Goal: Information Seeking & Learning: Compare options

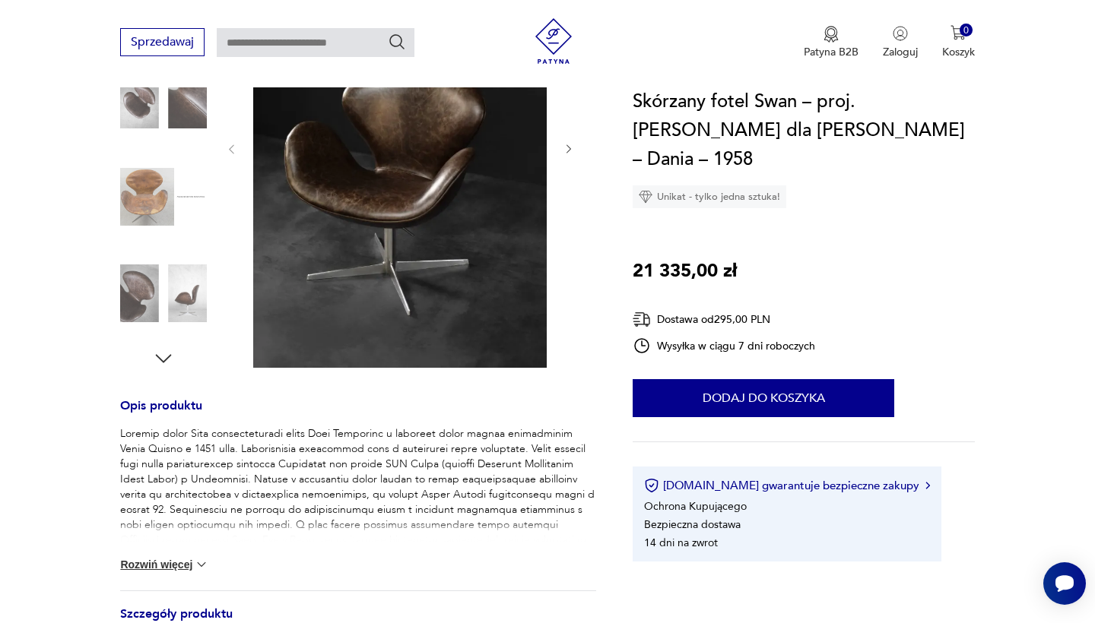
scroll to position [318, 0]
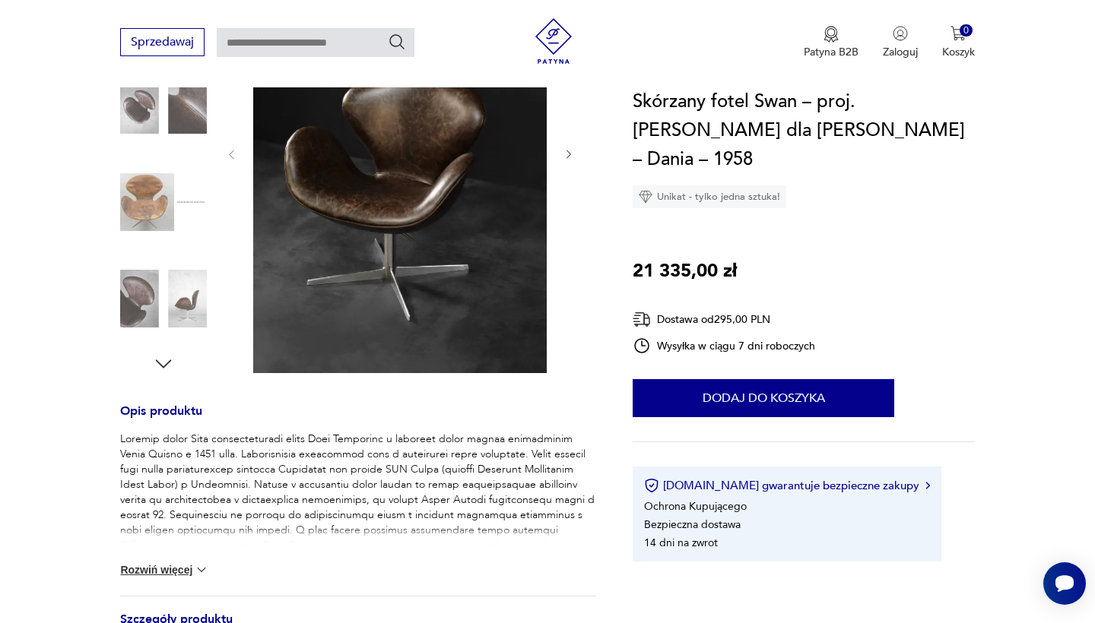
click at [137, 287] on img at bounding box center [163, 298] width 87 height 87
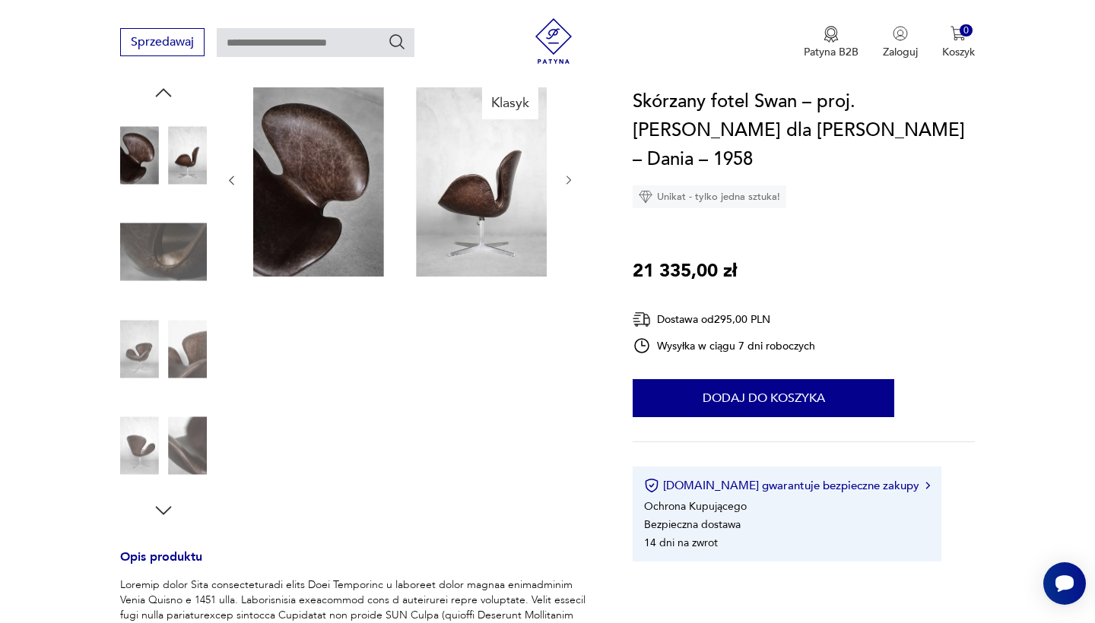
scroll to position [160, 0]
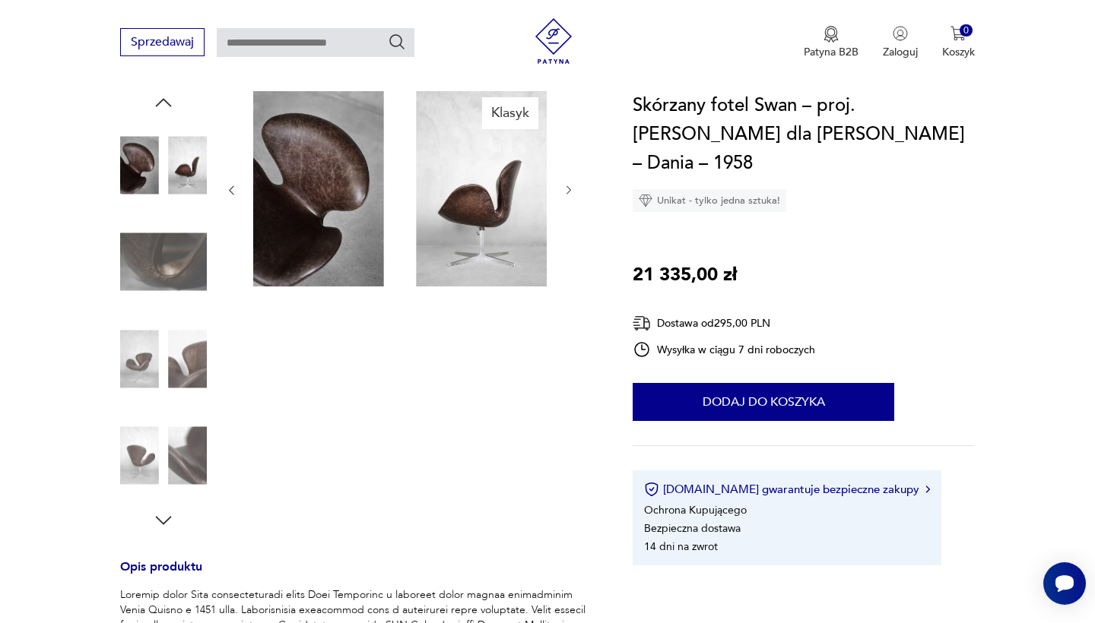
click at [186, 245] on img at bounding box center [163, 262] width 87 height 87
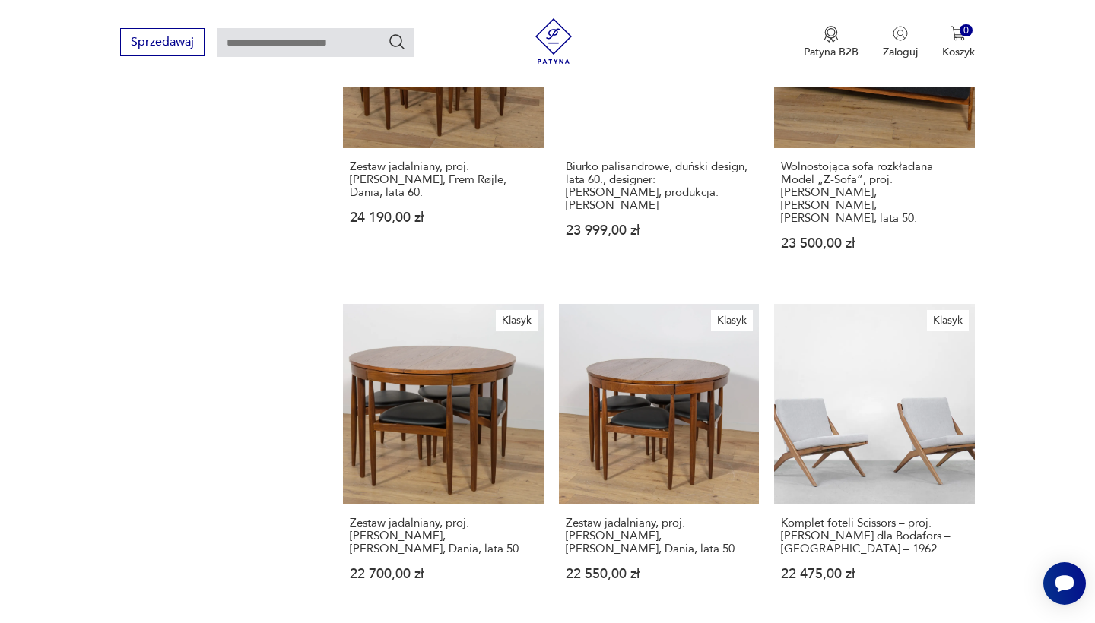
scroll to position [1092, 0]
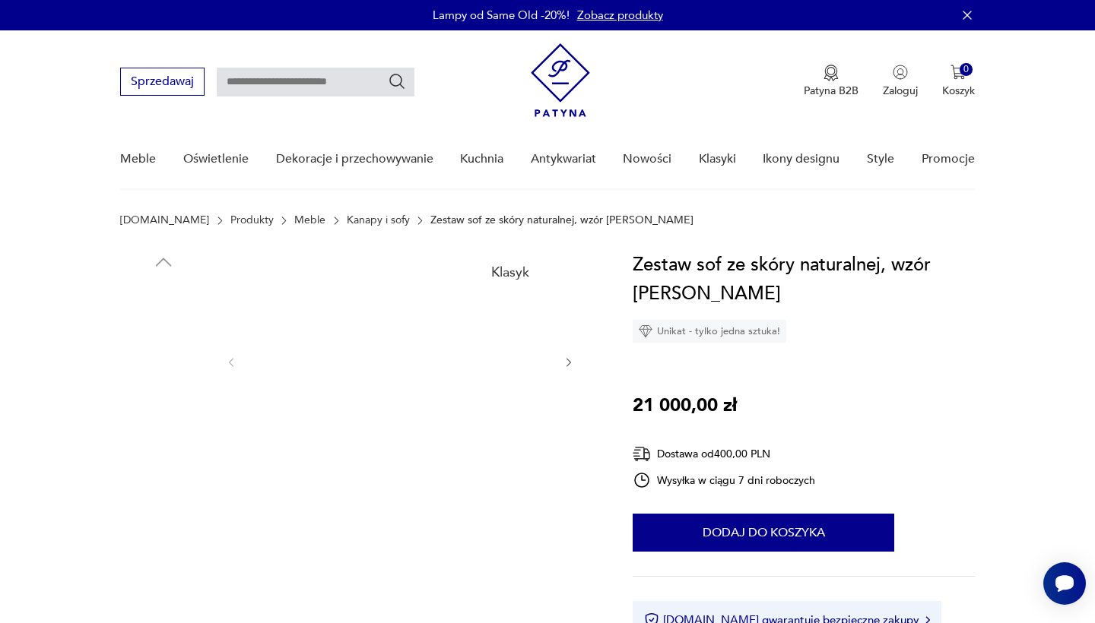
click at [455, 403] on img at bounding box center [399, 361] width 293 height 220
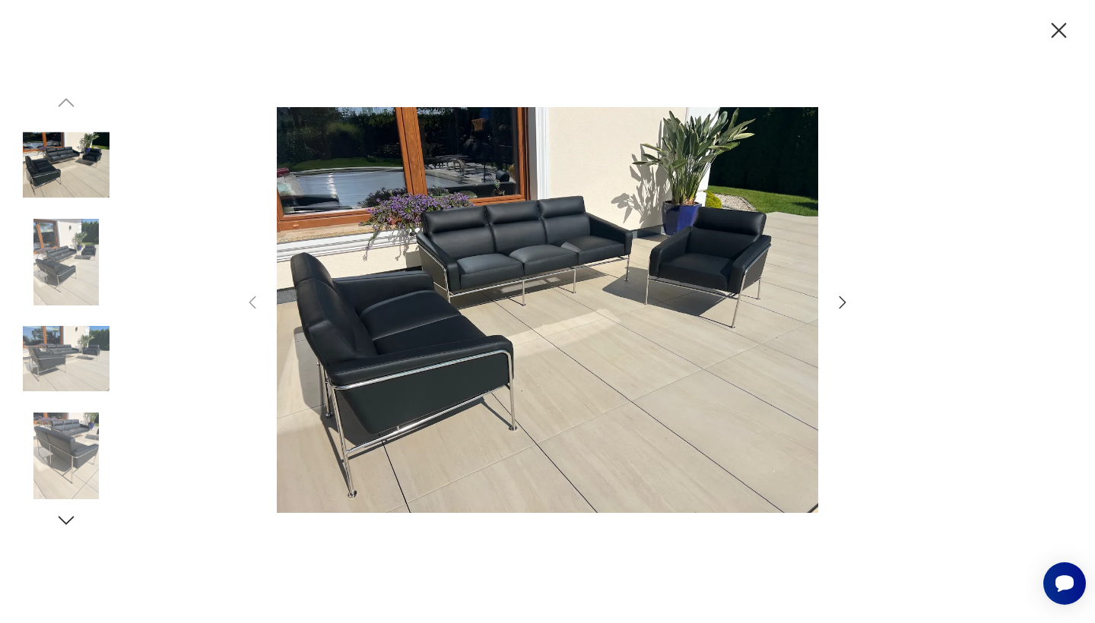
click at [455, 403] on img at bounding box center [547, 310] width 541 height 499
click at [841, 306] on icon "button" at bounding box center [842, 302] width 18 height 18
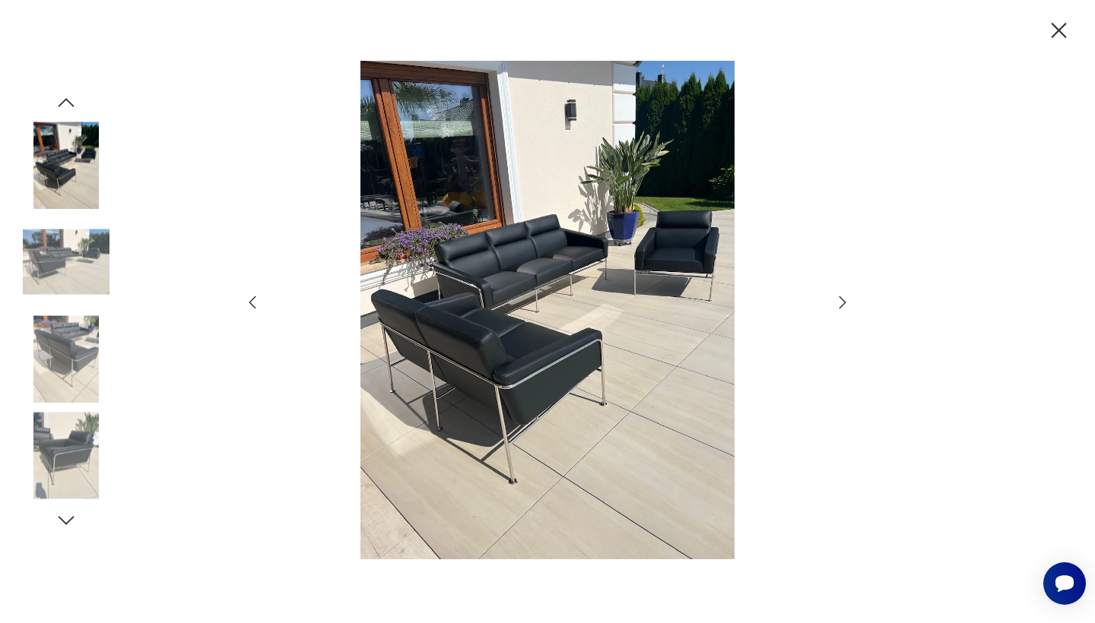
click at [841, 306] on icon "button" at bounding box center [842, 302] width 18 height 18
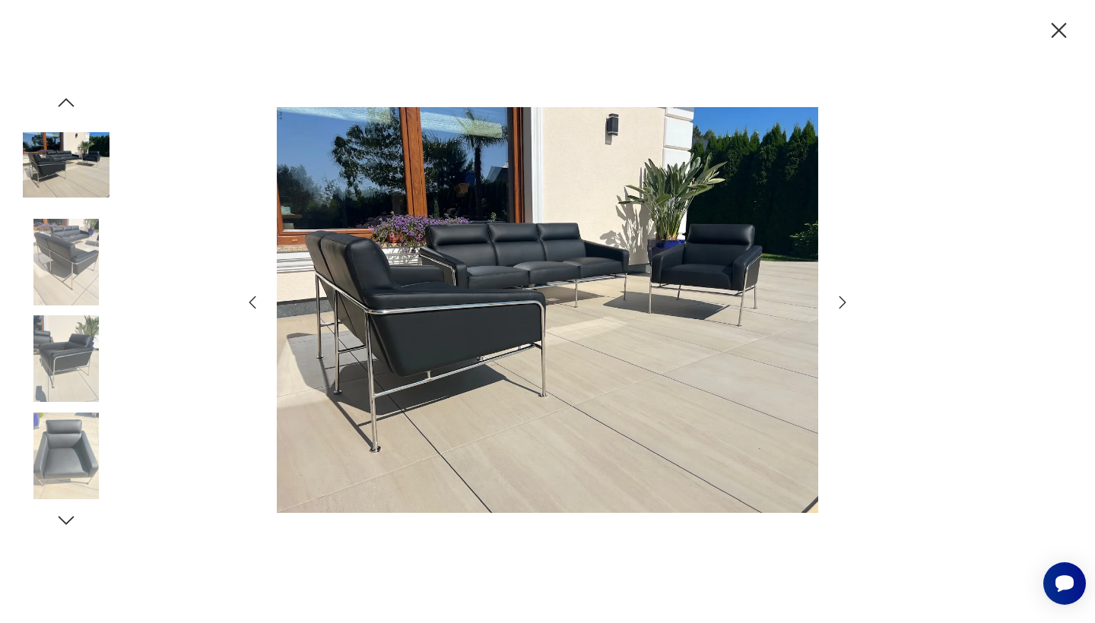
click at [841, 306] on icon "button" at bounding box center [842, 302] width 18 height 18
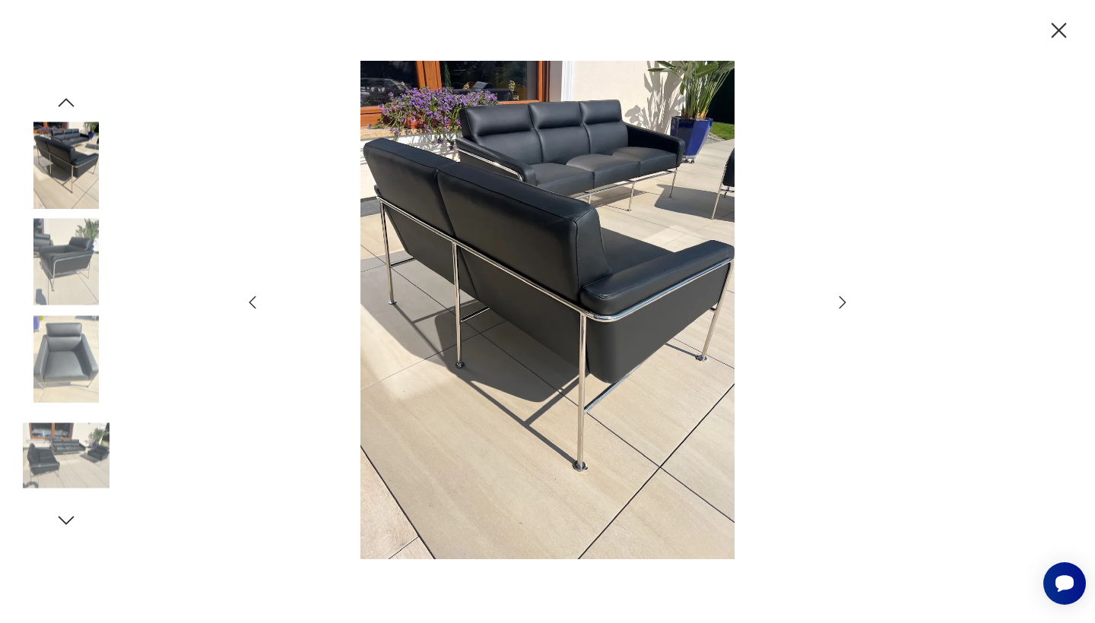
click at [841, 306] on icon "button" at bounding box center [842, 302] width 18 height 18
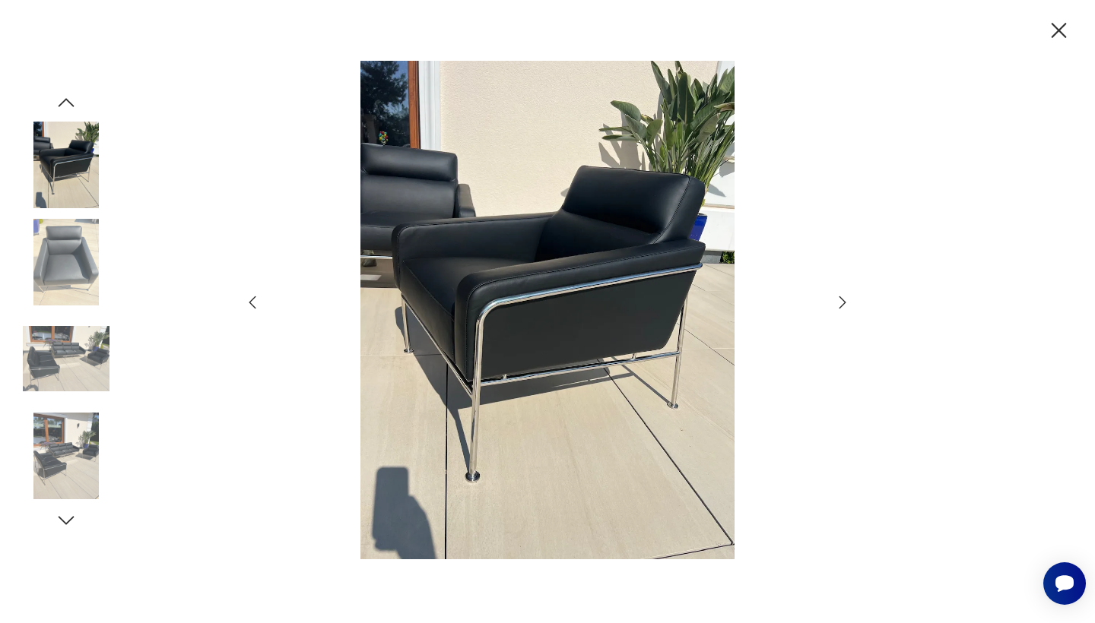
click at [841, 306] on icon "button" at bounding box center [842, 302] width 18 height 18
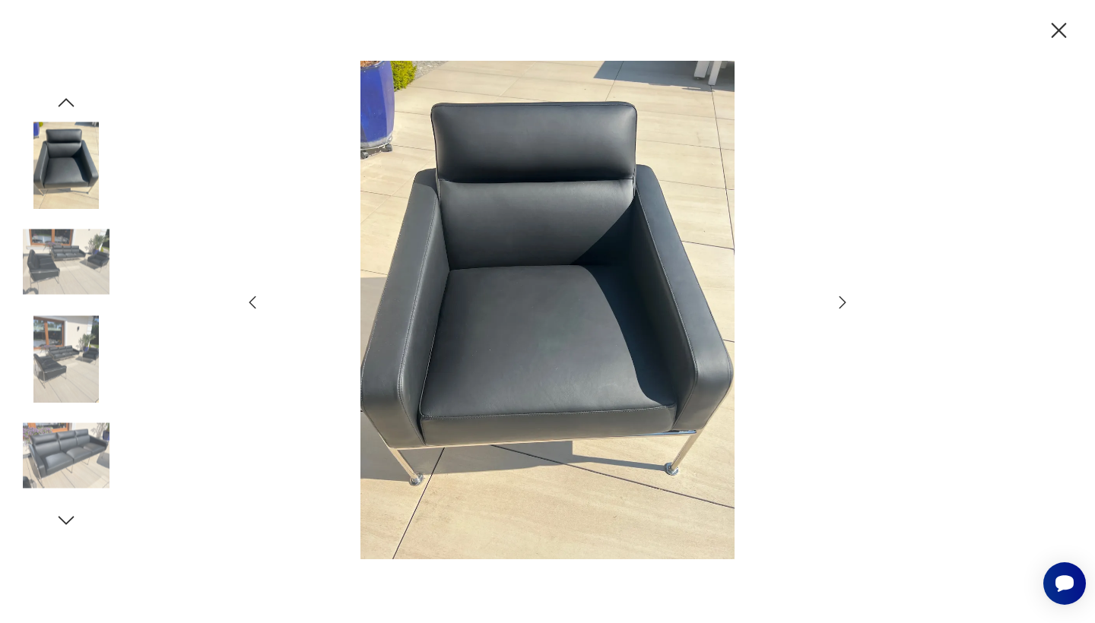
click at [841, 306] on icon "button" at bounding box center [842, 302] width 18 height 18
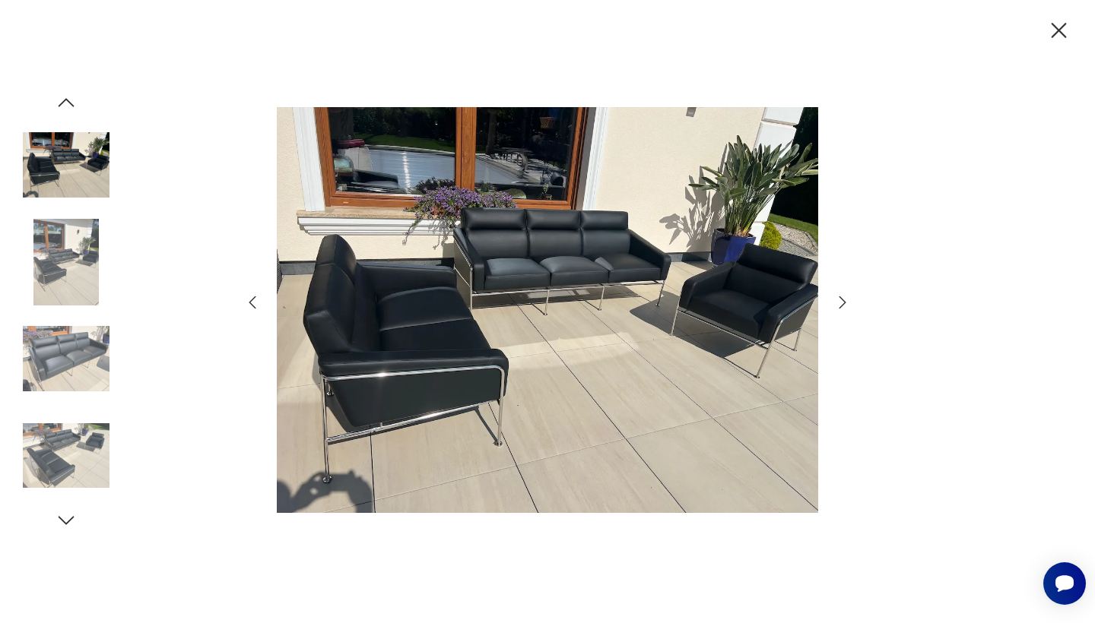
click at [841, 306] on icon "button" at bounding box center [842, 302] width 18 height 18
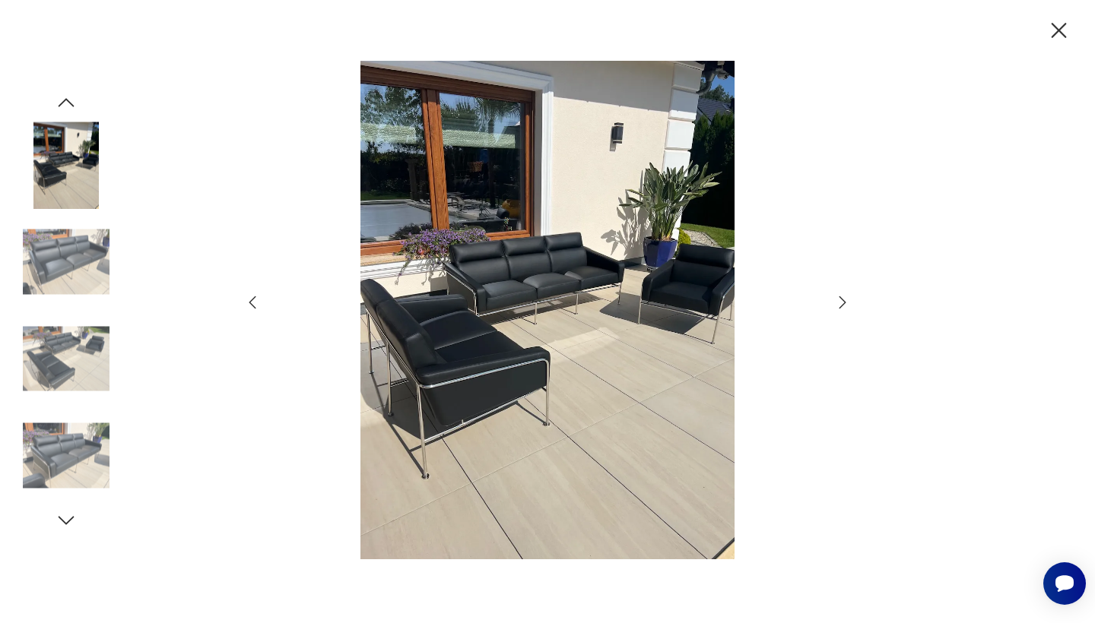
click at [841, 306] on icon "button" at bounding box center [842, 302] width 18 height 18
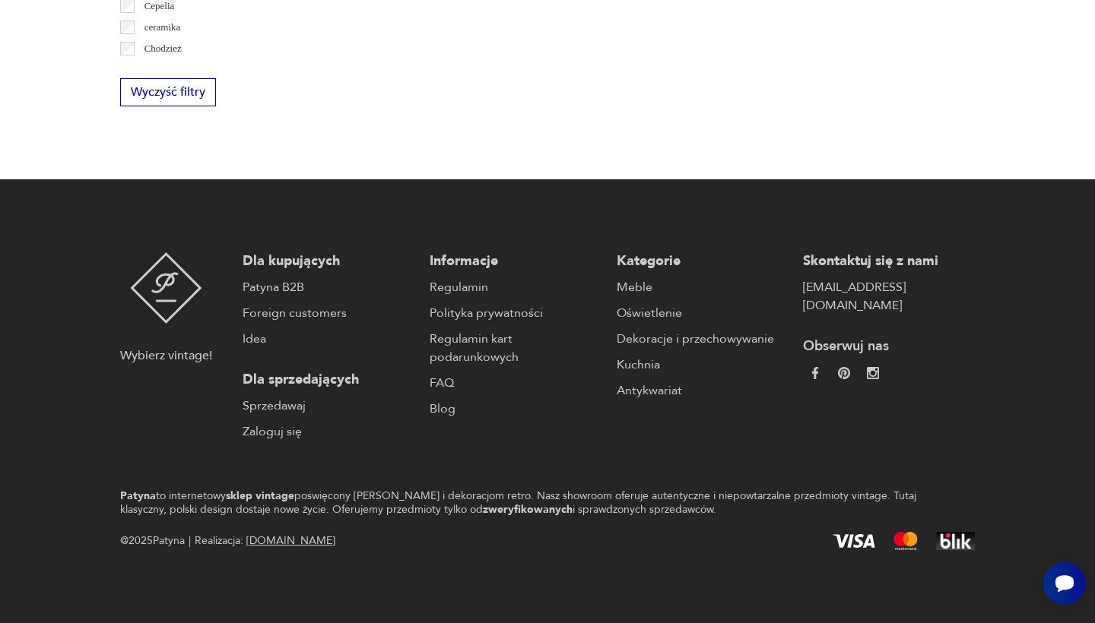
scroll to position [176, 0]
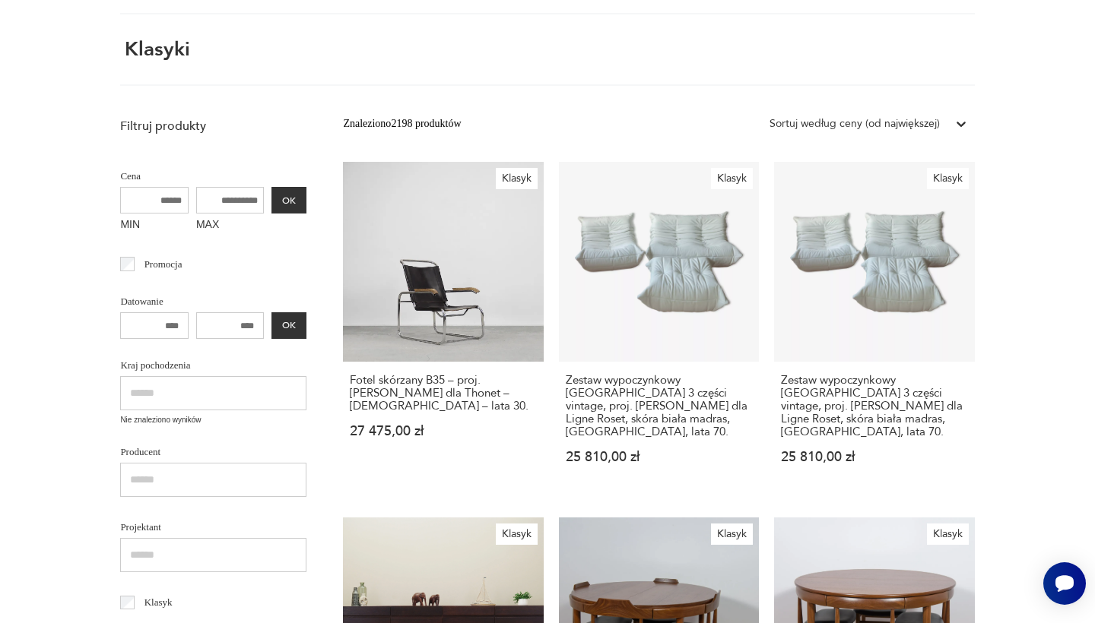
click at [644, 52] on div "Klasyki" at bounding box center [547, 62] width 854 height 47
click at [452, 73] on div "Klasyki" at bounding box center [547, 62] width 854 height 47
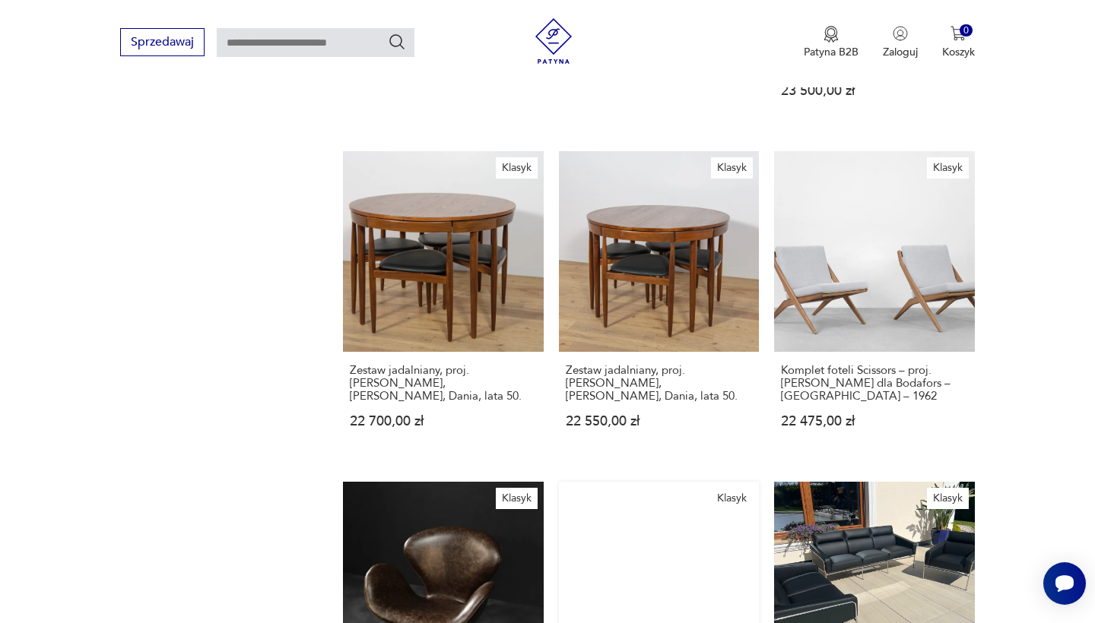
scroll to position [1255, 0]
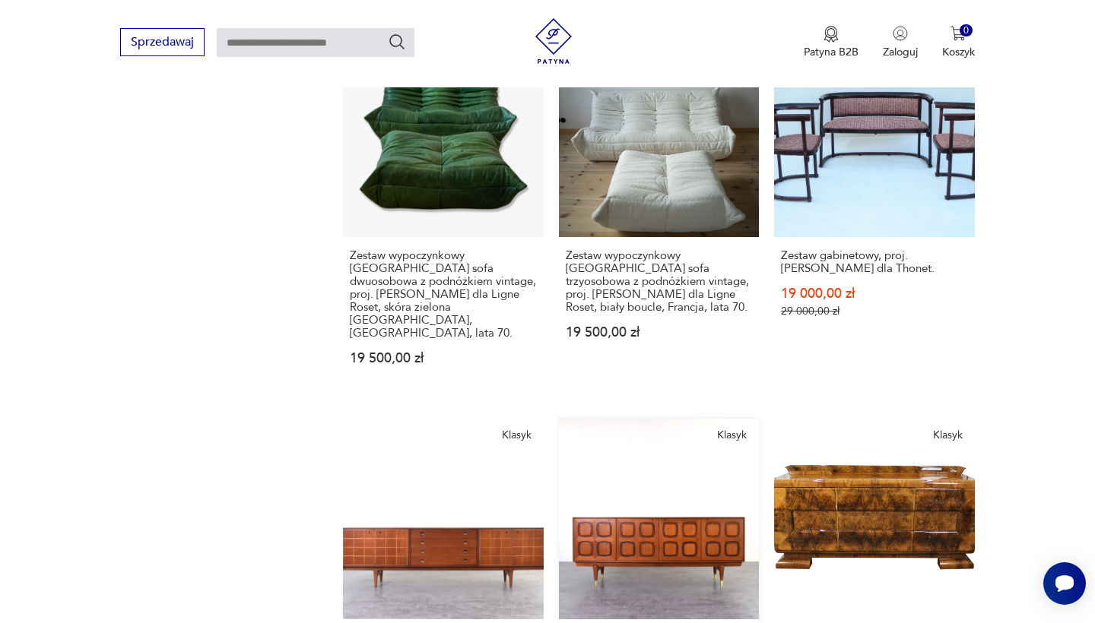
scroll to position [1044, 0]
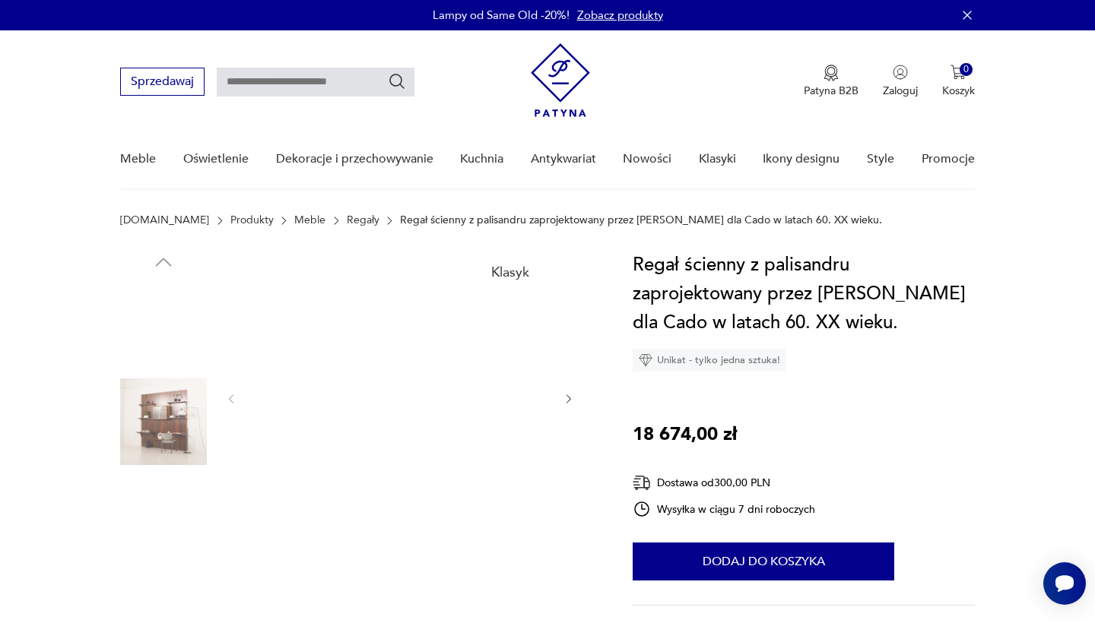
click at [445, 411] on img at bounding box center [399, 397] width 293 height 293
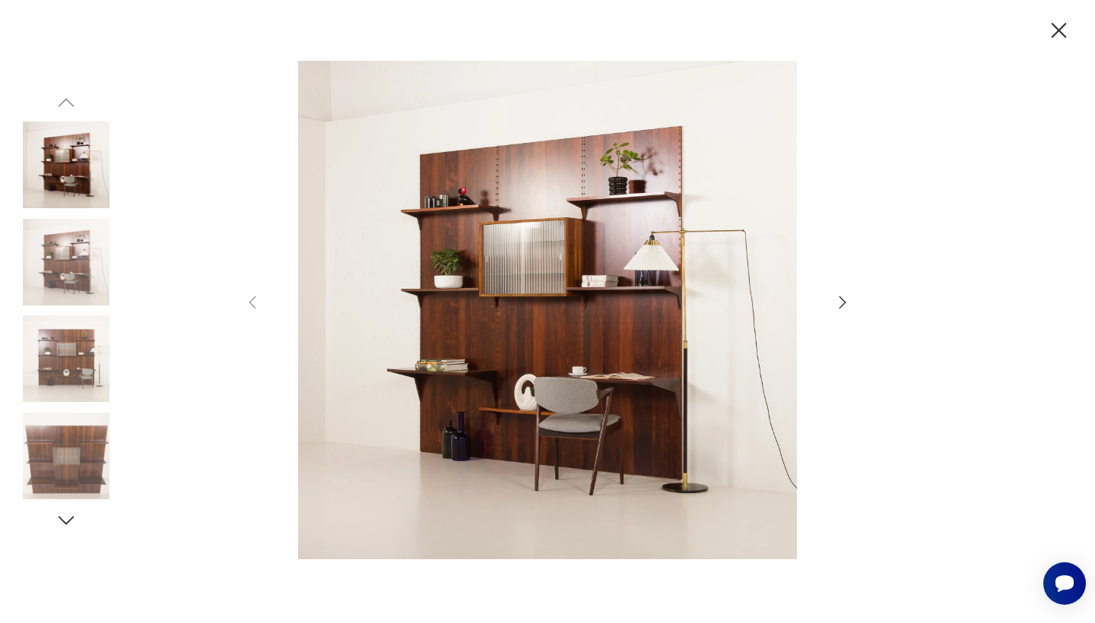
click at [86, 278] on img at bounding box center [66, 262] width 87 height 87
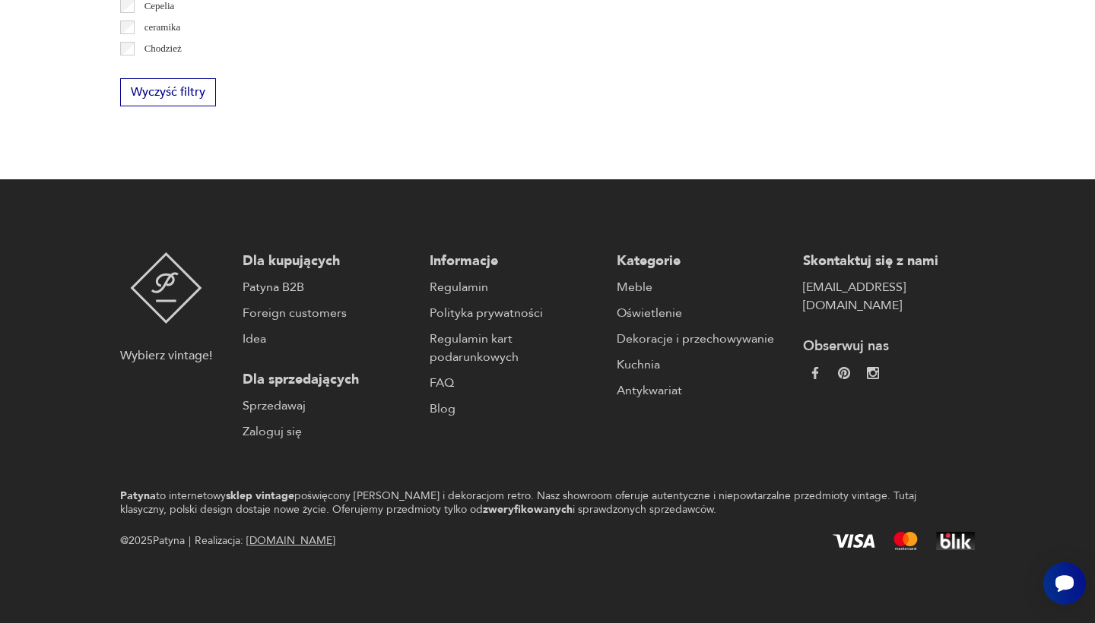
scroll to position [176, 0]
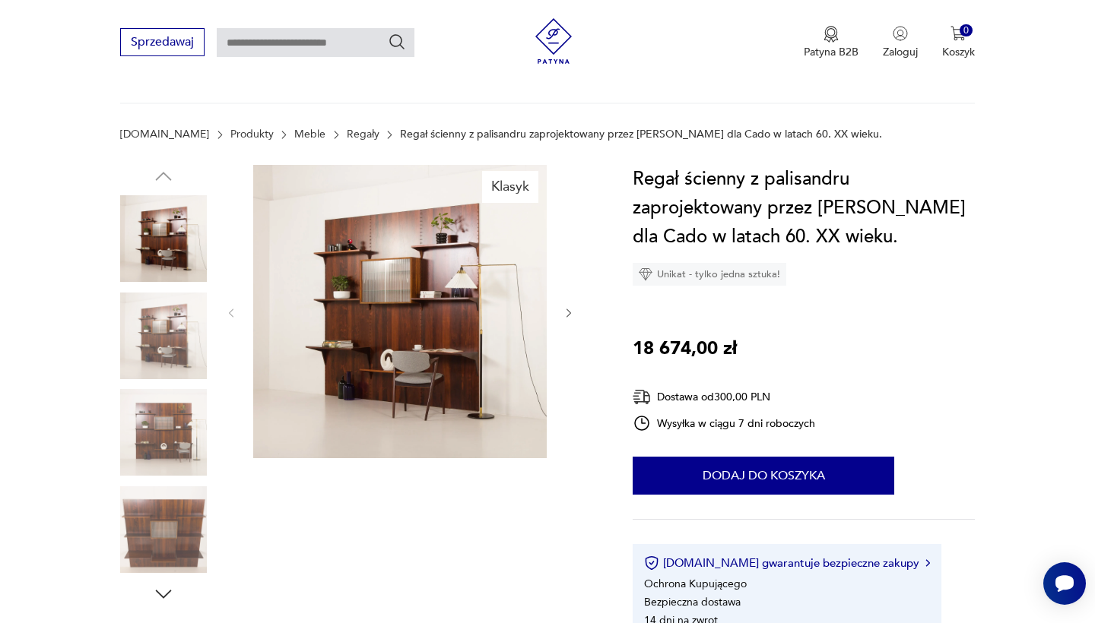
scroll to position [387, 0]
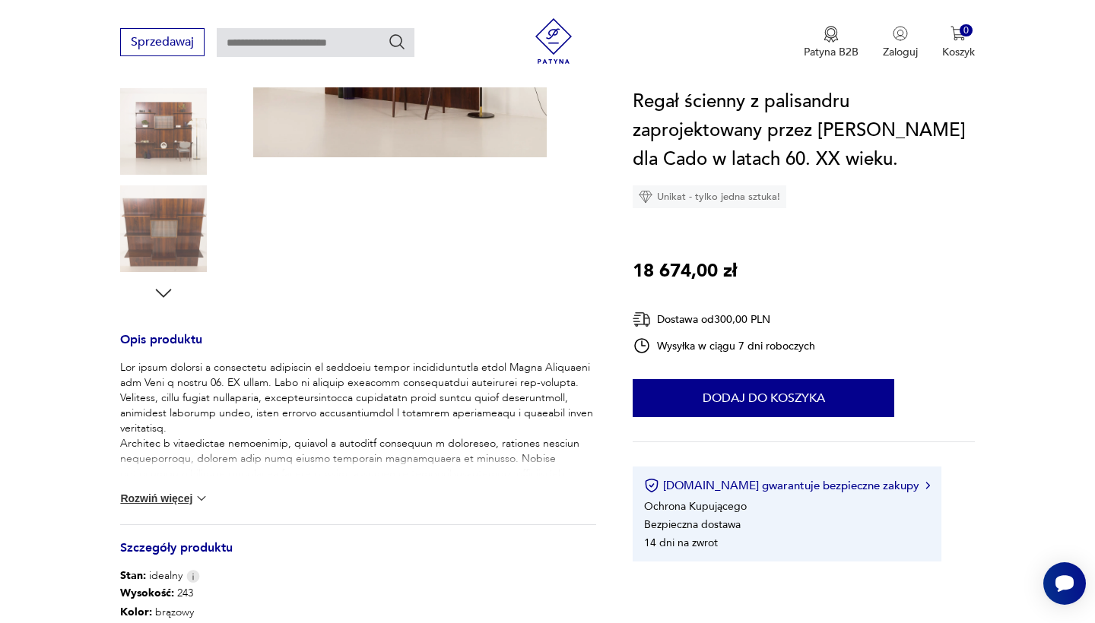
click at [170, 229] on img at bounding box center [163, 228] width 87 height 87
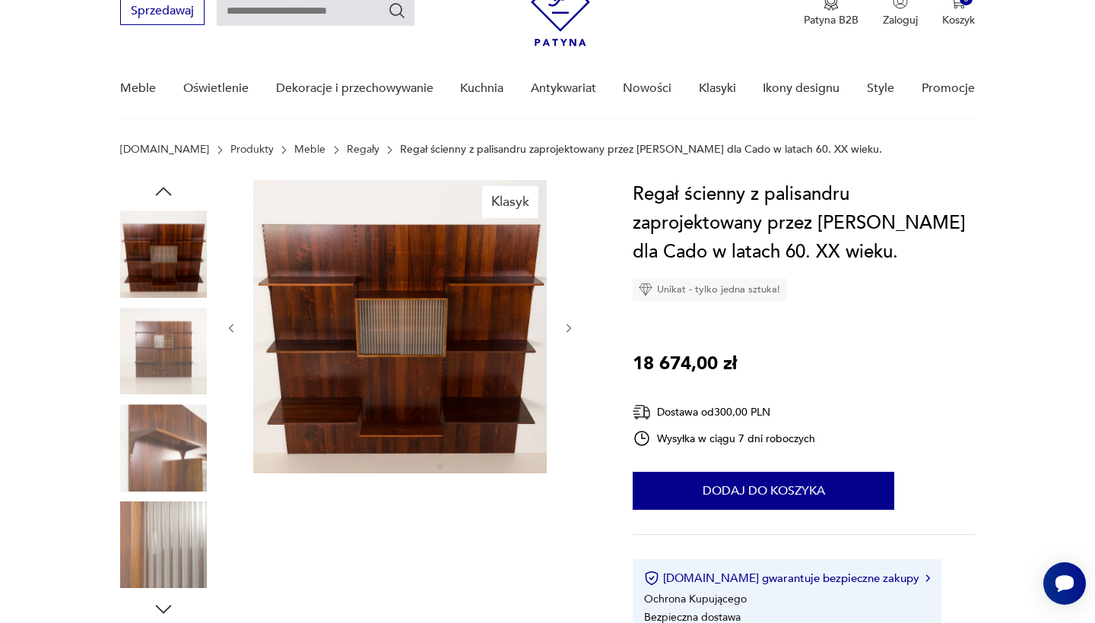
scroll to position [81, 0]
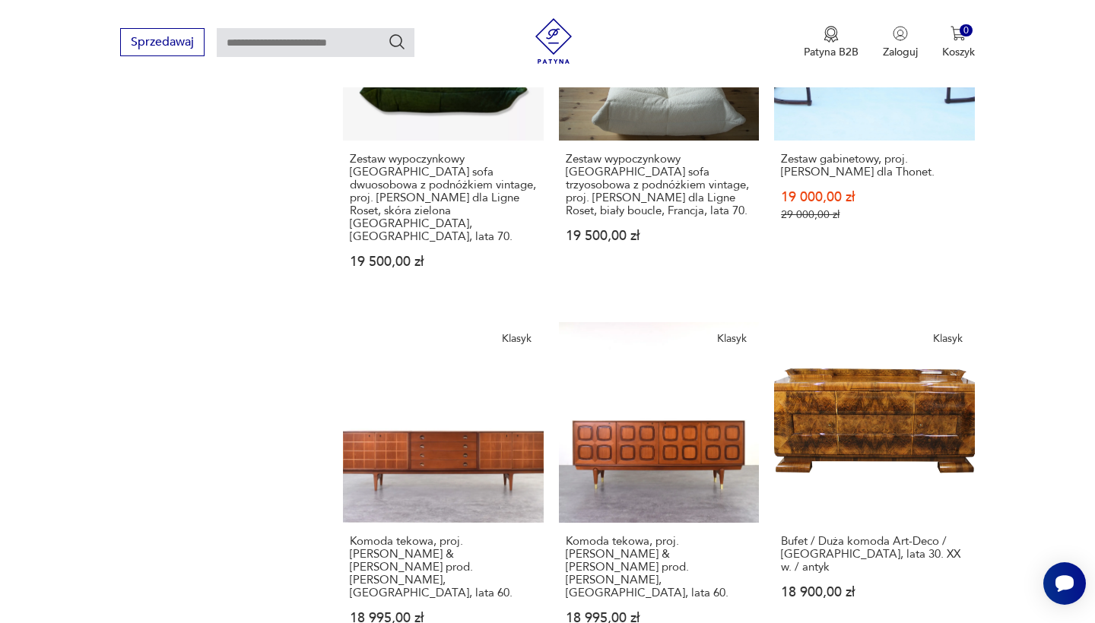
scroll to position [1205, 0]
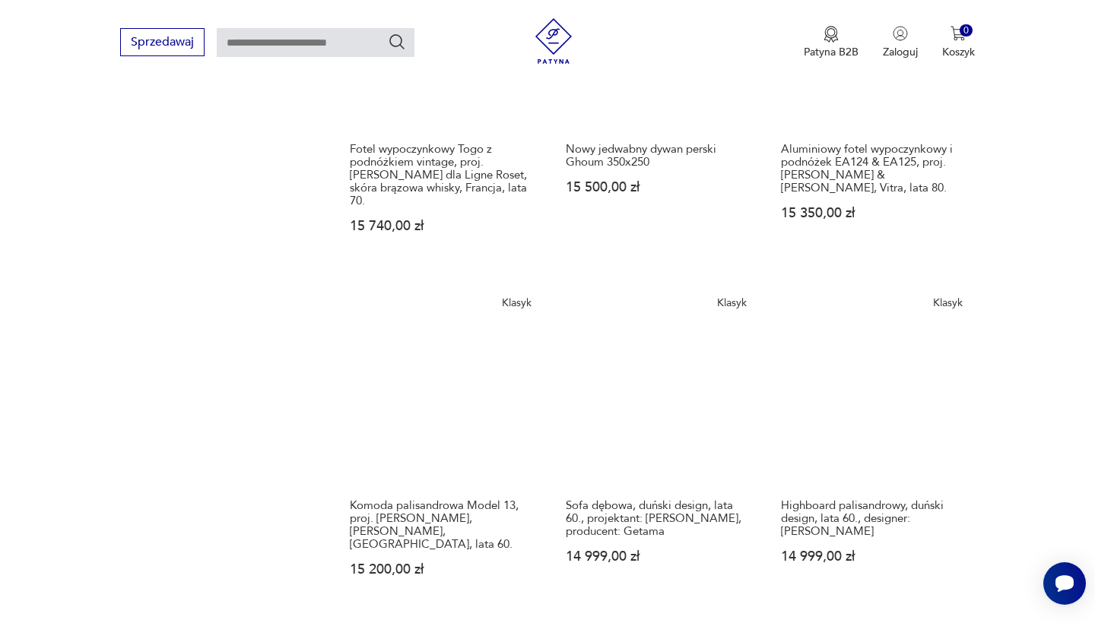
scroll to position [1092, 0]
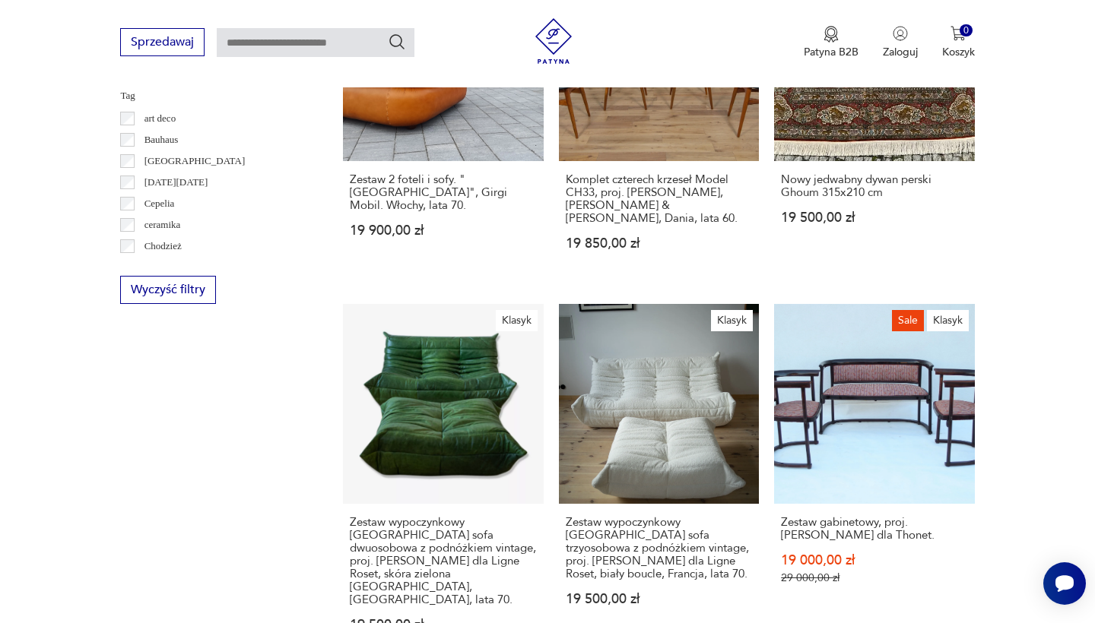
scroll to position [1045, 0]
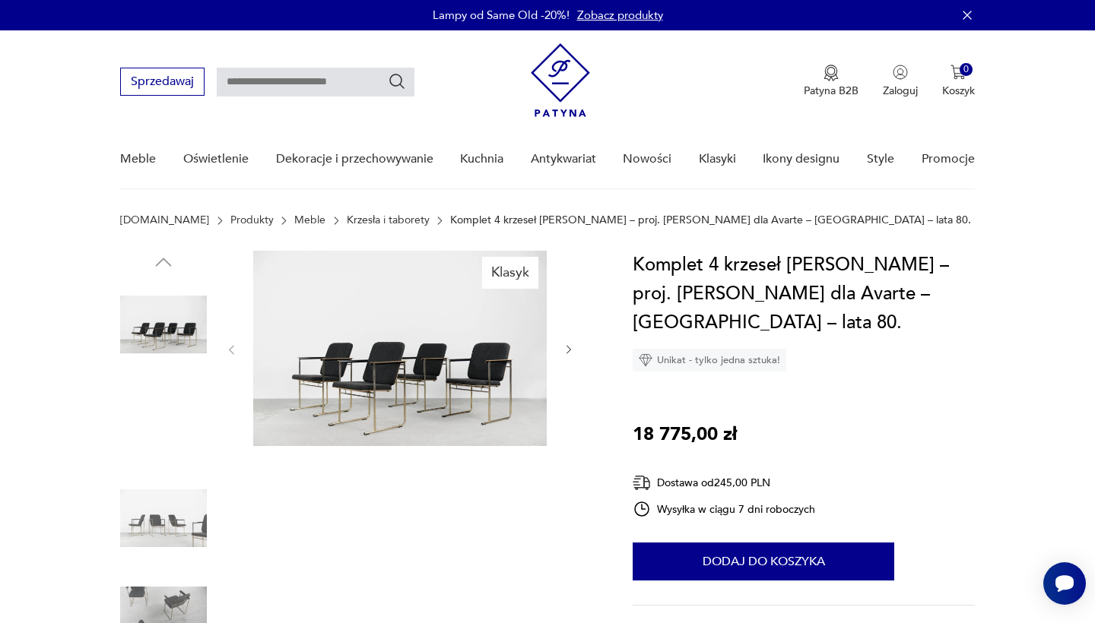
click at [426, 376] on img at bounding box center [399, 348] width 293 height 195
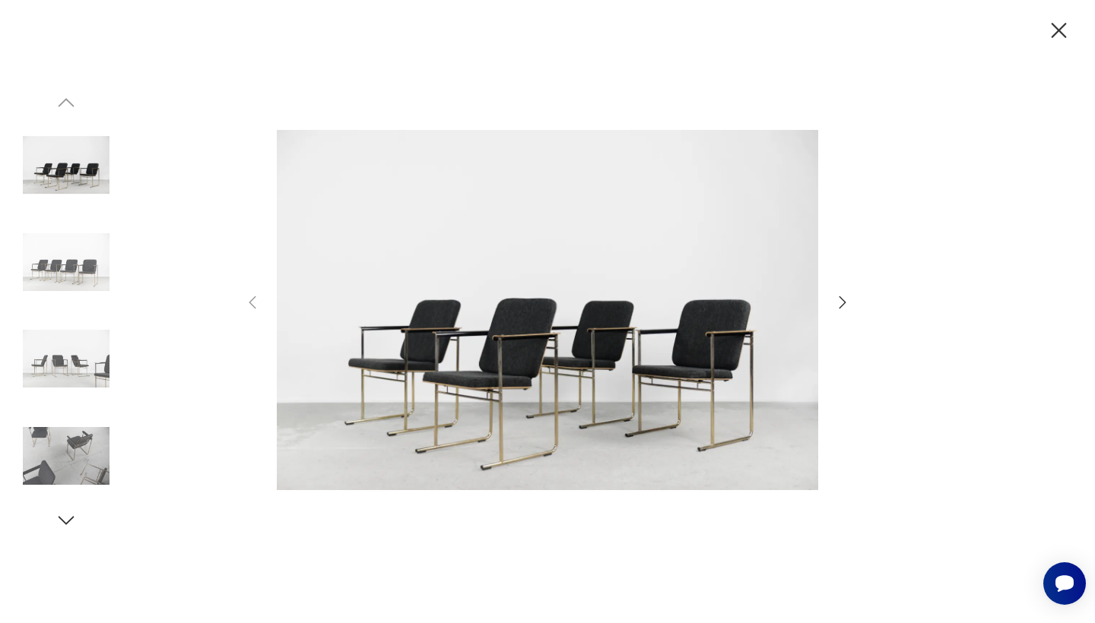
click at [442, 337] on img at bounding box center [547, 310] width 541 height 499
click at [50, 458] on img at bounding box center [66, 456] width 87 height 87
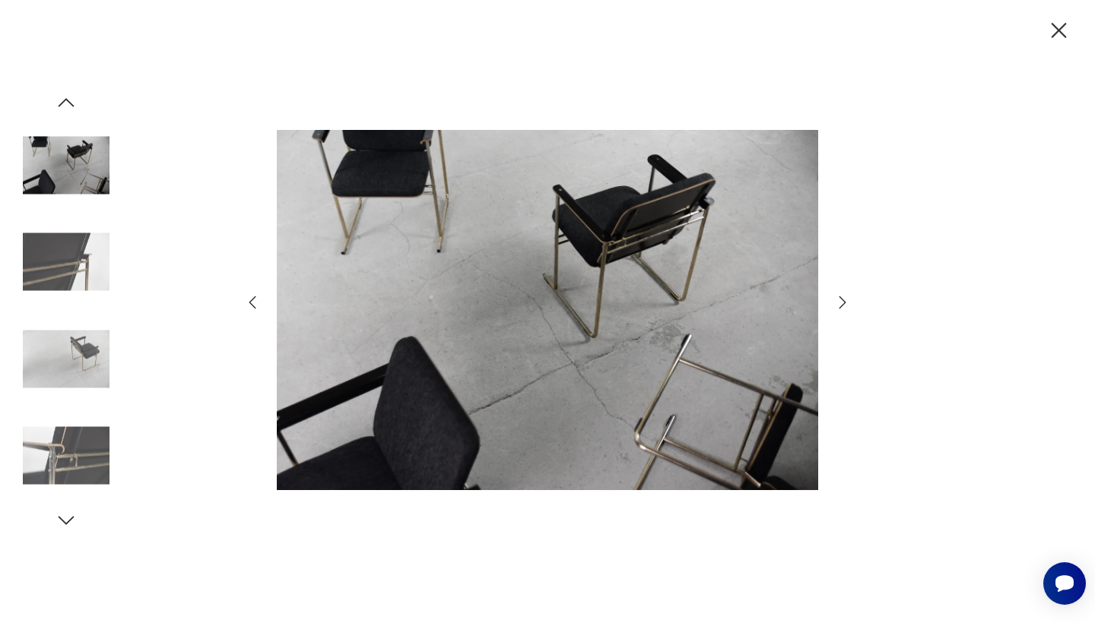
click at [65, 375] on img at bounding box center [66, 358] width 87 height 87
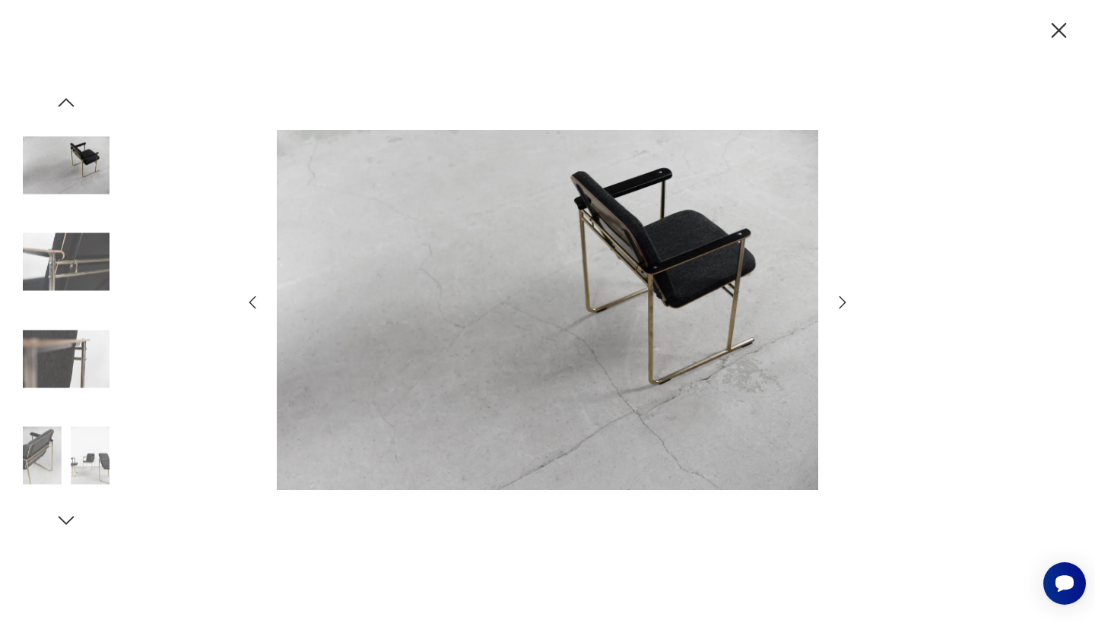
click at [56, 286] on img at bounding box center [66, 262] width 87 height 87
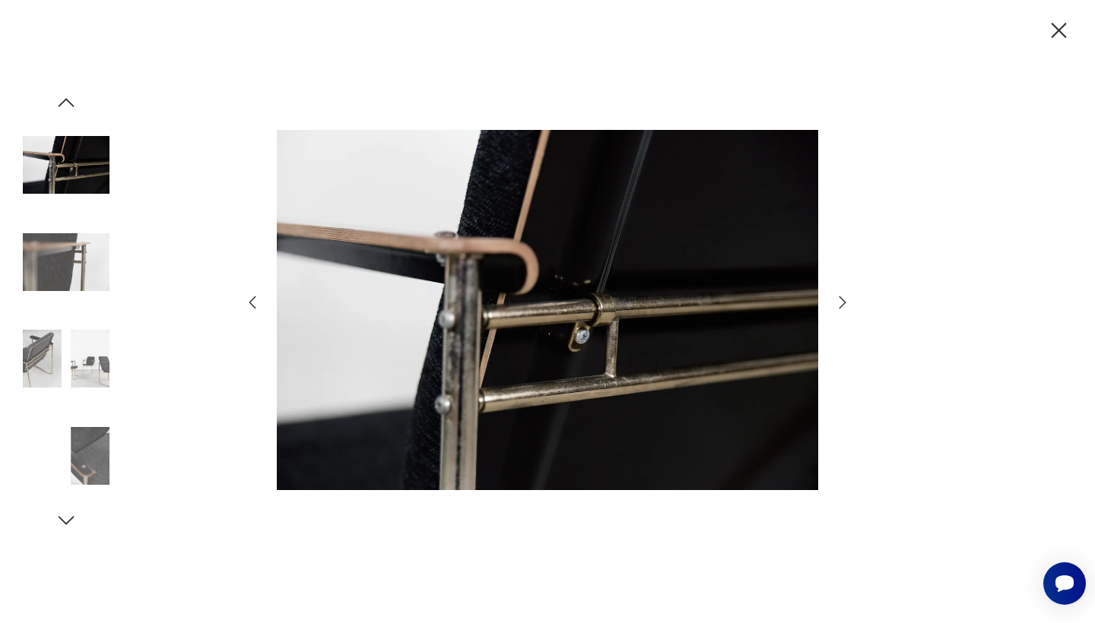
click at [65, 182] on img at bounding box center [66, 165] width 87 height 87
click at [64, 158] on img at bounding box center [66, 165] width 87 height 87
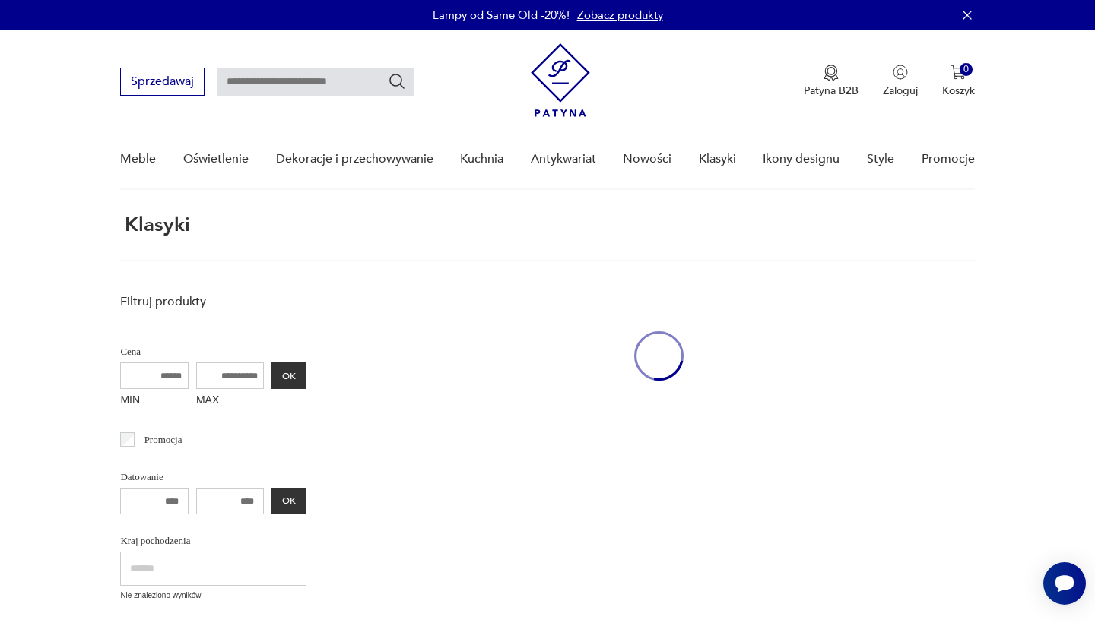
scroll to position [918, 0]
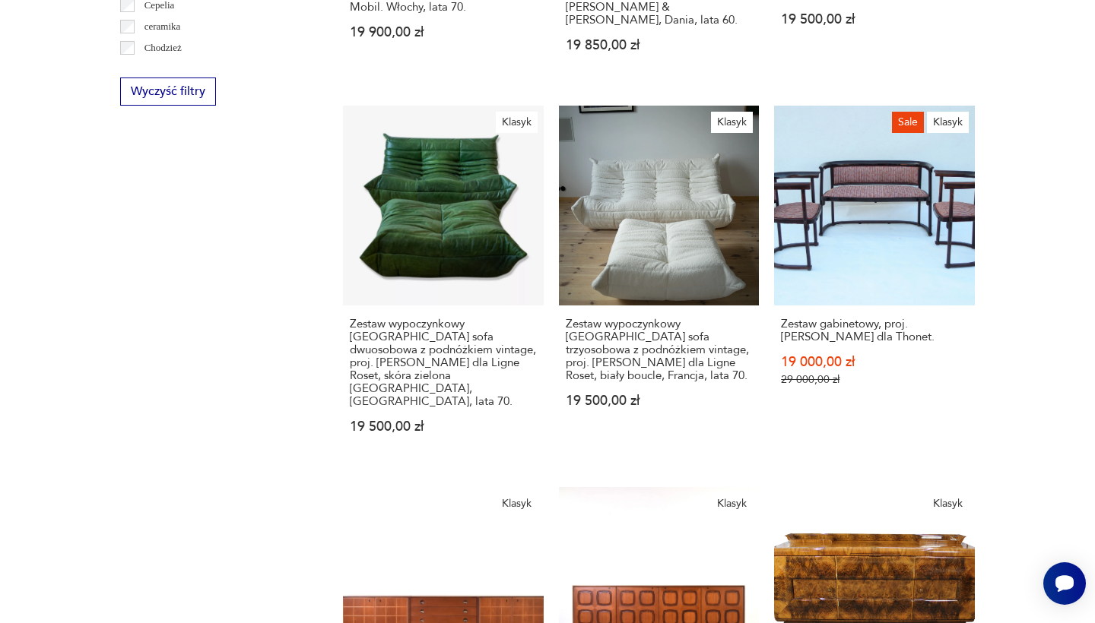
click at [262, 163] on div "Filtruj produkty Cena MIN MAX OK Promocja Datowanie OK Kraj pochodzenia Nie zna…" at bounding box center [213, 474] width 186 height 2198
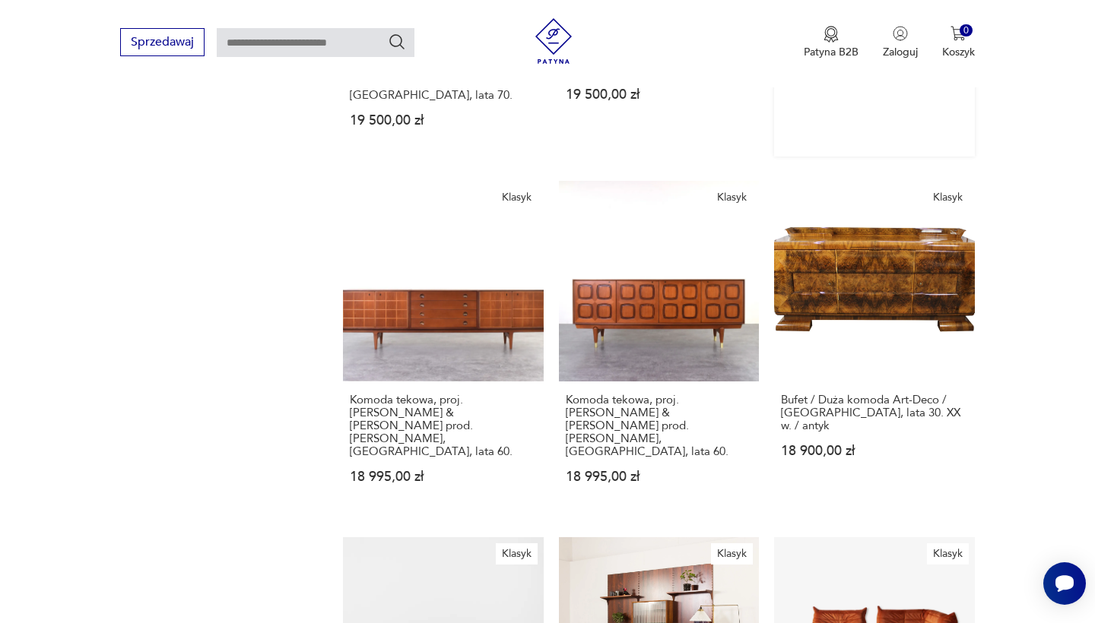
scroll to position [1224, 0]
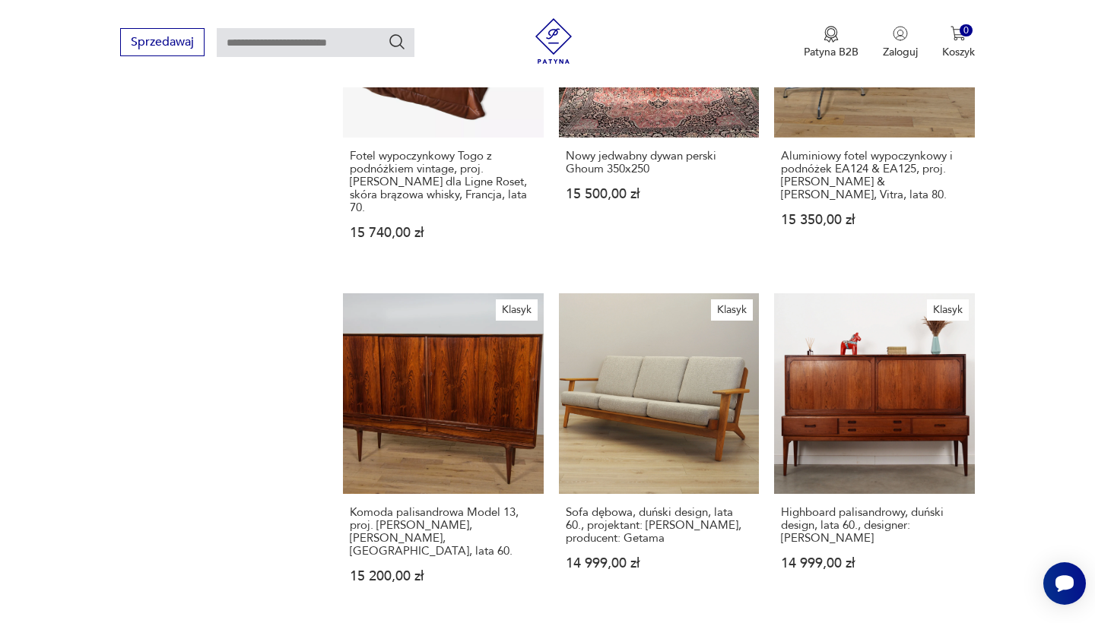
scroll to position [1095, 0]
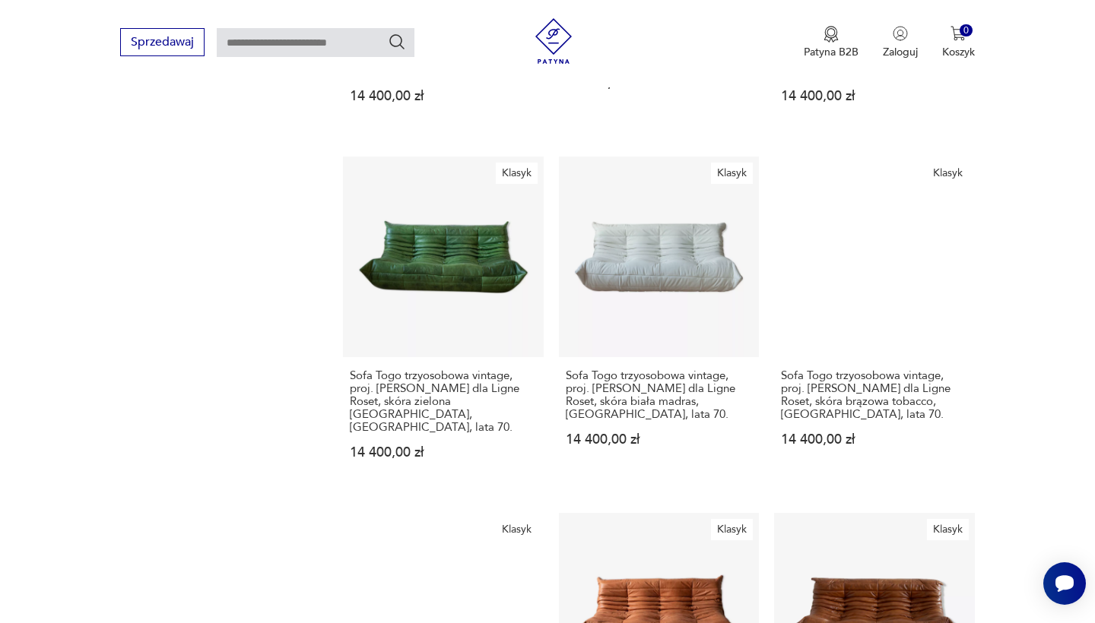
scroll to position [1194, 0]
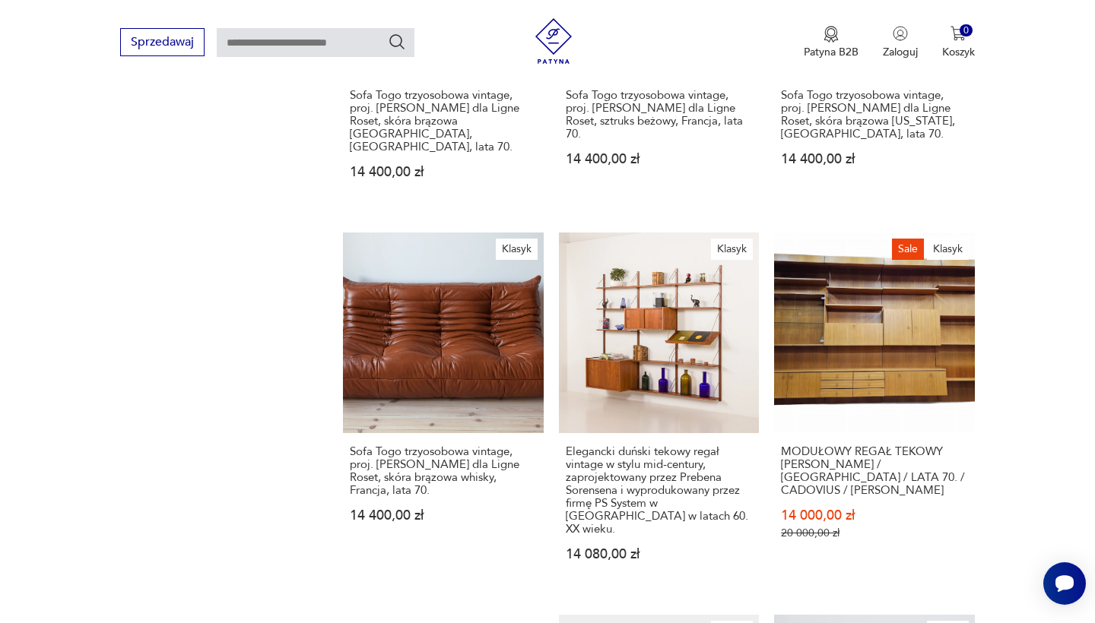
scroll to position [1159, 0]
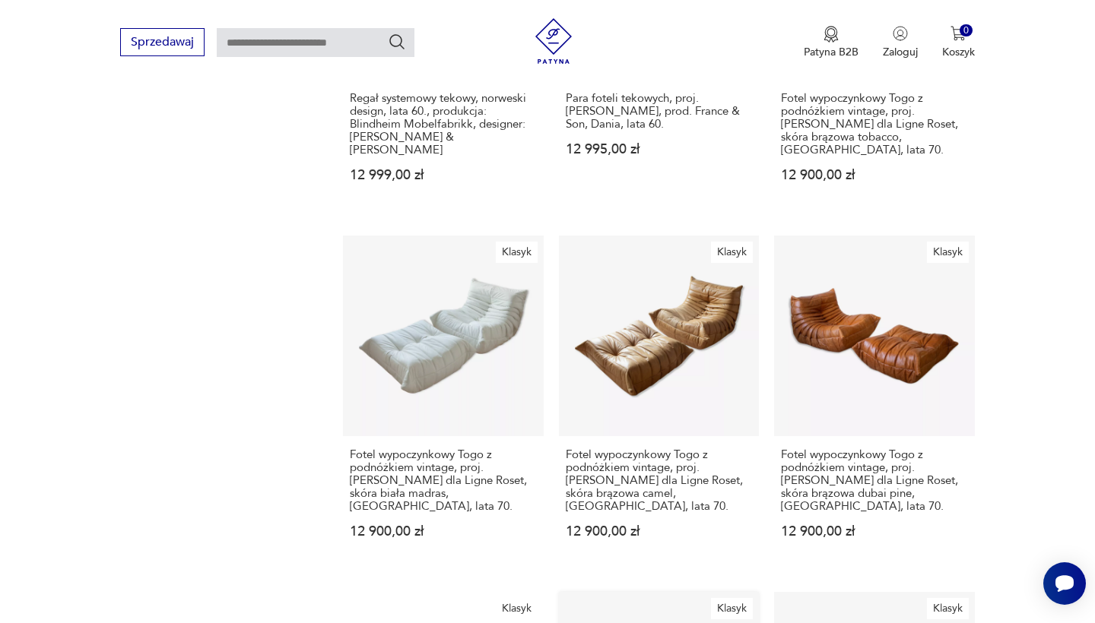
scroll to position [1159, 0]
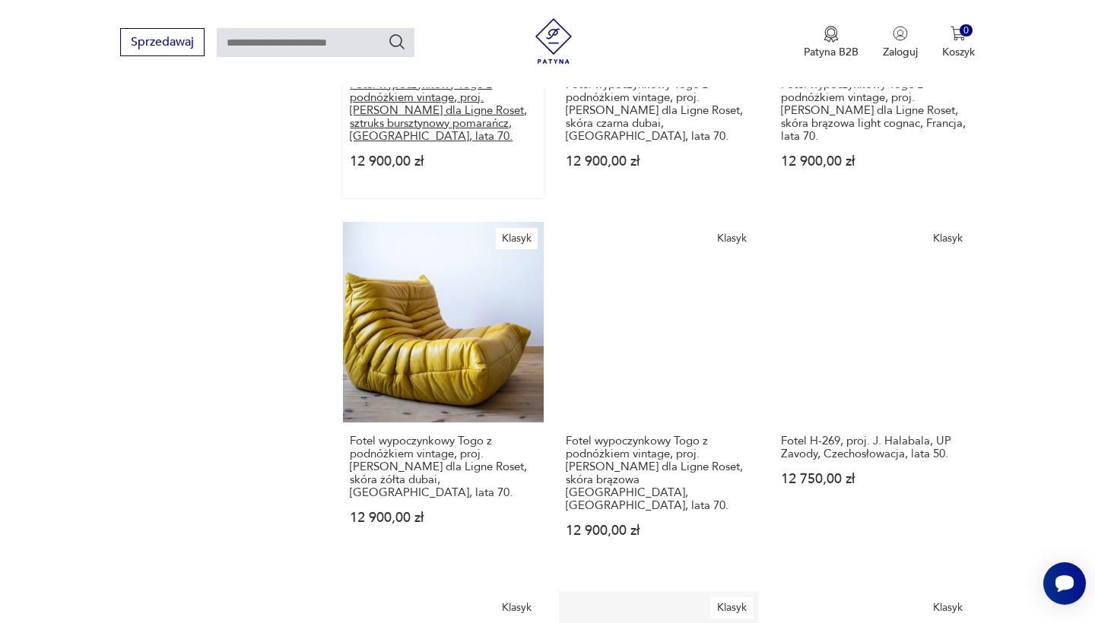
scroll to position [1185, 0]
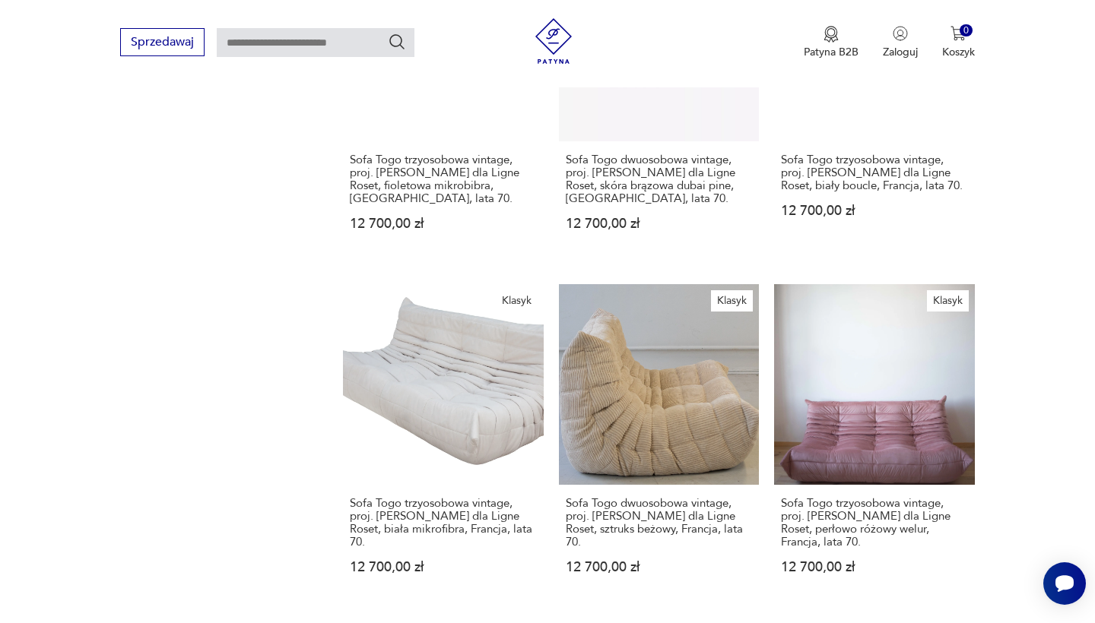
scroll to position [1108, 0]
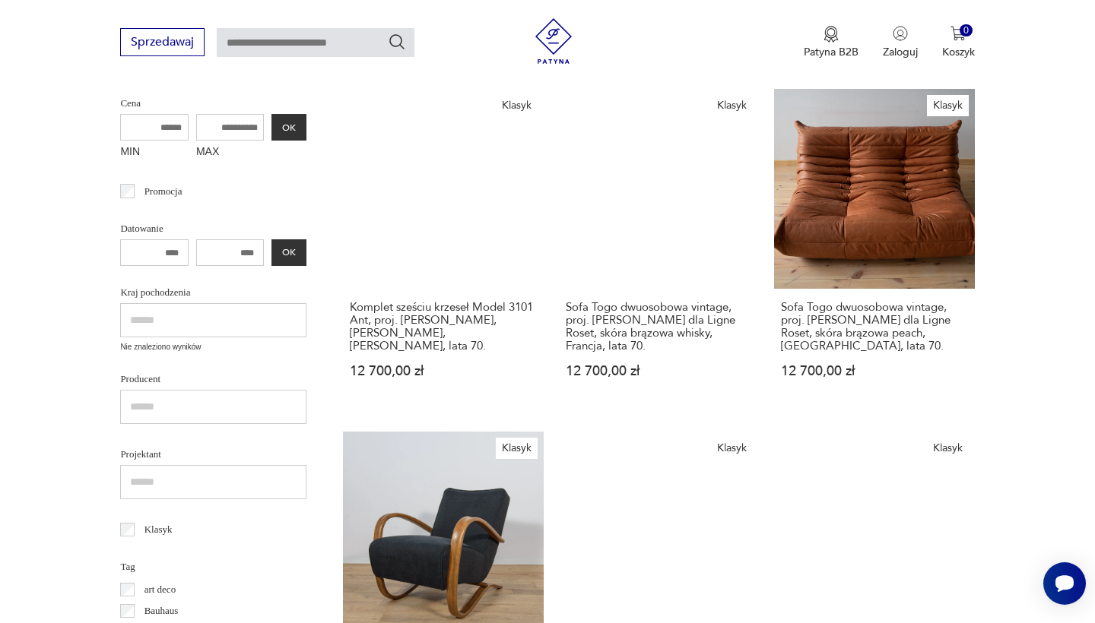
scroll to position [249, 0]
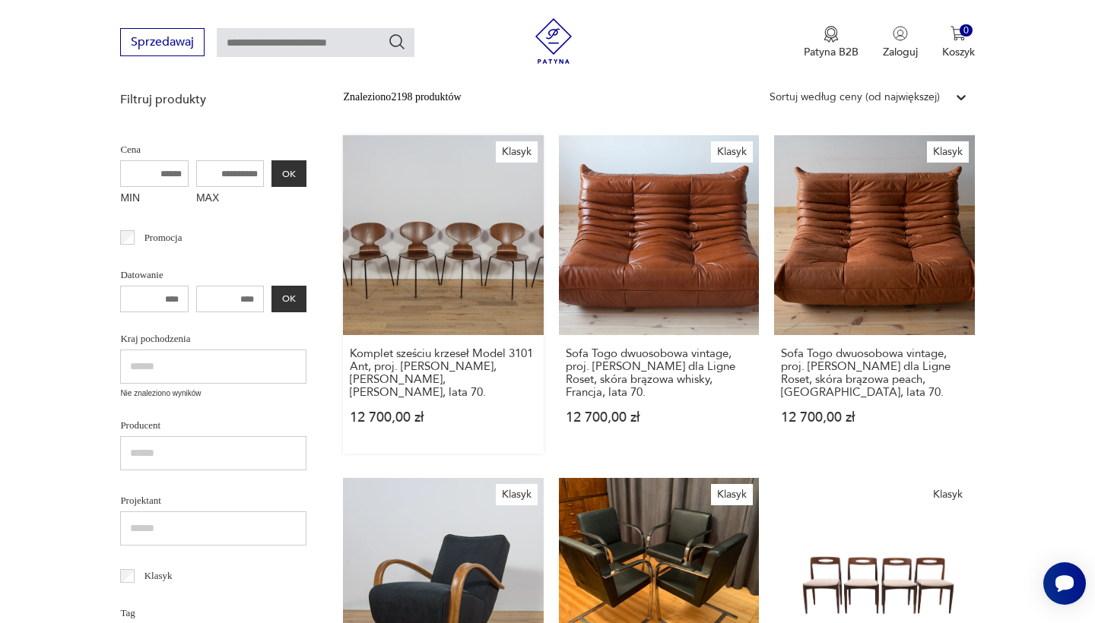
click at [426, 249] on link "Klasyk Komplet sześciu krzeseł Model 3101 Ant, proj. [PERSON_NAME], [PERSON_NAM…" at bounding box center [443, 294] width 200 height 319
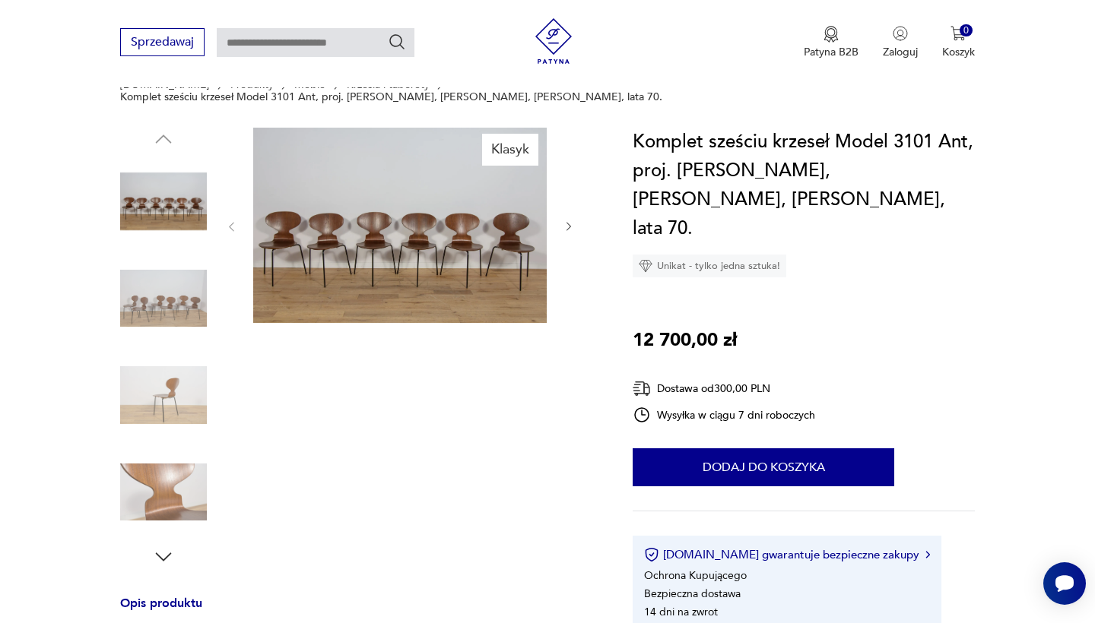
click at [433, 238] on img at bounding box center [399, 225] width 293 height 195
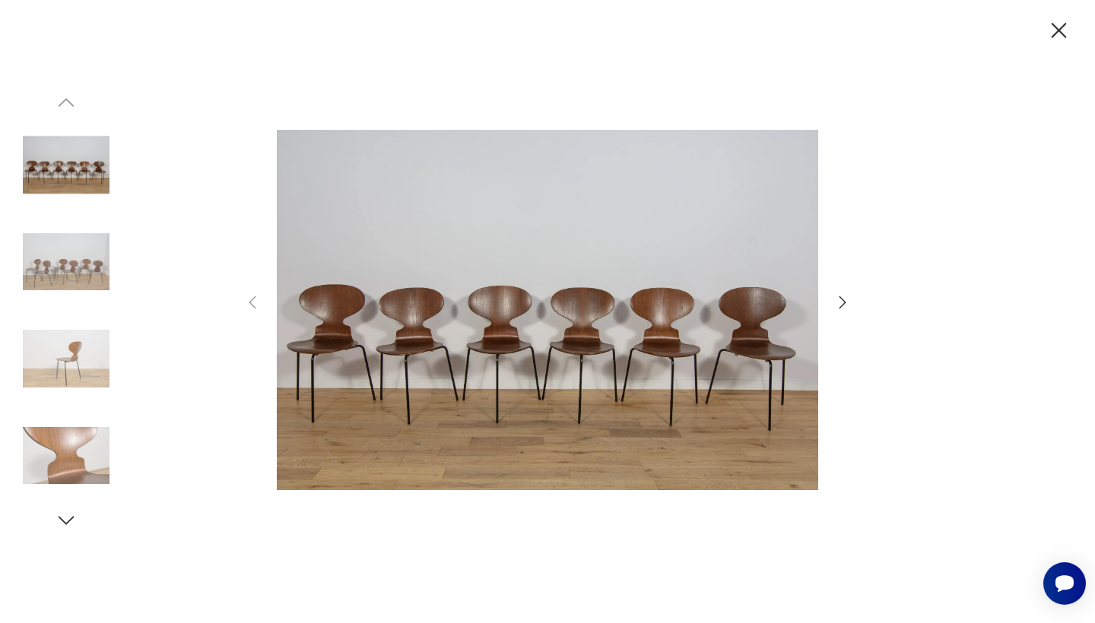
click at [444, 252] on img at bounding box center [547, 310] width 541 height 499
click at [839, 312] on div at bounding box center [547, 312] width 608 height 502
click at [839, 299] on icon "button" at bounding box center [842, 302] width 18 height 18
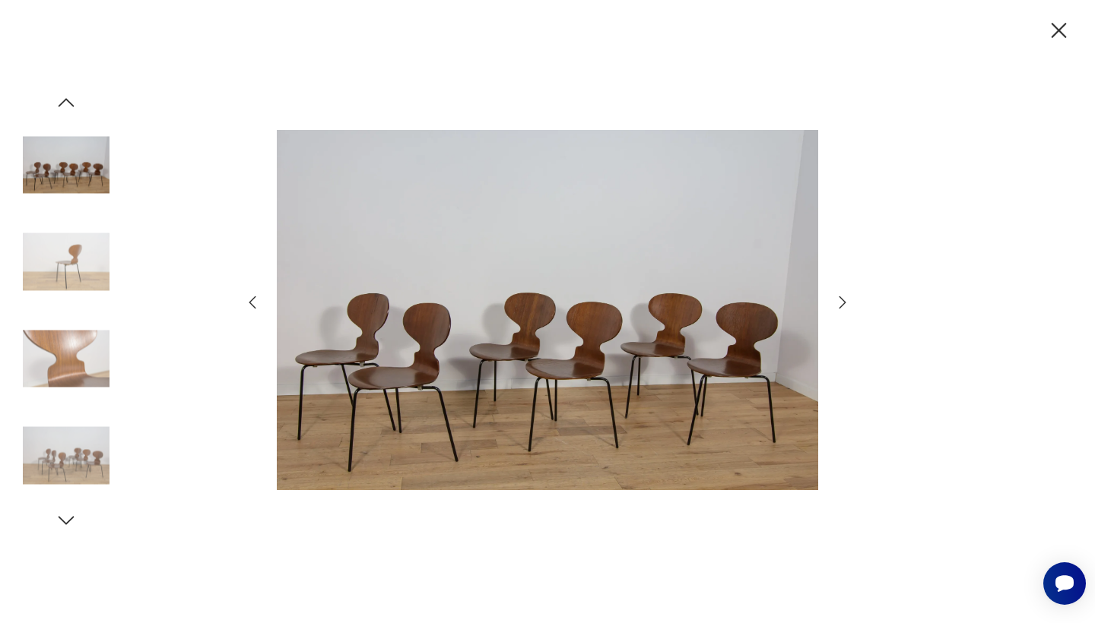
click at [839, 299] on icon "button" at bounding box center [842, 302] width 18 height 18
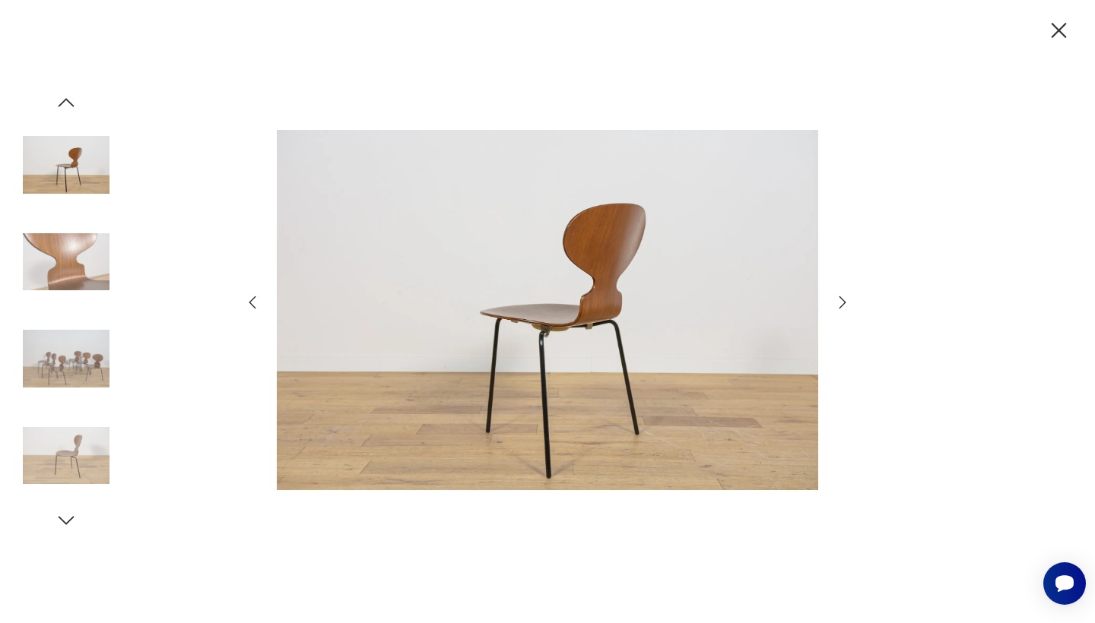
click at [839, 299] on icon "button" at bounding box center [842, 302] width 18 height 18
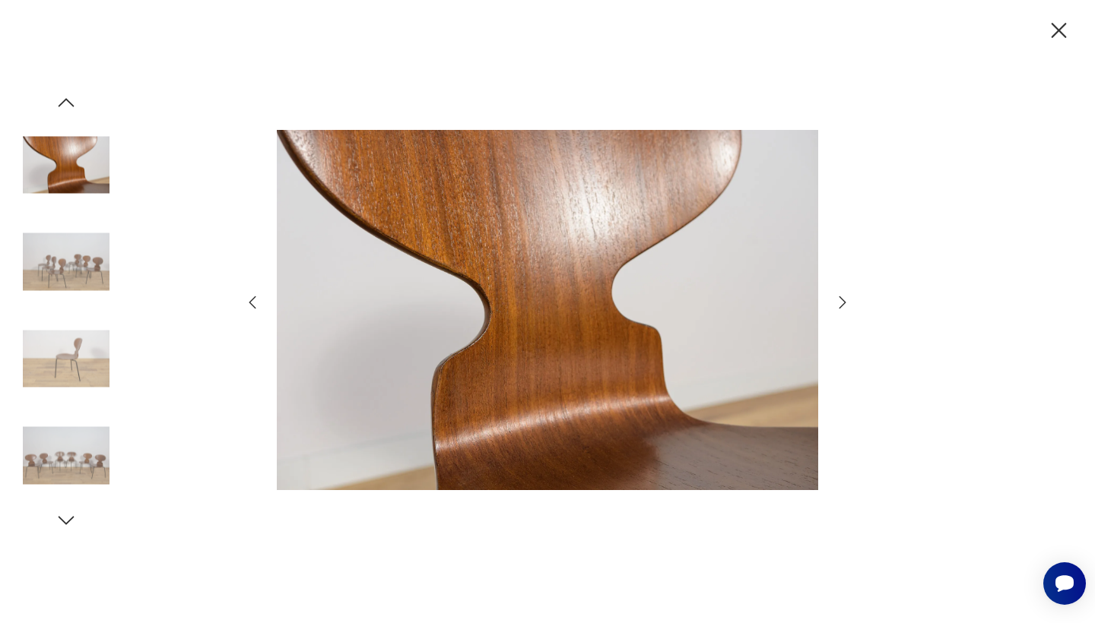
click at [839, 299] on icon "button" at bounding box center [842, 302] width 18 height 18
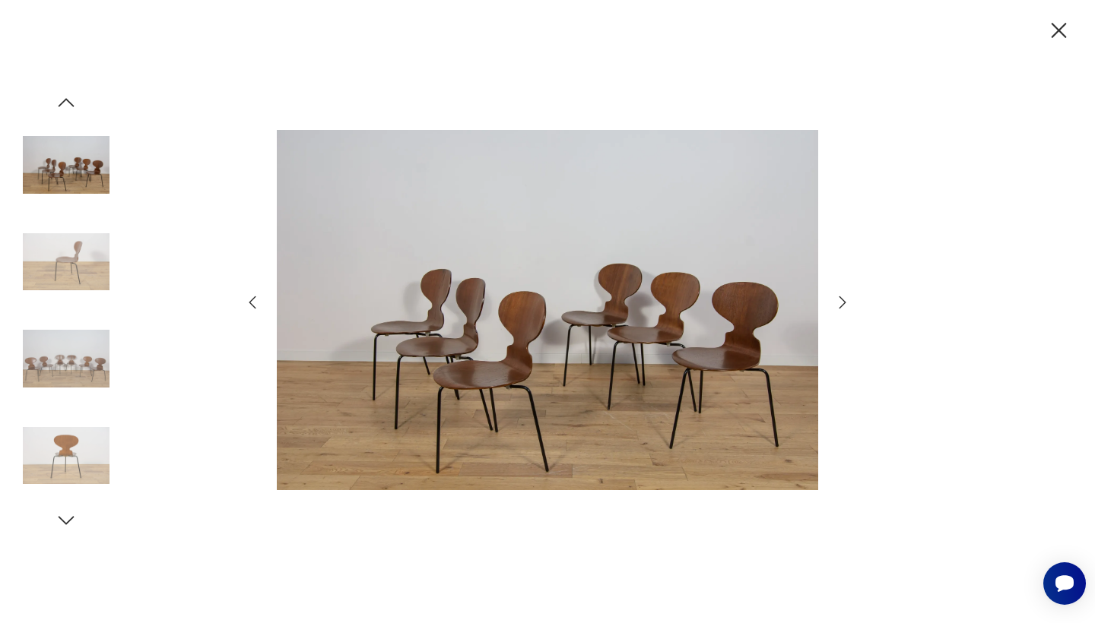
click at [839, 299] on icon "button" at bounding box center [842, 302] width 18 height 18
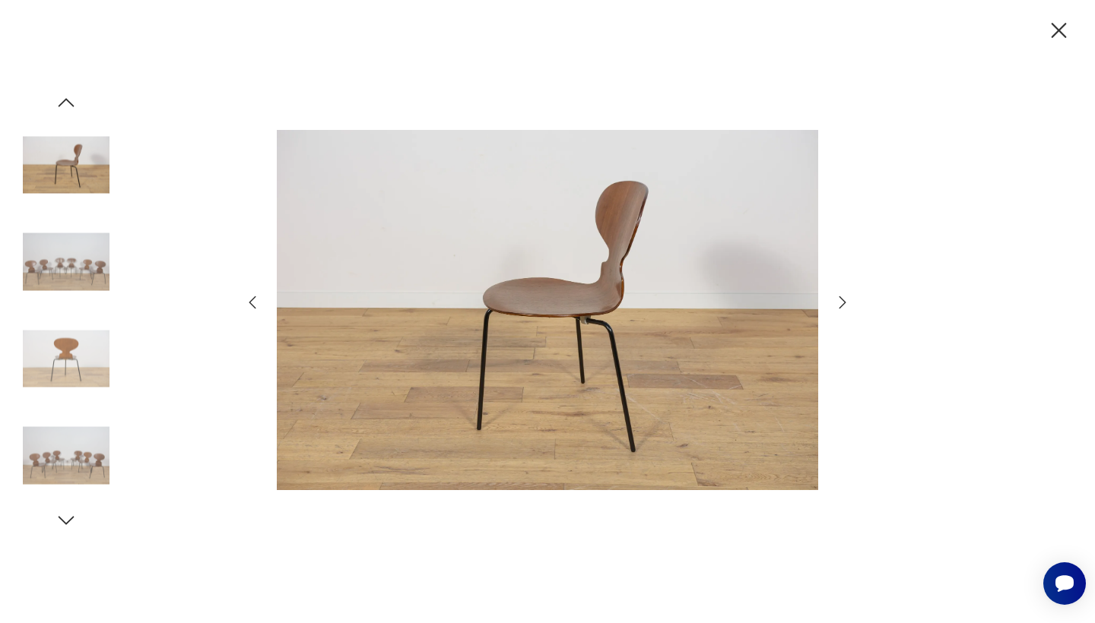
click at [839, 299] on icon "button" at bounding box center [842, 302] width 18 height 18
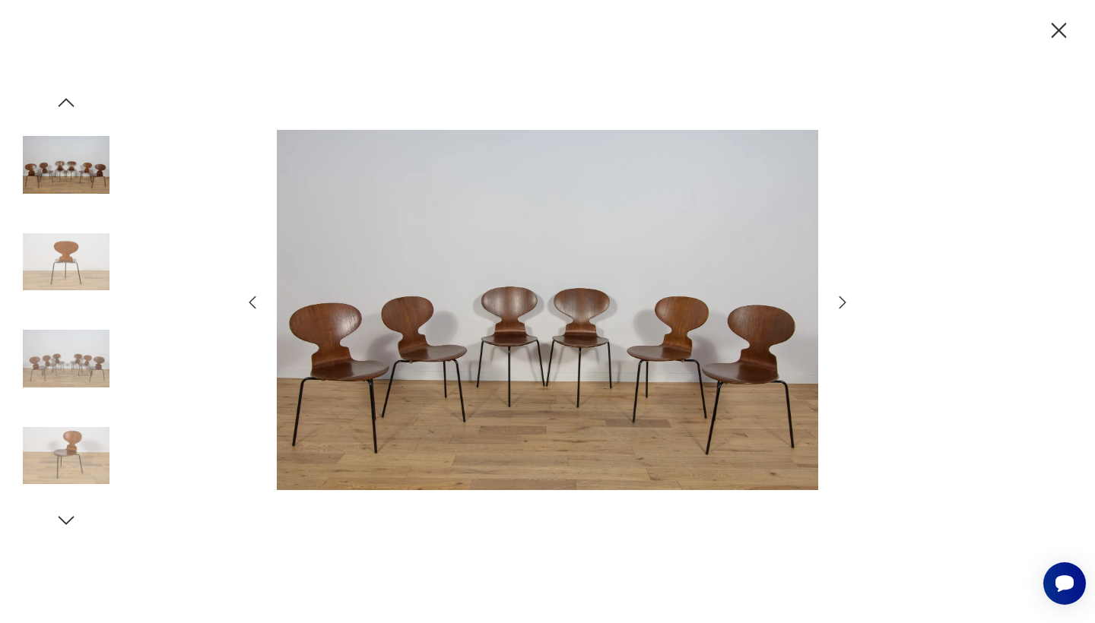
click at [839, 299] on icon "button" at bounding box center [842, 302] width 18 height 18
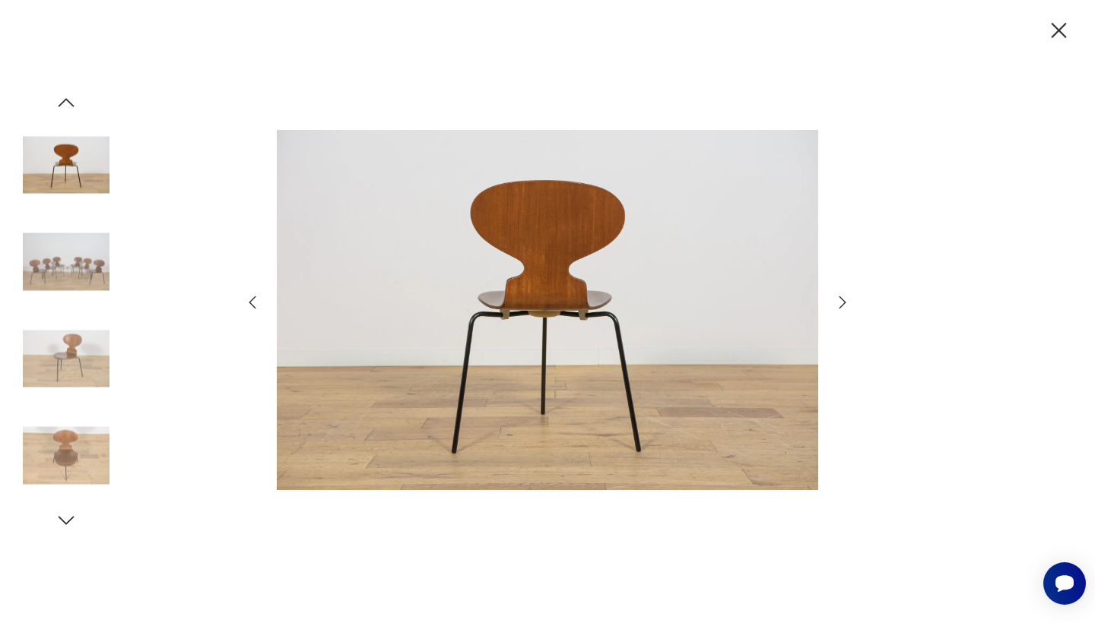
click at [839, 299] on icon "button" at bounding box center [842, 302] width 18 height 18
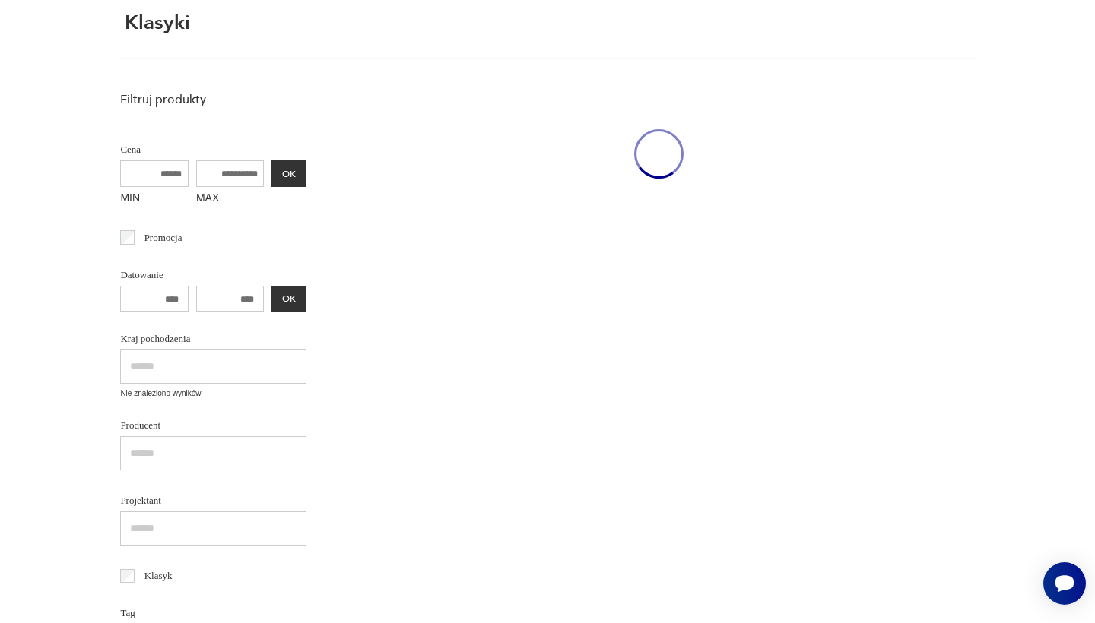
scroll to position [176, 0]
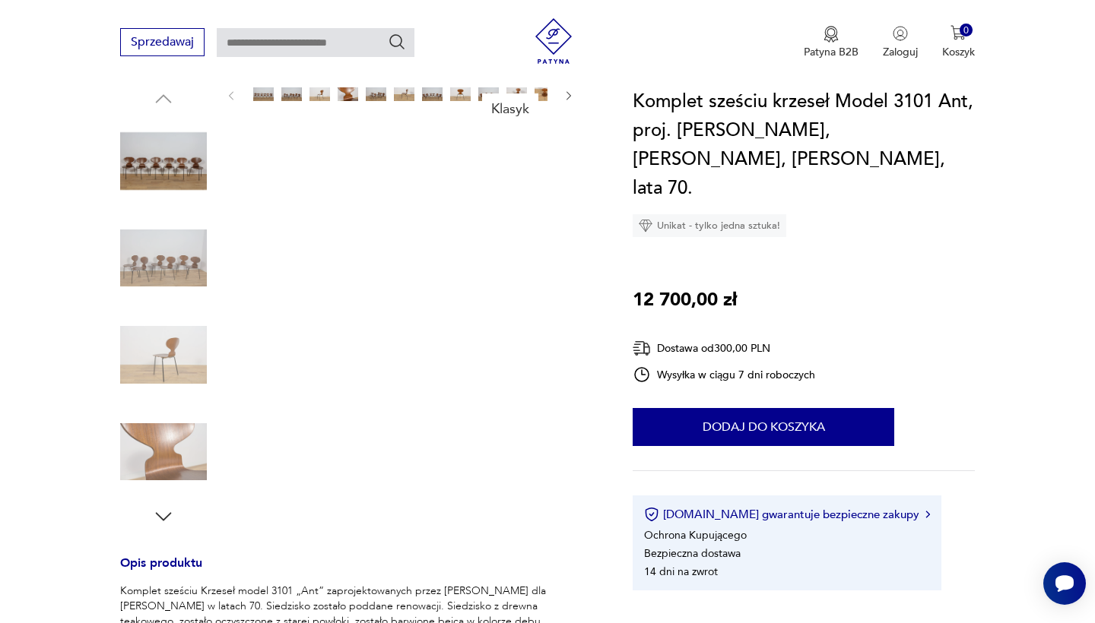
scroll to position [135, 0]
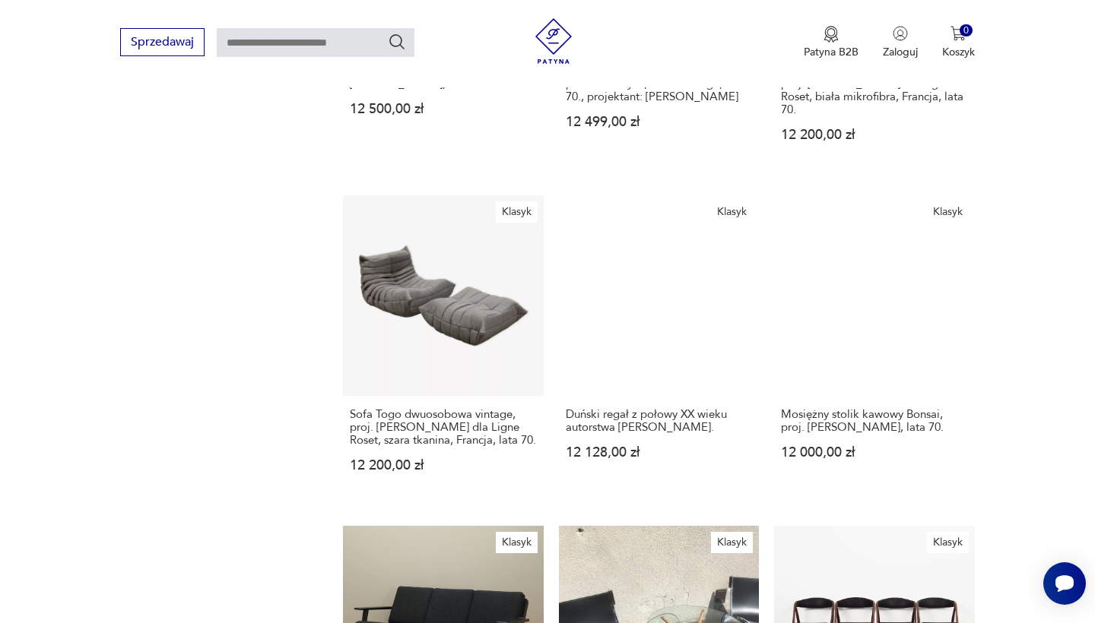
scroll to position [1158, 0]
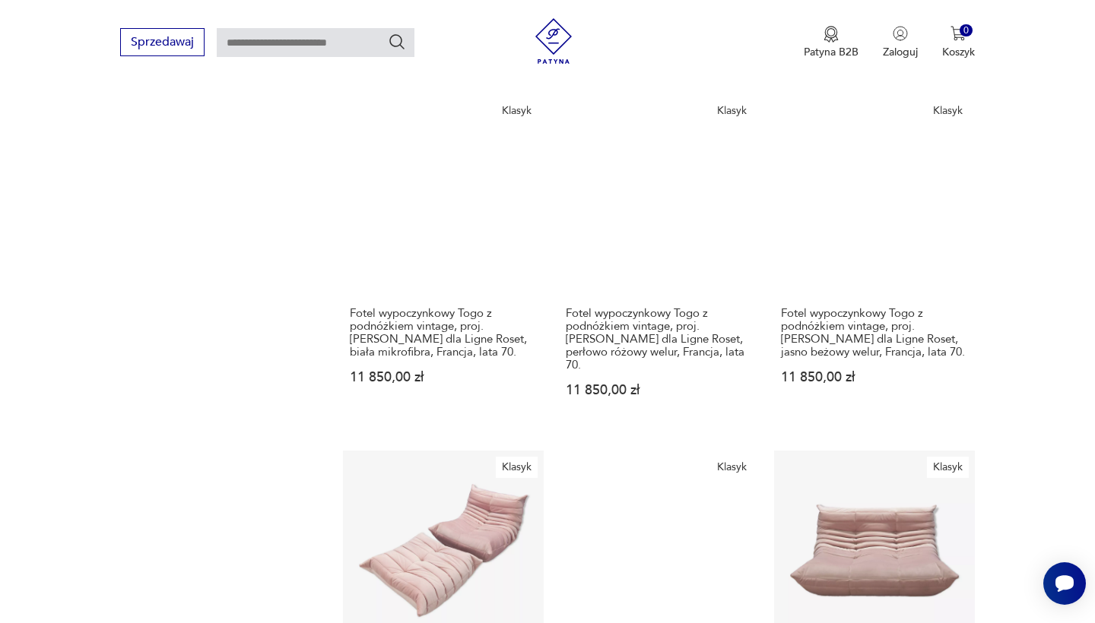
scroll to position [1276, 0]
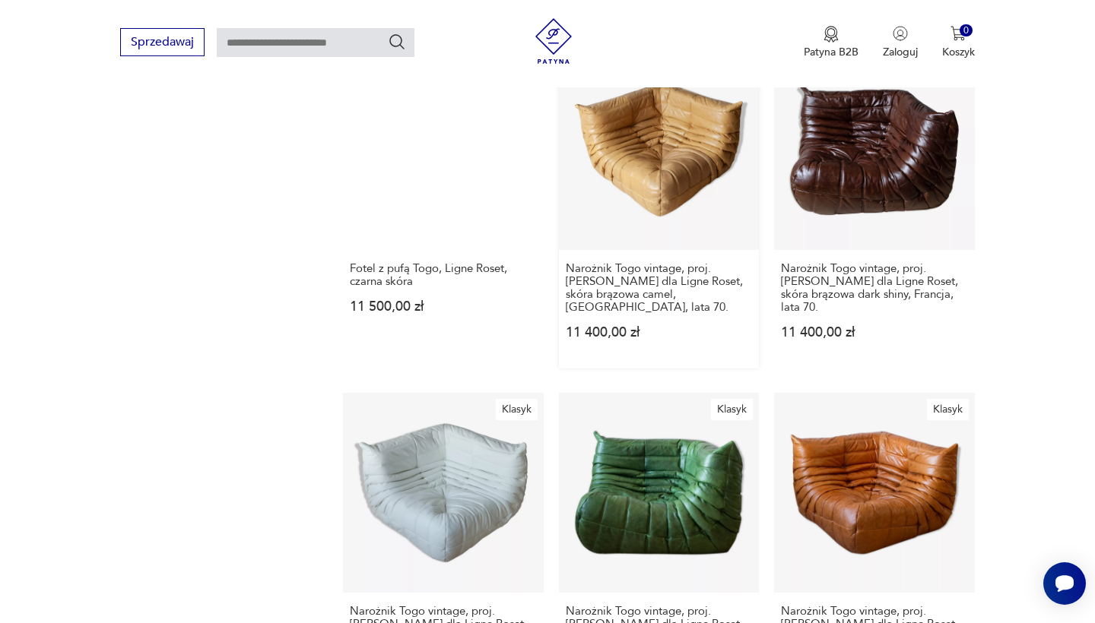
scroll to position [1328, 0]
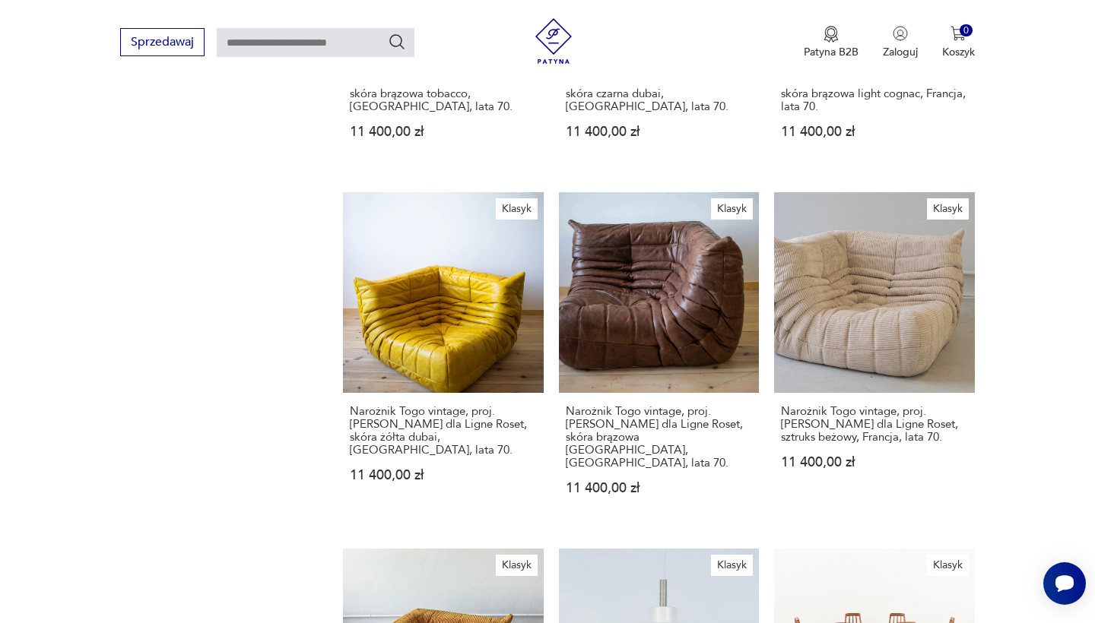
scroll to position [1178, 0]
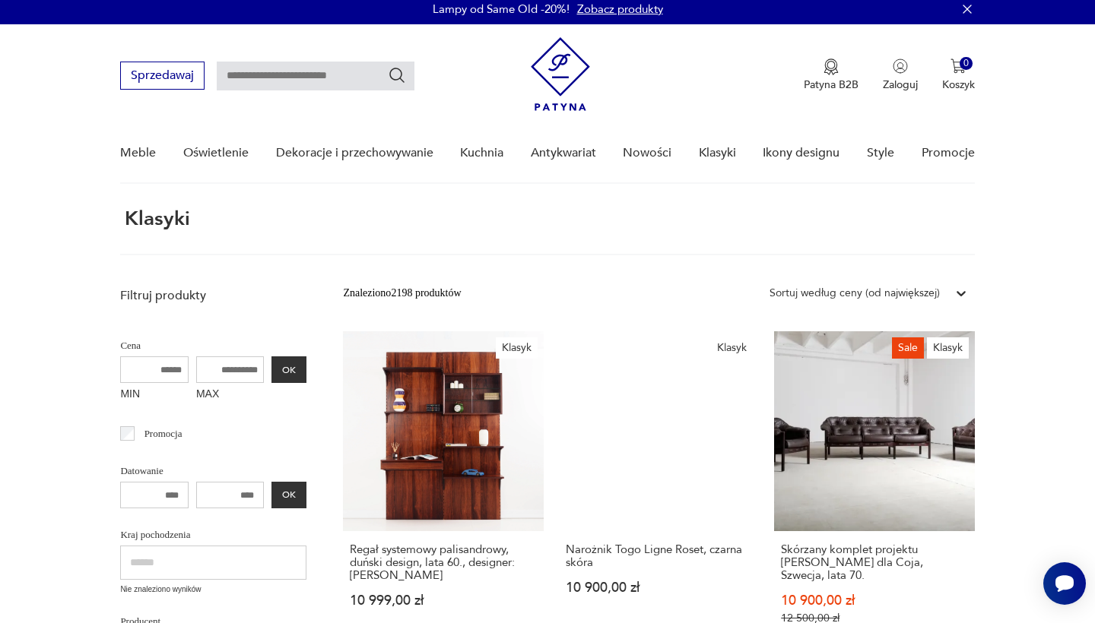
scroll to position [11, 0]
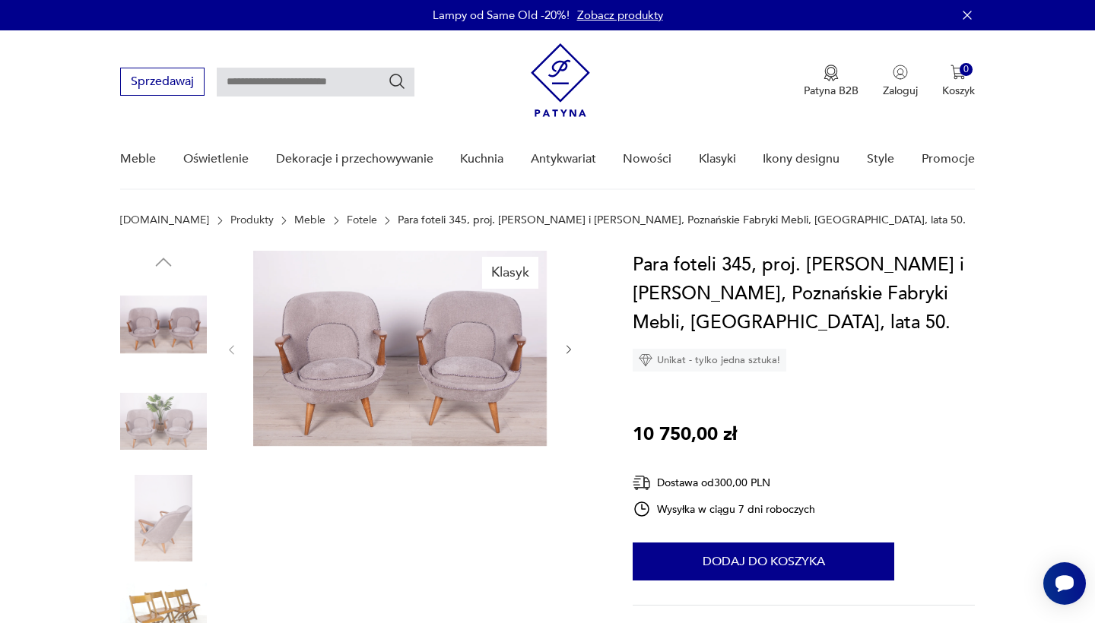
click at [479, 369] on img at bounding box center [399, 348] width 293 height 195
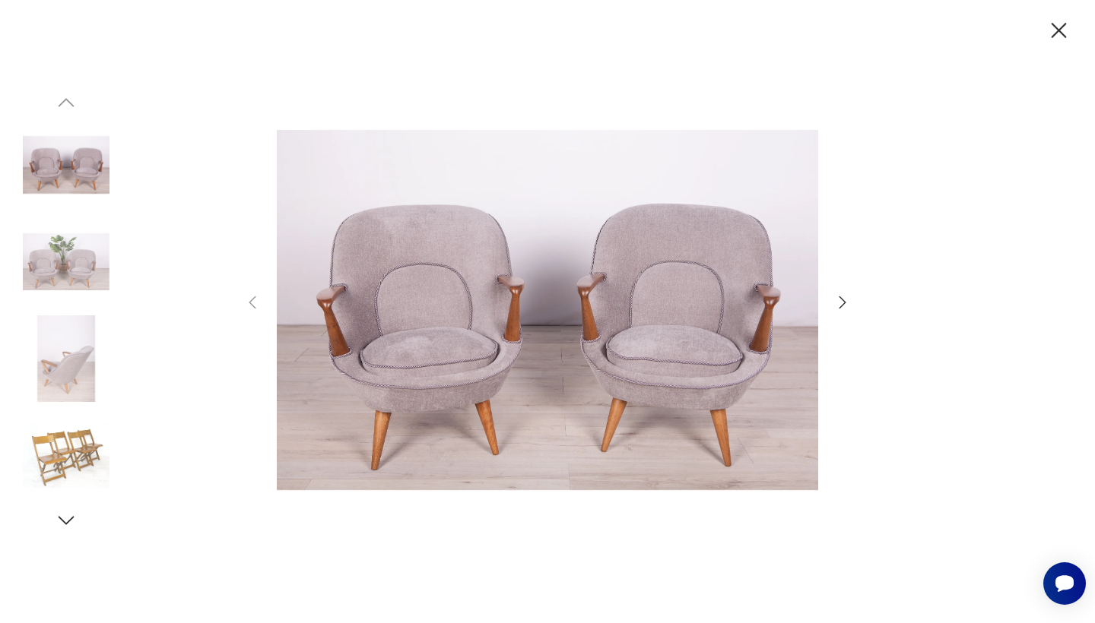
click at [842, 299] on icon "button" at bounding box center [842, 302] width 18 height 18
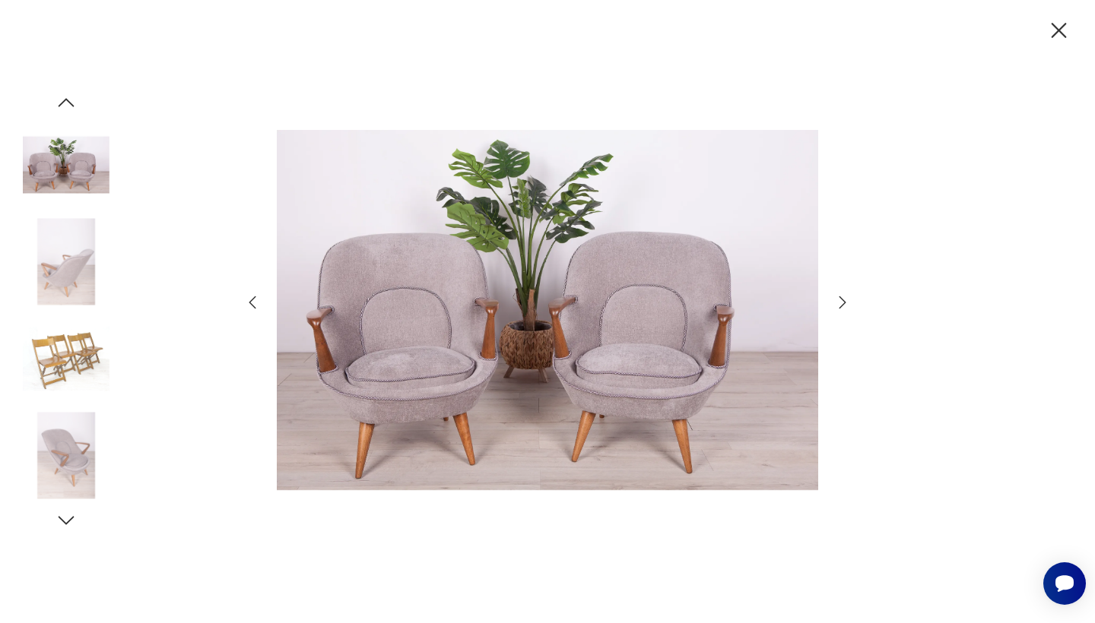
click at [842, 299] on icon "button" at bounding box center [842, 302] width 18 height 18
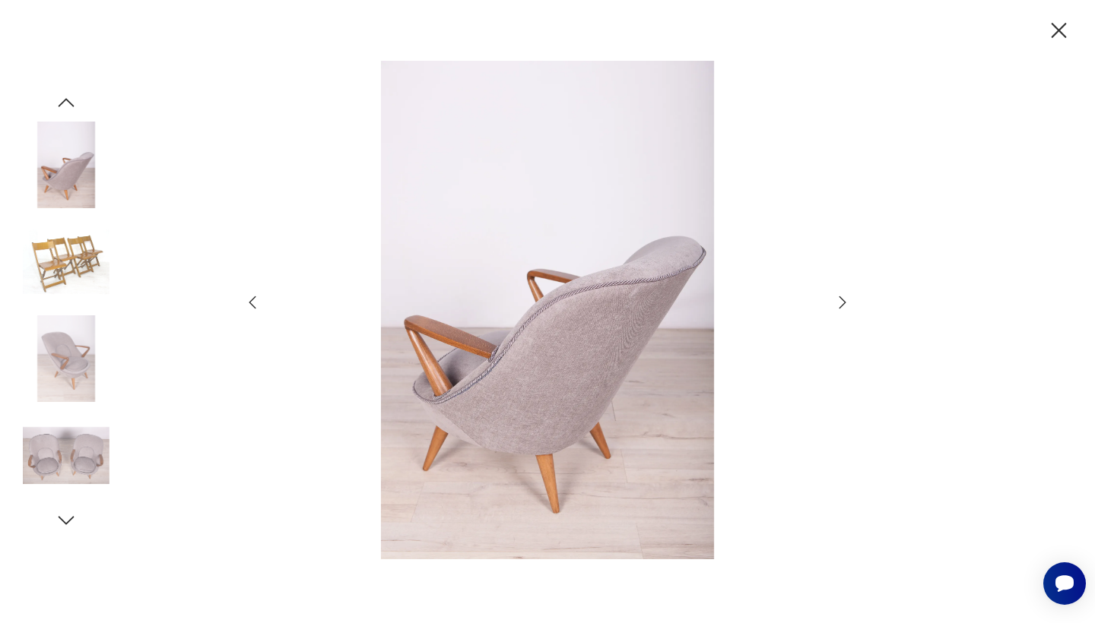
click at [842, 299] on icon "button" at bounding box center [842, 302] width 18 height 18
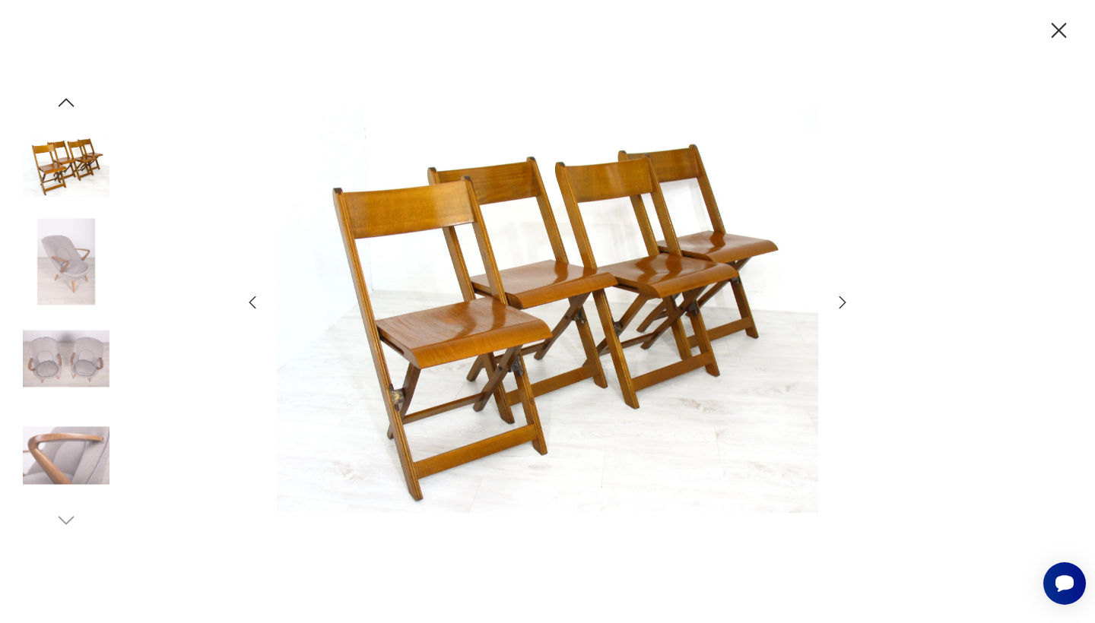
click at [842, 299] on icon "button" at bounding box center [842, 302] width 18 height 18
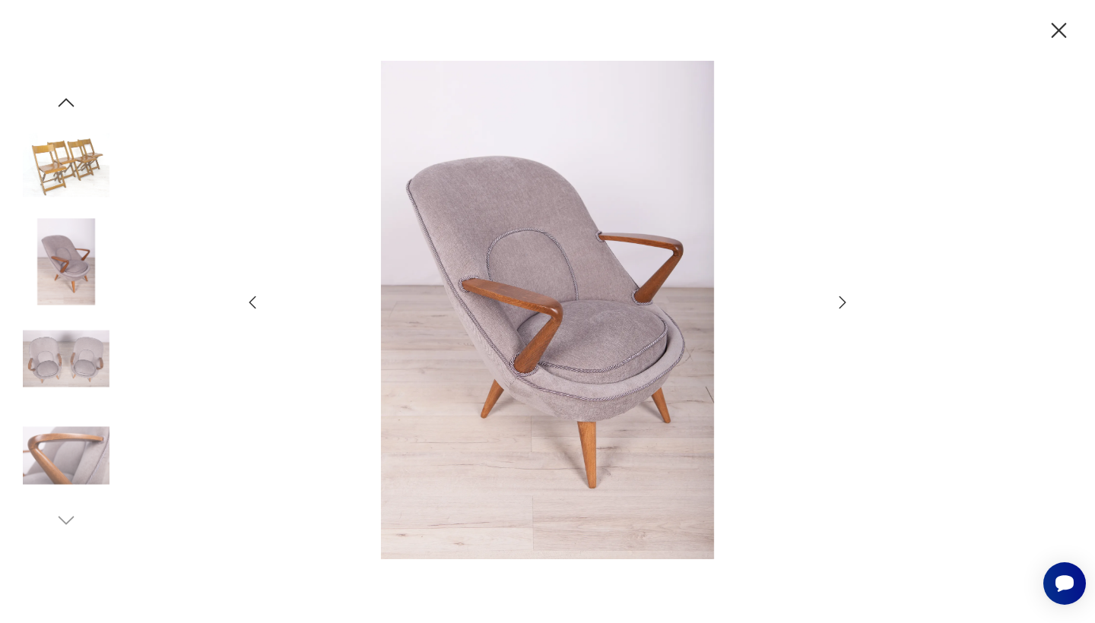
click at [842, 299] on icon "button" at bounding box center [842, 302] width 18 height 18
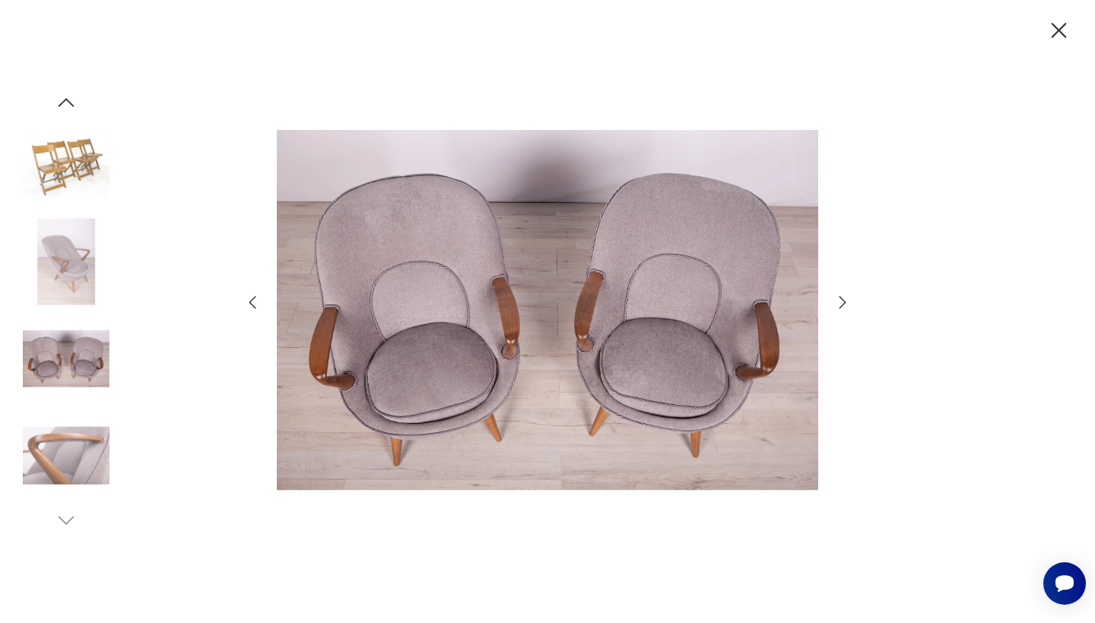
click at [842, 299] on icon "button" at bounding box center [842, 302] width 18 height 18
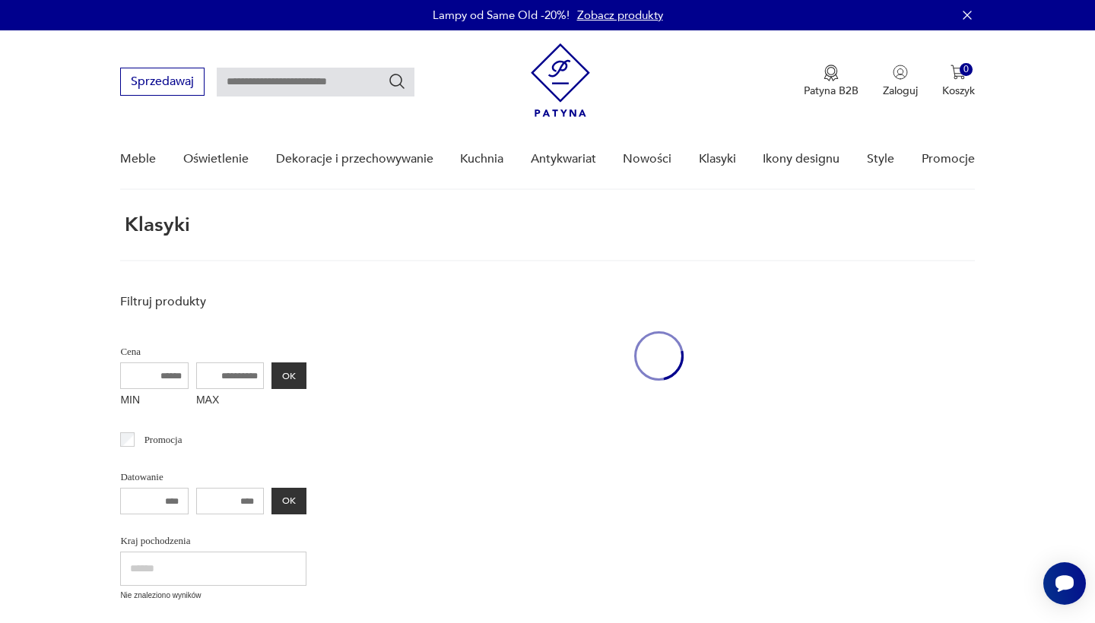
scroll to position [11, 0]
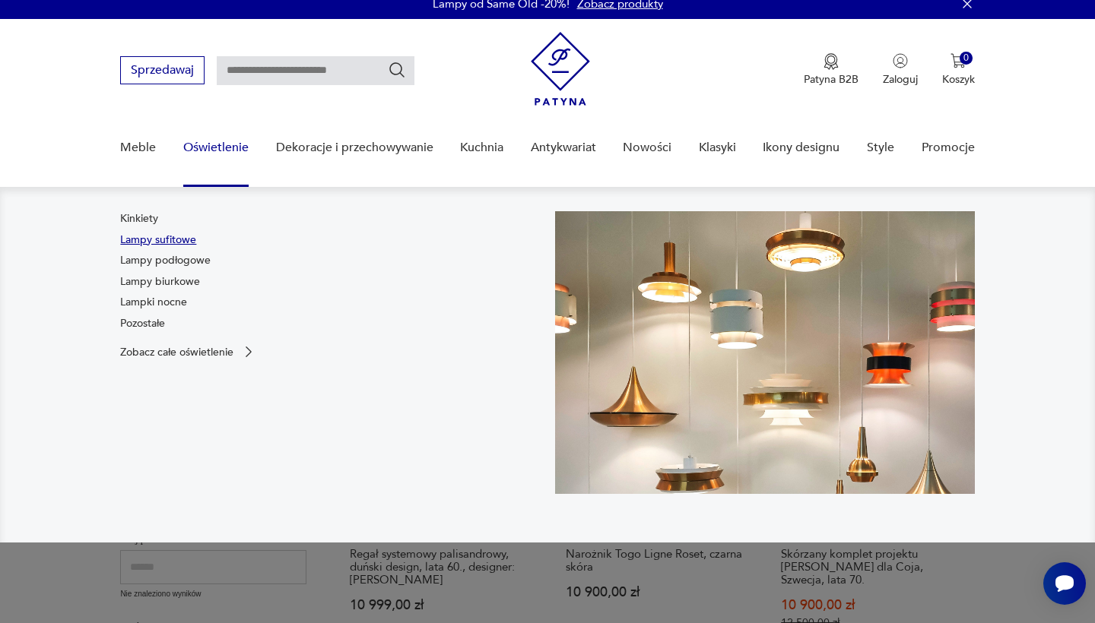
click at [171, 235] on link "Lampy sufitowe" at bounding box center [158, 240] width 76 height 15
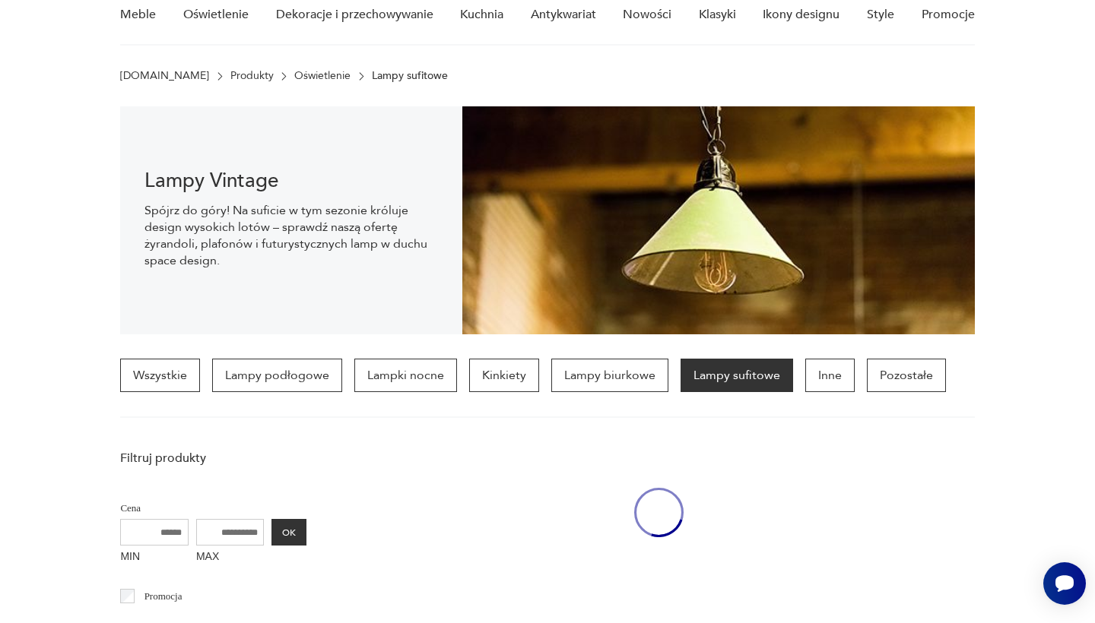
scroll to position [152, 0]
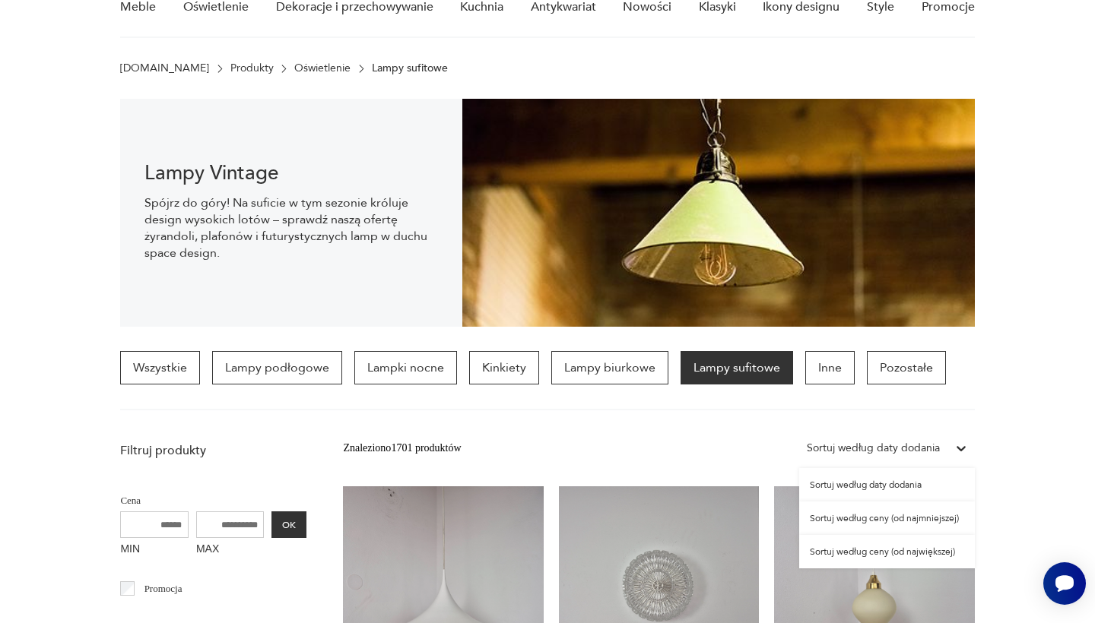
click at [902, 449] on div "Sortuj według daty dodania" at bounding box center [873, 448] width 133 height 17
click at [903, 552] on div "Sortuj według ceny (od największej)" at bounding box center [887, 551] width 176 height 33
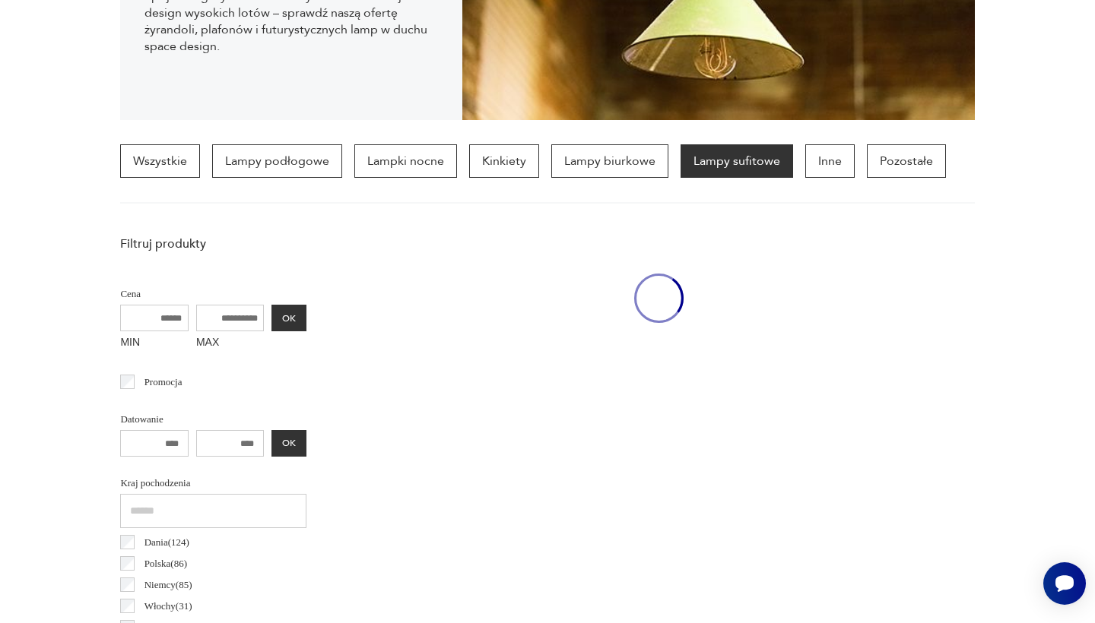
scroll to position [1542, 0]
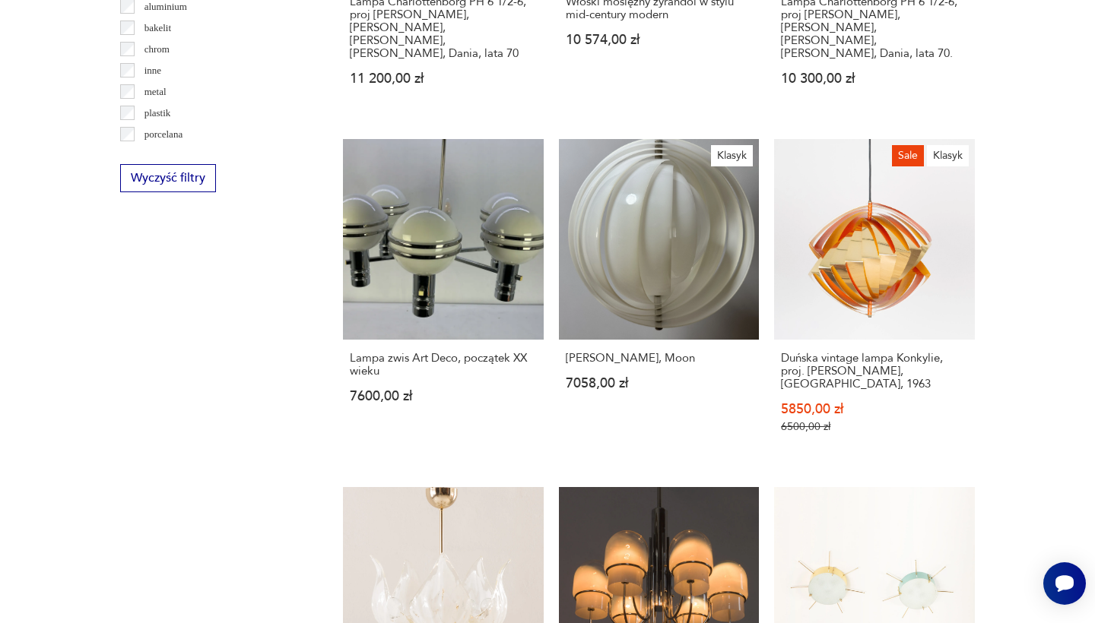
scroll to position [152, 0]
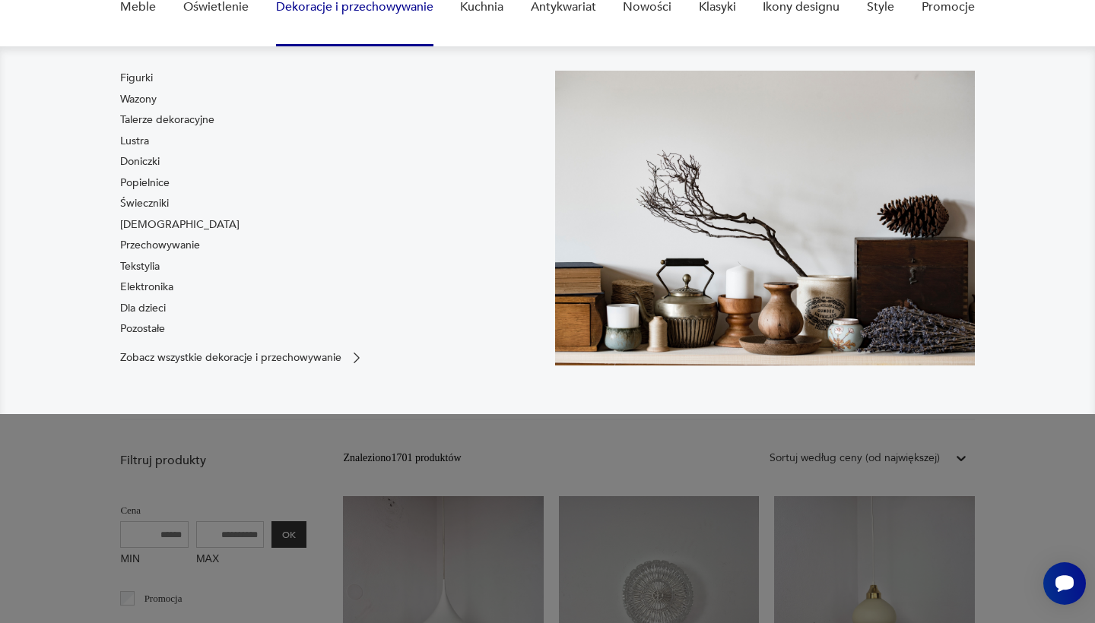
scroll to position [1542, 0]
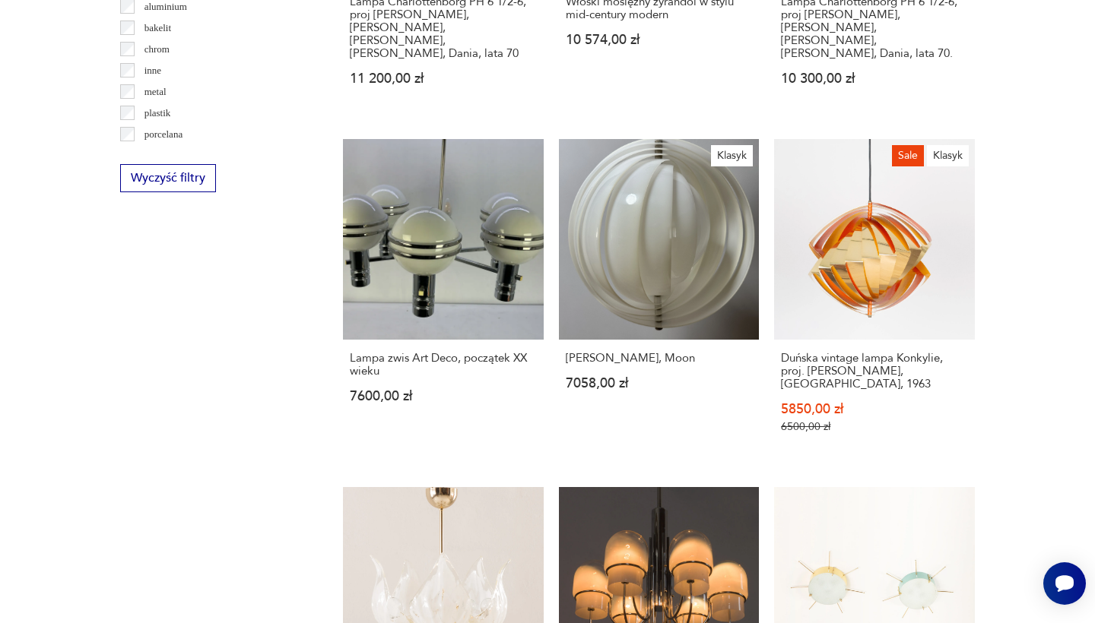
click at [54, 133] on section "Filtruj produkty Cena MIN MAX OK Promocja Datowanie OK Kraj pochodzenia Dania (…" at bounding box center [547, 154] width 1095 height 2218
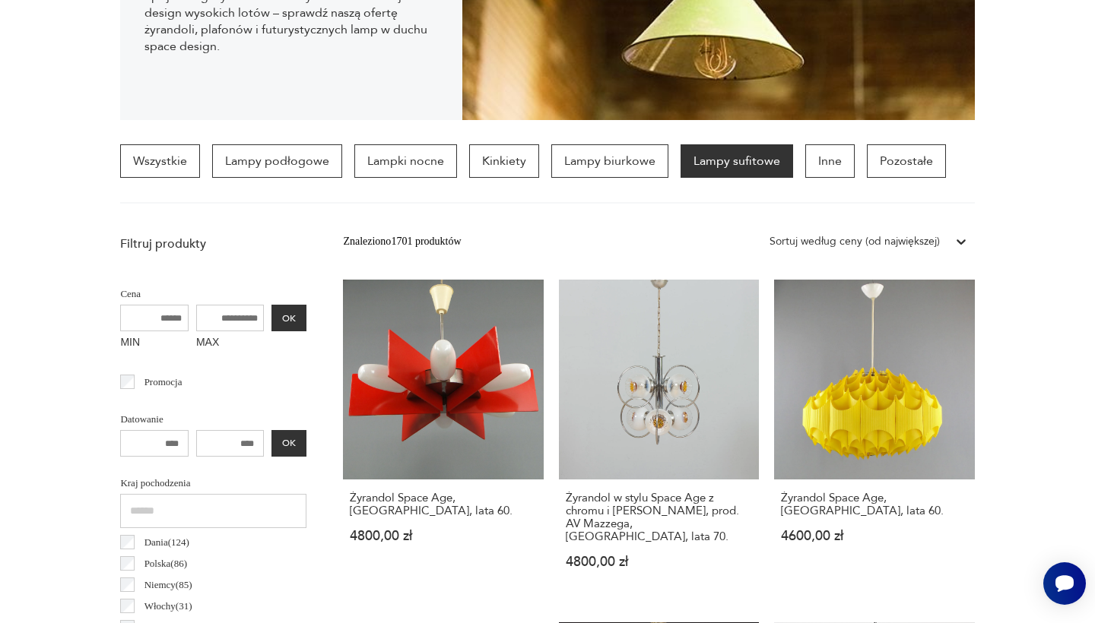
scroll to position [1542, 0]
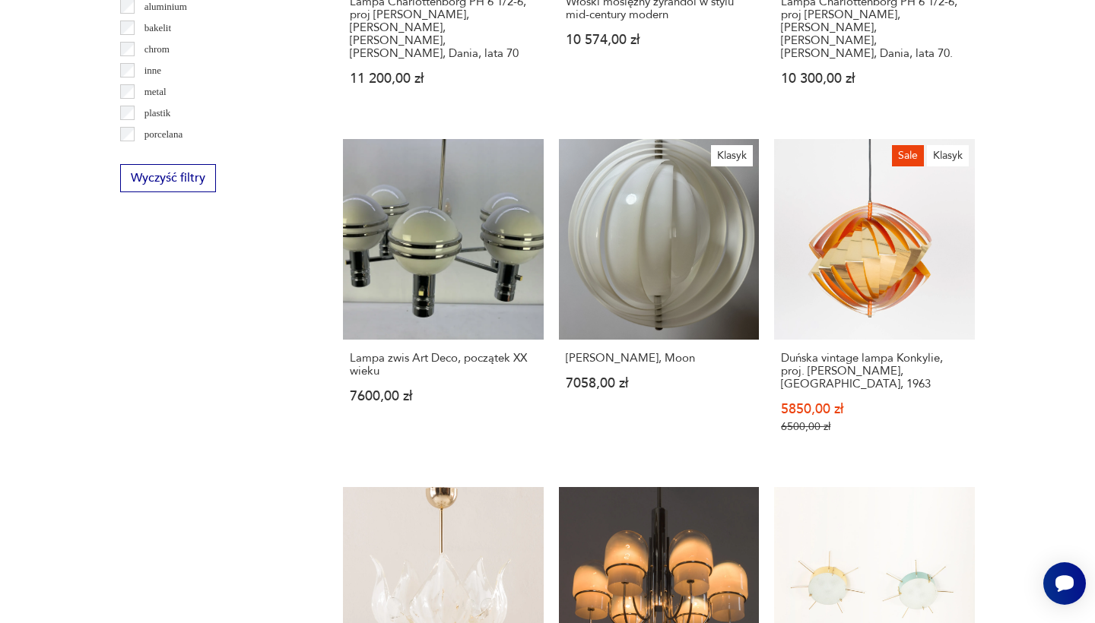
scroll to position [359, 0]
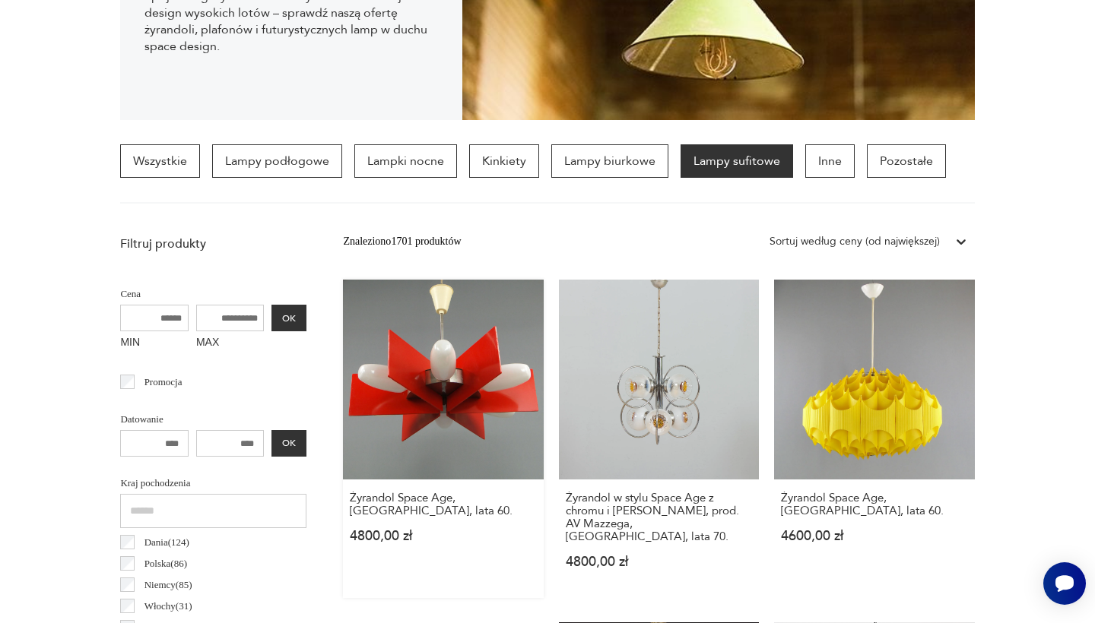
click at [438, 413] on link "Żyrandol Space Age, [GEOGRAPHIC_DATA], lata 60. 4800,00 zł" at bounding box center [443, 439] width 200 height 319
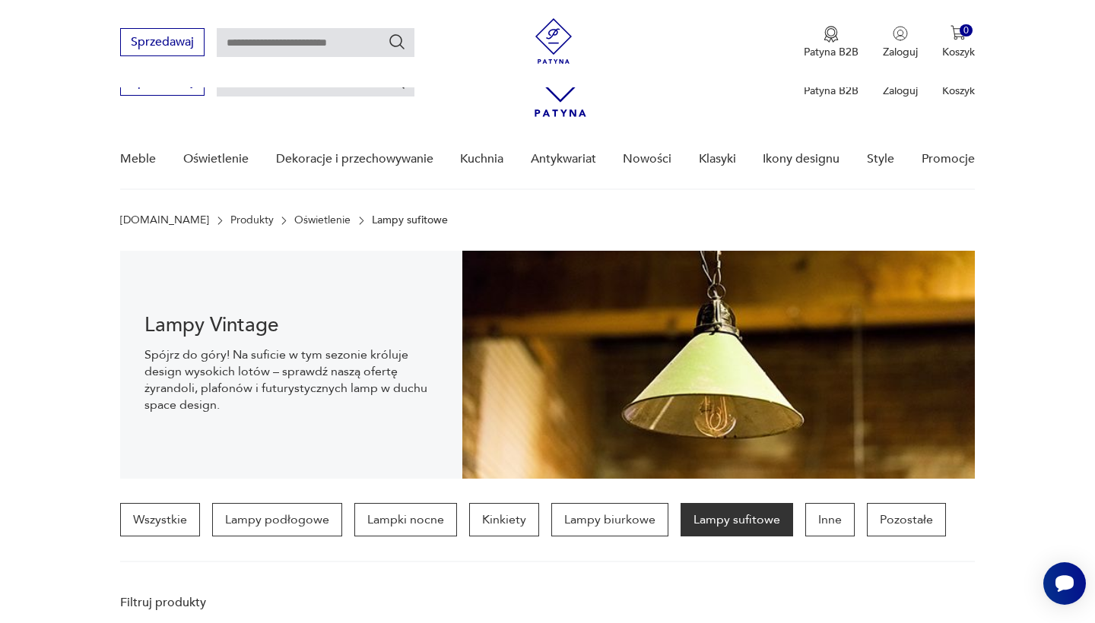
scroll to position [359, 0]
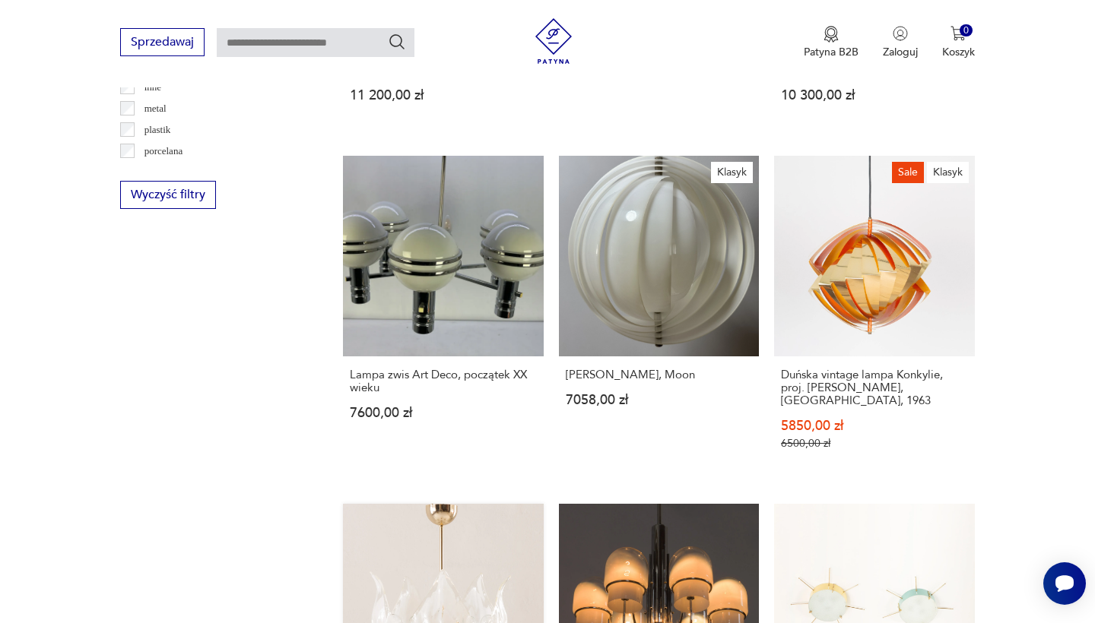
scroll to position [1507, 0]
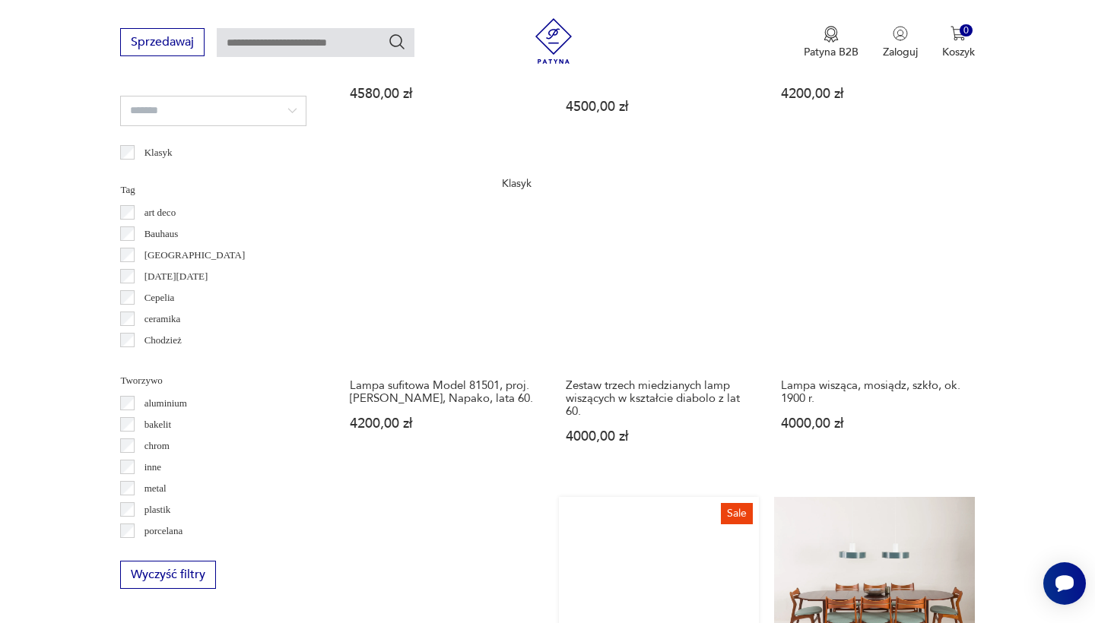
scroll to position [1153, 0]
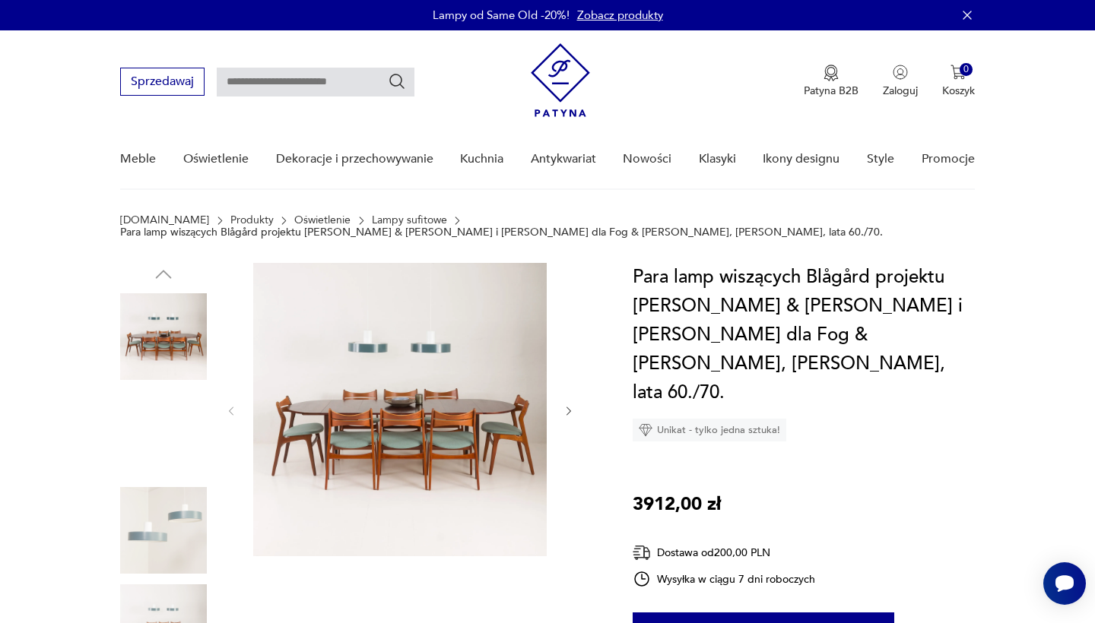
click at [434, 323] on img at bounding box center [399, 409] width 293 height 293
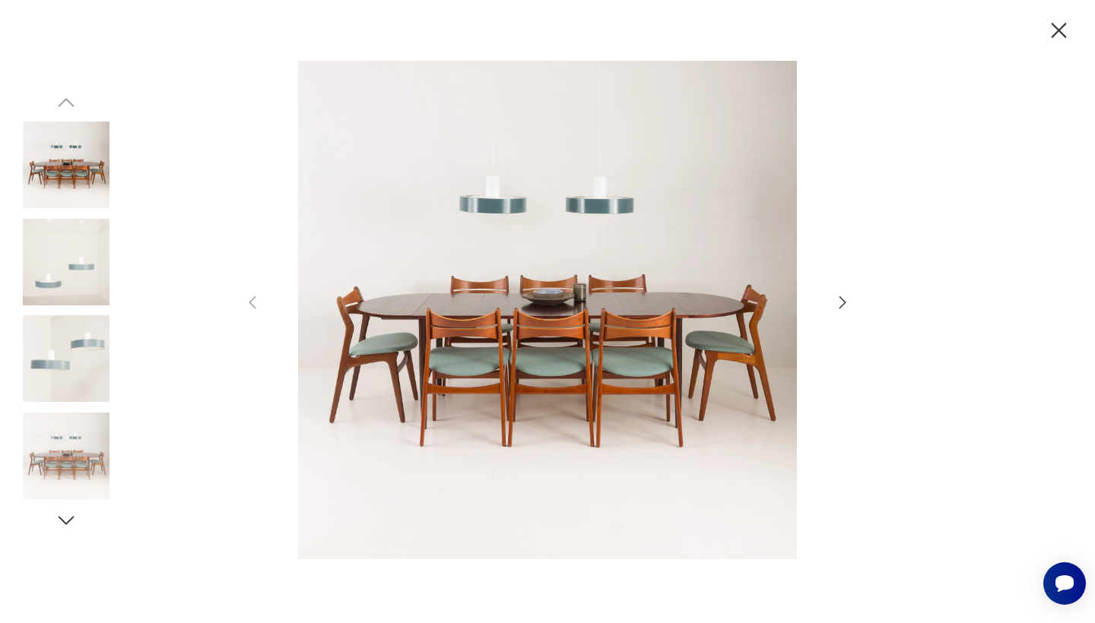
click at [563, 246] on img at bounding box center [547, 310] width 541 height 499
click at [841, 307] on icon "button" at bounding box center [842, 302] width 7 height 12
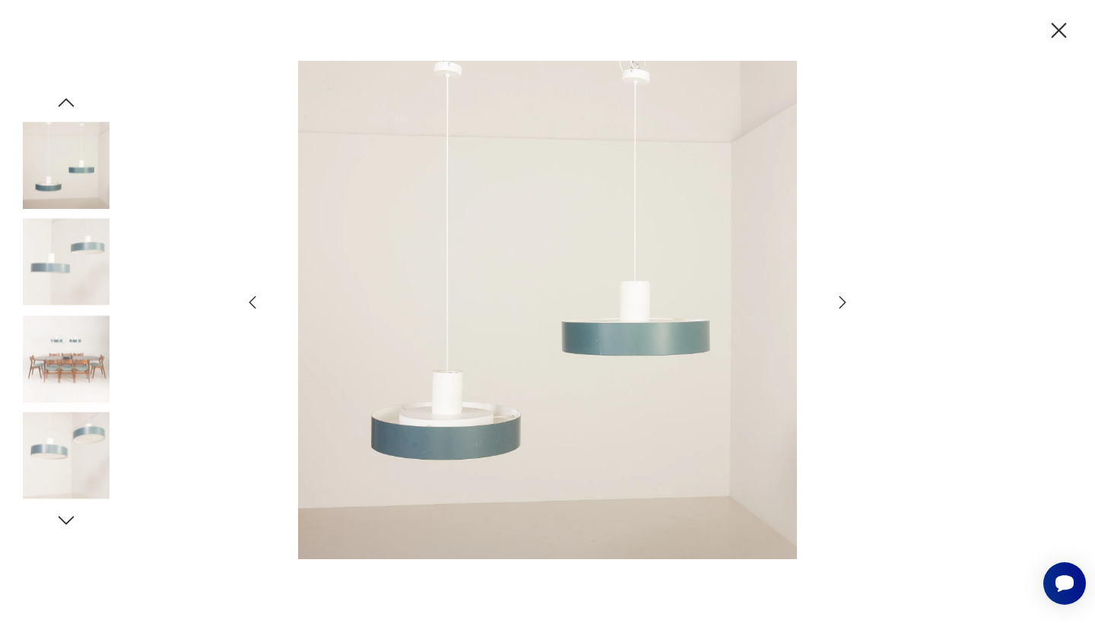
click at [841, 307] on icon "button" at bounding box center [842, 302] width 7 height 12
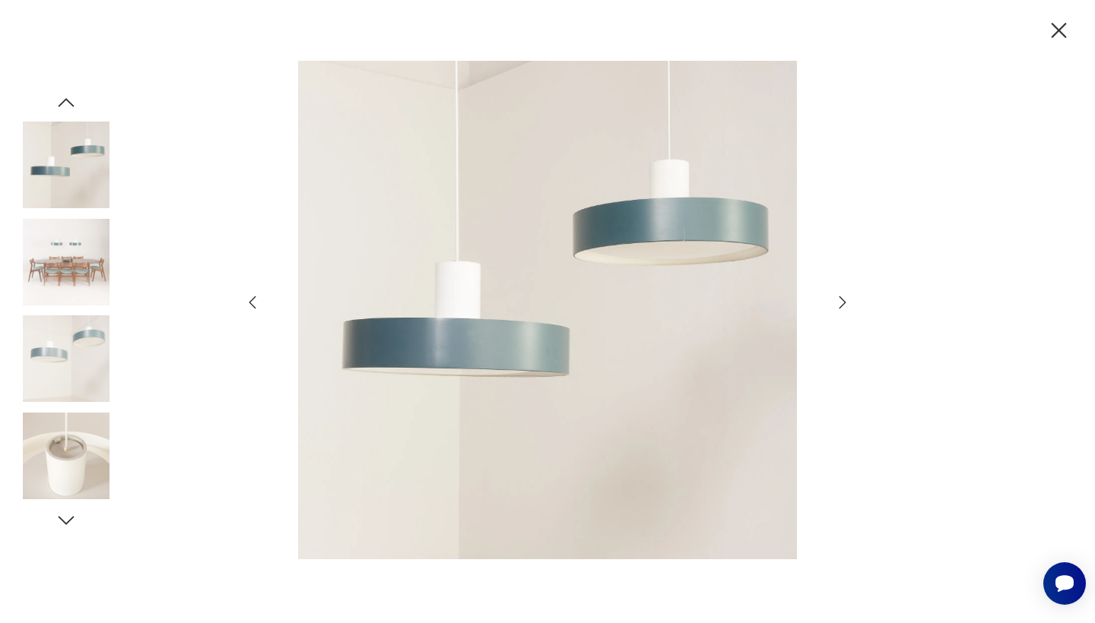
click at [841, 307] on icon "button" at bounding box center [842, 302] width 7 height 12
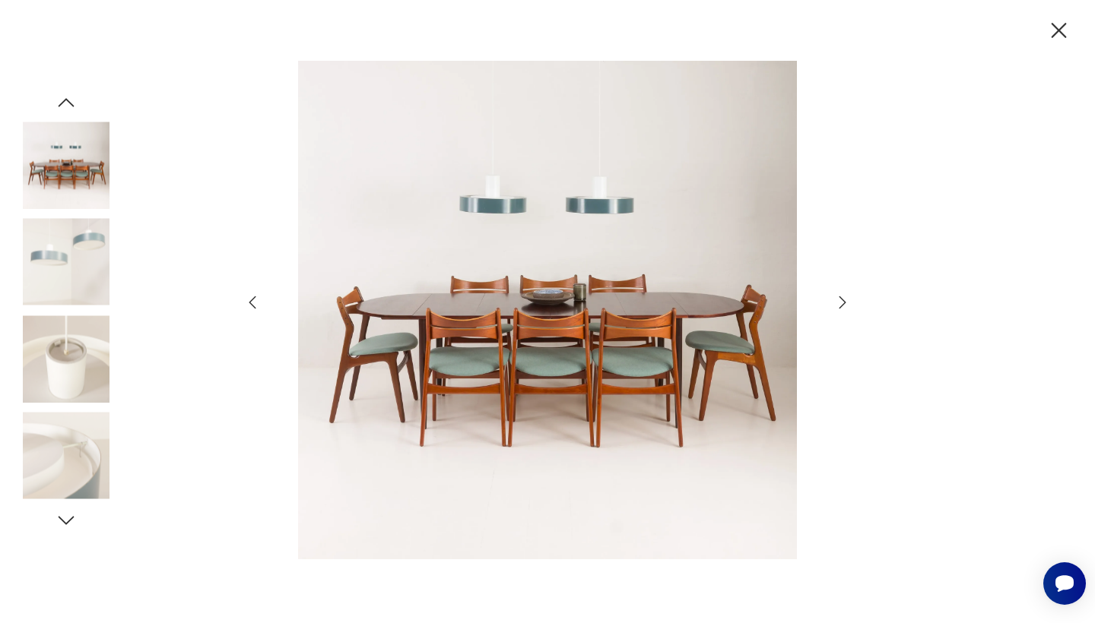
click at [841, 307] on icon "button" at bounding box center [842, 302] width 7 height 12
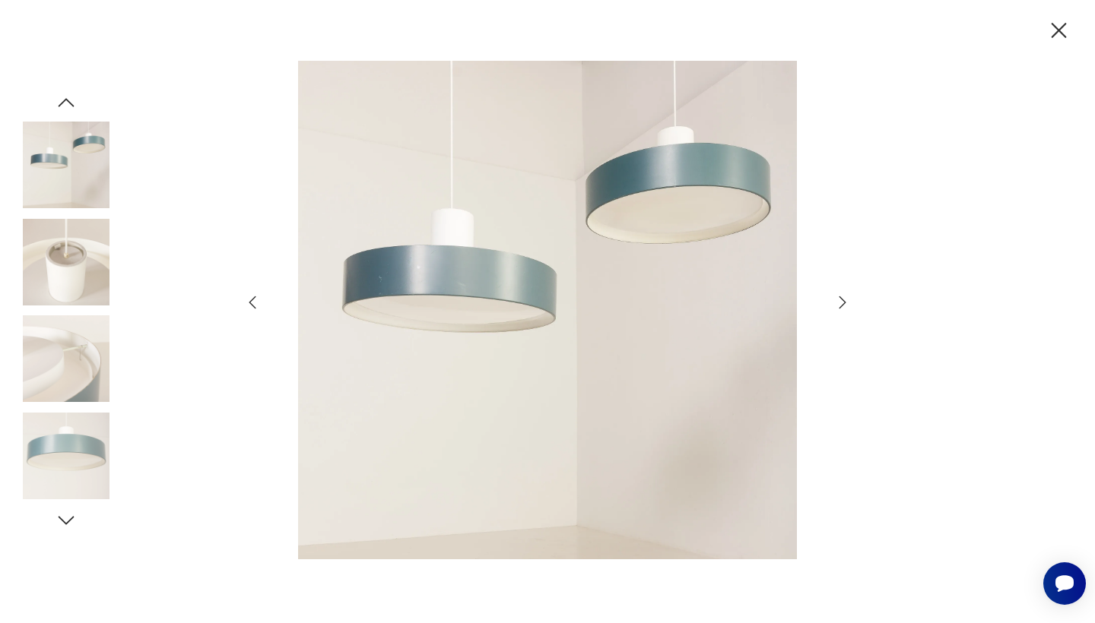
click at [841, 307] on icon "button" at bounding box center [842, 302] width 7 height 12
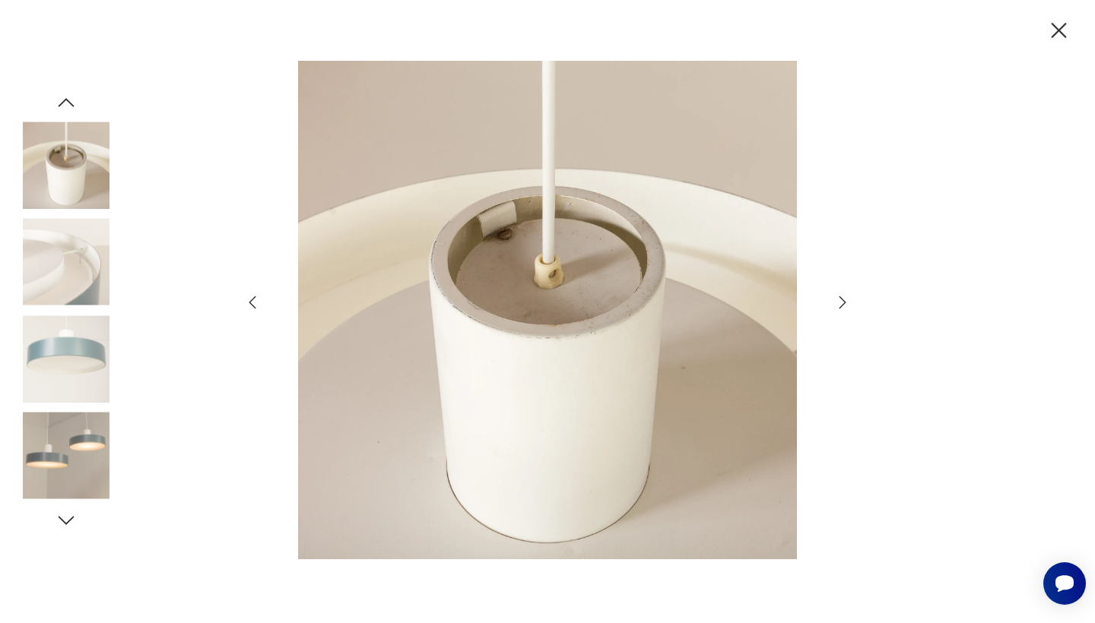
click at [841, 307] on icon "button" at bounding box center [842, 302] width 7 height 12
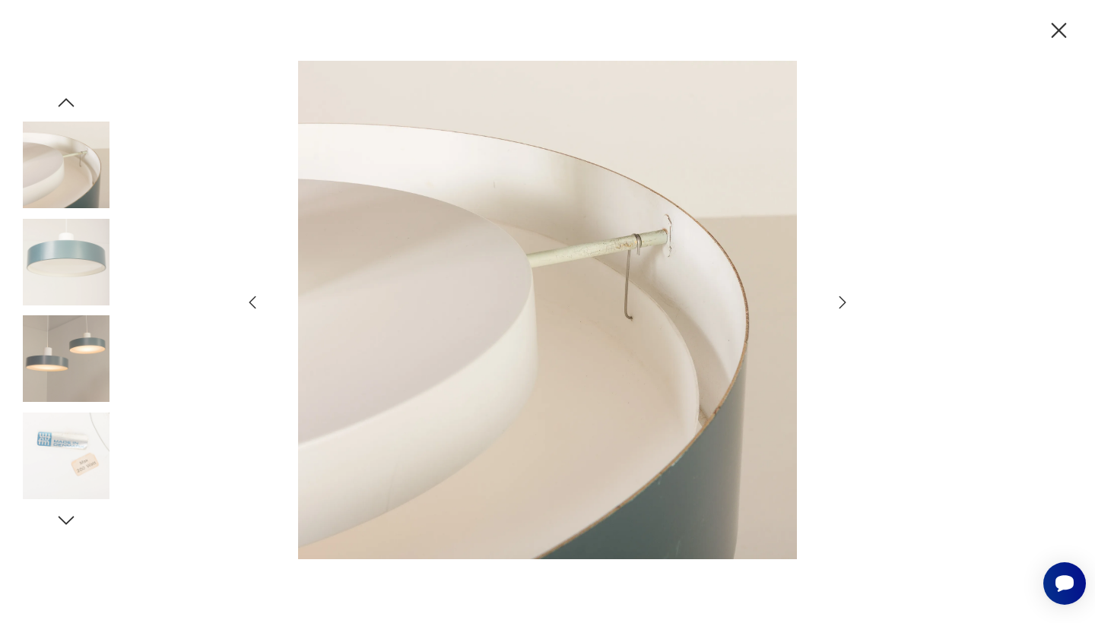
click at [841, 307] on icon "button" at bounding box center [842, 302] width 7 height 12
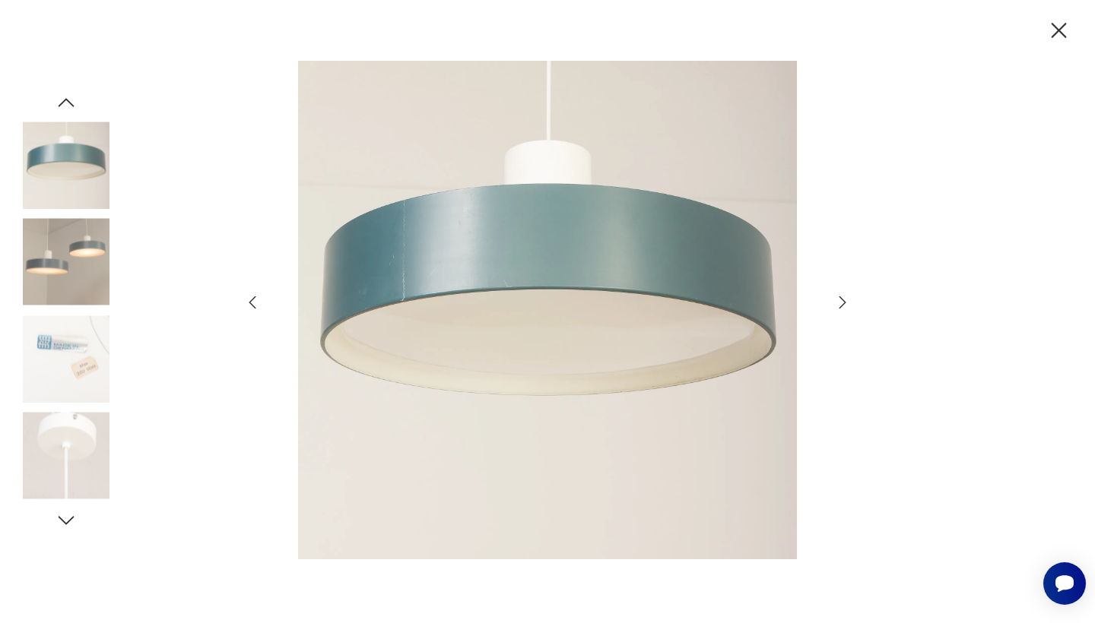
click at [841, 307] on icon "button" at bounding box center [842, 302] width 7 height 12
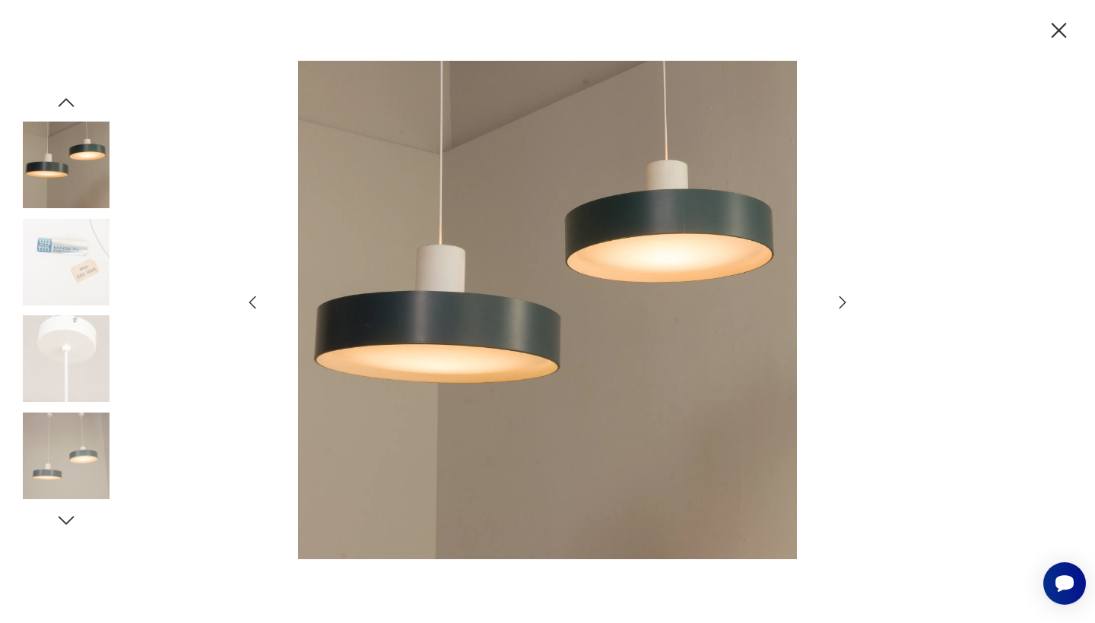
click at [841, 307] on icon "button" at bounding box center [842, 302] width 7 height 12
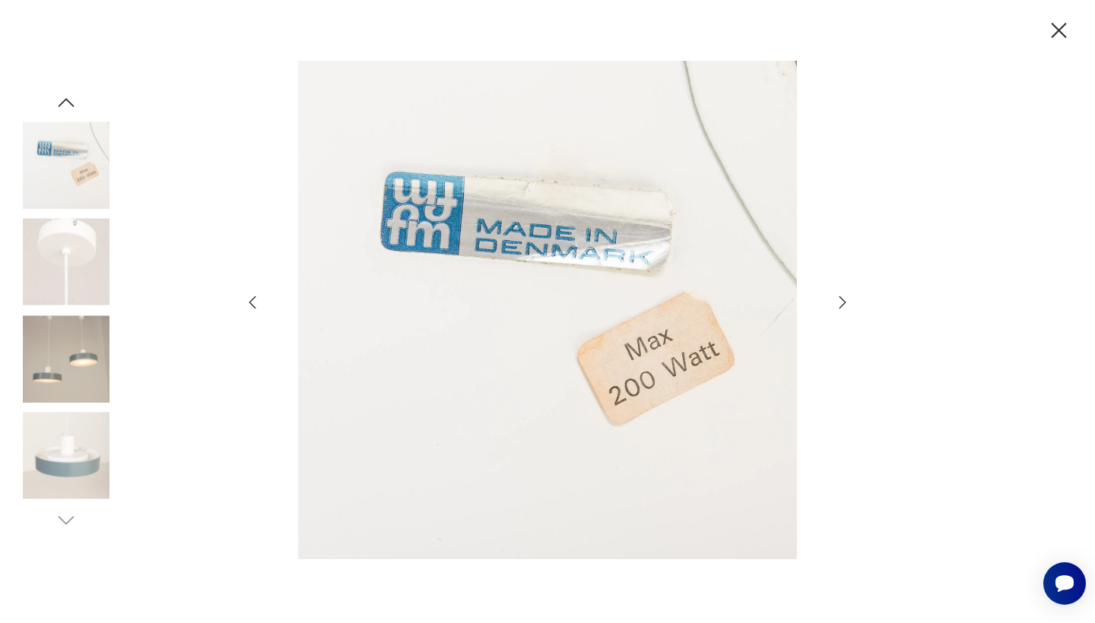
click at [841, 307] on icon "button" at bounding box center [842, 302] width 7 height 12
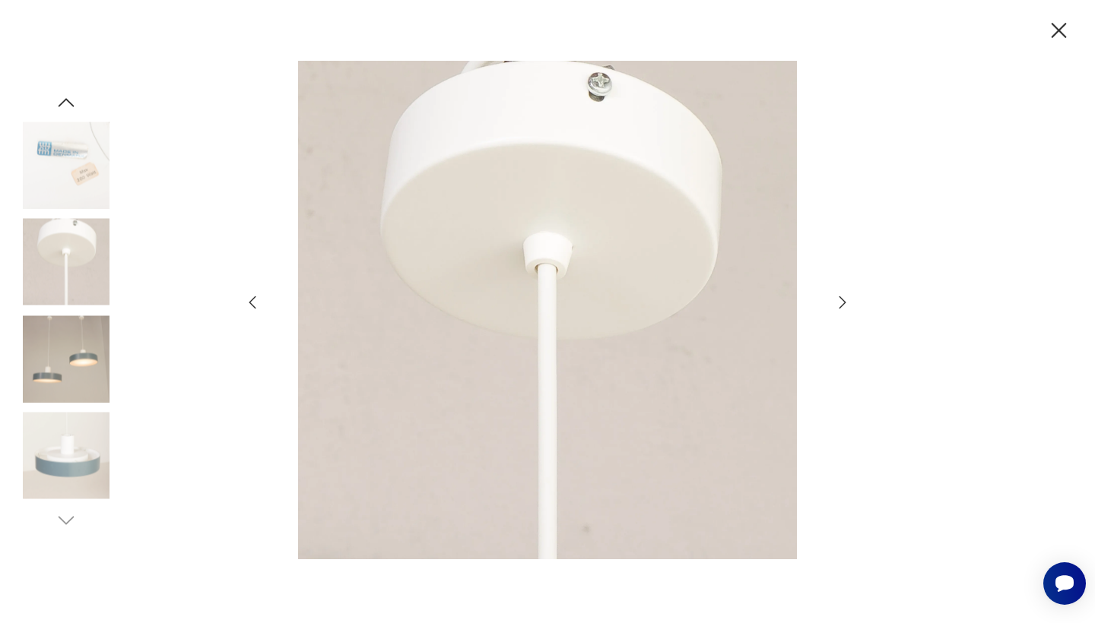
click at [841, 307] on icon "button" at bounding box center [842, 302] width 7 height 12
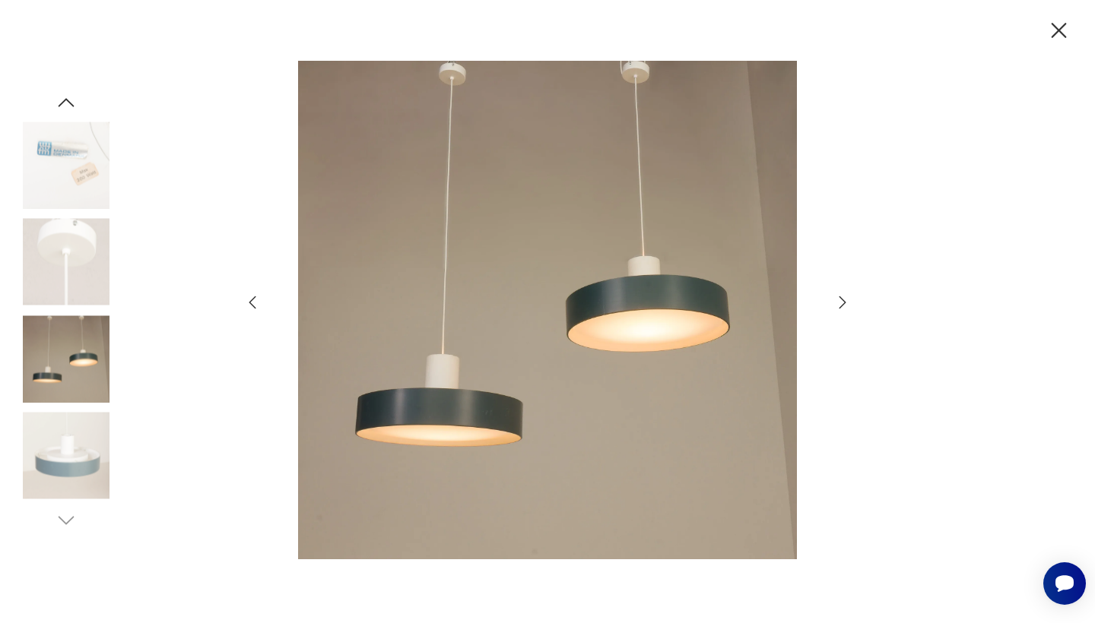
click at [841, 307] on icon "button" at bounding box center [842, 302] width 7 height 12
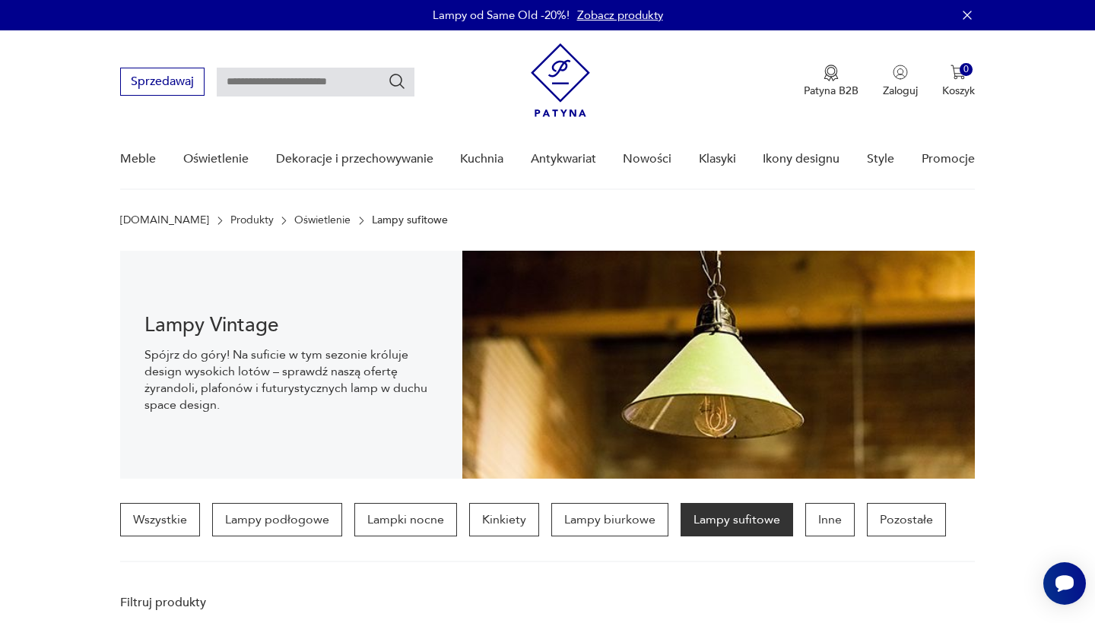
scroll to position [1054, 0]
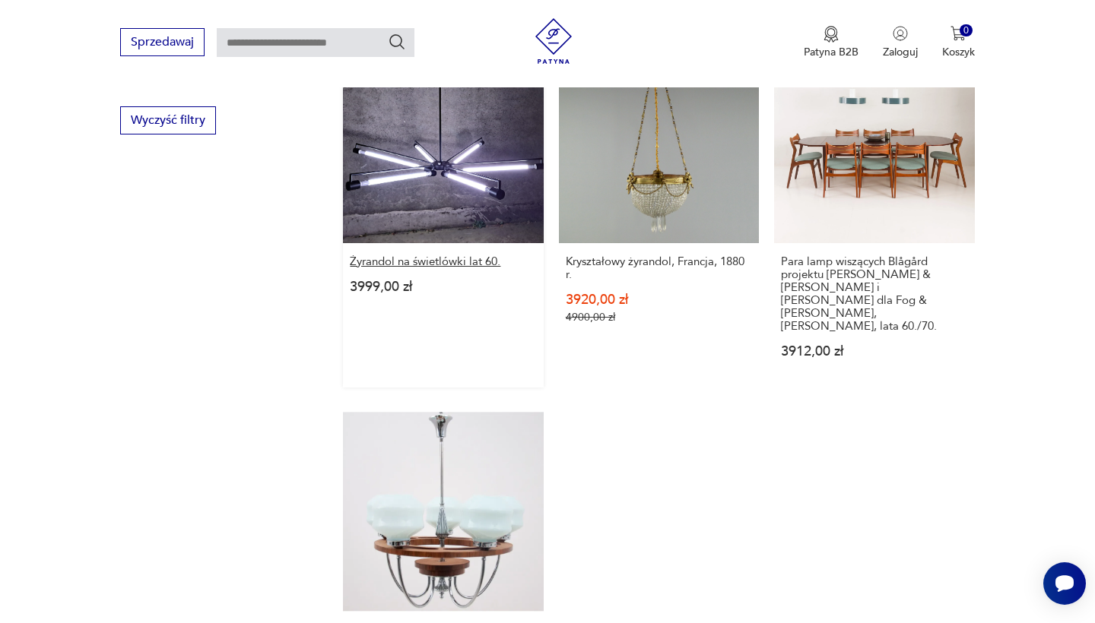
scroll to position [1583, 0]
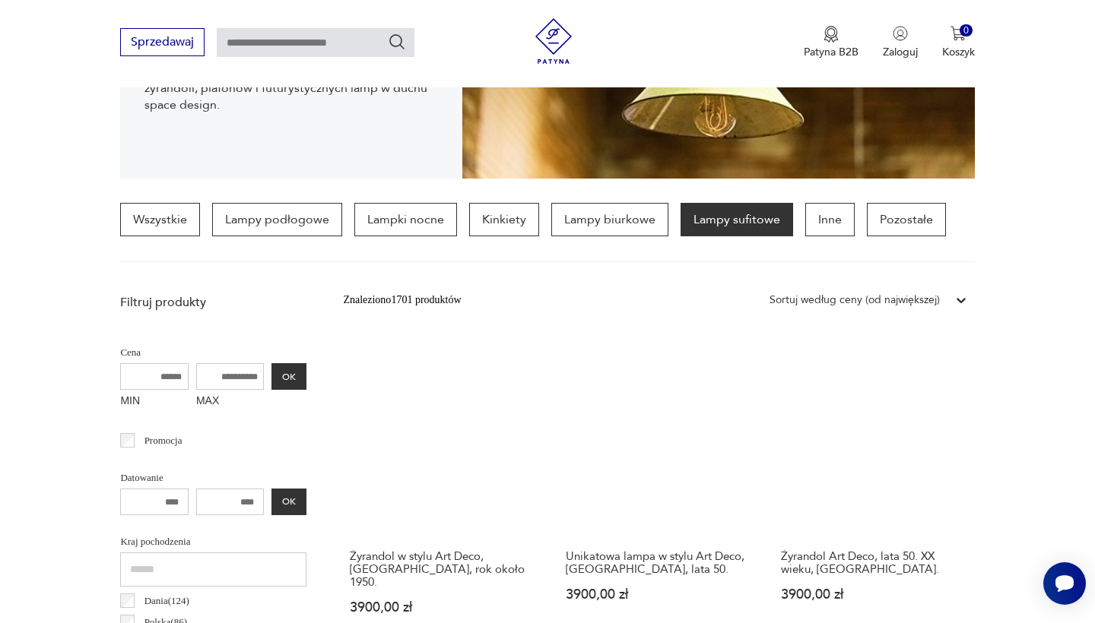
scroll to position [301, 0]
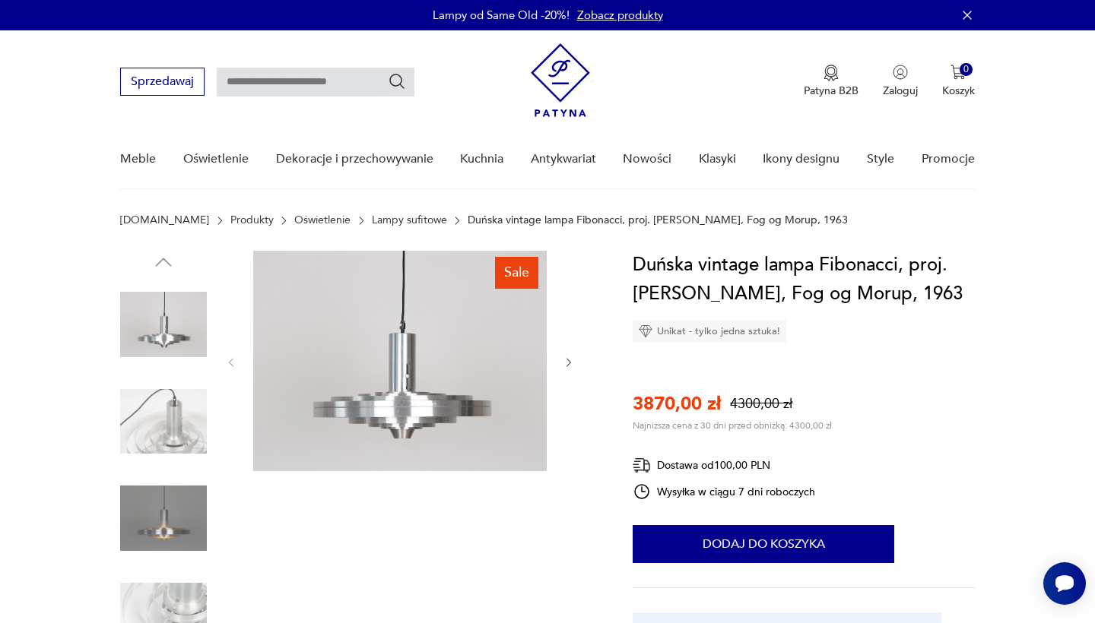
click at [453, 414] on img at bounding box center [399, 361] width 293 height 220
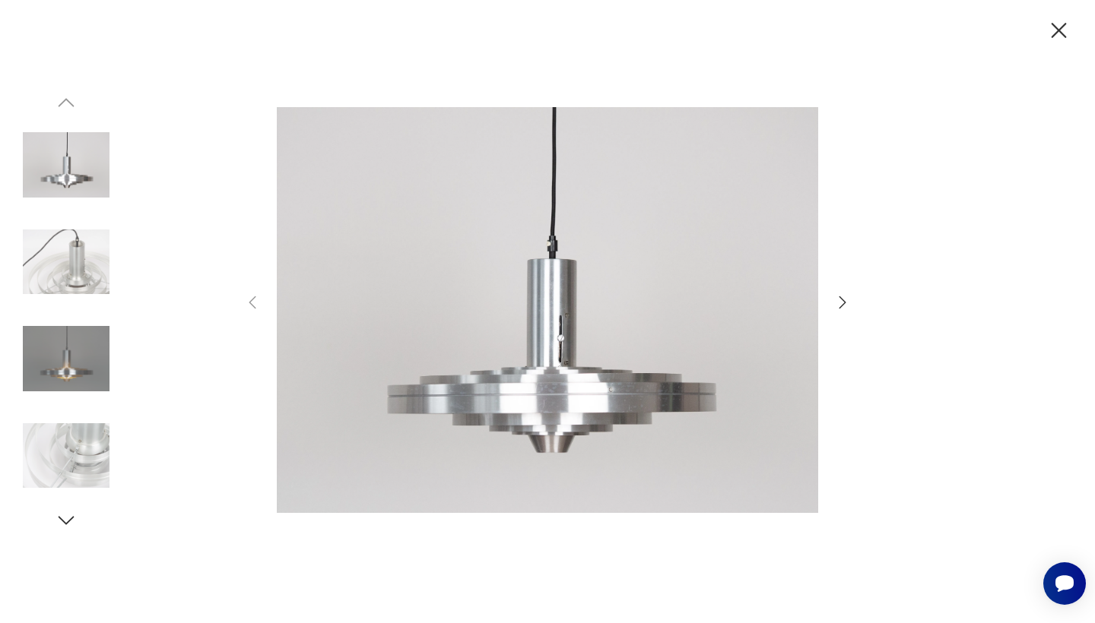
click at [845, 302] on icon "button" at bounding box center [842, 302] width 18 height 18
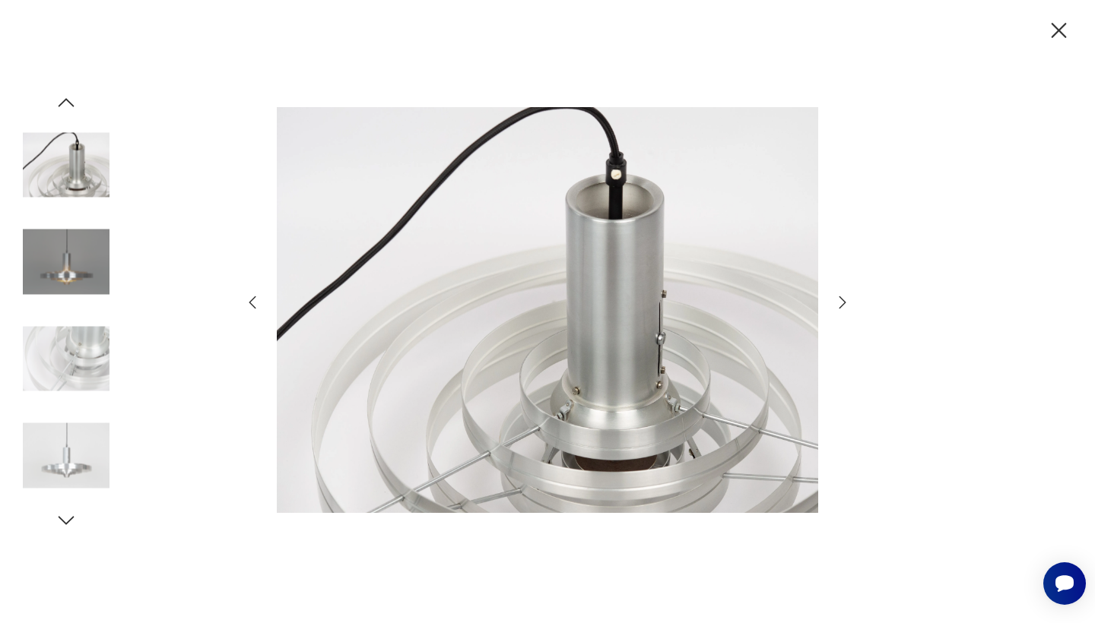
click at [845, 302] on icon "button" at bounding box center [842, 302] width 18 height 18
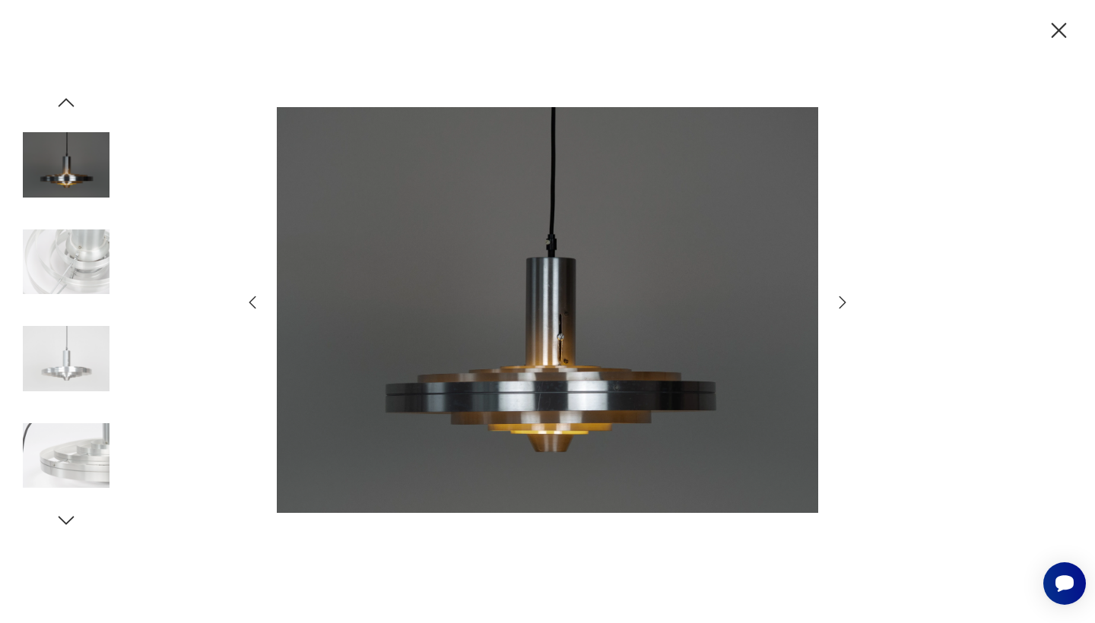
click at [845, 302] on icon "button" at bounding box center [842, 302] width 18 height 18
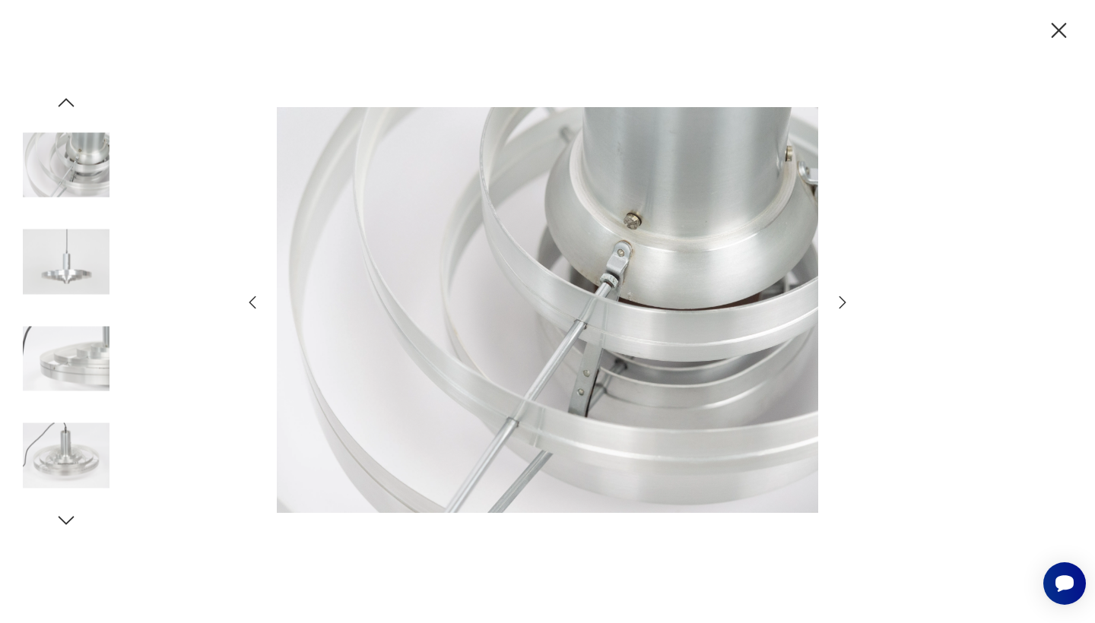
click at [845, 302] on icon "button" at bounding box center [842, 302] width 18 height 18
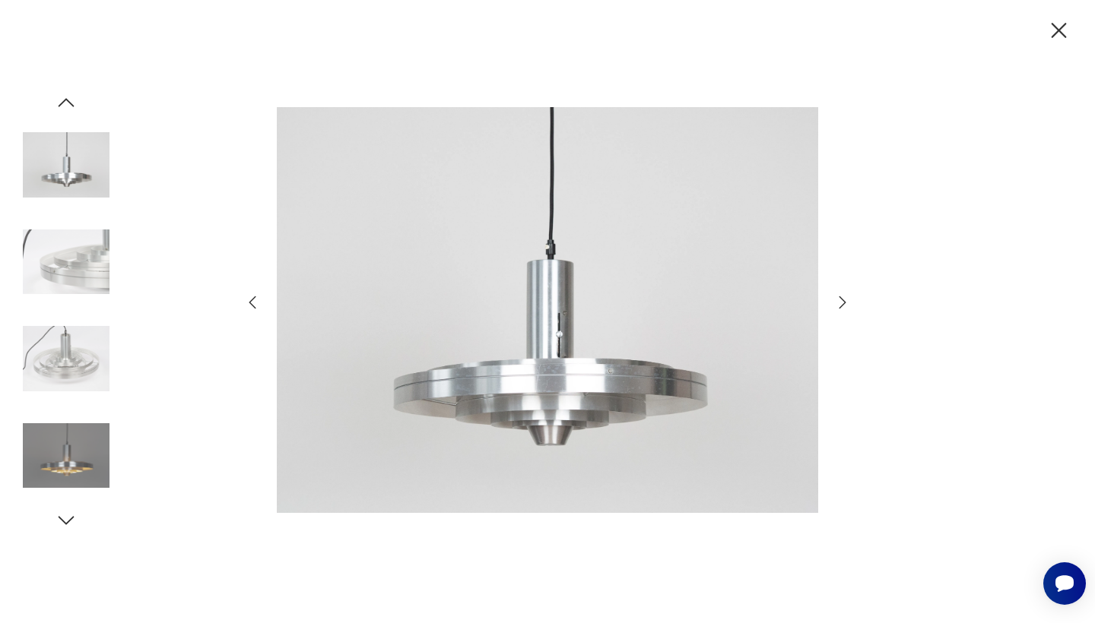
click at [845, 302] on icon "button" at bounding box center [842, 302] width 18 height 18
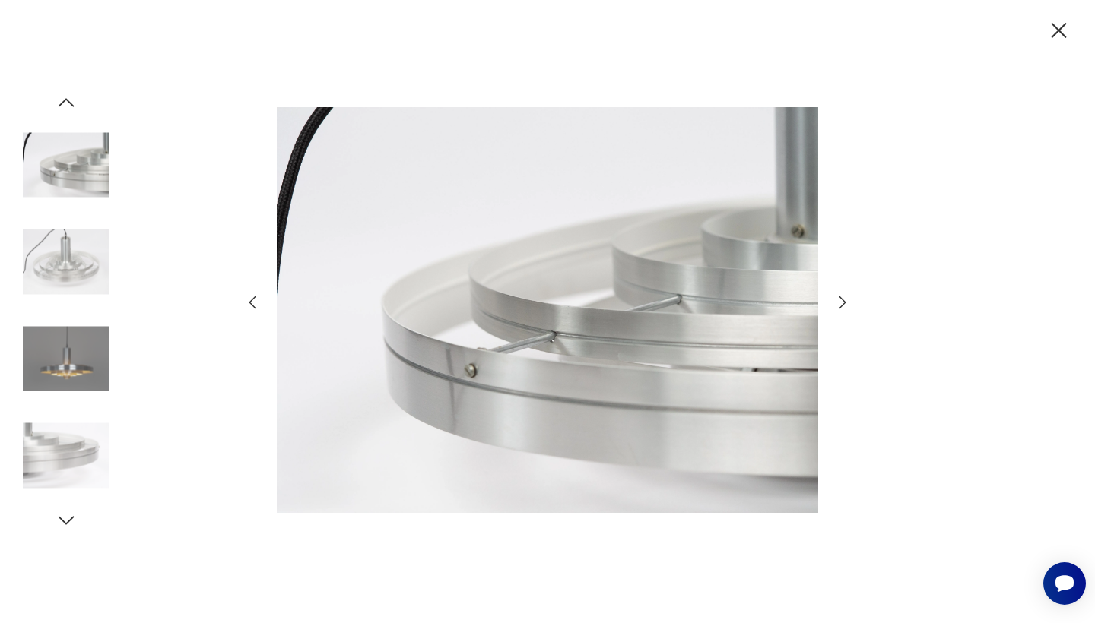
click at [845, 302] on icon "button" at bounding box center [842, 302] width 18 height 18
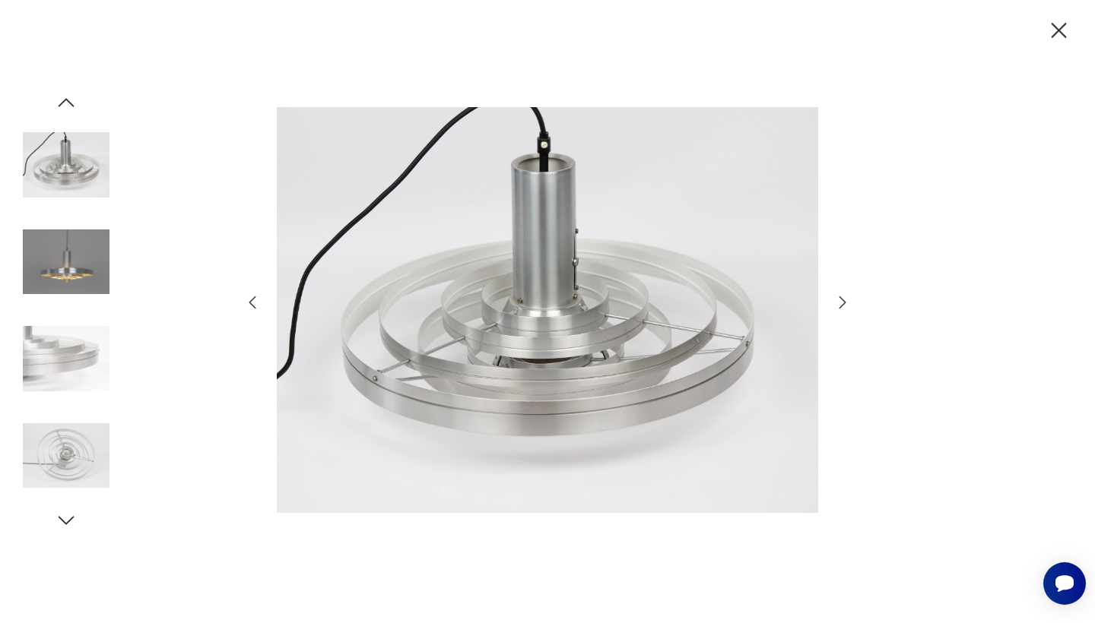
click at [845, 302] on icon "button" at bounding box center [842, 302] width 18 height 18
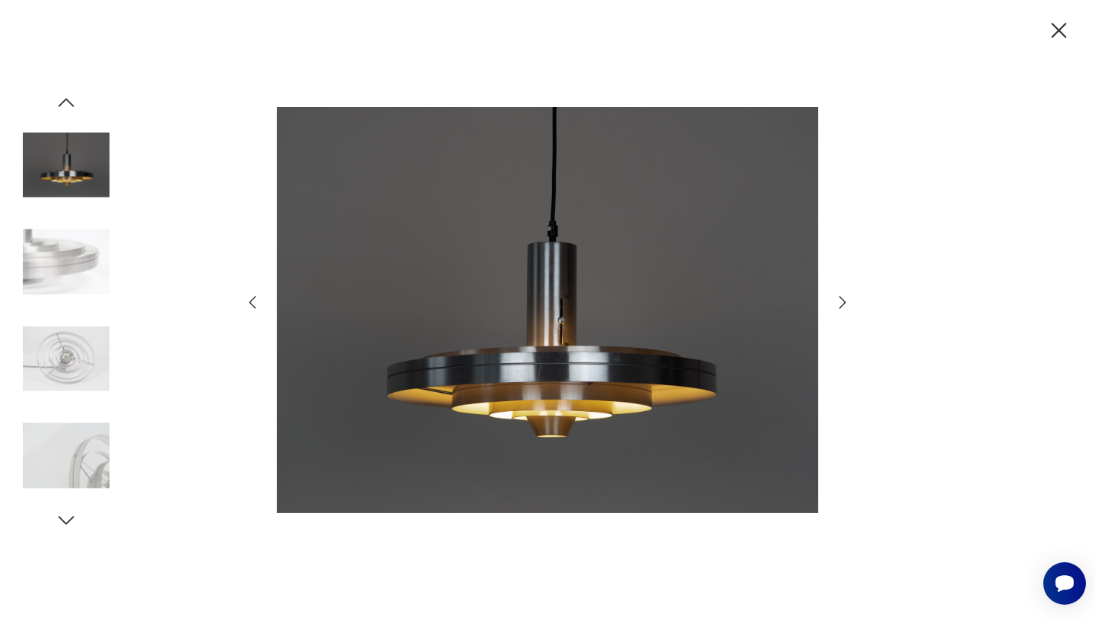
click at [845, 302] on icon "button" at bounding box center [842, 302] width 18 height 18
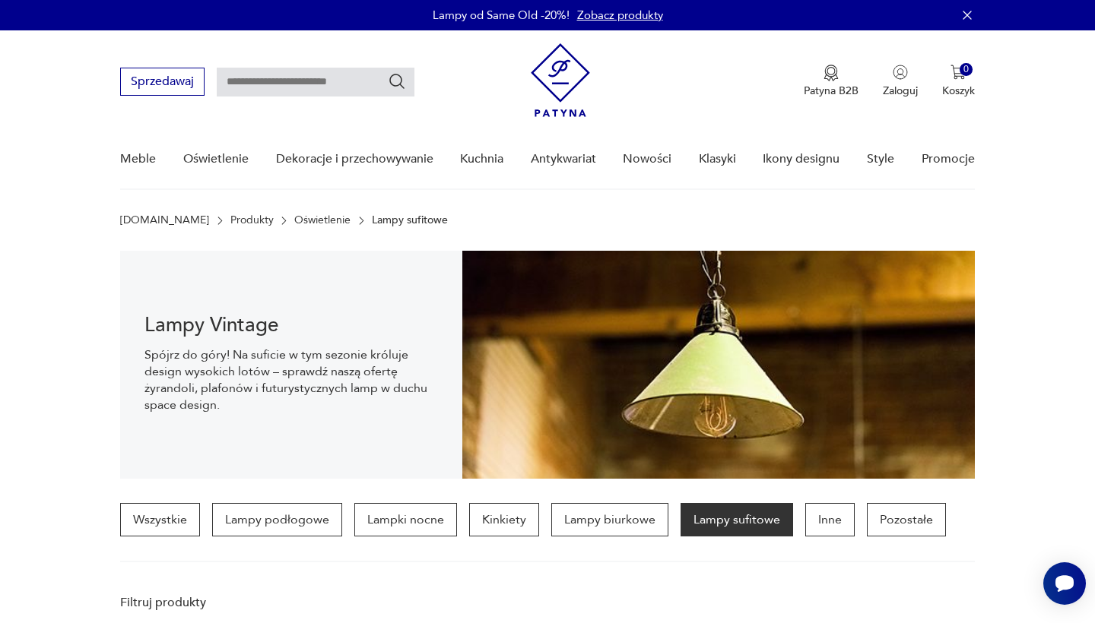
scroll to position [301, 0]
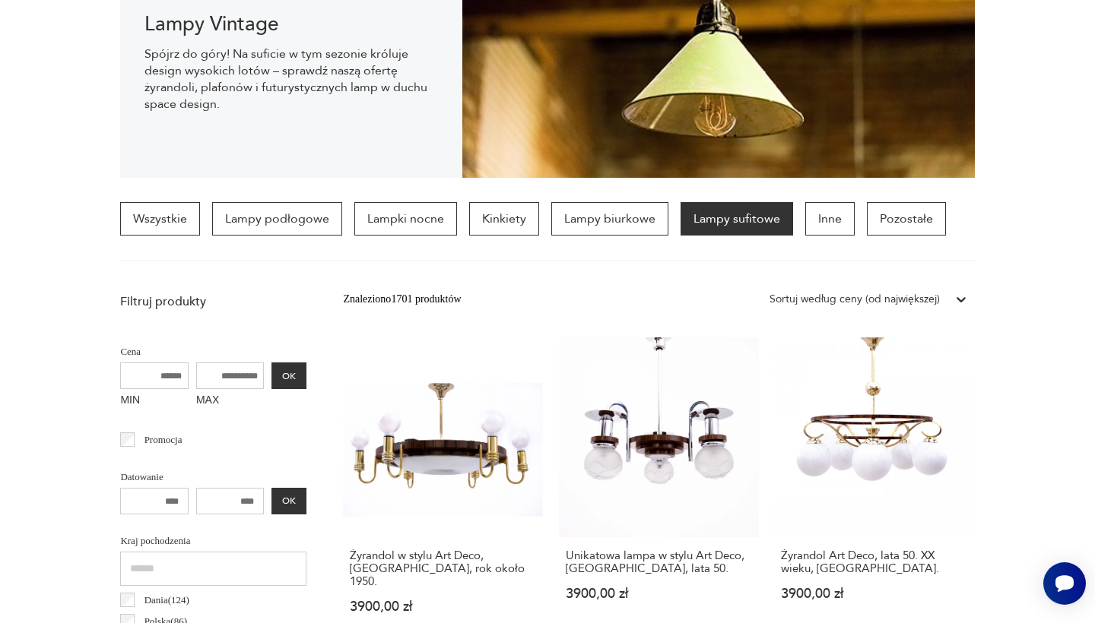
scroll to position [1583, 0]
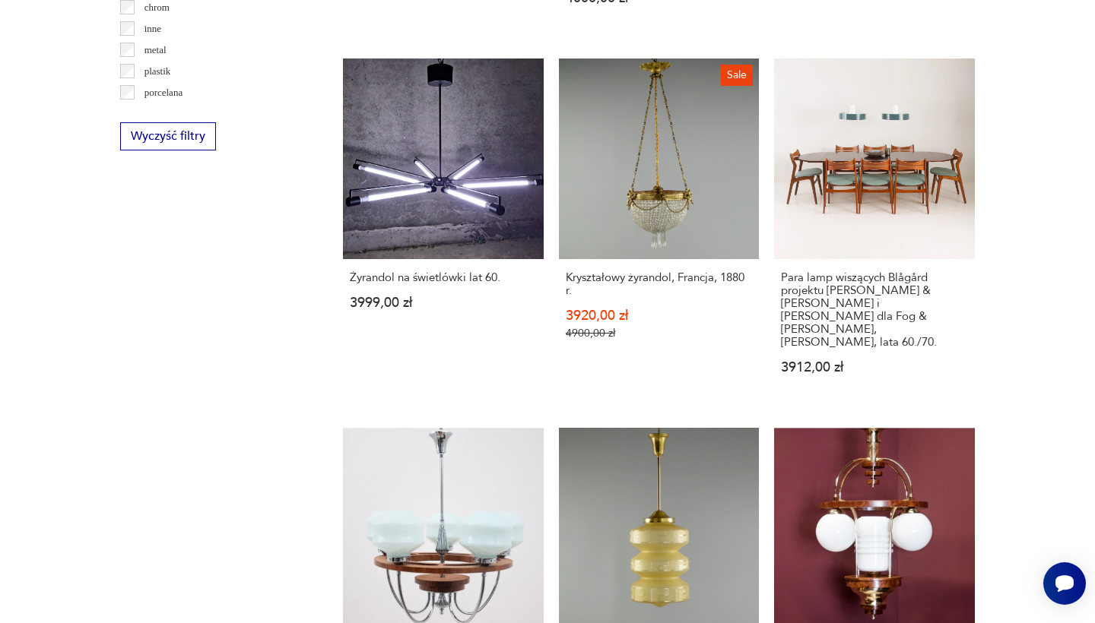
scroll to position [301, 0]
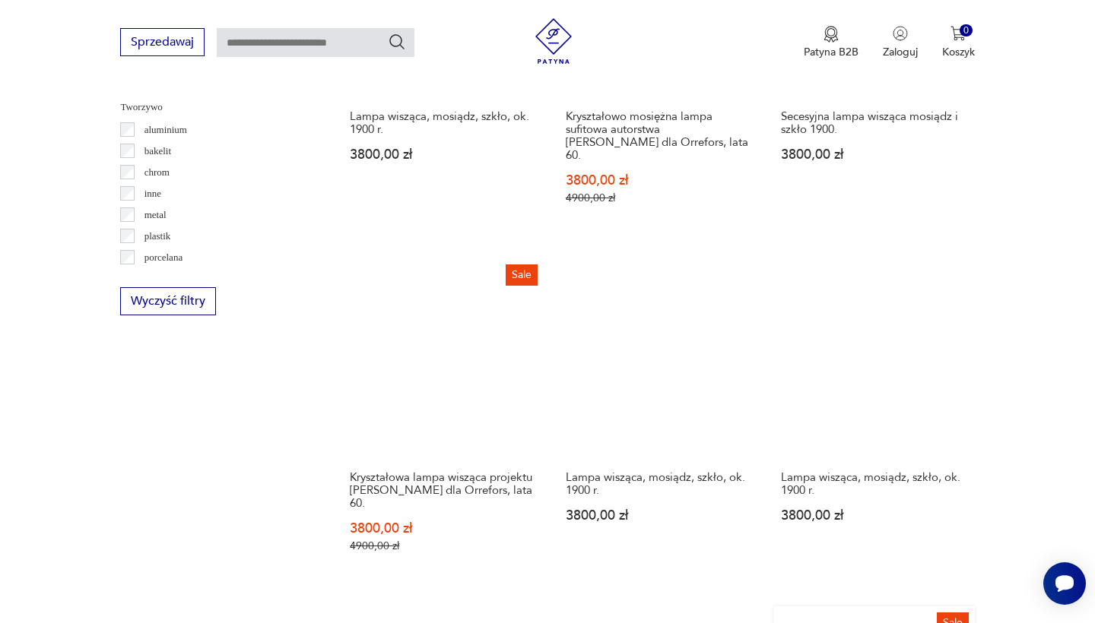
scroll to position [1420, 0]
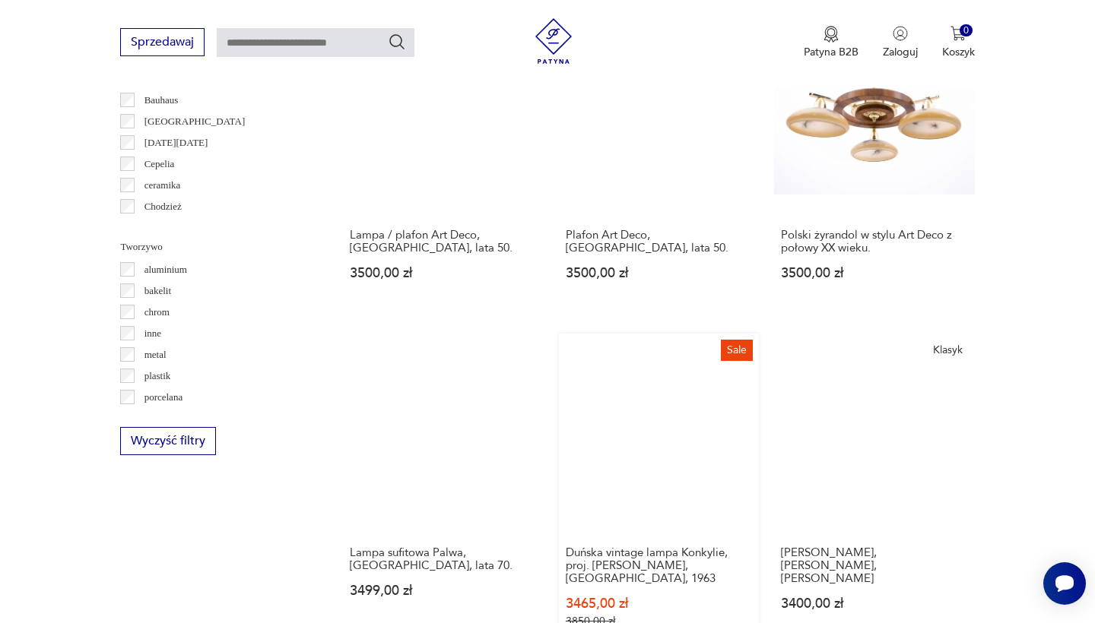
scroll to position [1286, 0]
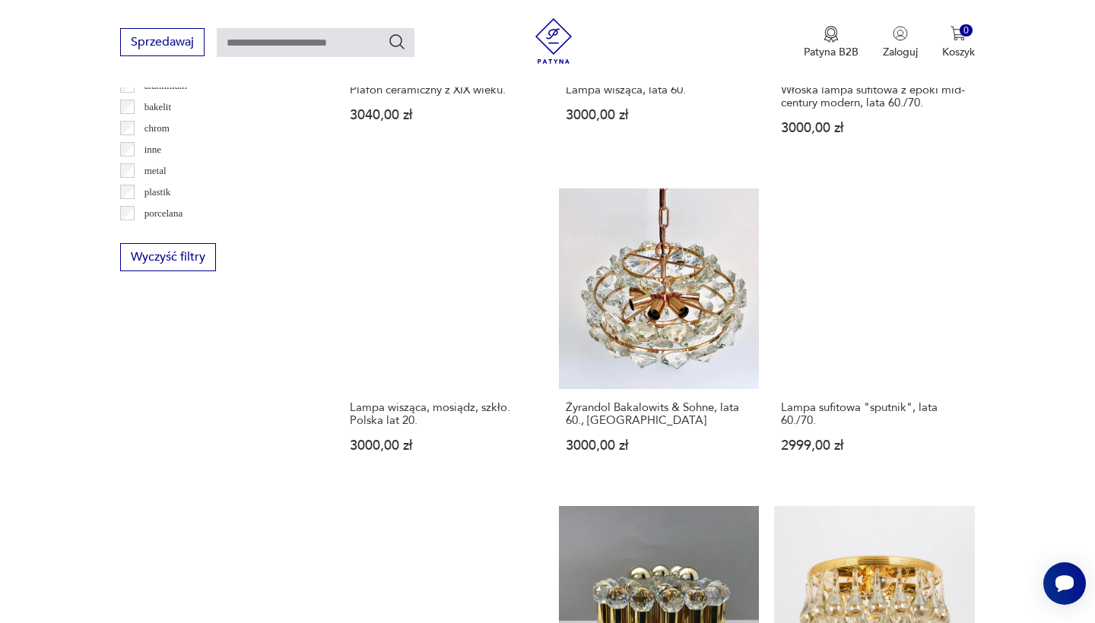
scroll to position [1463, 0]
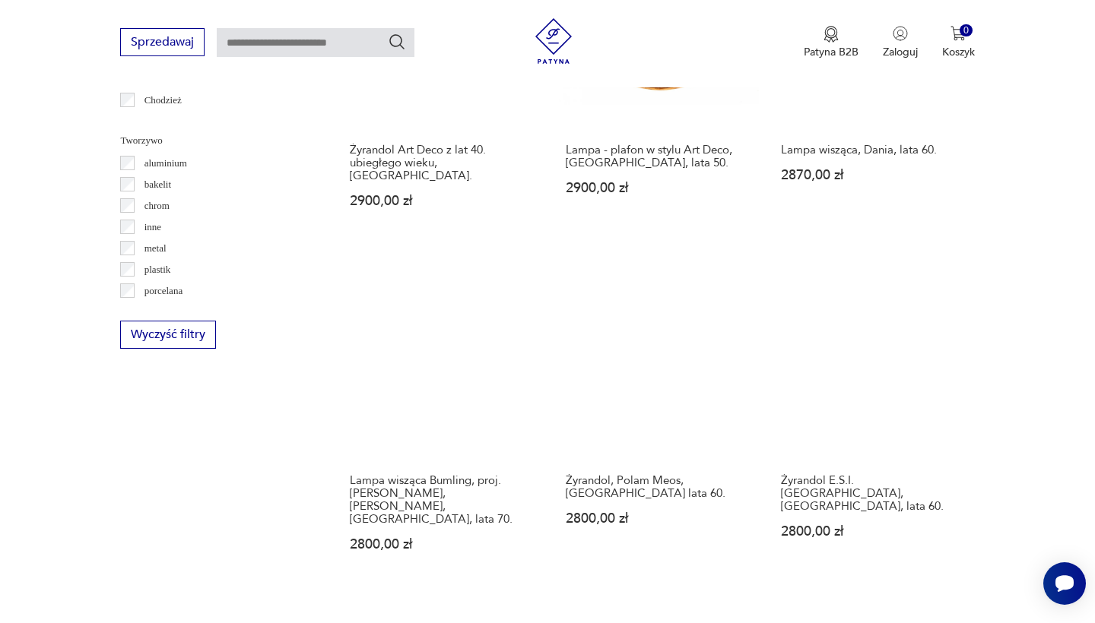
scroll to position [1385, 0]
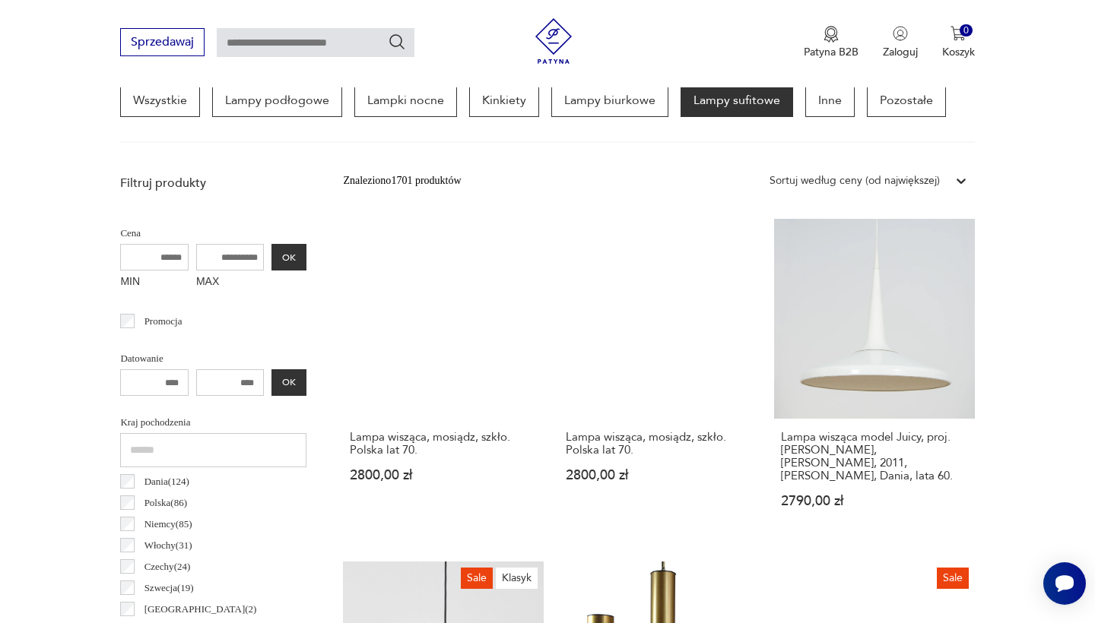
scroll to position [433, 0]
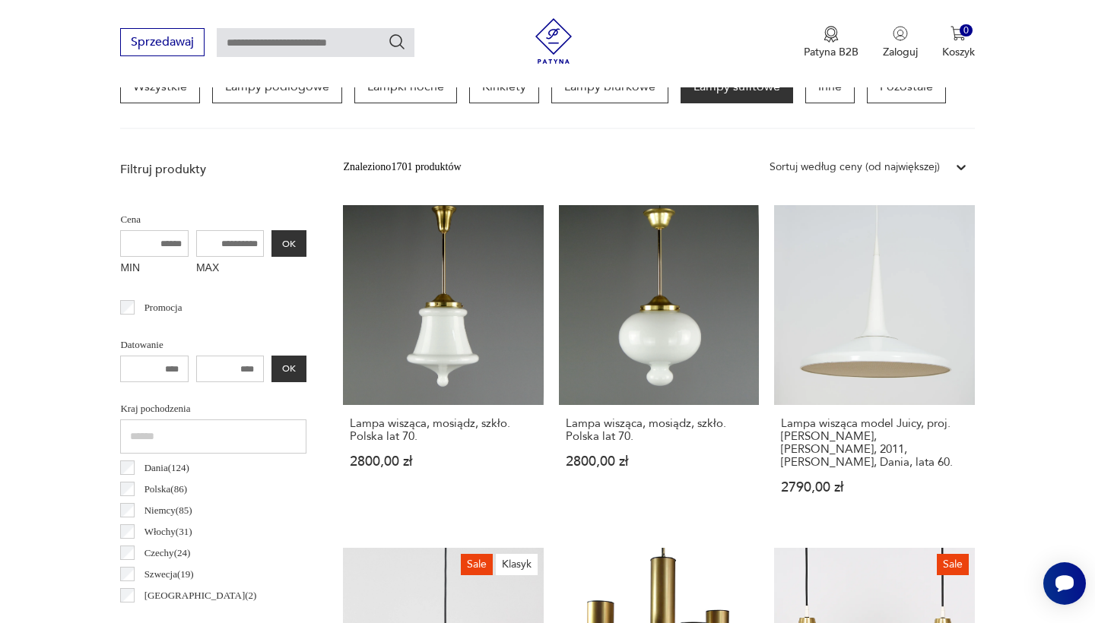
click at [163, 477] on label "Dania ( 124 )" at bounding box center [162, 468] width 55 height 21
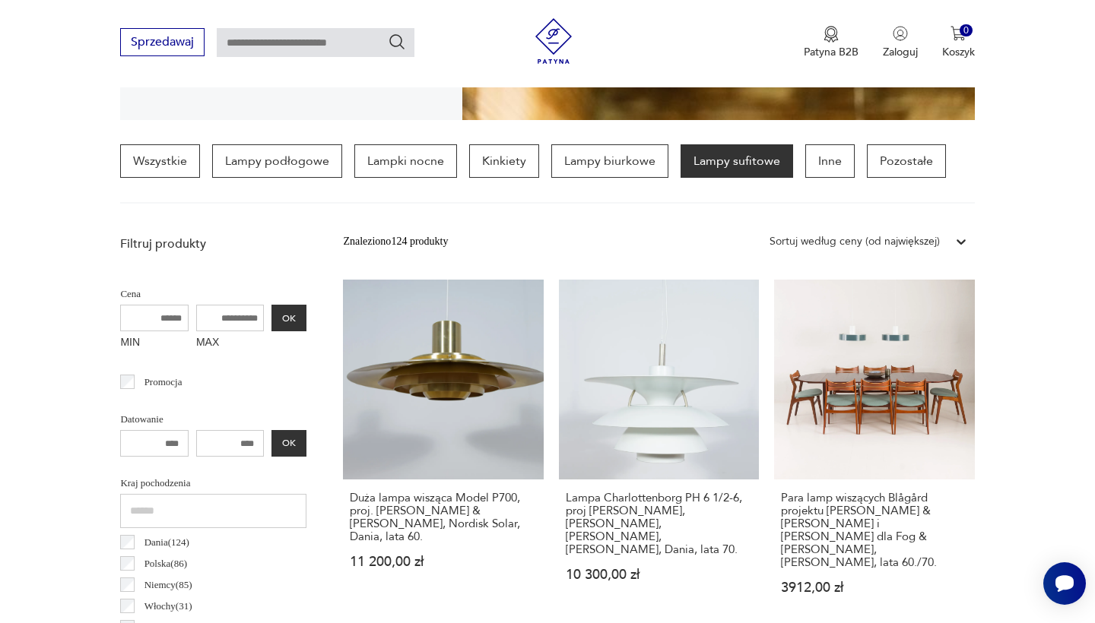
click at [131, 550] on div "Dania ( 124 )" at bounding box center [213, 542] width 186 height 21
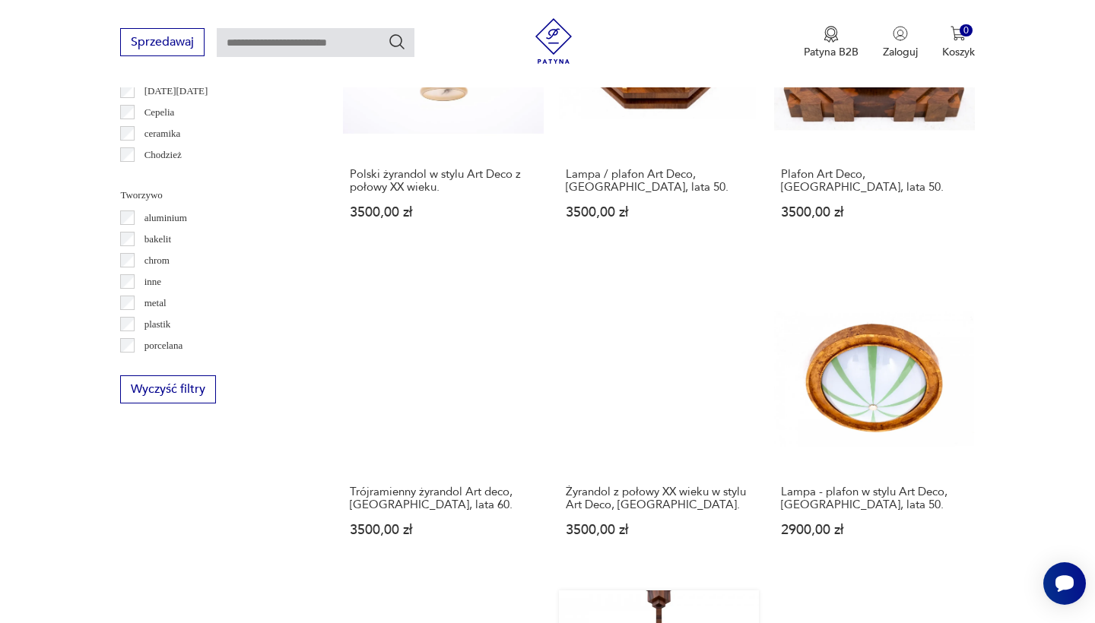
scroll to position [1350, 0]
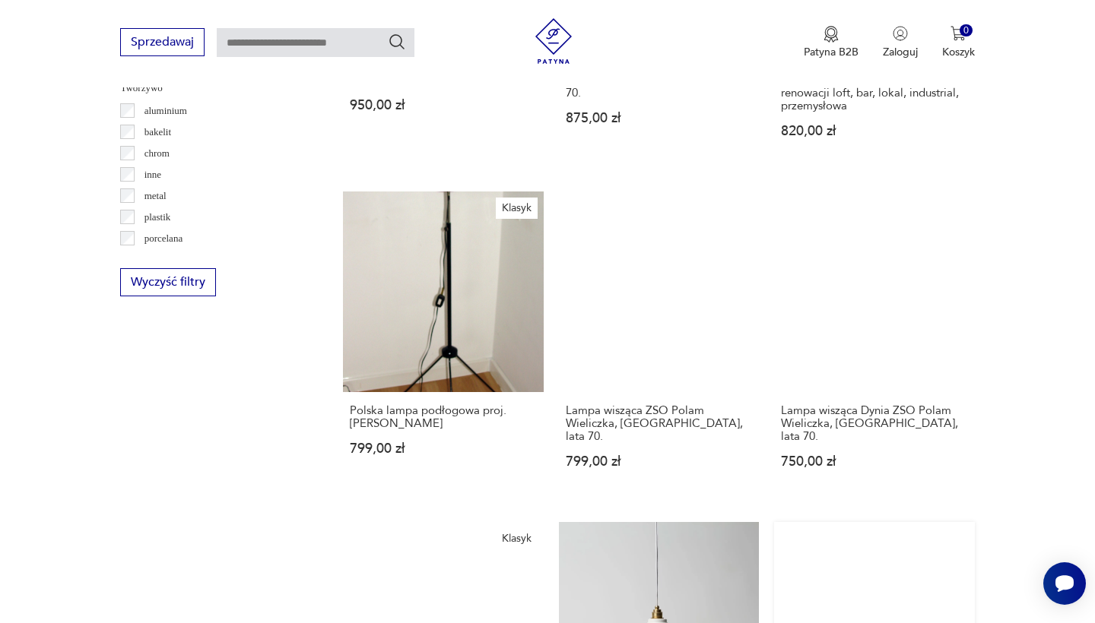
scroll to position [1447, 0]
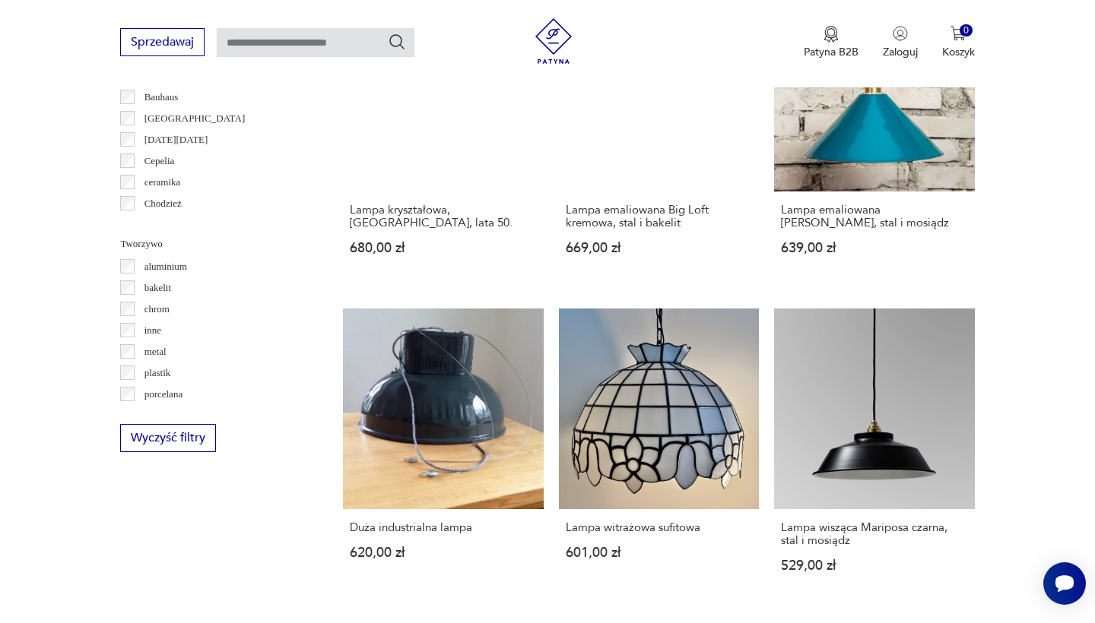
scroll to position [1285, 0]
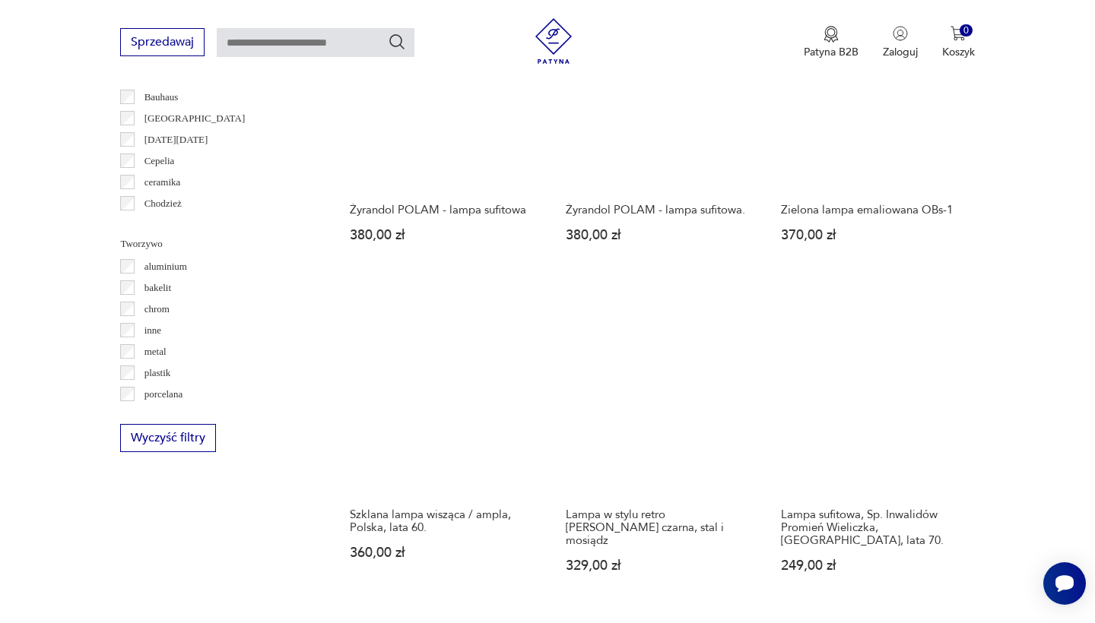
scroll to position [1282, 0]
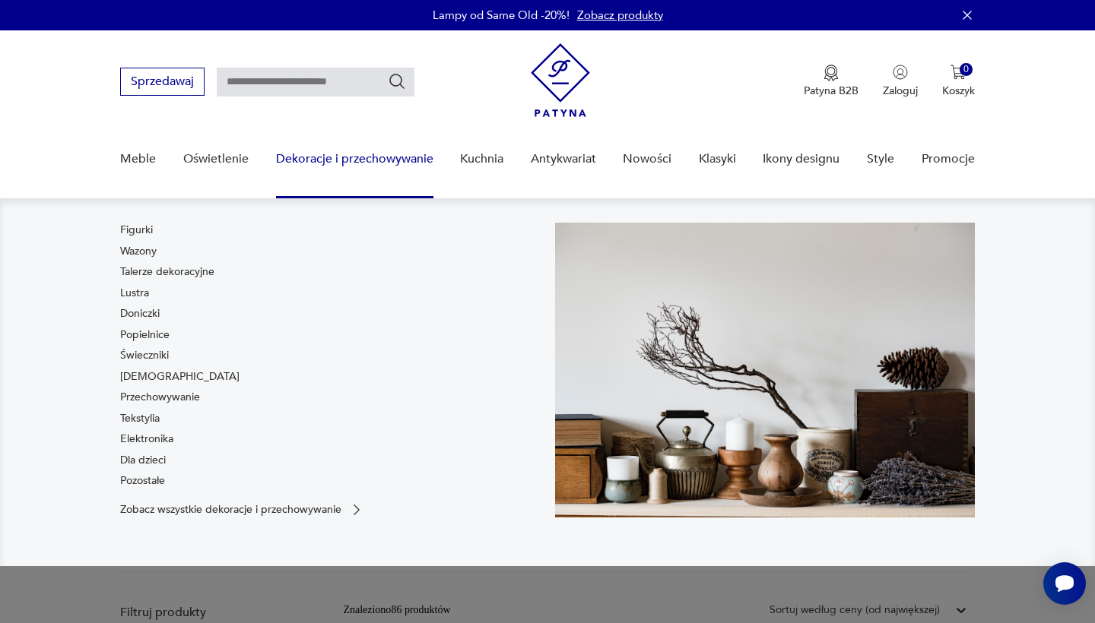
click at [353, 160] on link "Dekoracje i przechowywanie" at bounding box center [354, 159] width 157 height 59
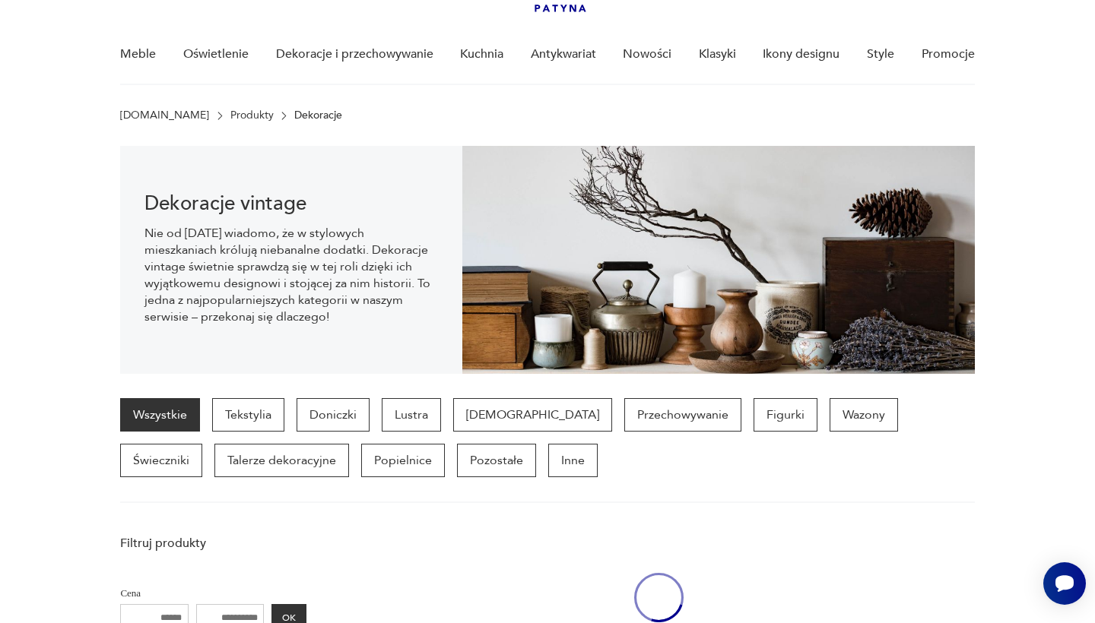
scroll to position [106, 0]
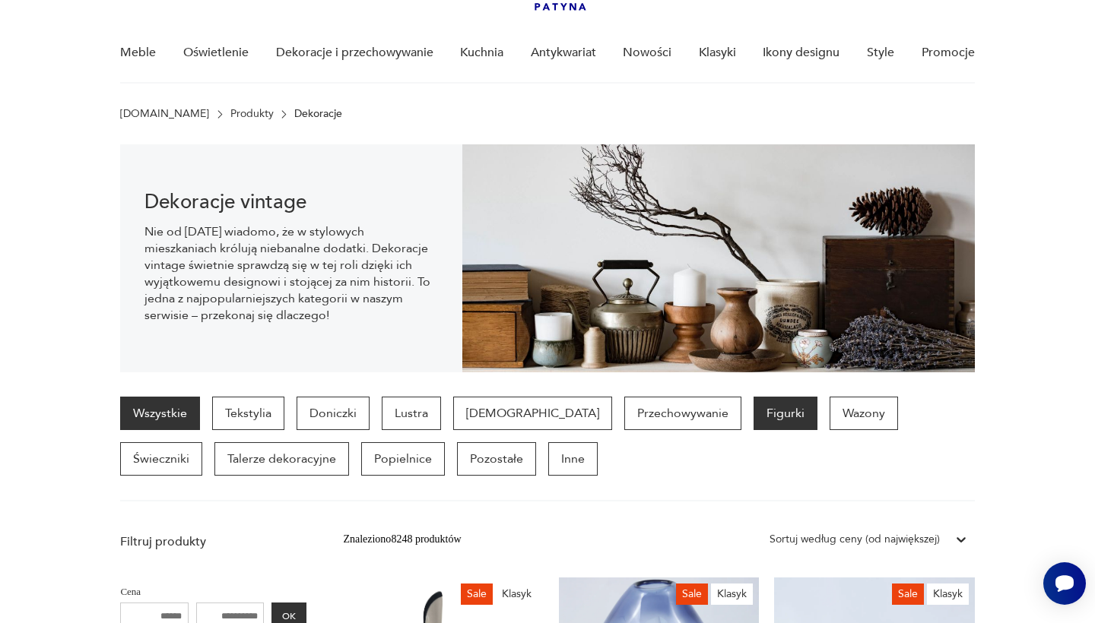
click at [753, 409] on p "Figurki" at bounding box center [785, 413] width 64 height 33
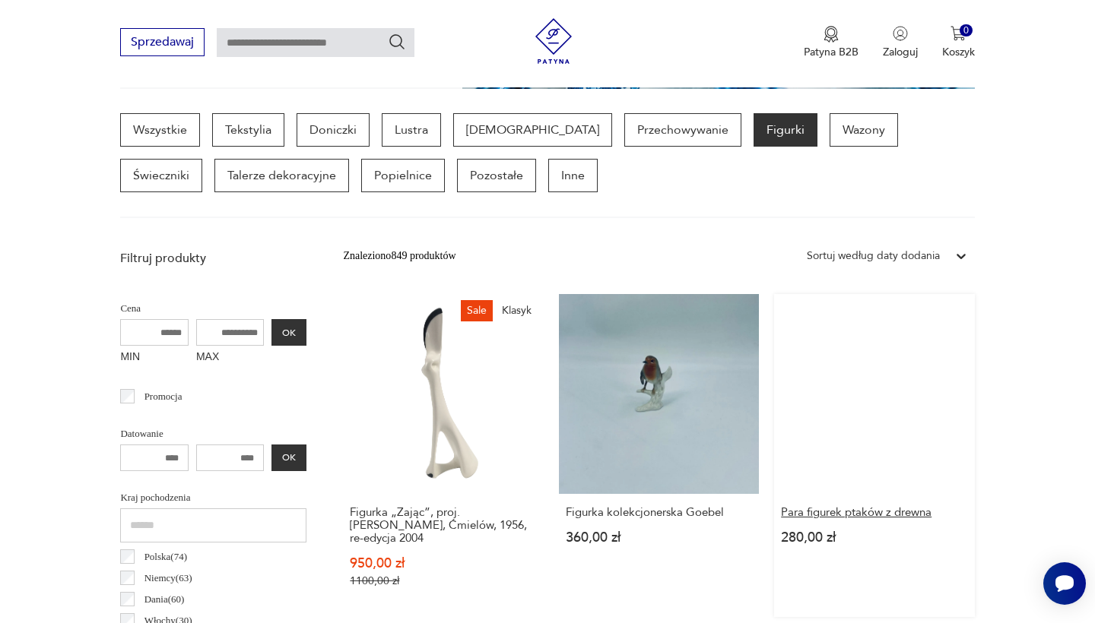
scroll to position [364, 0]
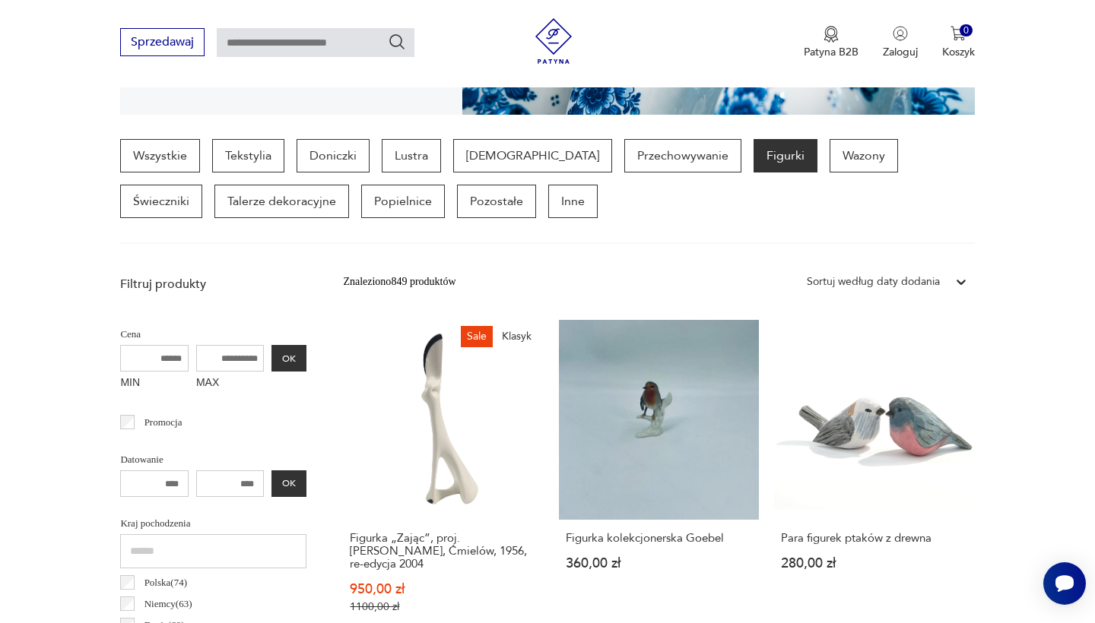
click at [854, 282] on div "Sortuj według daty dodania" at bounding box center [873, 282] width 133 height 17
click at [869, 383] on div "Sortuj według ceny (od największej)" at bounding box center [887, 385] width 176 height 33
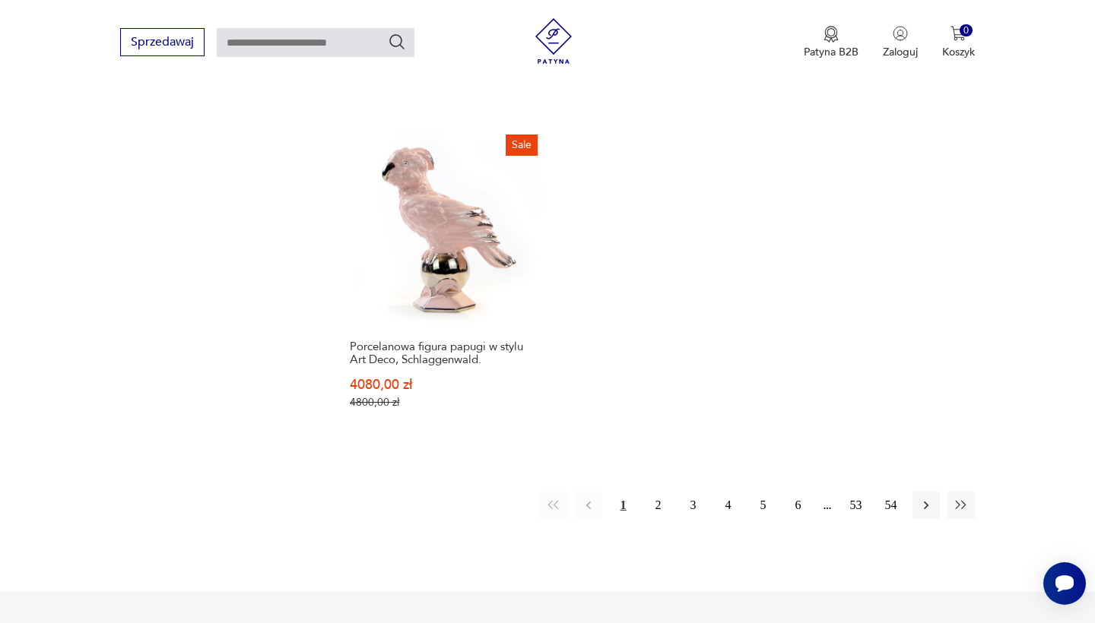
scroll to position [2252, 0]
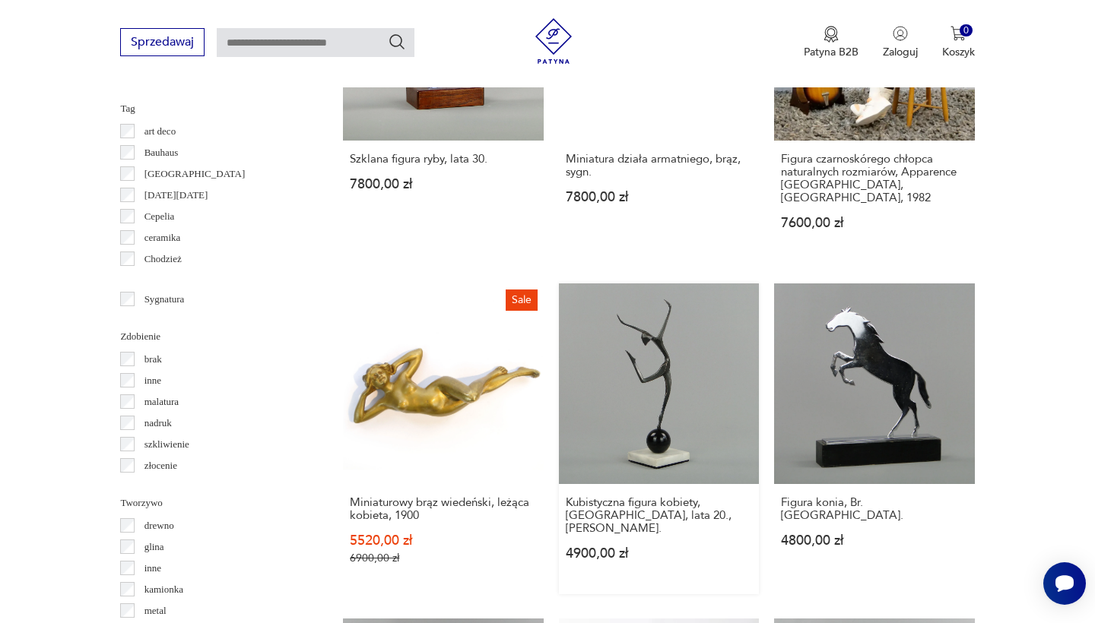
scroll to position [1434, 0]
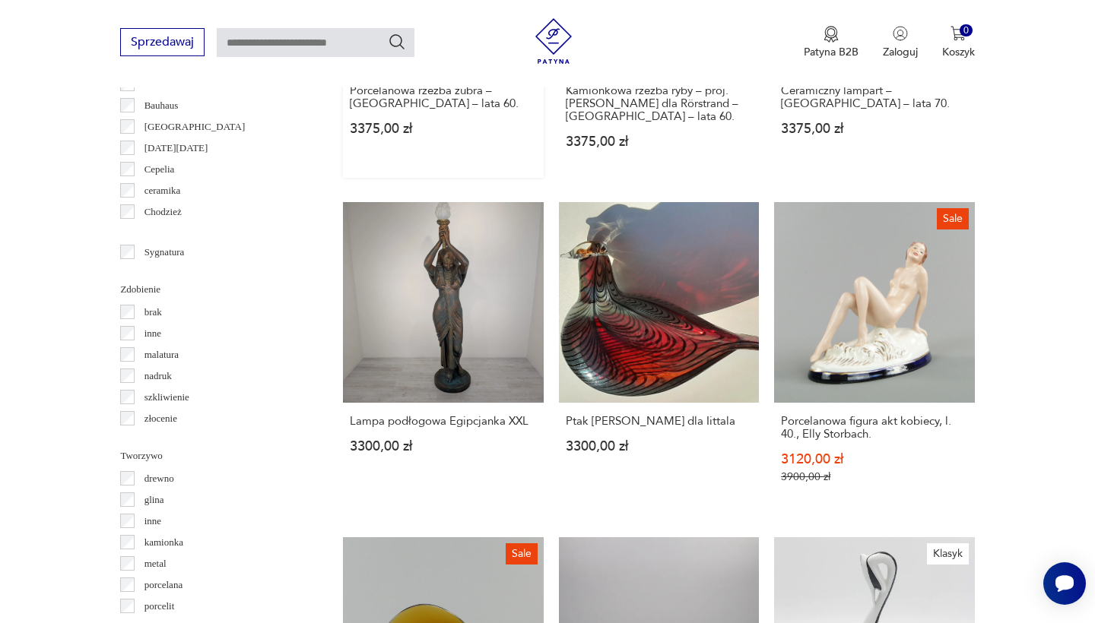
scroll to position [1481, 0]
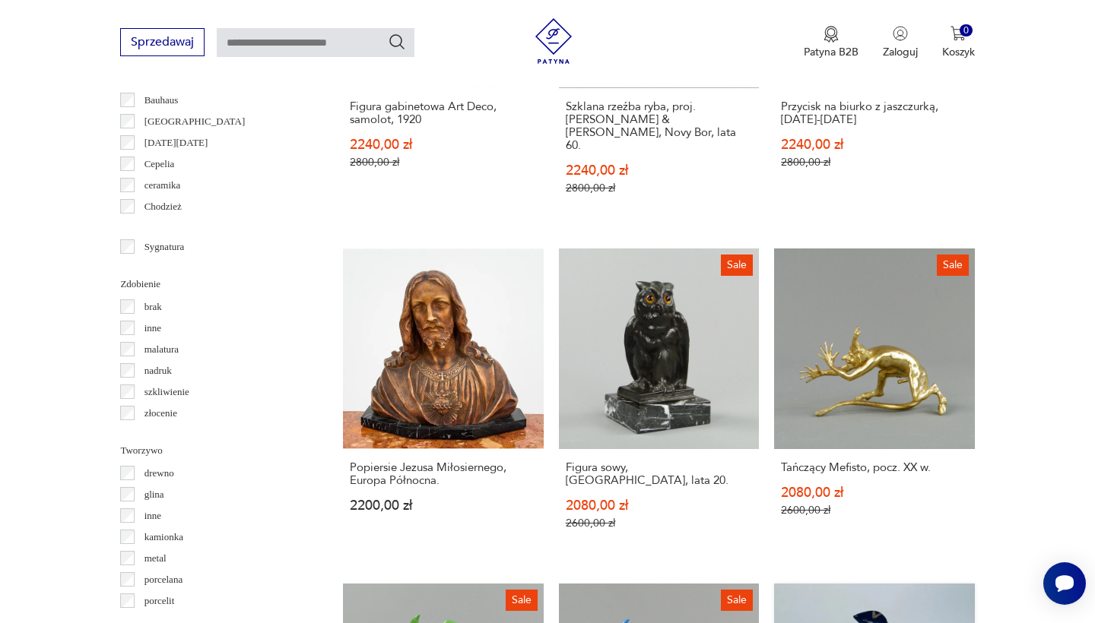
scroll to position [1486, 0]
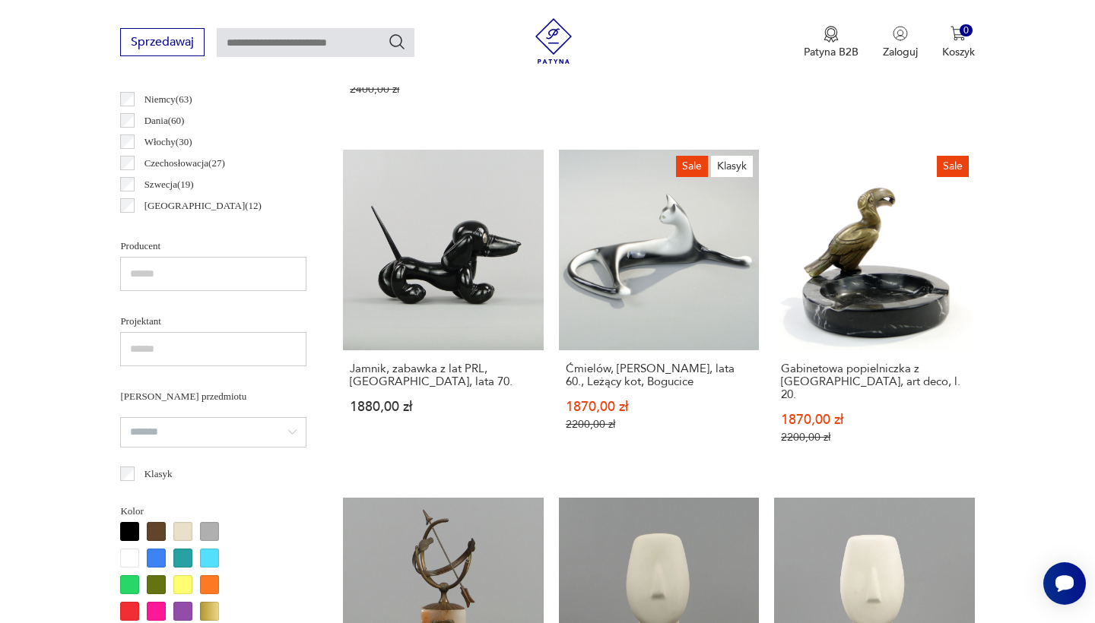
scroll to position [867, 0]
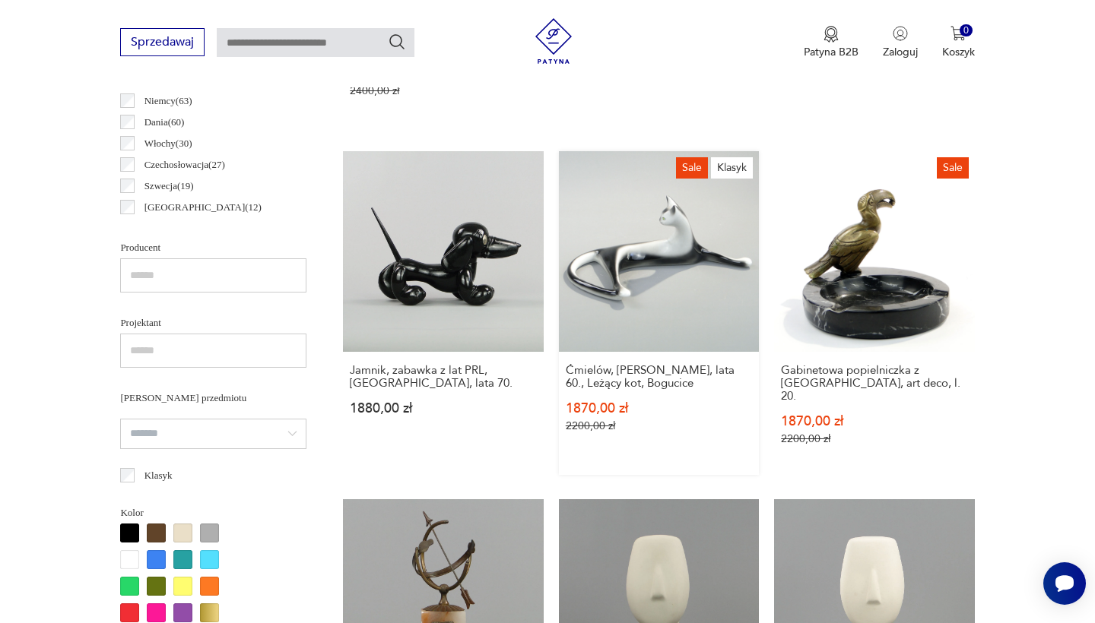
click at [559, 223] on link "Sale [PERSON_NAME], [PERSON_NAME], lata 60., Leżący kot, Bogucice 1870,00 zł 22…" at bounding box center [659, 312] width 200 height 323
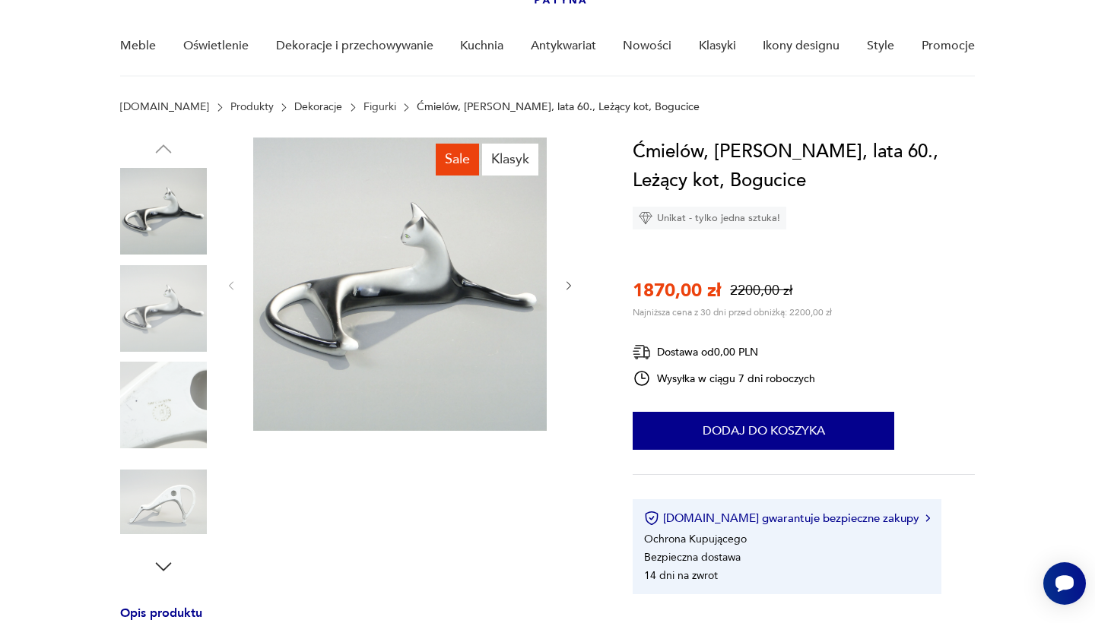
scroll to position [51, 0]
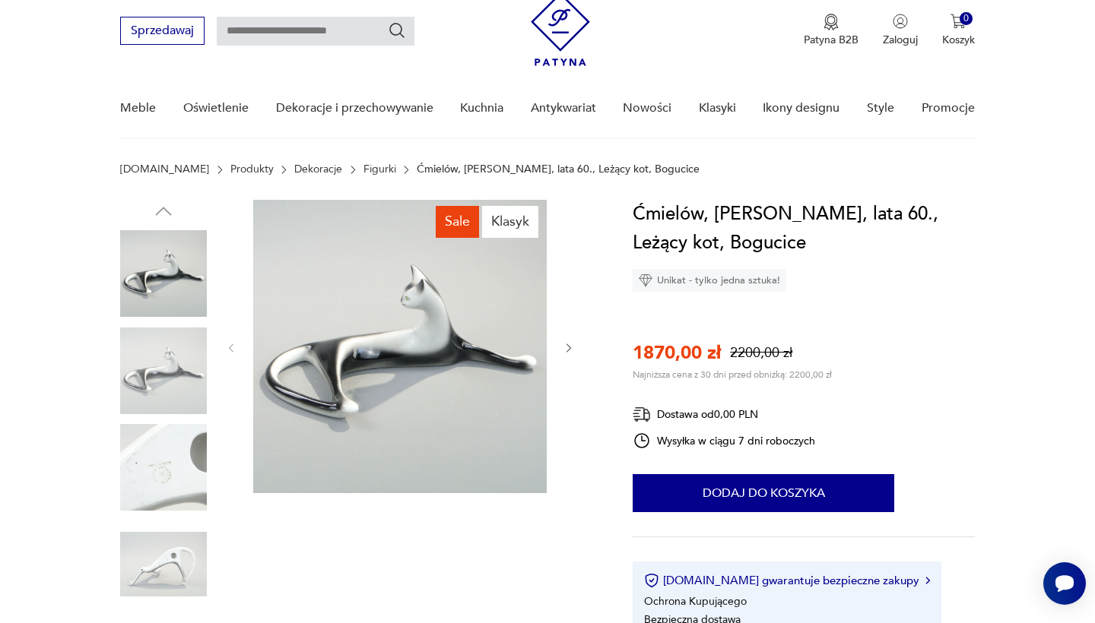
click at [456, 312] on img at bounding box center [399, 346] width 293 height 293
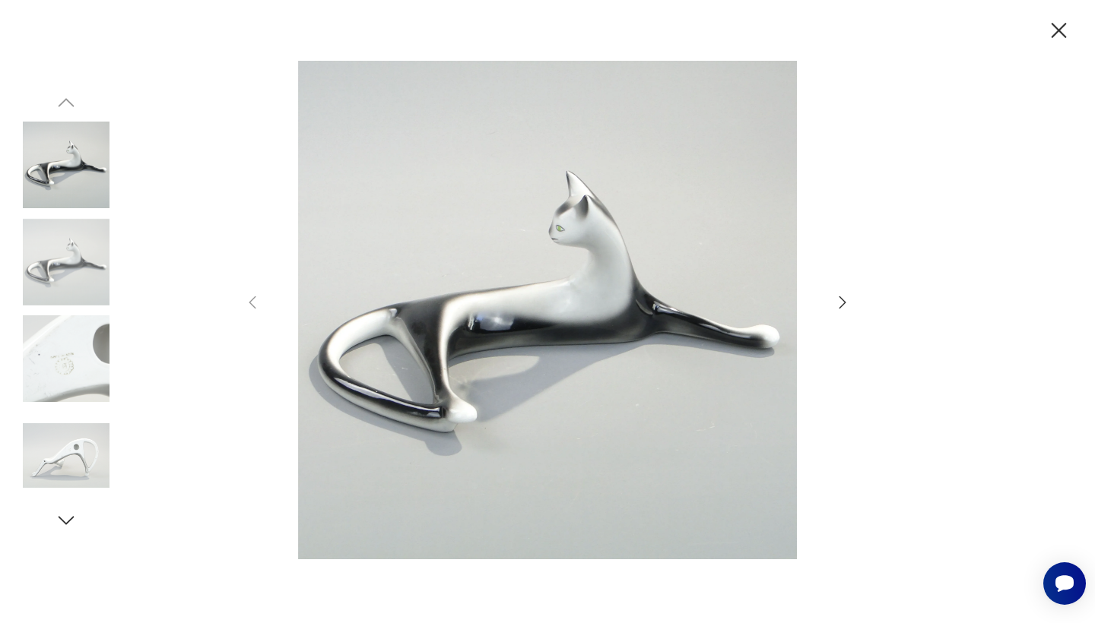
click at [842, 300] on icon "button" at bounding box center [842, 302] width 7 height 12
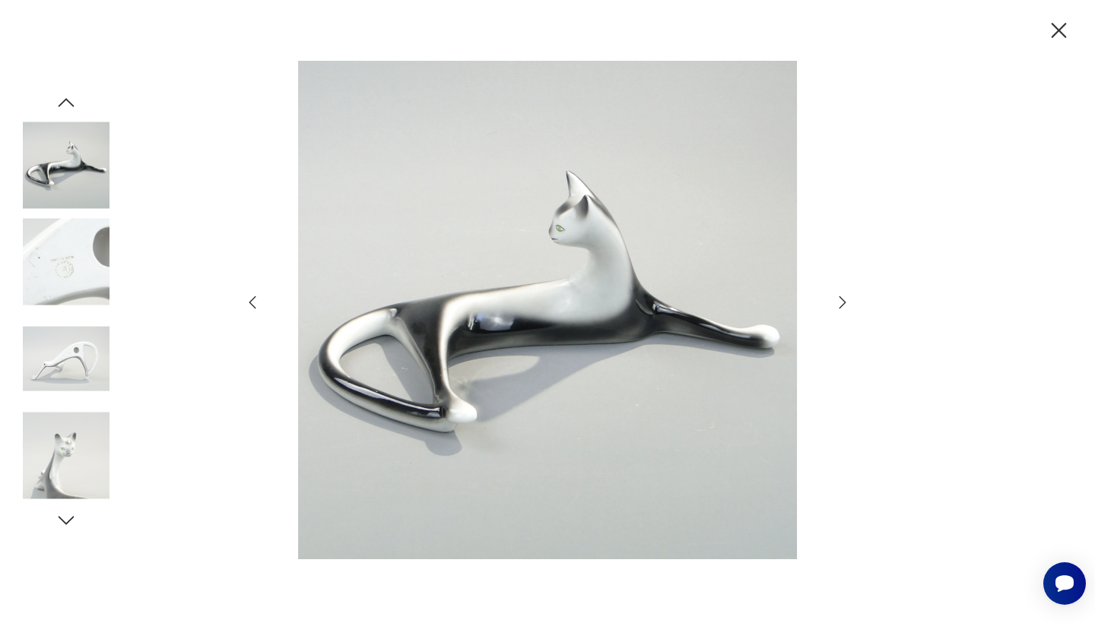
click at [842, 300] on icon "button" at bounding box center [842, 302] width 7 height 12
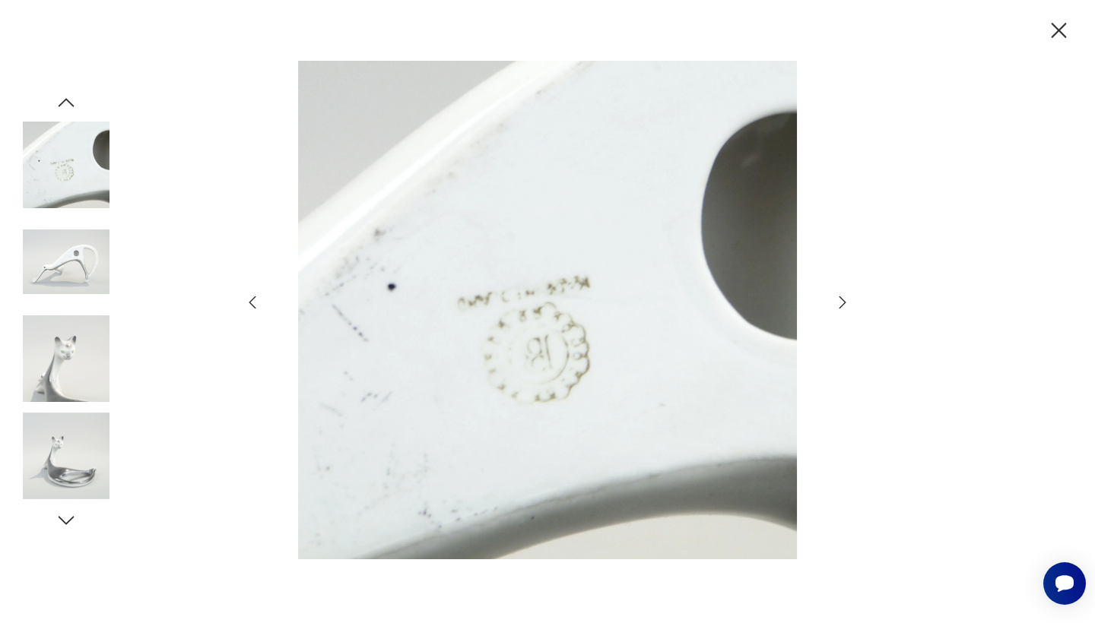
click at [842, 300] on icon "button" at bounding box center [842, 302] width 7 height 12
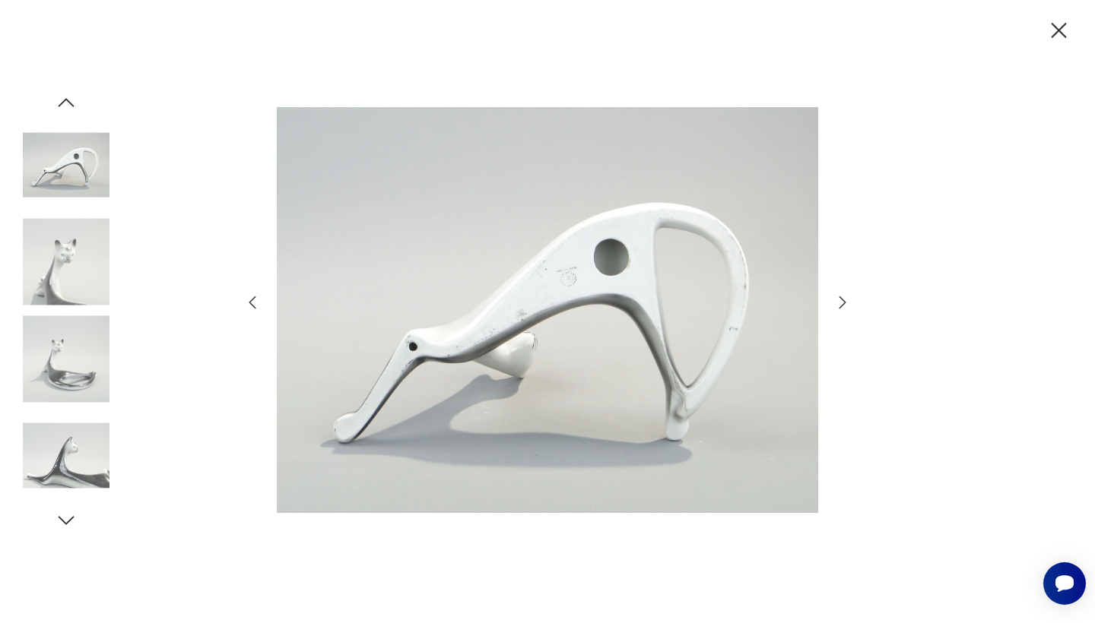
click at [842, 300] on icon "button" at bounding box center [842, 302] width 7 height 12
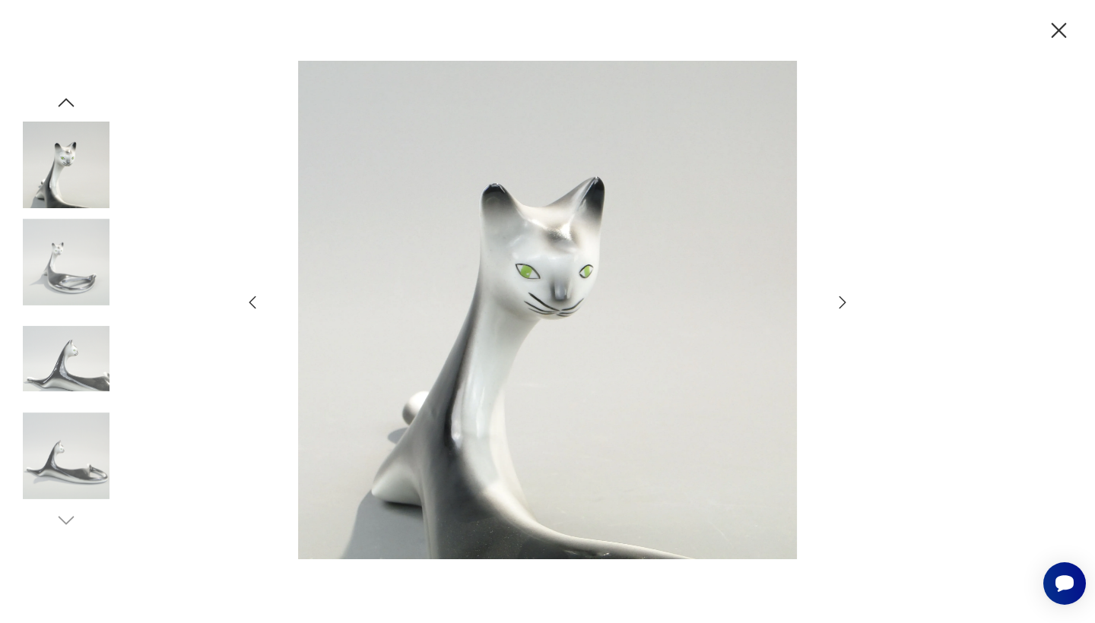
click at [842, 300] on icon "button" at bounding box center [842, 302] width 7 height 12
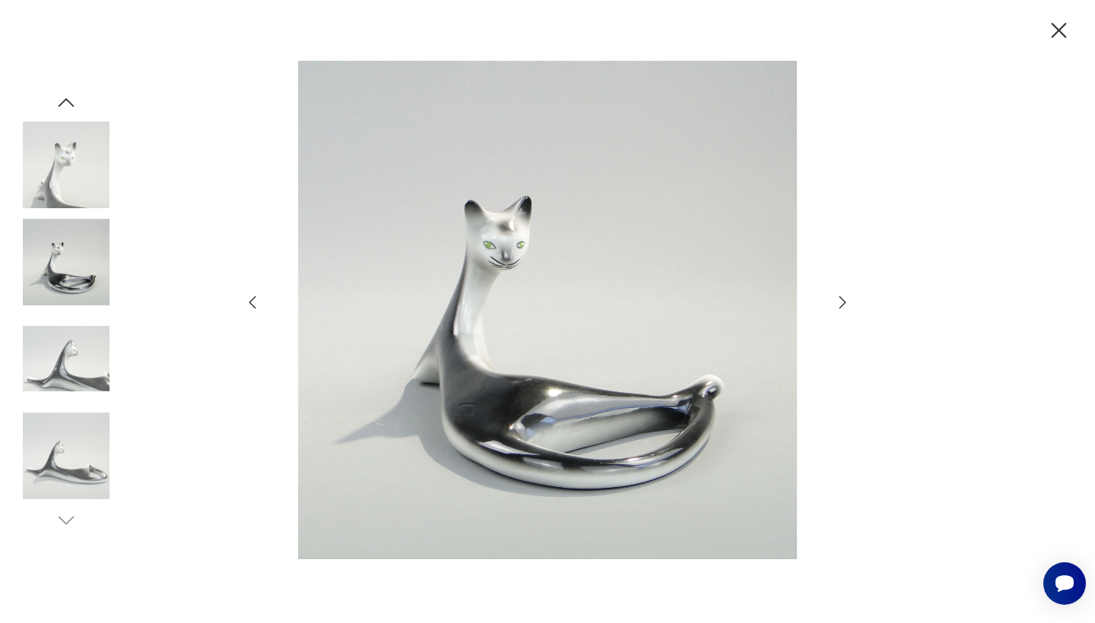
click at [842, 300] on icon "button" at bounding box center [842, 302] width 7 height 12
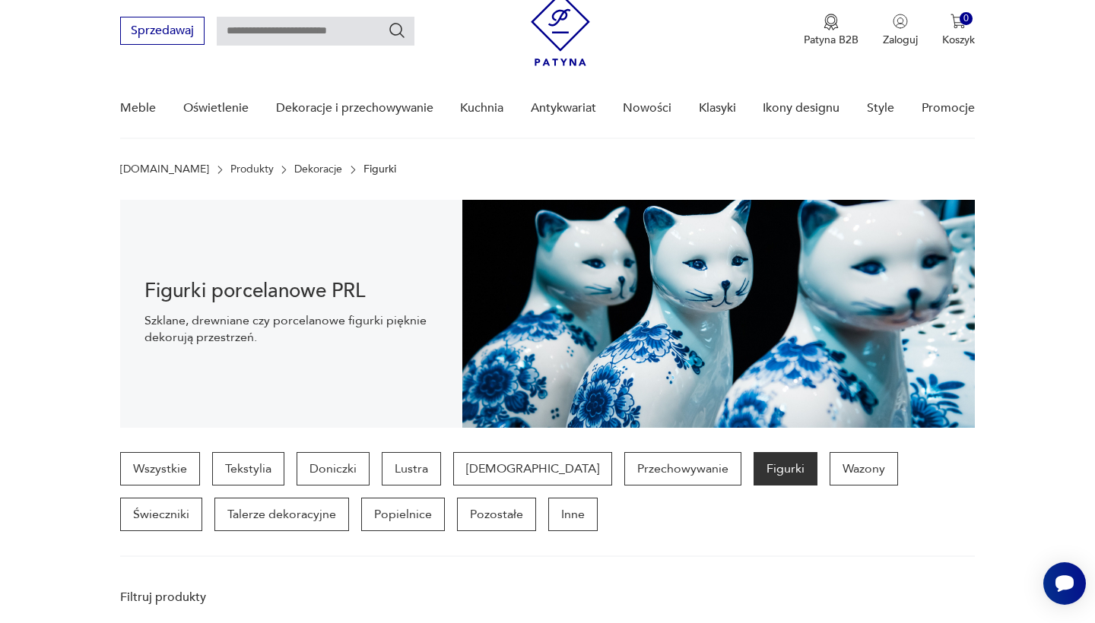
scroll to position [867, 0]
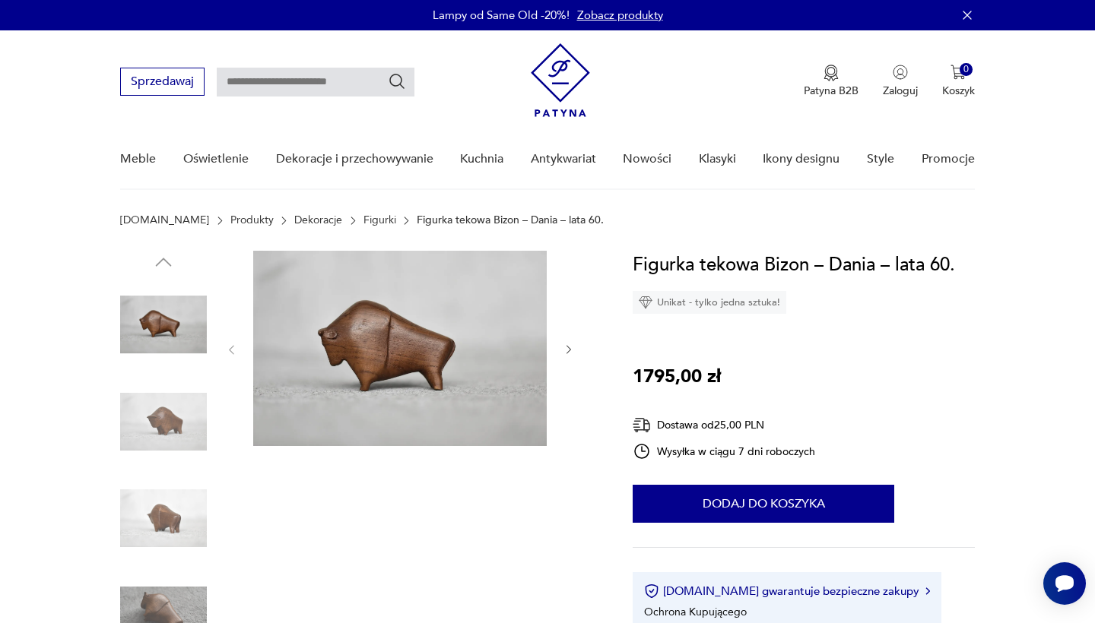
click at [426, 348] on img at bounding box center [399, 348] width 293 height 195
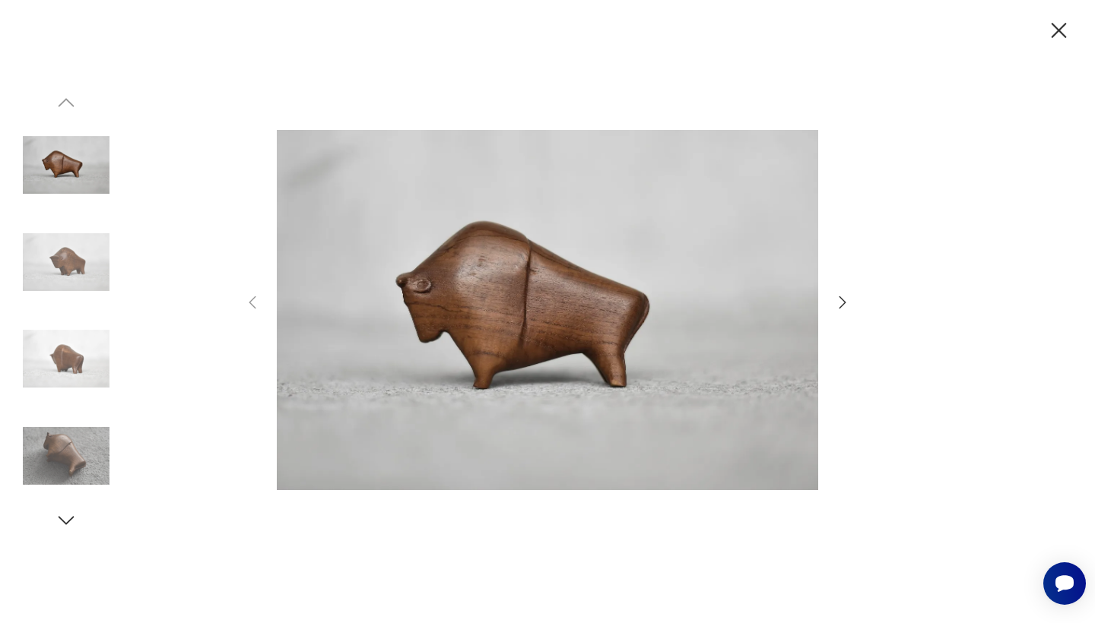
click at [845, 303] on icon "button" at bounding box center [842, 302] width 7 height 12
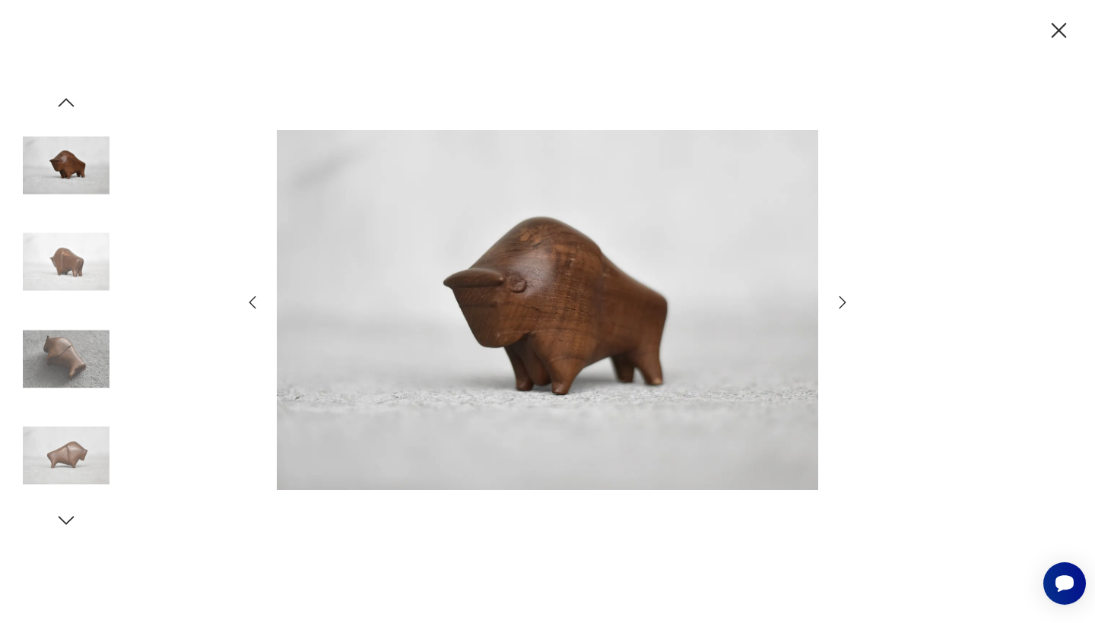
click at [846, 304] on icon "button" at bounding box center [842, 302] width 18 height 18
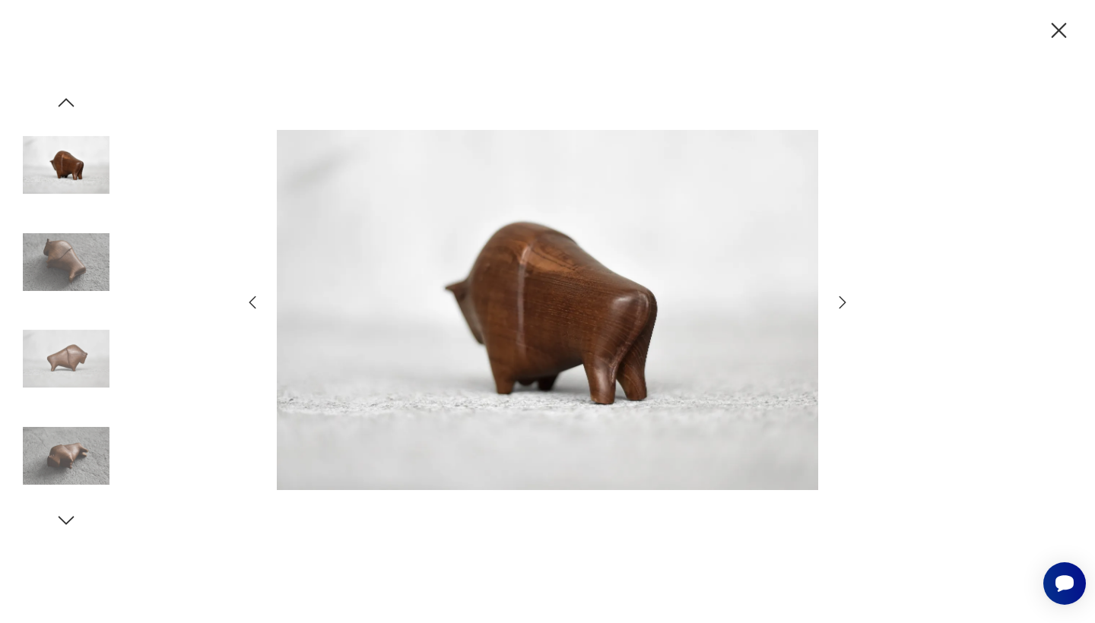
click at [846, 304] on icon "button" at bounding box center [842, 302] width 18 height 18
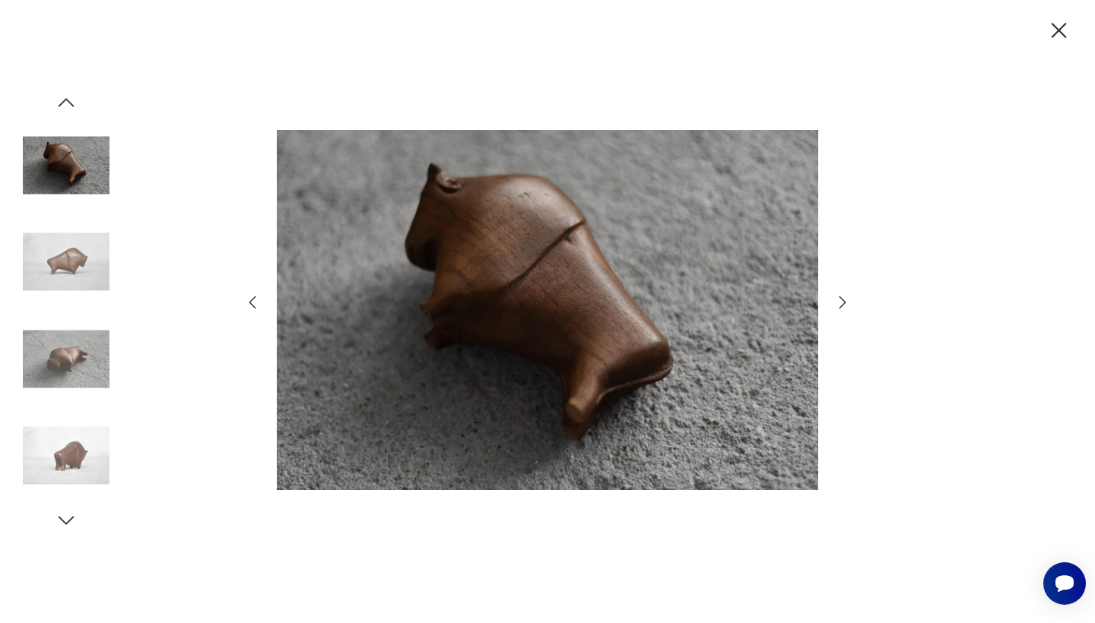
click at [846, 304] on icon "button" at bounding box center [842, 302] width 18 height 18
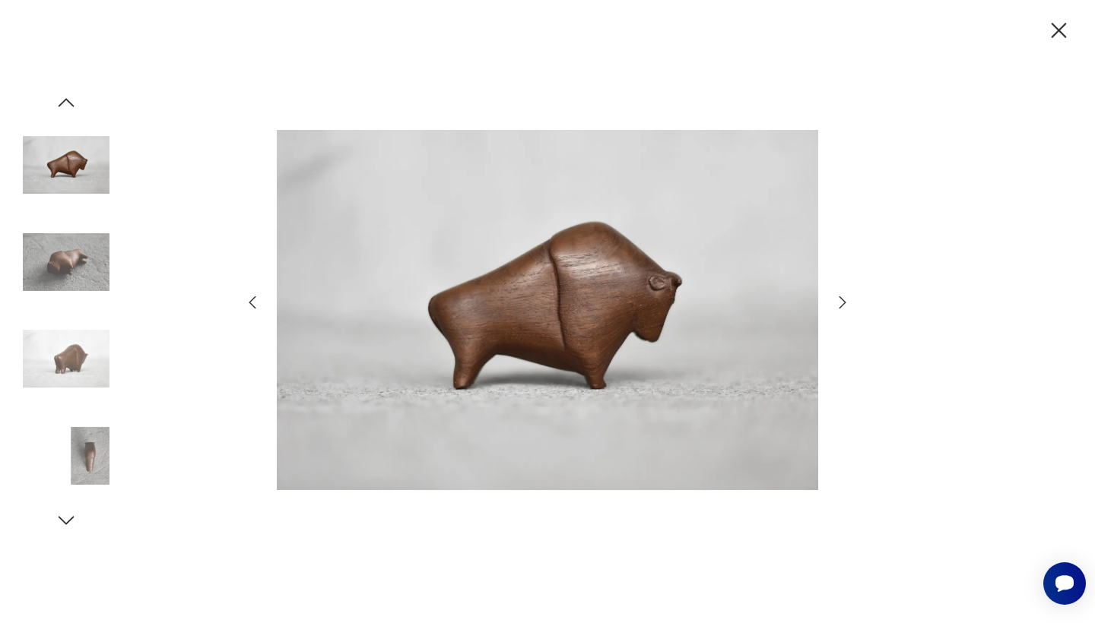
click at [846, 304] on icon "button" at bounding box center [842, 302] width 18 height 18
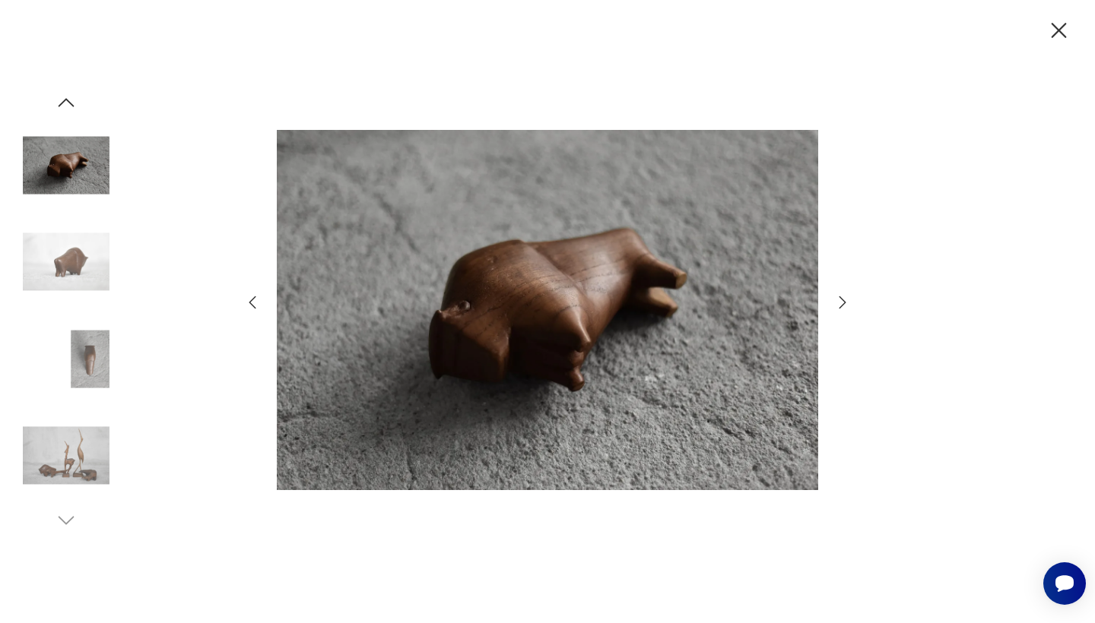
click at [846, 304] on icon "button" at bounding box center [842, 302] width 18 height 18
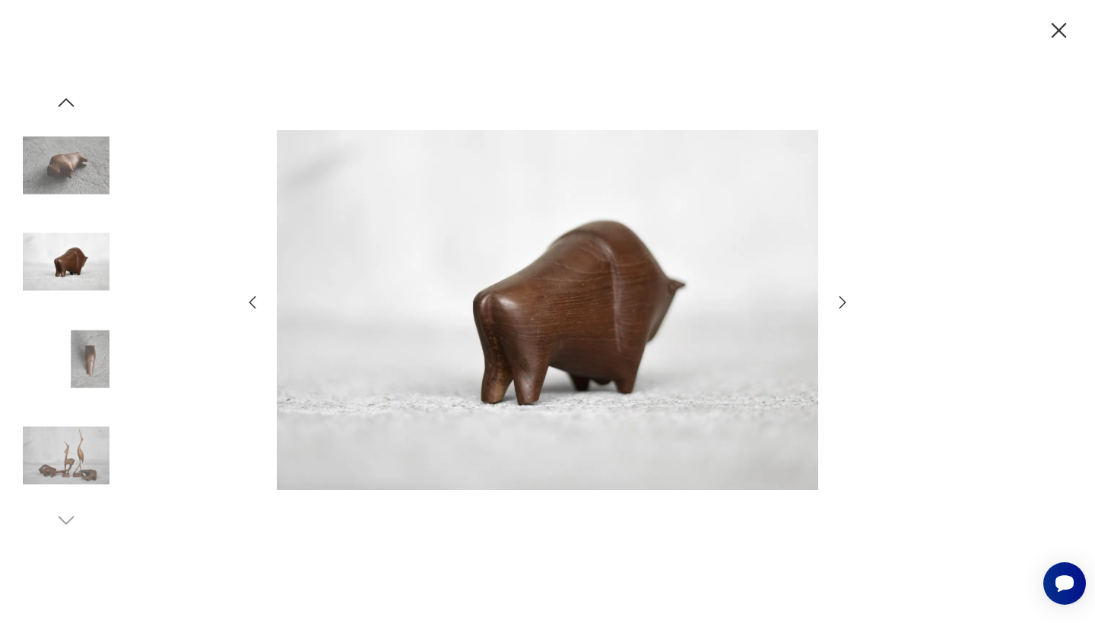
click at [846, 304] on icon "button" at bounding box center [842, 302] width 18 height 18
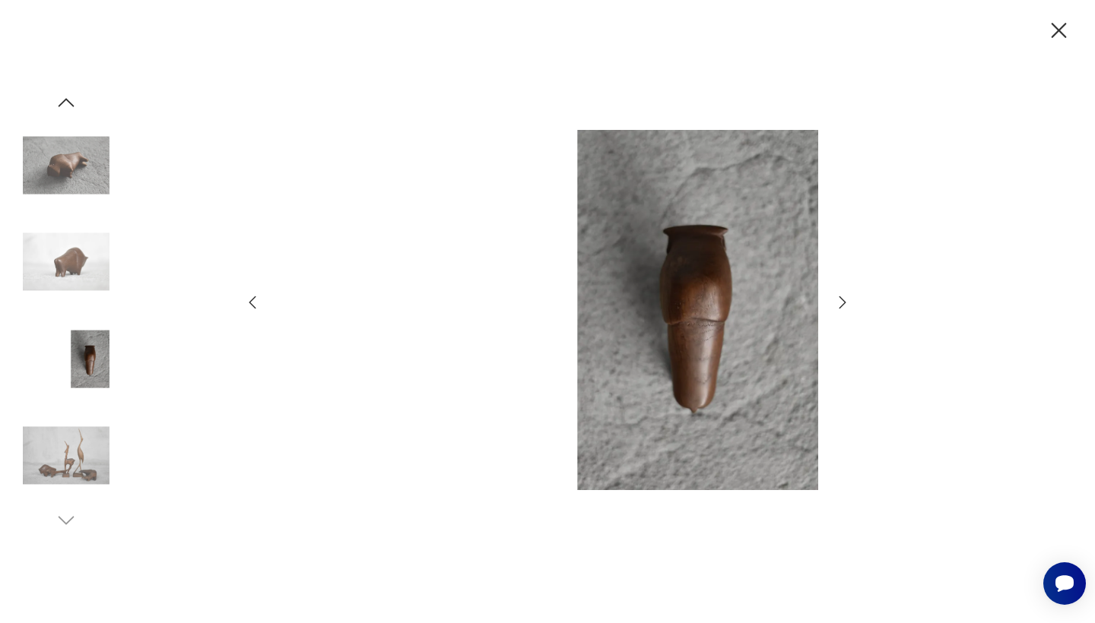
click at [846, 304] on icon "button" at bounding box center [842, 302] width 18 height 18
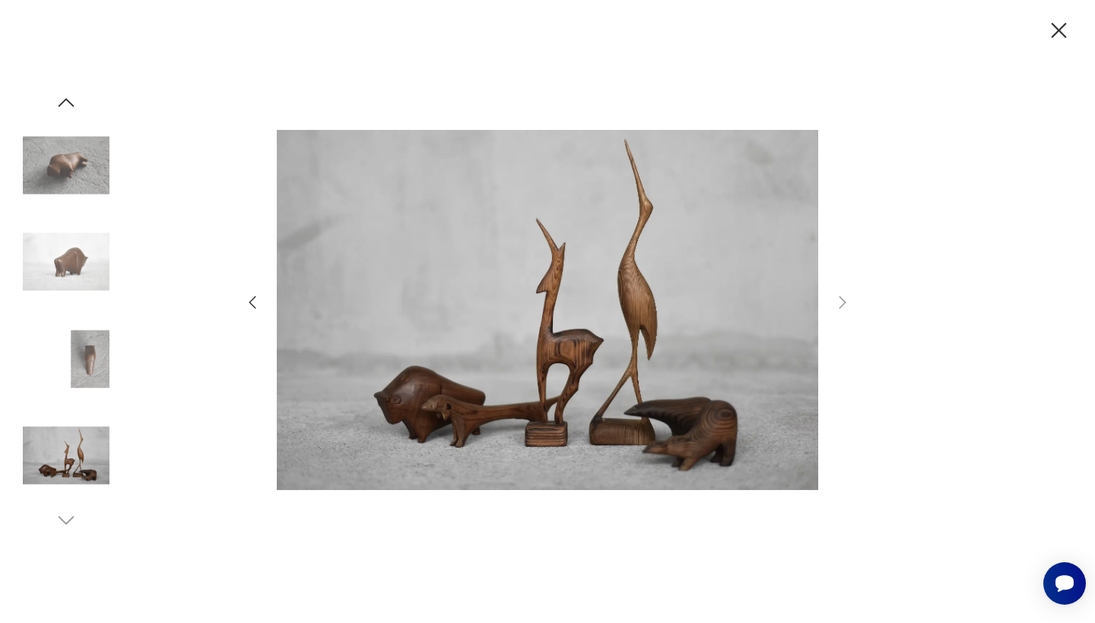
click at [1060, 28] on icon "button" at bounding box center [1058, 30] width 15 height 15
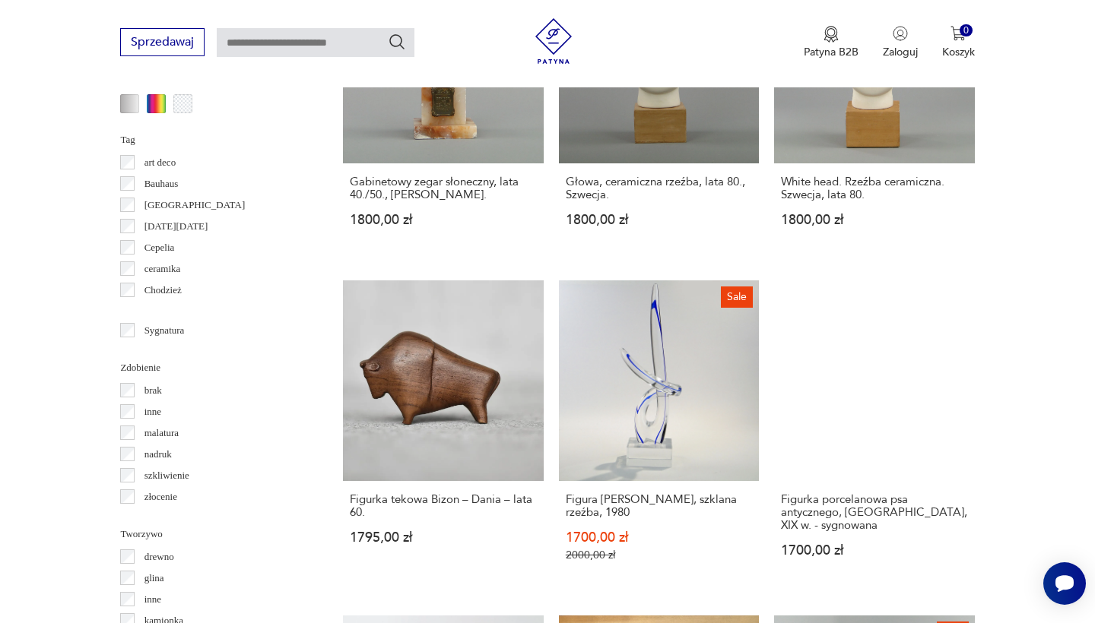
scroll to position [1508, 0]
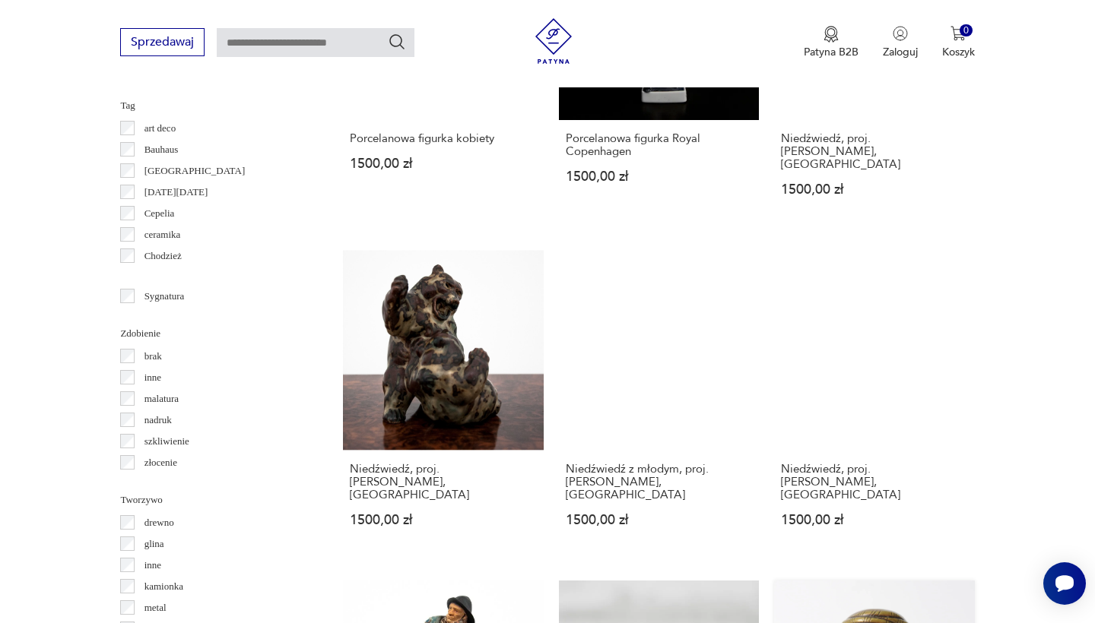
scroll to position [1467, 0]
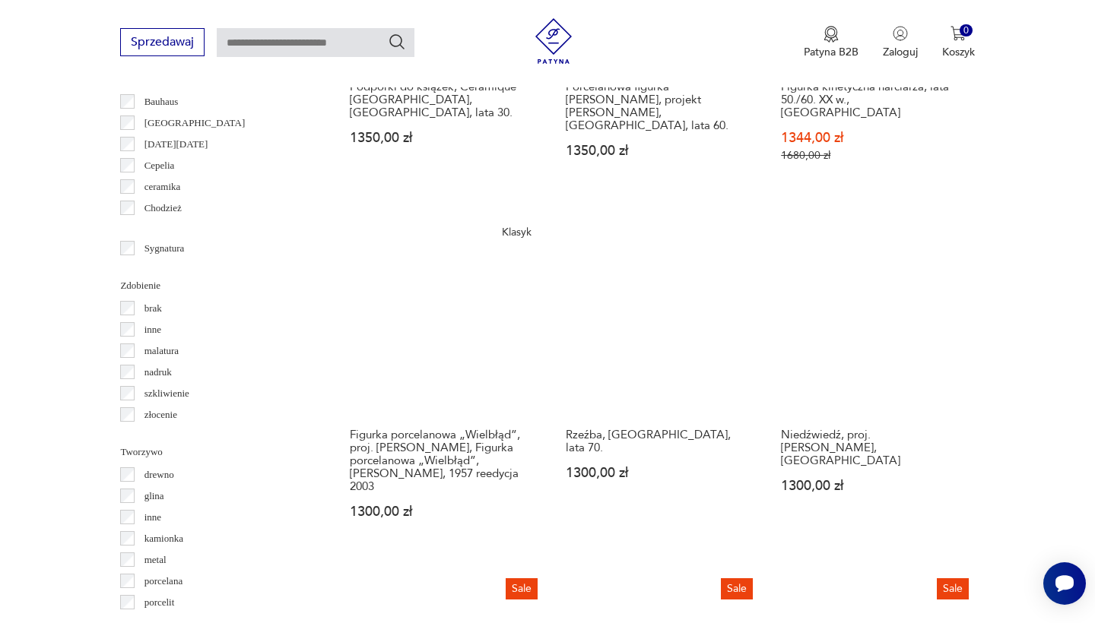
scroll to position [1491, 0]
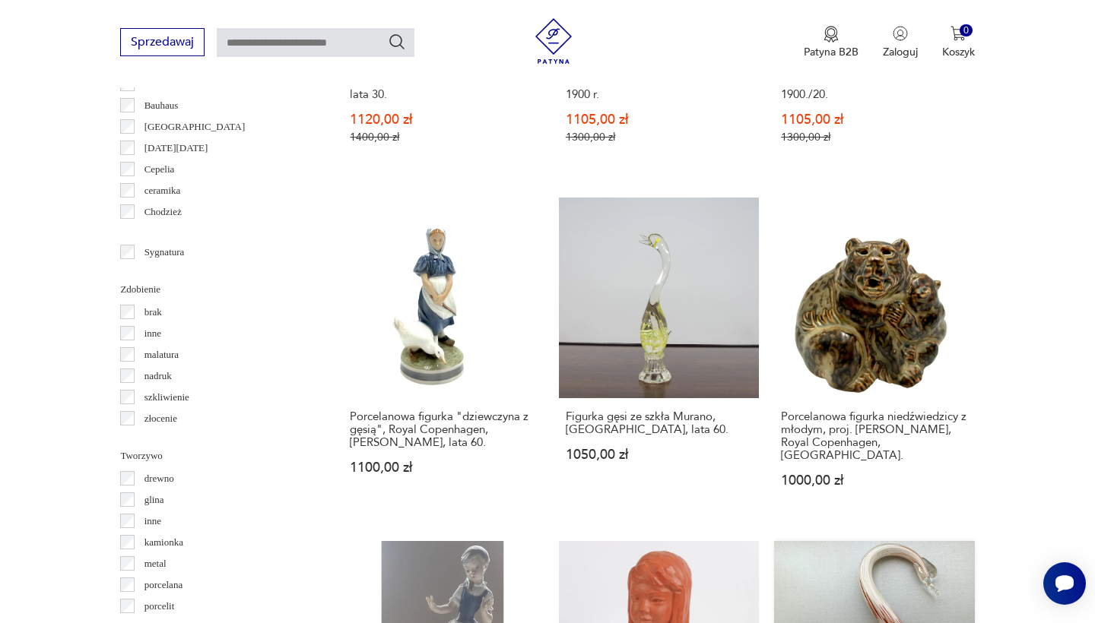
scroll to position [1527, 0]
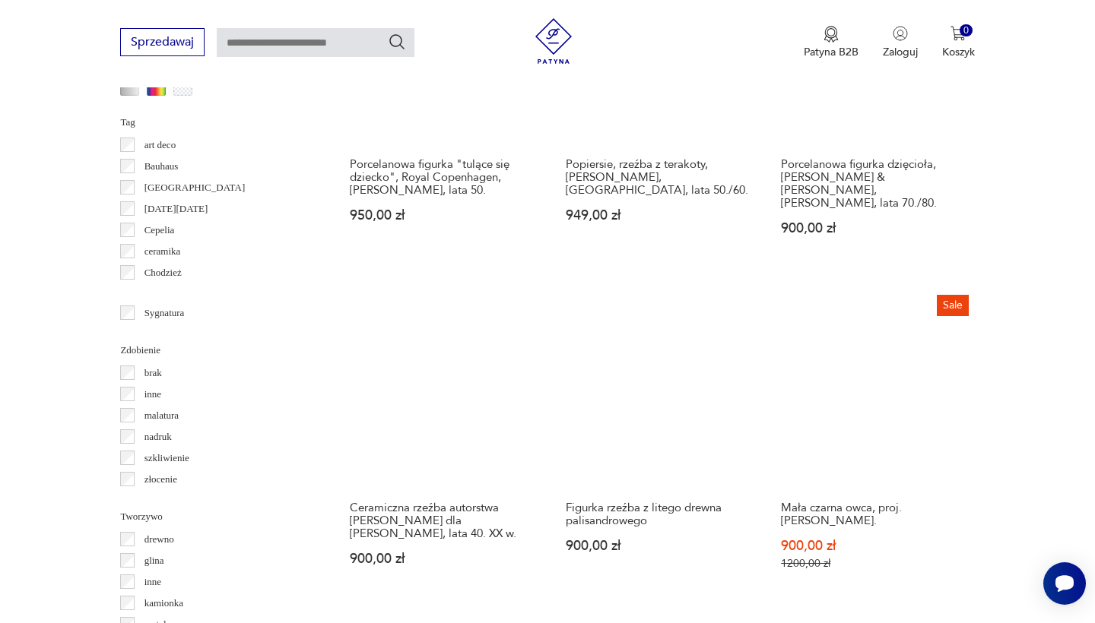
scroll to position [1427, 0]
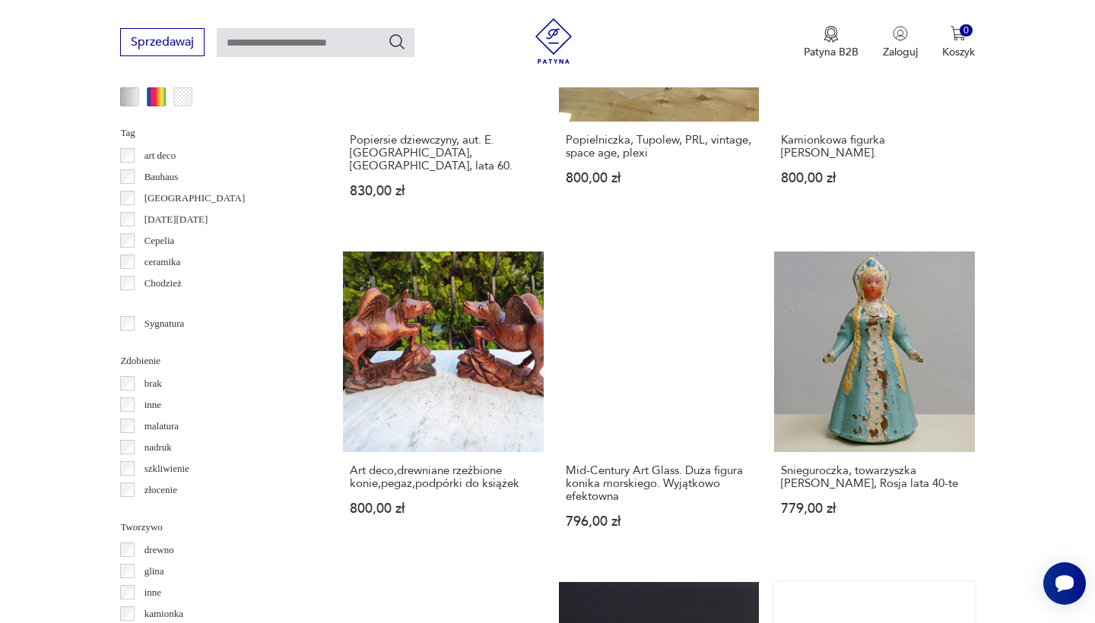
scroll to position [1413, 0]
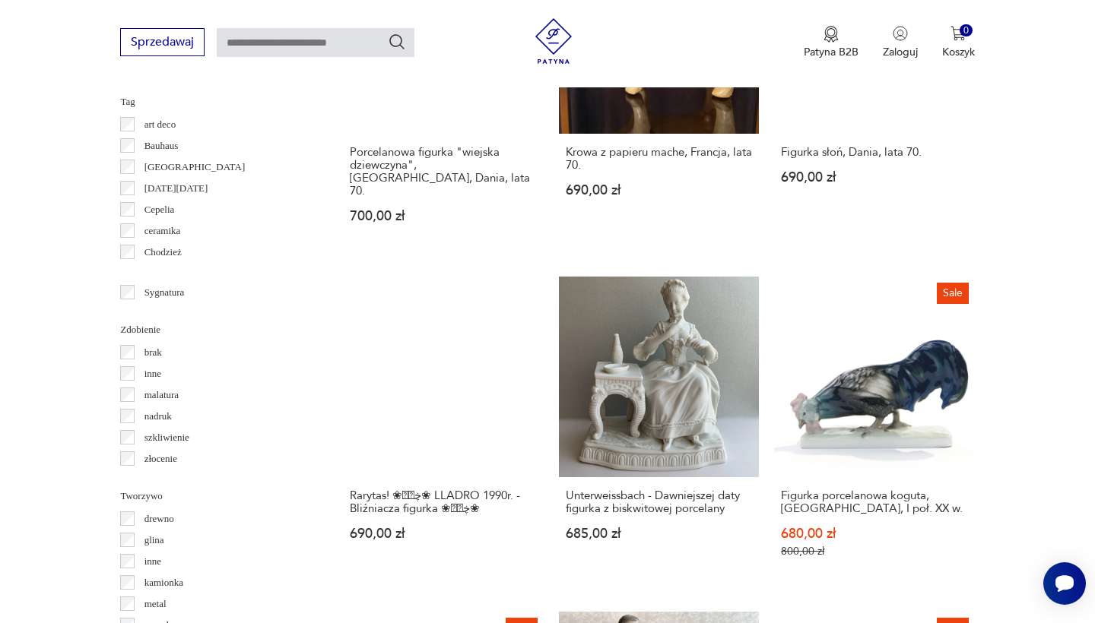
scroll to position [1505, 0]
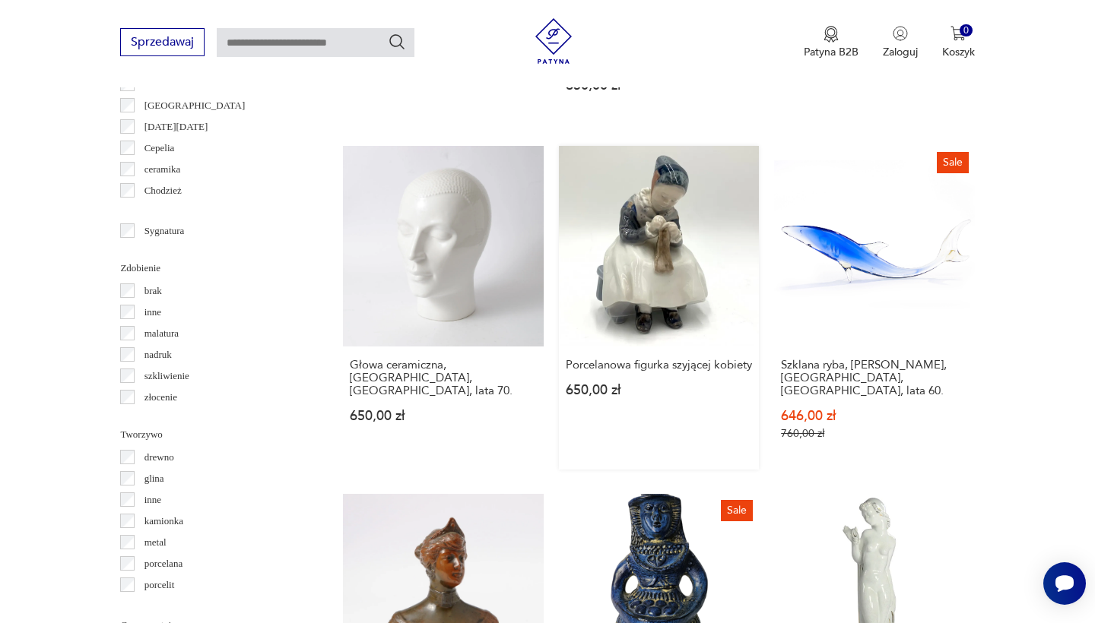
scroll to position [1555, 0]
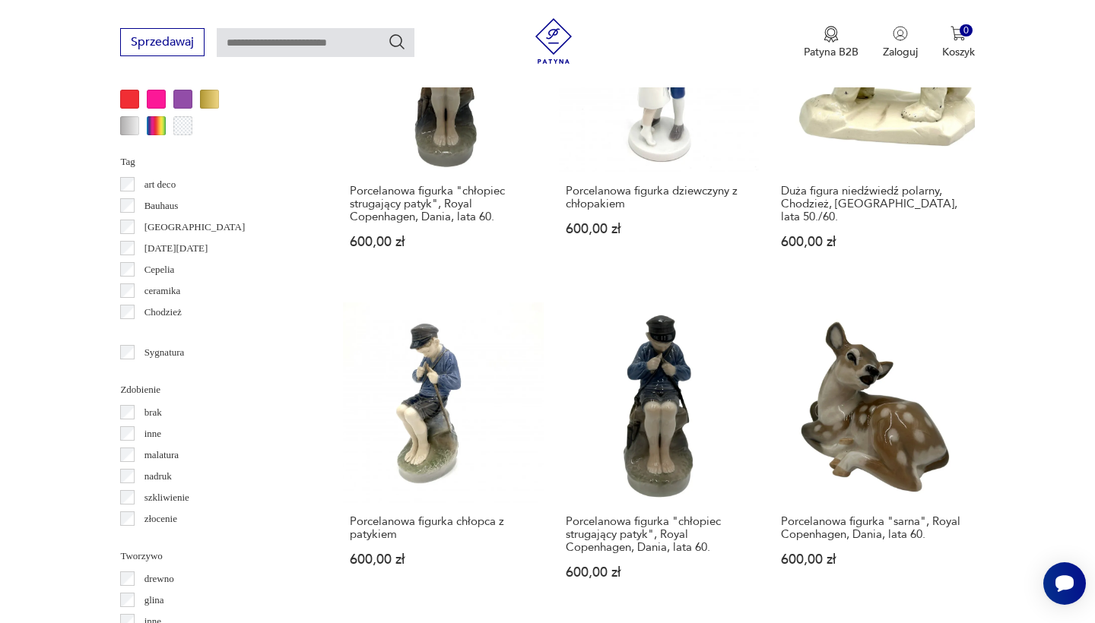
scroll to position [1481, 0]
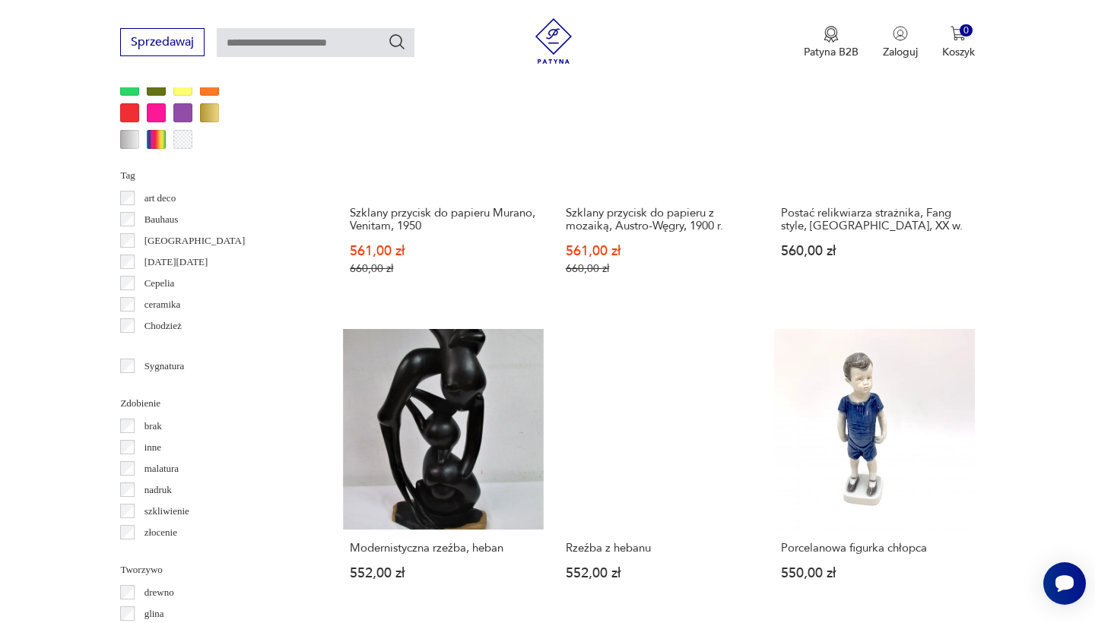
scroll to position [1370, 0]
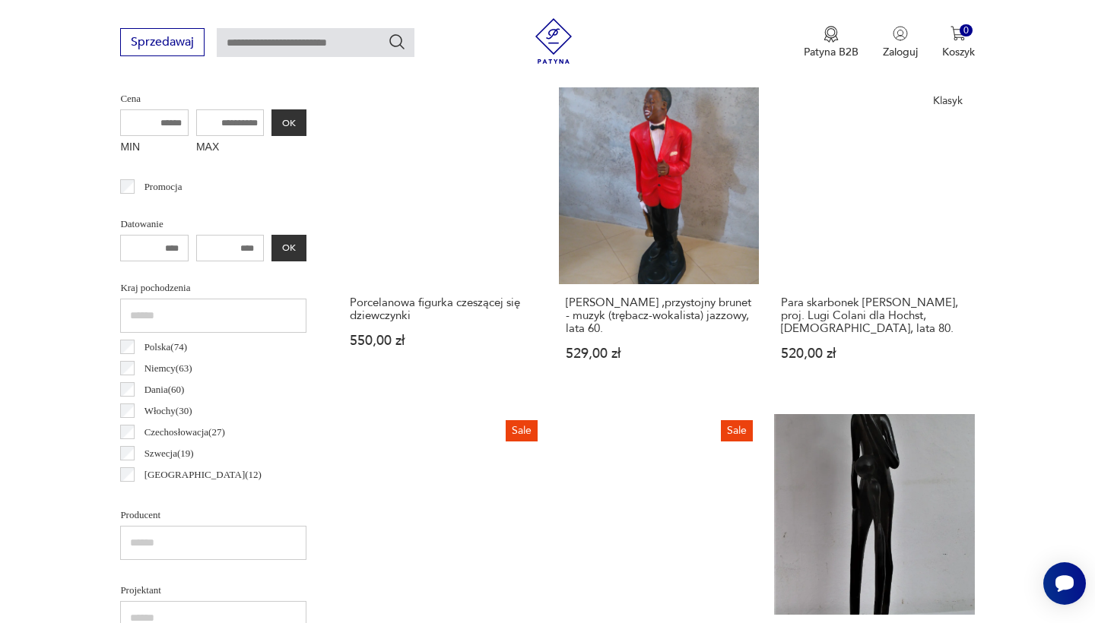
scroll to position [595, 0]
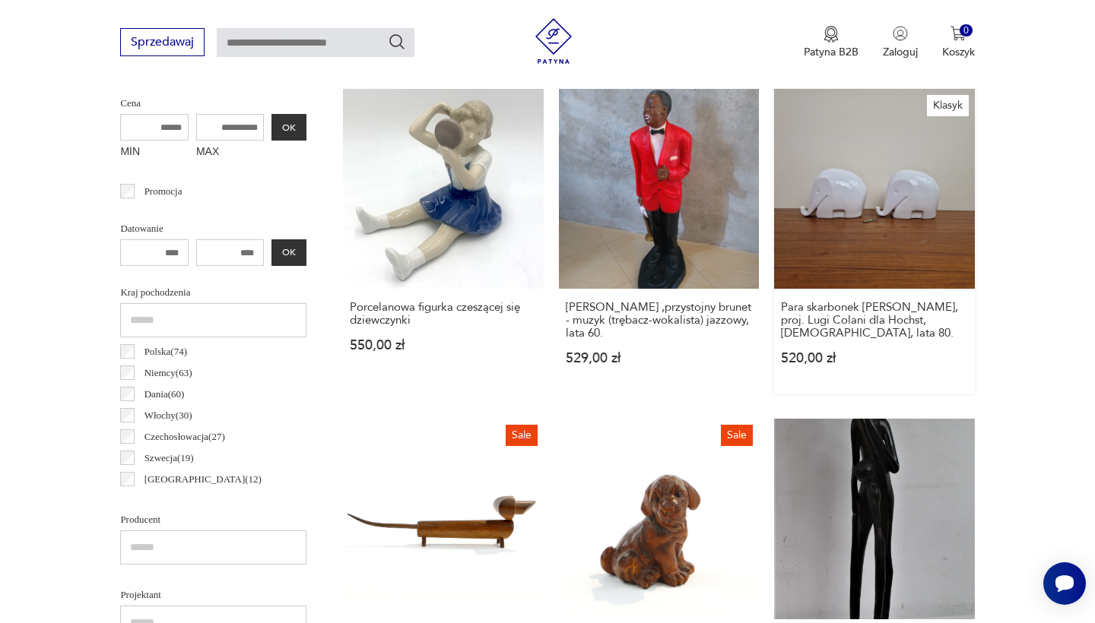
click at [774, 214] on link "Klasyk Para skarbonek [PERSON_NAME], proj. Lugi Colani dla Hochst, [DEMOGRAPHIC…" at bounding box center [874, 242] width 200 height 306
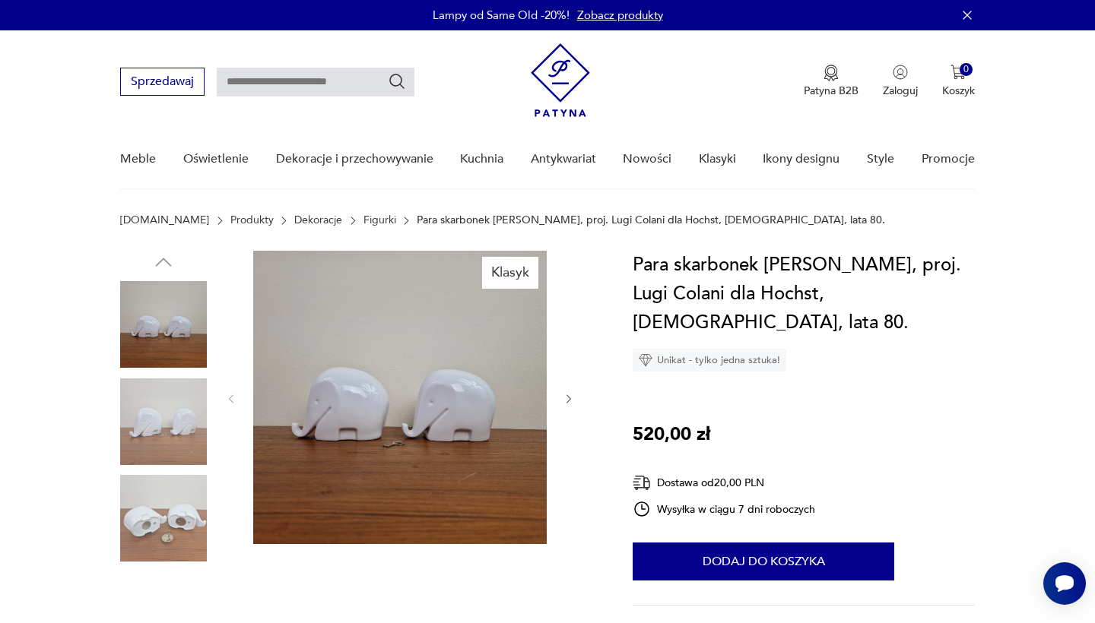
click at [485, 396] on img at bounding box center [399, 397] width 293 height 293
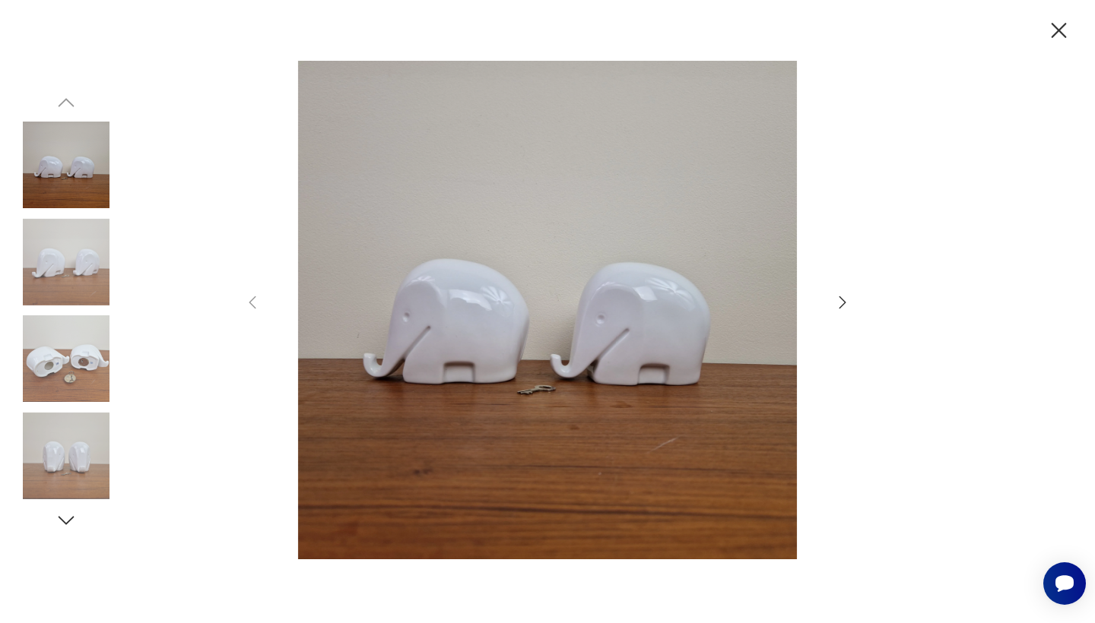
click at [845, 306] on icon "button" at bounding box center [842, 302] width 18 height 18
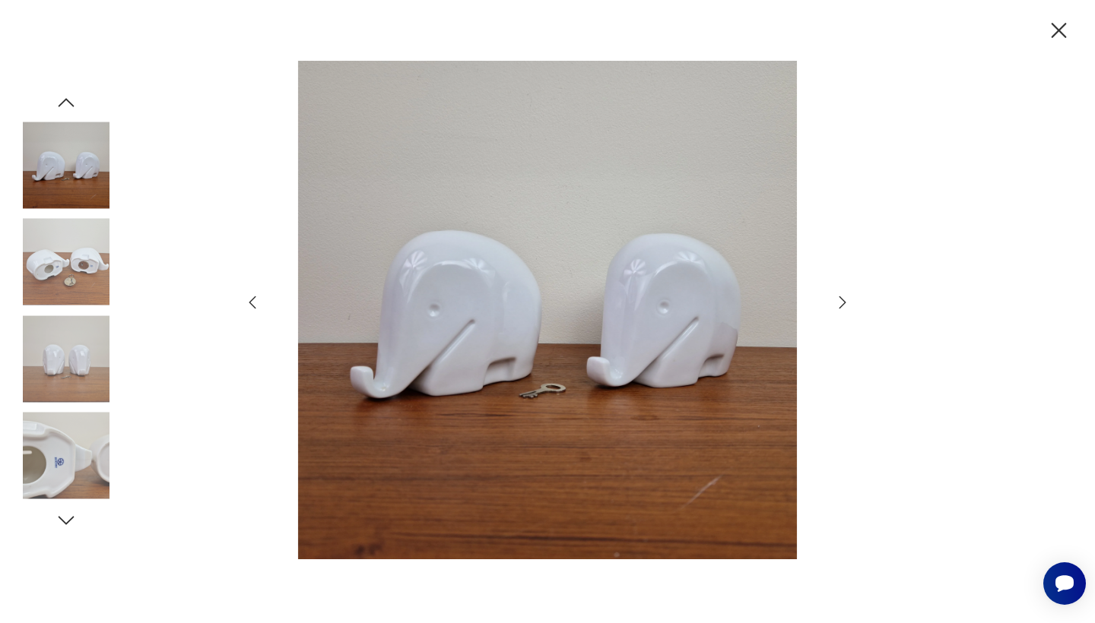
click at [845, 306] on icon "button" at bounding box center [842, 302] width 18 height 18
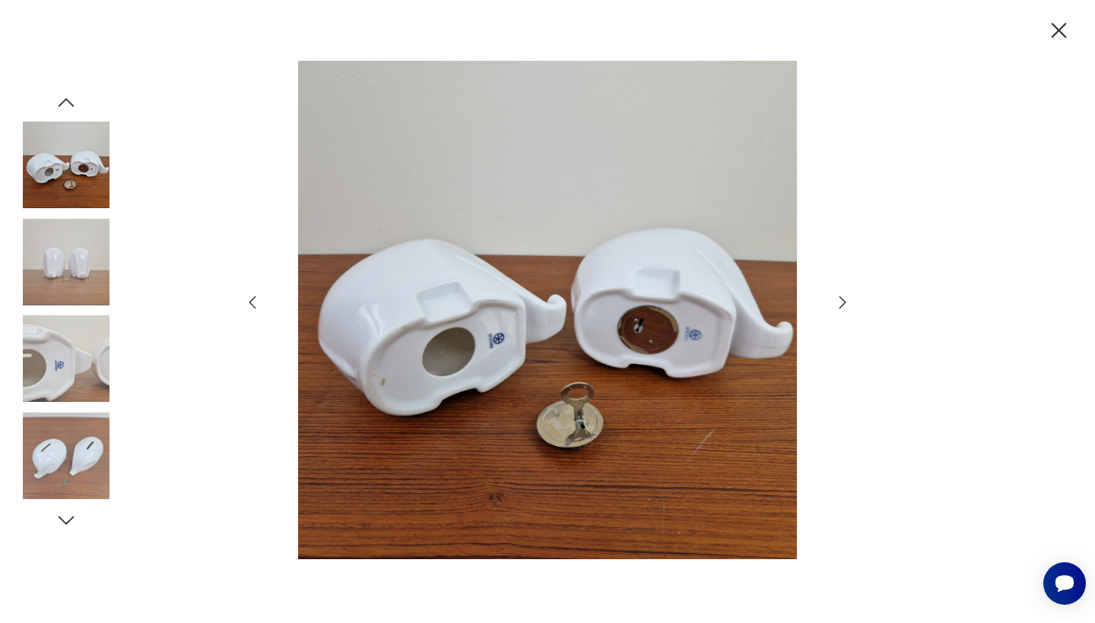
click at [845, 306] on icon "button" at bounding box center [842, 302] width 18 height 18
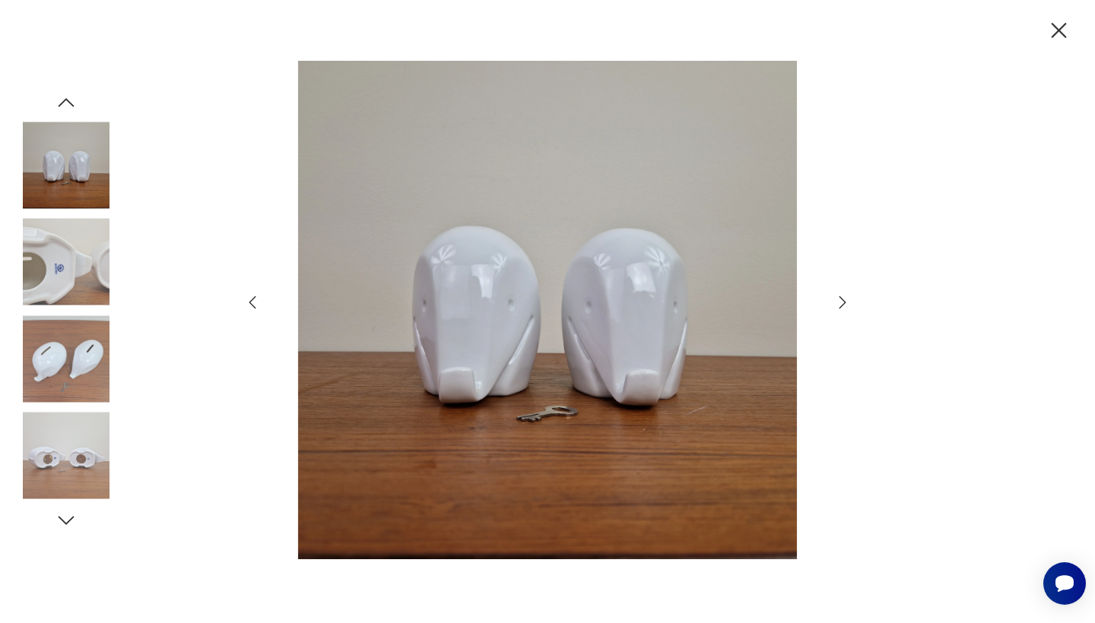
click at [845, 306] on icon "button" at bounding box center [842, 302] width 18 height 18
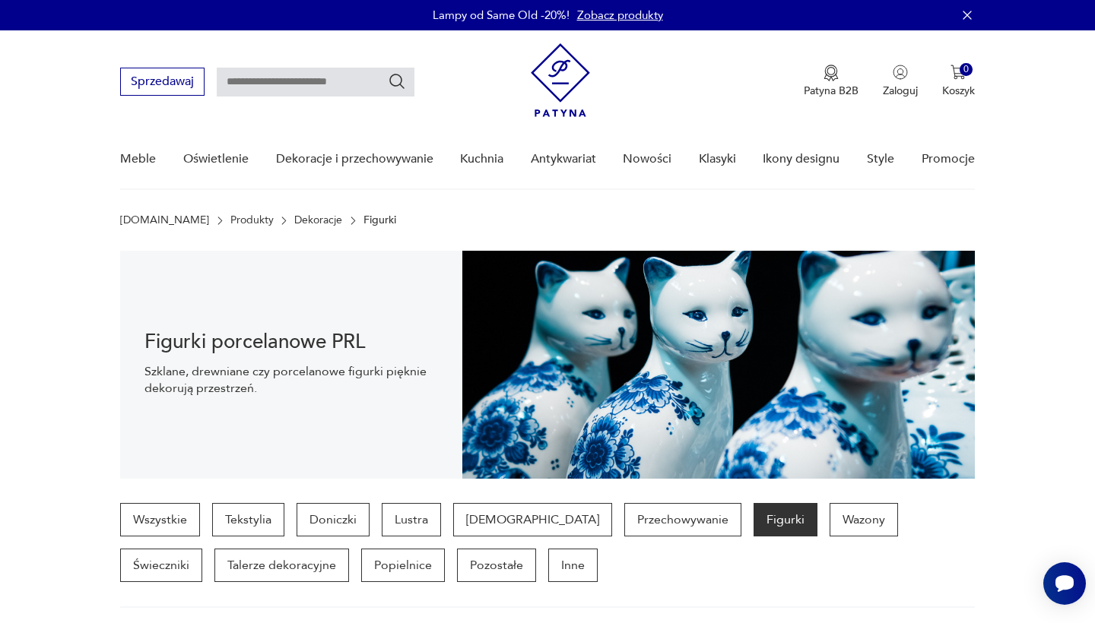
scroll to position [590, 0]
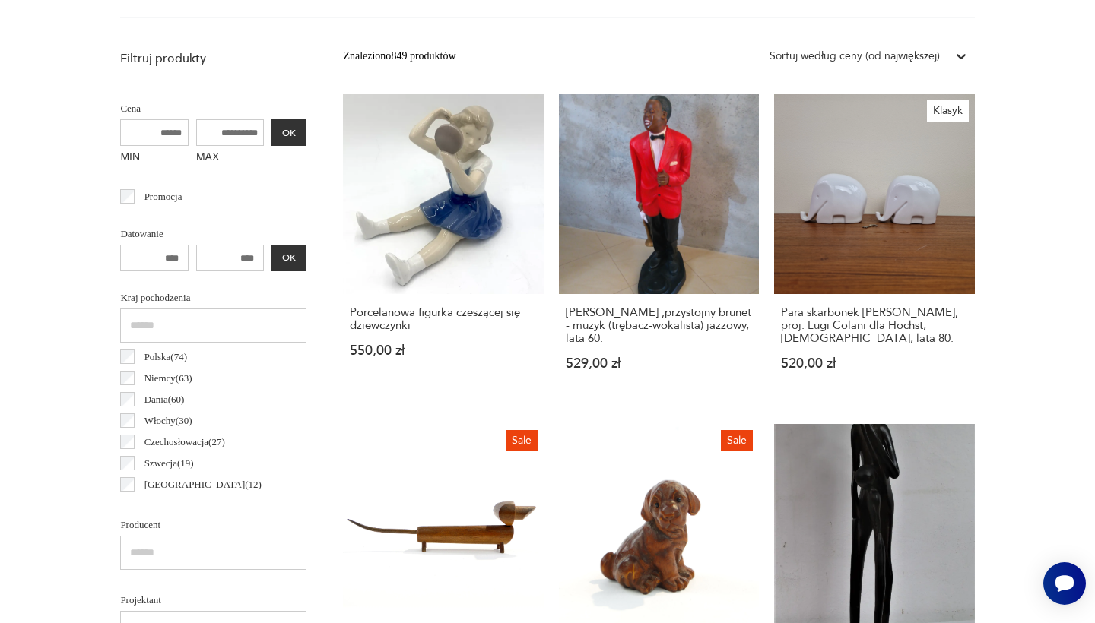
scroll to position [1370, 0]
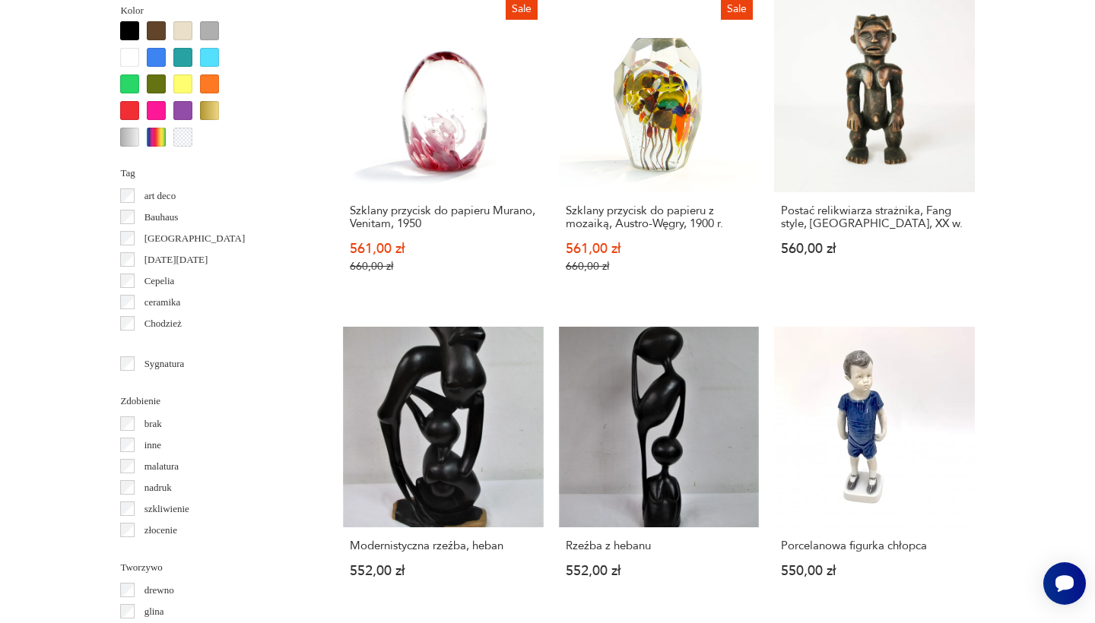
scroll to position [590, 0]
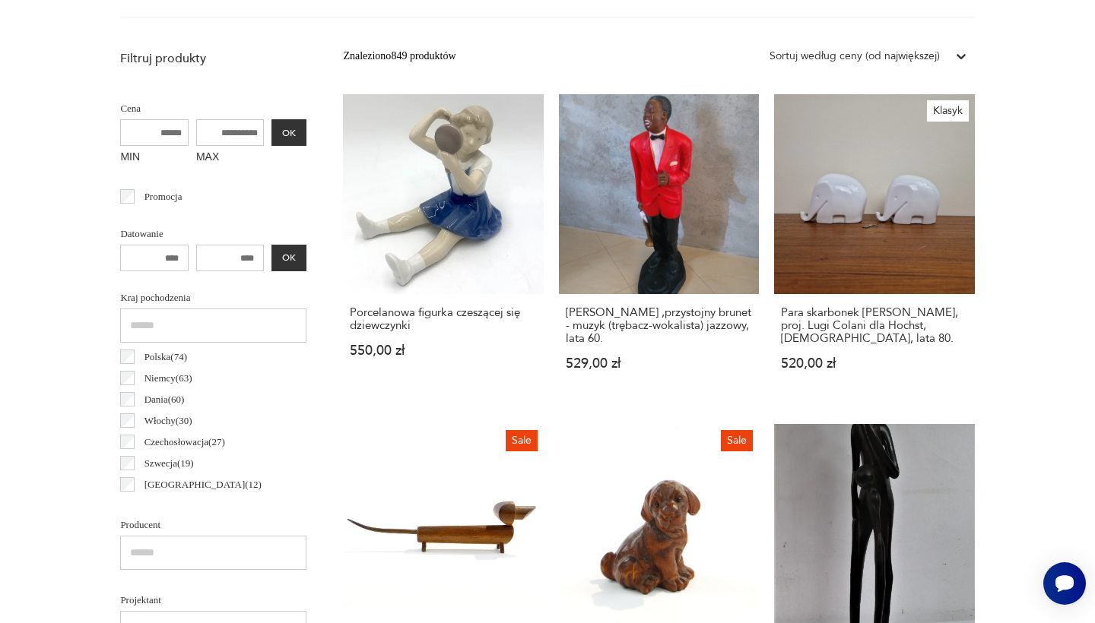
scroll to position [1370, 0]
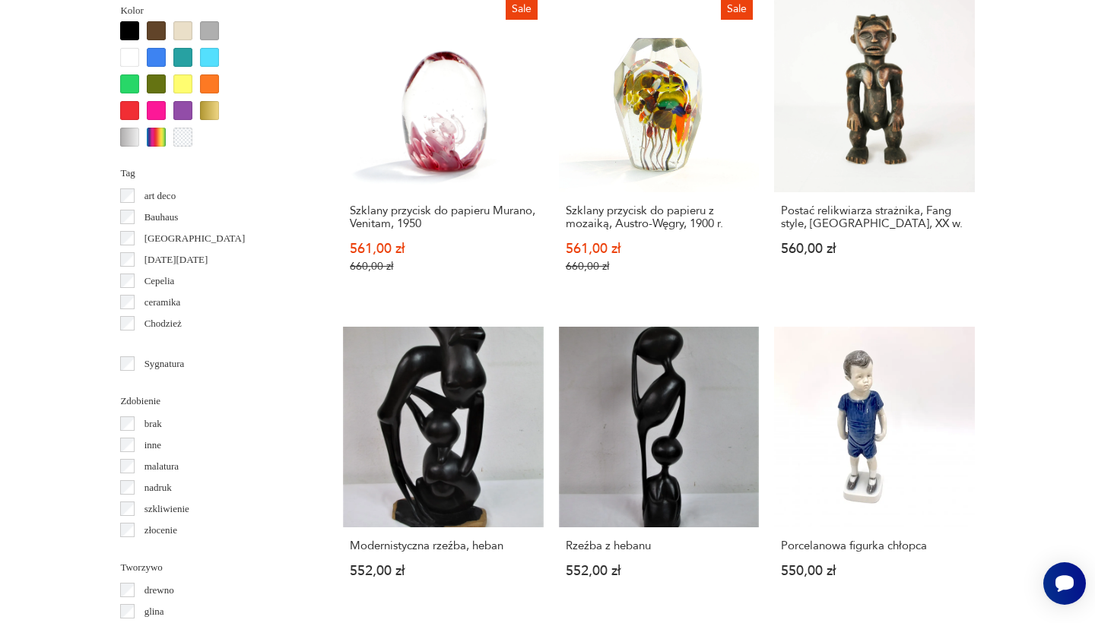
scroll to position [590, 0]
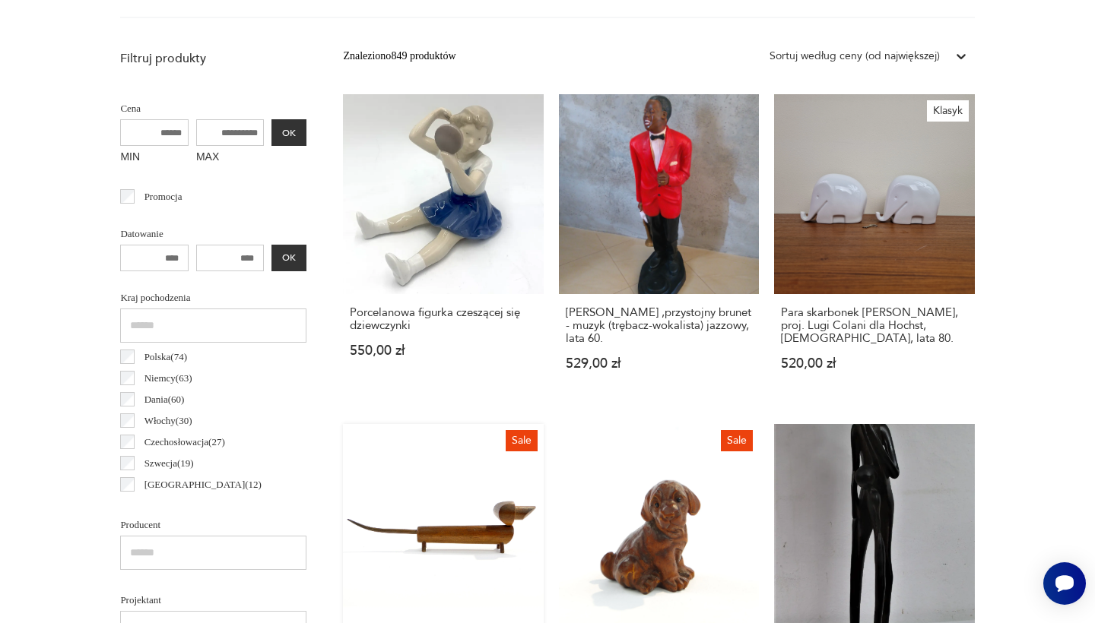
click at [543, 424] on link "Sale Figurka jamnika, Szwecja, lata 60. 510,00 zł 600,00 zł" at bounding box center [443, 579] width 200 height 310
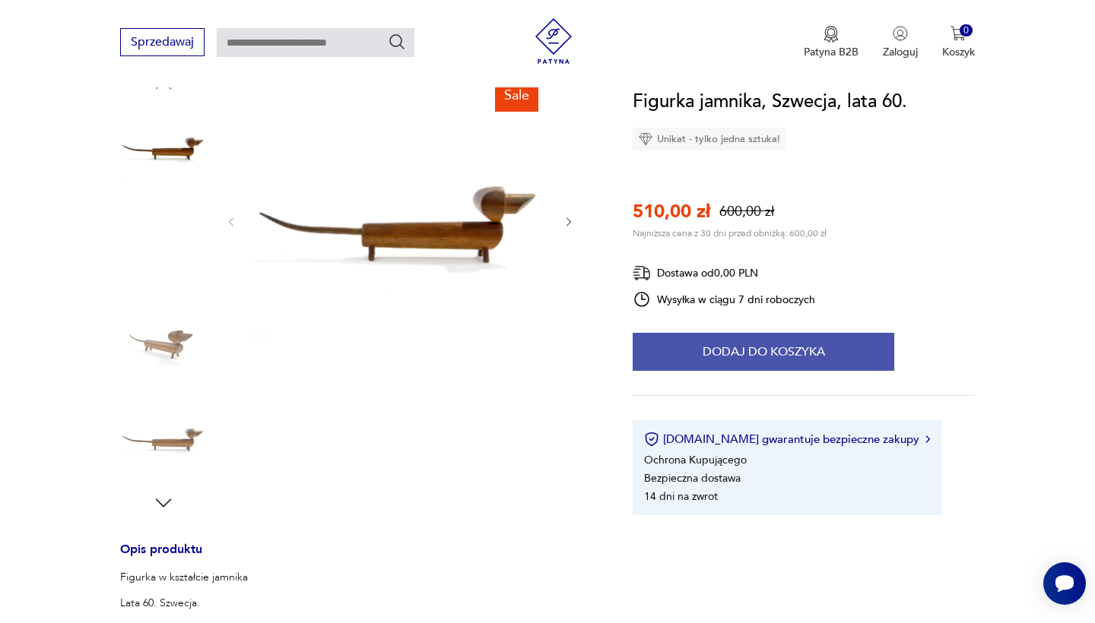
scroll to position [179, 0]
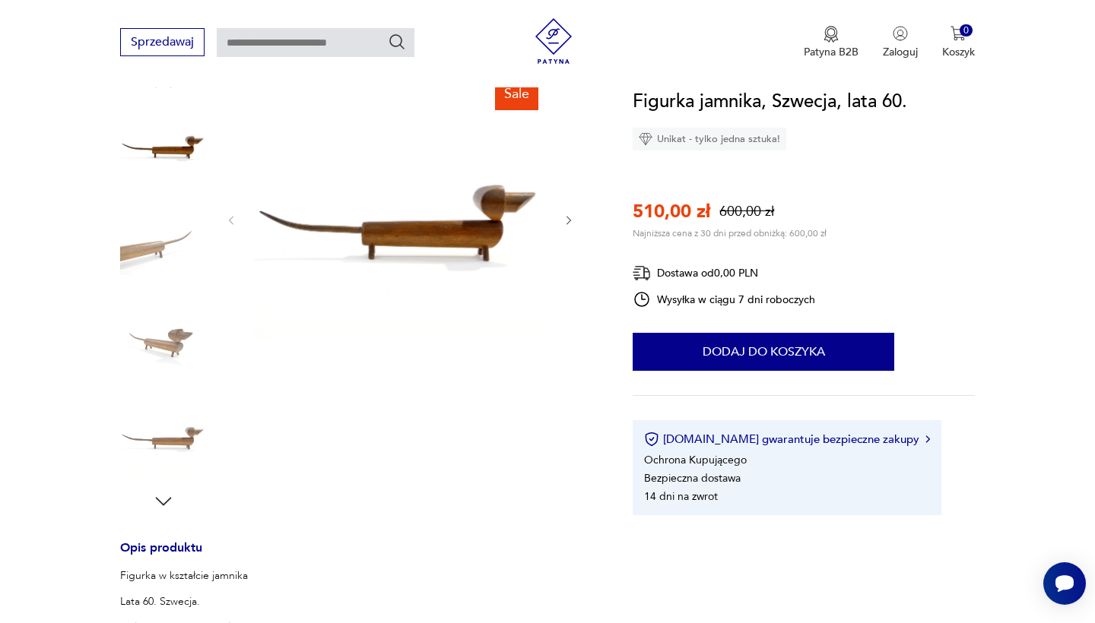
click at [440, 313] on img at bounding box center [399, 218] width 293 height 293
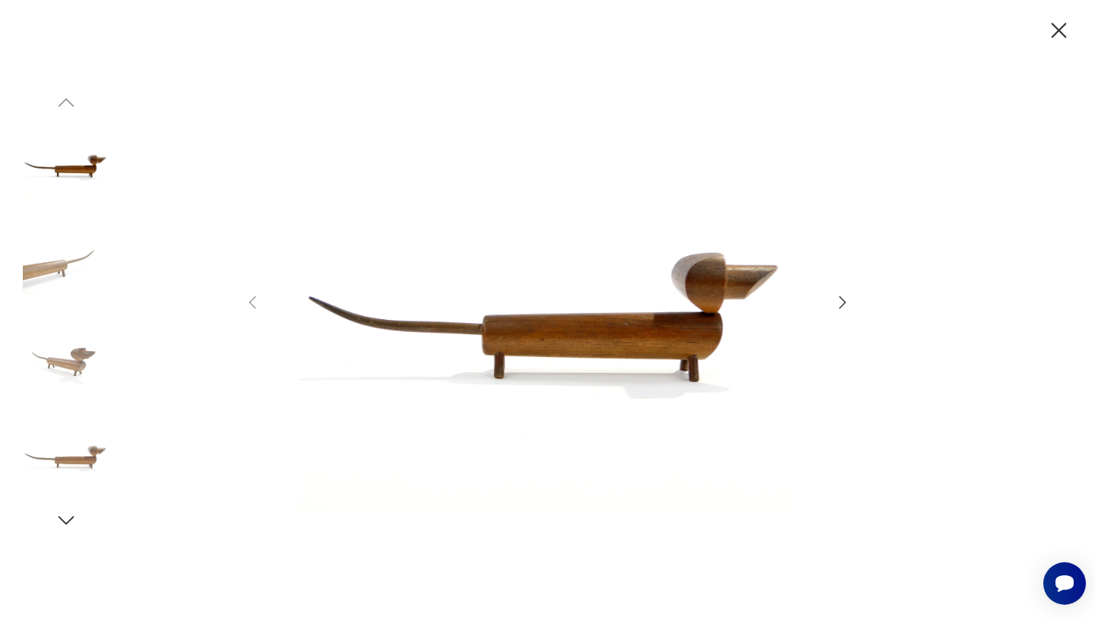
click at [842, 302] on icon "button" at bounding box center [842, 302] width 18 height 18
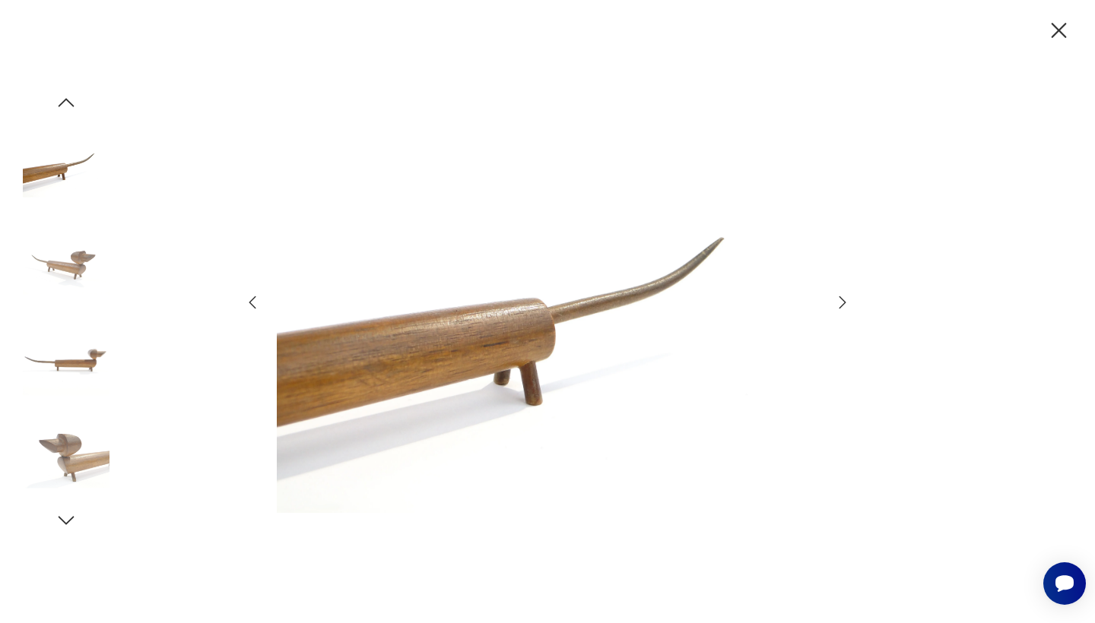
click at [1052, 24] on icon "button" at bounding box center [1058, 30] width 15 height 15
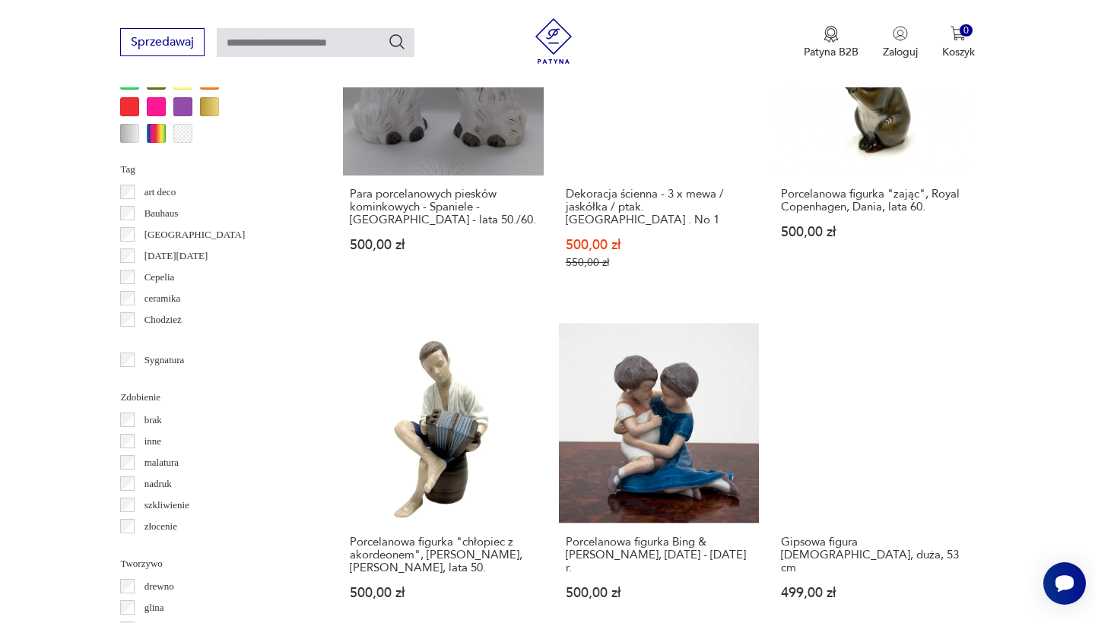
scroll to position [1377, 0]
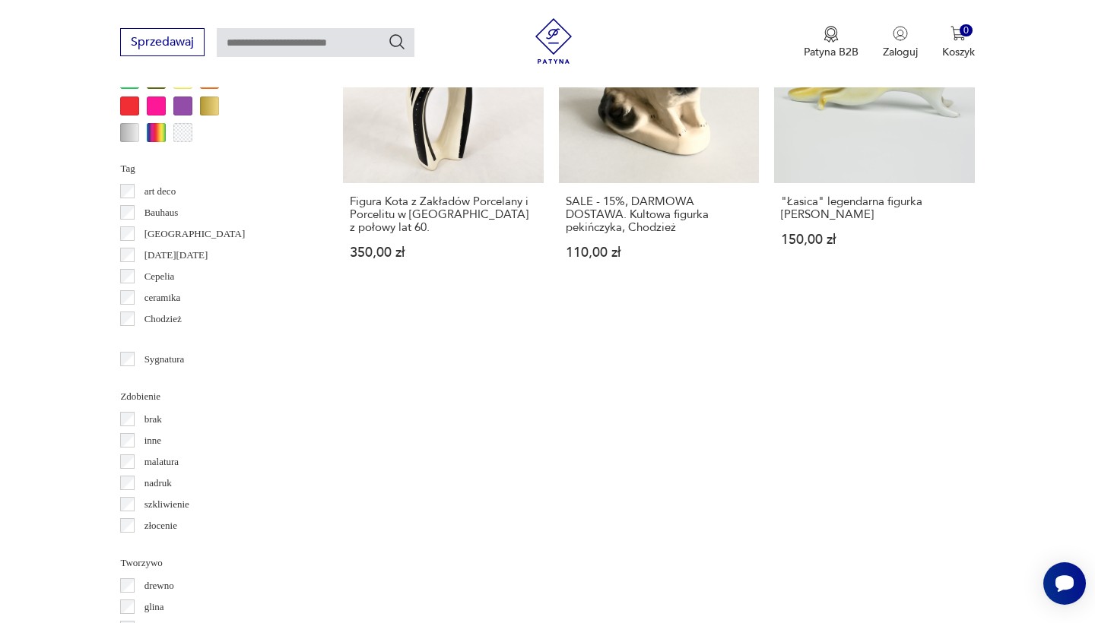
scroll to position [1380, 0]
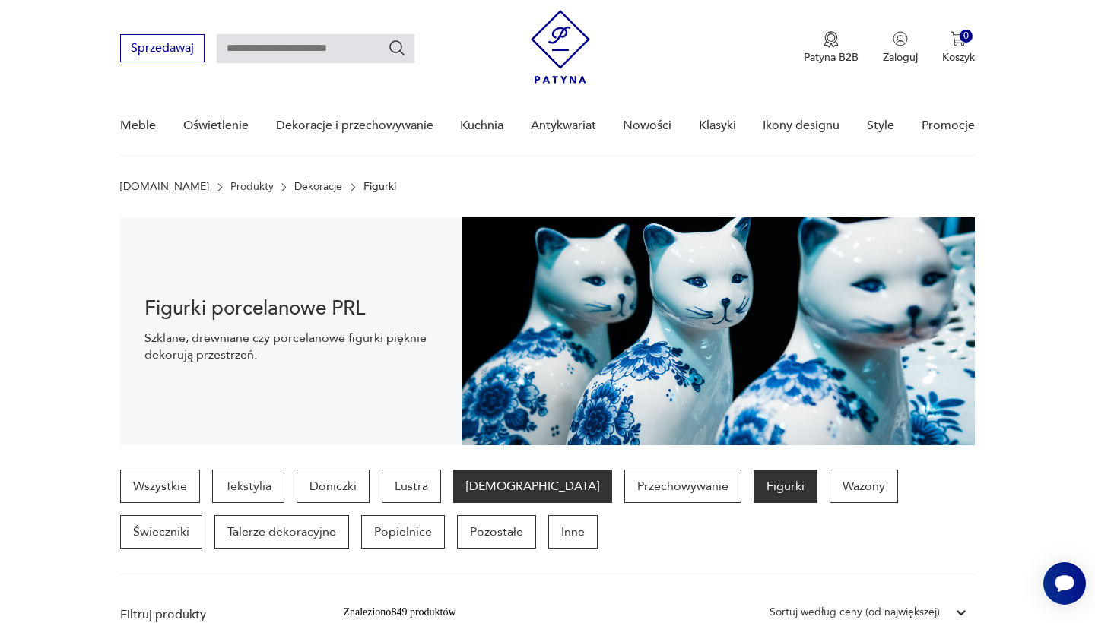
scroll to position [37, 0]
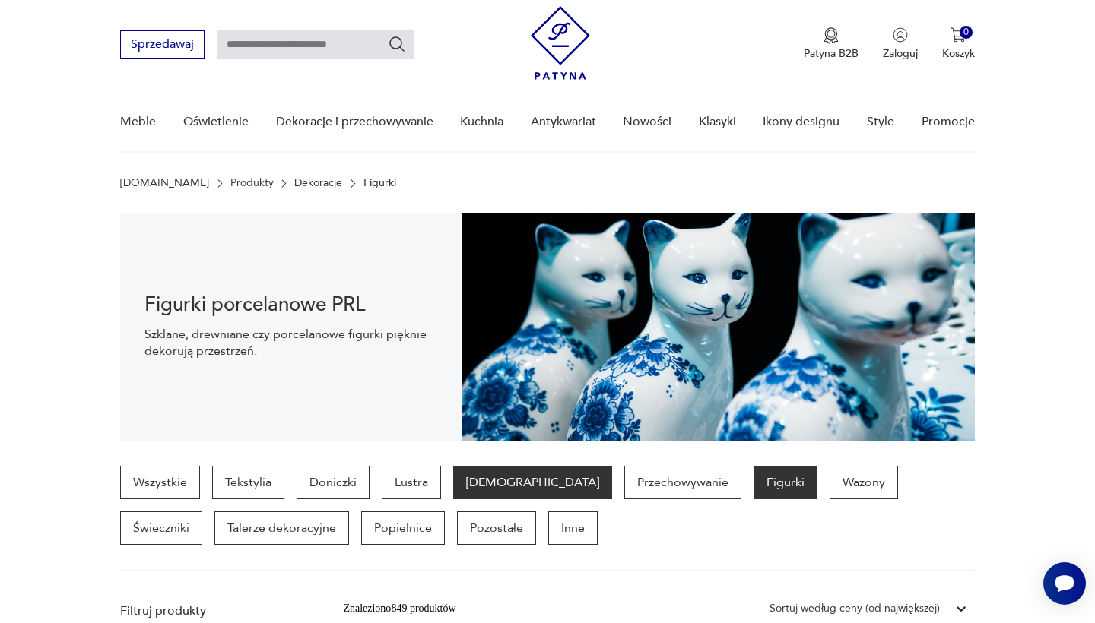
click at [476, 495] on p "[DEMOGRAPHIC_DATA]" at bounding box center [532, 482] width 159 height 33
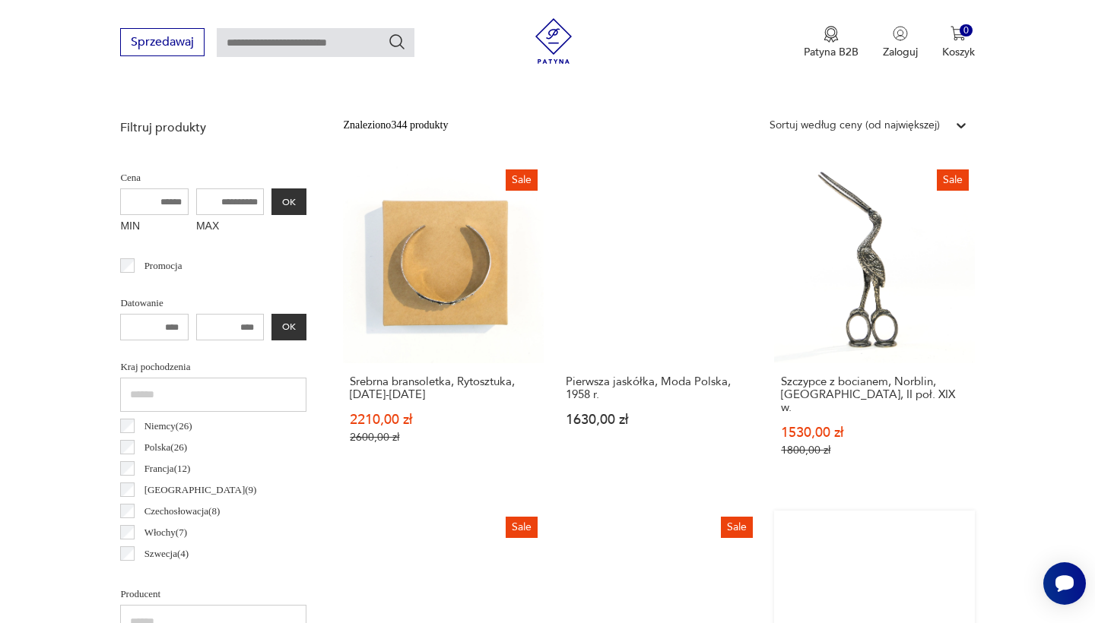
scroll to position [553, 0]
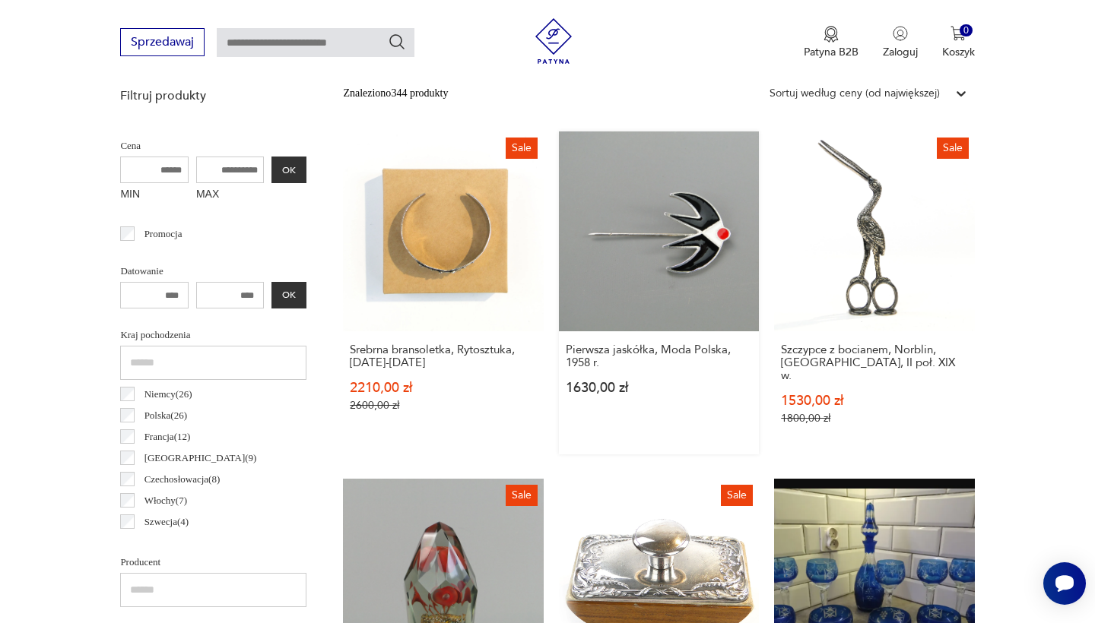
click at [559, 239] on link "Pierwsza jaskółka, Moda Polska, 1958 r. 1630,00 zł" at bounding box center [659, 293] width 200 height 323
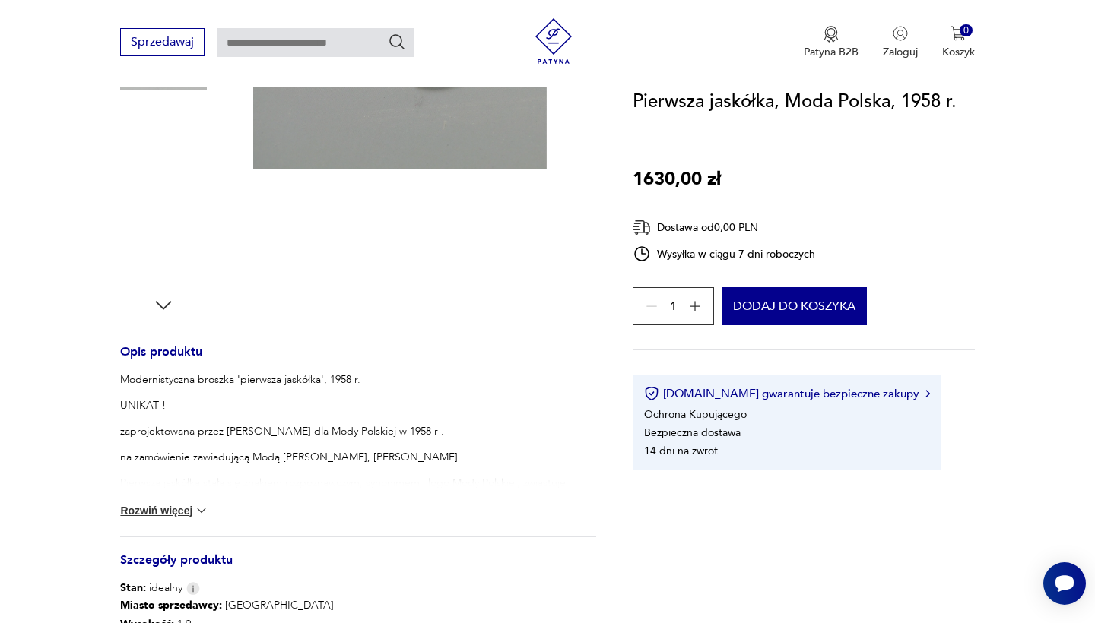
scroll to position [379, 0]
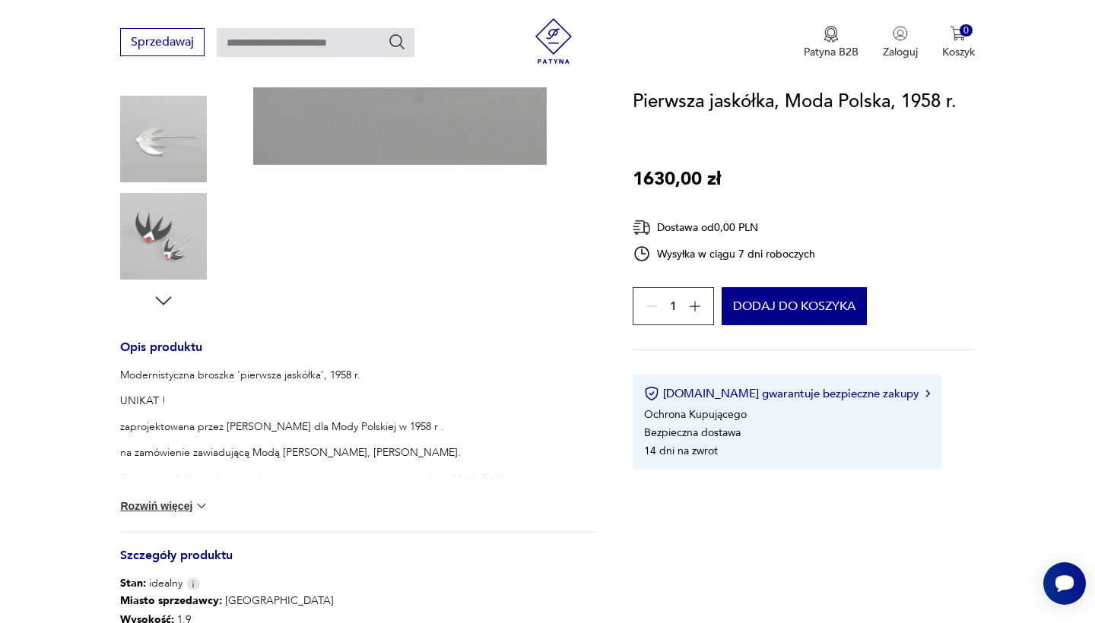
click at [179, 509] on button "Rozwiń więcej" at bounding box center [164, 506] width 88 height 15
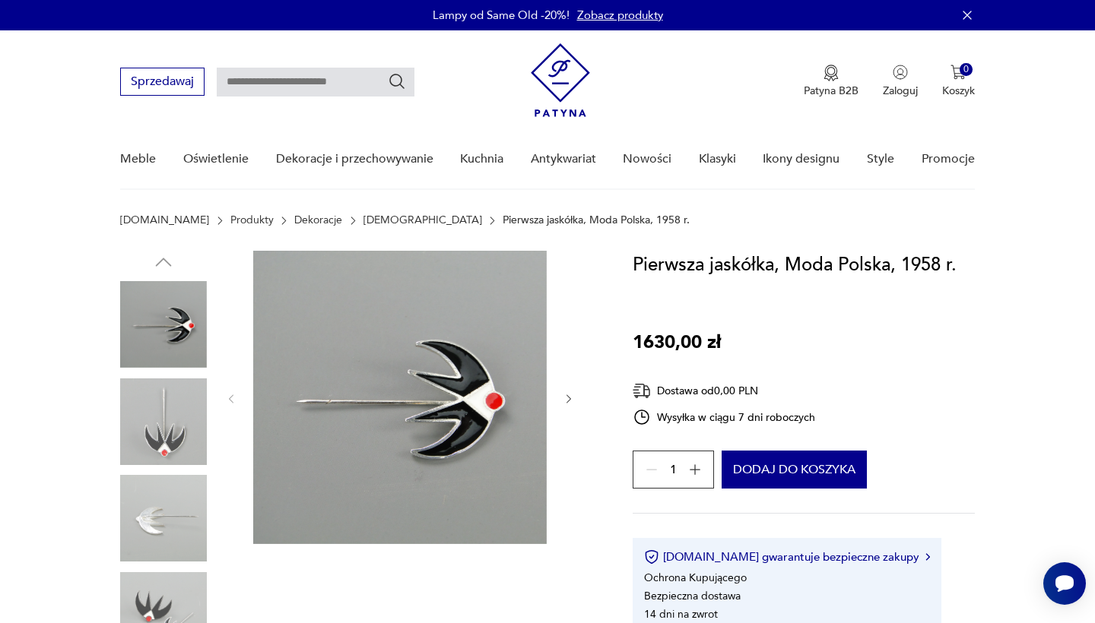
scroll to position [0, 0]
click at [297, 450] on img at bounding box center [399, 397] width 293 height 293
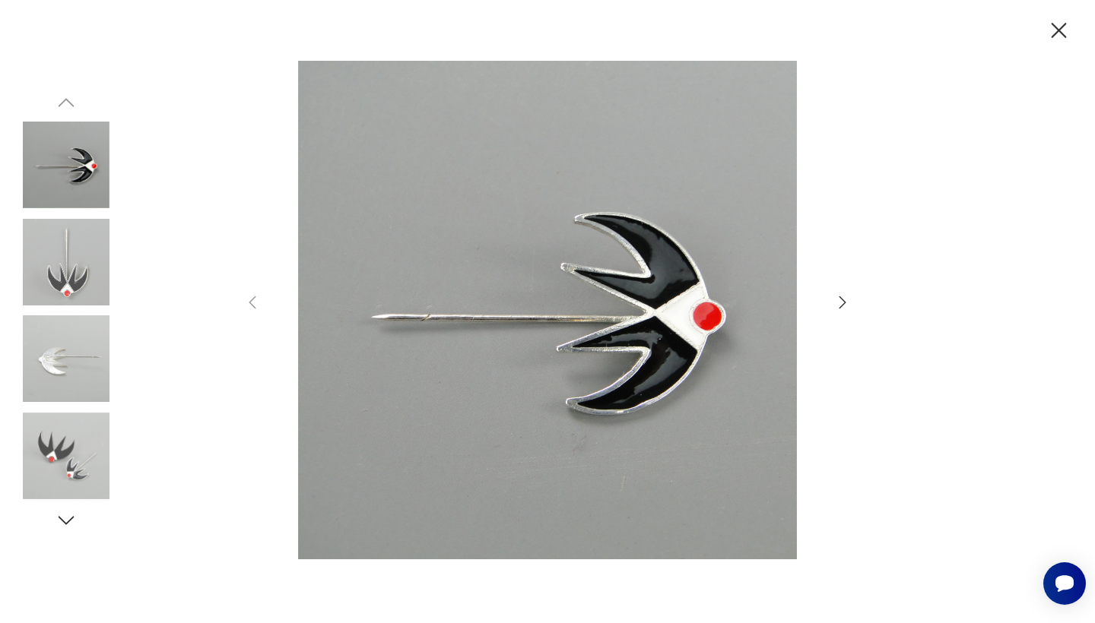
click at [849, 296] on icon "button" at bounding box center [842, 302] width 18 height 18
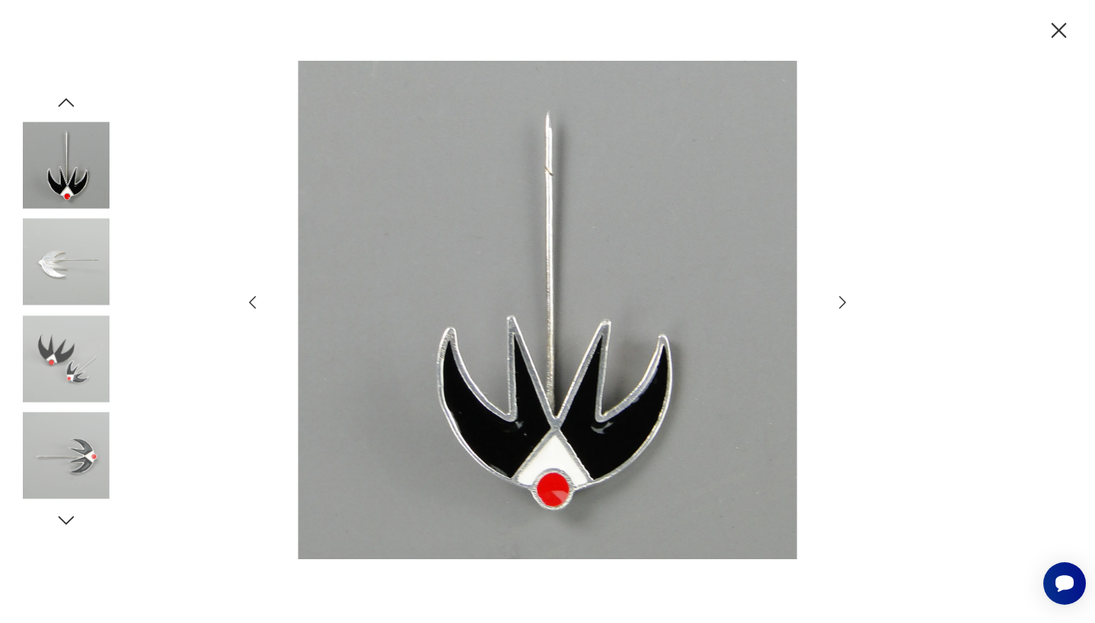
click at [849, 296] on icon "button" at bounding box center [842, 302] width 18 height 18
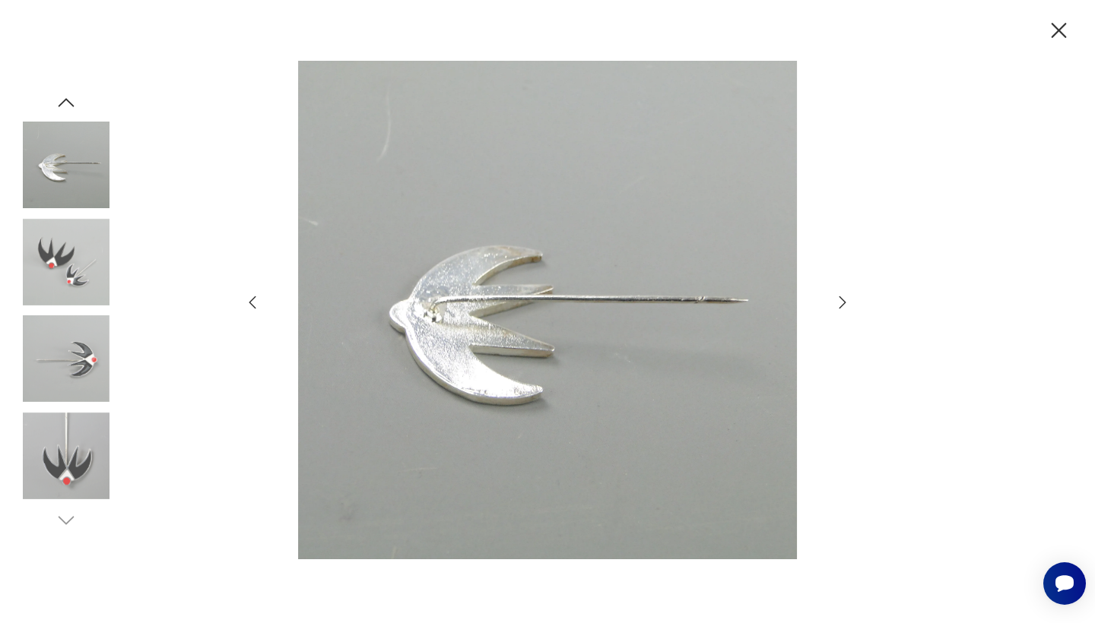
click at [849, 296] on icon "button" at bounding box center [842, 302] width 18 height 18
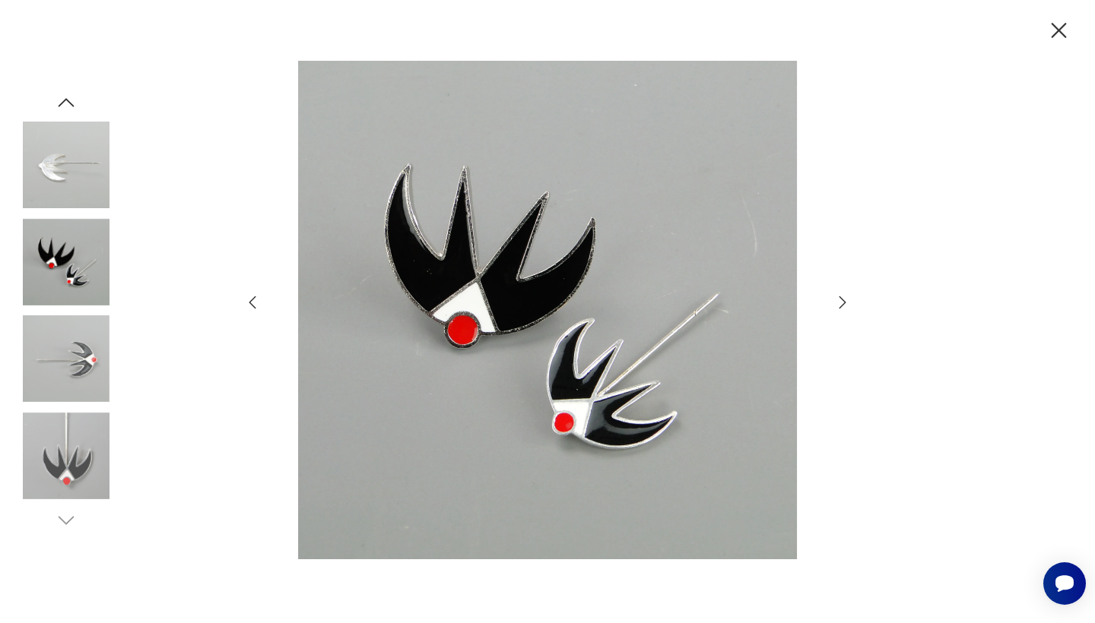
click at [849, 296] on icon "button" at bounding box center [842, 302] width 18 height 18
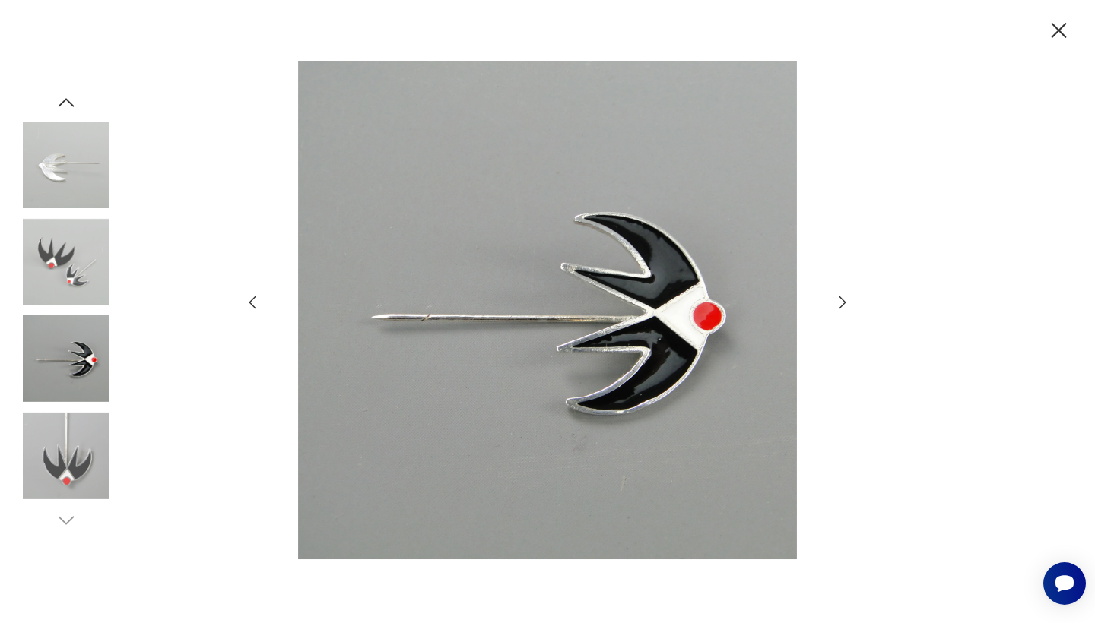
click at [849, 296] on icon "button" at bounding box center [842, 302] width 18 height 18
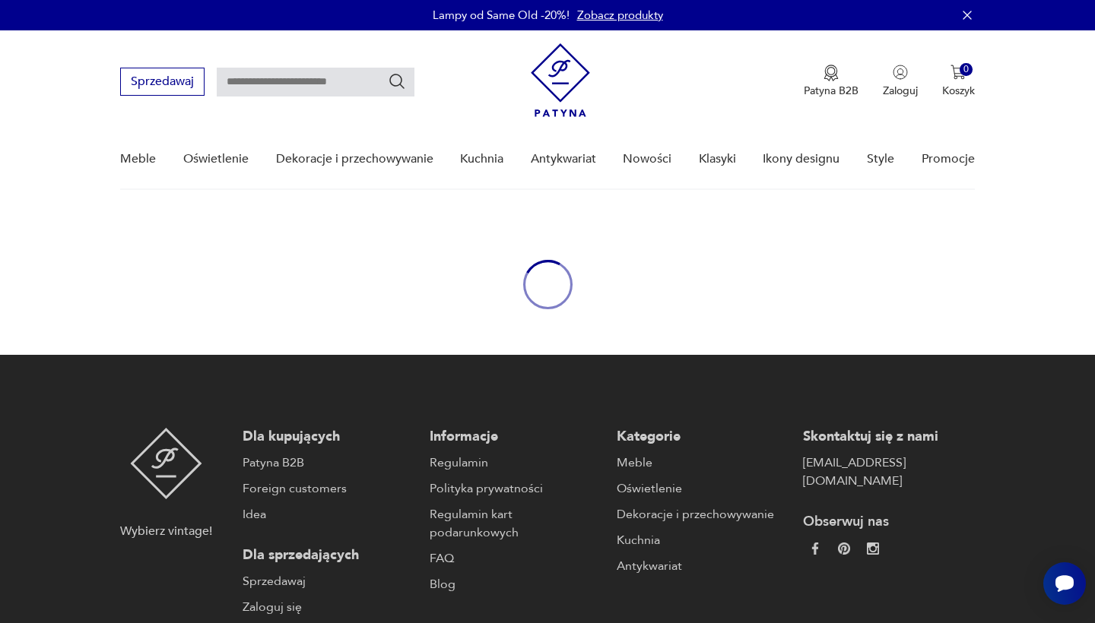
scroll to position [176, 0]
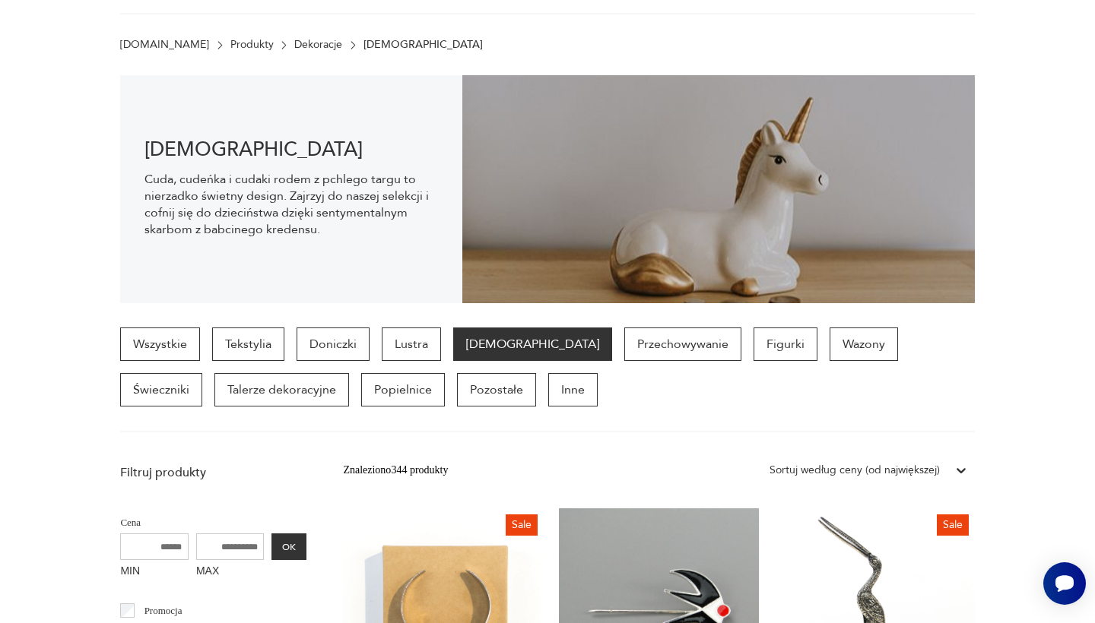
click at [458, 342] on p "[DEMOGRAPHIC_DATA]" at bounding box center [532, 344] width 159 height 33
click at [502, 348] on p "[DEMOGRAPHIC_DATA]" at bounding box center [532, 344] width 159 height 33
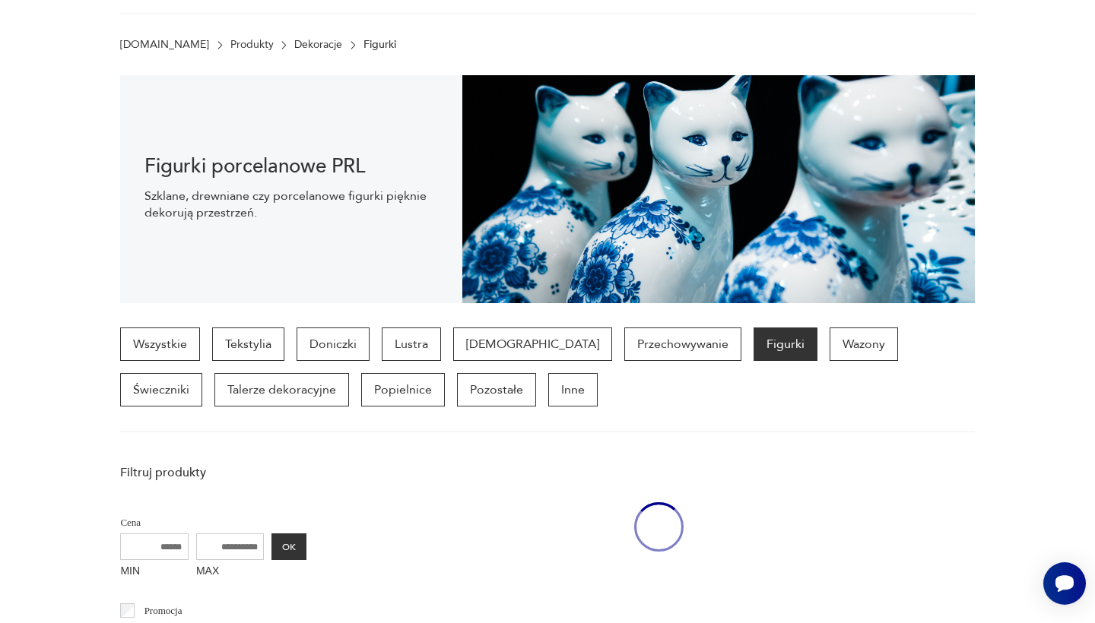
scroll to position [37, 0]
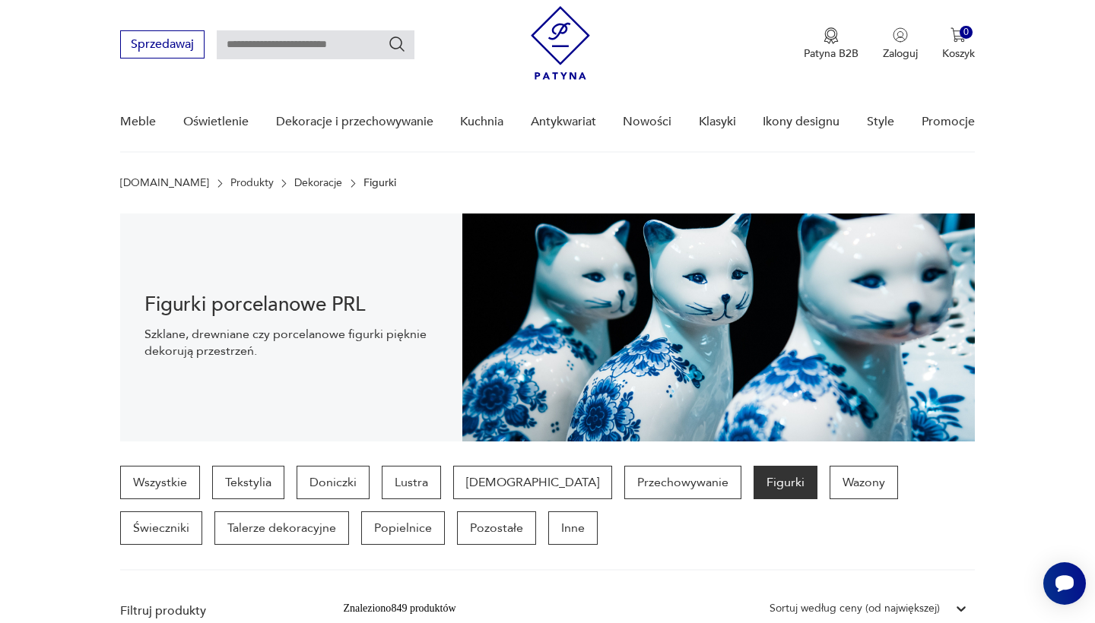
scroll to position [176, 0]
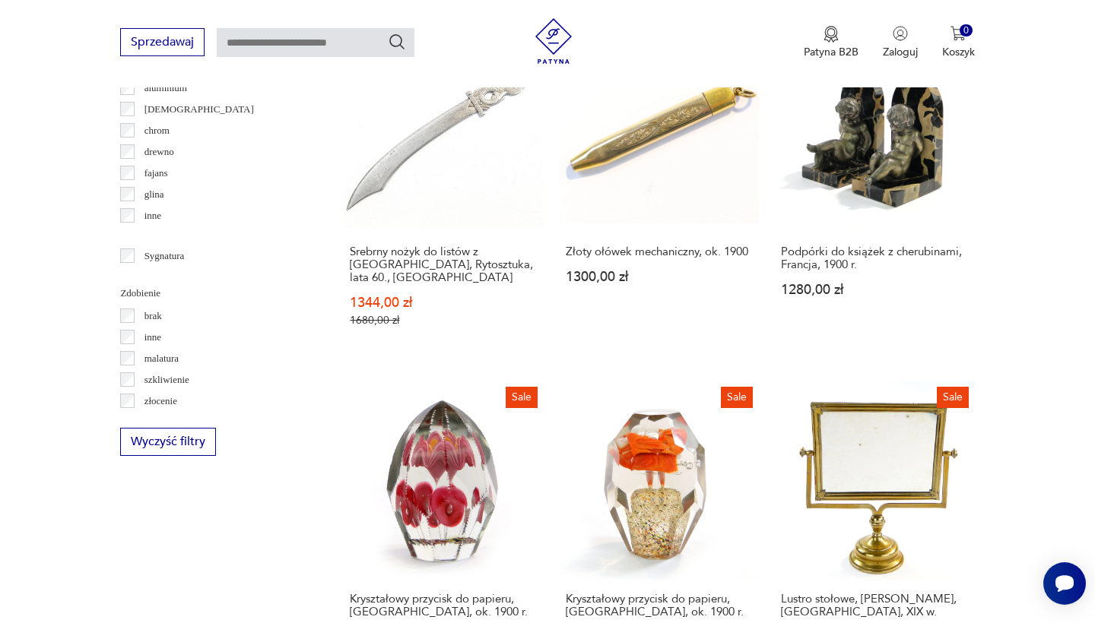
scroll to position [1673, 0]
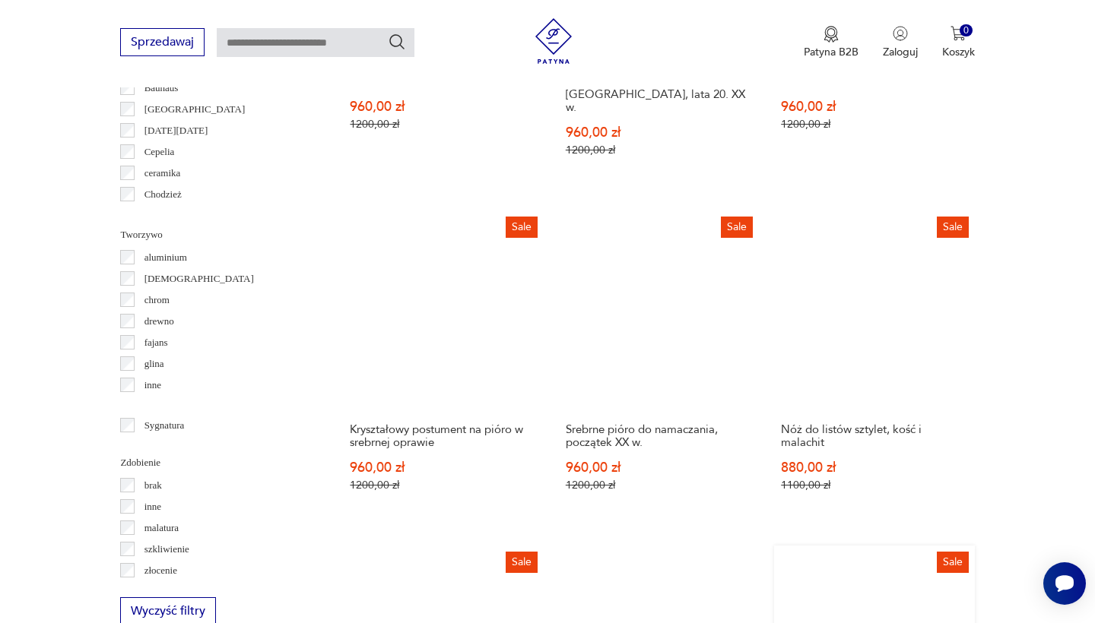
scroll to position [1509, 0]
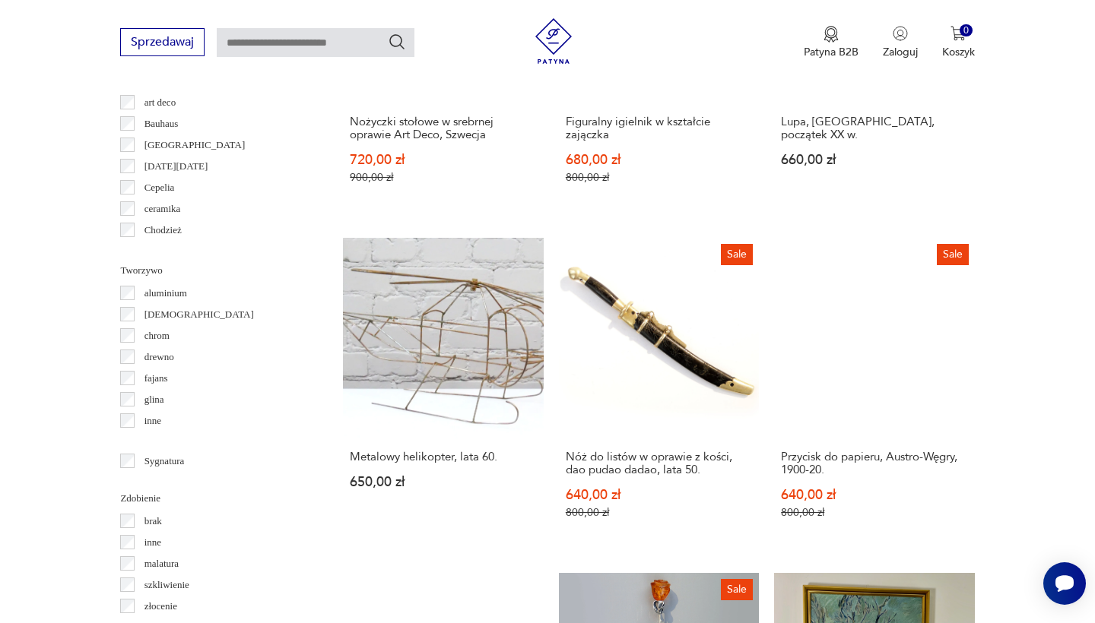
scroll to position [1505, 0]
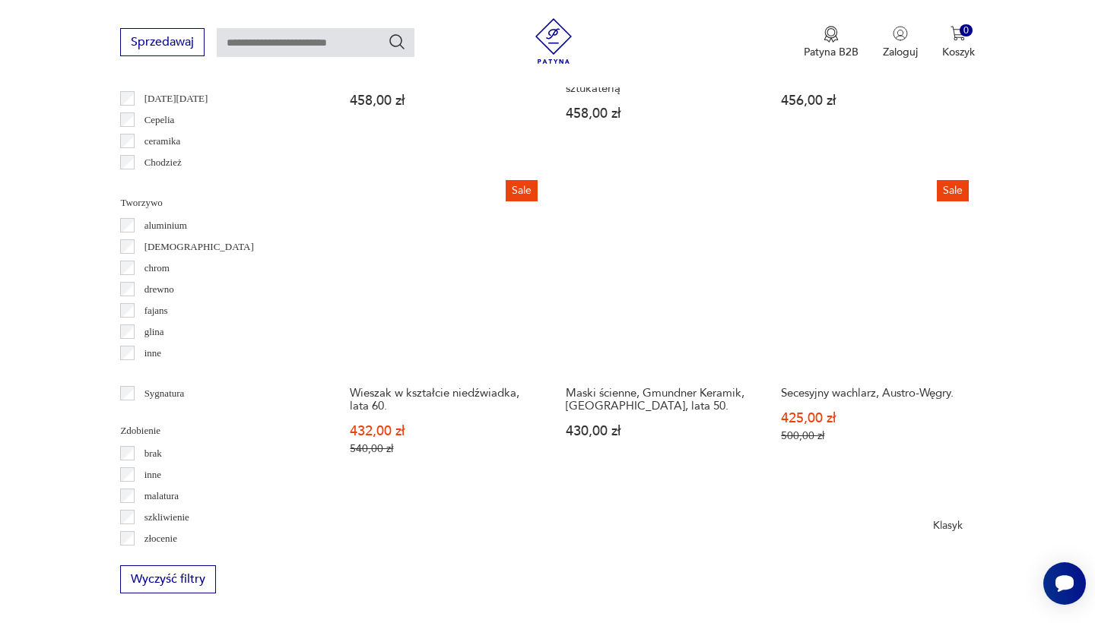
scroll to position [1533, 0]
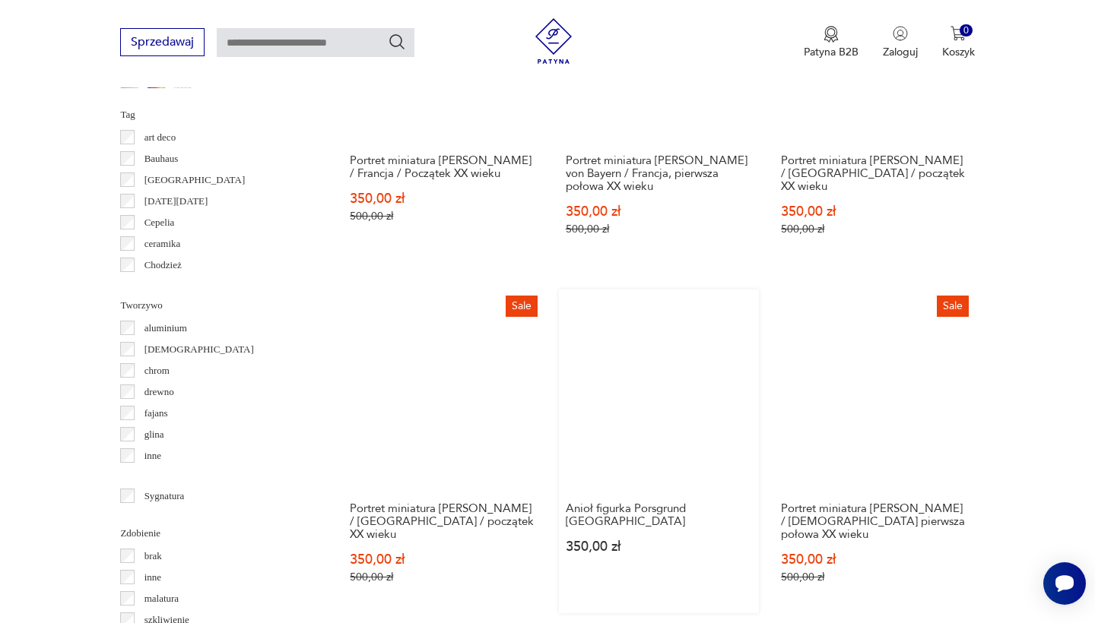
scroll to position [1431, 0]
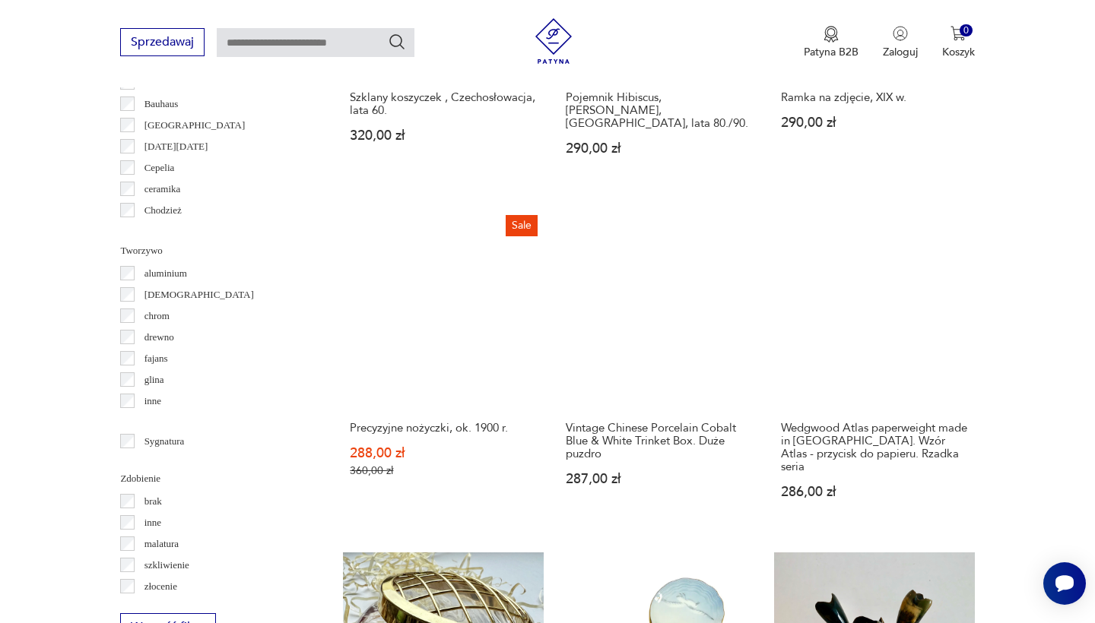
scroll to position [1487, 0]
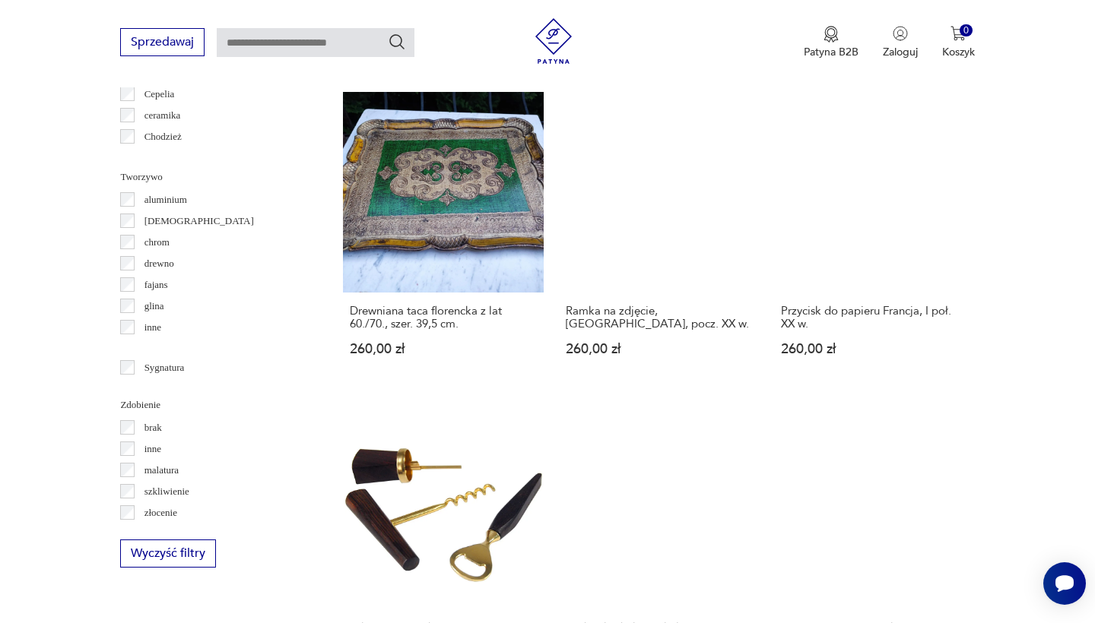
scroll to position [1558, 0]
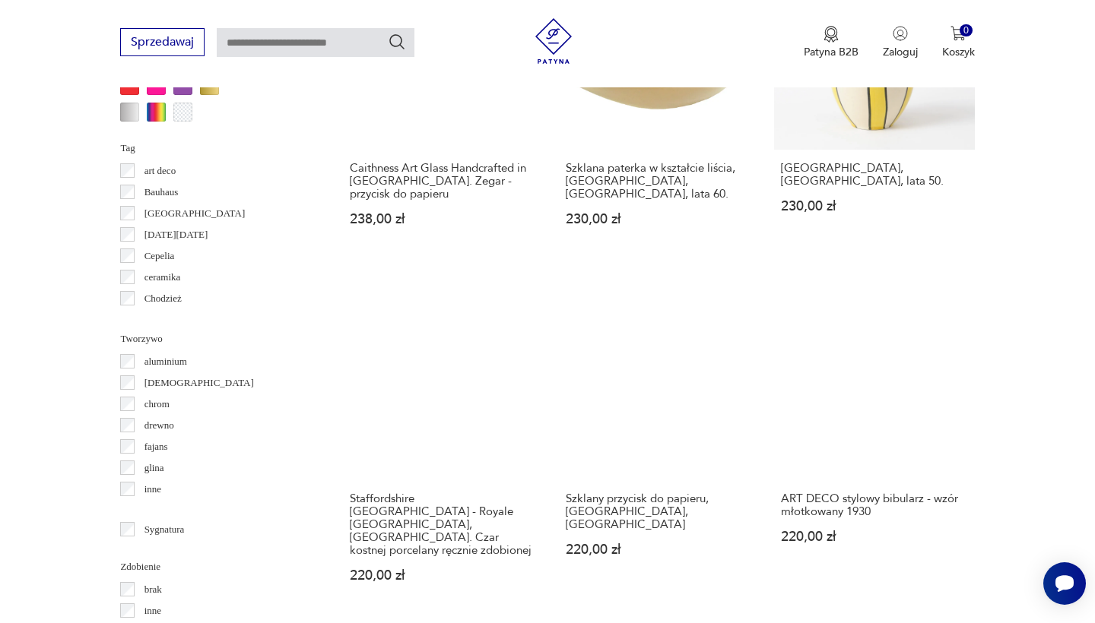
scroll to position [1396, 0]
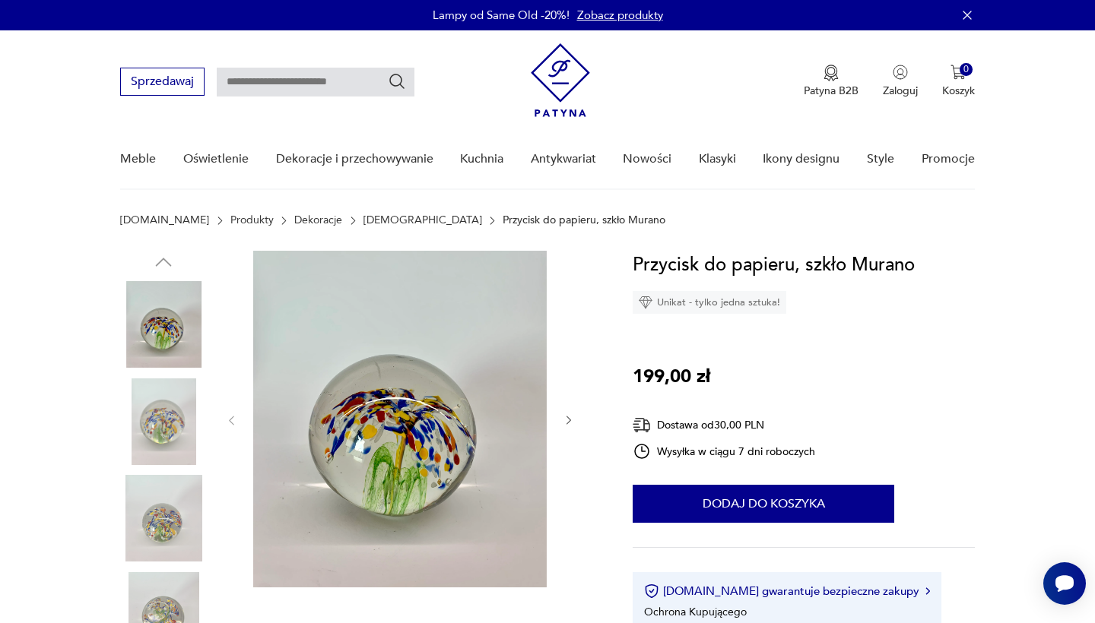
click at [154, 286] on img at bounding box center [163, 324] width 87 height 87
click at [166, 396] on img at bounding box center [163, 422] width 87 height 87
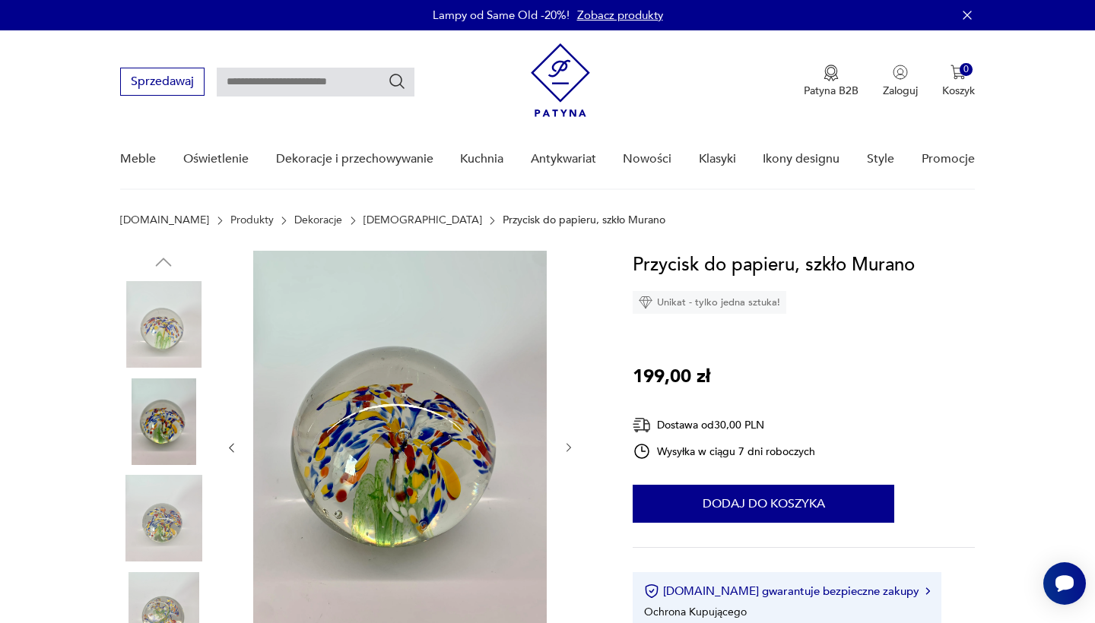
click at [169, 489] on img at bounding box center [163, 518] width 87 height 87
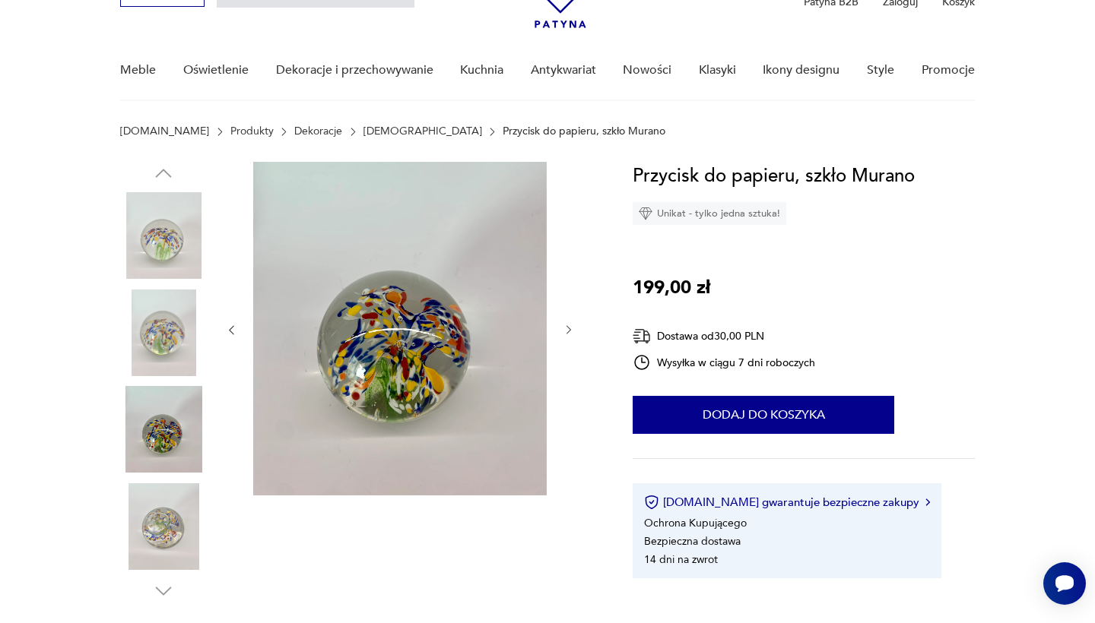
scroll to position [98, 0]
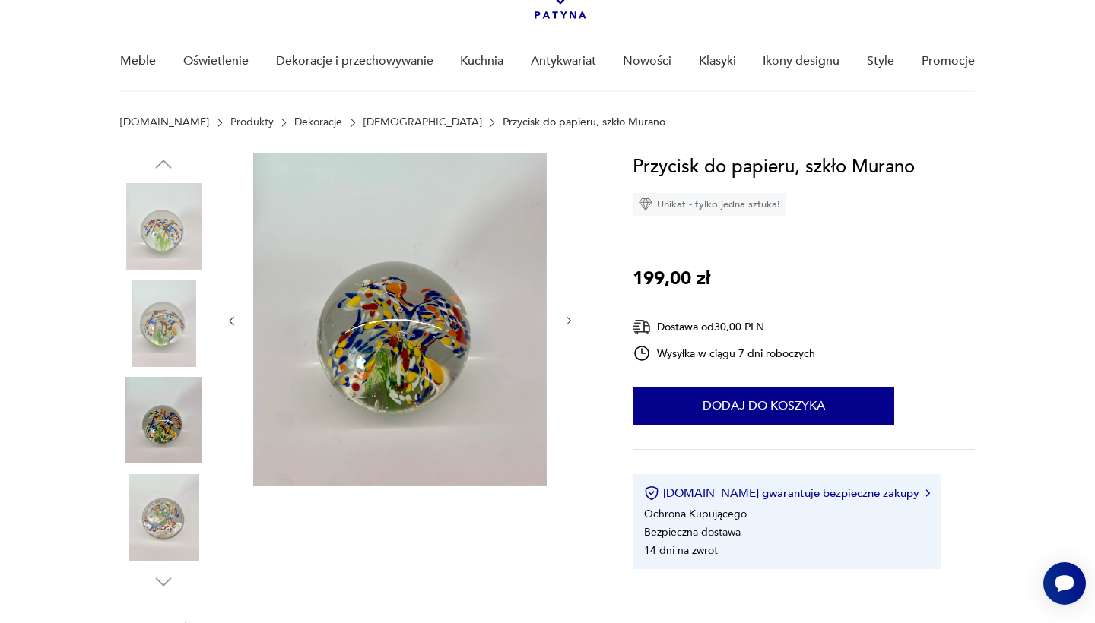
click at [171, 531] on img at bounding box center [163, 517] width 87 height 87
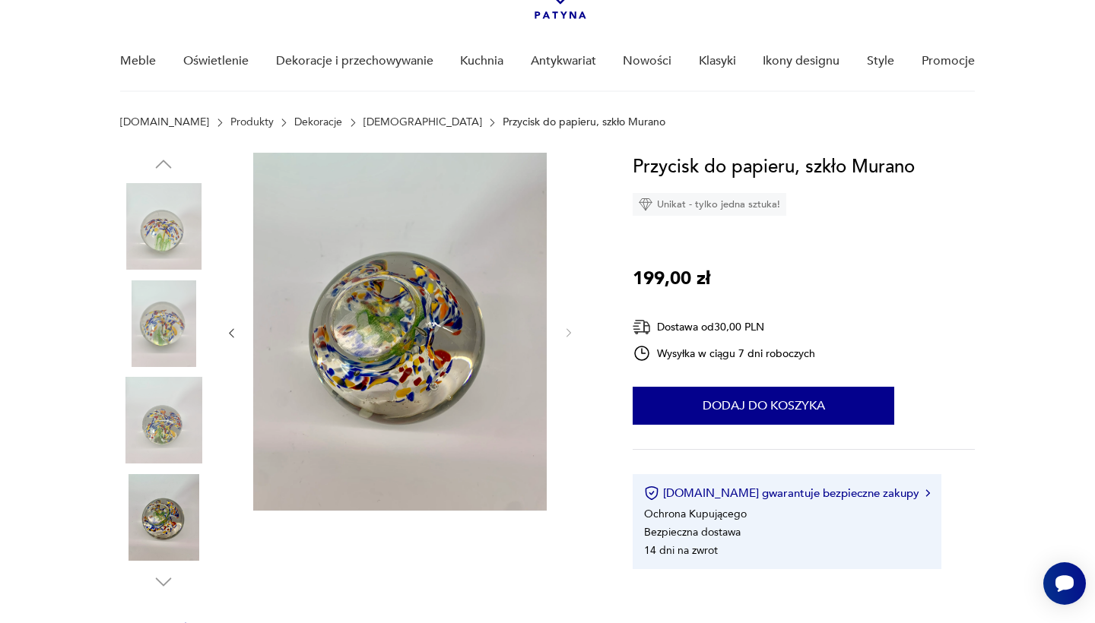
click at [403, 370] on img at bounding box center [399, 332] width 293 height 358
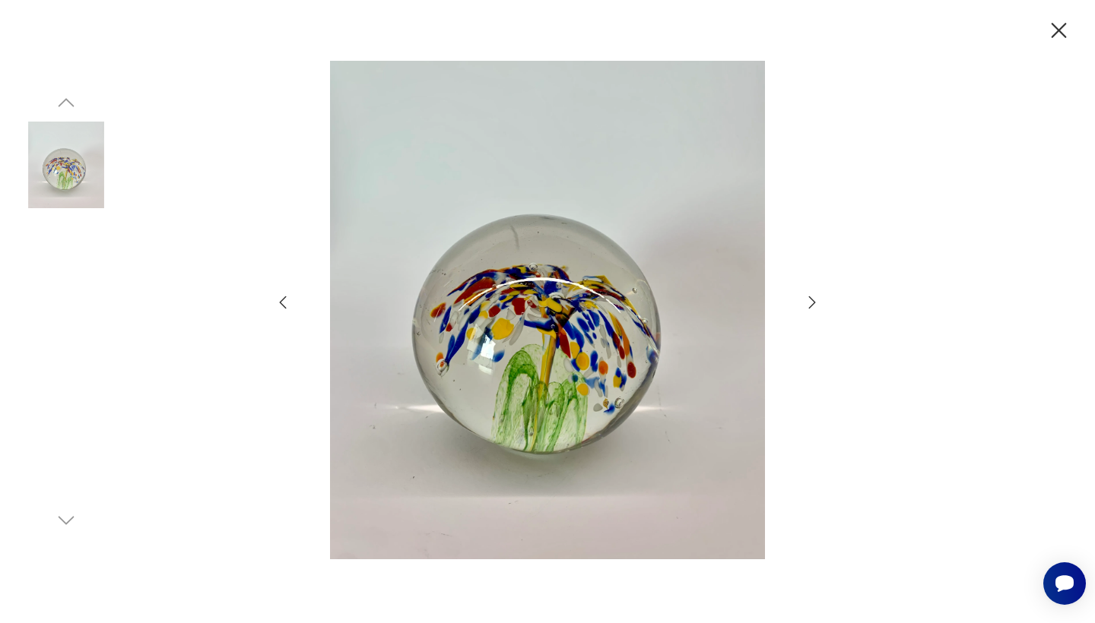
click at [403, 370] on img at bounding box center [547, 310] width 480 height 499
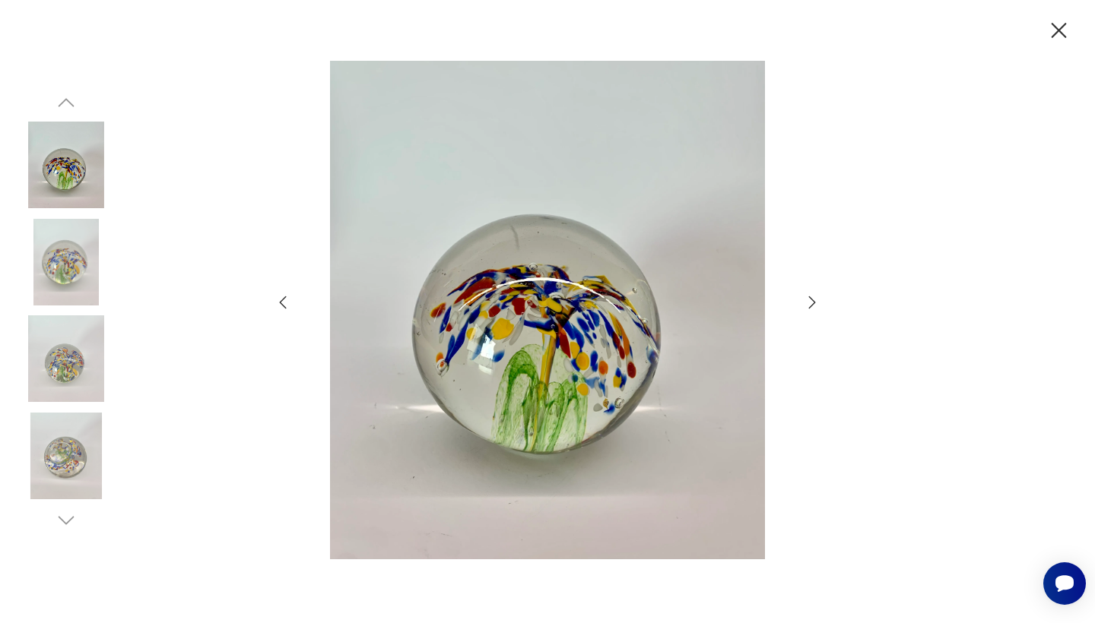
click at [85, 369] on img at bounding box center [66, 358] width 87 height 87
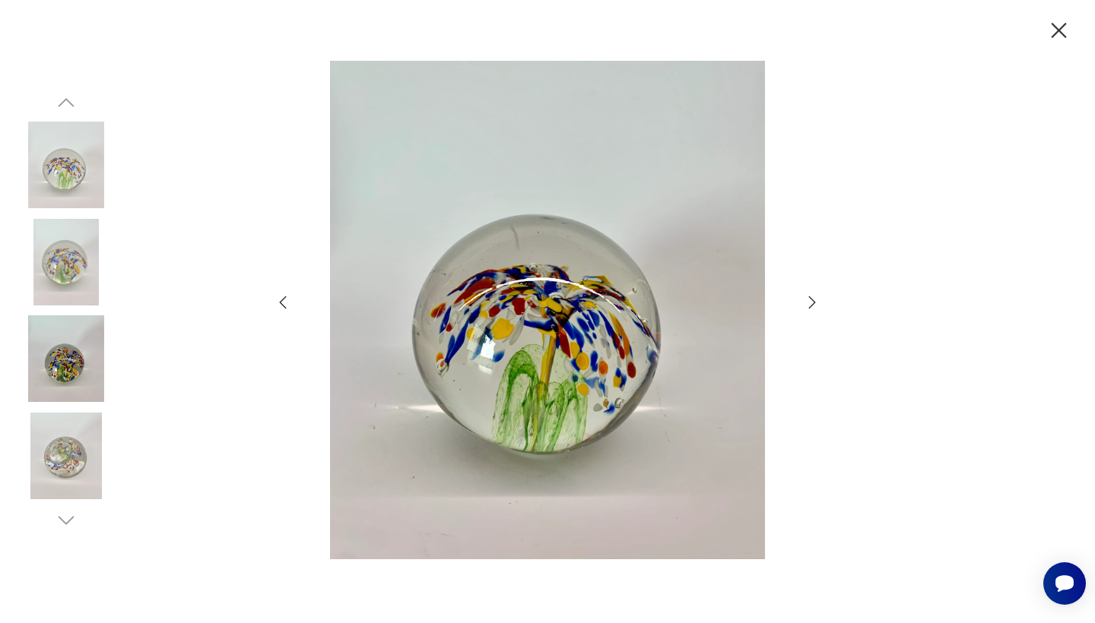
click at [78, 423] on img at bounding box center [66, 456] width 87 height 87
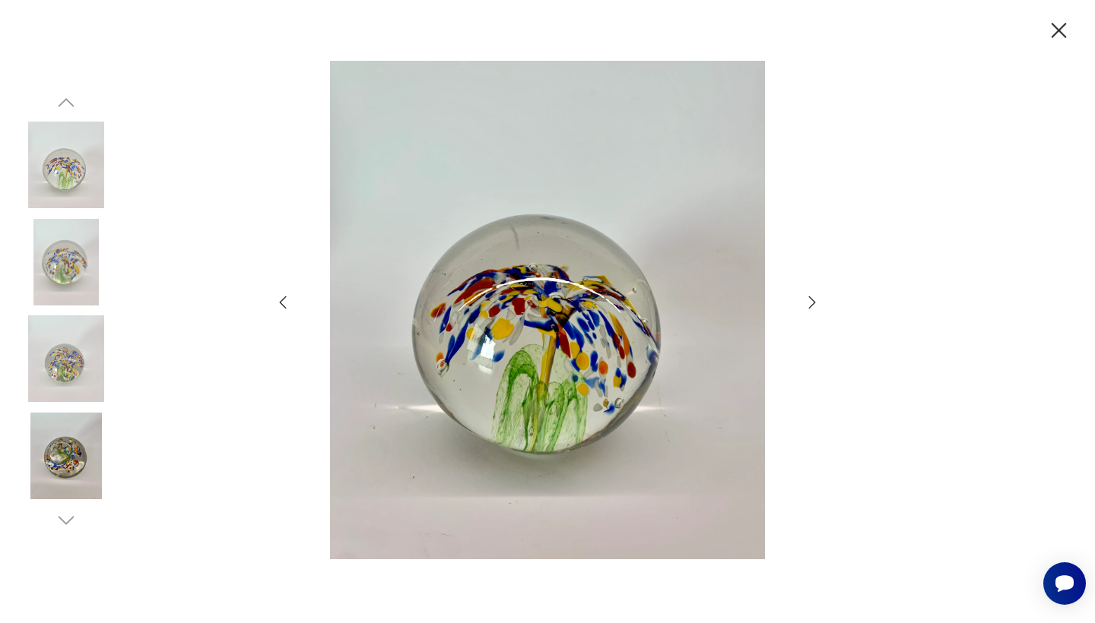
click at [94, 279] on img at bounding box center [66, 262] width 87 height 87
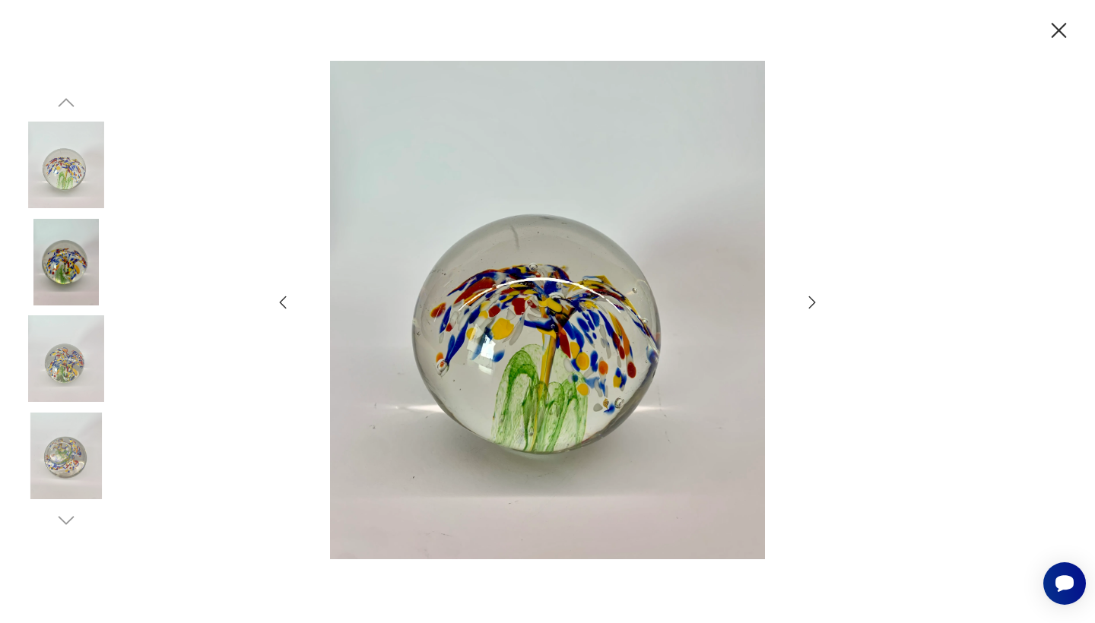
click at [57, 195] on img at bounding box center [66, 165] width 87 height 87
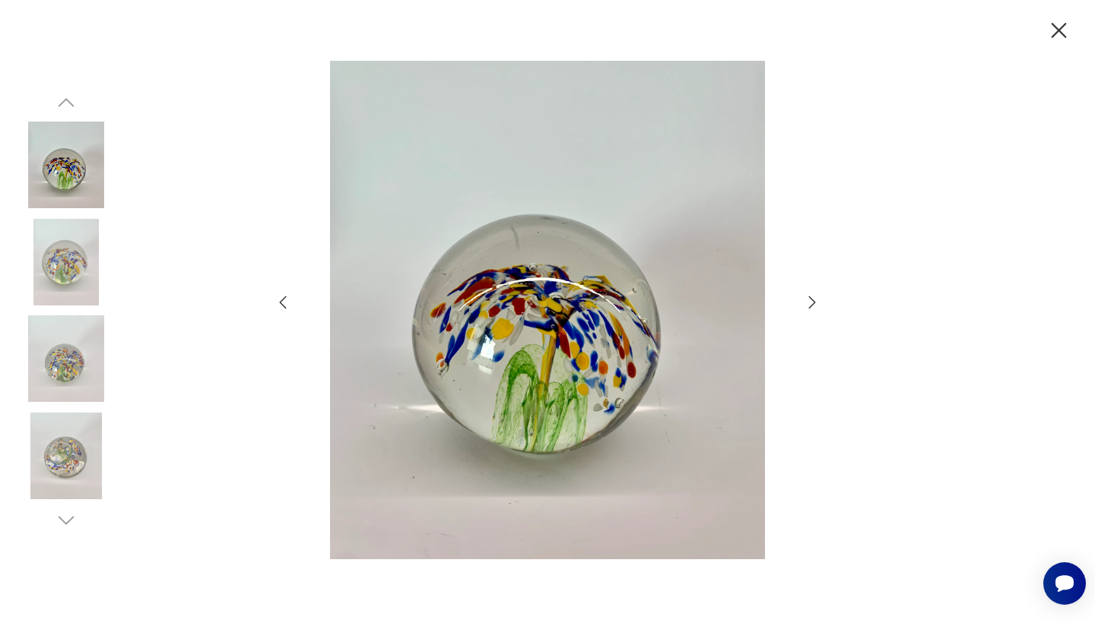
click at [84, 445] on img at bounding box center [66, 456] width 87 height 87
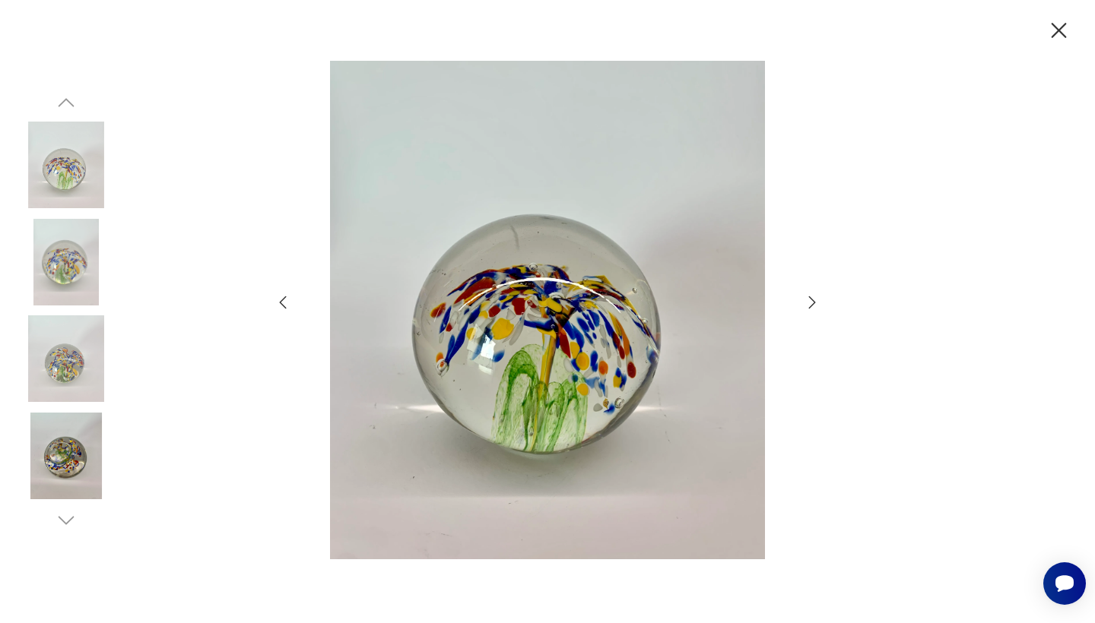
click at [84, 445] on img at bounding box center [66, 456] width 87 height 87
click at [284, 305] on icon "button" at bounding box center [283, 302] width 18 height 18
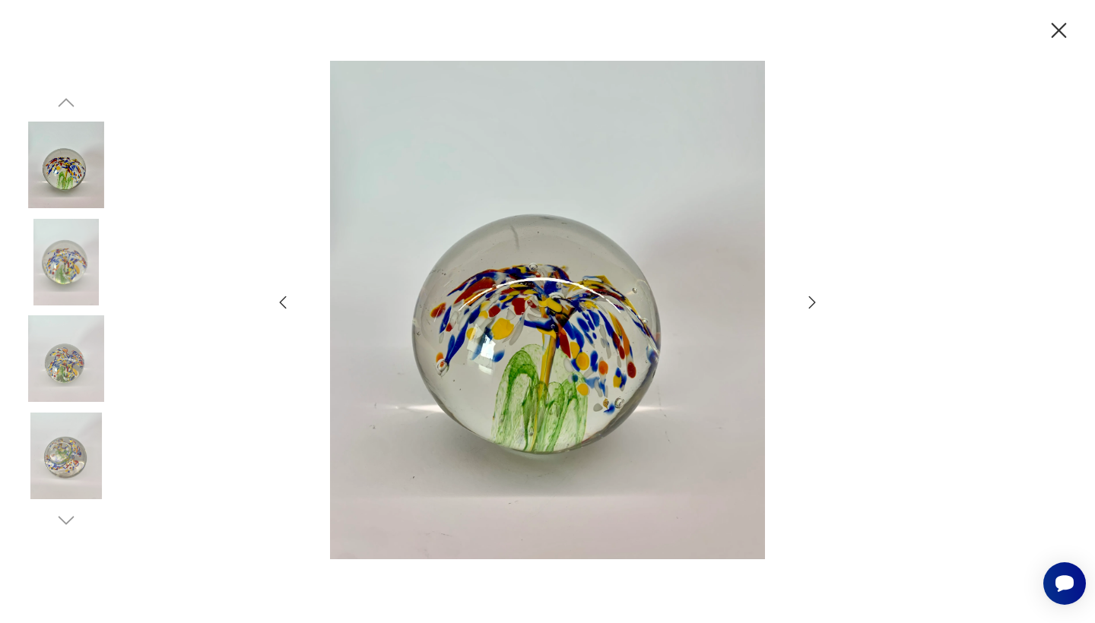
click at [814, 302] on icon "button" at bounding box center [812, 302] width 7 height 12
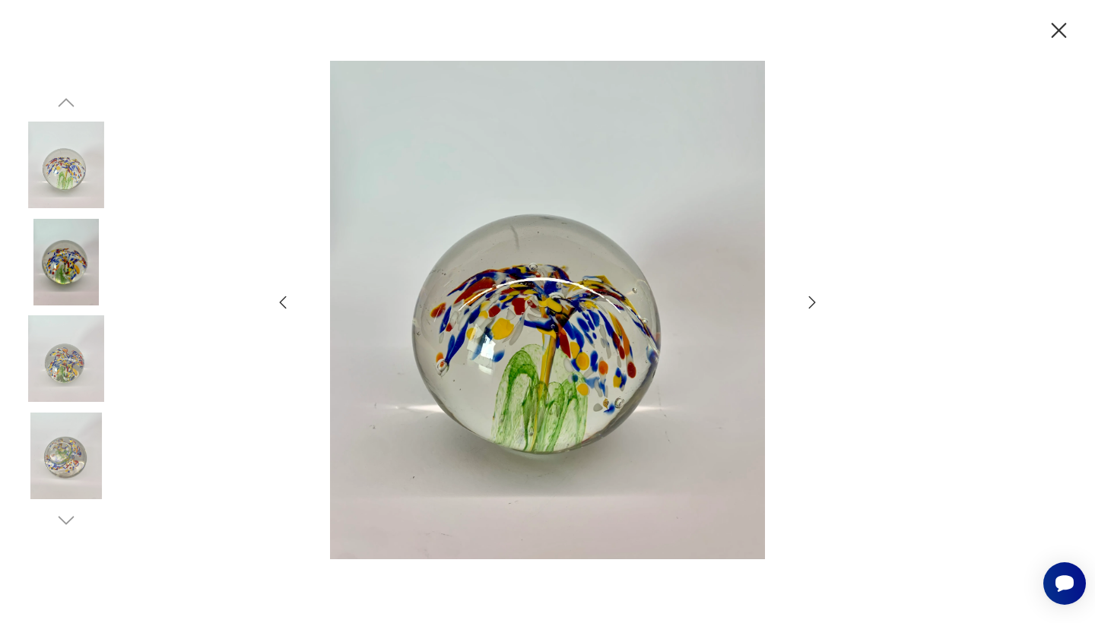
click at [815, 302] on icon "button" at bounding box center [812, 302] width 18 height 18
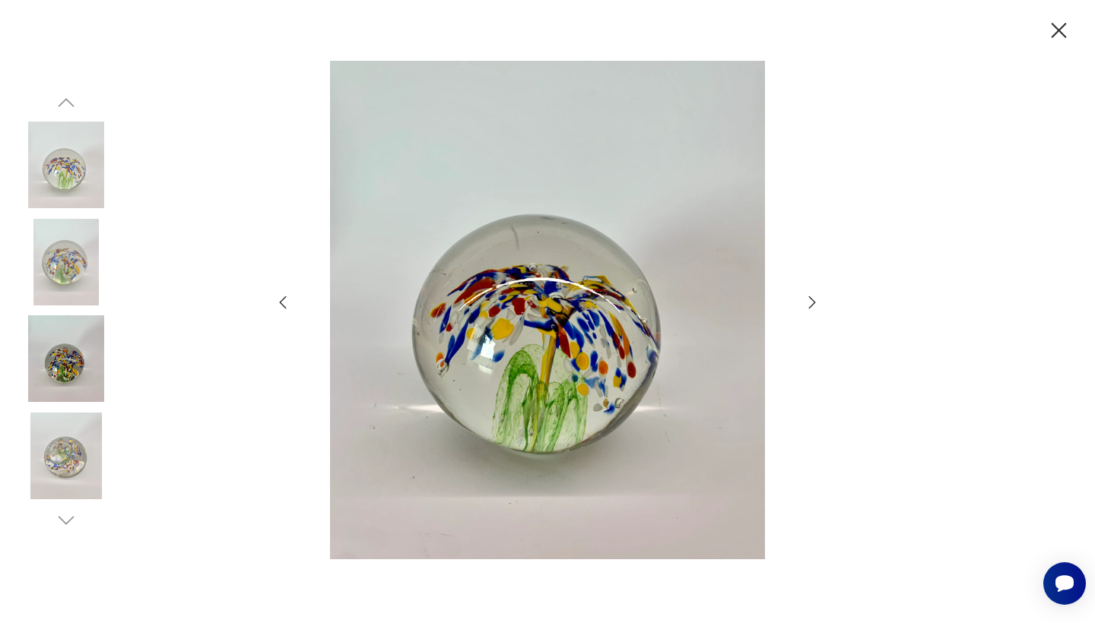
click at [815, 302] on icon "button" at bounding box center [812, 302] width 18 height 18
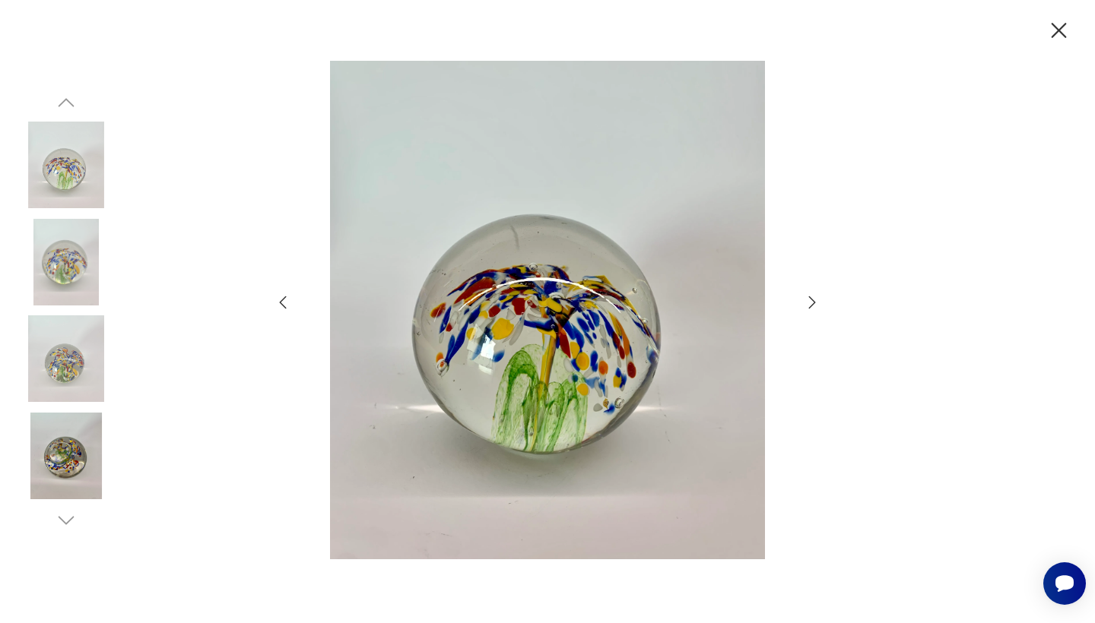
click at [815, 302] on icon "button" at bounding box center [812, 302] width 18 height 18
click at [1057, 30] on icon "button" at bounding box center [1058, 30] width 15 height 15
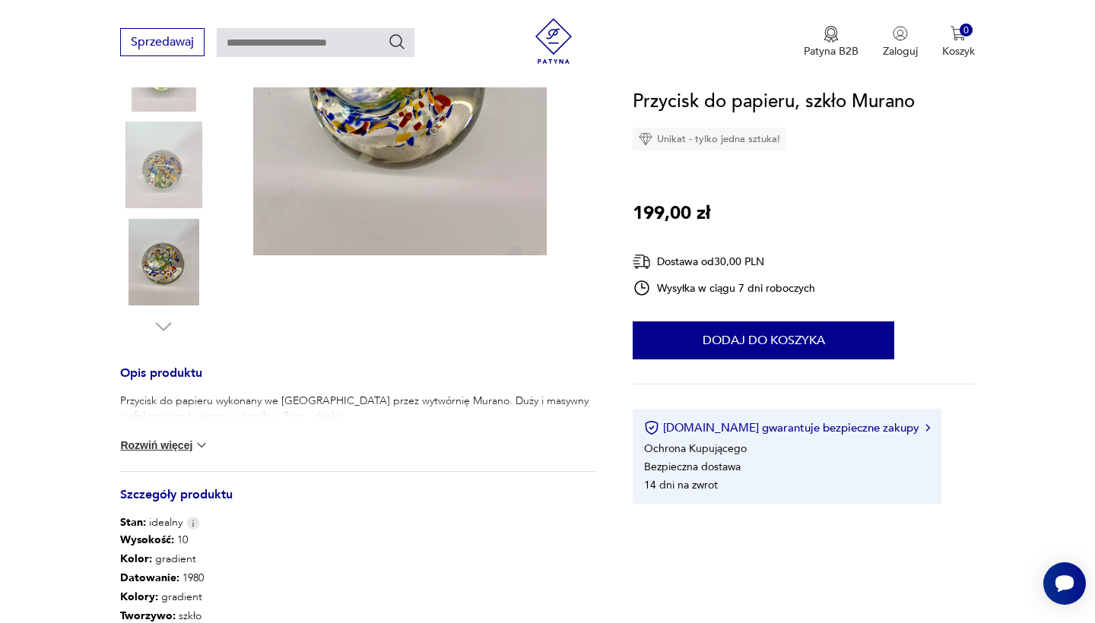
scroll to position [359, 0]
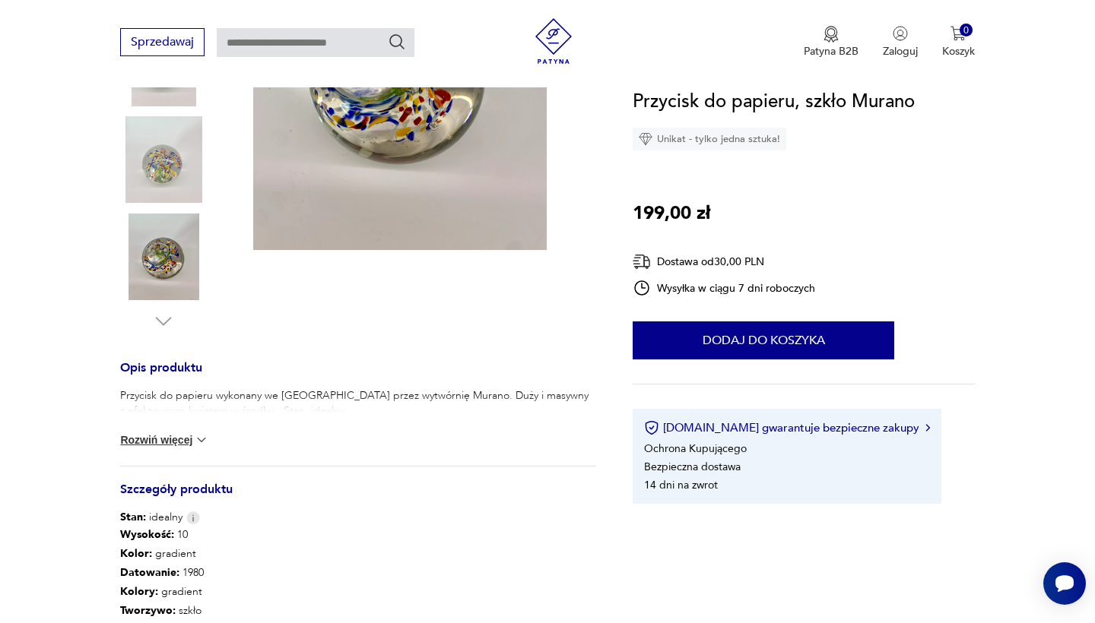
click at [154, 445] on button "Rozwiń więcej" at bounding box center [164, 440] width 88 height 15
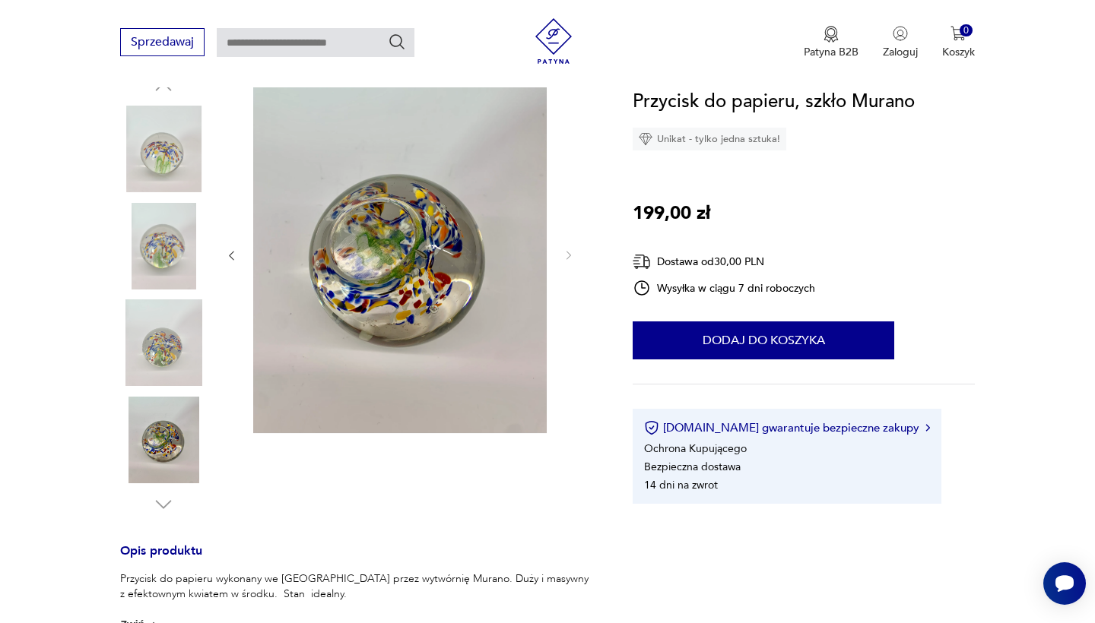
scroll to position [169, 0]
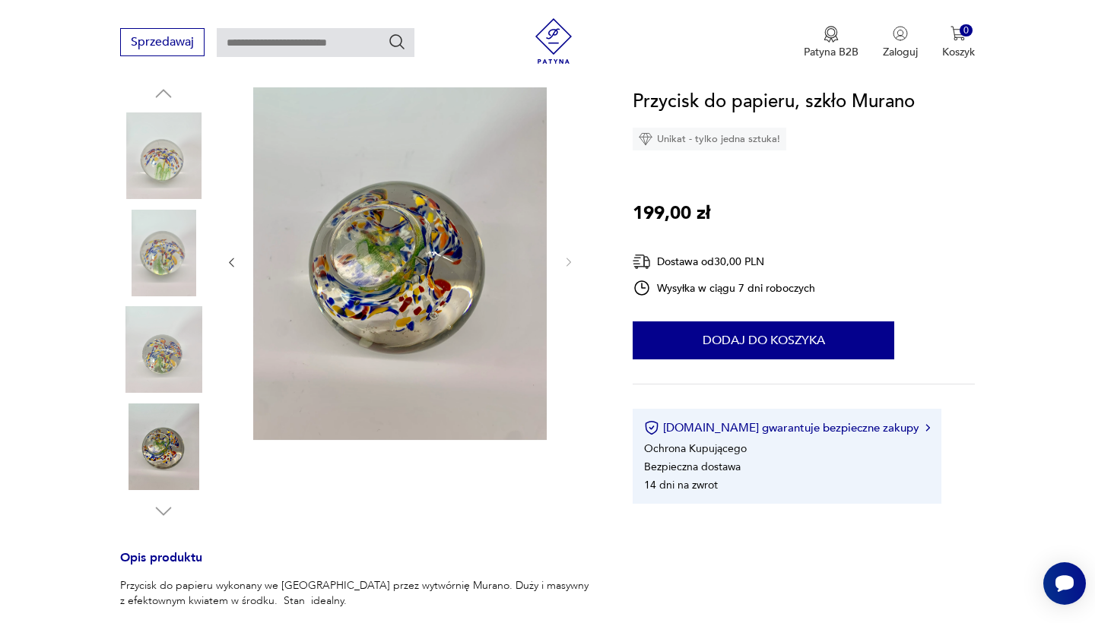
click at [391, 265] on img at bounding box center [399, 261] width 293 height 358
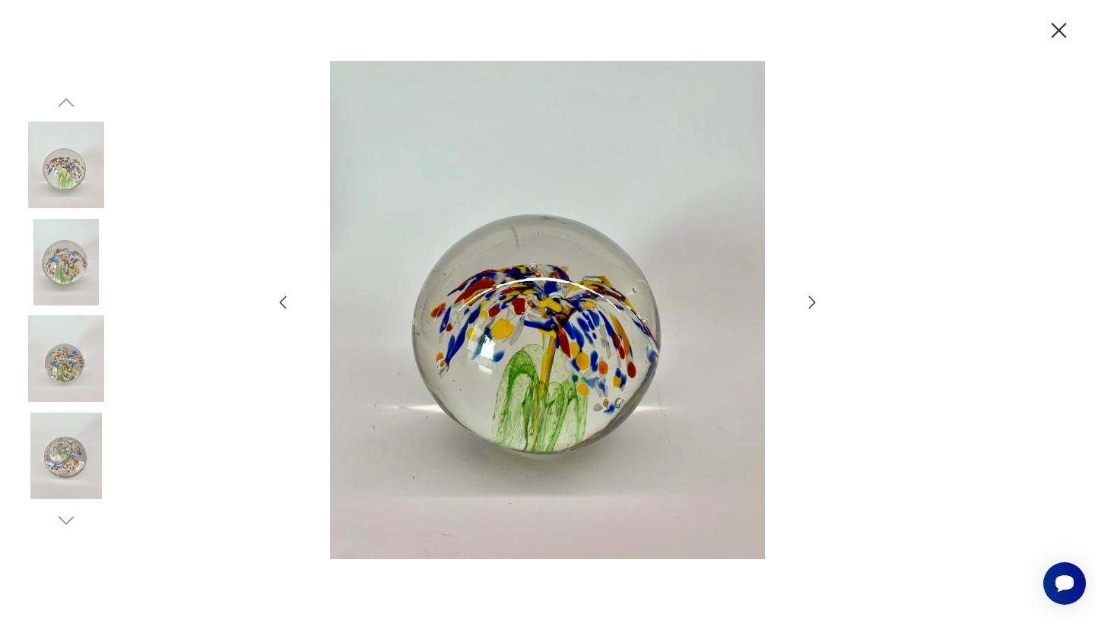
click at [290, 308] on icon "button" at bounding box center [283, 302] width 18 height 18
click at [280, 301] on icon "button" at bounding box center [283, 302] width 18 height 18
click at [34, 250] on img at bounding box center [66, 262] width 87 height 87
click at [72, 296] on img at bounding box center [66, 262] width 87 height 87
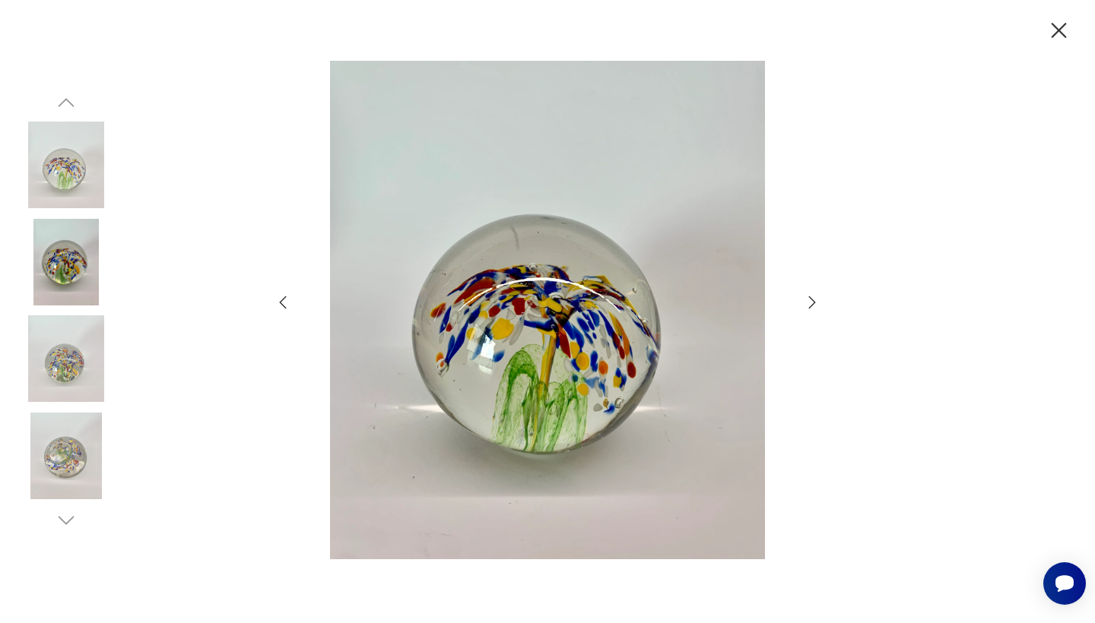
click at [229, 319] on div at bounding box center [547, 311] width 1095 height 623
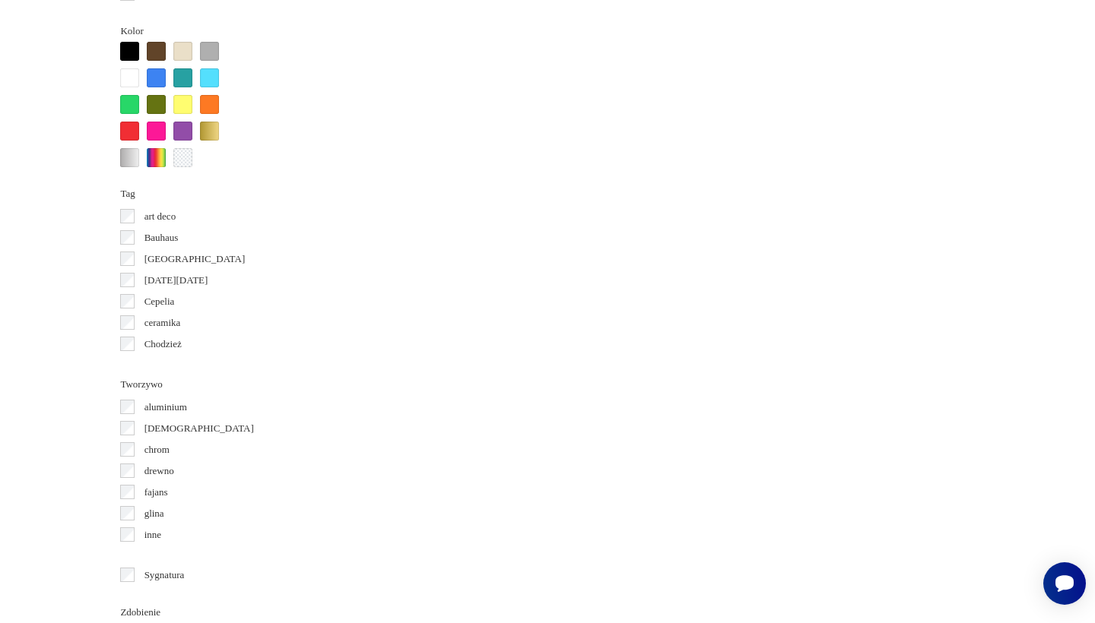
scroll to position [176, 0]
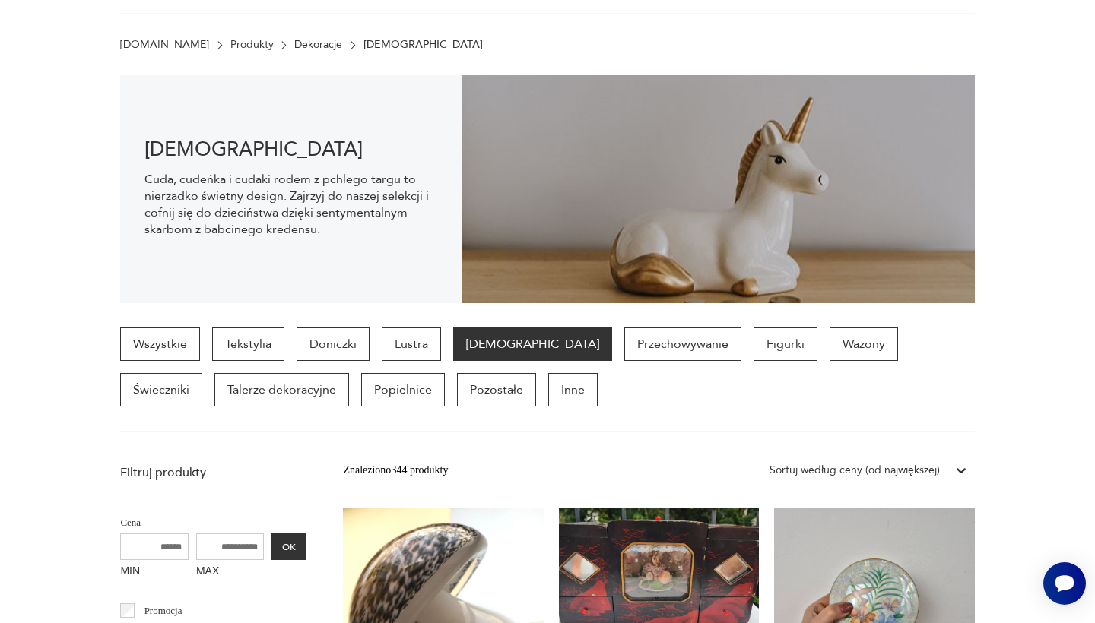
click at [1056, 426] on section "Wszystkie Tekstylia Doniczki Lustra [DEMOGRAPHIC_DATA] Przechowywanie Figurki W…" at bounding box center [547, 380] width 1095 height 105
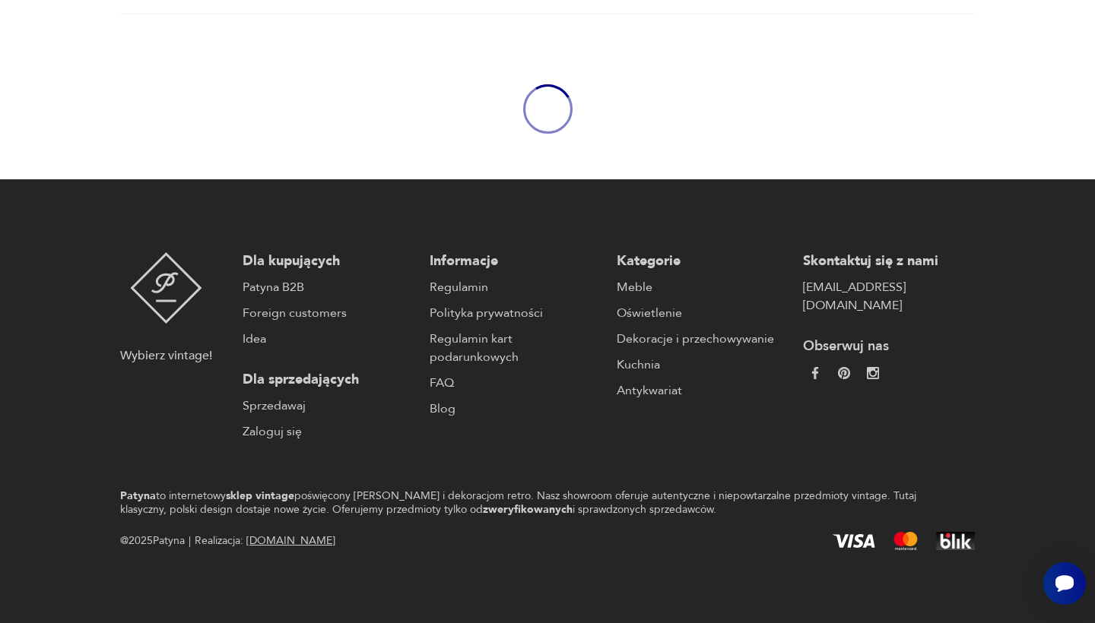
scroll to position [176, 0]
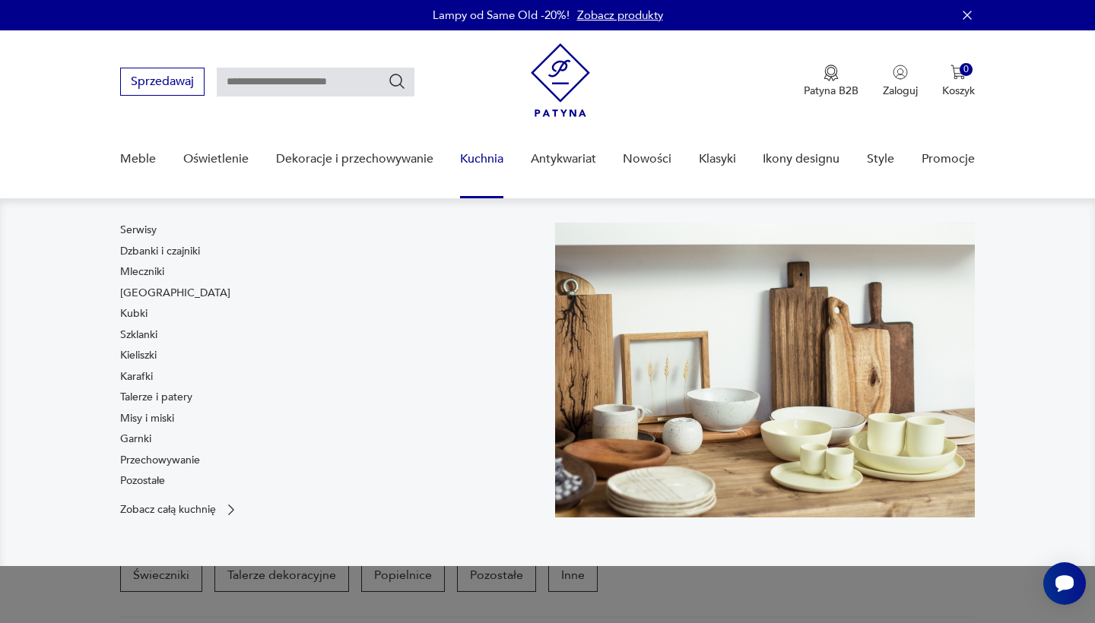
click at [473, 154] on link "Kuchnia" at bounding box center [481, 159] width 43 height 59
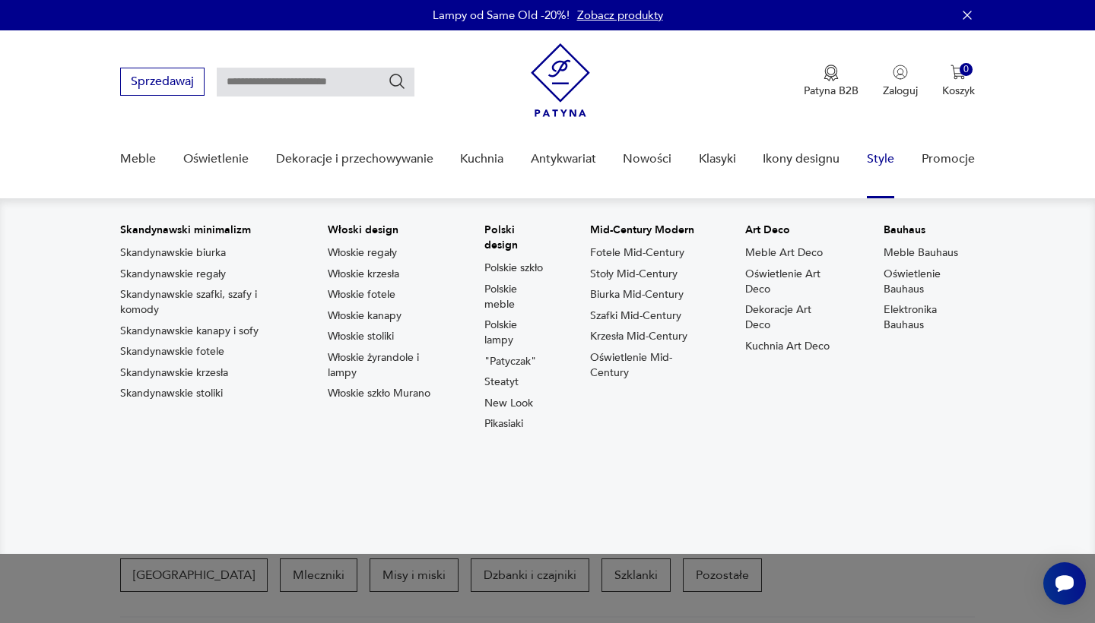
click at [883, 160] on link "Style" at bounding box center [880, 159] width 27 height 59
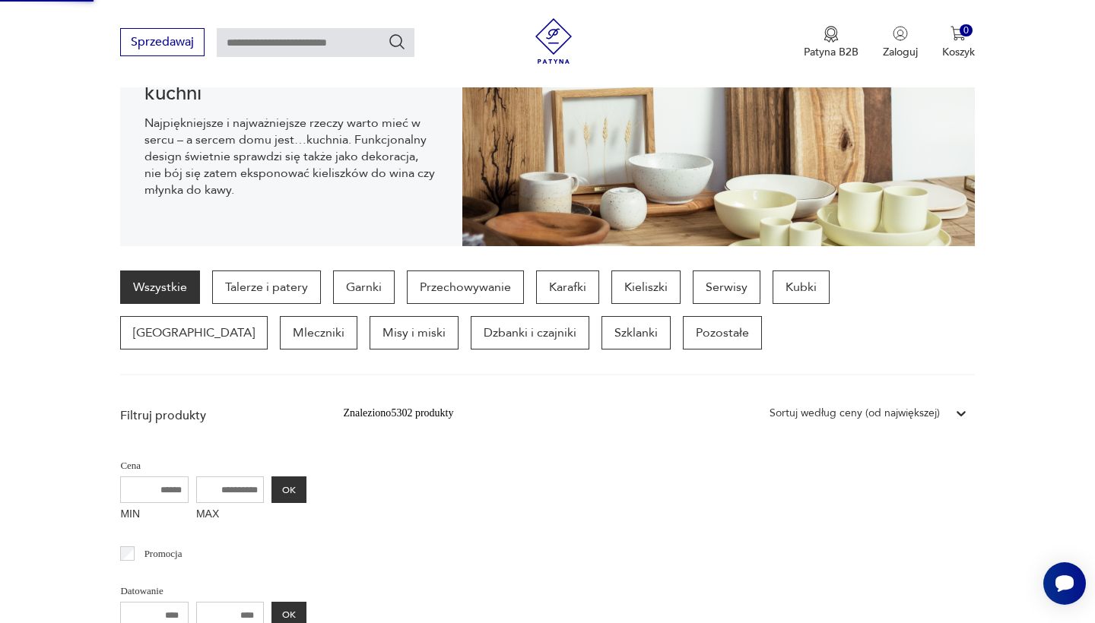
scroll to position [233, 0]
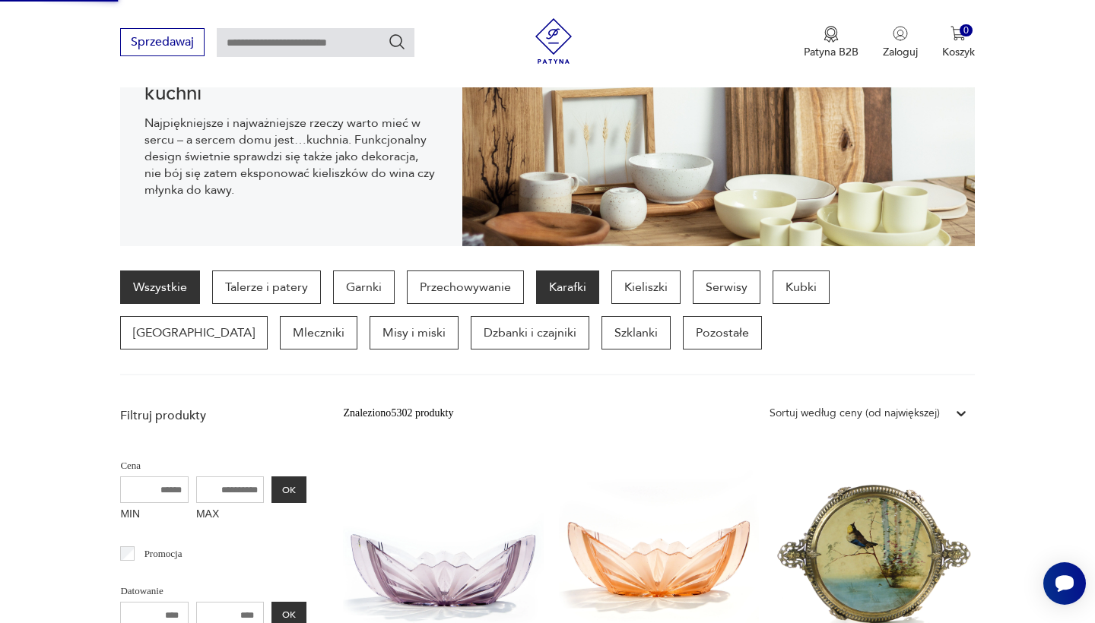
click at [578, 281] on p "Karafki" at bounding box center [567, 287] width 63 height 33
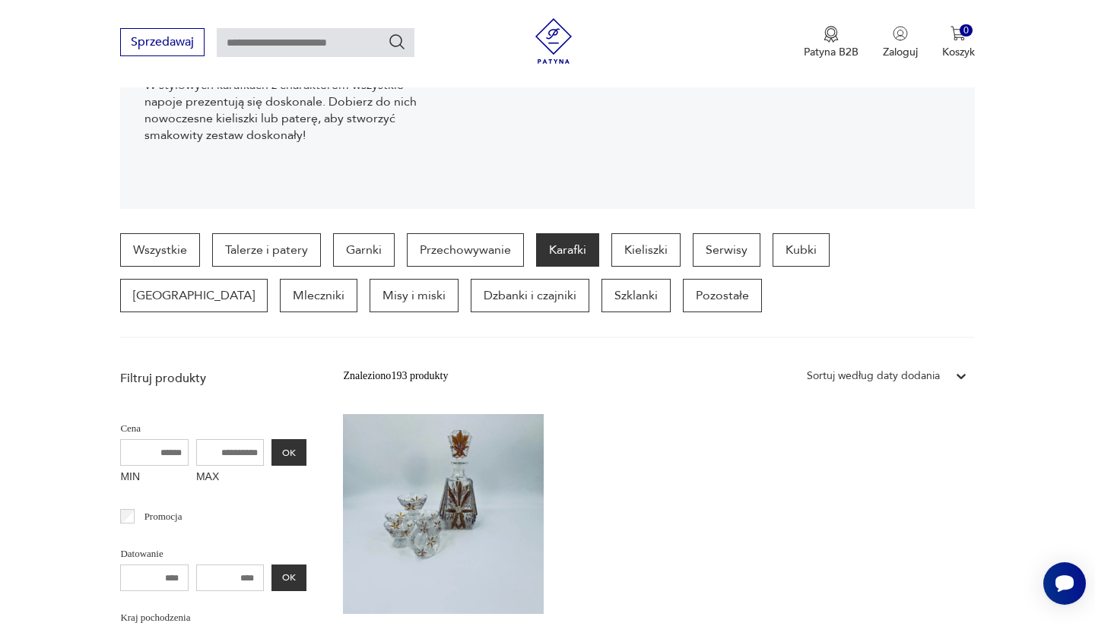
scroll to position [306, 0]
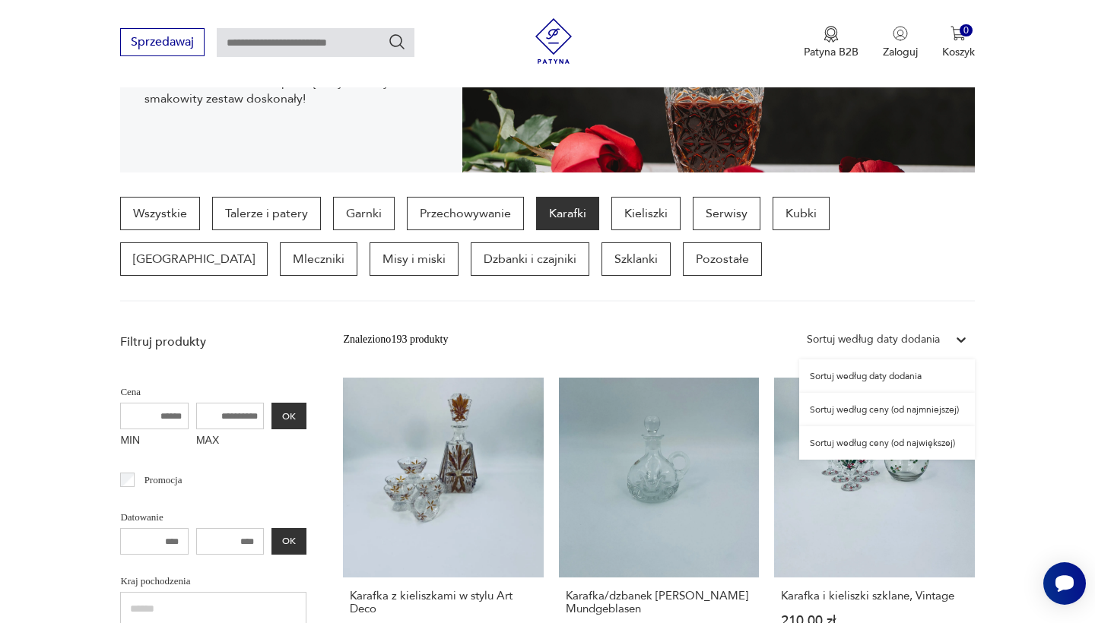
click at [893, 346] on div "Sortuj według daty dodania" at bounding box center [873, 339] width 133 height 17
click at [899, 442] on div "Sortuj według ceny (od największej)" at bounding box center [887, 442] width 176 height 33
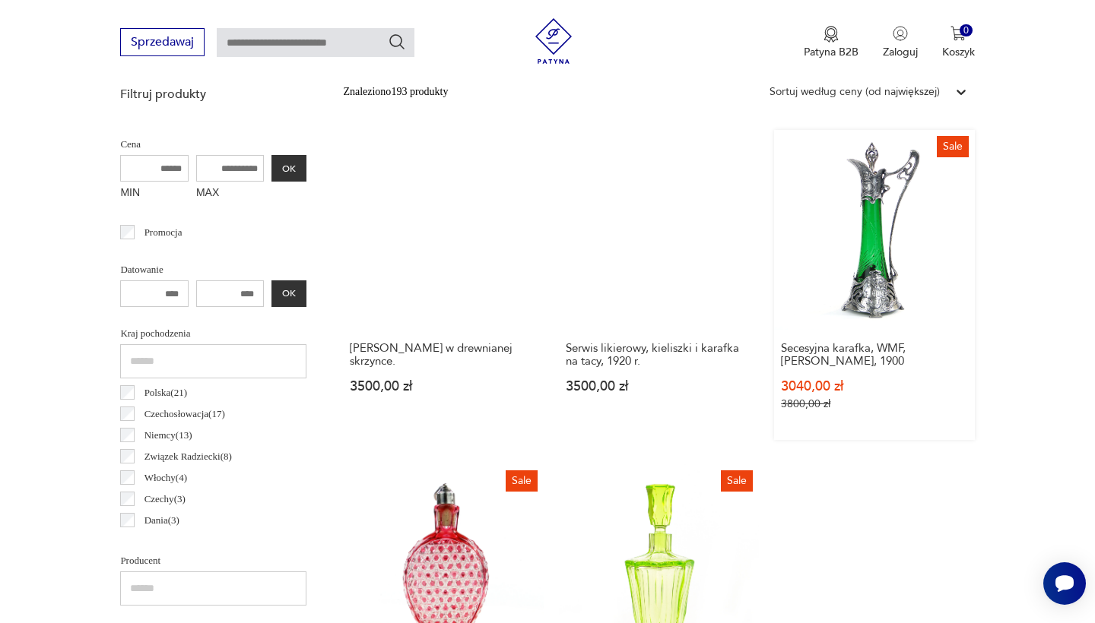
scroll to position [554, 0]
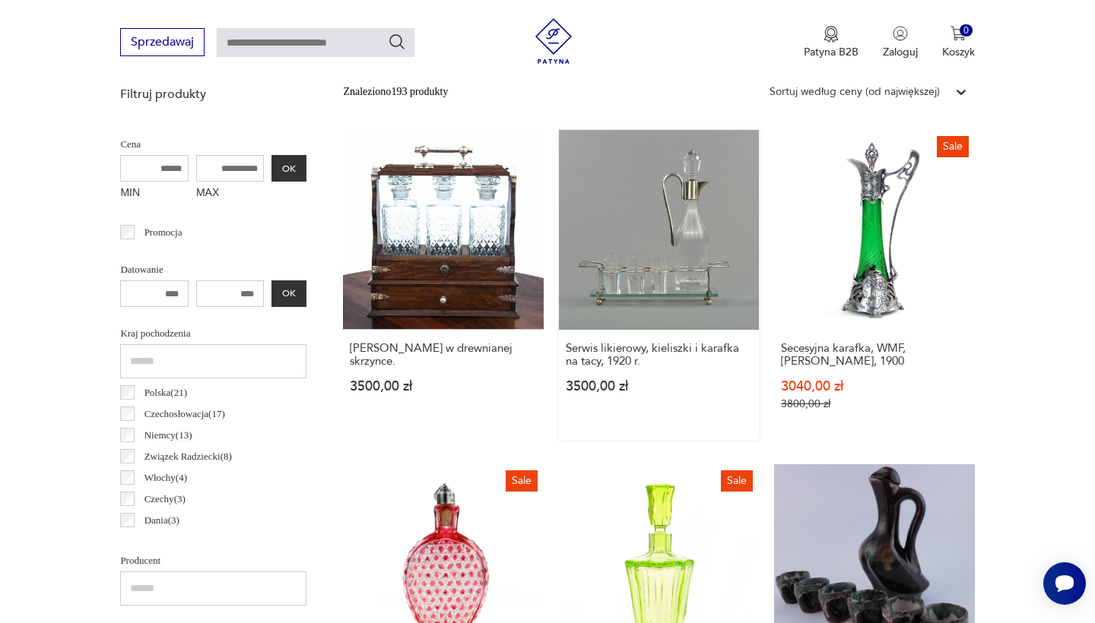
click at [559, 256] on link "Serwis likierowy, kieliszki i karafka na tacy, 1920 r. 3500,00 zł" at bounding box center [659, 285] width 200 height 310
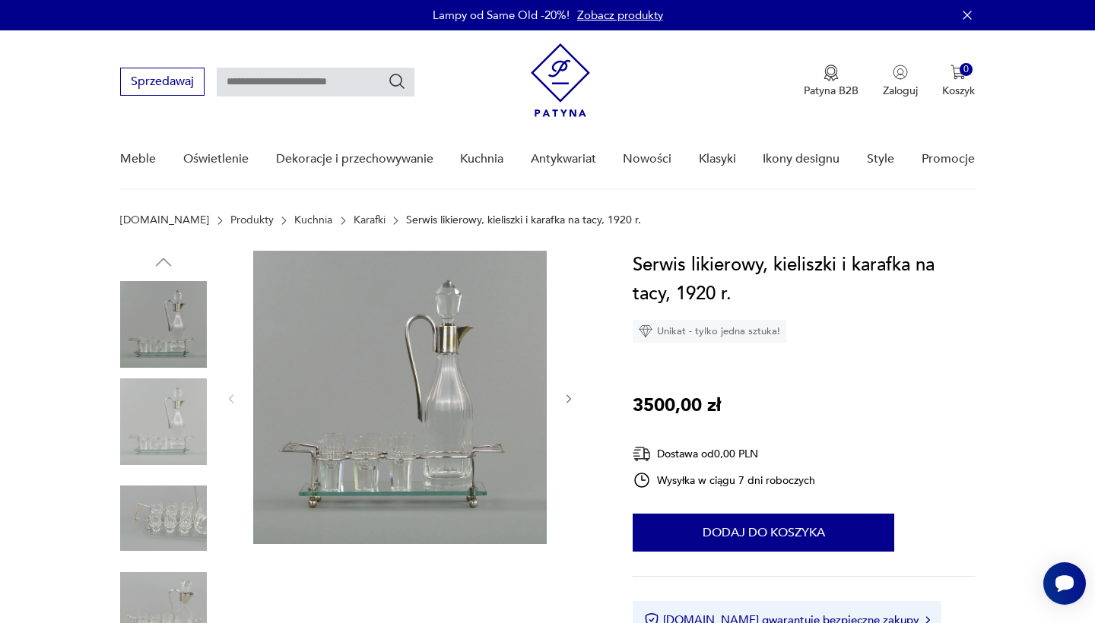
click at [497, 318] on img at bounding box center [399, 397] width 293 height 293
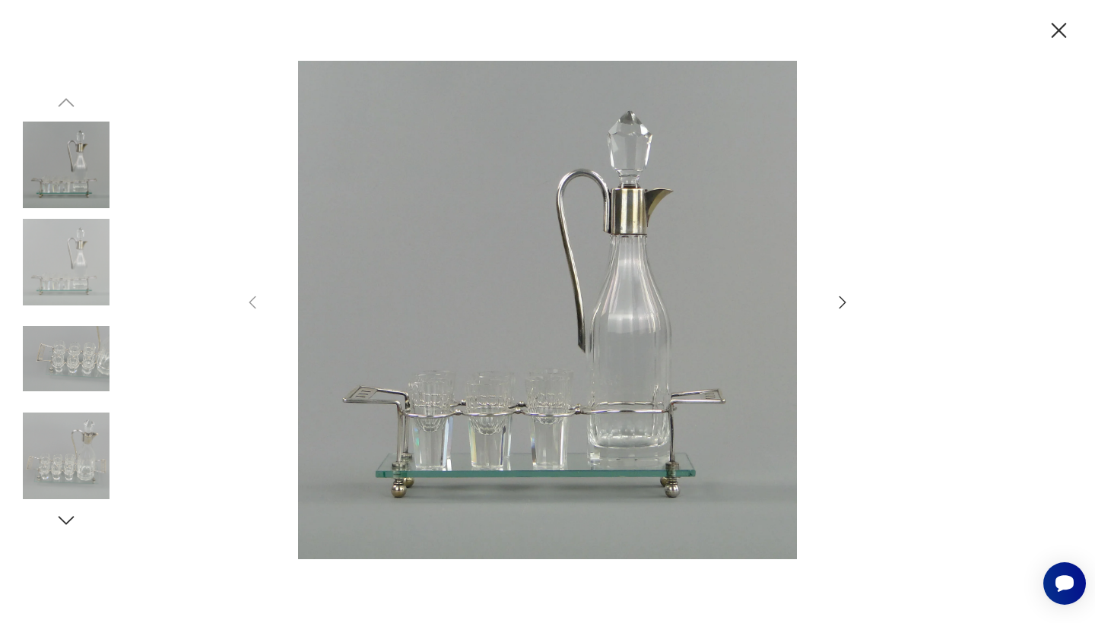
click at [835, 295] on icon "button" at bounding box center [842, 302] width 18 height 18
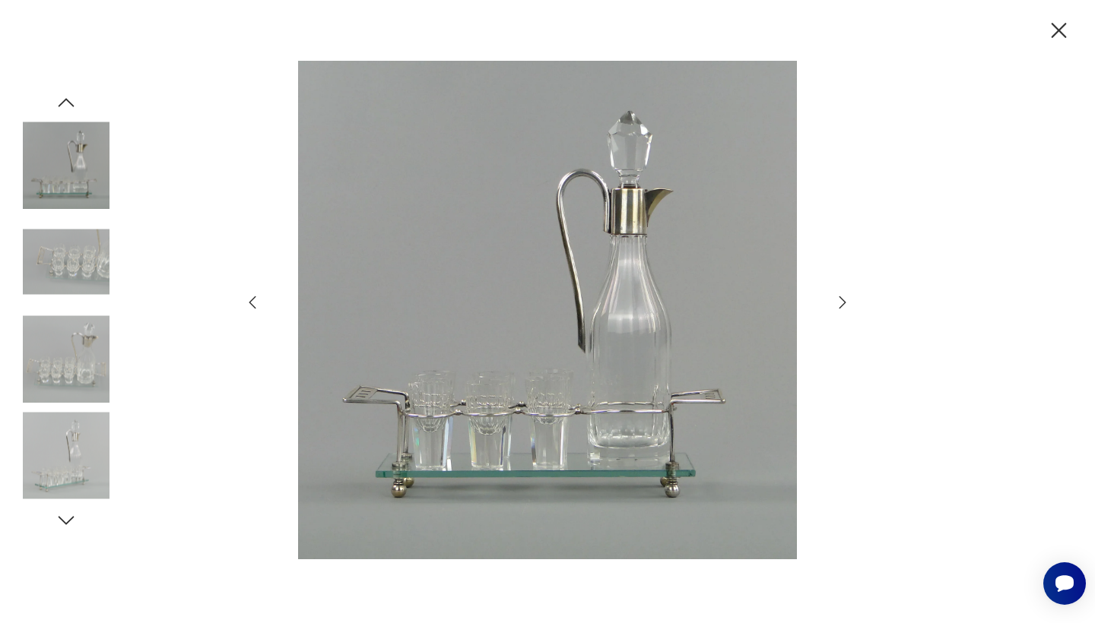
click at [835, 295] on icon "button" at bounding box center [842, 302] width 18 height 18
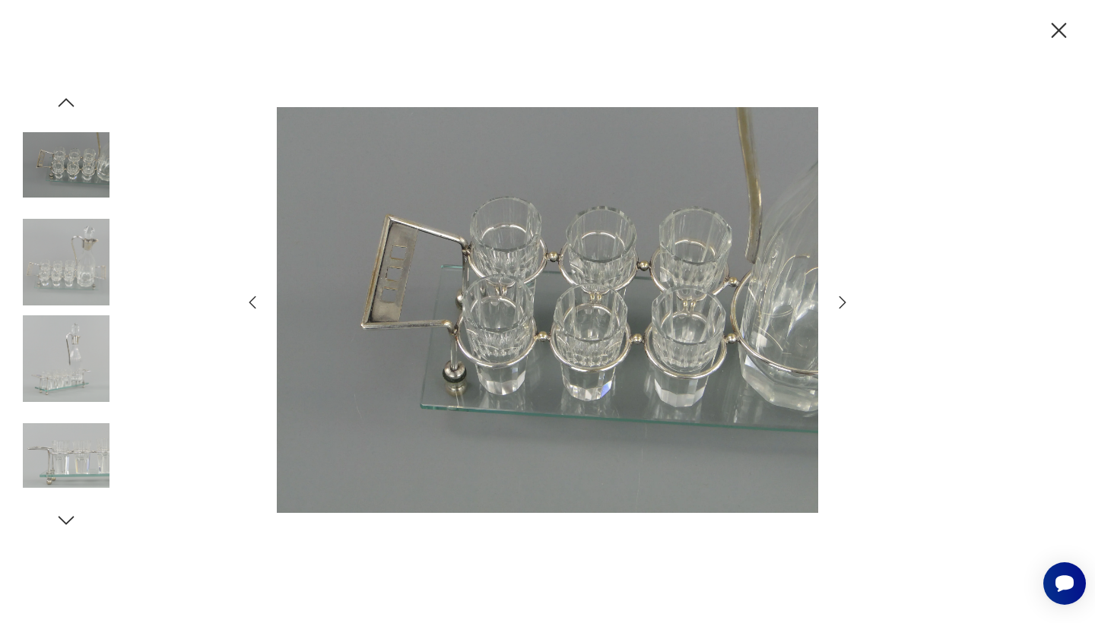
click at [835, 295] on icon "button" at bounding box center [842, 302] width 18 height 18
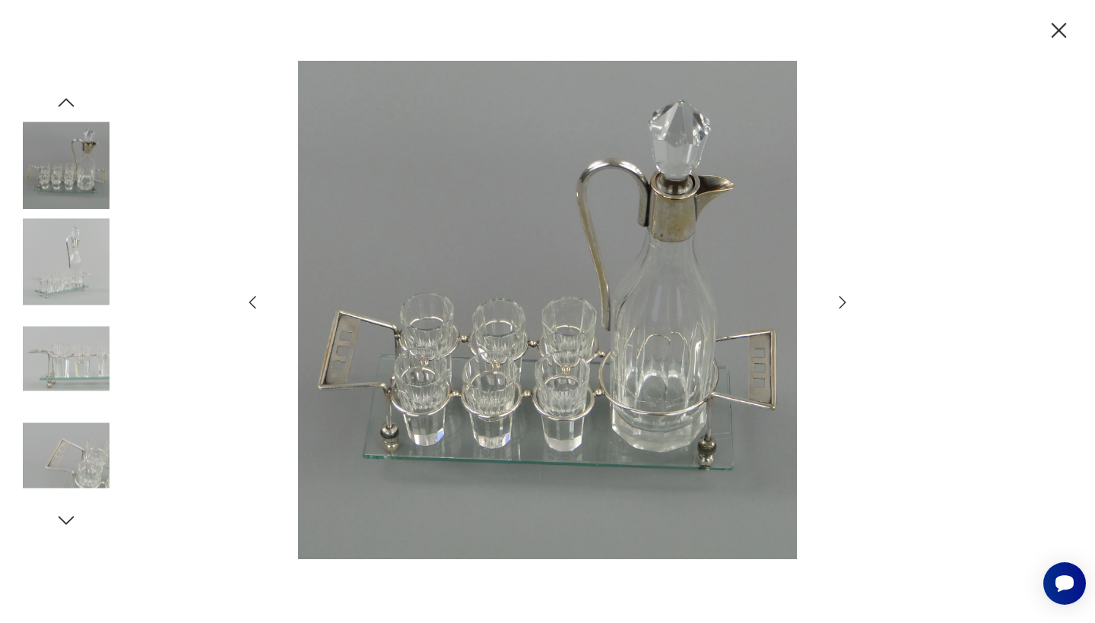
click at [835, 295] on icon "button" at bounding box center [842, 302] width 18 height 18
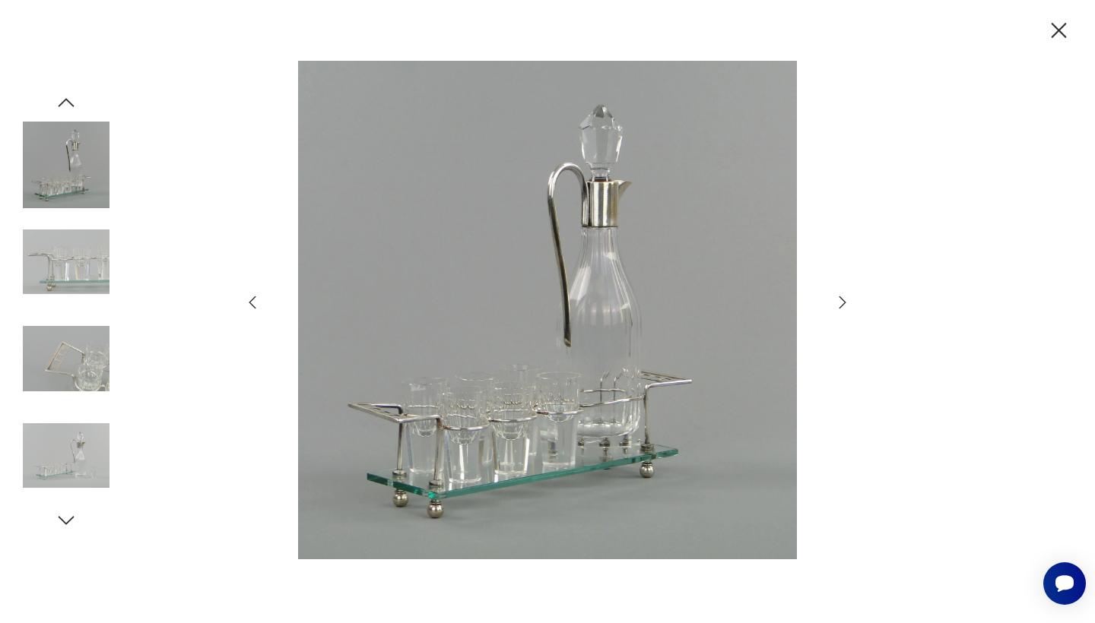
click at [835, 295] on icon "button" at bounding box center [842, 302] width 18 height 18
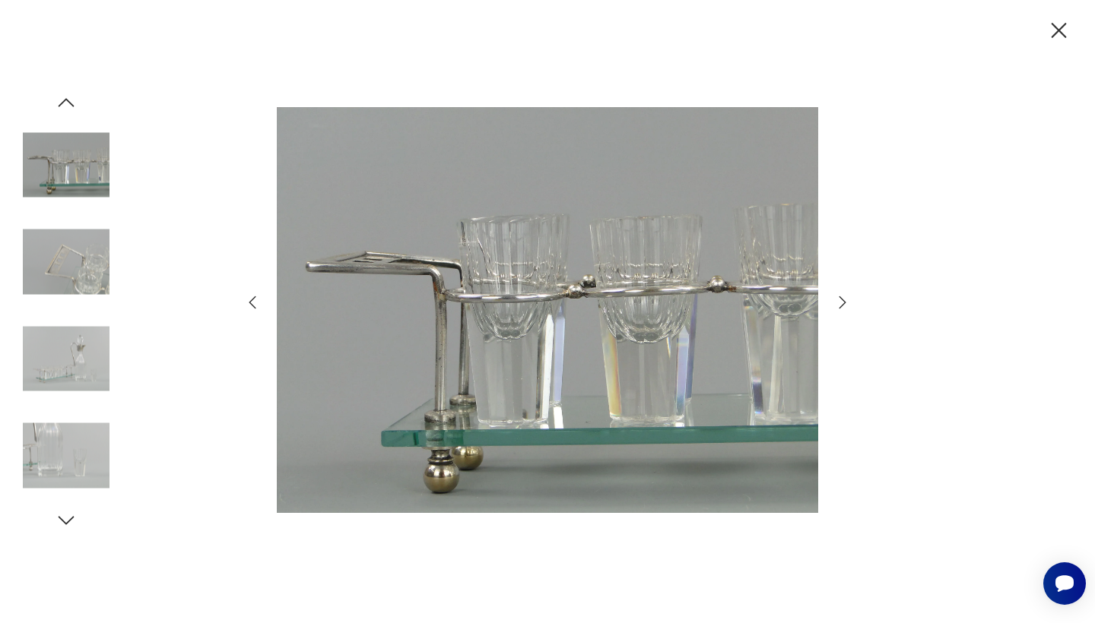
click at [835, 295] on icon "button" at bounding box center [842, 302] width 18 height 18
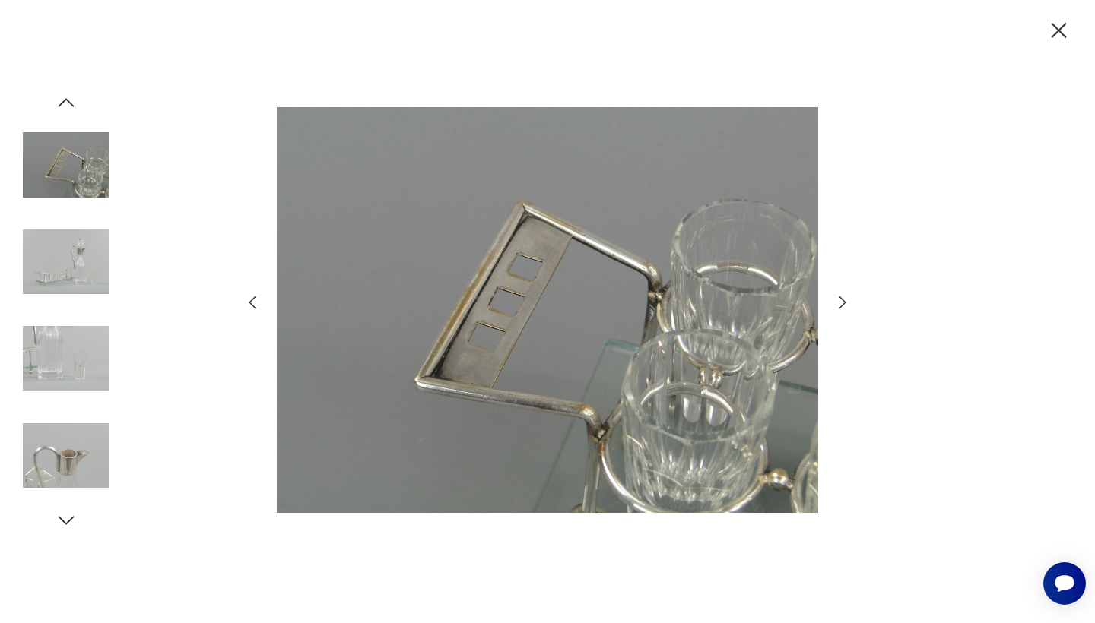
click at [835, 295] on icon "button" at bounding box center [842, 302] width 18 height 18
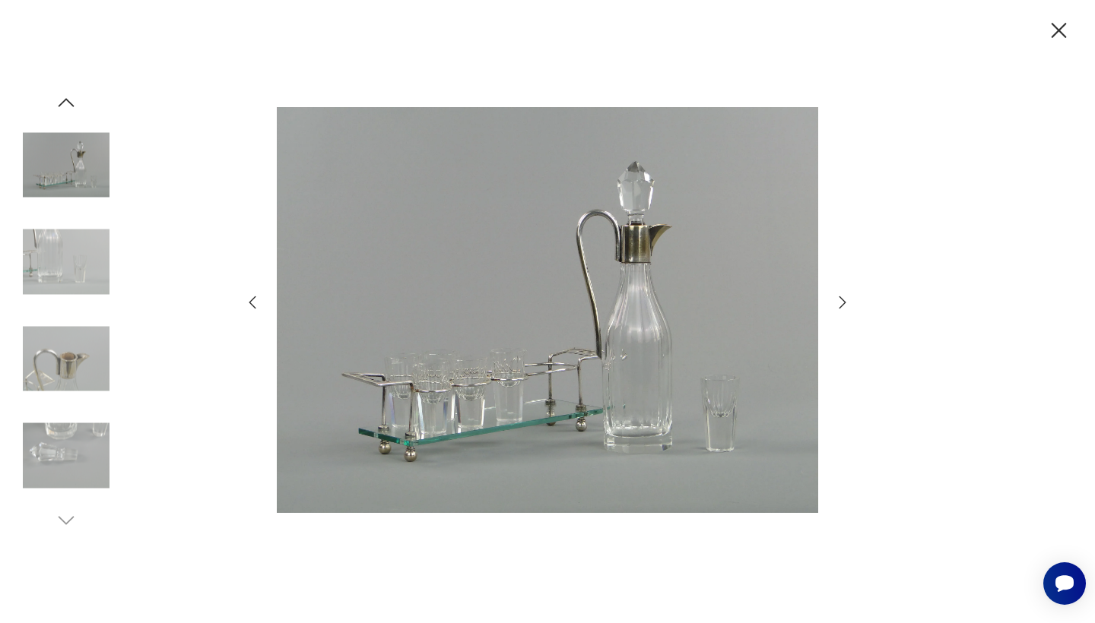
click at [835, 295] on icon "button" at bounding box center [842, 302] width 18 height 18
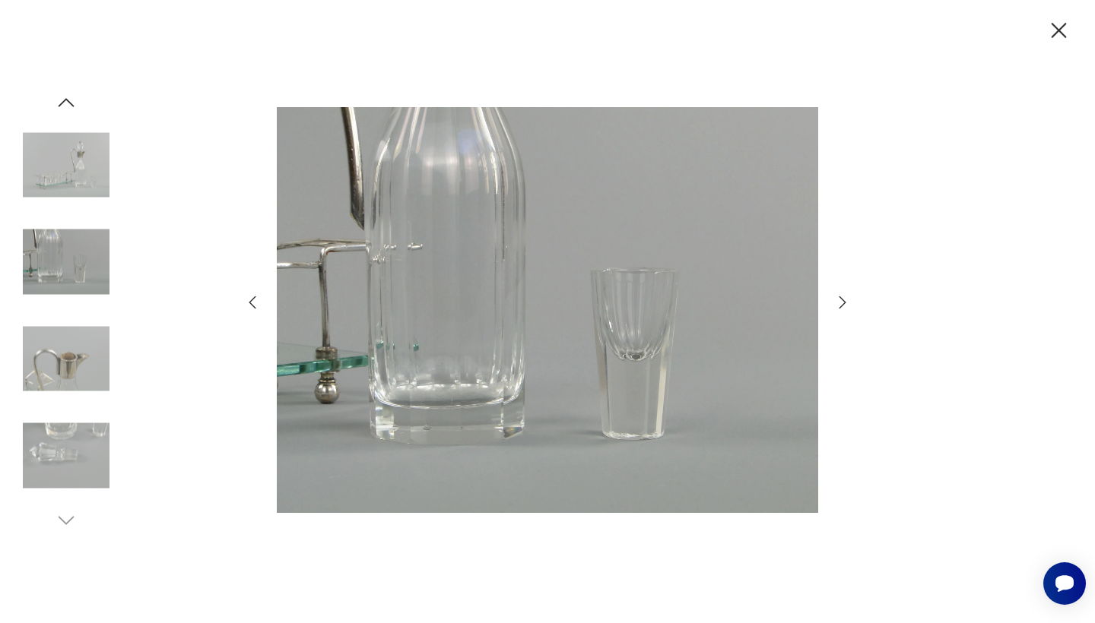
click at [835, 295] on icon "button" at bounding box center [842, 302] width 18 height 18
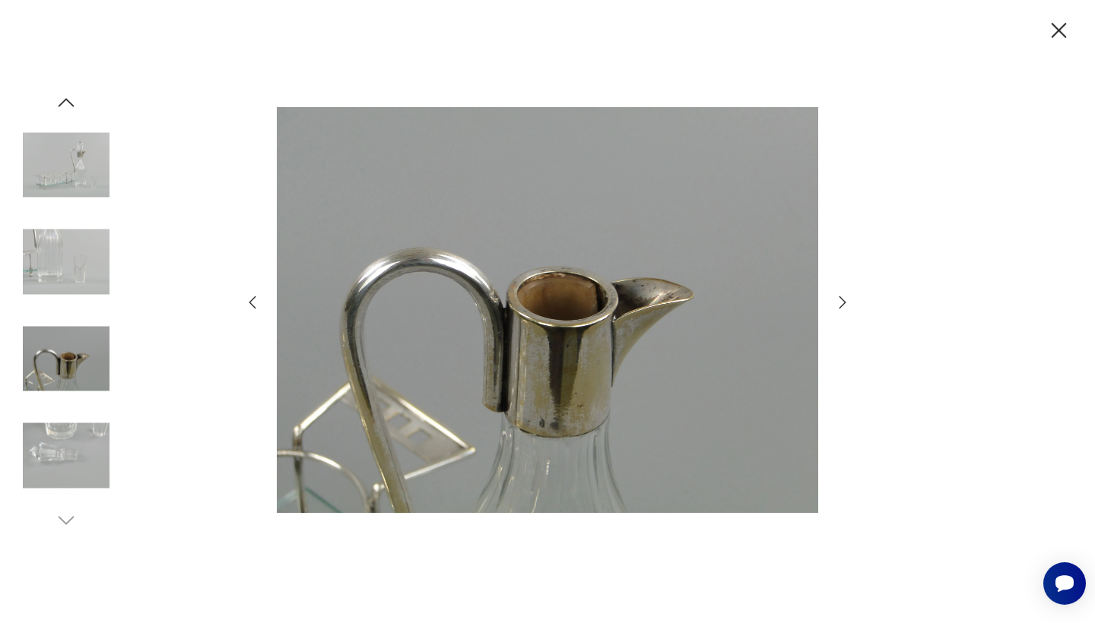
click at [835, 295] on icon "button" at bounding box center [842, 302] width 18 height 18
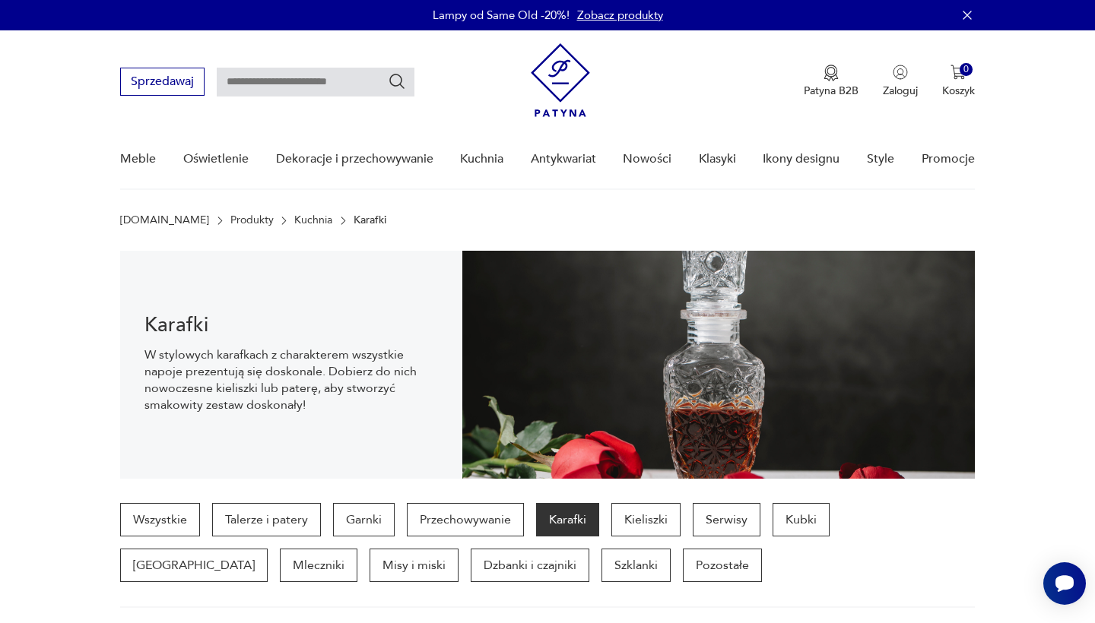
scroll to position [554, 0]
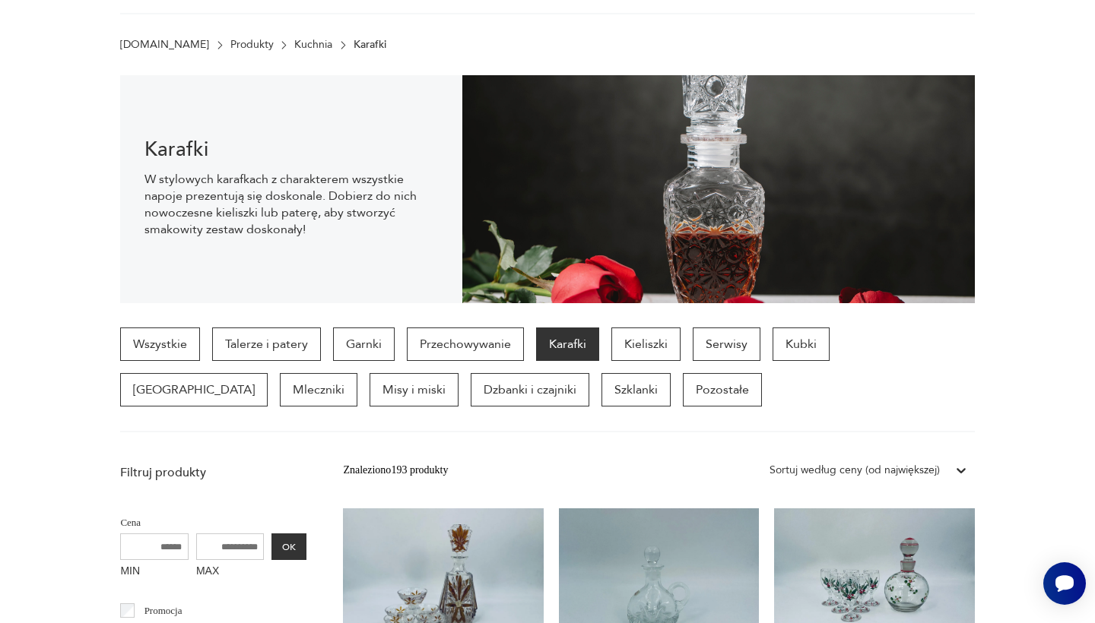
scroll to position [554, 0]
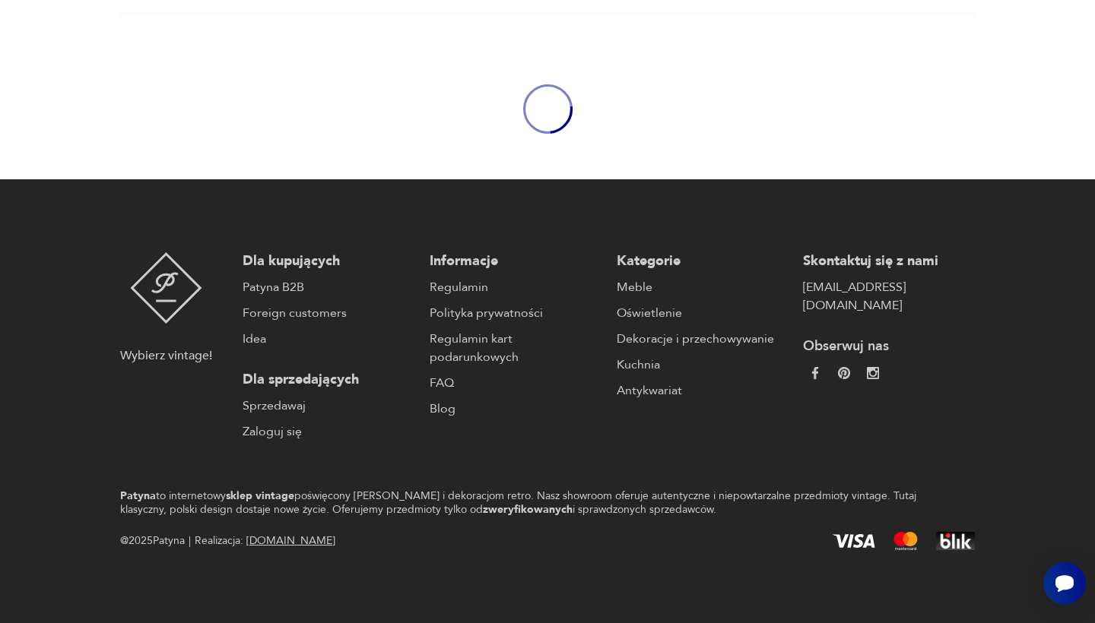
scroll to position [176, 0]
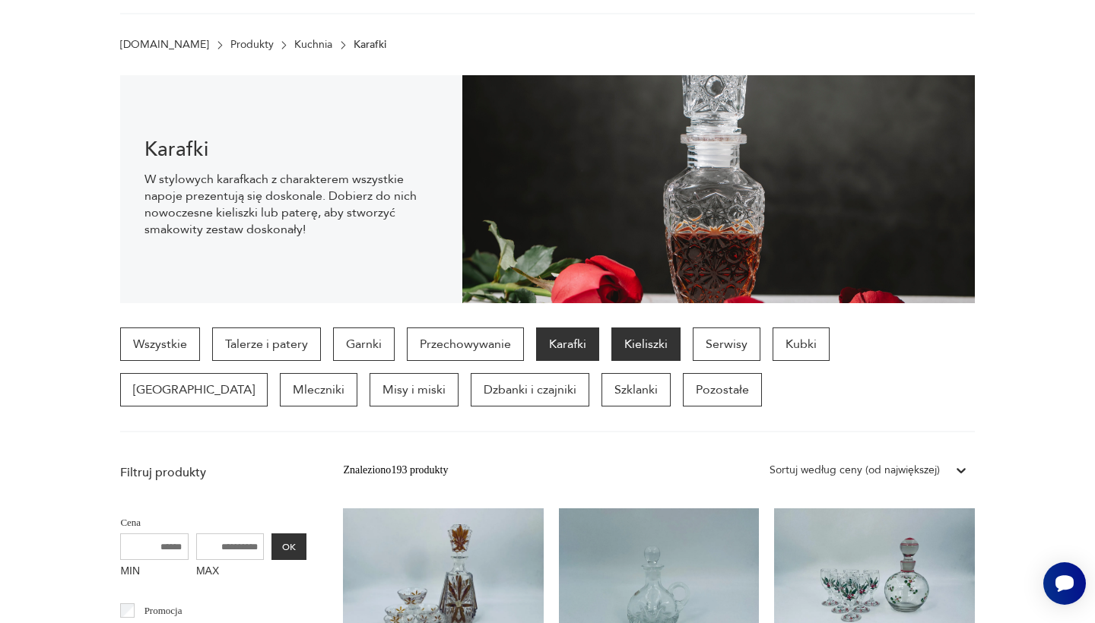
click at [658, 342] on p "Kieliszki" at bounding box center [645, 344] width 69 height 33
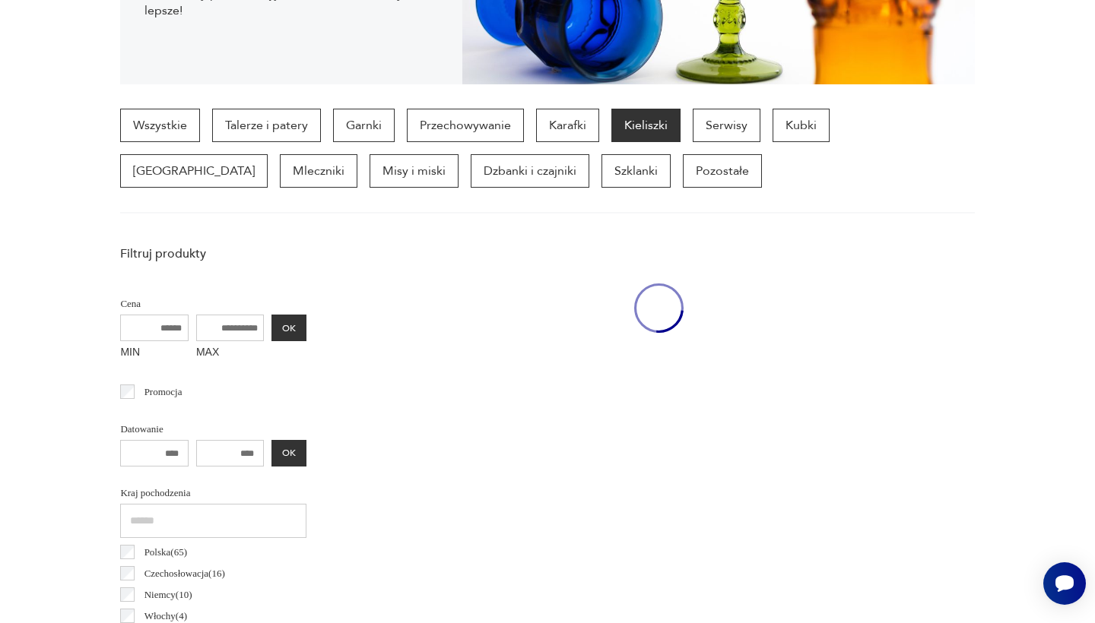
scroll to position [404, 0]
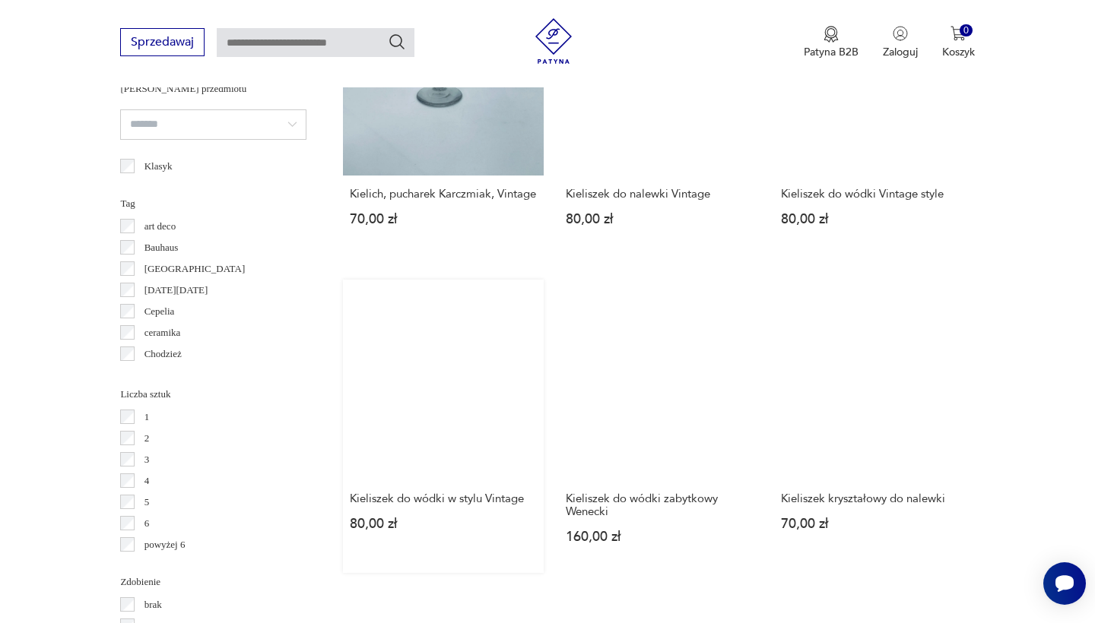
scroll to position [1349, 0]
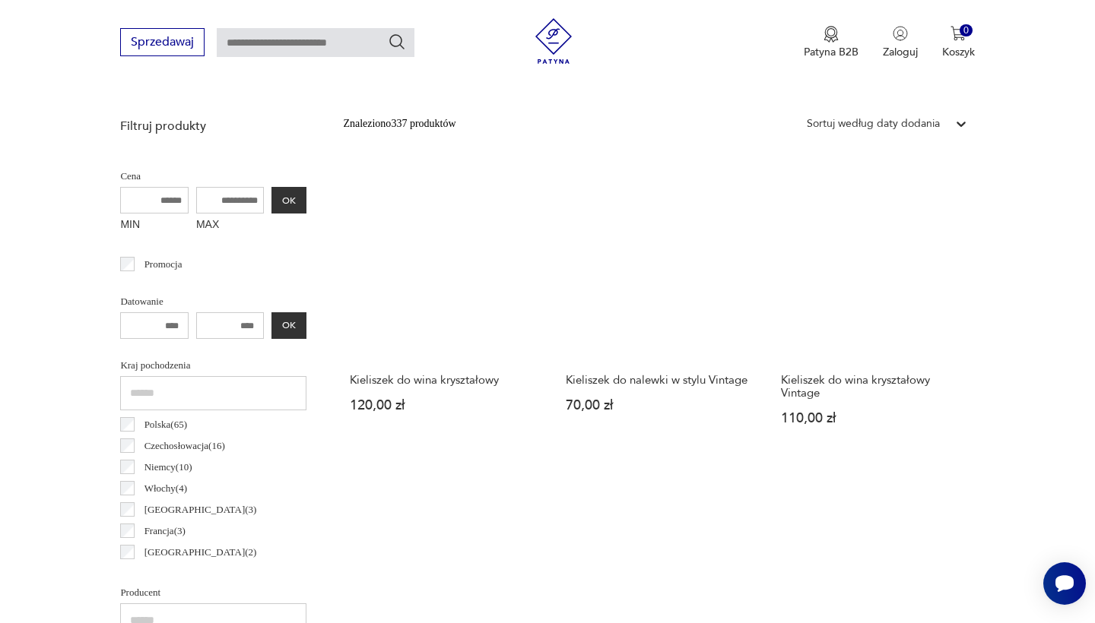
scroll to position [549, 0]
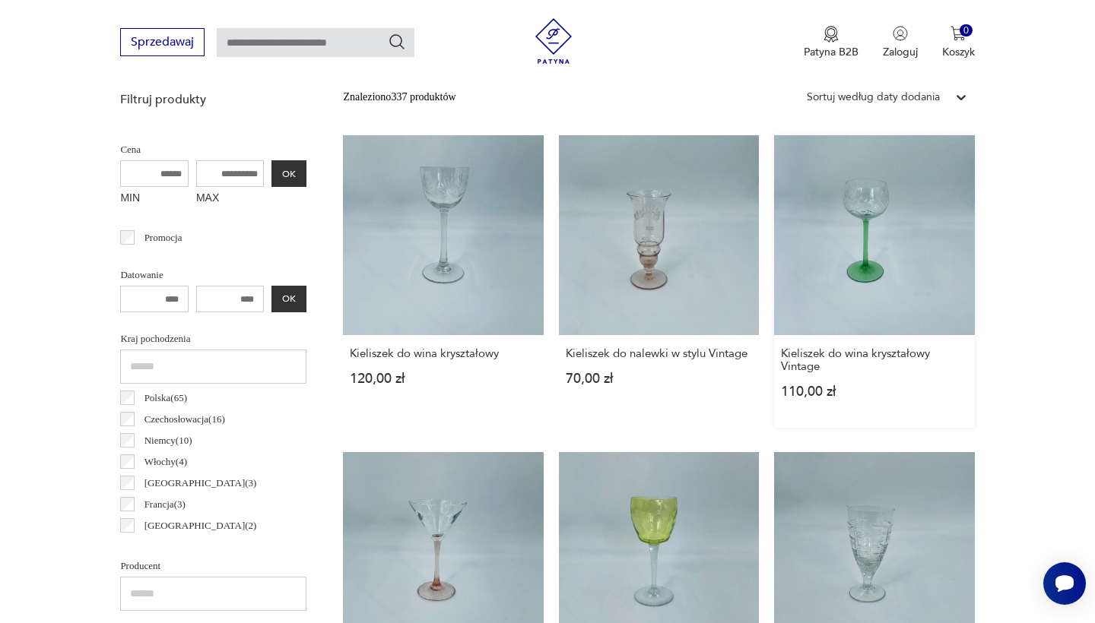
click at [774, 261] on link "Kieliszek do wina kryształowy Vintage 110,00 zł" at bounding box center [874, 281] width 200 height 293
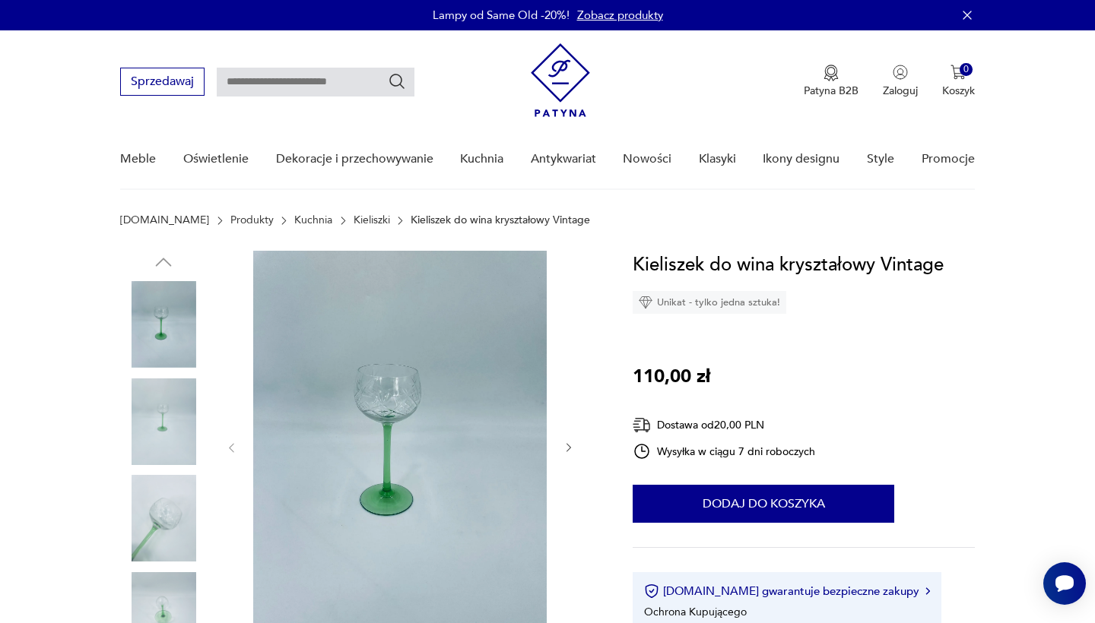
click at [419, 416] on img at bounding box center [399, 446] width 293 height 391
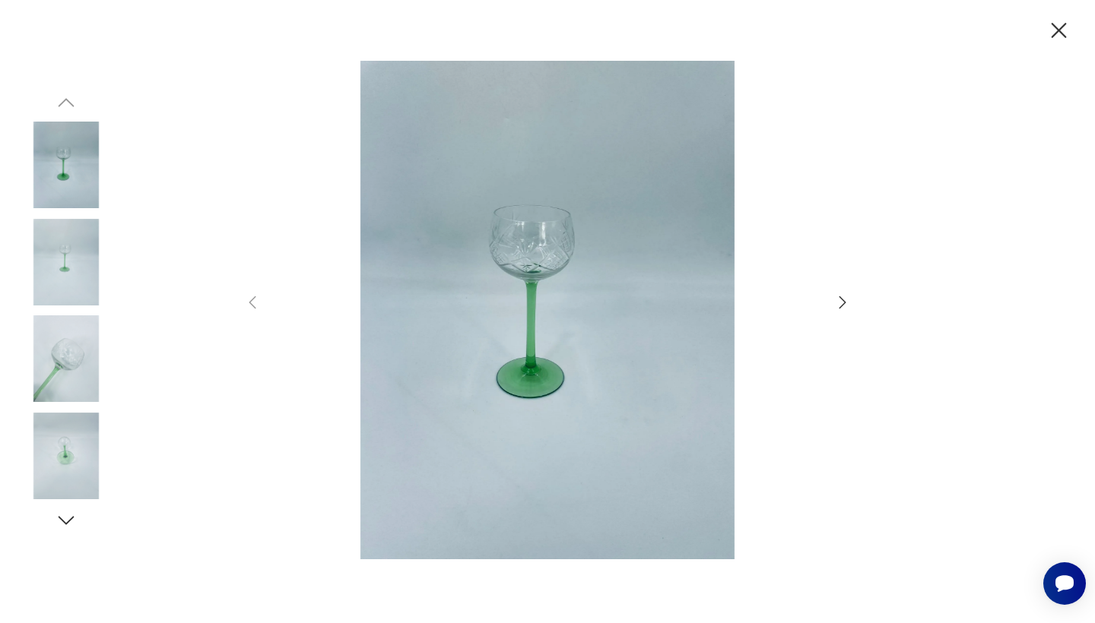
click at [537, 283] on img at bounding box center [547, 310] width 541 height 499
click at [58, 258] on img at bounding box center [66, 262] width 87 height 87
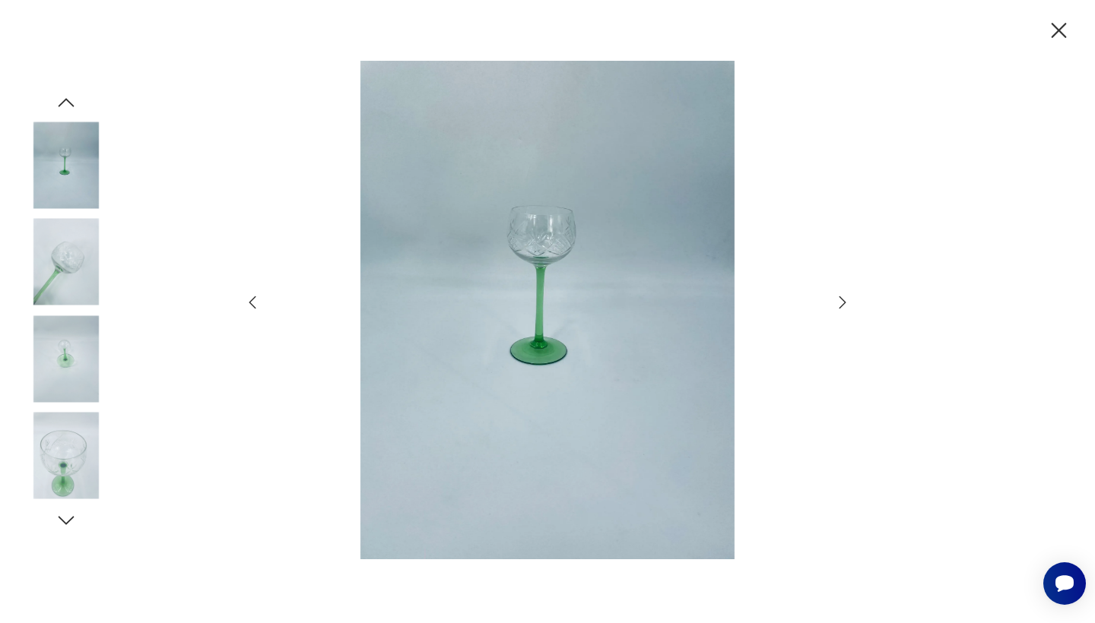
click at [49, 157] on img at bounding box center [66, 165] width 87 height 87
click at [84, 439] on img at bounding box center [66, 456] width 87 height 87
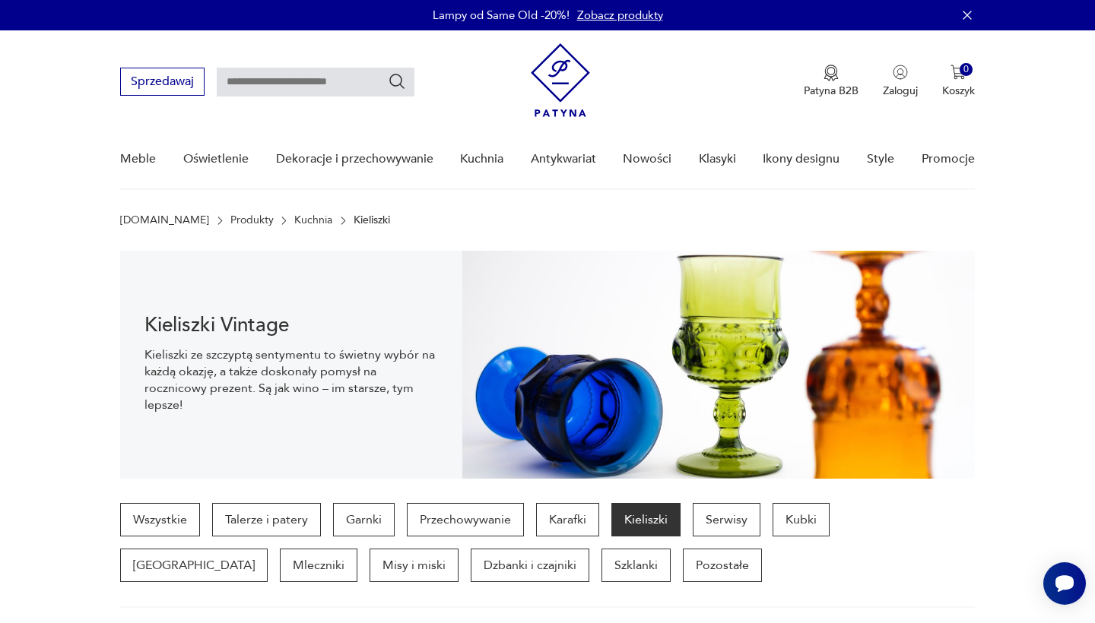
scroll to position [549, 0]
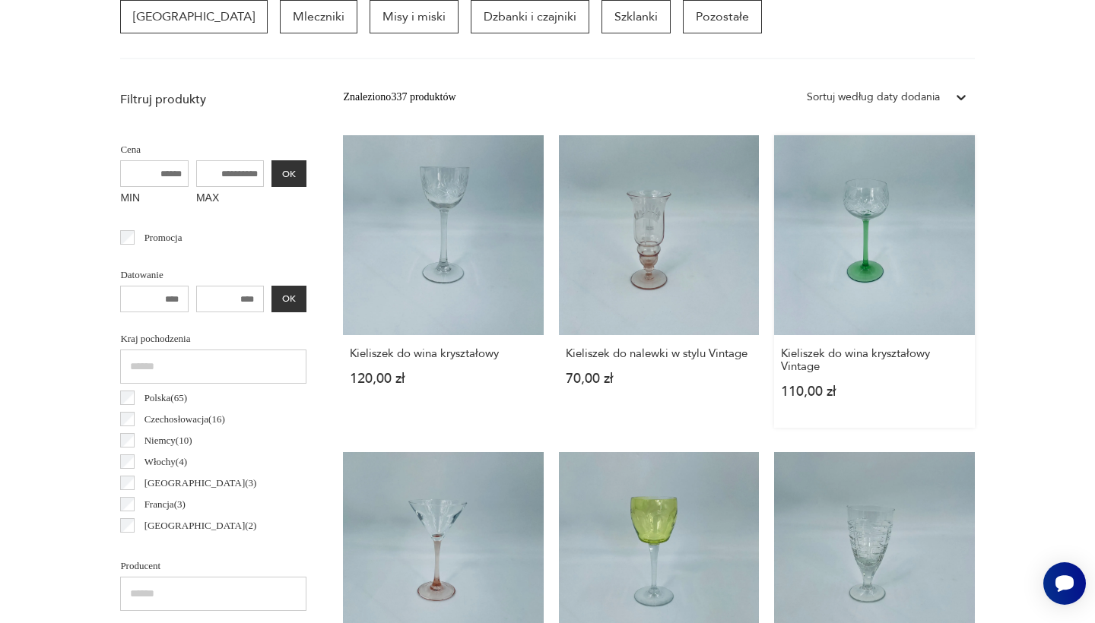
click at [774, 287] on link "Kieliszek do wina kryształowy Vintage 110,00 zł" at bounding box center [874, 281] width 200 height 293
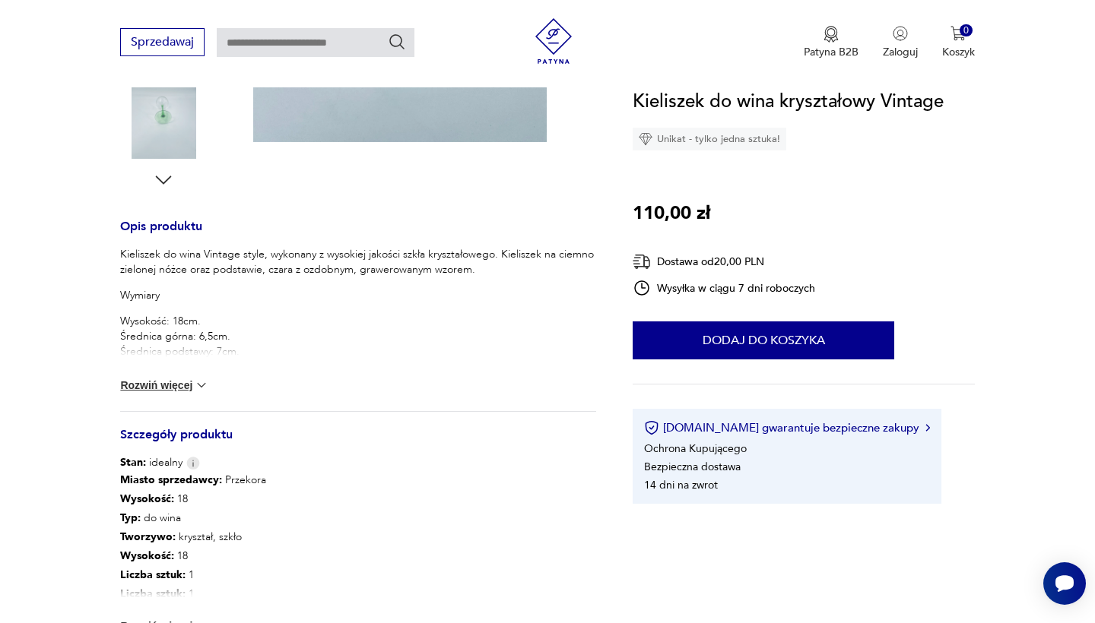
scroll to position [531, 0]
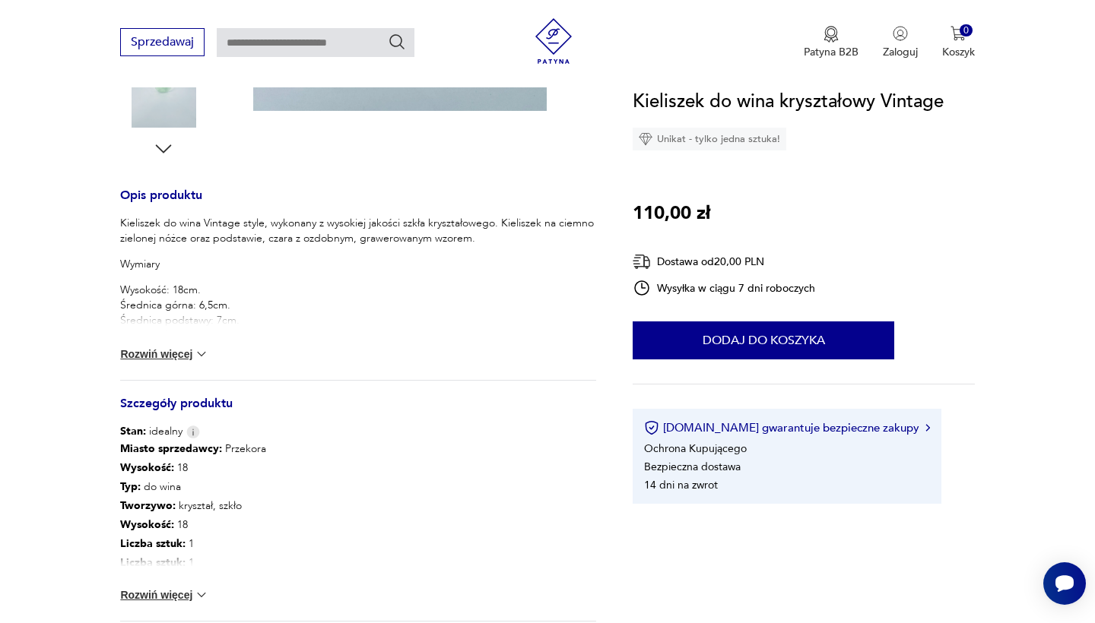
click at [173, 357] on button "Rozwiń więcej" at bounding box center [164, 354] width 88 height 15
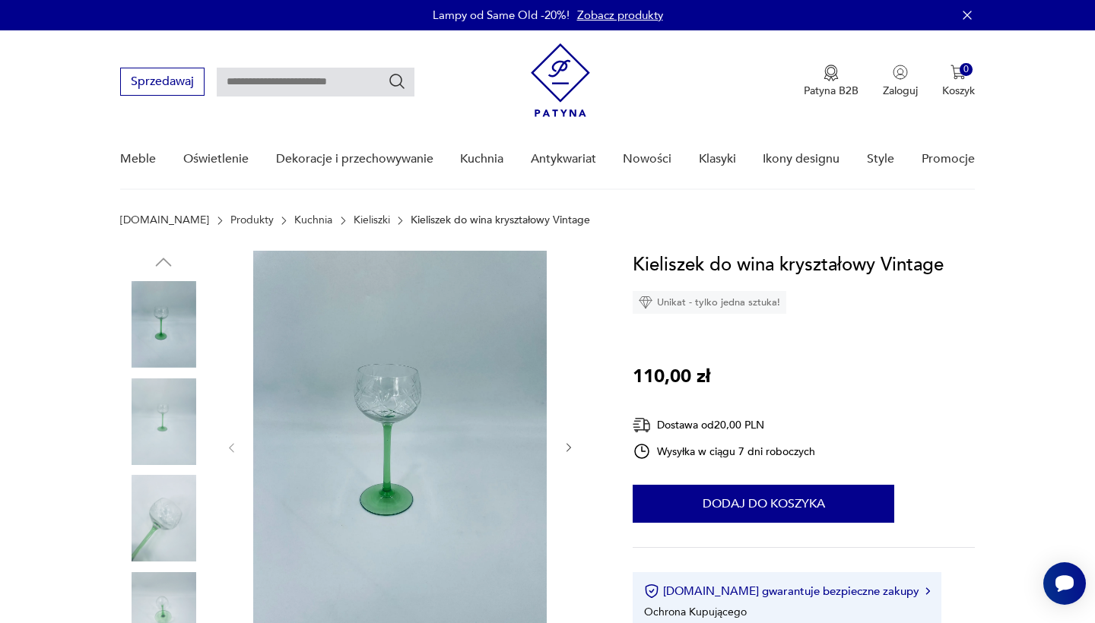
scroll to position [0, 0]
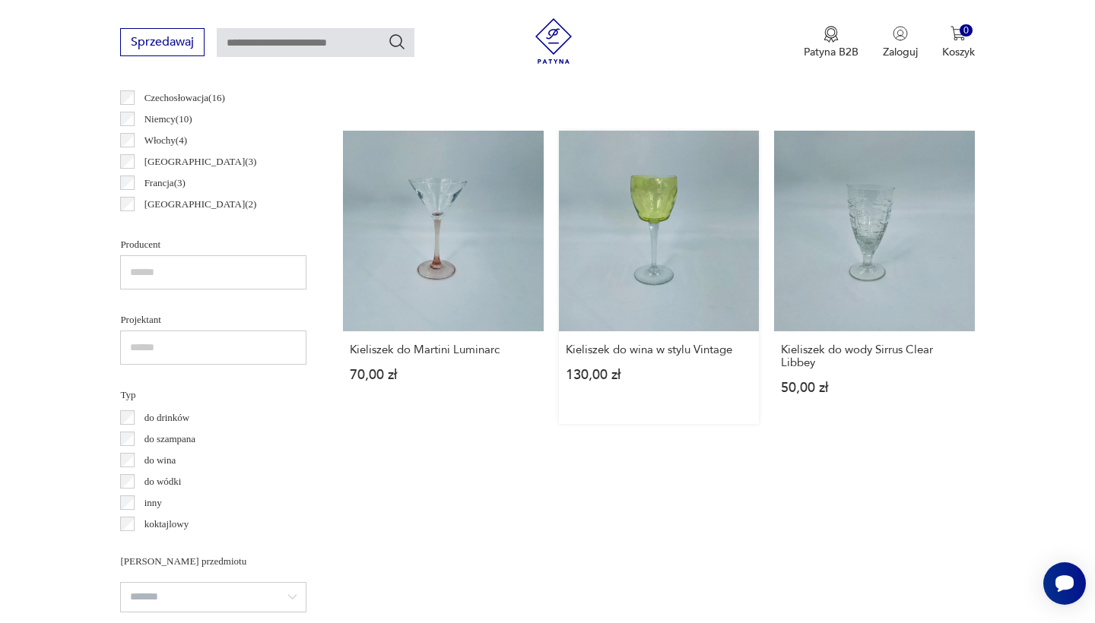
scroll to position [1010, 0]
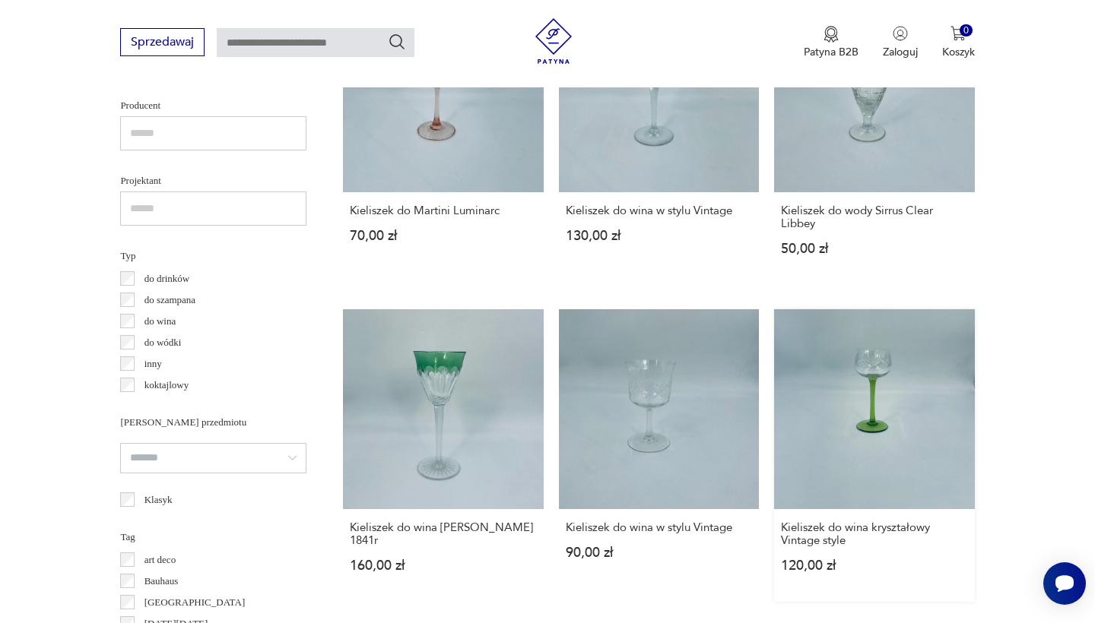
click at [774, 309] on link "Kieliszek do wina kryształowy Vintage style 120,00 zł" at bounding box center [874, 455] width 200 height 293
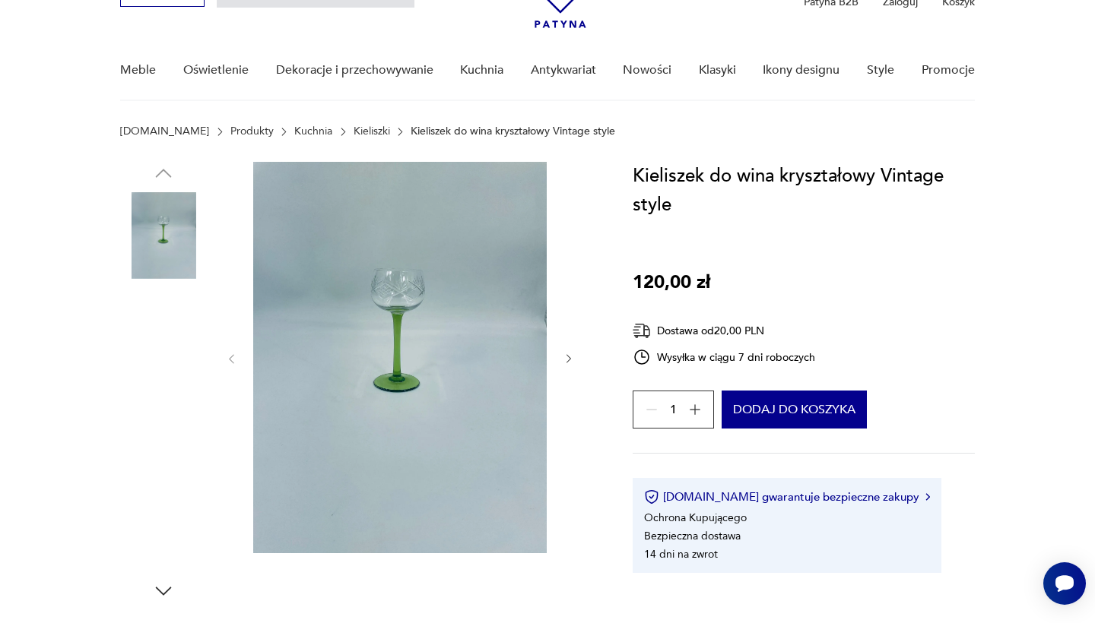
scroll to position [90, 0]
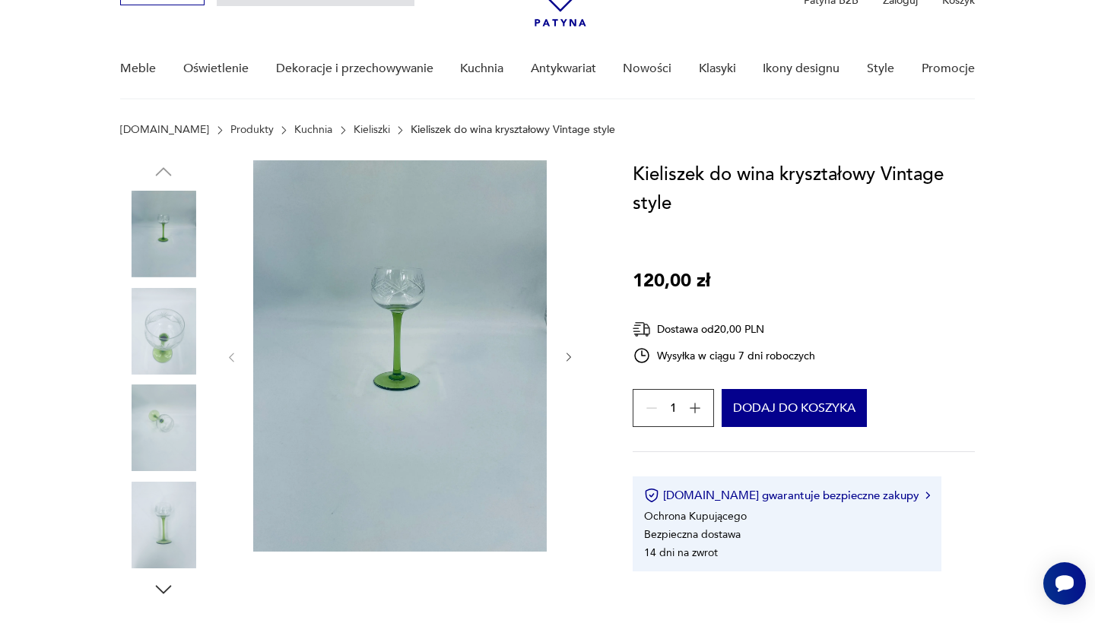
click at [699, 410] on icon "button" at bounding box center [694, 408] width 15 height 15
click at [699, 407] on div "2" at bounding box center [672, 408] width 81 height 38
click at [430, 312] on img at bounding box center [399, 355] width 293 height 391
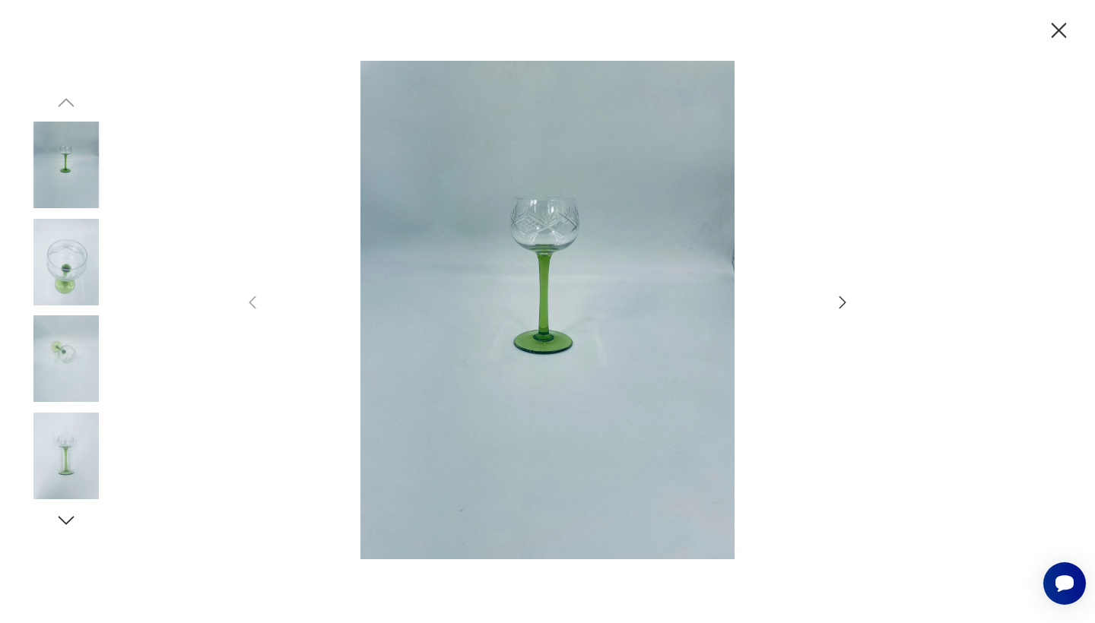
click at [69, 340] on img at bounding box center [66, 358] width 87 height 87
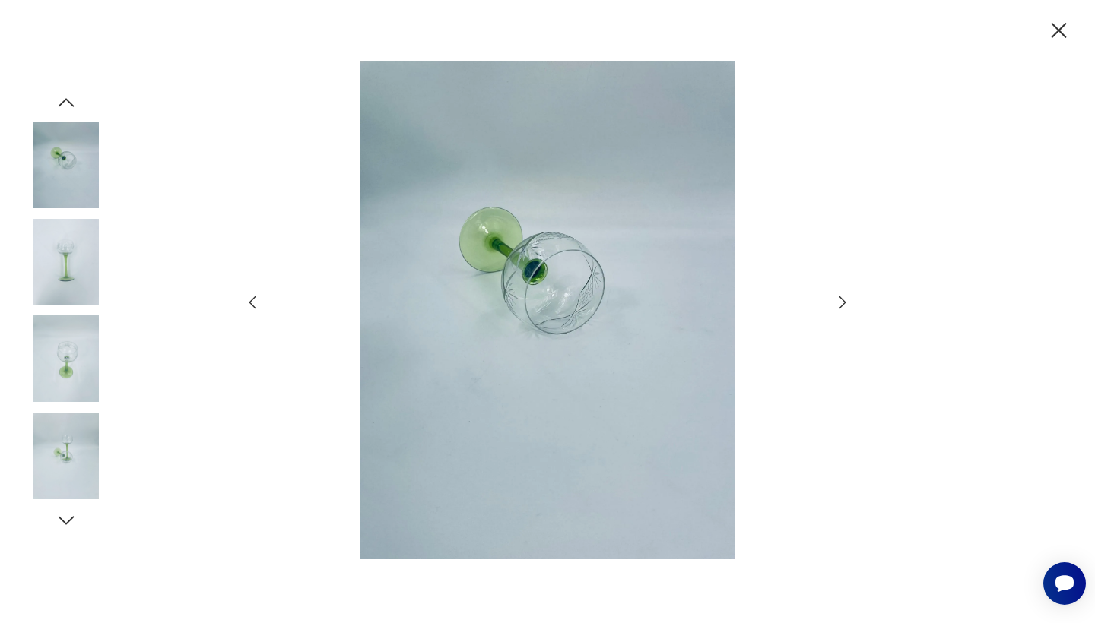
click at [85, 306] on div at bounding box center [66, 262] width 87 height 87
click at [77, 191] on img at bounding box center [66, 165] width 87 height 87
click at [65, 439] on img at bounding box center [66, 456] width 87 height 87
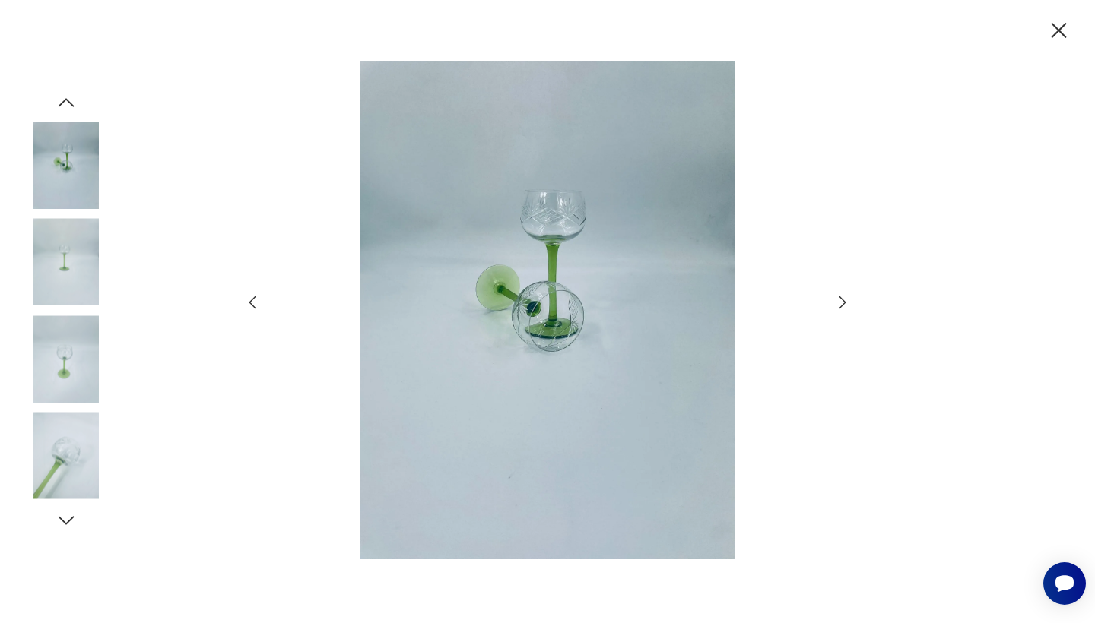
click at [555, 215] on img at bounding box center [547, 310] width 541 height 499
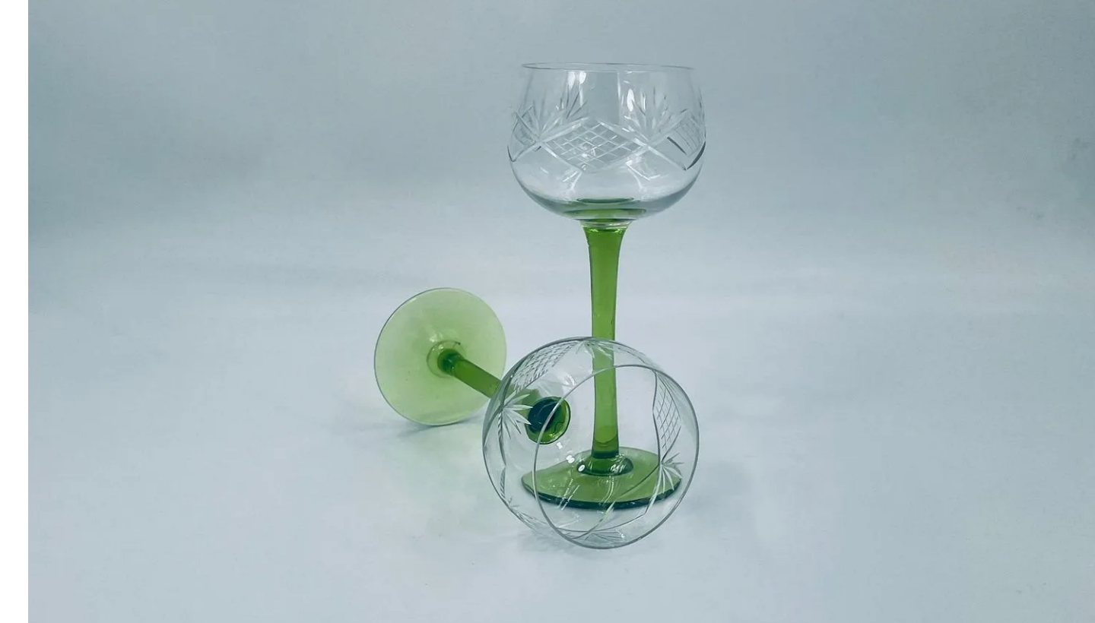
scroll to position [81, 0]
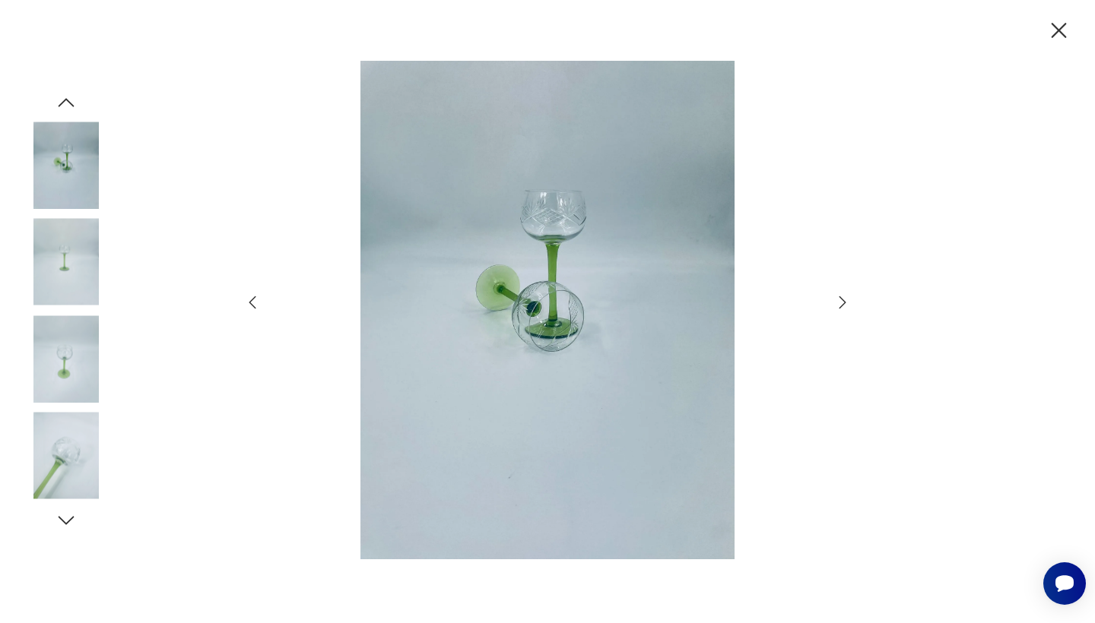
scroll to position [1010, 0]
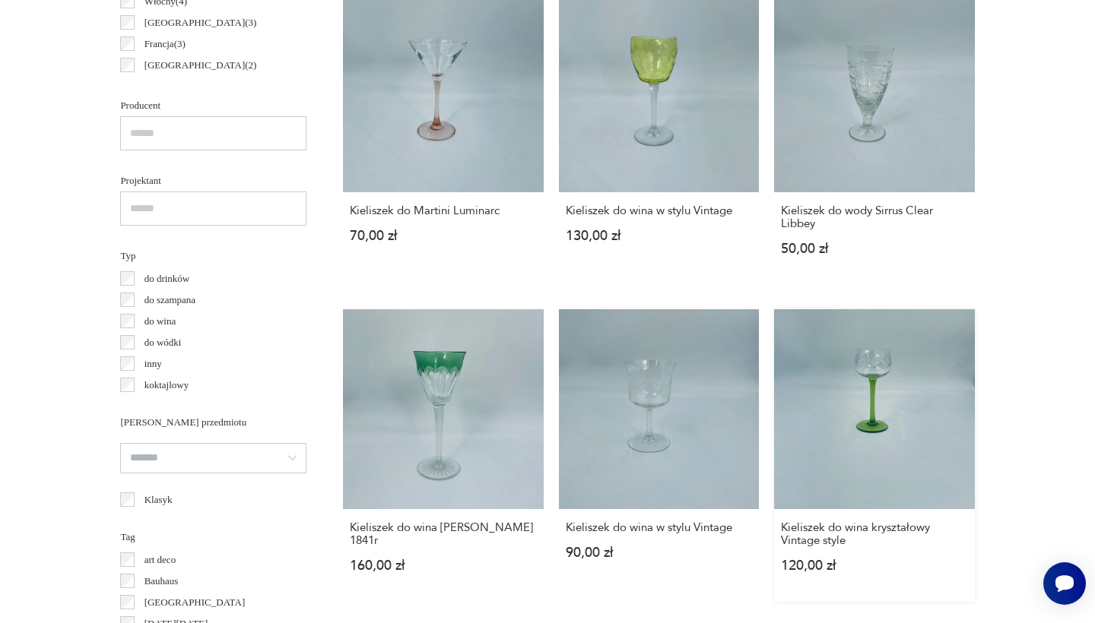
click at [774, 309] on link "Kieliszek do wina kryształowy Vintage style 120,00 zł" at bounding box center [874, 455] width 200 height 293
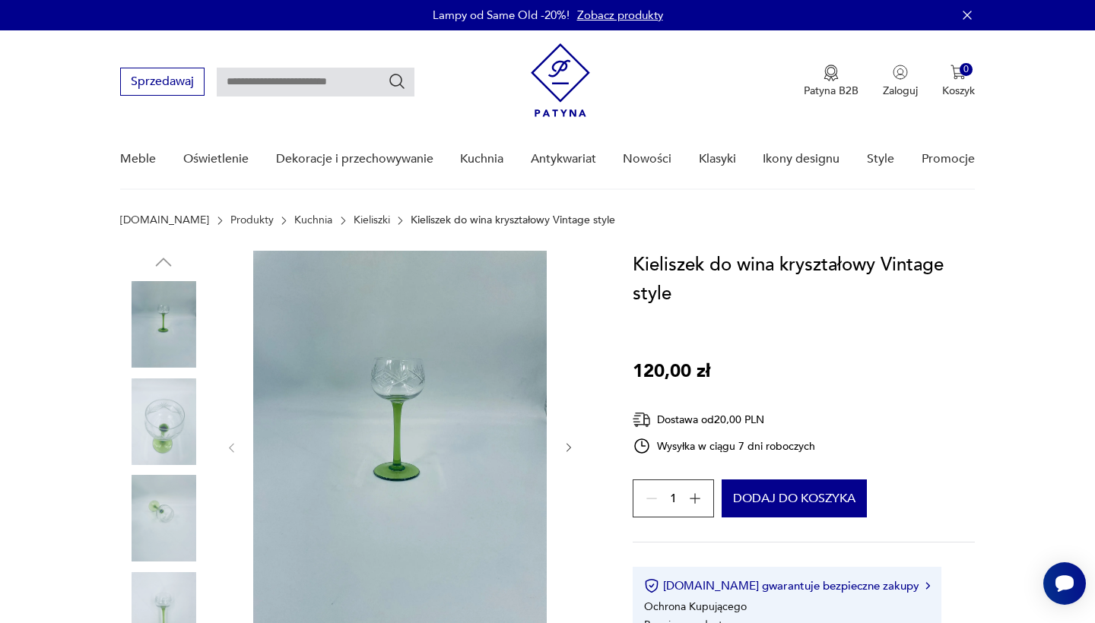
click at [692, 495] on icon "button" at bounding box center [694, 498] width 15 height 15
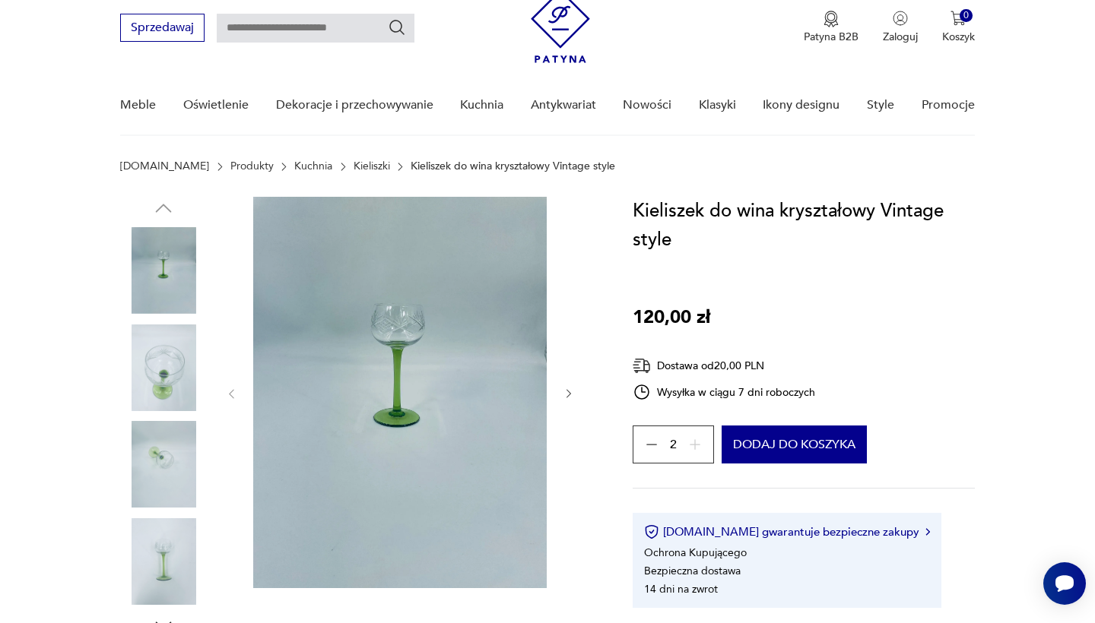
scroll to position [255, 0]
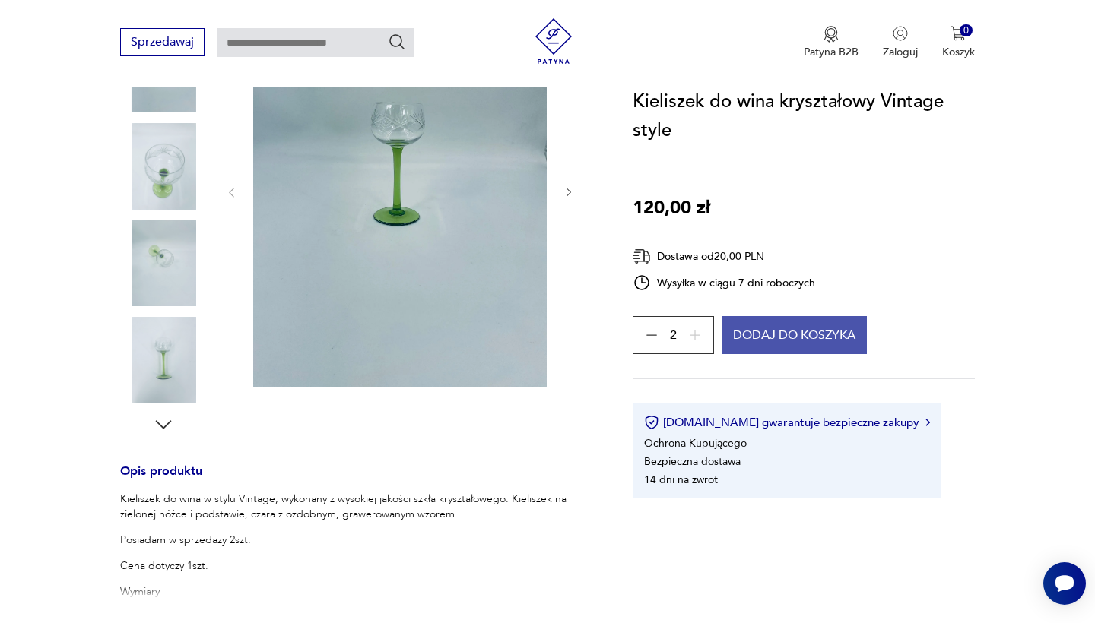
click at [798, 341] on button "Dodaj do koszyka" at bounding box center [793, 335] width 145 height 38
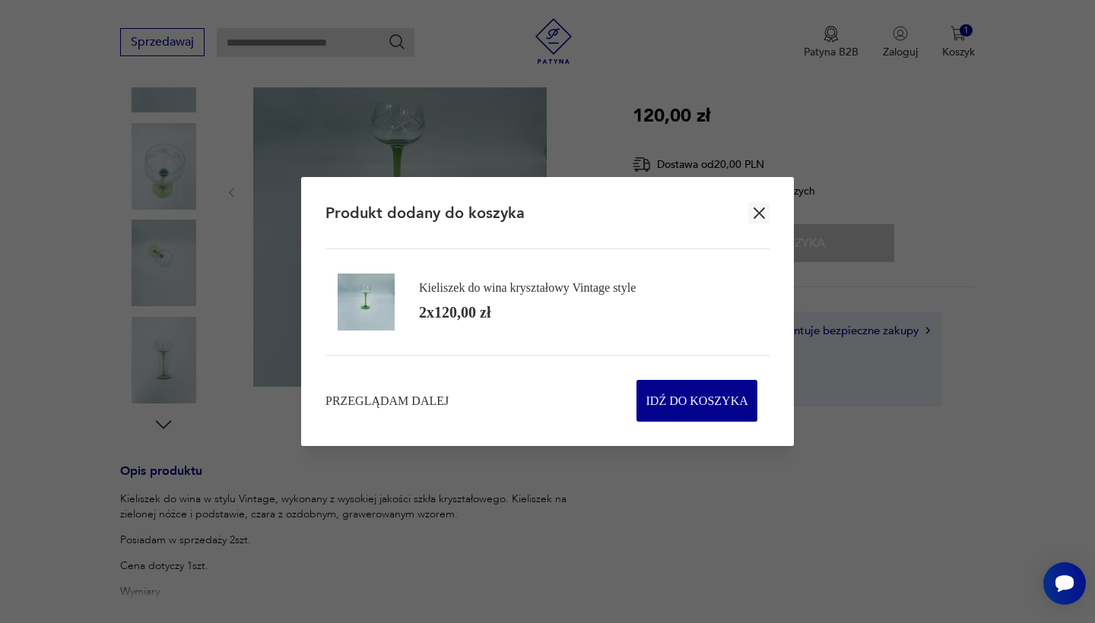
click at [756, 217] on icon "button" at bounding box center [758, 213] width 11 height 11
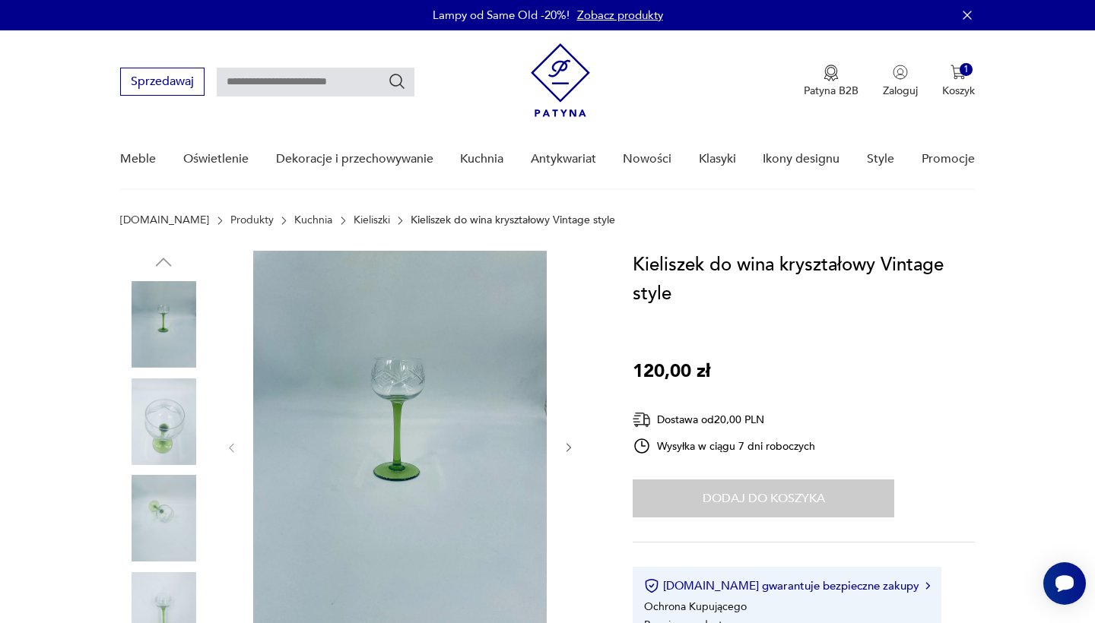
scroll to position [0, 0]
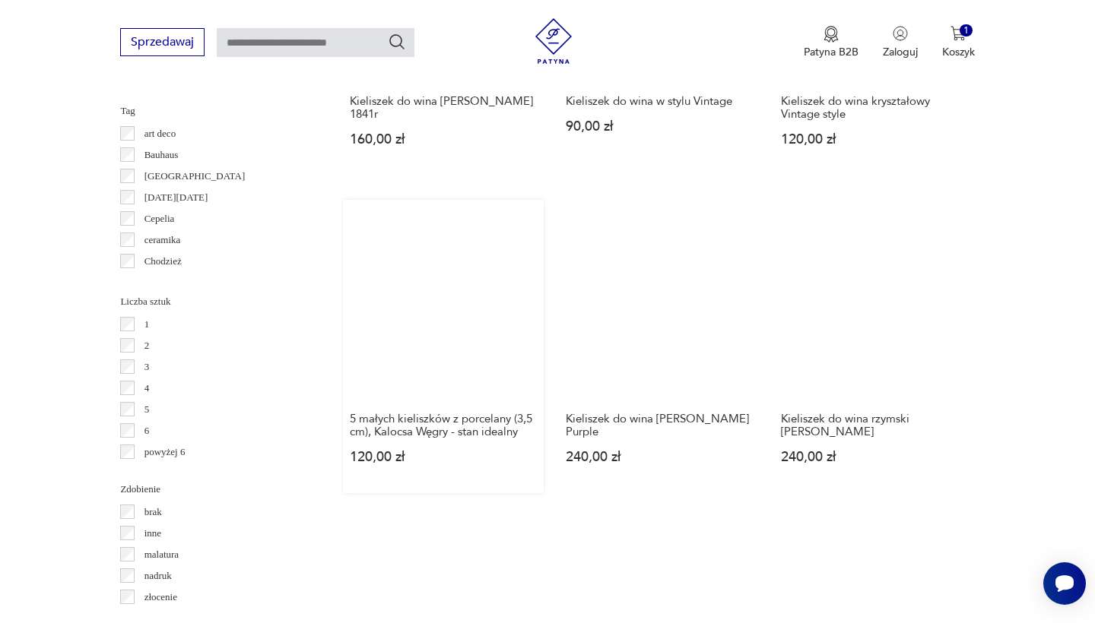
scroll to position [1437, 0]
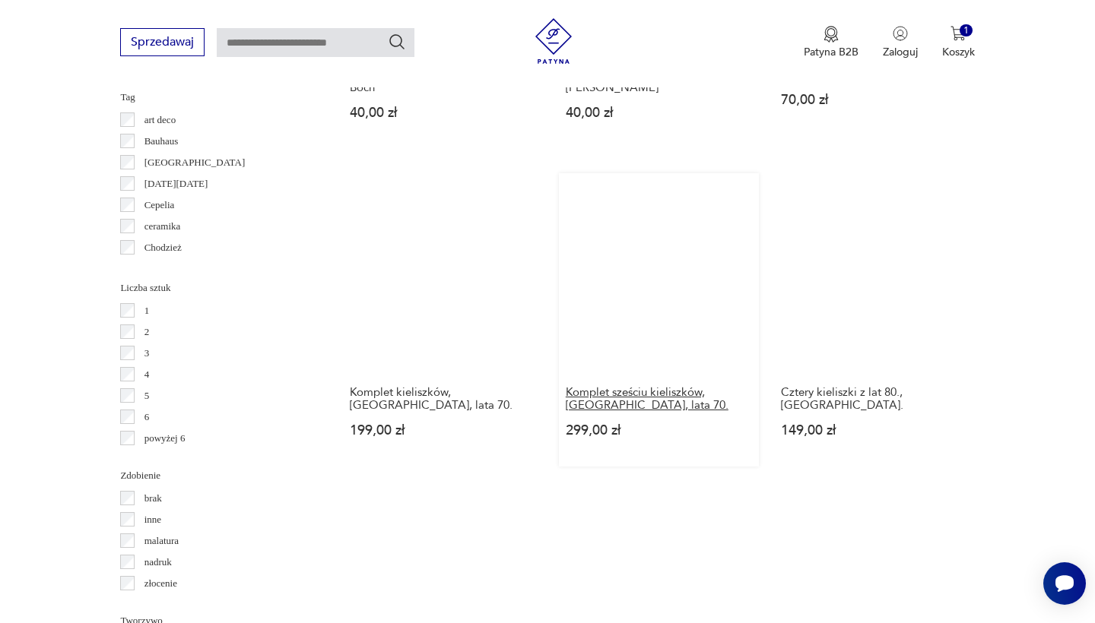
scroll to position [1453, 0]
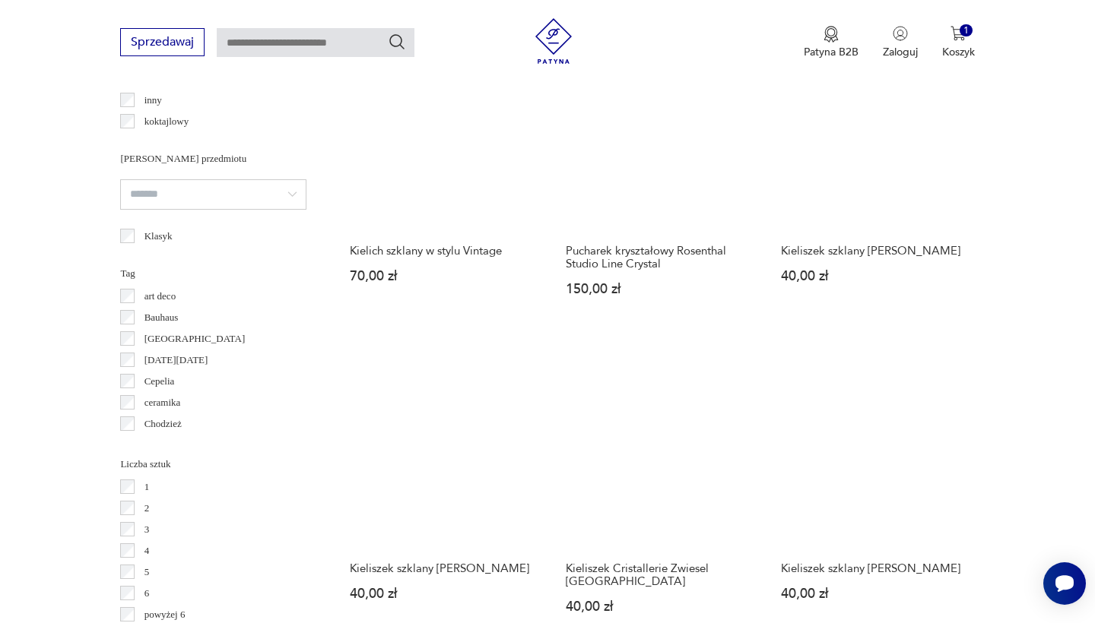
scroll to position [1276, 0]
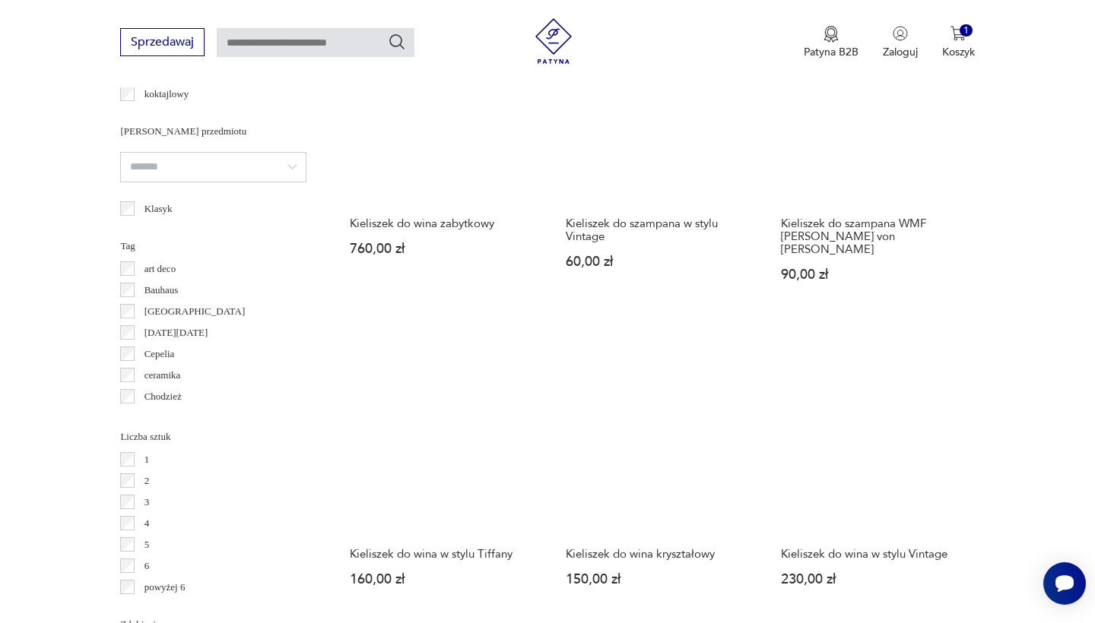
scroll to position [1301, 0]
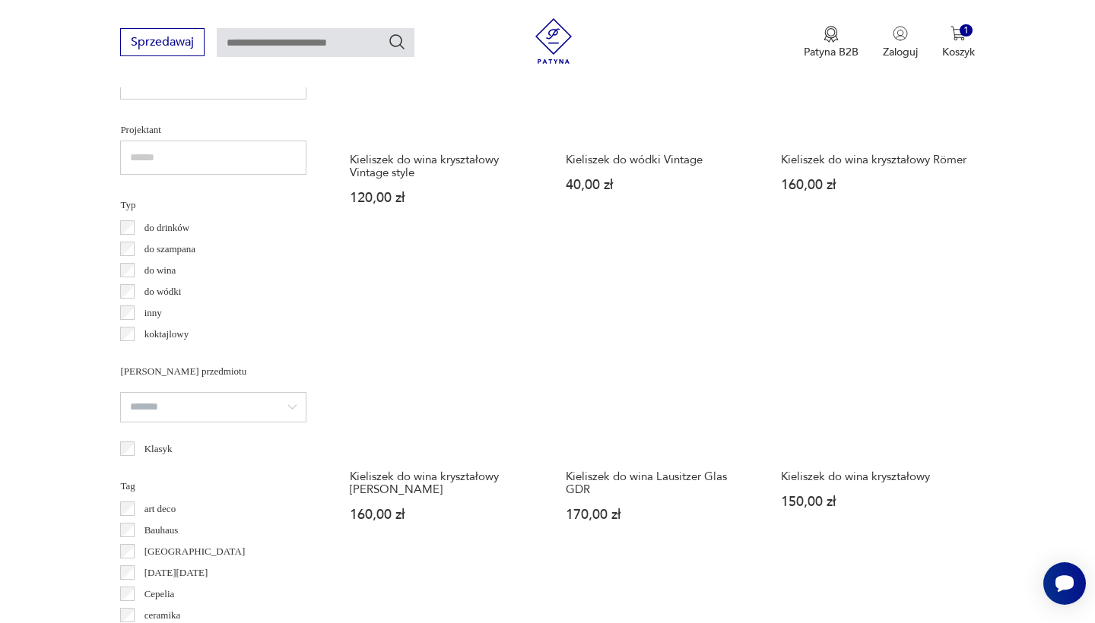
scroll to position [1308, 0]
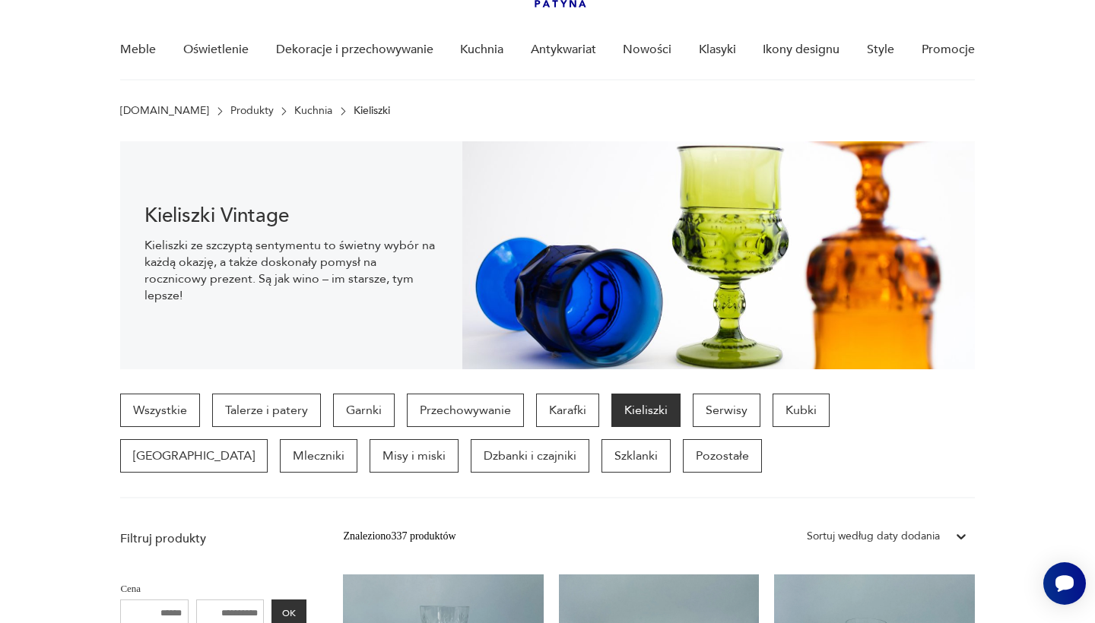
scroll to position [110, 0]
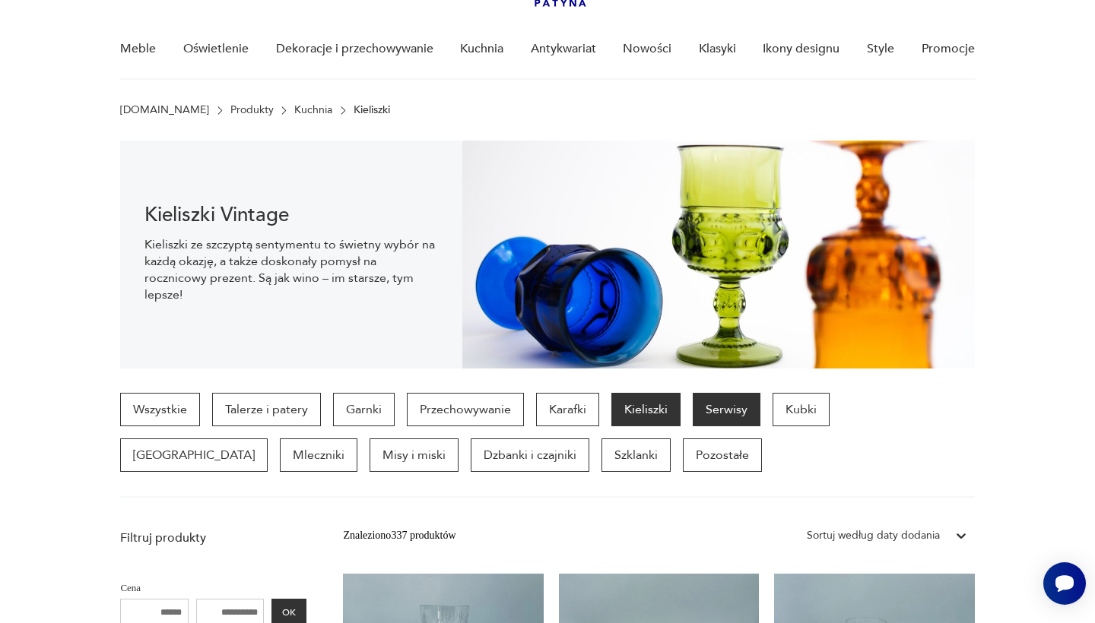
click at [730, 414] on p "Serwisy" at bounding box center [727, 409] width 68 height 33
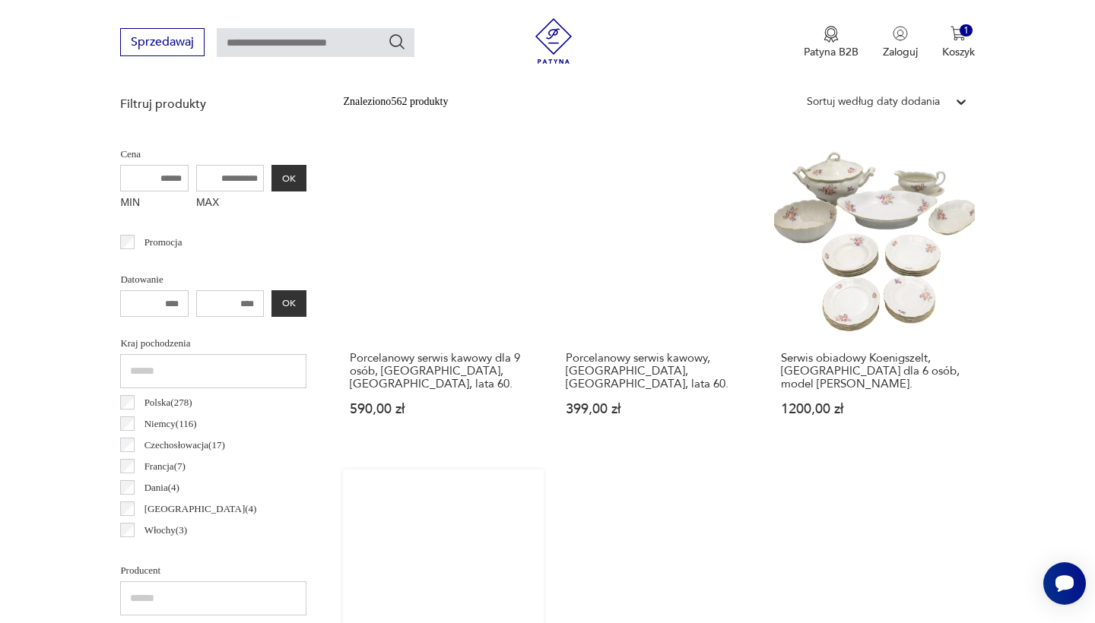
scroll to position [546, 0]
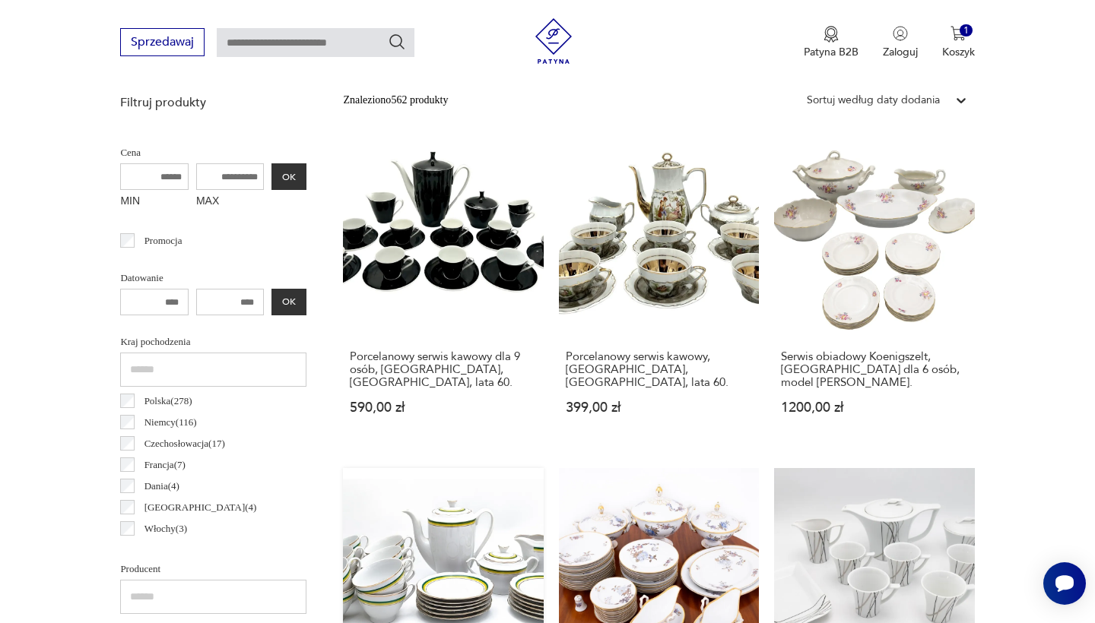
click at [543, 468] on link "Porcelanowy serwis dla 12 osób marki Ćmielów, fason Faston, Polska, lata 60. 89…" at bounding box center [443, 621] width 200 height 306
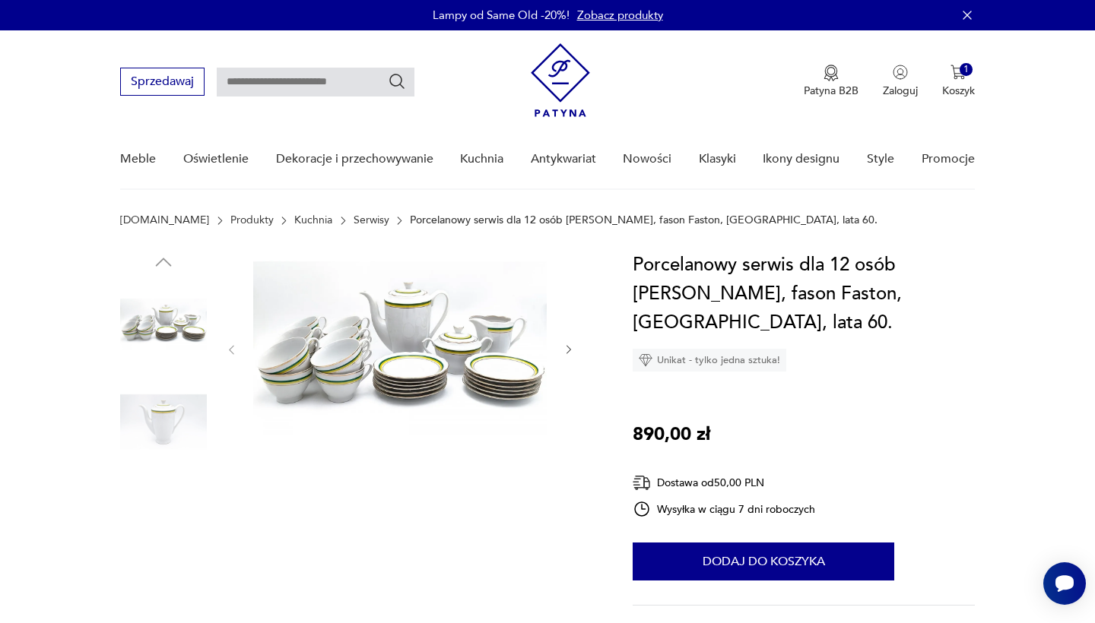
click at [449, 336] on img at bounding box center [399, 348] width 293 height 195
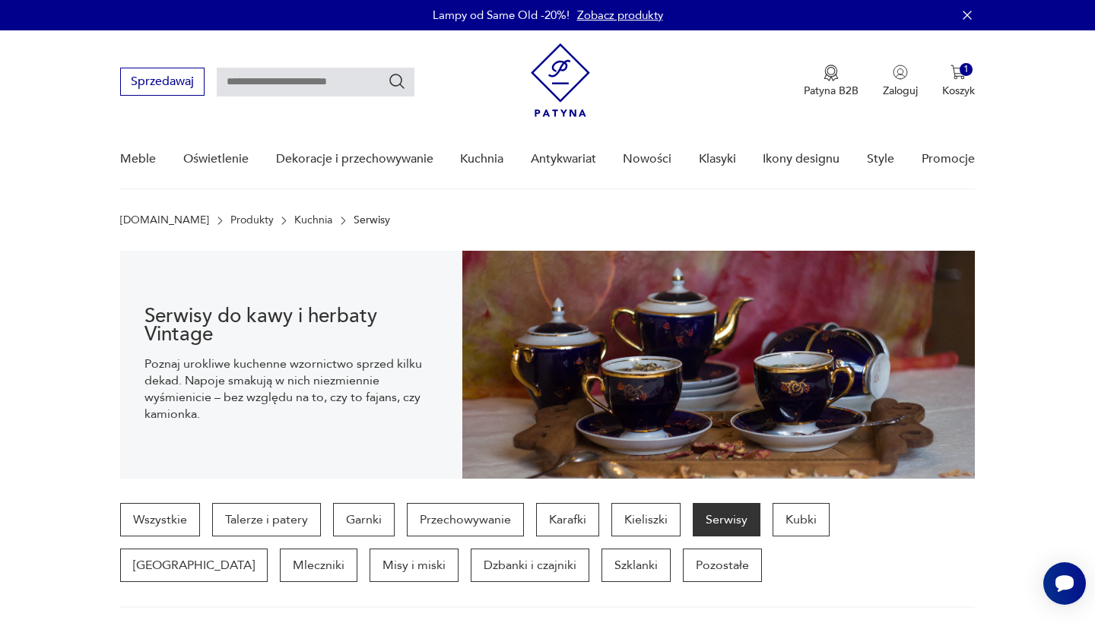
scroll to position [546, 0]
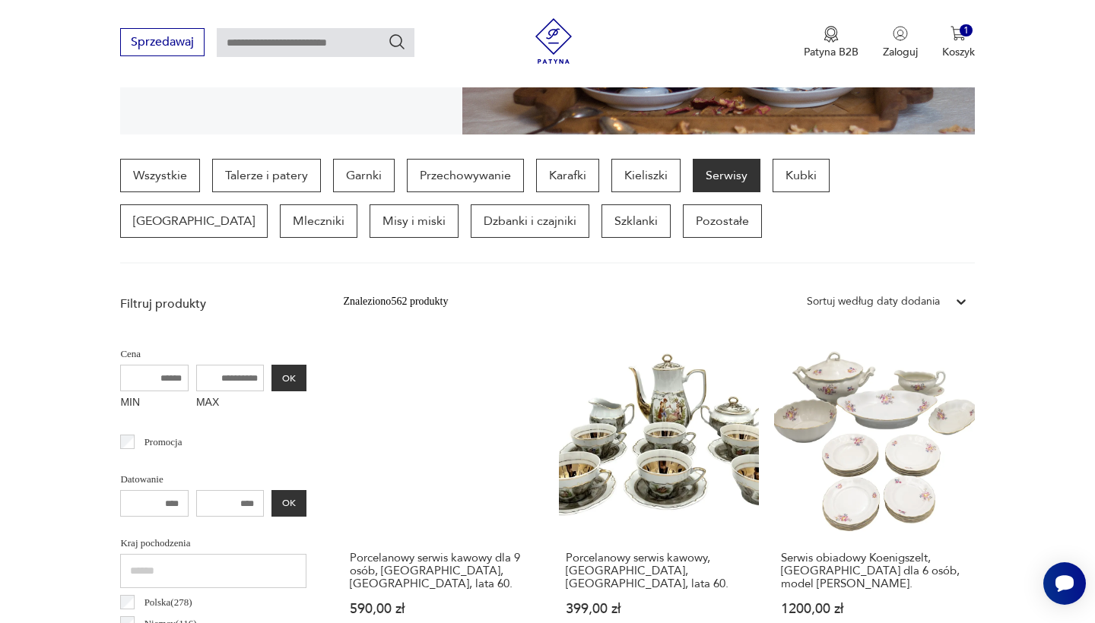
scroll to position [305, 0]
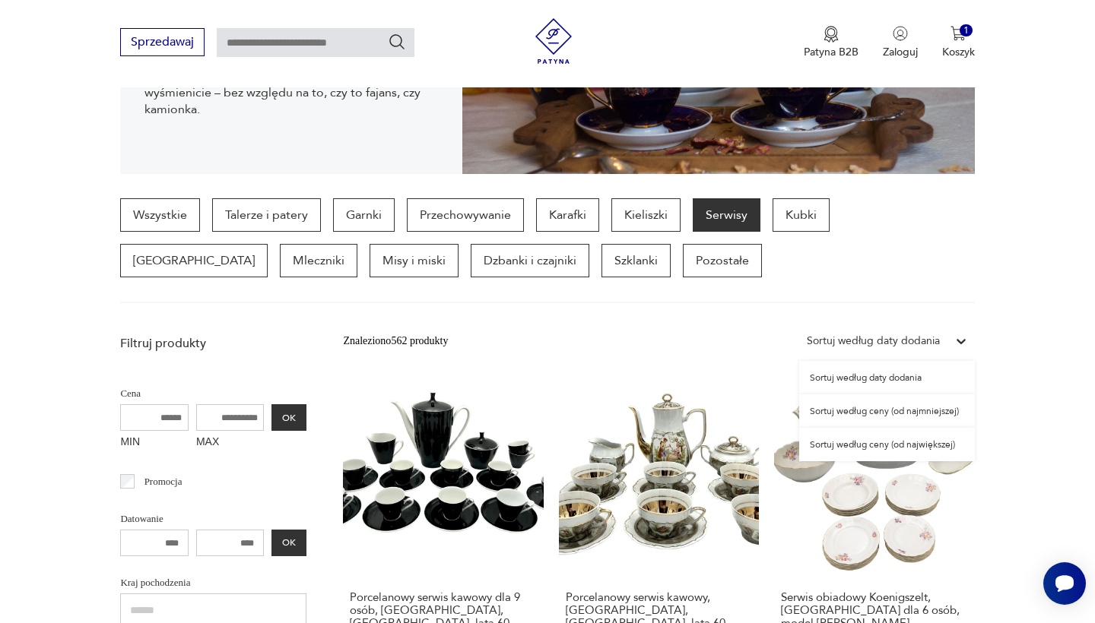
click at [941, 330] on div "Sortuj według daty dodania" at bounding box center [887, 341] width 176 height 27
click at [903, 447] on div "Sortuj według ceny (od największej)" at bounding box center [887, 444] width 176 height 33
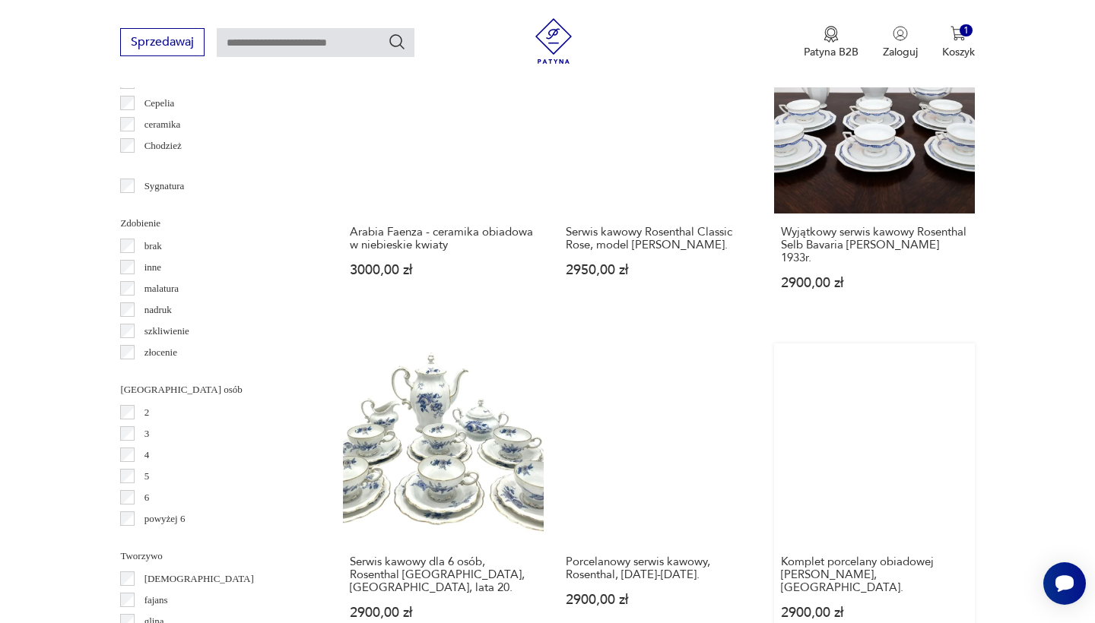
scroll to position [1716, 0]
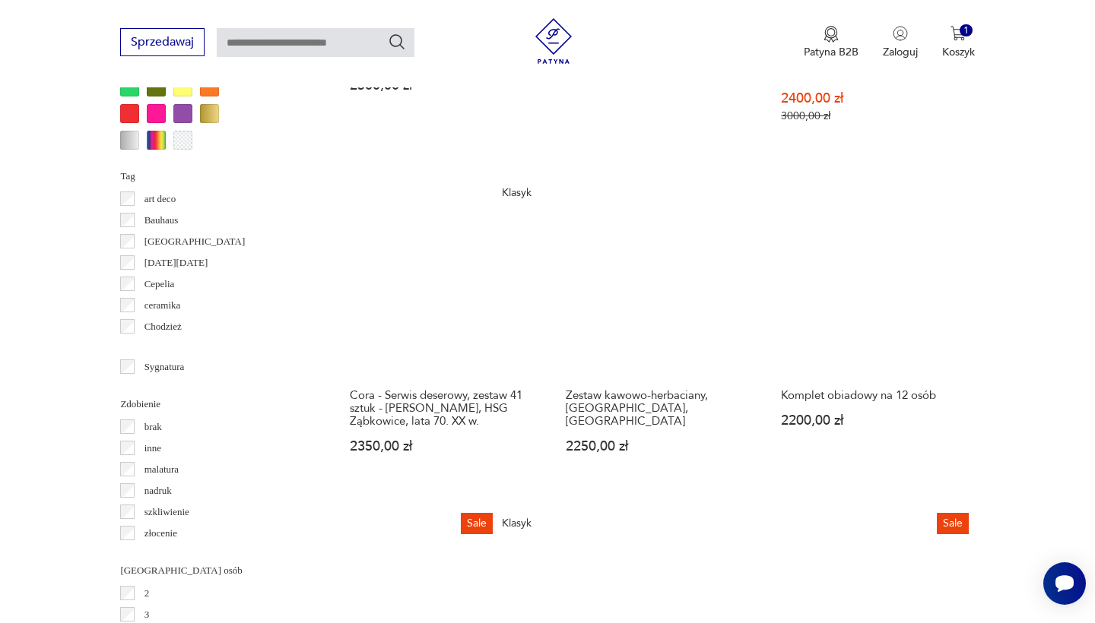
scroll to position [1533, 0]
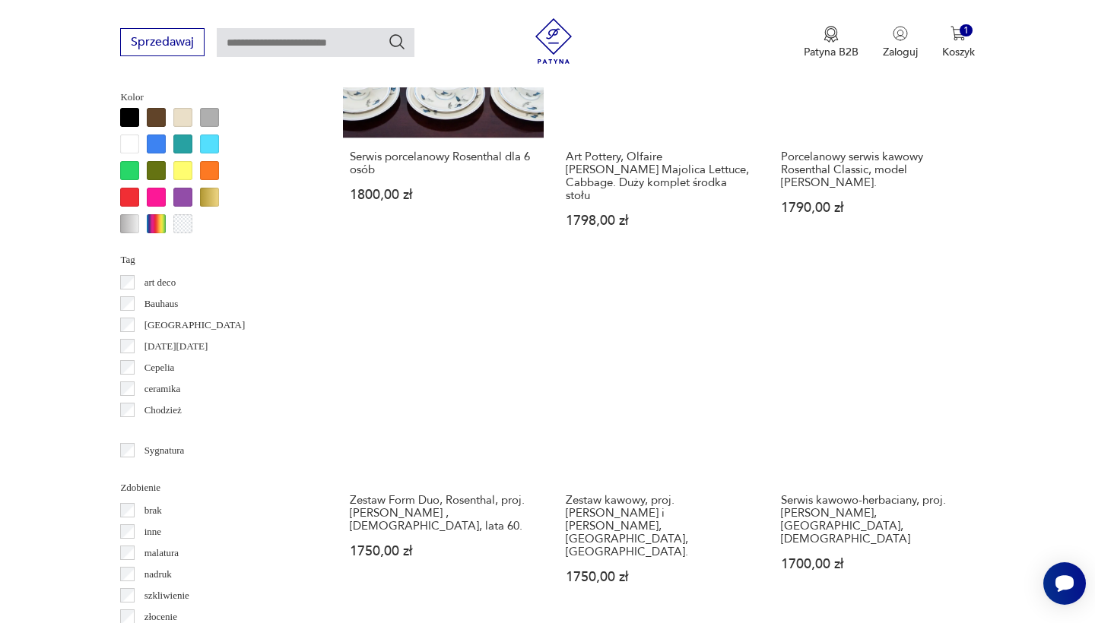
scroll to position [1450, 0]
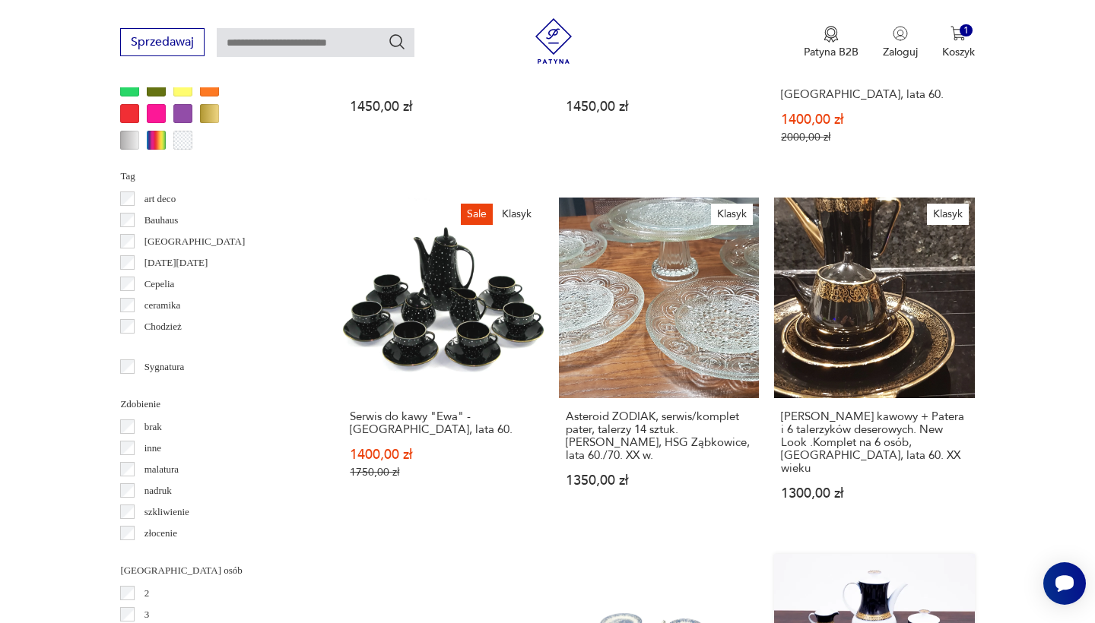
scroll to position [1535, 0]
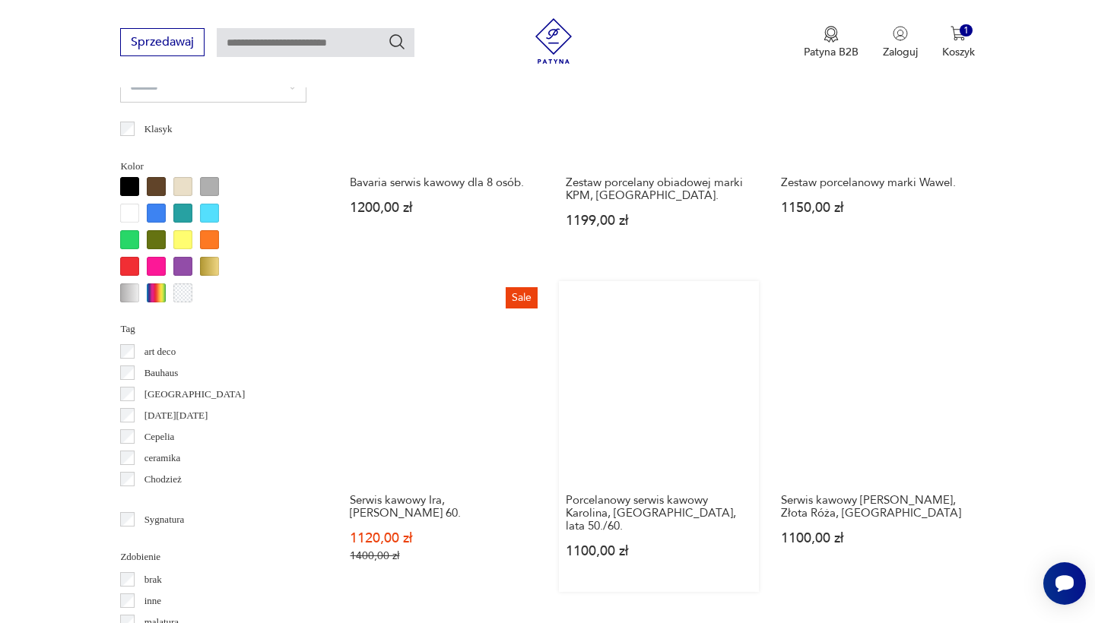
scroll to position [1382, 0]
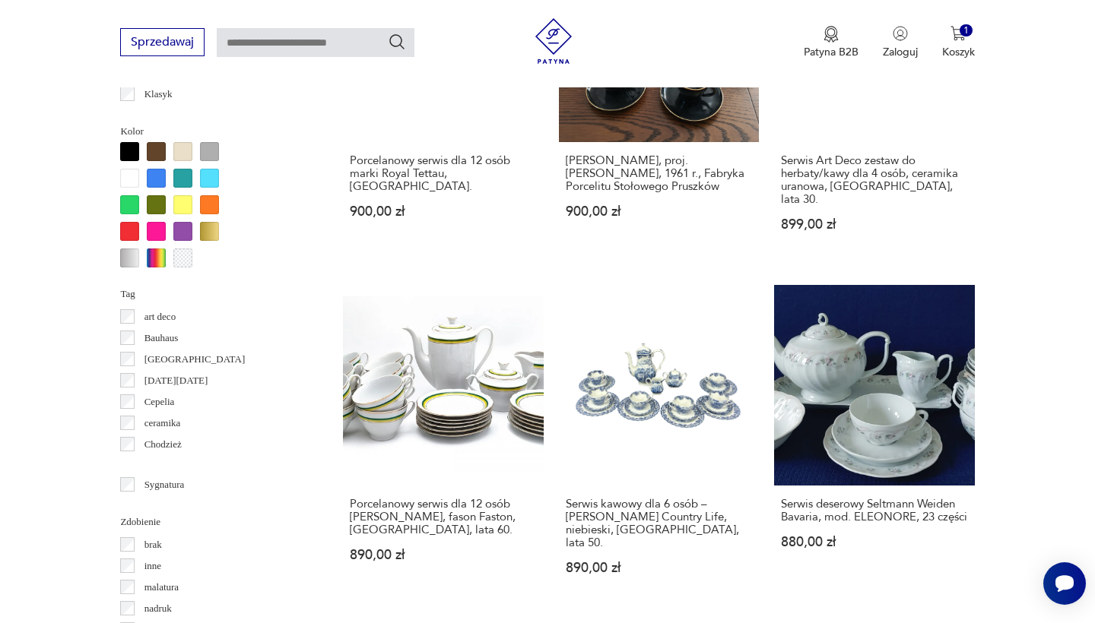
scroll to position [1444, 0]
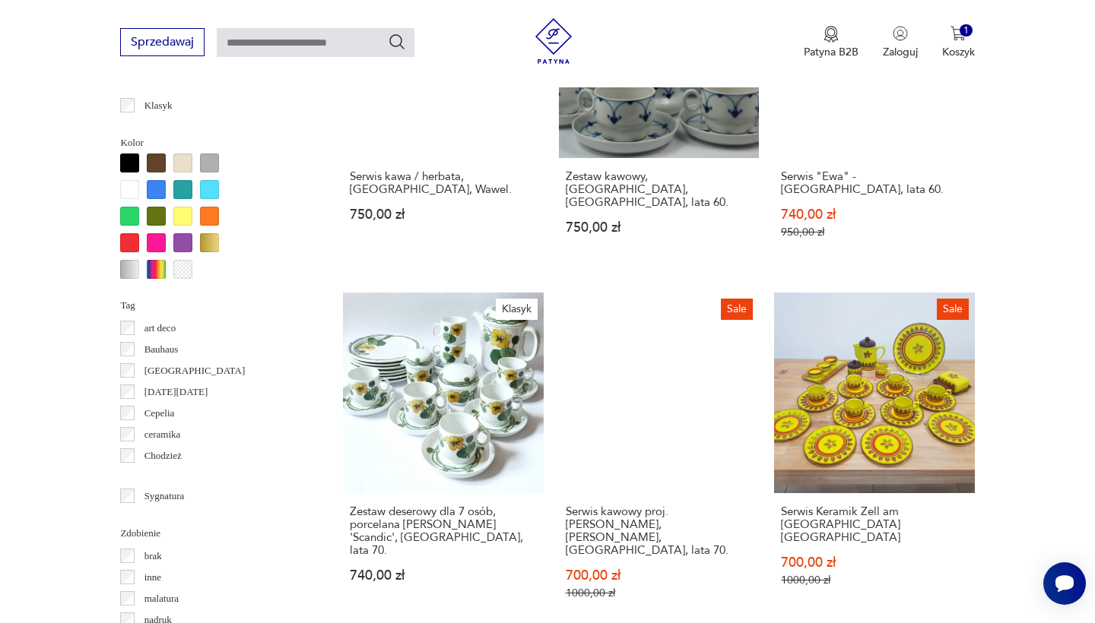
scroll to position [1403, 0]
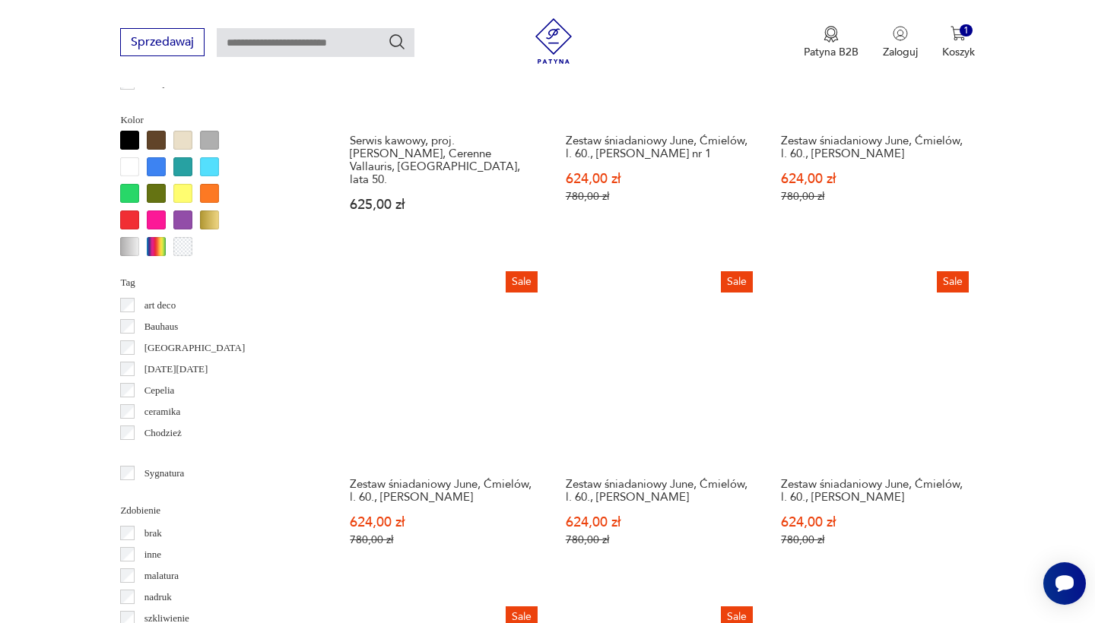
scroll to position [1427, 0]
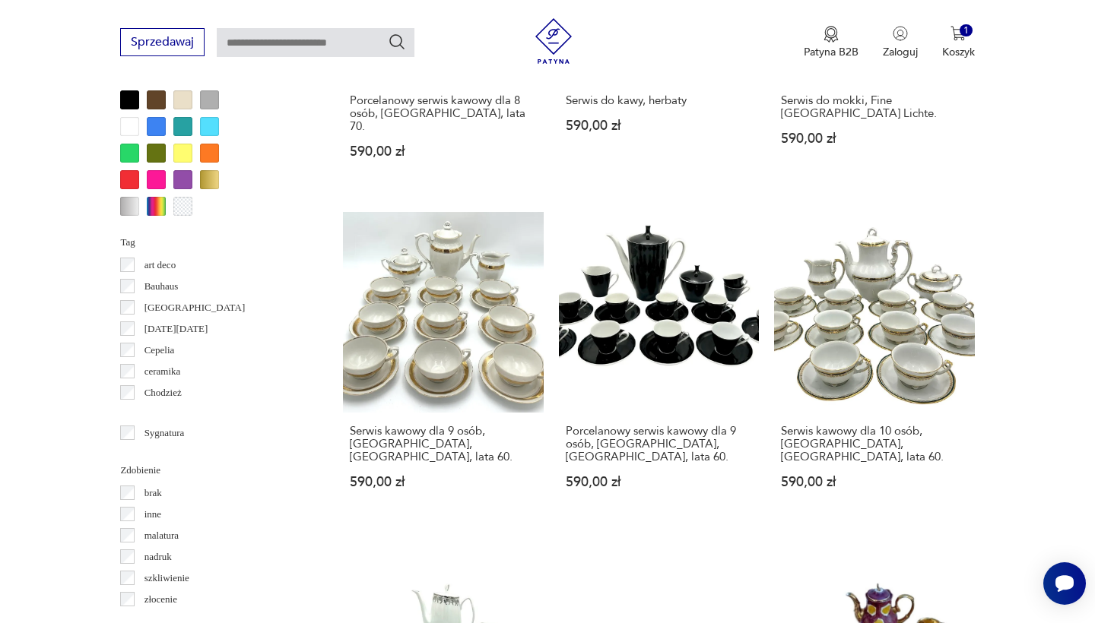
scroll to position [1469, 0]
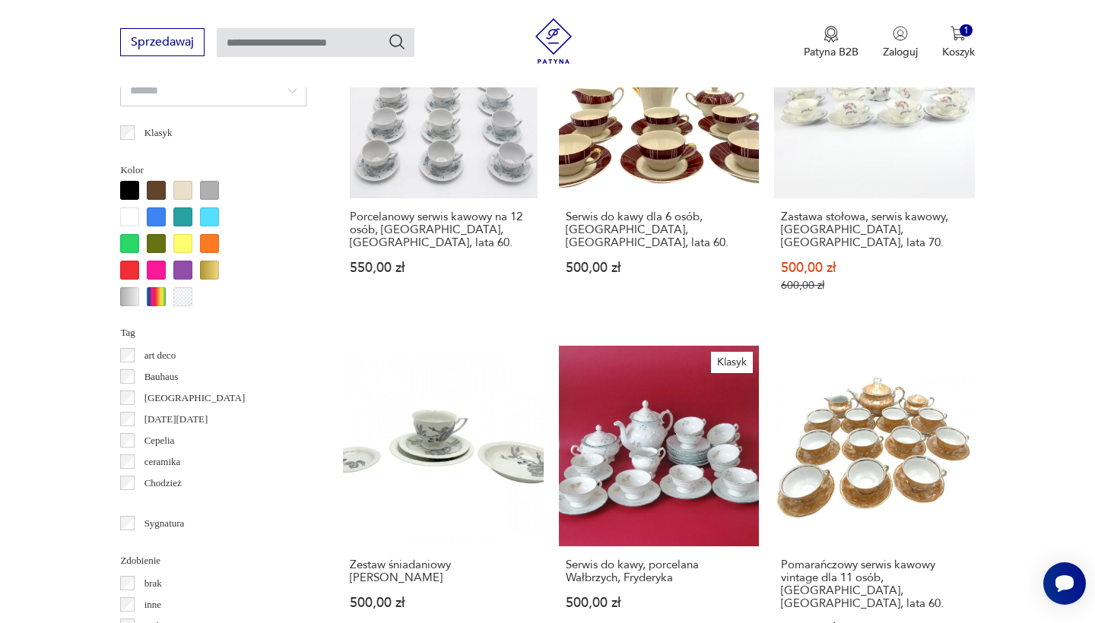
scroll to position [1377, 0]
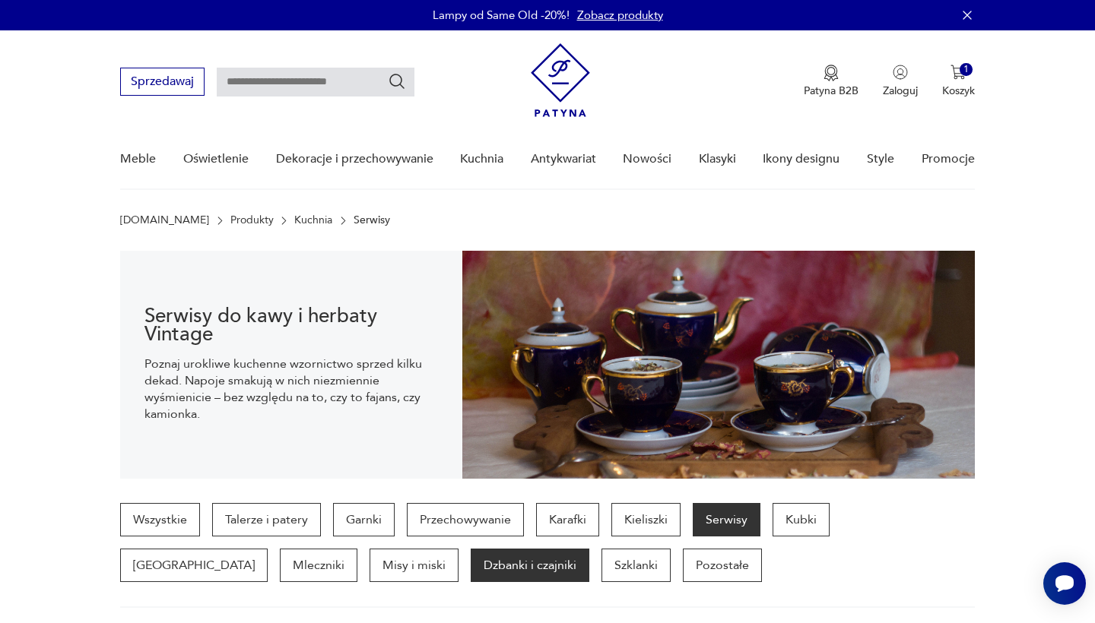
click at [471, 572] on p "Dzbanki i czajniki" at bounding box center [530, 565] width 119 height 33
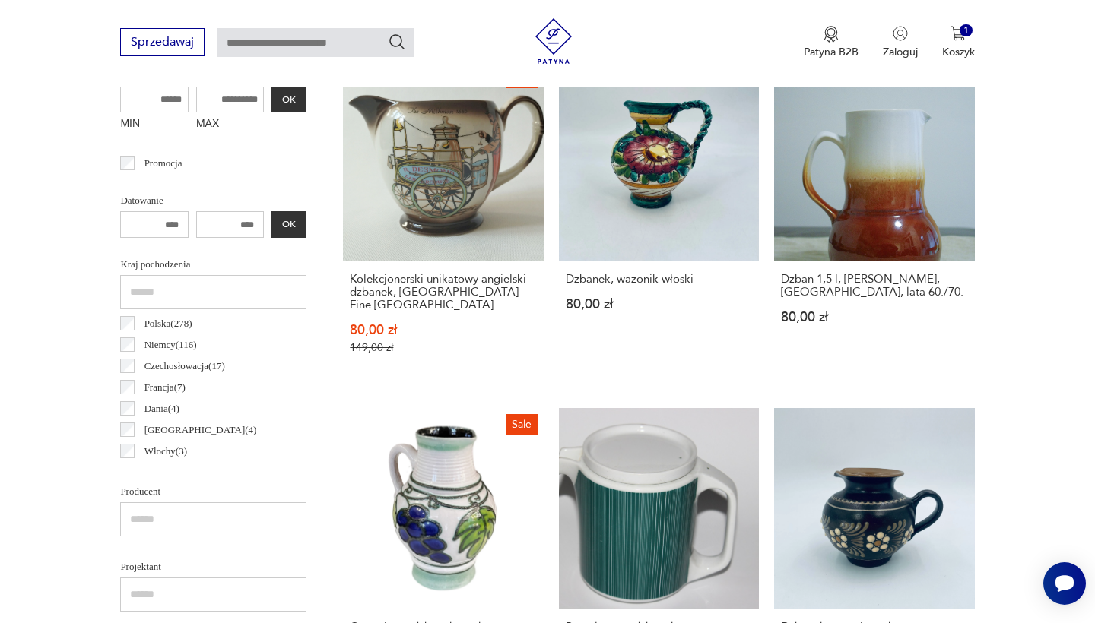
scroll to position [625, 0]
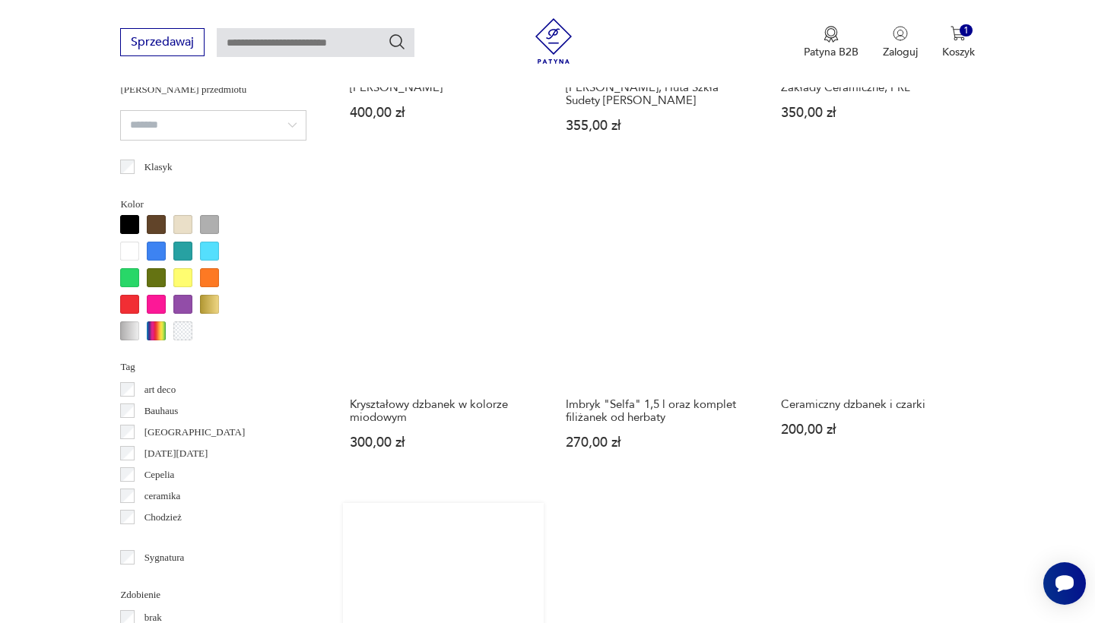
scroll to position [1206, 0]
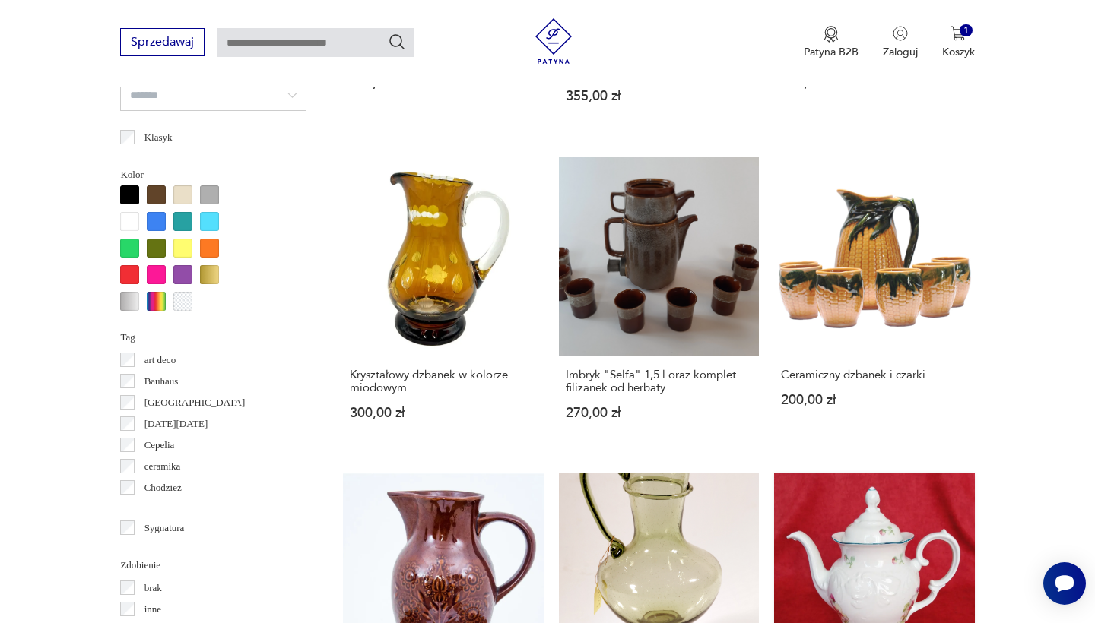
click at [886, 474] on link "Biały dzbanek z motywem kwiatowym, Wałbrzych 150,00 zł" at bounding box center [874, 620] width 200 height 293
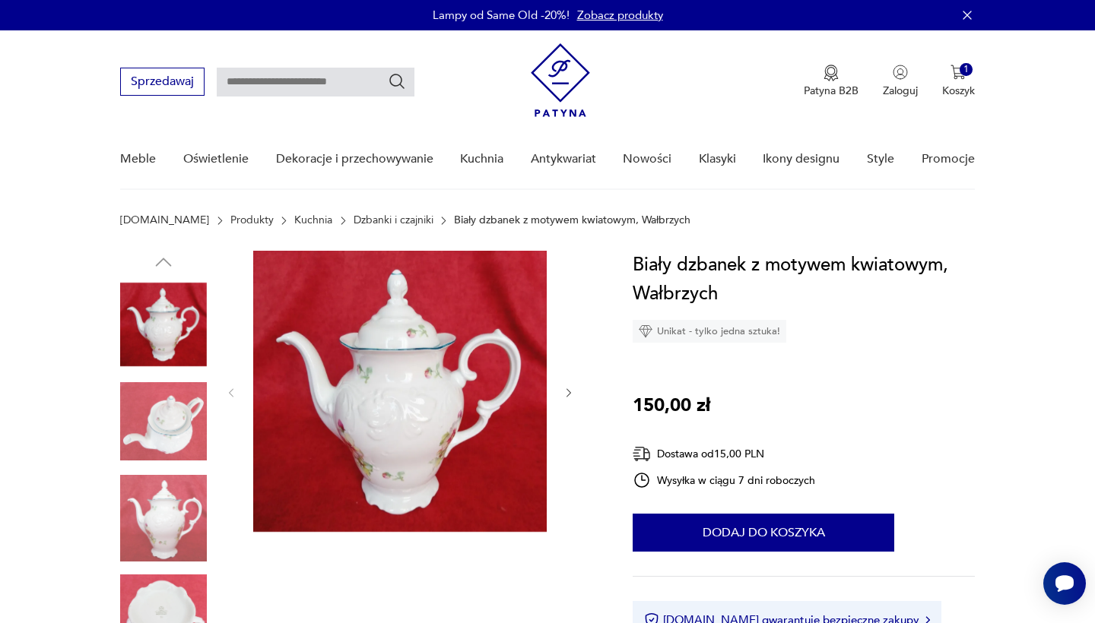
click at [474, 427] on img at bounding box center [399, 391] width 293 height 281
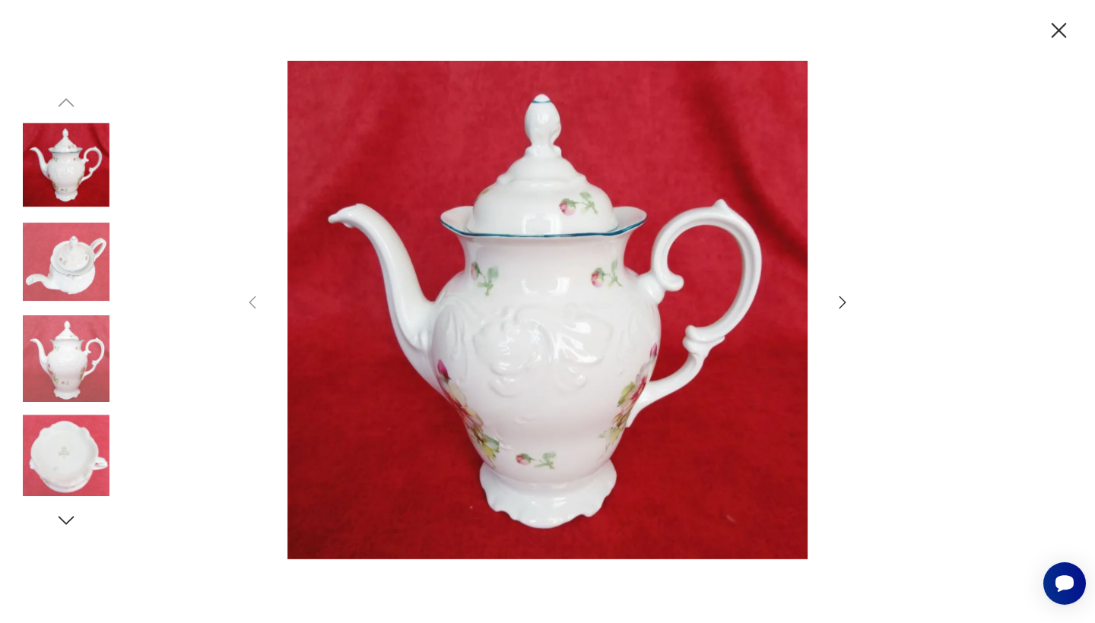
click at [477, 423] on img at bounding box center [547, 310] width 541 height 499
click at [661, 274] on img at bounding box center [547, 310] width 541 height 499
click at [1057, 33] on icon "button" at bounding box center [1058, 30] width 15 height 15
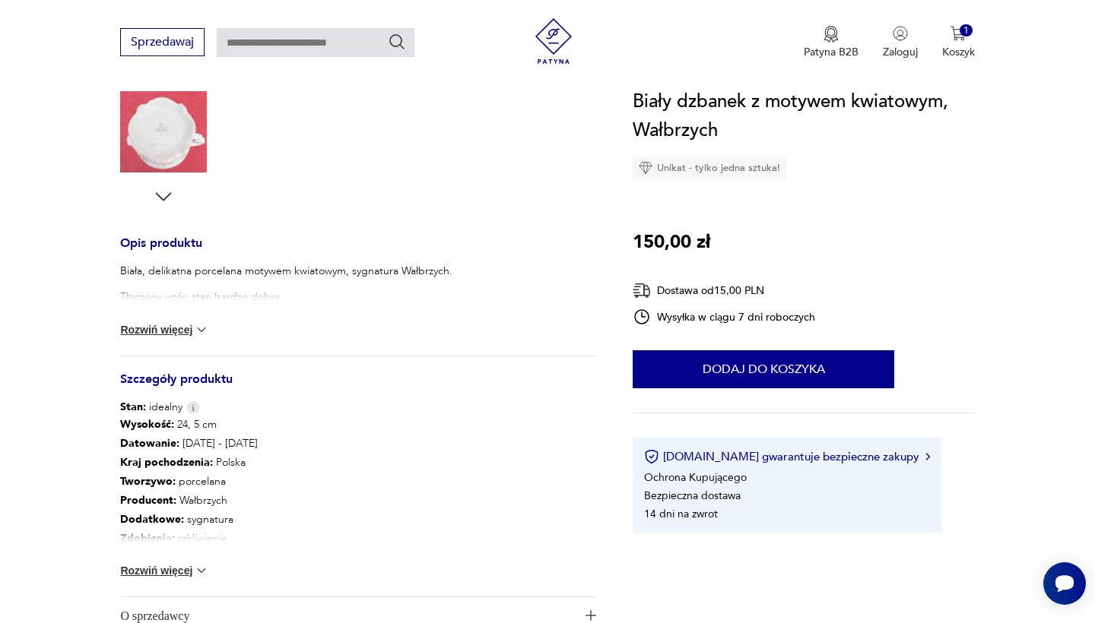
scroll to position [485, 0]
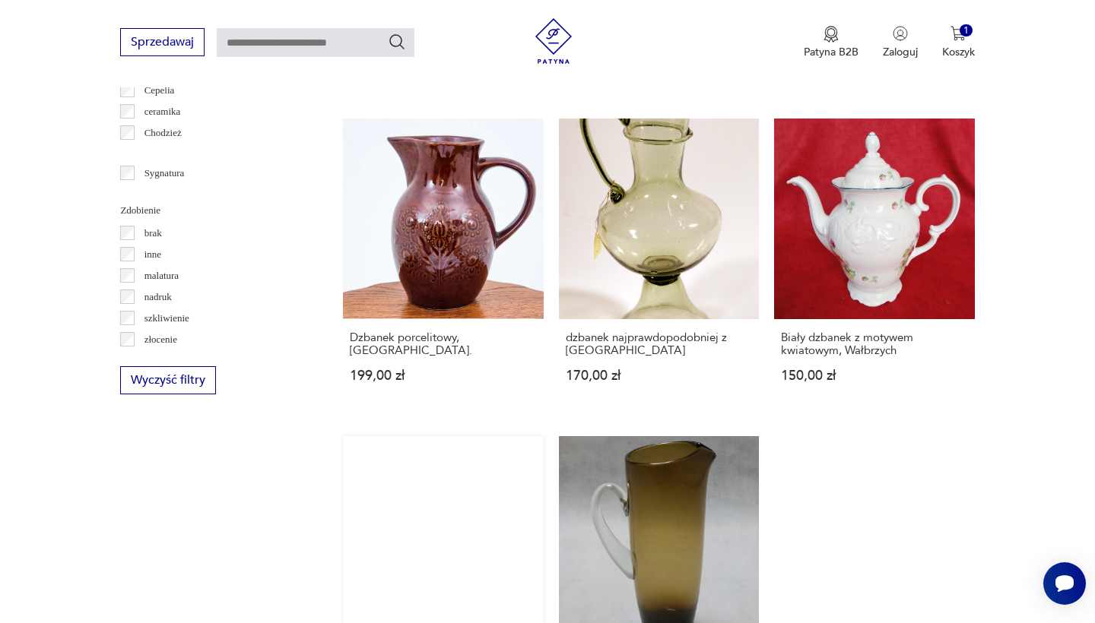
scroll to position [1552, 0]
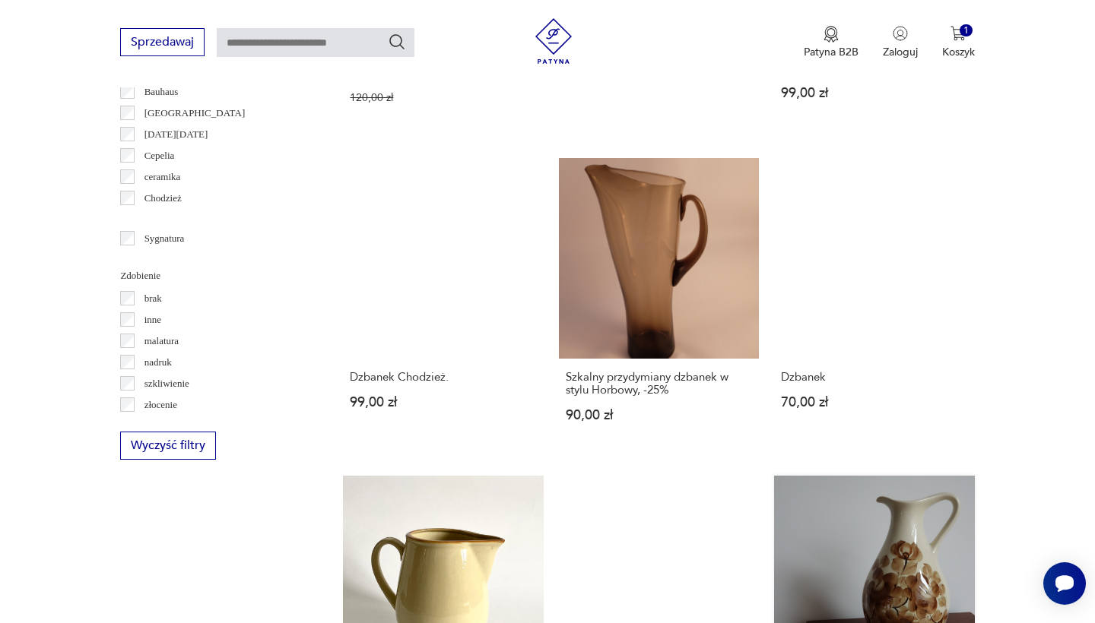
scroll to position [1499, 0]
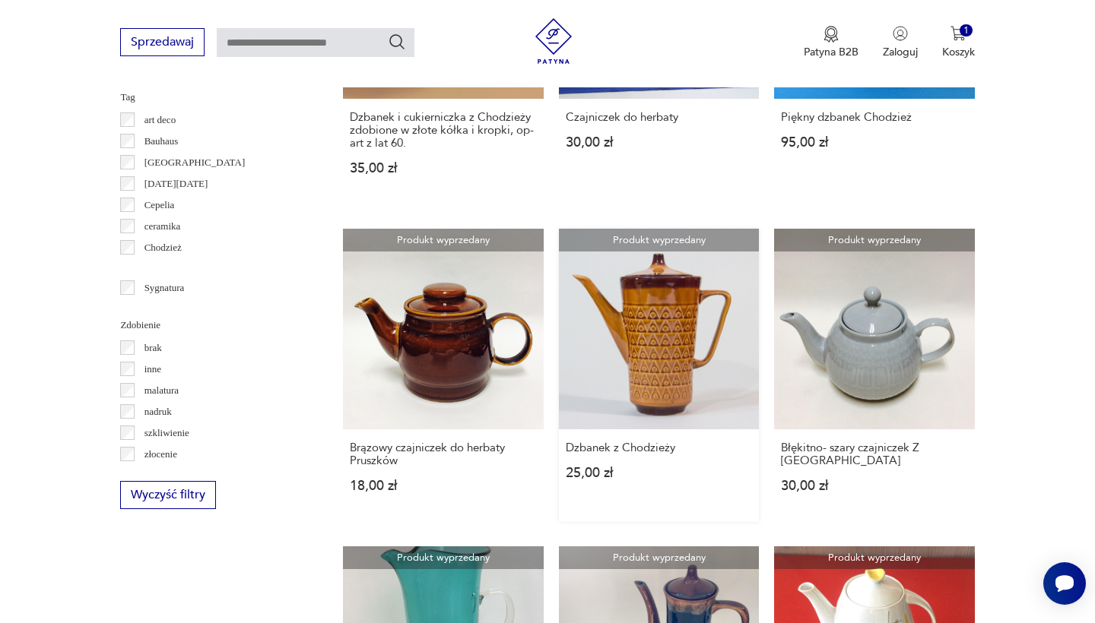
scroll to position [1460, 0]
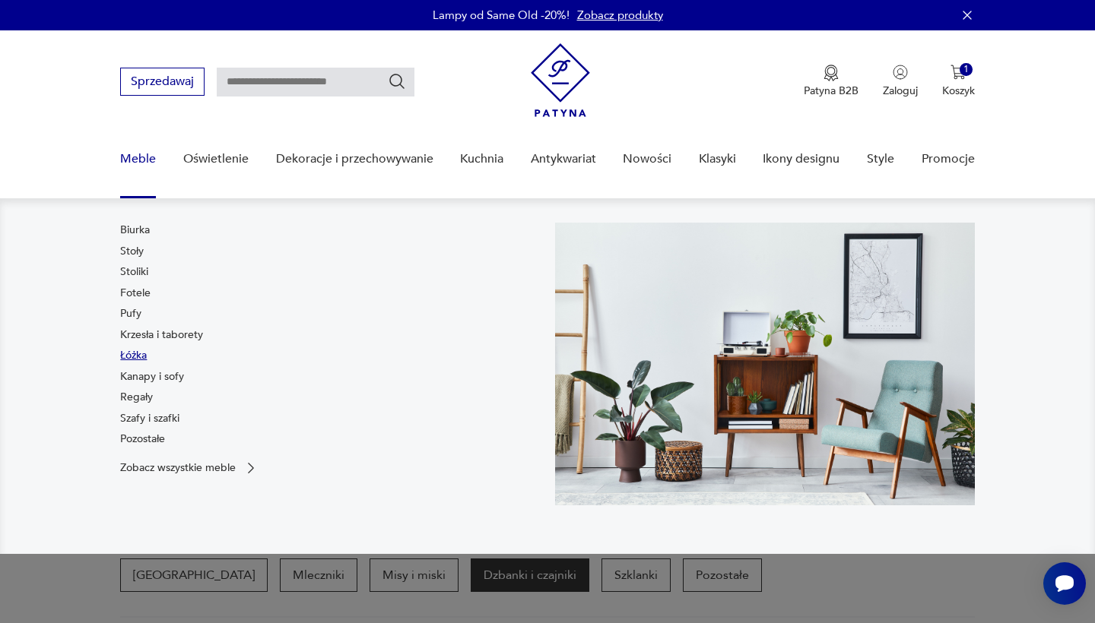
click at [134, 351] on link "Łóżka" at bounding box center [133, 355] width 27 height 15
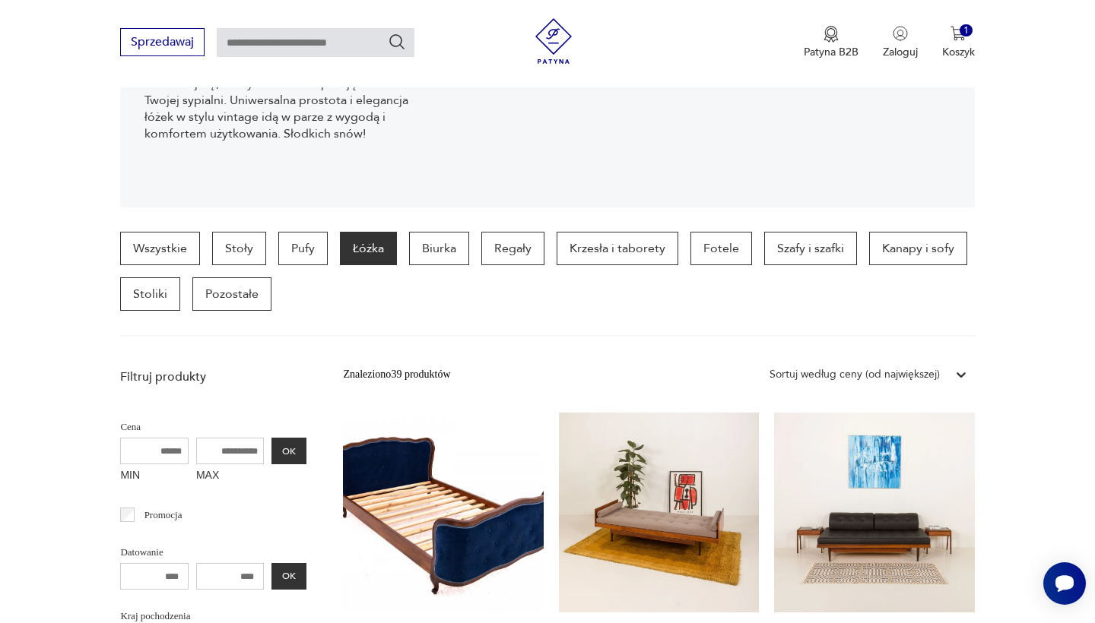
scroll to position [523, 0]
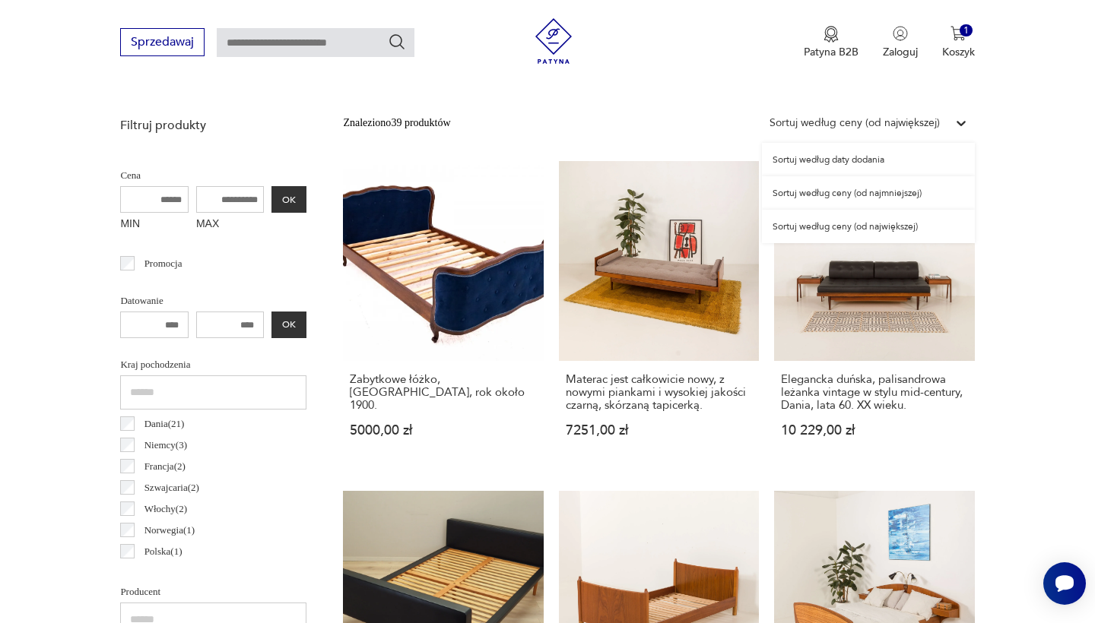
click at [896, 114] on div "Sortuj według ceny (od największej)" at bounding box center [854, 123] width 185 height 20
click at [854, 223] on div "Sortuj według ceny (od największej)" at bounding box center [868, 226] width 213 height 33
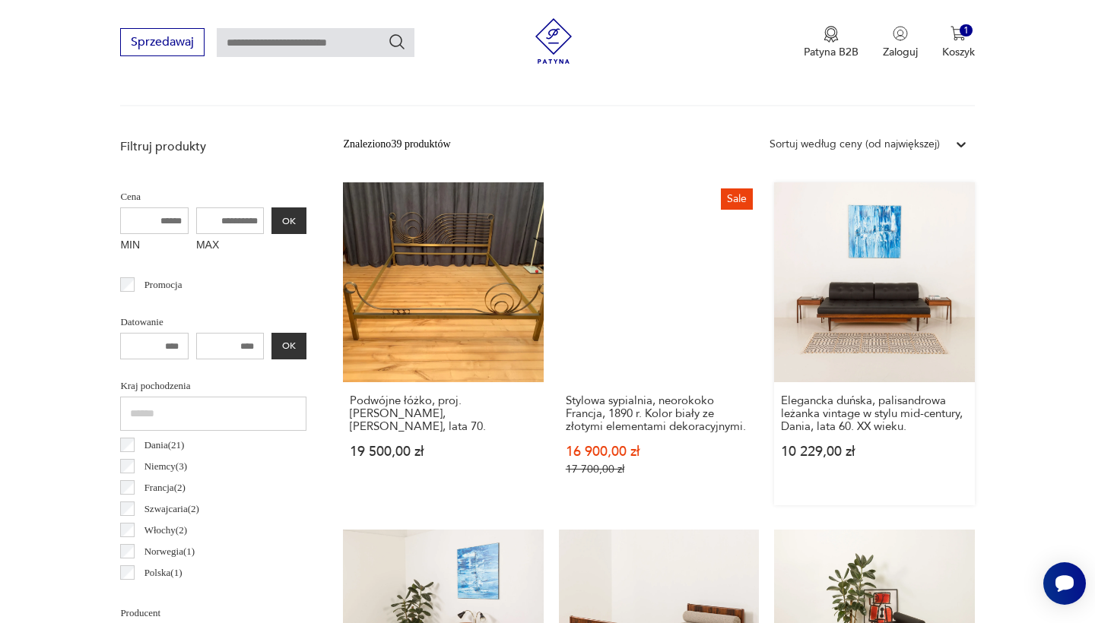
scroll to position [505, 0]
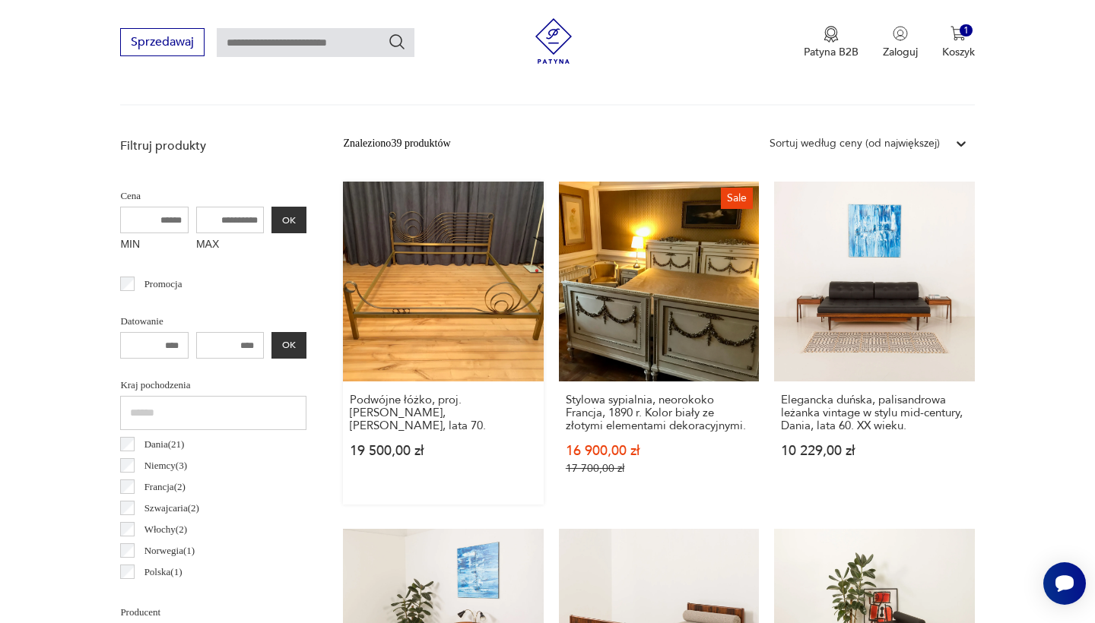
click at [379, 197] on link "Podwójne łóżko, proj. Luciano Frigerio, Frigerio Desio, lata 70. 19 500,00 zł" at bounding box center [443, 343] width 200 height 323
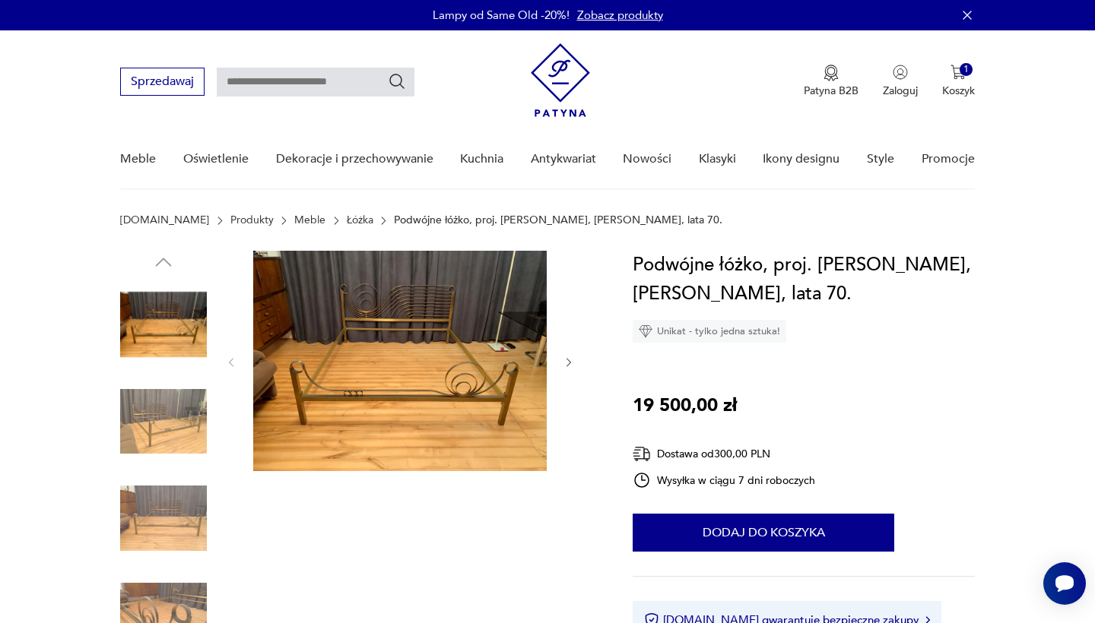
click at [447, 328] on img at bounding box center [399, 361] width 293 height 220
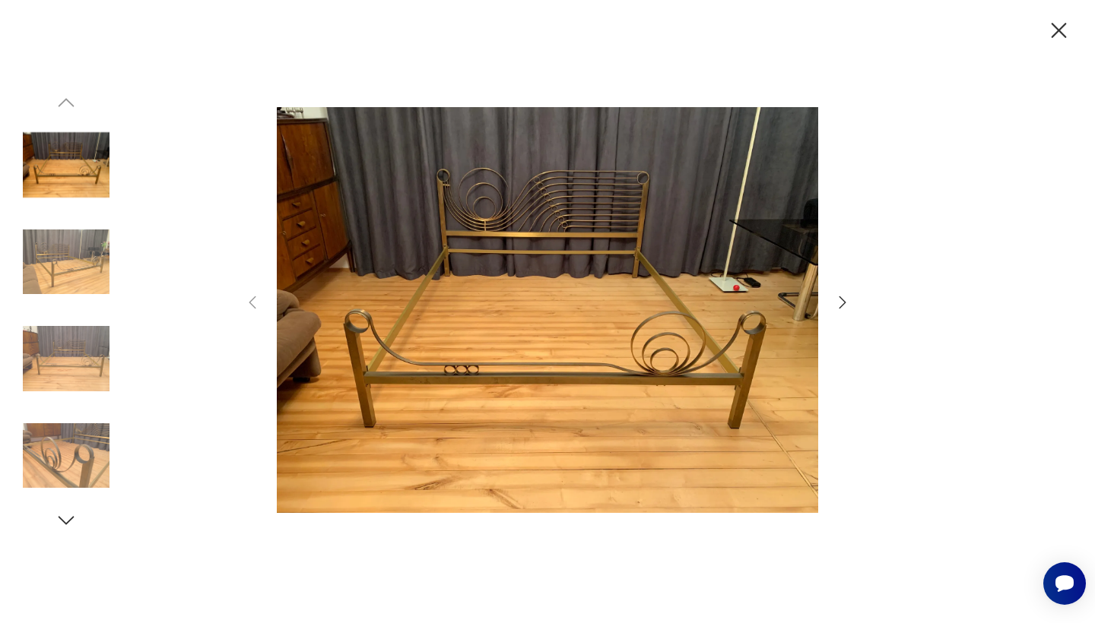
click at [842, 301] on icon "button" at bounding box center [842, 302] width 18 height 18
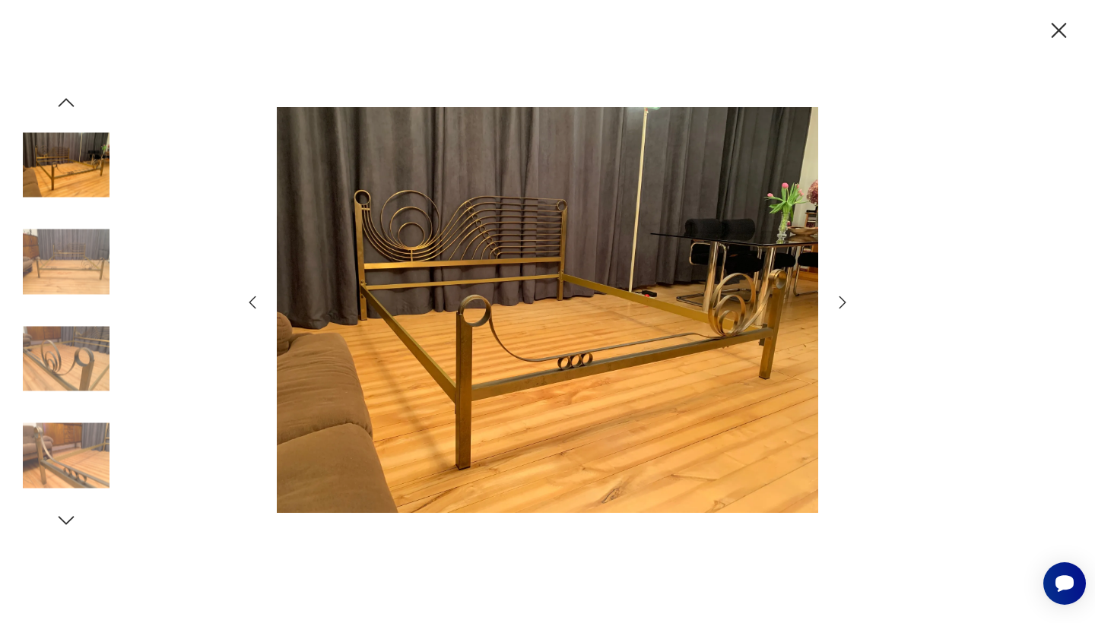
click at [842, 301] on icon "button" at bounding box center [842, 302] width 18 height 18
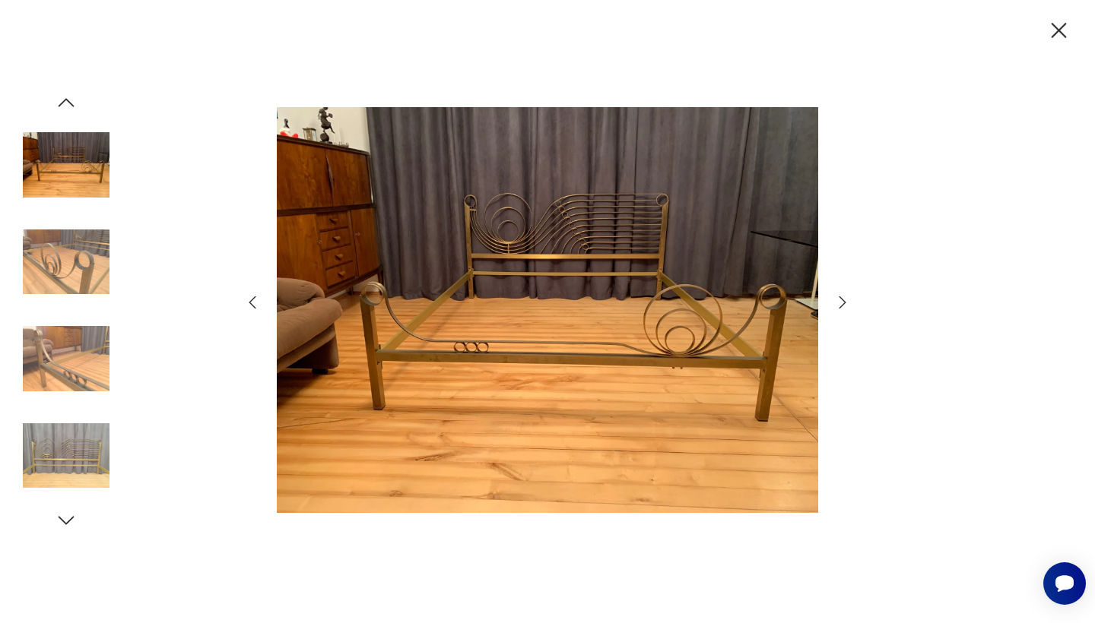
click at [842, 301] on icon "button" at bounding box center [842, 302] width 18 height 18
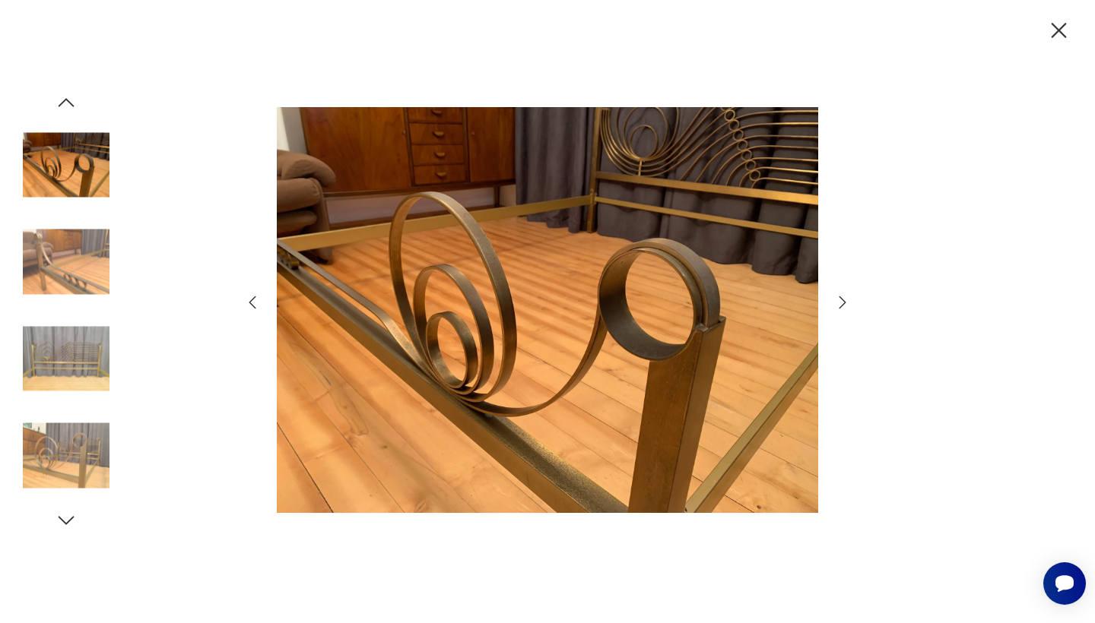
click at [842, 301] on icon "button" at bounding box center [842, 302] width 18 height 18
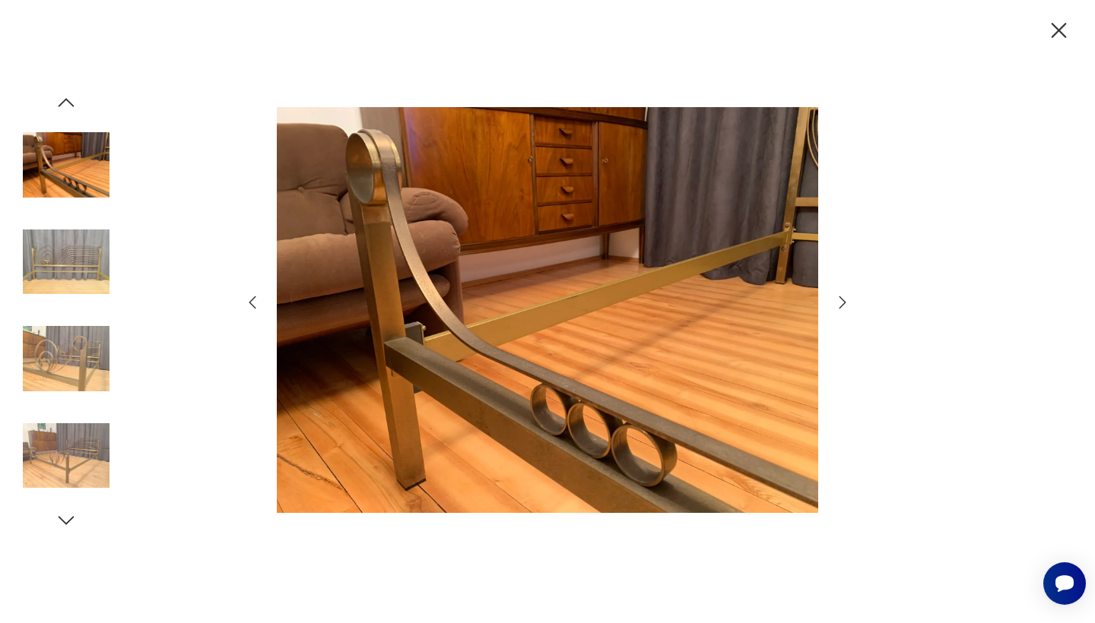
click at [842, 301] on icon "button" at bounding box center [842, 302] width 18 height 18
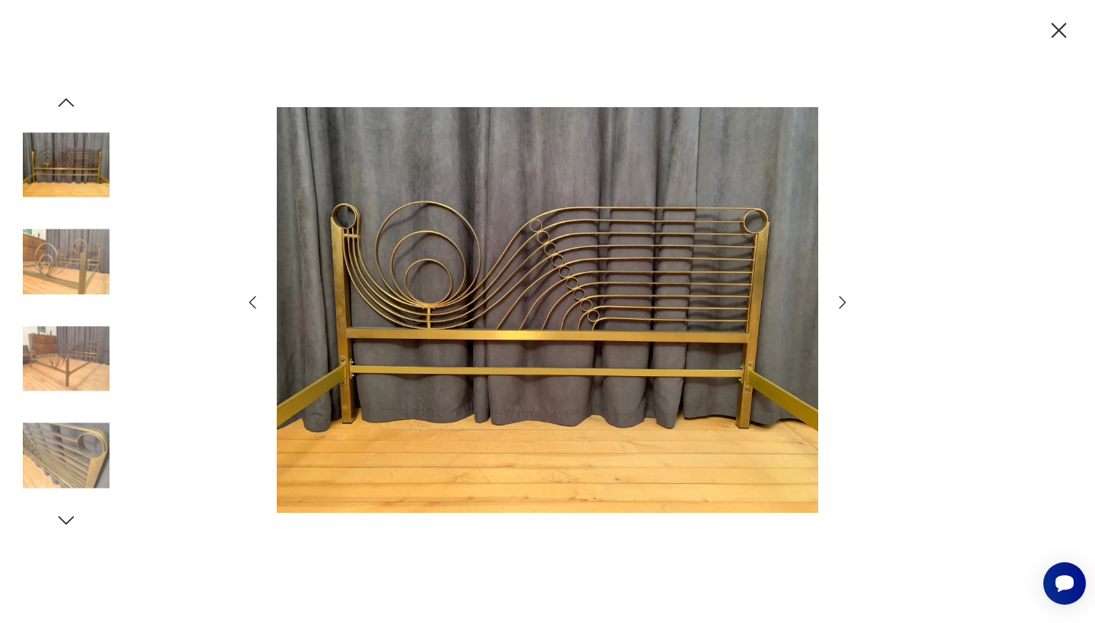
click at [842, 301] on icon "button" at bounding box center [842, 302] width 18 height 18
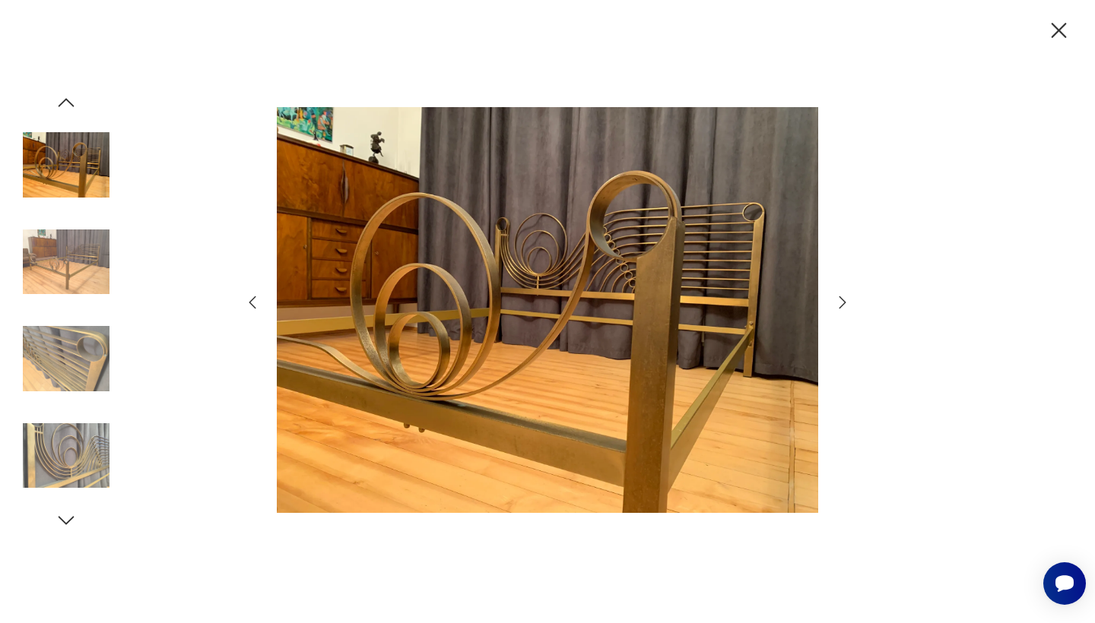
click at [842, 301] on icon "button" at bounding box center [842, 302] width 18 height 18
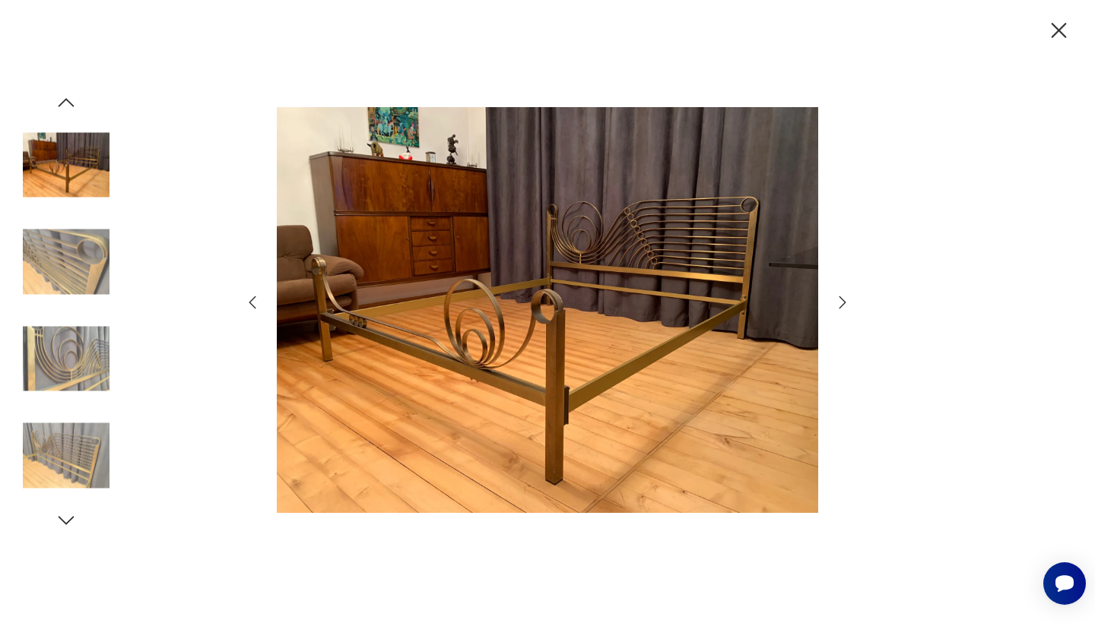
click at [842, 301] on icon "button" at bounding box center [842, 302] width 18 height 18
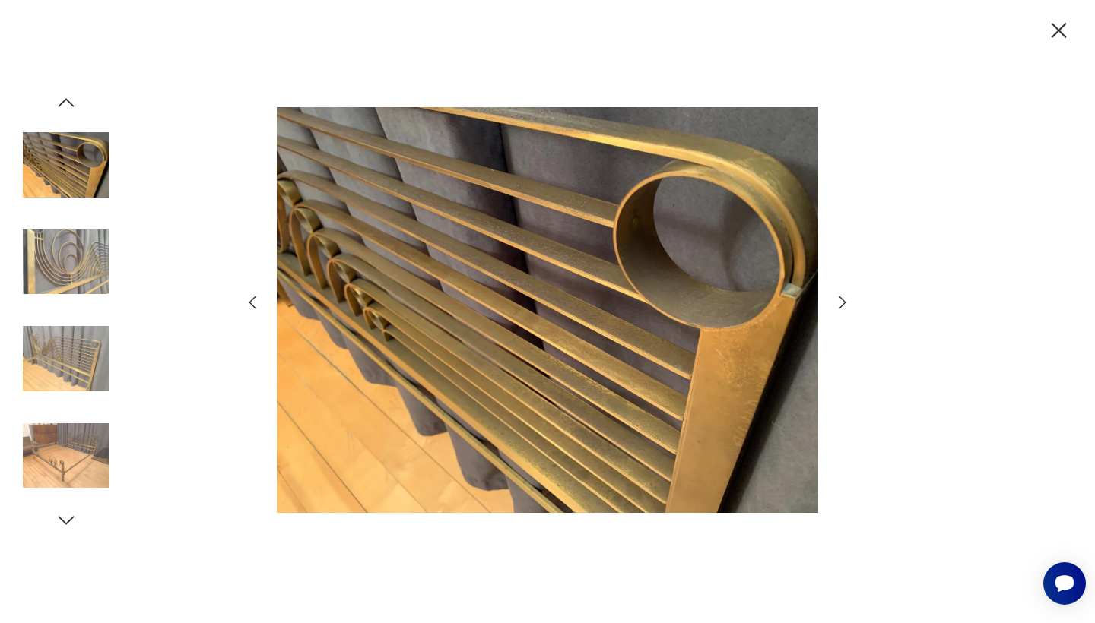
click at [842, 301] on icon "button" at bounding box center [842, 302] width 18 height 18
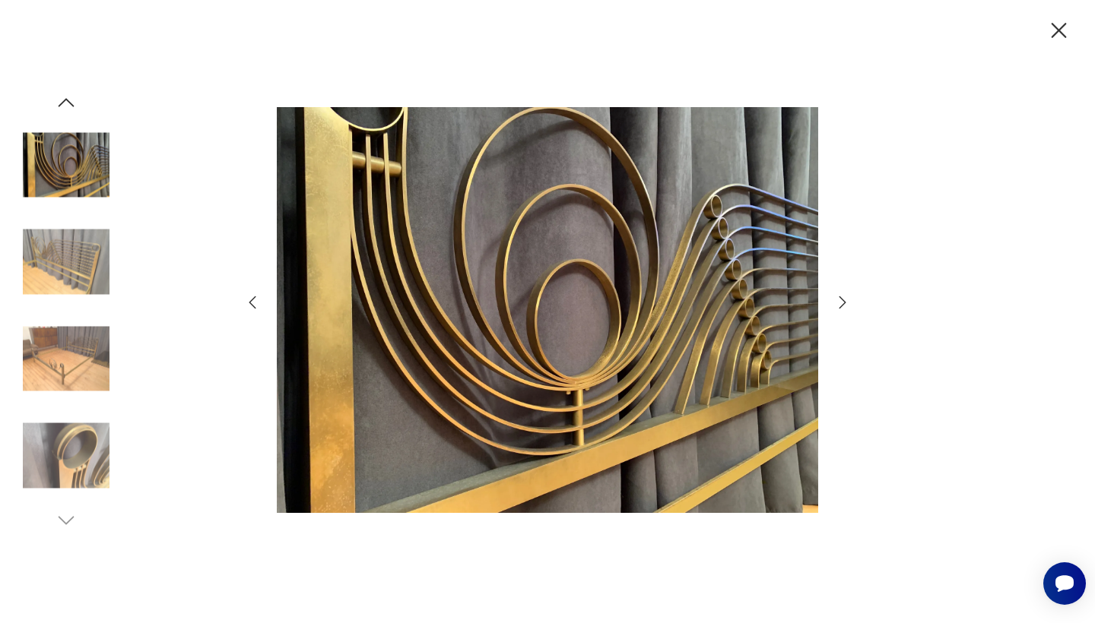
click at [842, 301] on icon "button" at bounding box center [842, 302] width 18 height 18
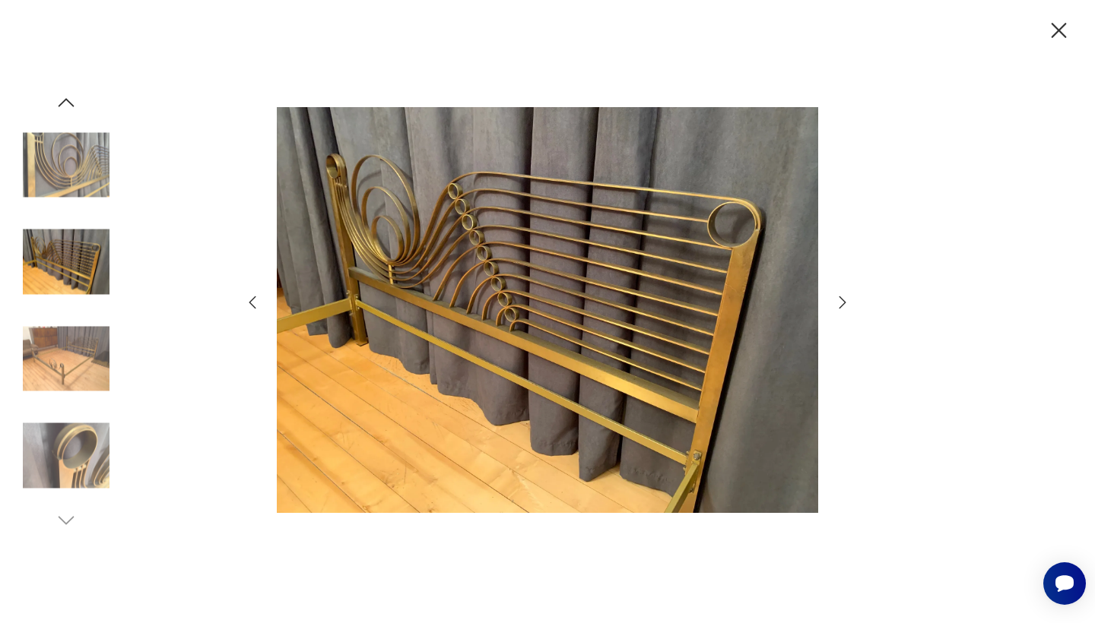
click at [842, 301] on icon "button" at bounding box center [842, 302] width 18 height 18
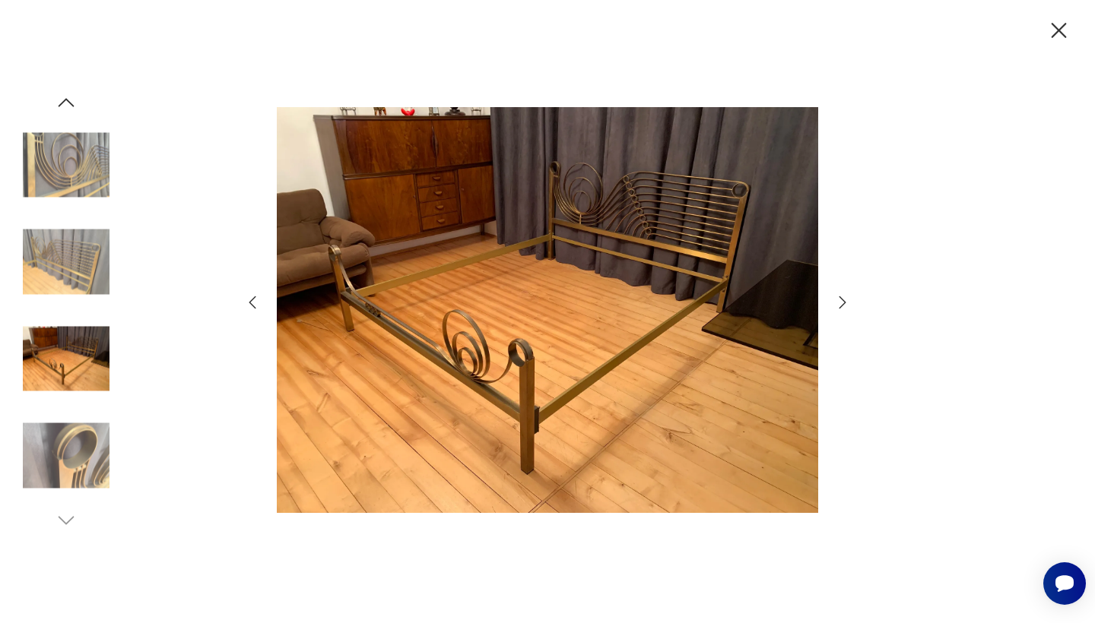
click at [842, 301] on icon "button" at bounding box center [842, 302] width 18 height 18
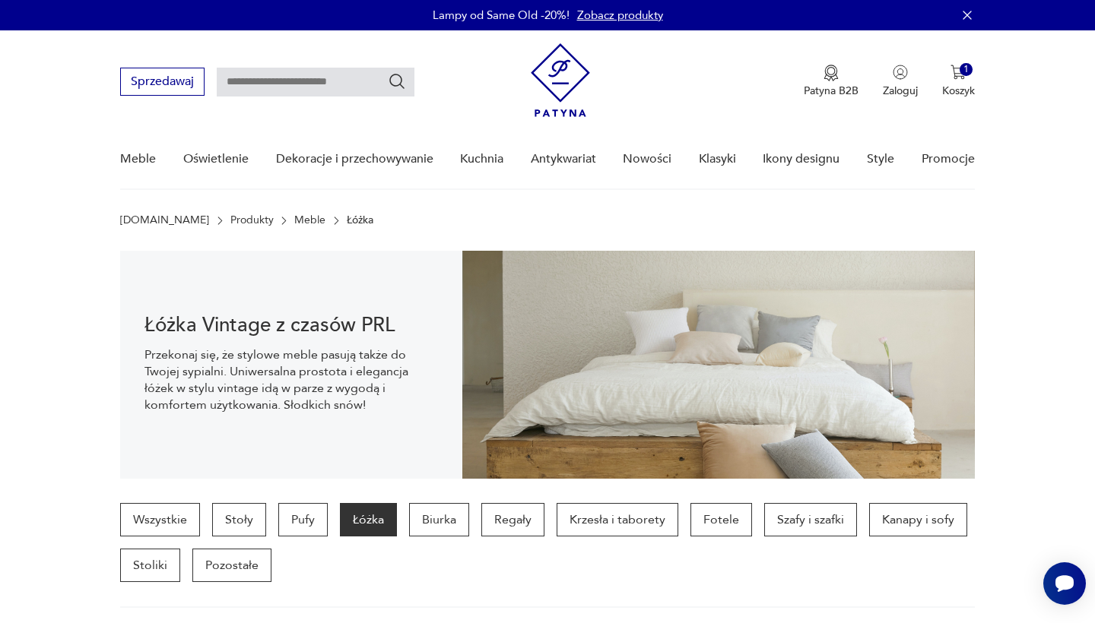
scroll to position [502, 0]
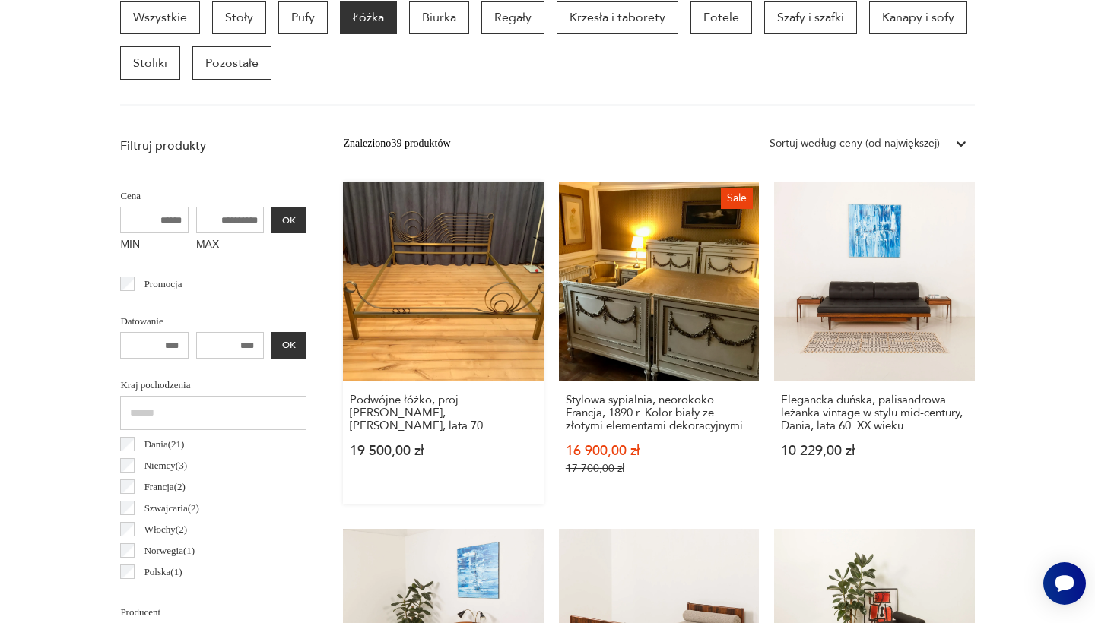
click at [343, 306] on link "Podwójne łóżko, proj. Luciano Frigerio, Frigerio Desio, lata 70. 19 500,00 zł" at bounding box center [443, 343] width 200 height 323
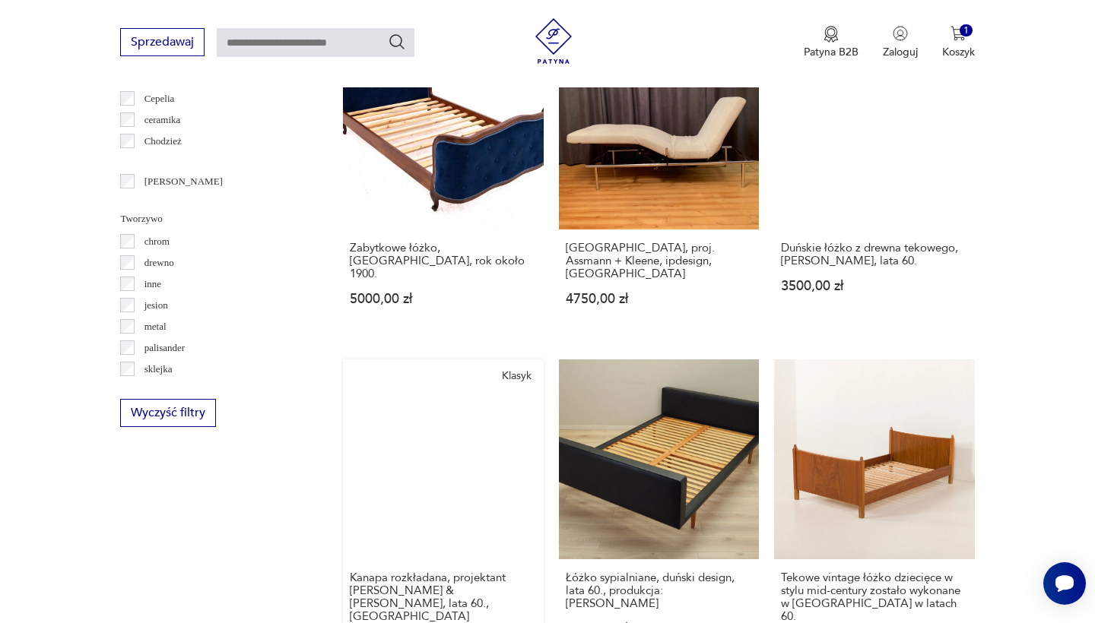
scroll to position [1658, 0]
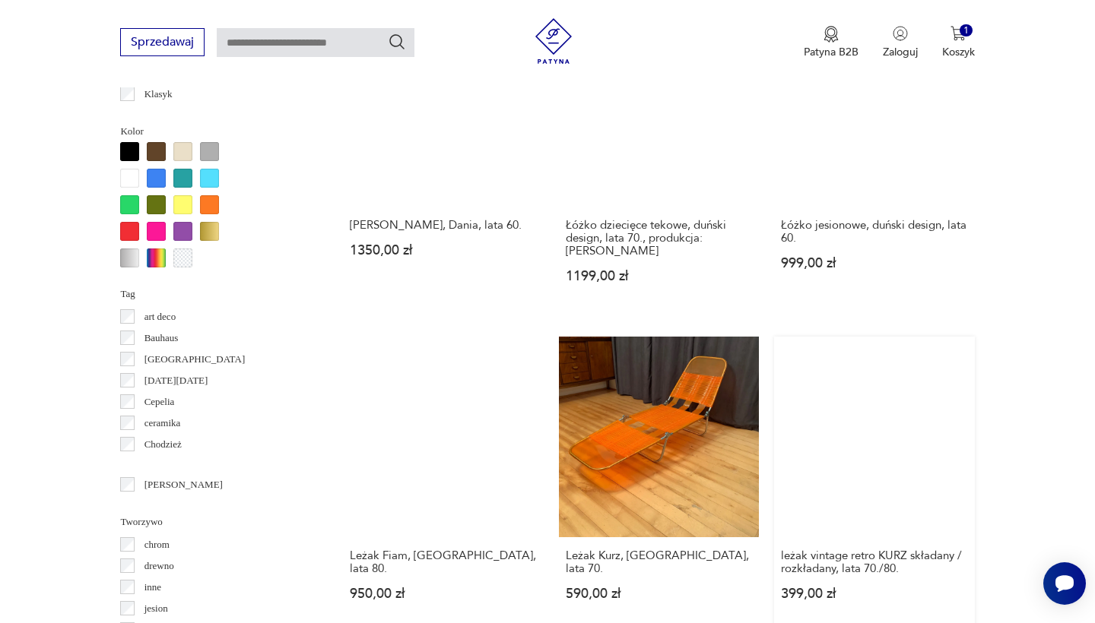
scroll to position [1447, 0]
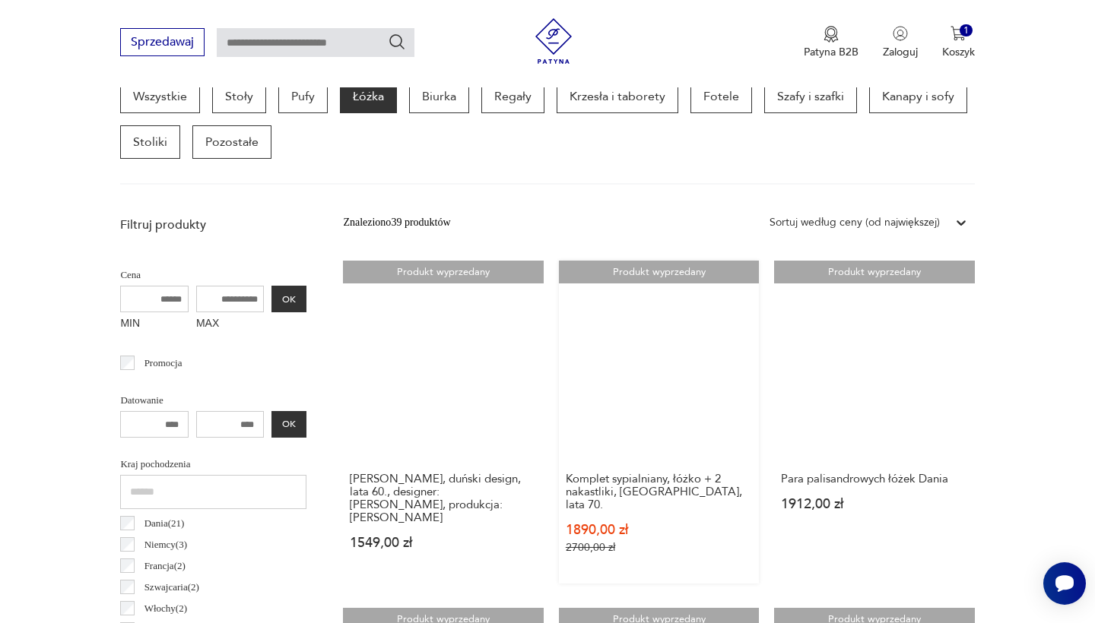
scroll to position [425, 0]
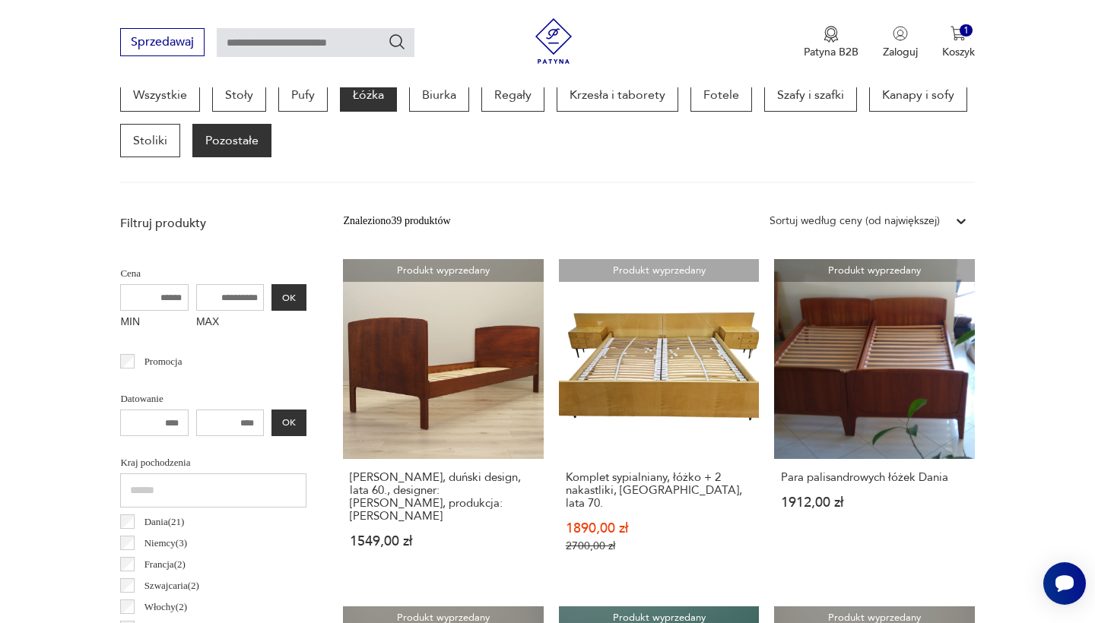
click at [227, 139] on p "Pozostałe" at bounding box center [231, 140] width 79 height 33
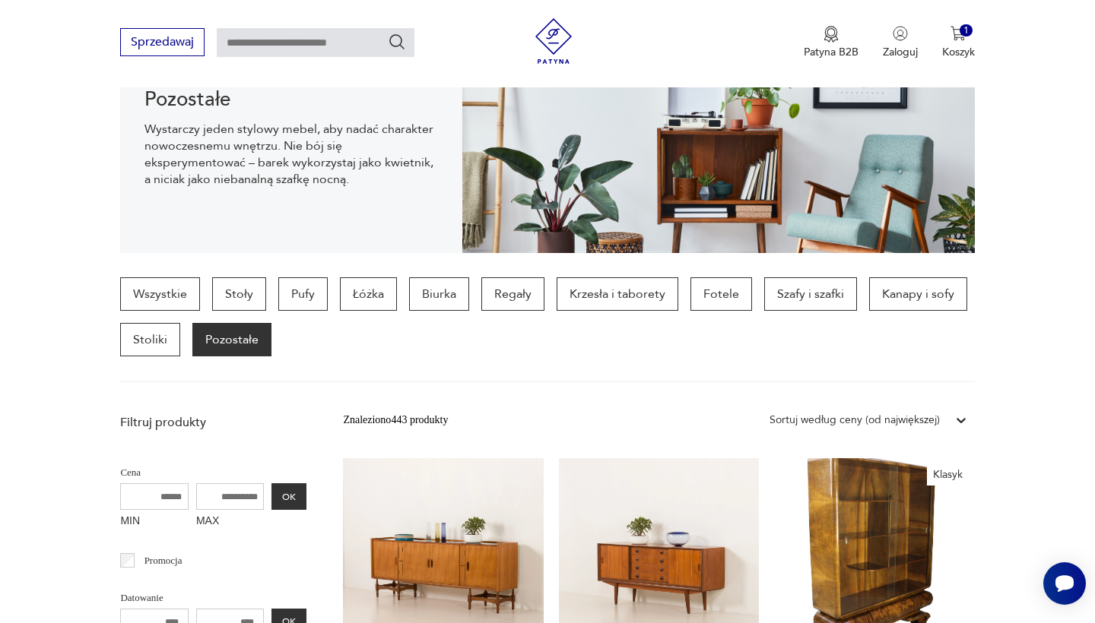
scroll to position [227, 0]
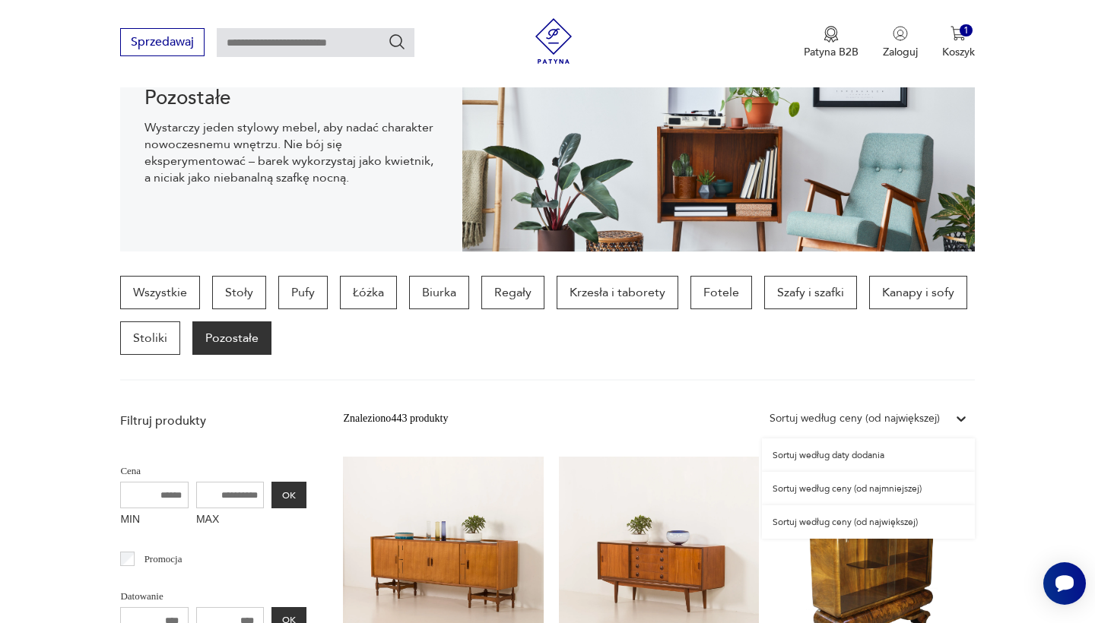
click at [819, 424] on div "Sortuj według ceny (od największej)" at bounding box center [854, 418] width 170 height 17
click at [819, 519] on div "Sortuj według ceny (od największej)" at bounding box center [868, 522] width 213 height 33
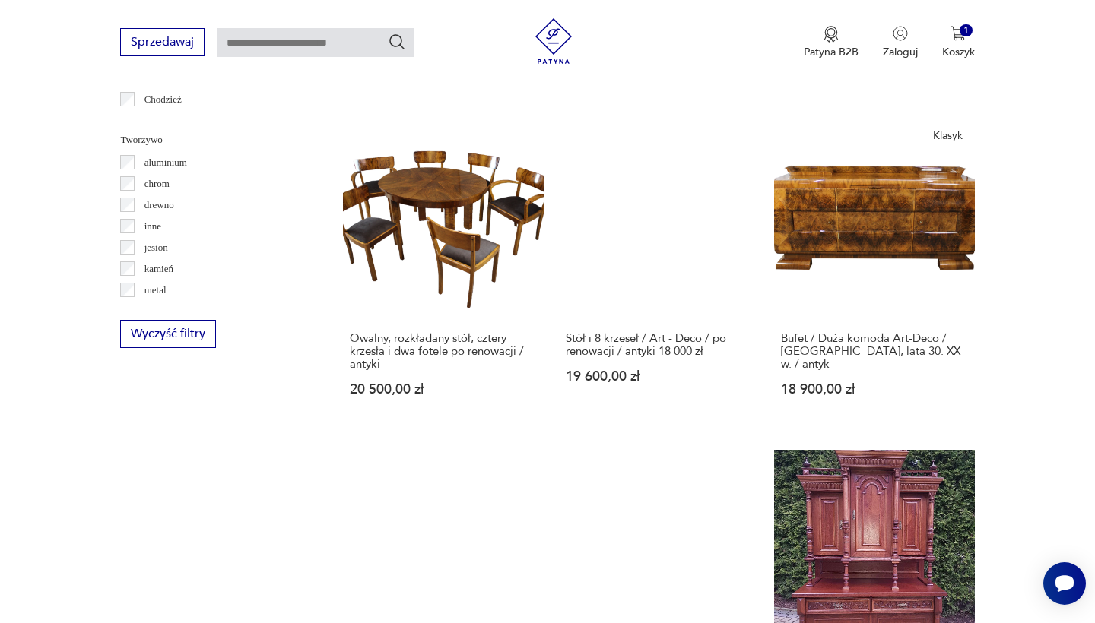
scroll to position [1606, 0]
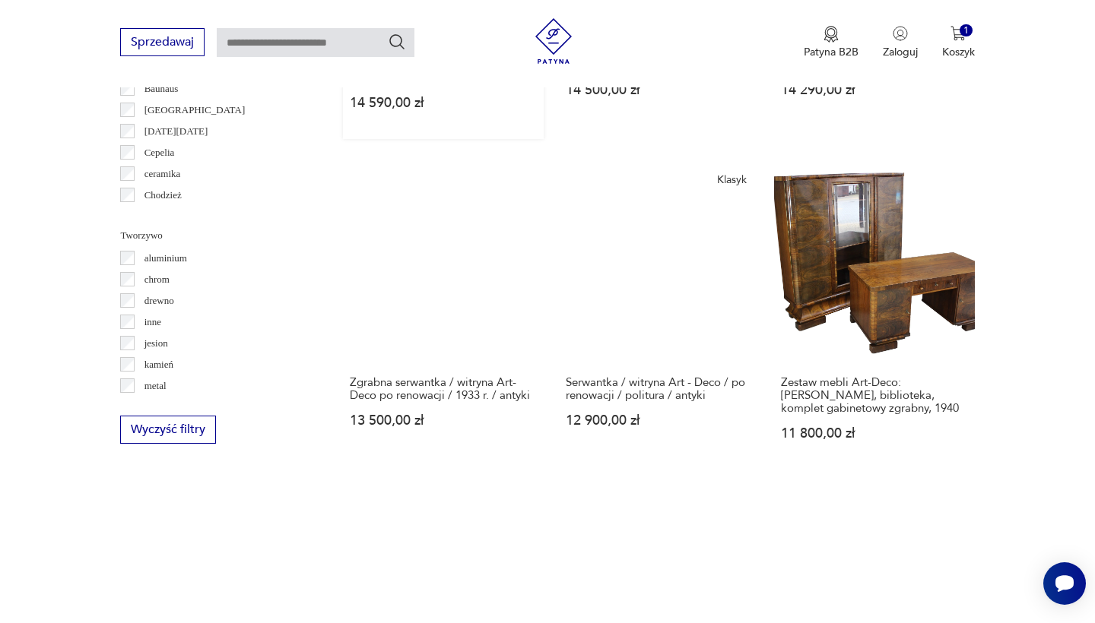
scroll to position [1496, 0]
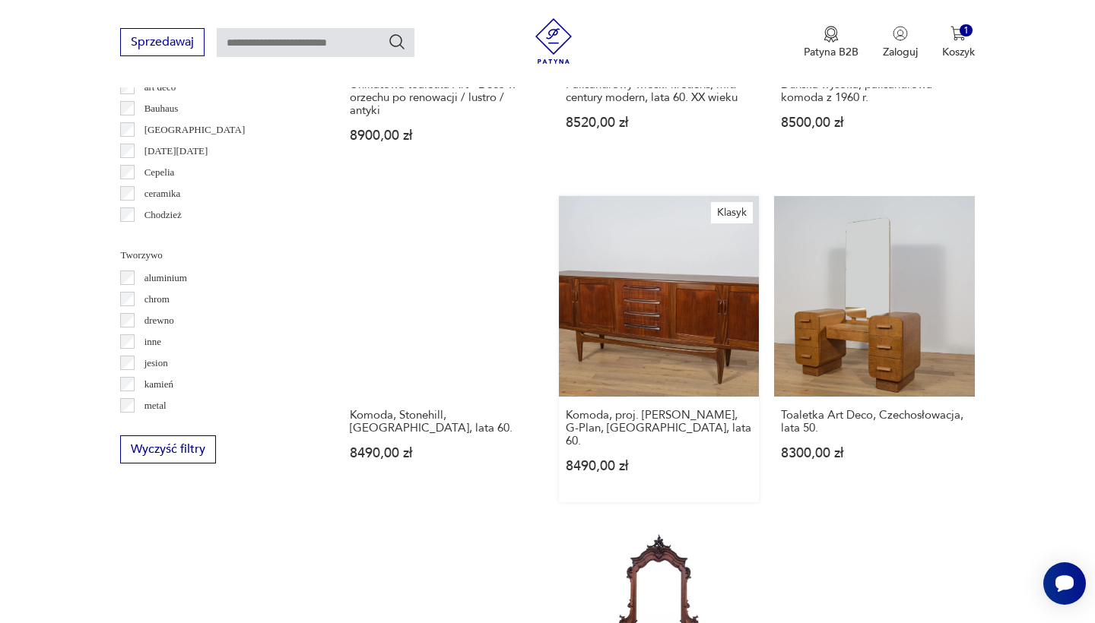
scroll to position [1480, 0]
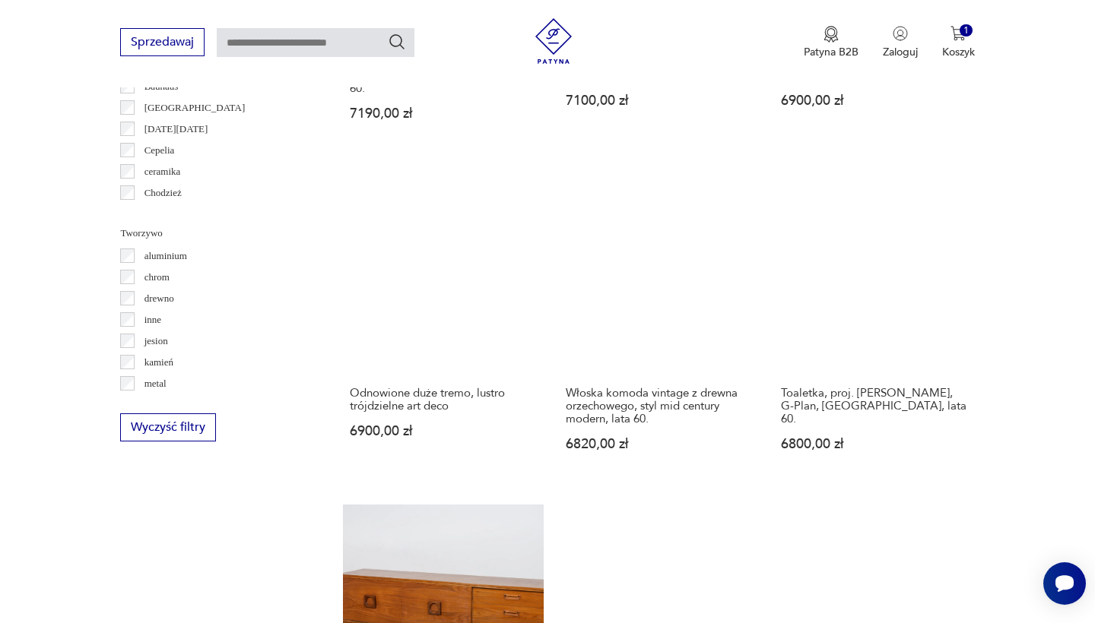
scroll to position [1551, 0]
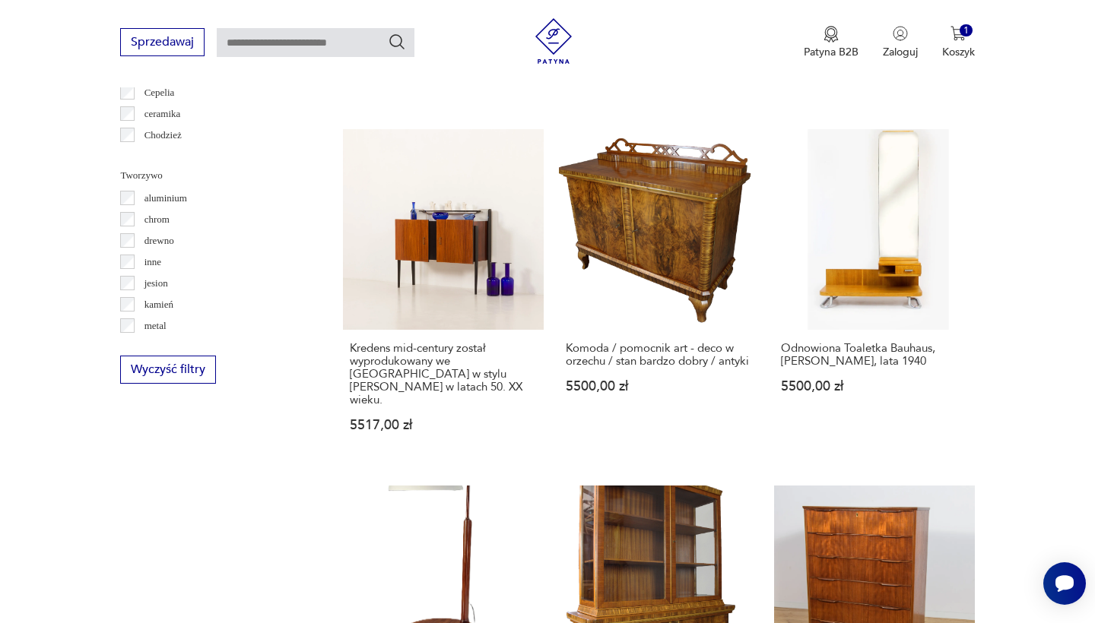
scroll to position [1557, 0]
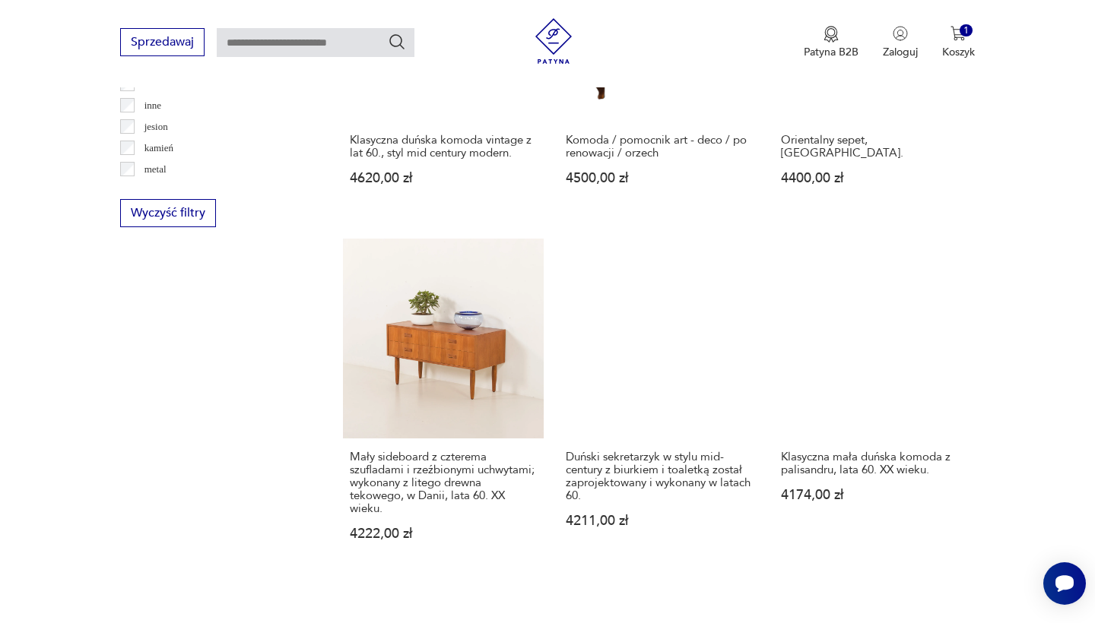
scroll to position [1716, 0]
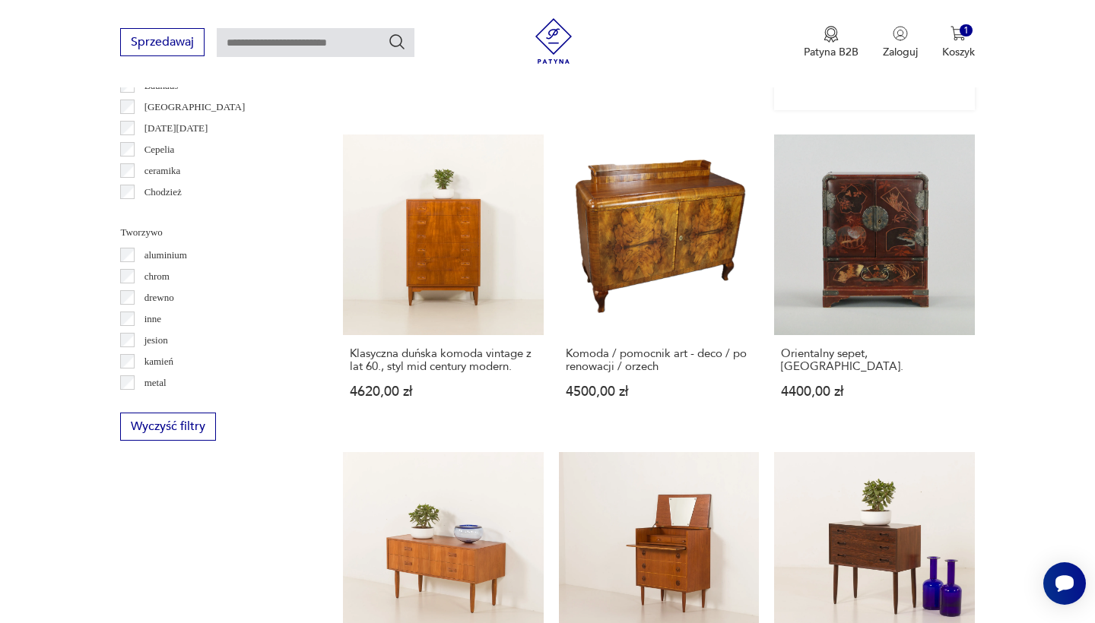
scroll to position [1484, 0]
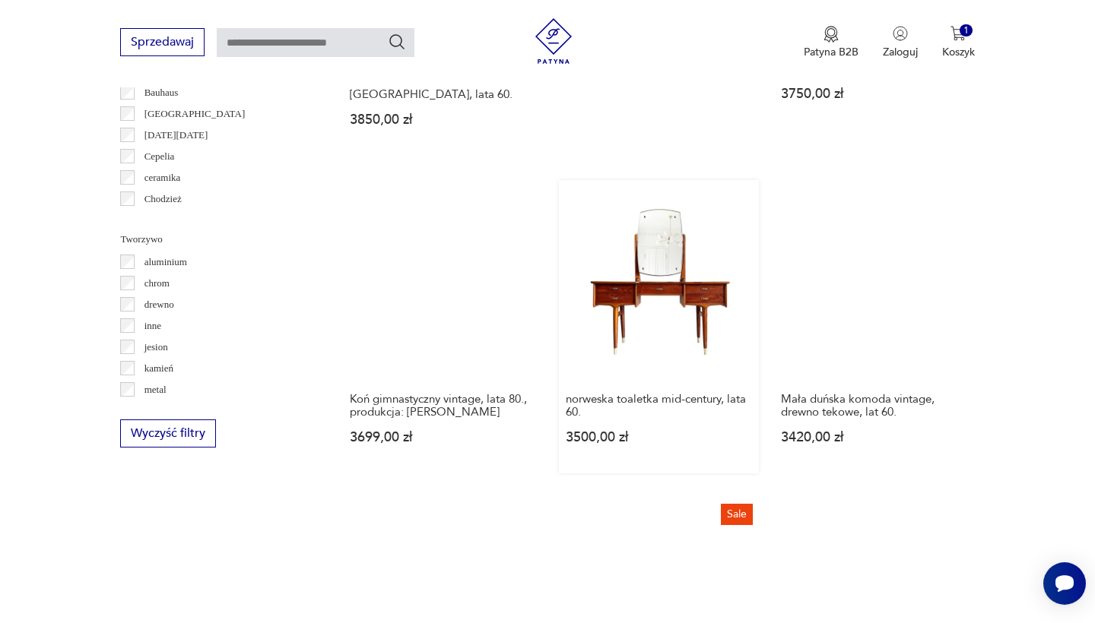
scroll to position [1485, 1]
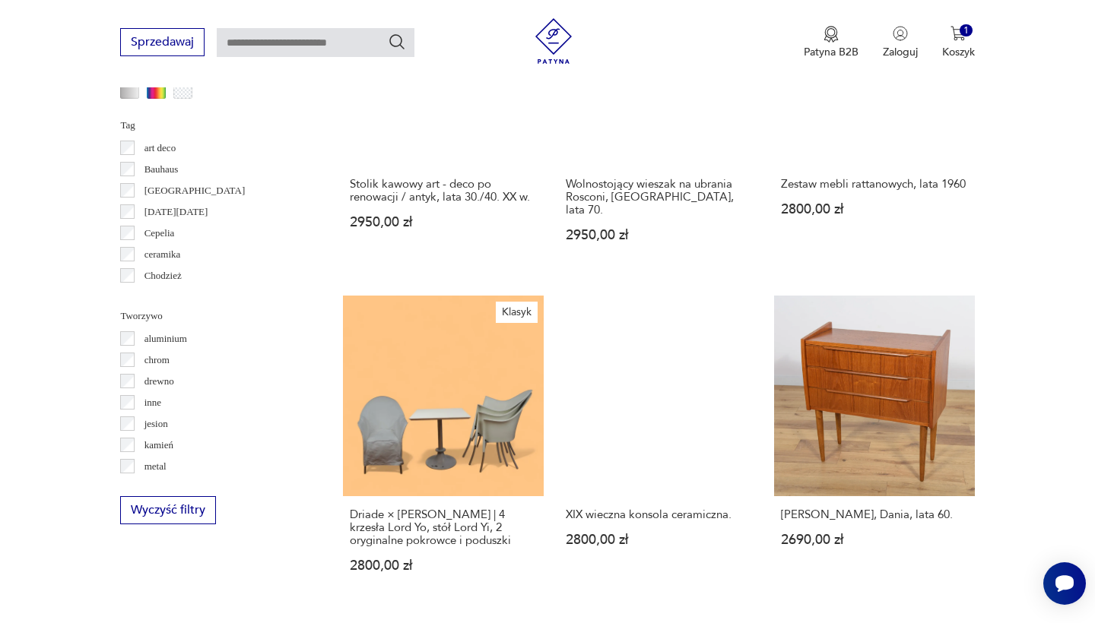
scroll to position [1413, 0]
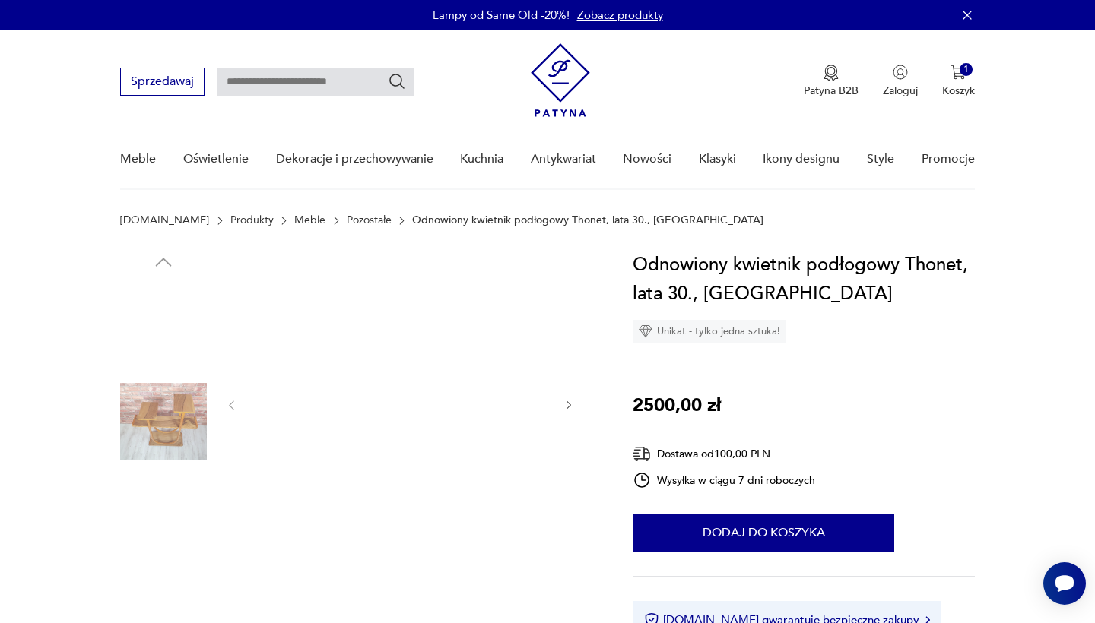
click at [454, 383] on img at bounding box center [399, 404] width 293 height 306
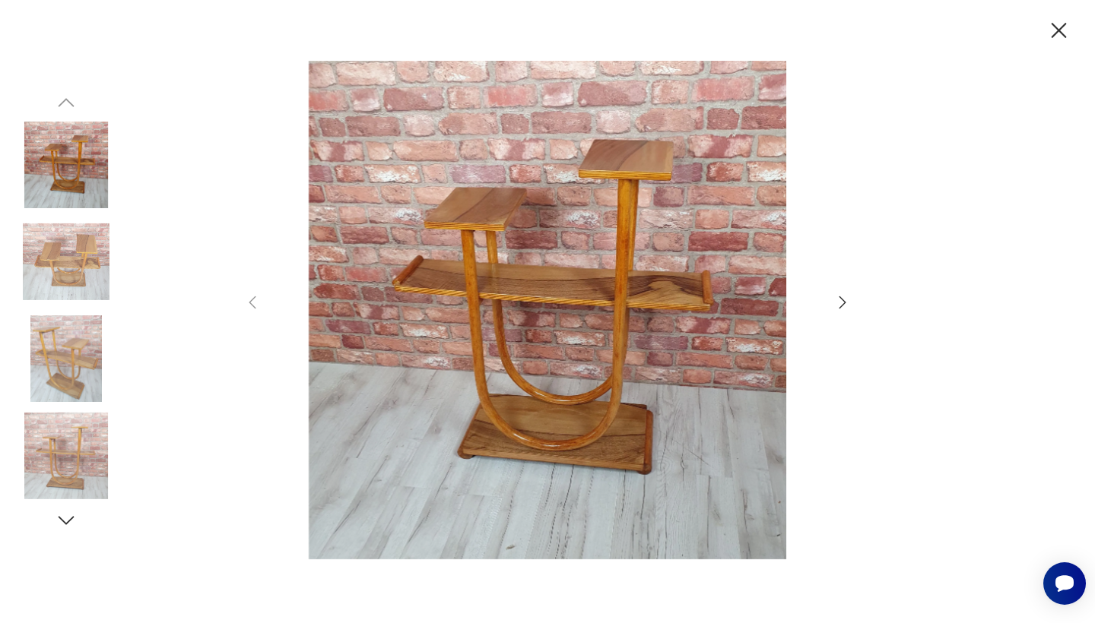
click at [840, 303] on icon "button" at bounding box center [842, 302] width 18 height 18
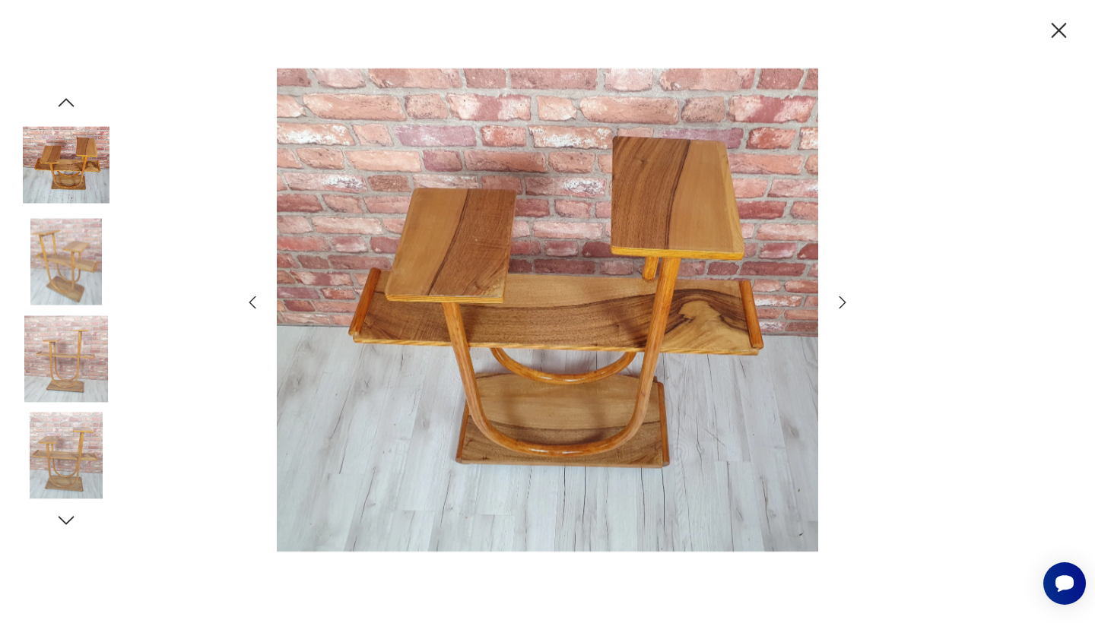
click at [840, 303] on icon "button" at bounding box center [842, 302] width 18 height 18
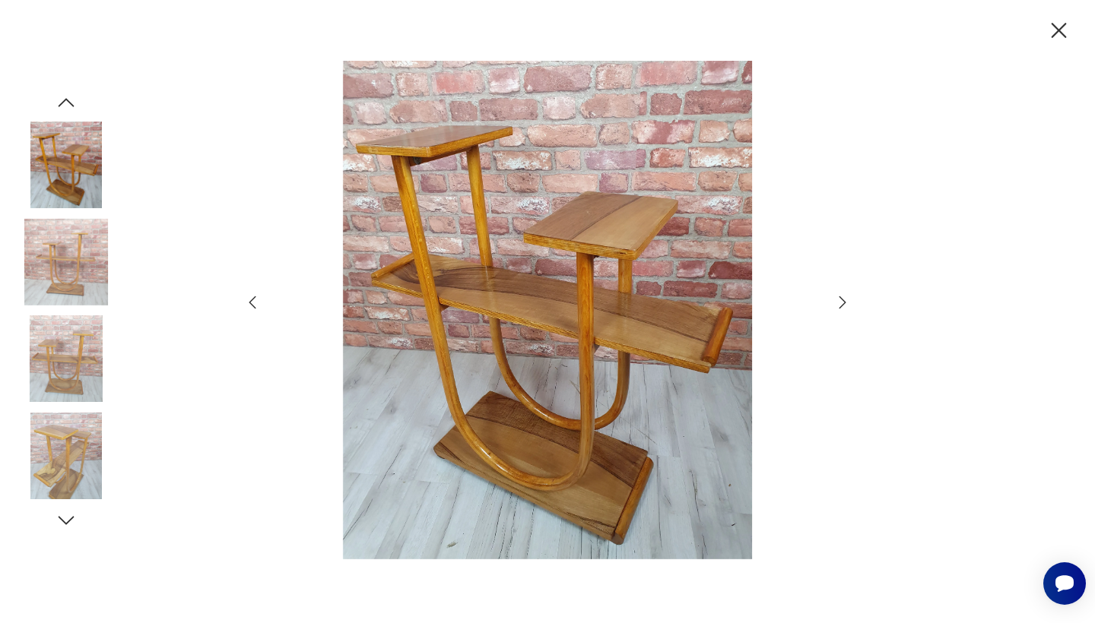
click at [840, 303] on icon "button" at bounding box center [842, 302] width 18 height 18
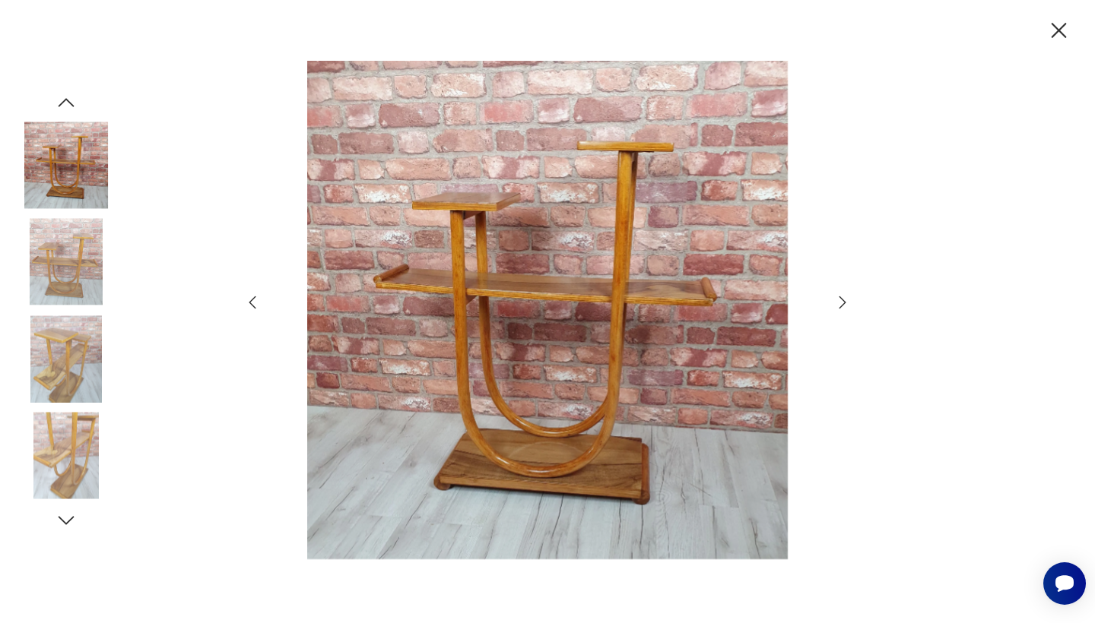
click at [840, 303] on icon "button" at bounding box center [842, 302] width 18 height 18
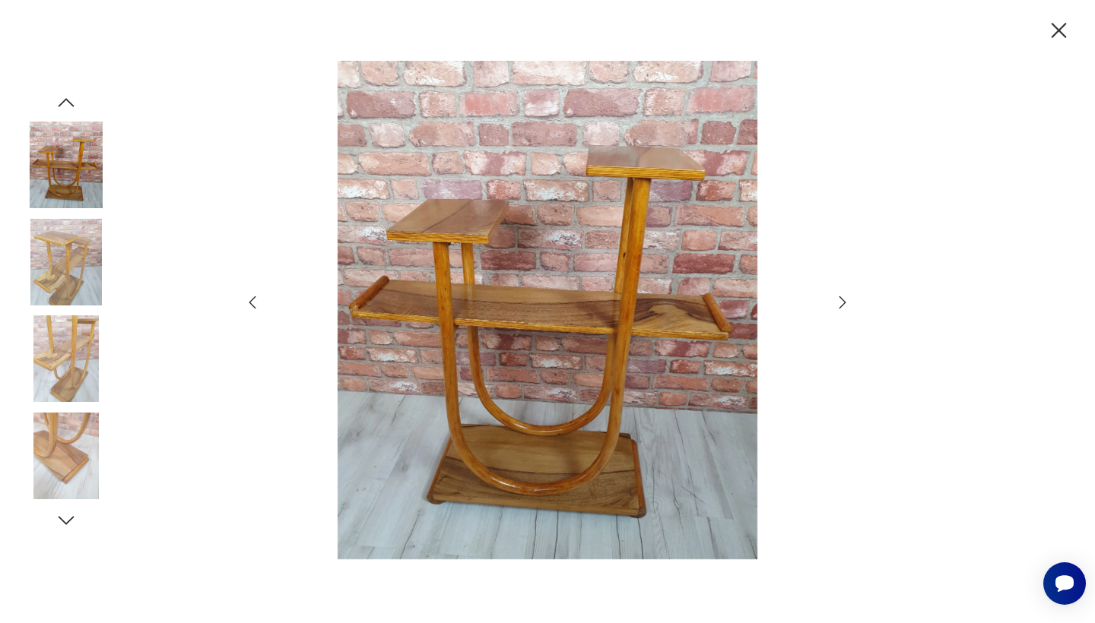
click at [840, 303] on icon "button" at bounding box center [842, 302] width 18 height 18
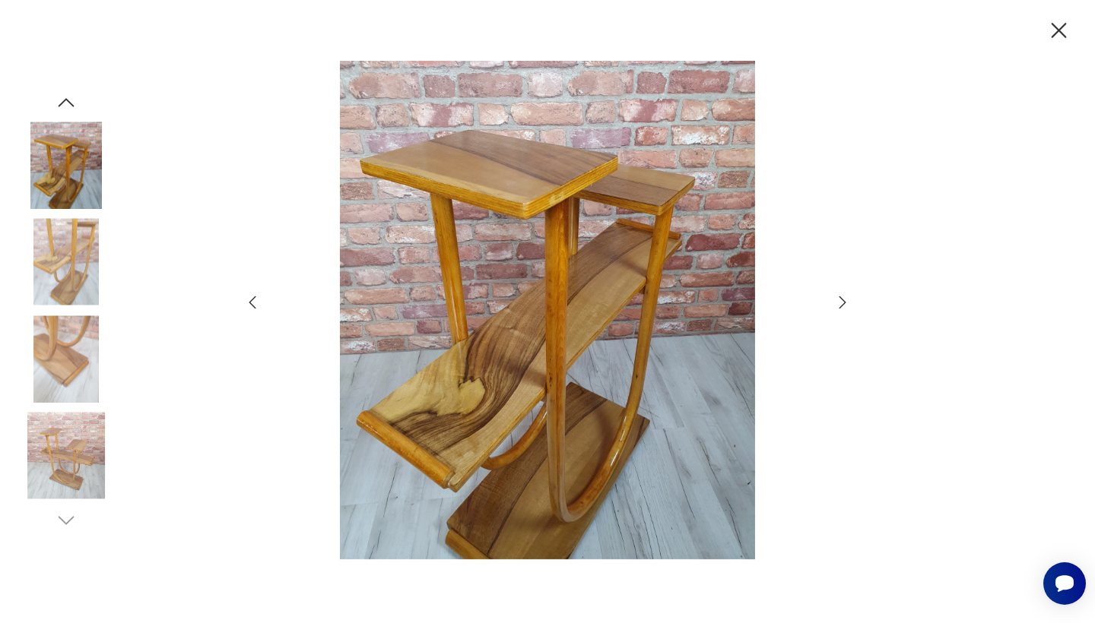
click at [840, 303] on icon "button" at bounding box center [842, 302] width 18 height 18
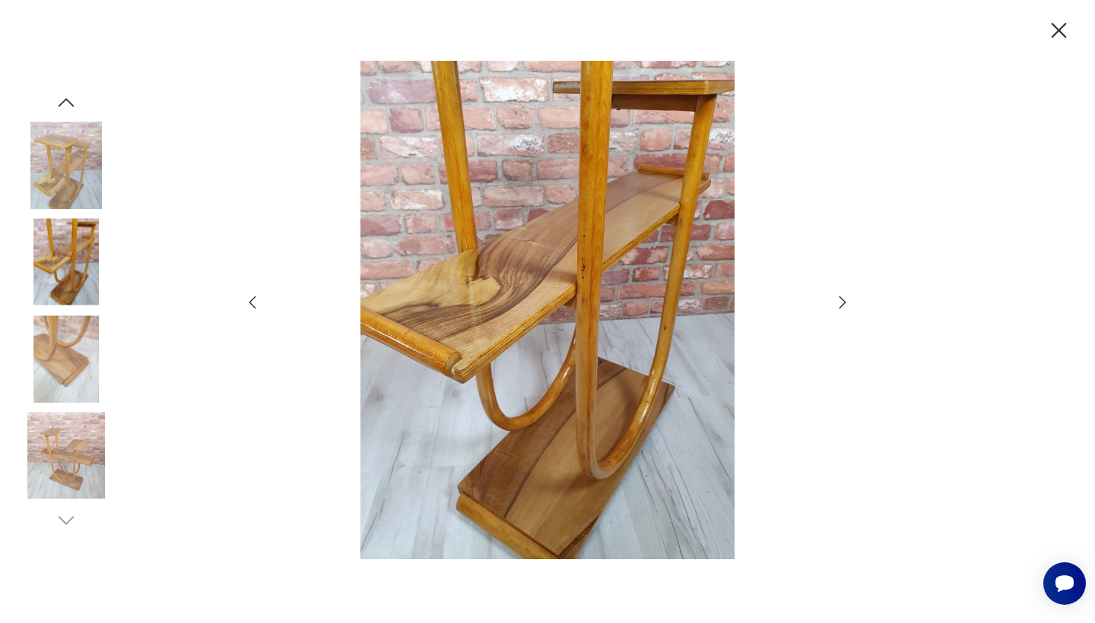
click at [840, 303] on icon "button" at bounding box center [842, 302] width 18 height 18
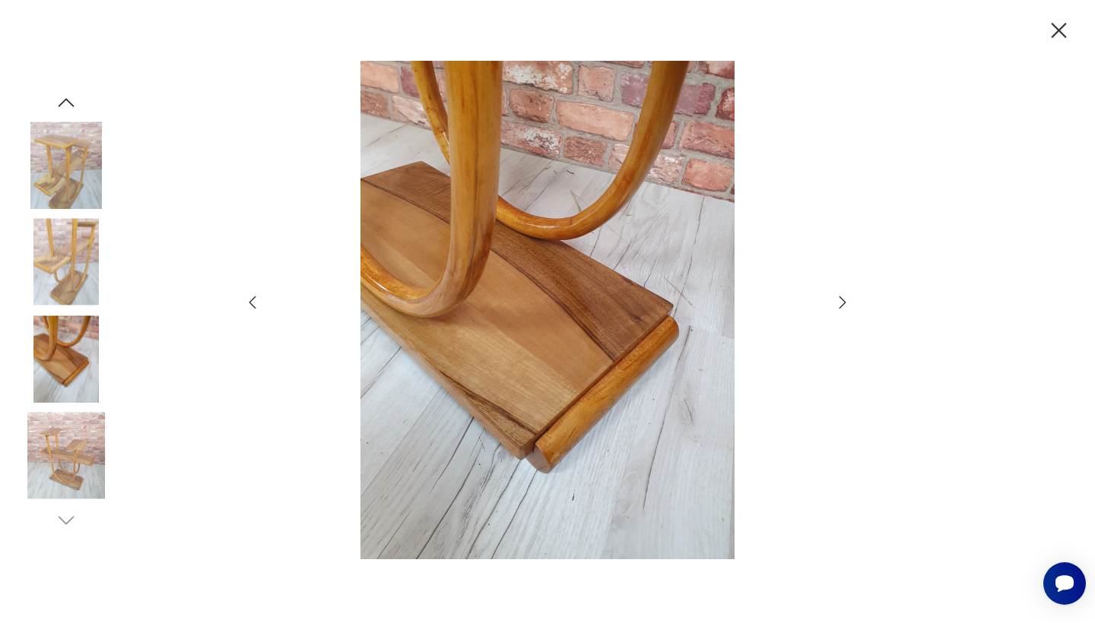
click at [840, 303] on icon "button" at bounding box center [842, 302] width 18 height 18
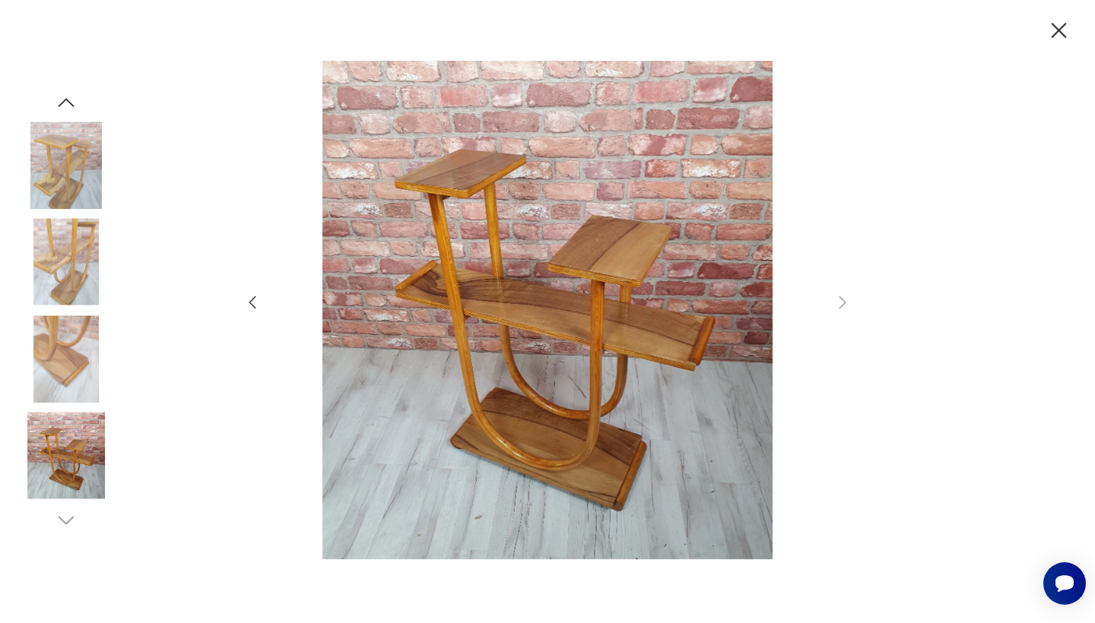
click at [1054, 33] on icon "button" at bounding box center [1058, 30] width 27 height 27
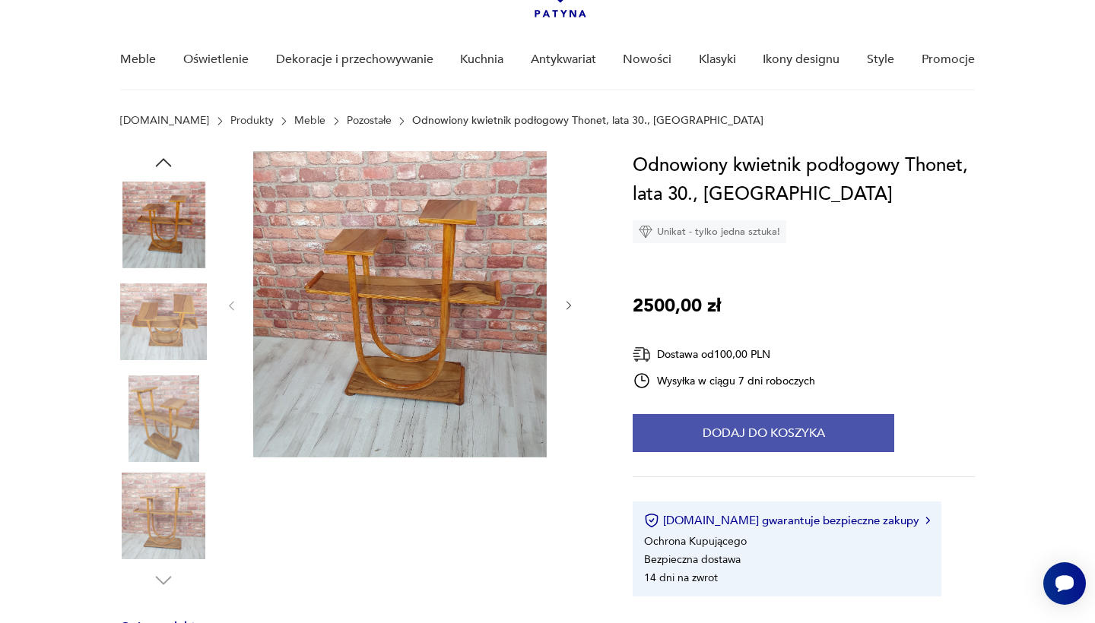
scroll to position [57, 0]
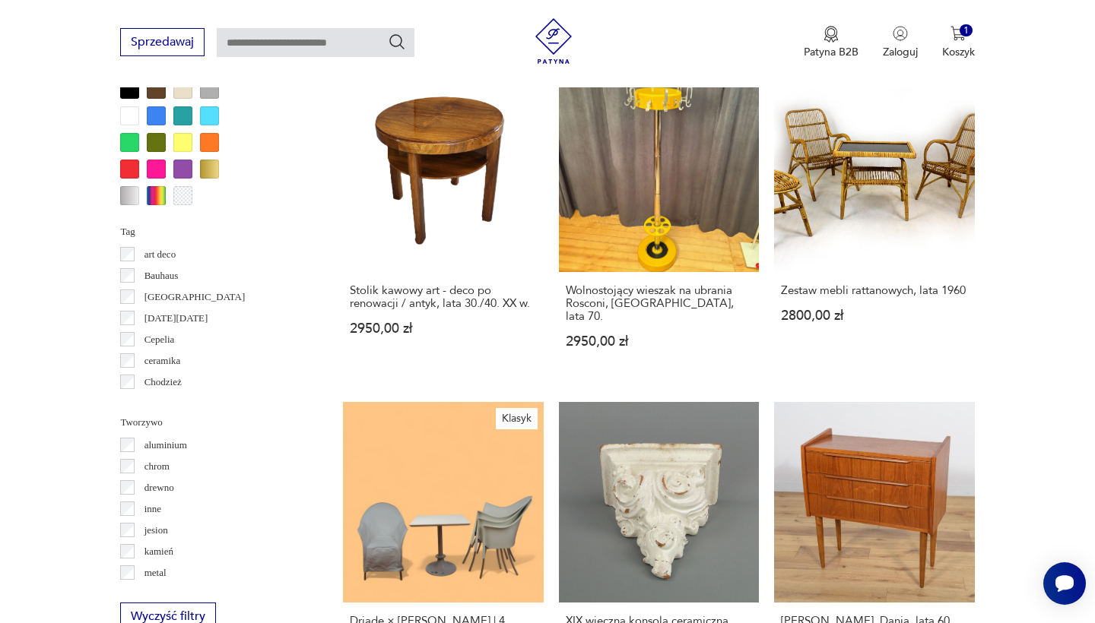
scroll to position [1381, 0]
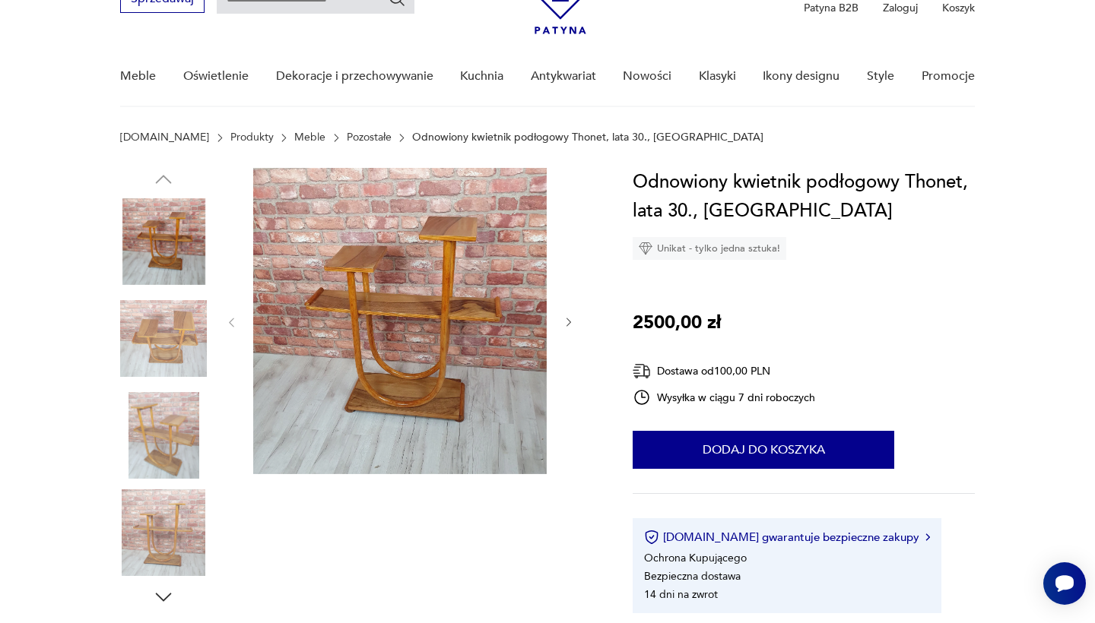
scroll to position [2, 0]
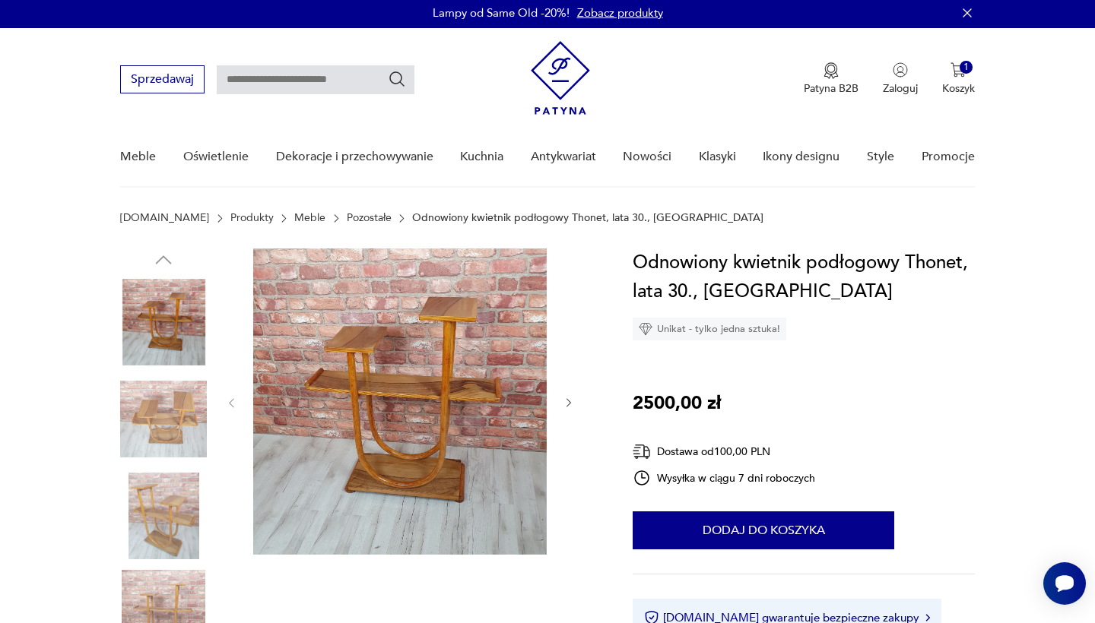
scroll to position [1381, 0]
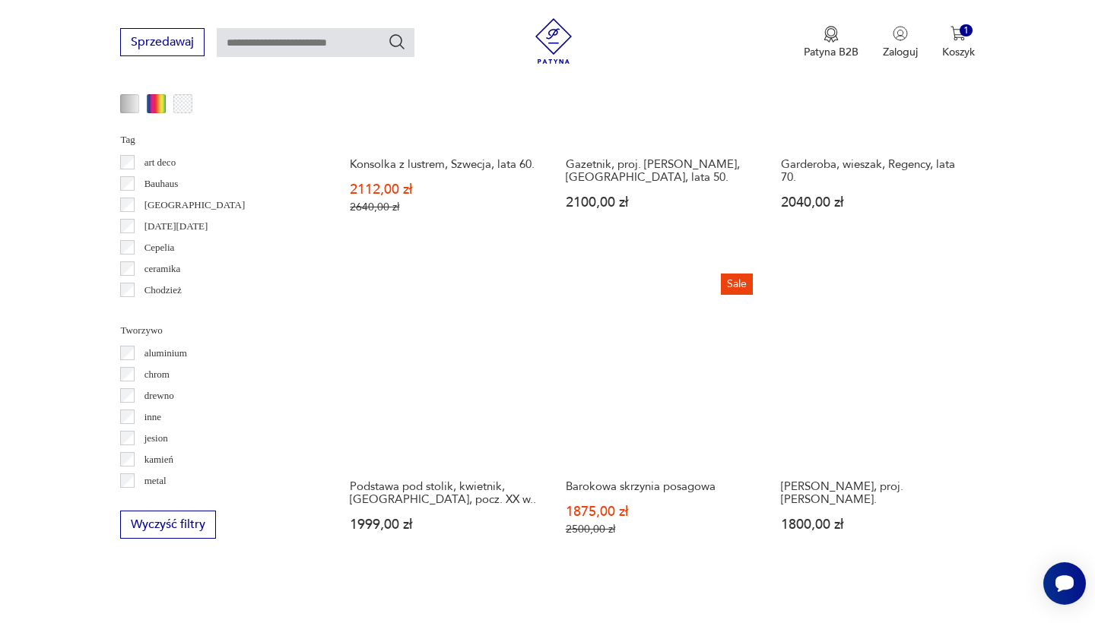
scroll to position [1403, 0]
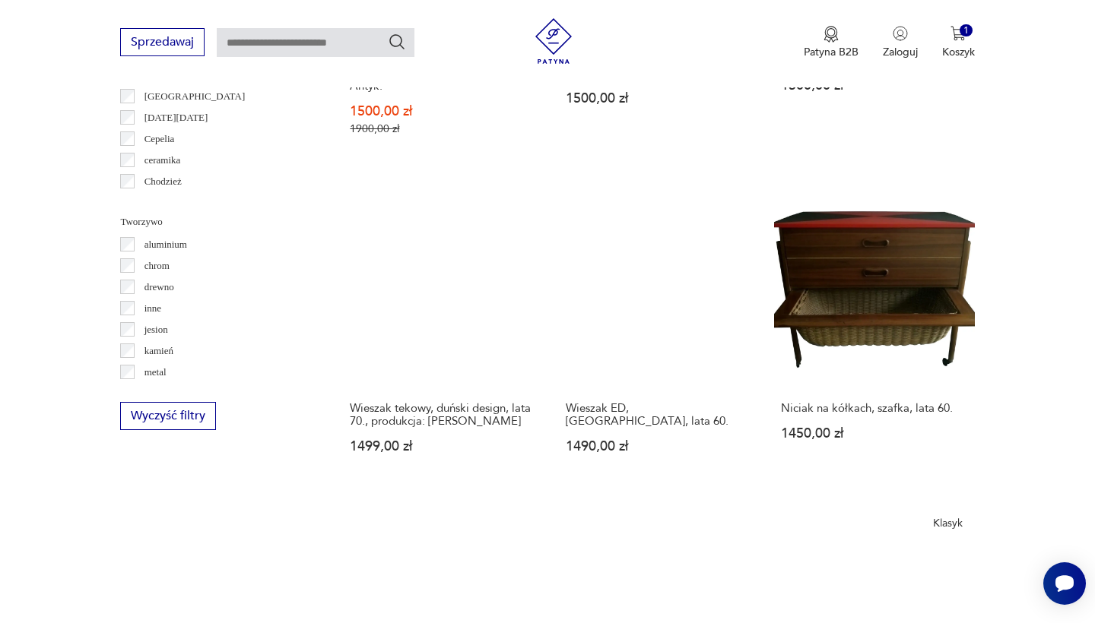
scroll to position [1513, 0]
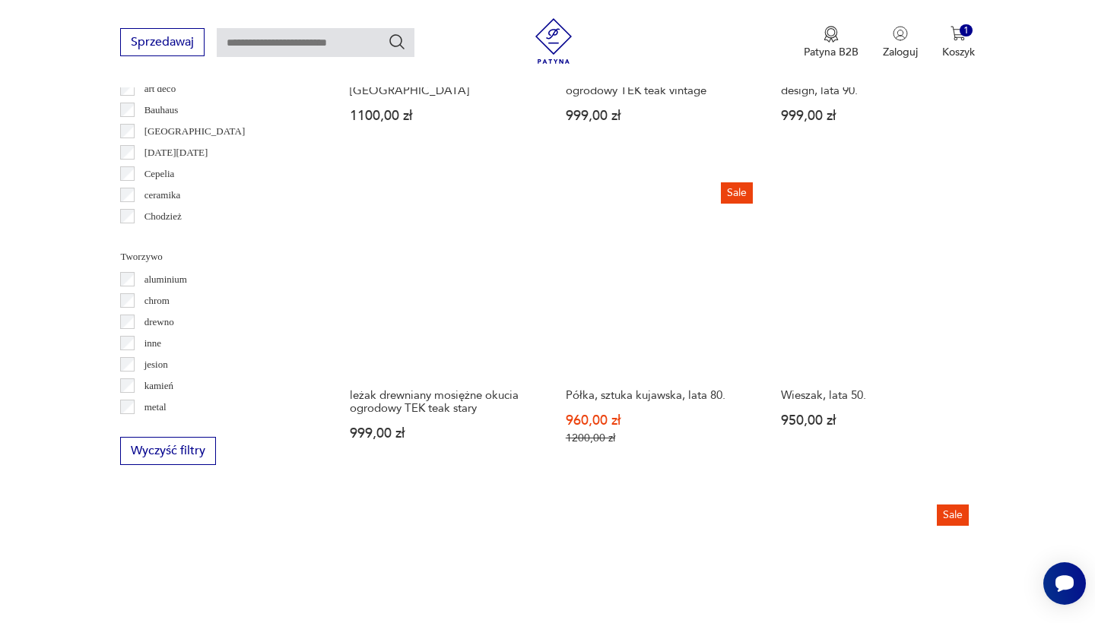
scroll to position [1482, 0]
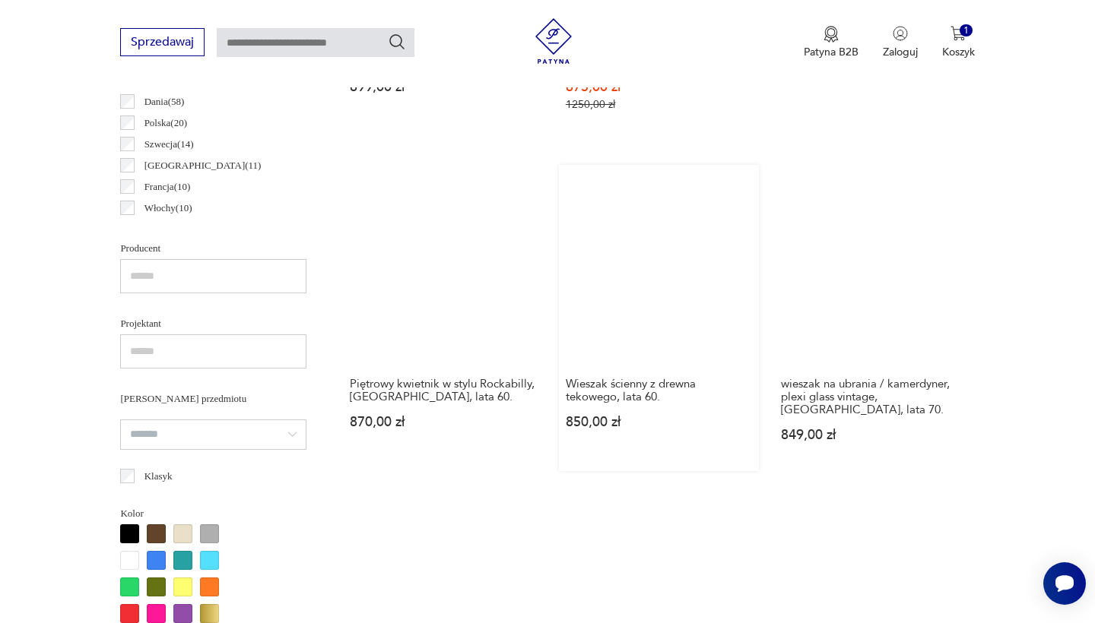
scroll to position [867, 0]
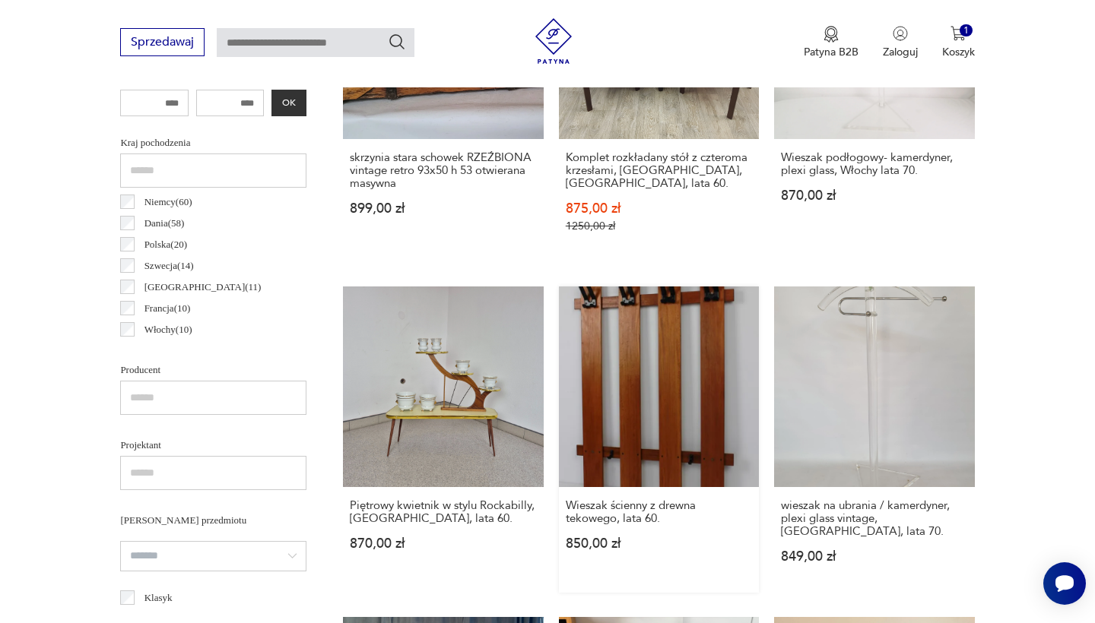
click at [559, 352] on link "Wieszak ścienny z drewna tekowego, lata 60. 850,00 zł" at bounding box center [659, 440] width 200 height 306
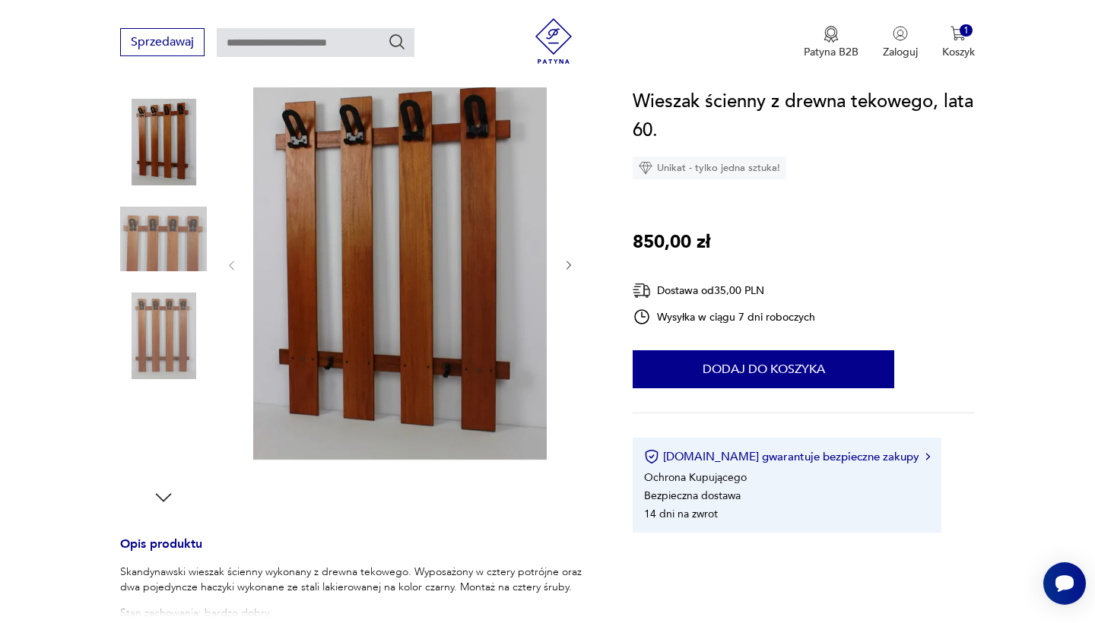
scroll to position [184, 0]
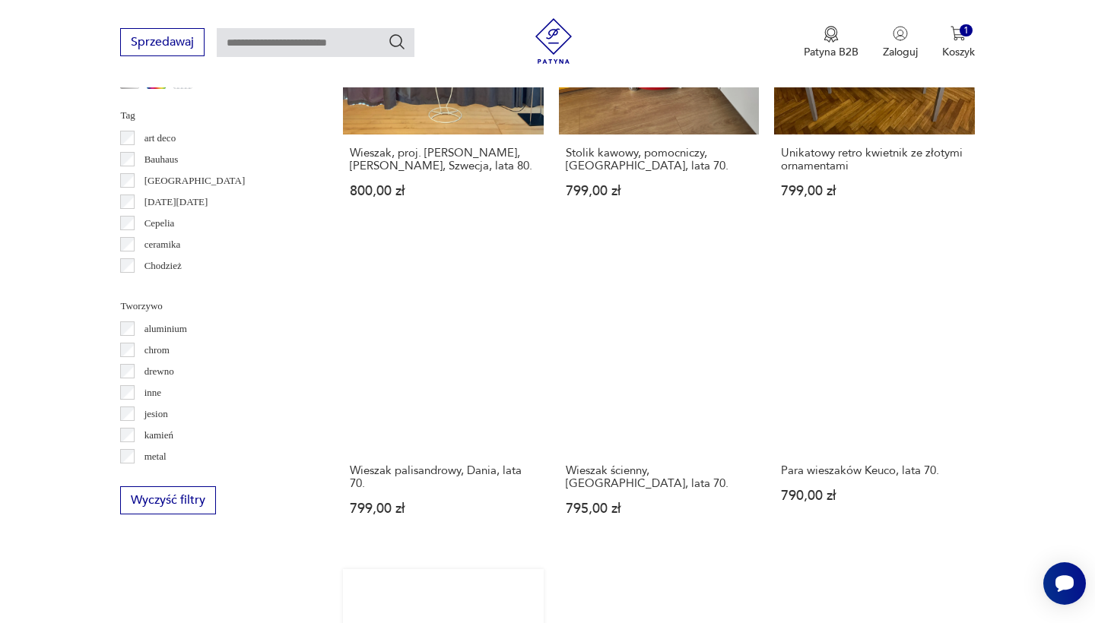
scroll to position [1423, 0]
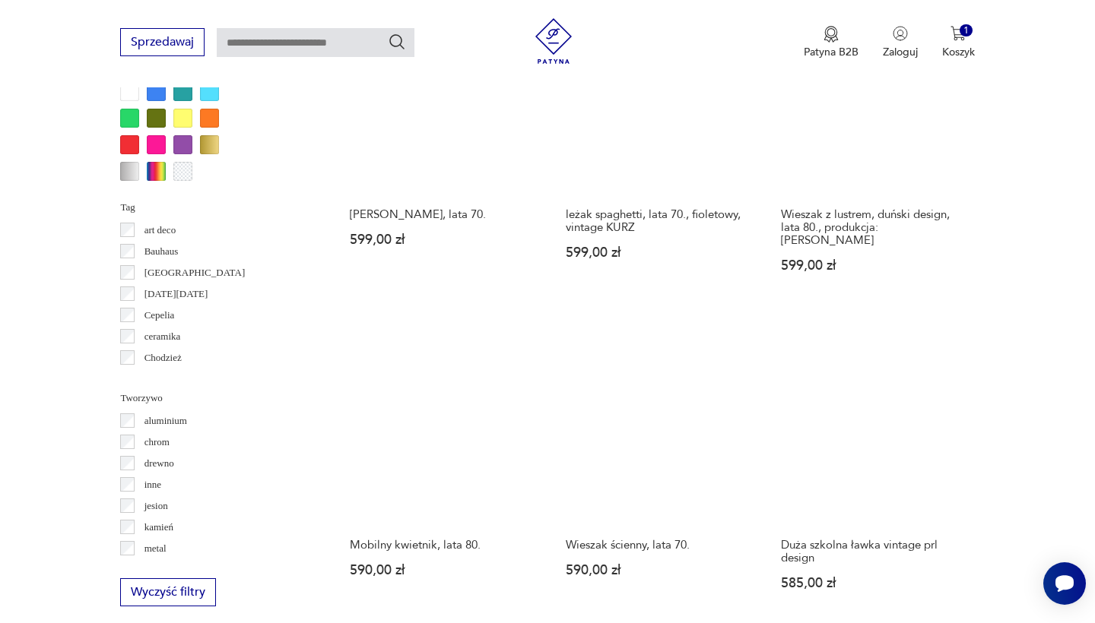
scroll to position [1339, 0]
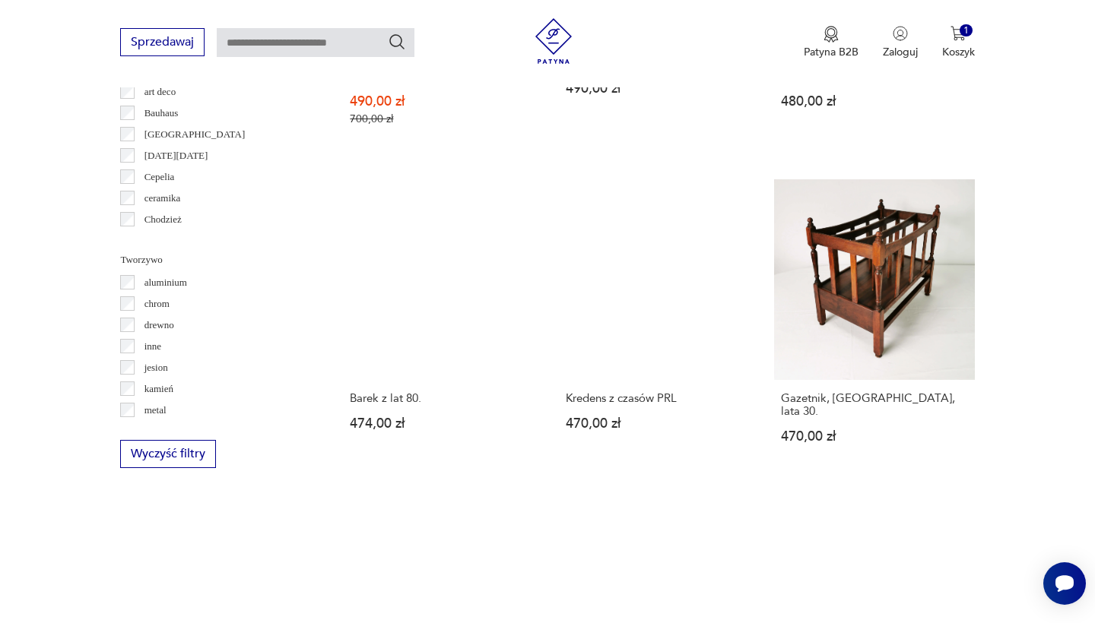
scroll to position [1476, 0]
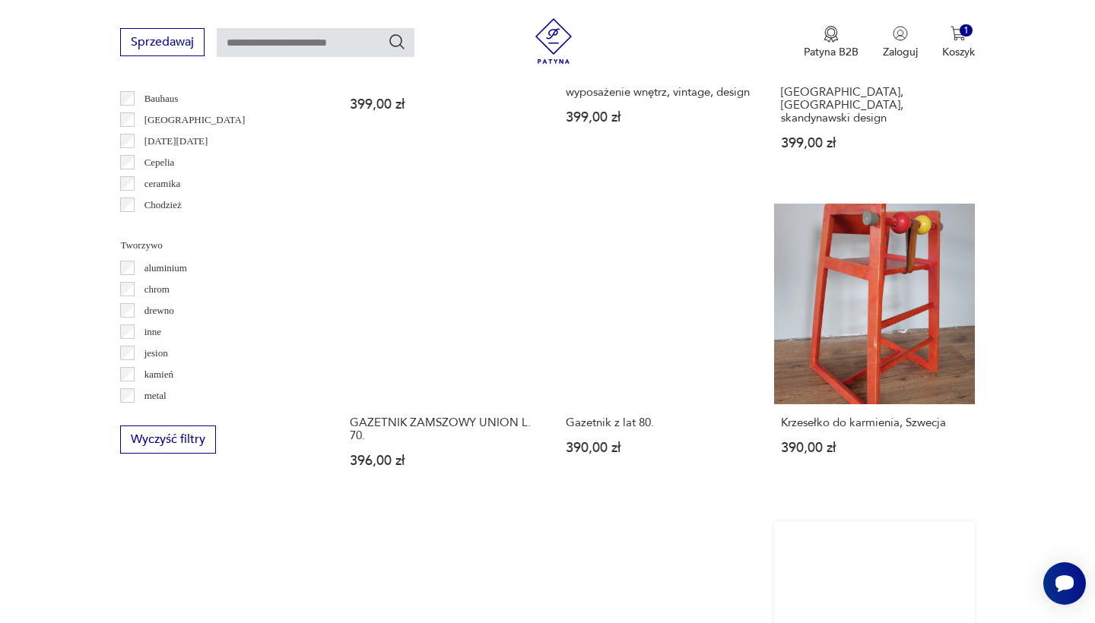
scroll to position [1489, 0]
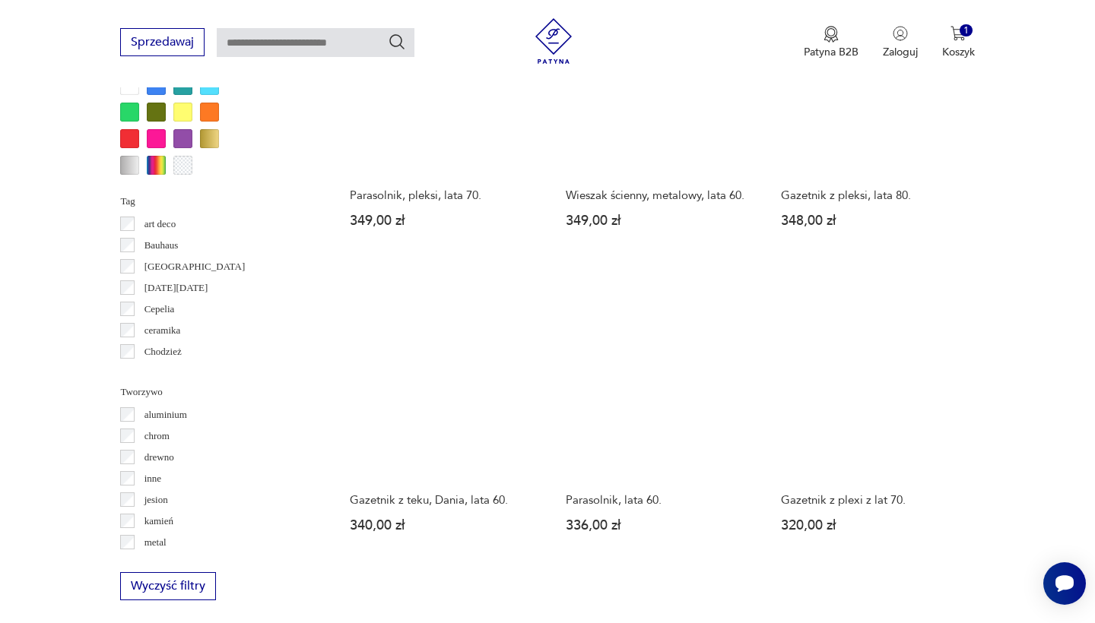
scroll to position [1344, 0]
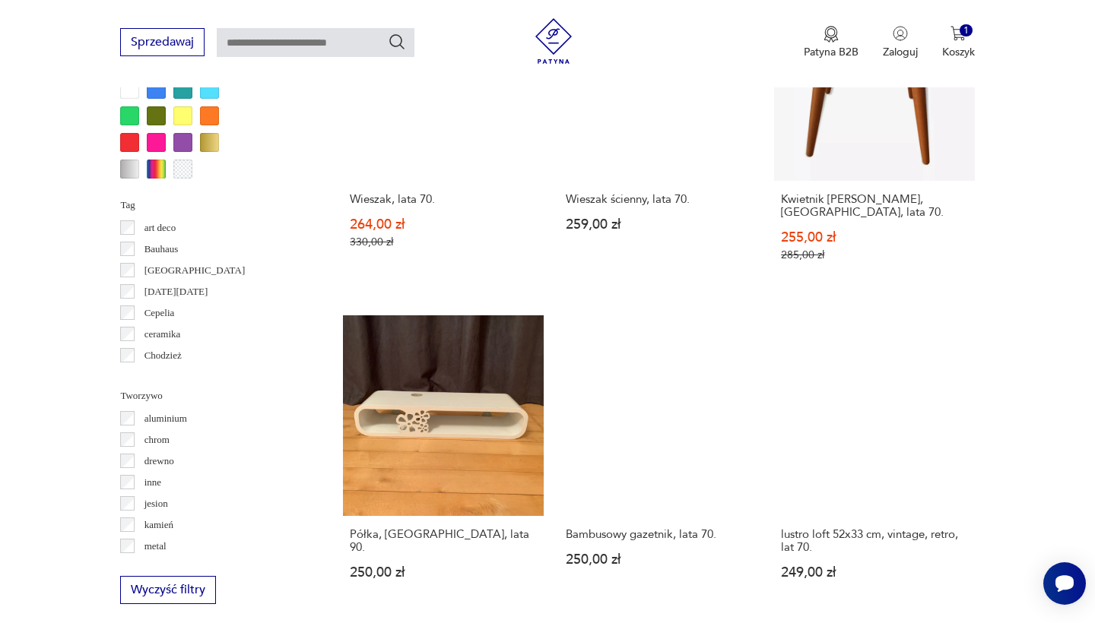
scroll to position [1339, 0]
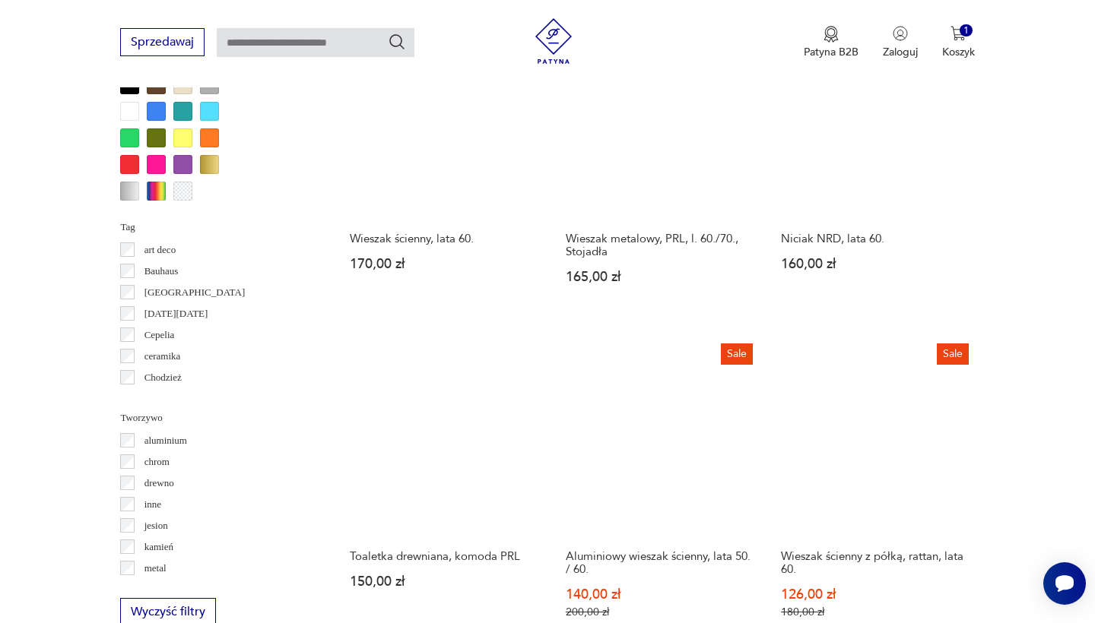
scroll to position [1311, 0]
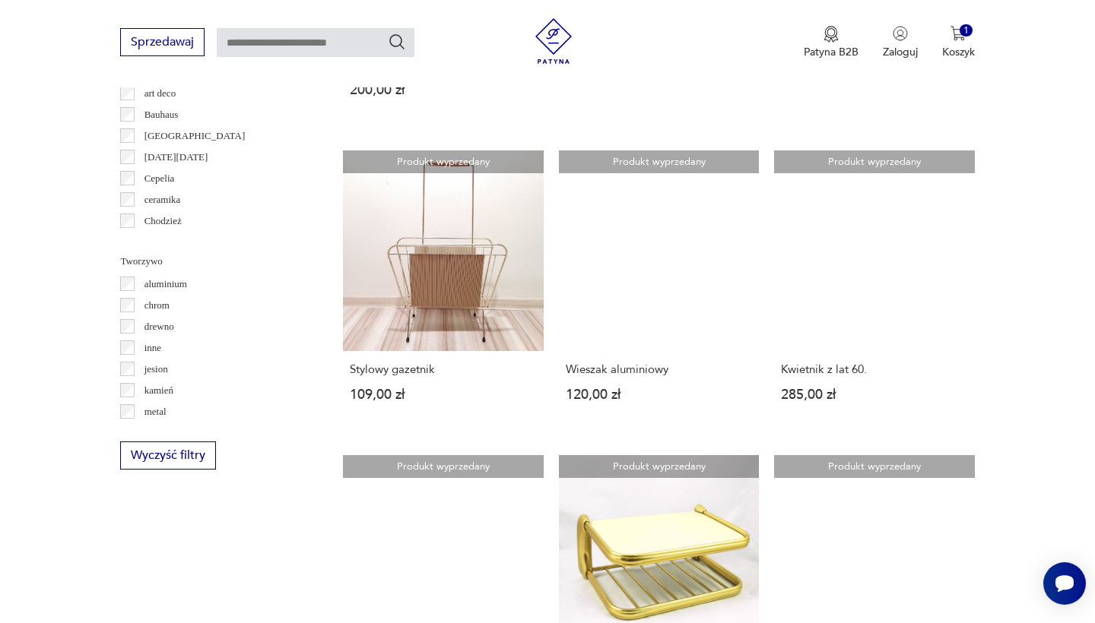
scroll to position [1473, 0]
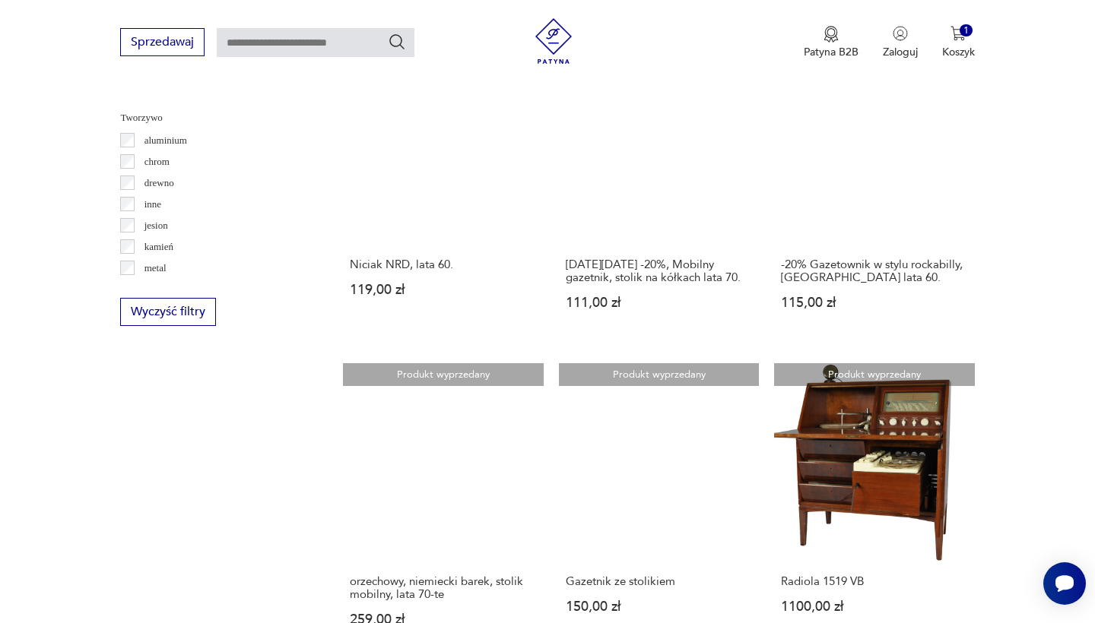
scroll to position [1642, 0]
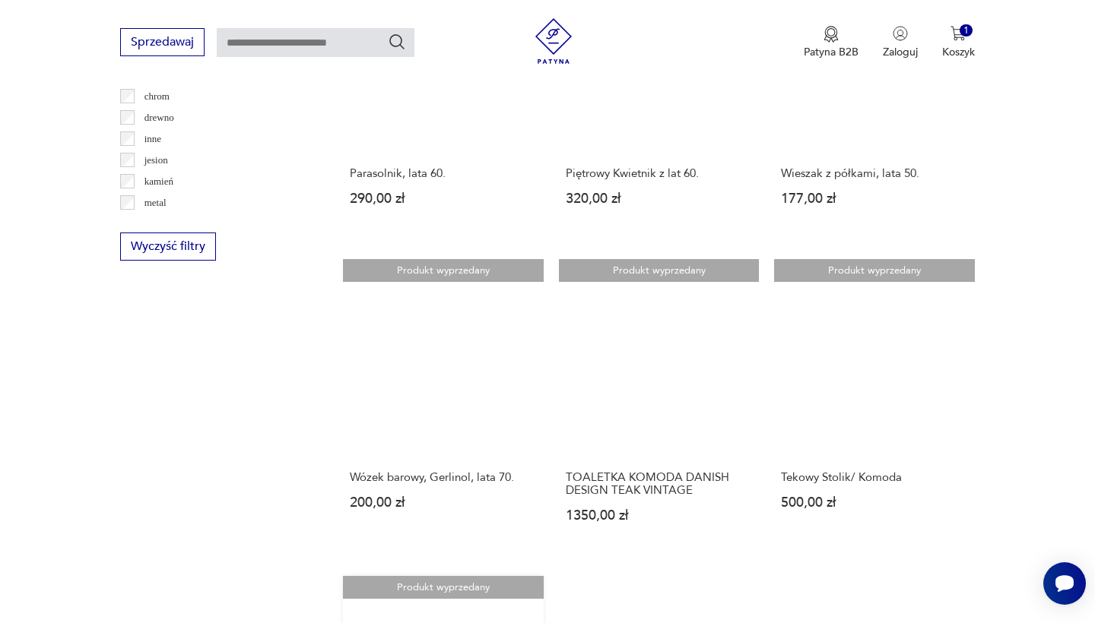
scroll to position [1704, 0]
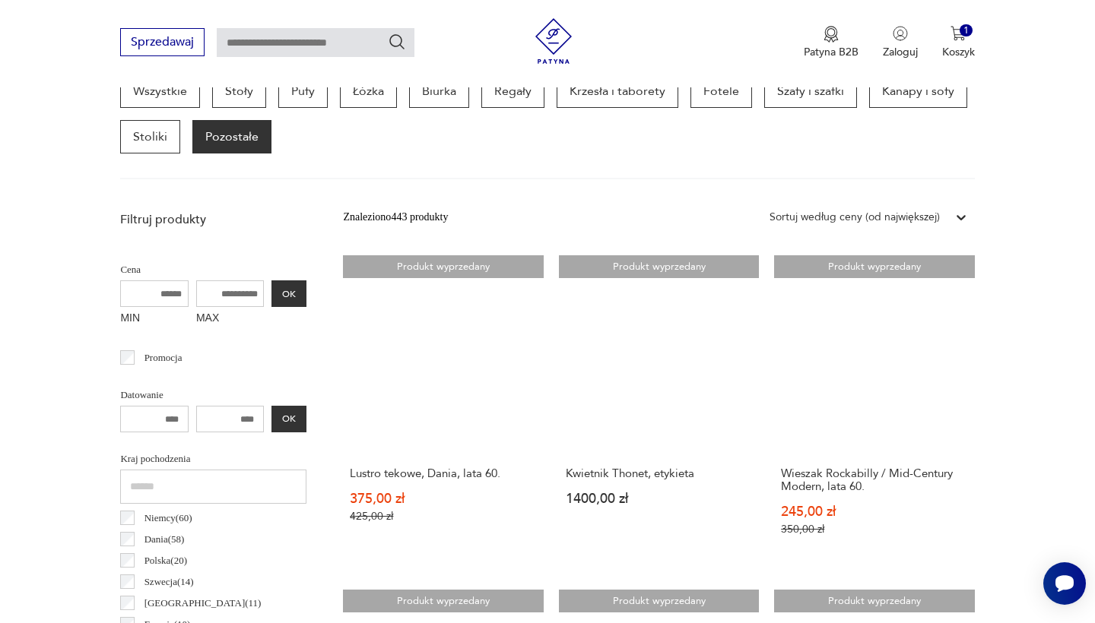
scroll to position [424, 0]
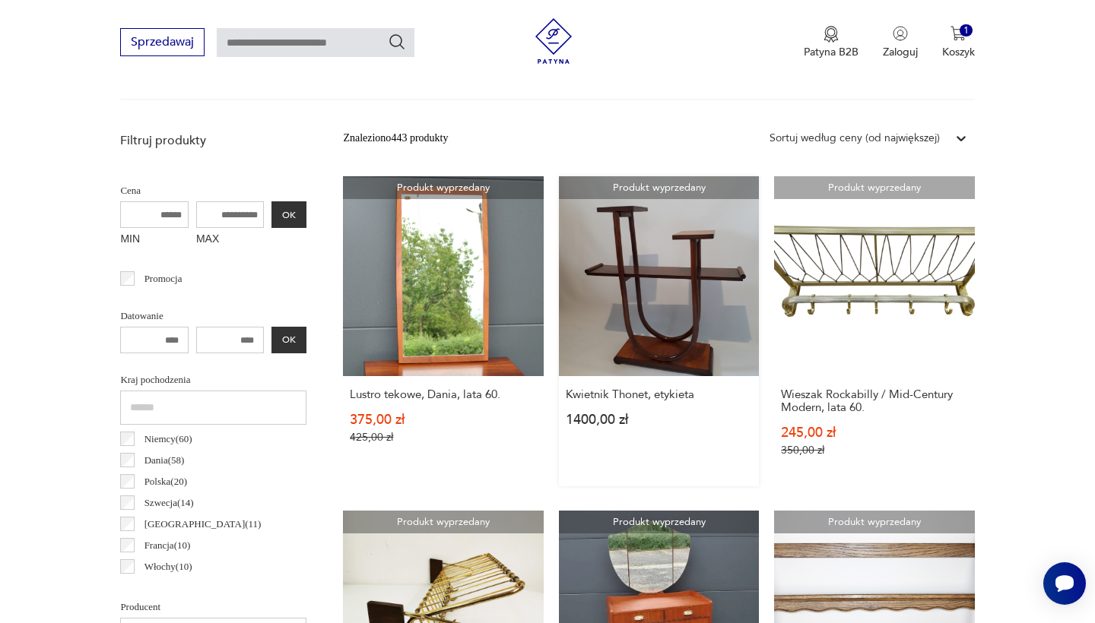
click at [561, 273] on link "Produkt wyprzedany Kwietnik Thonet, etykieta 1400,00 zł" at bounding box center [659, 331] width 200 height 310
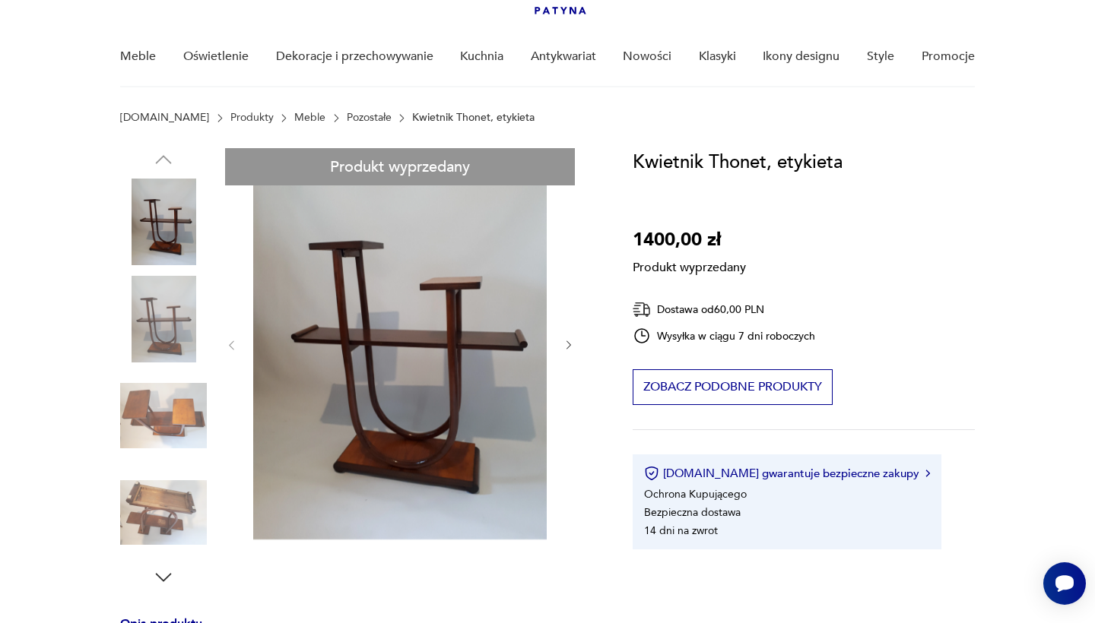
scroll to position [113, 0]
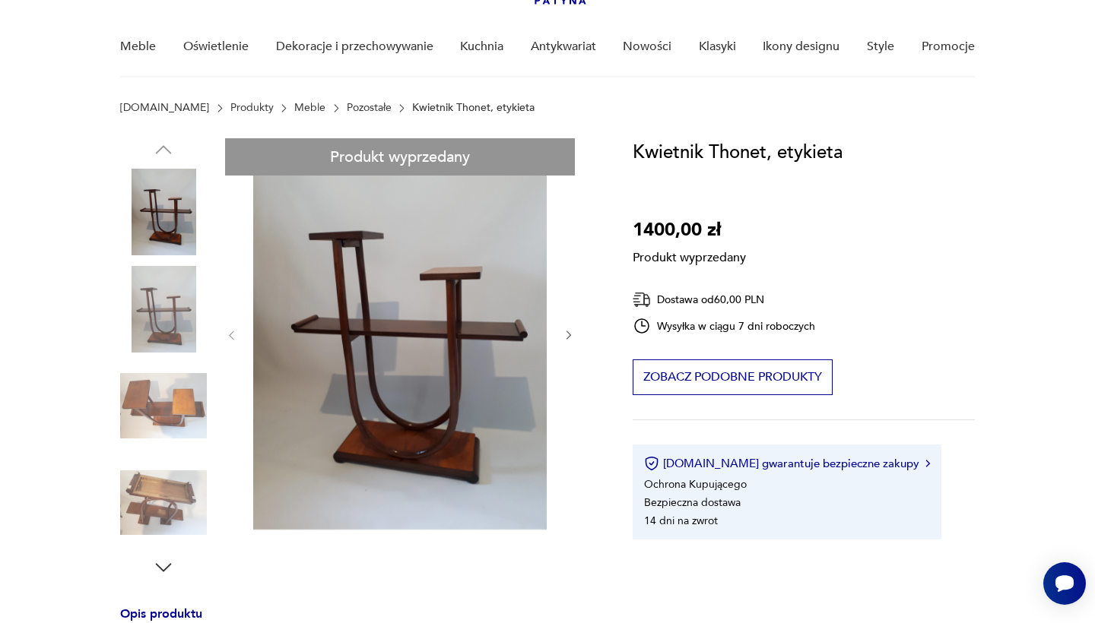
click at [179, 366] on div "Produkt wyprzedany Opis produktu Unikatowy kwietnik podłogowy zaprojektowany pr…" at bounding box center [358, 612] width 476 height 948
click at [180, 396] on div "Produkt wyprzedany Opis produktu Unikatowy kwietnik podłogowy zaprojektowany pr…" at bounding box center [358, 612] width 476 height 948
click at [173, 305] on div "Produkt wyprzedany Opis produktu Unikatowy kwietnik podłogowy zaprojektowany pr…" at bounding box center [358, 612] width 476 height 948
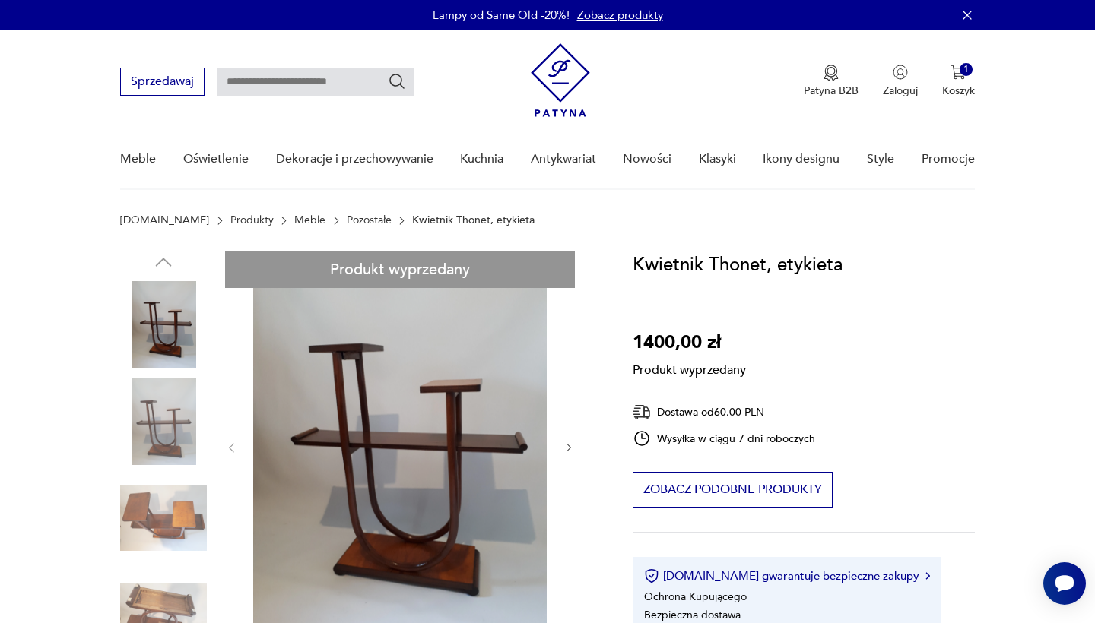
scroll to position [0, 0]
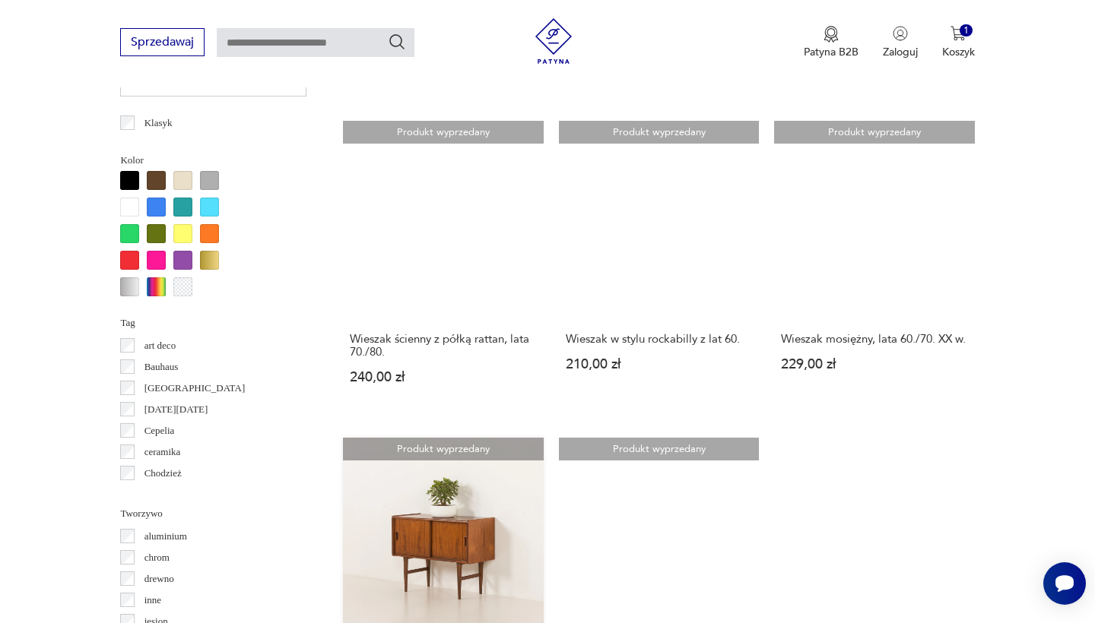
scroll to position [1256, 0]
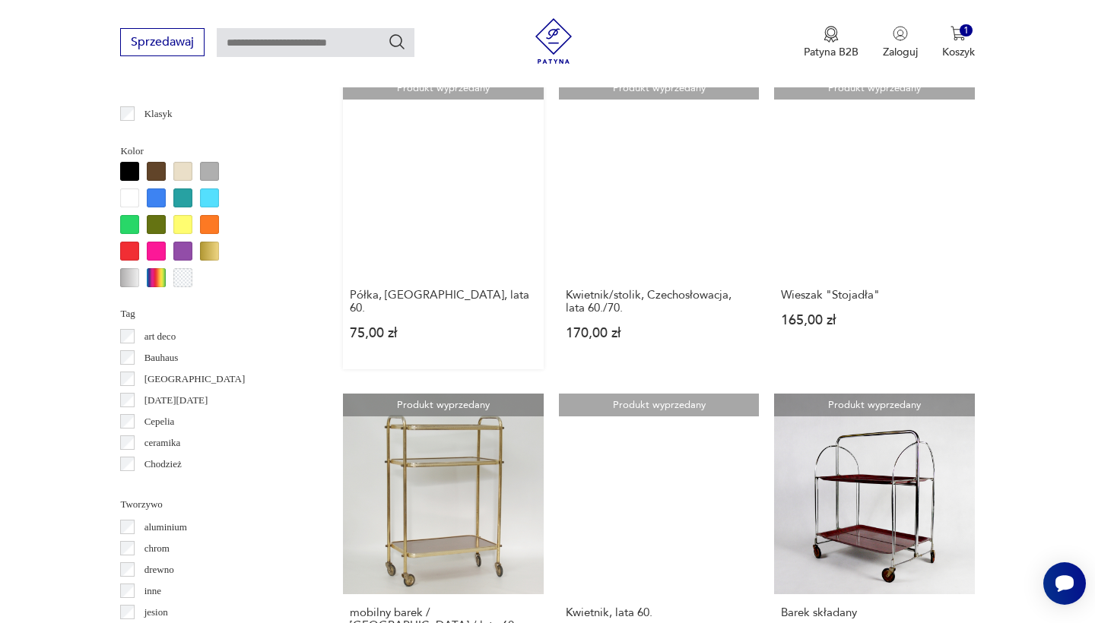
scroll to position [1257, 0]
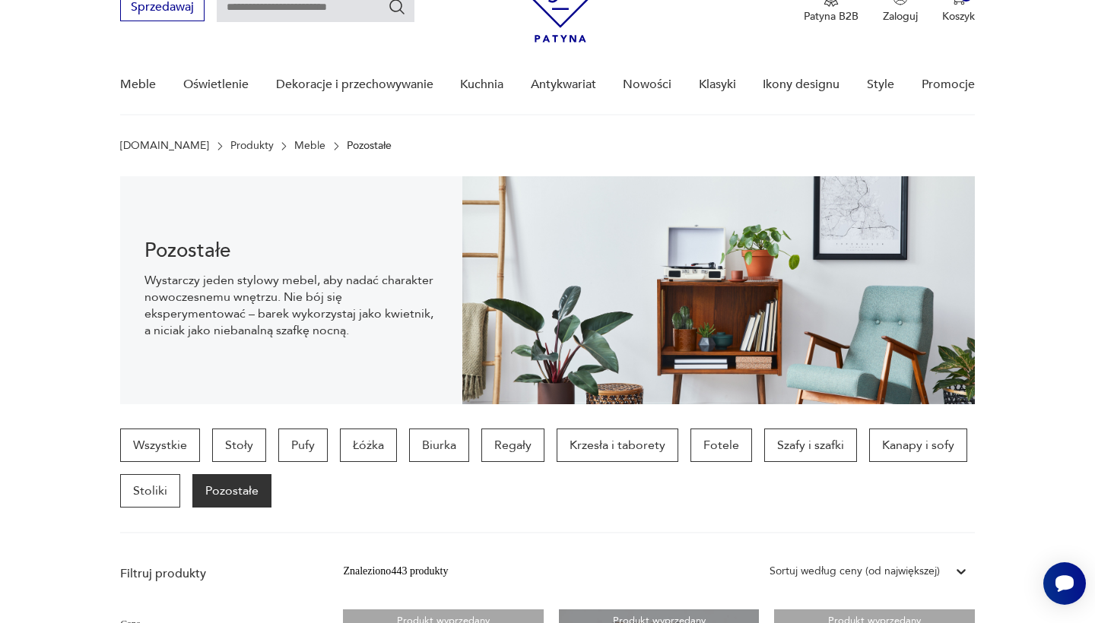
scroll to position [74, 0]
click at [142, 489] on p "Stoliki" at bounding box center [150, 490] width 60 height 33
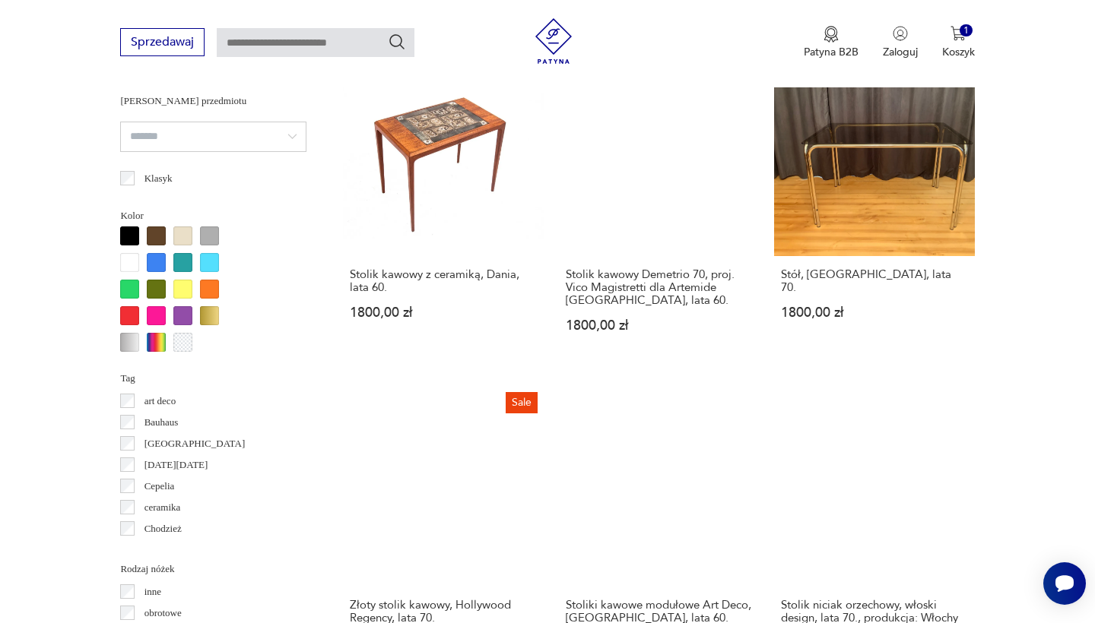
scroll to position [1493, 0]
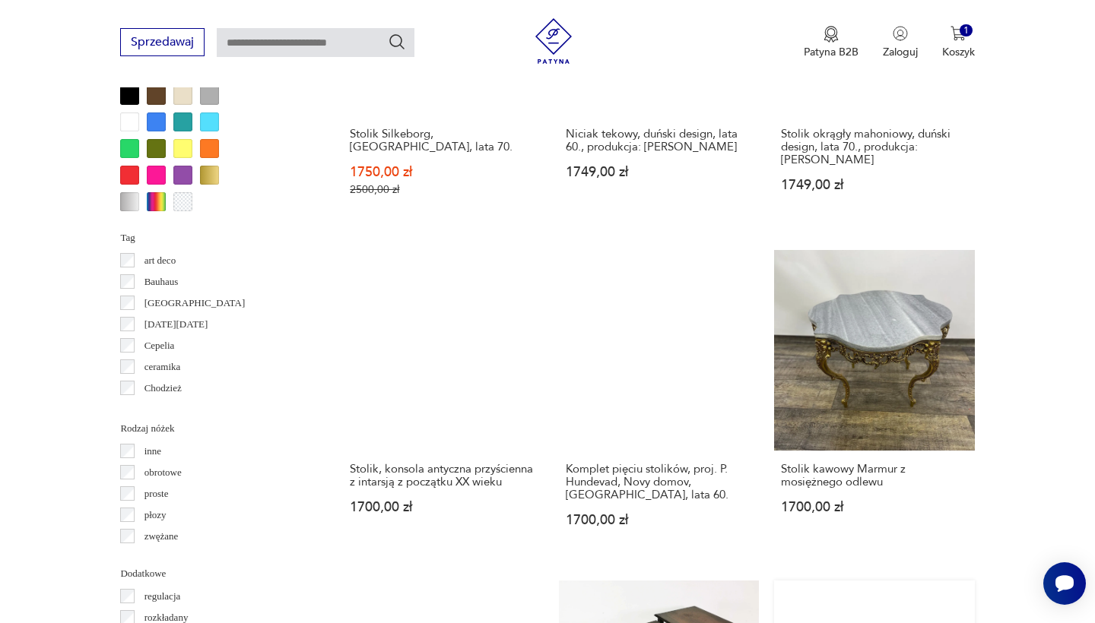
scroll to position [1428, 0]
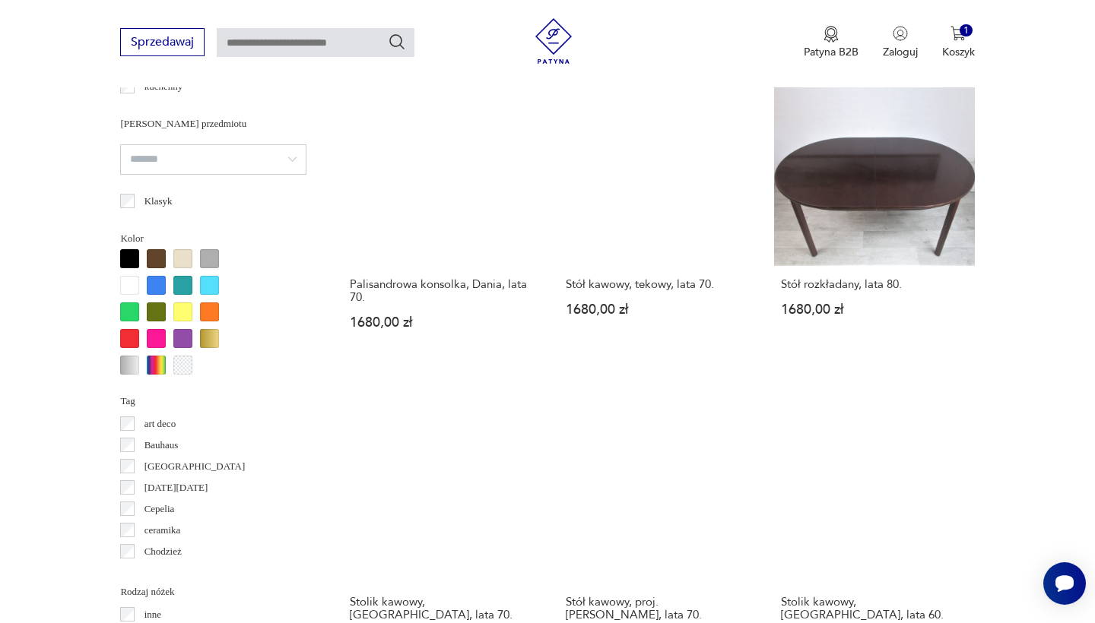
scroll to position [1334, 0]
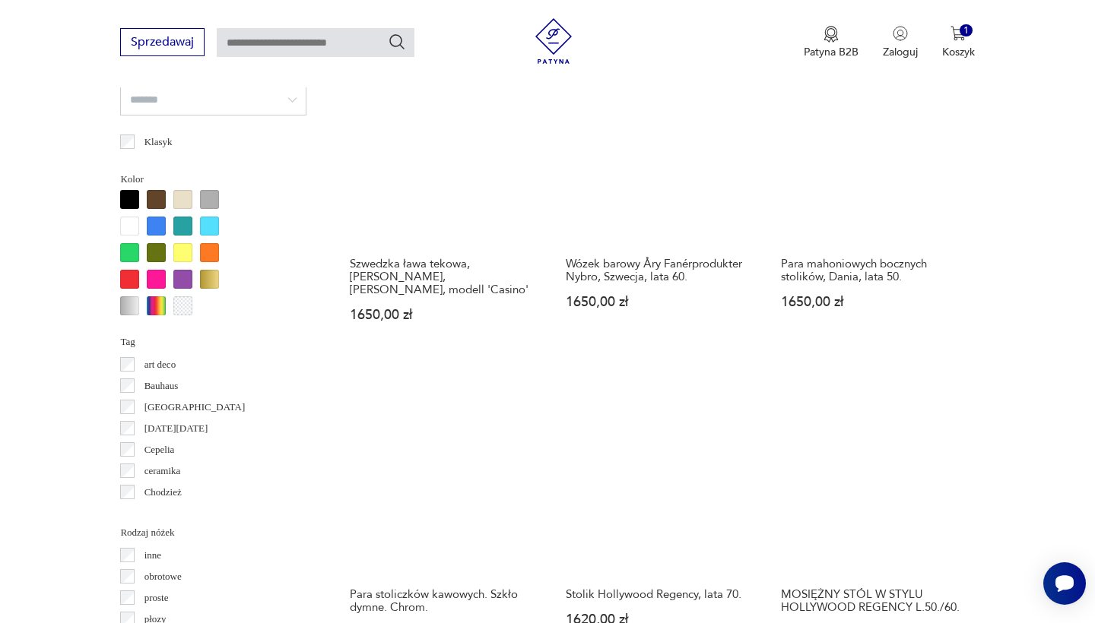
scroll to position [1446, 0]
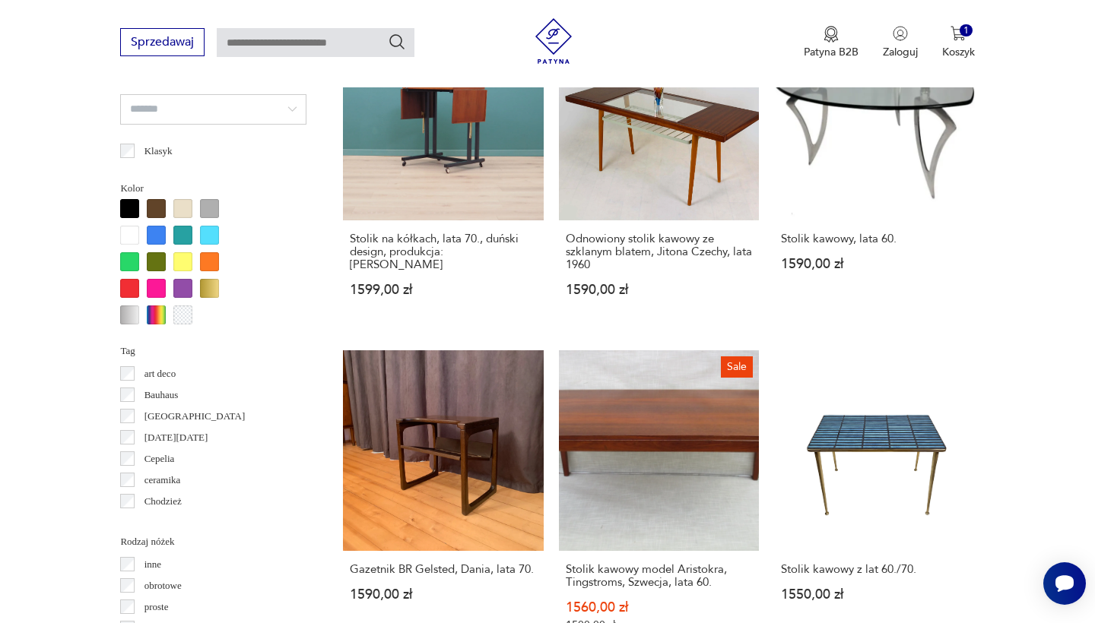
scroll to position [1317, 0]
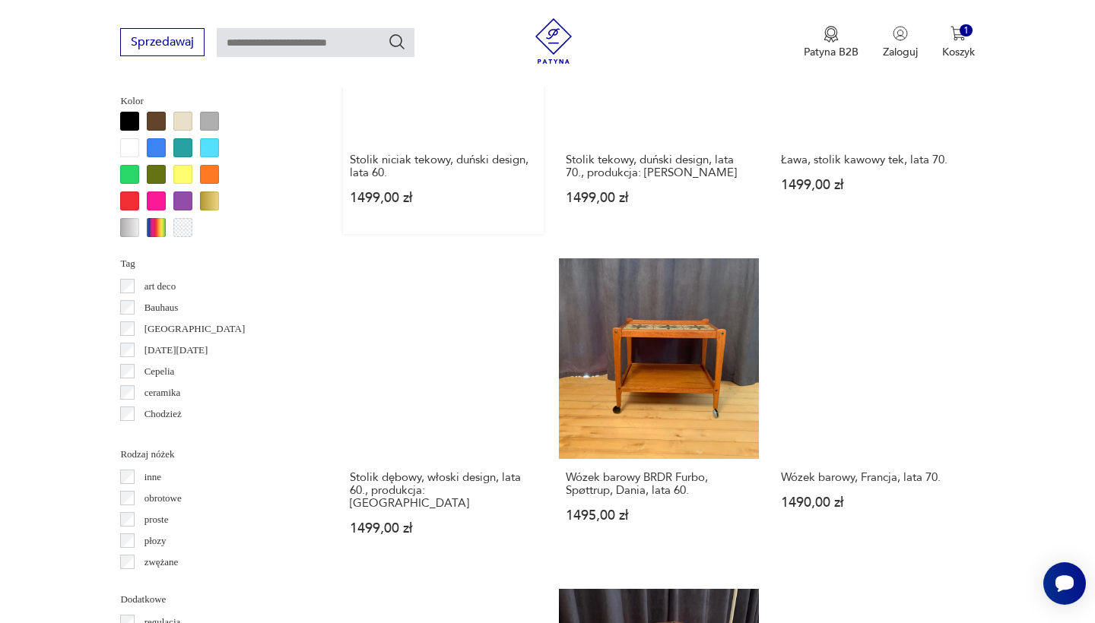
scroll to position [1406, 0]
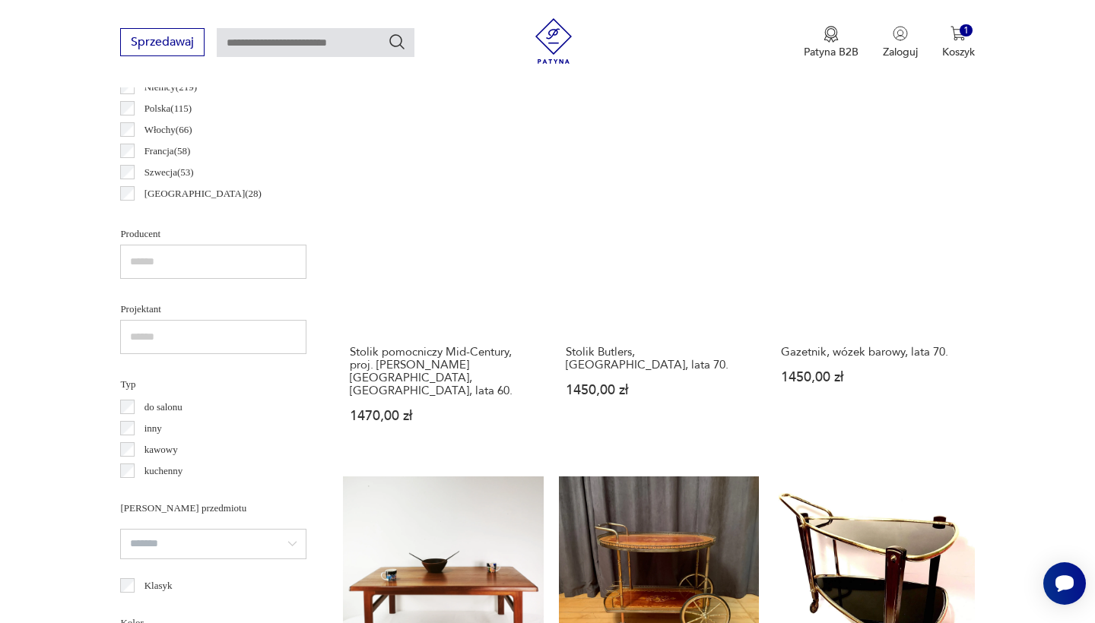
scroll to position [880, 0]
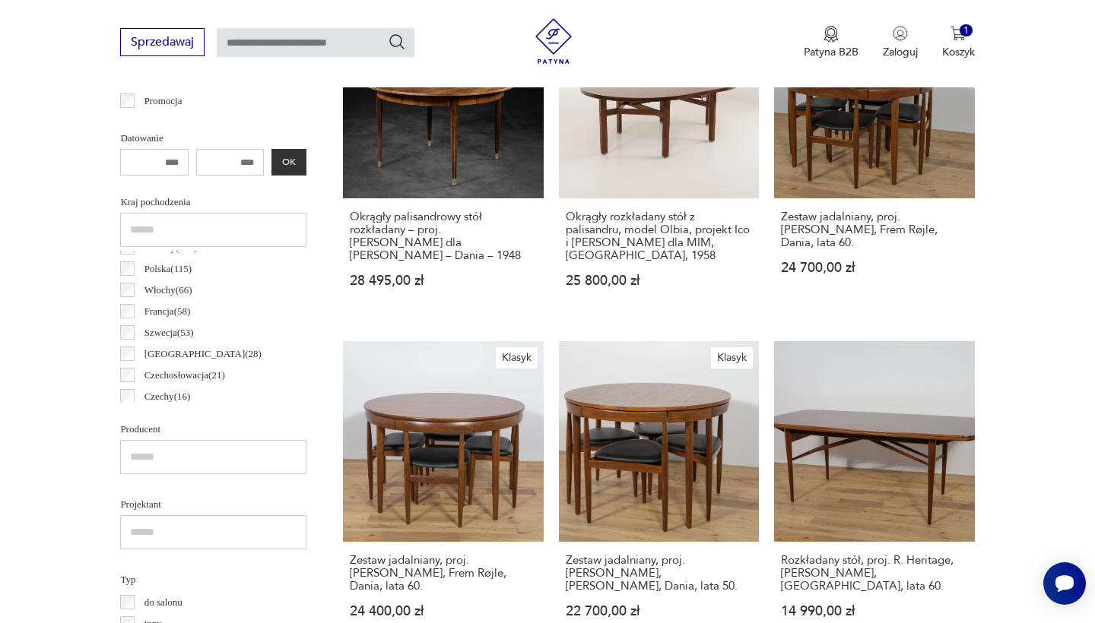
scroll to position [804, 0]
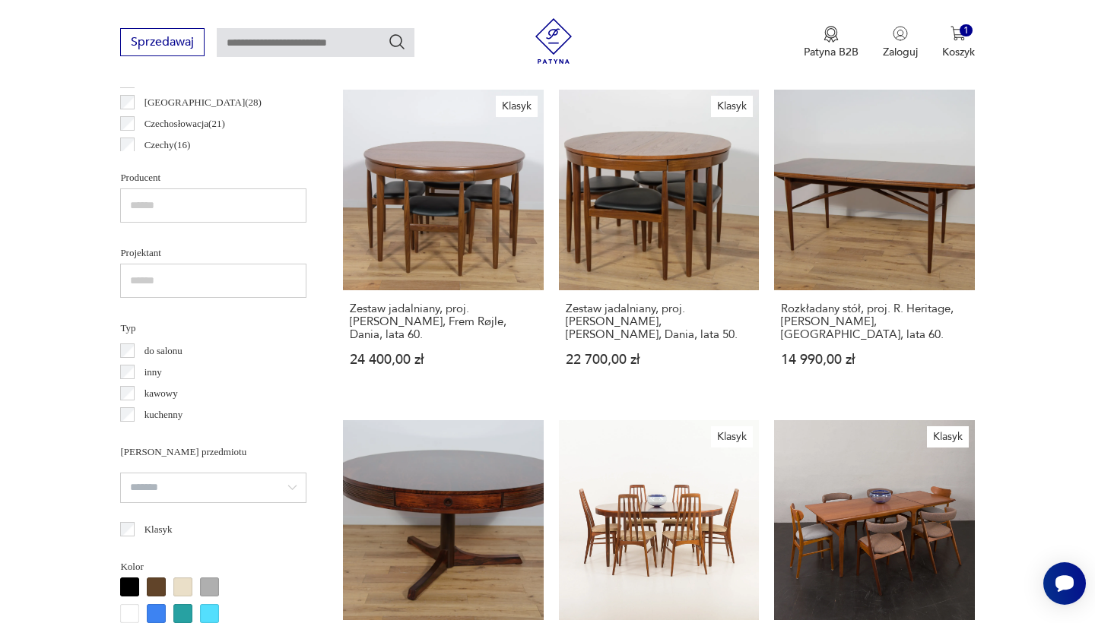
scroll to position [965, 0]
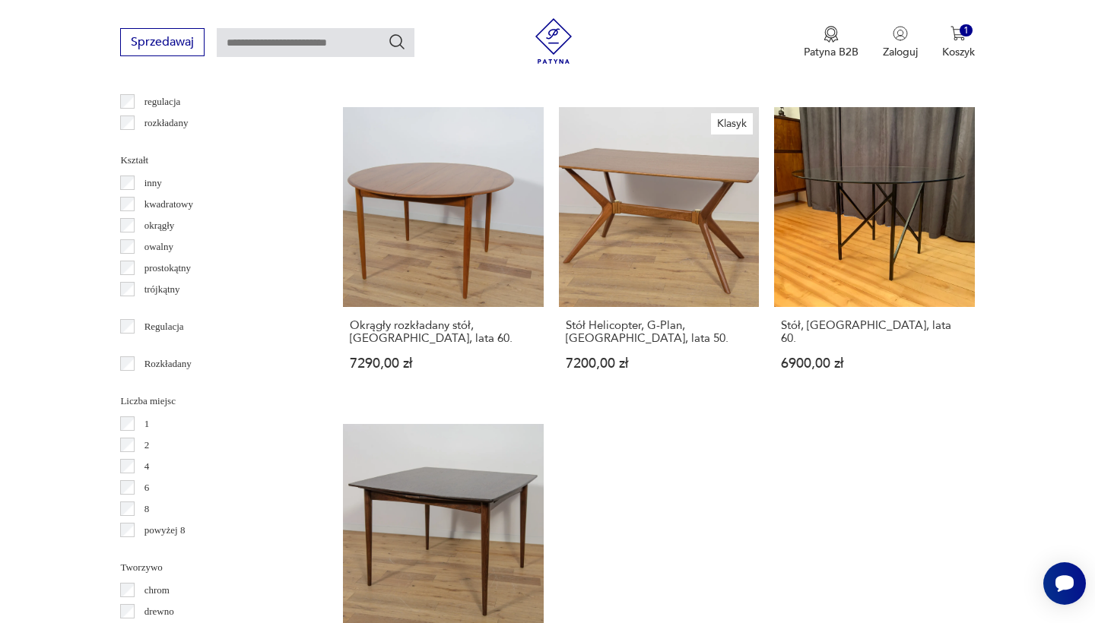
scroll to position [1922, 0]
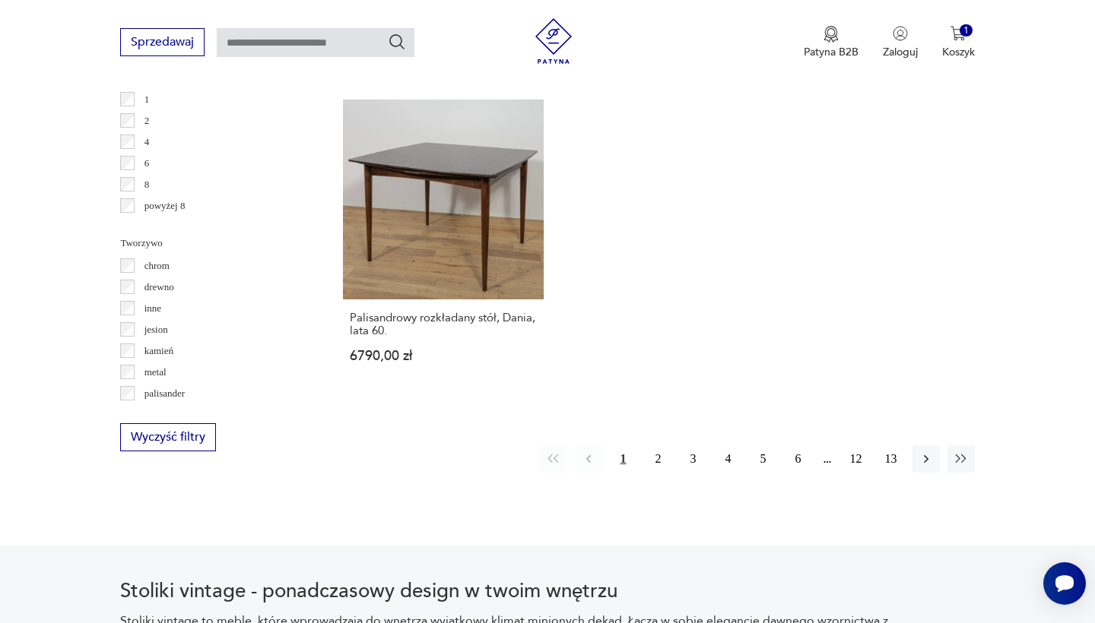
scroll to position [2250, 0]
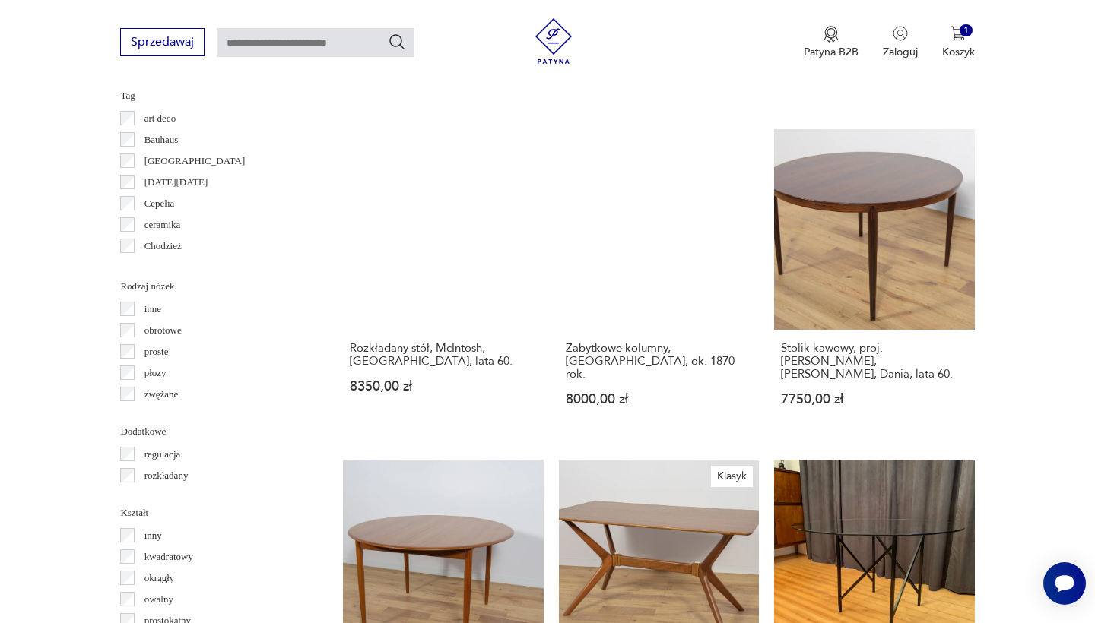
scroll to position [1552, 0]
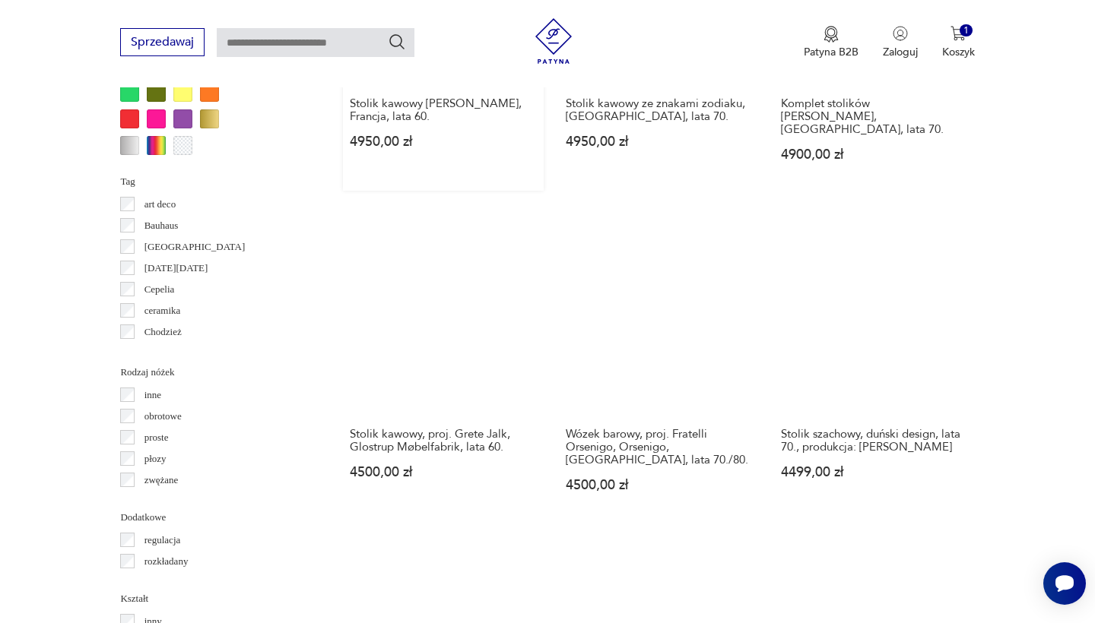
scroll to position [1491, 0]
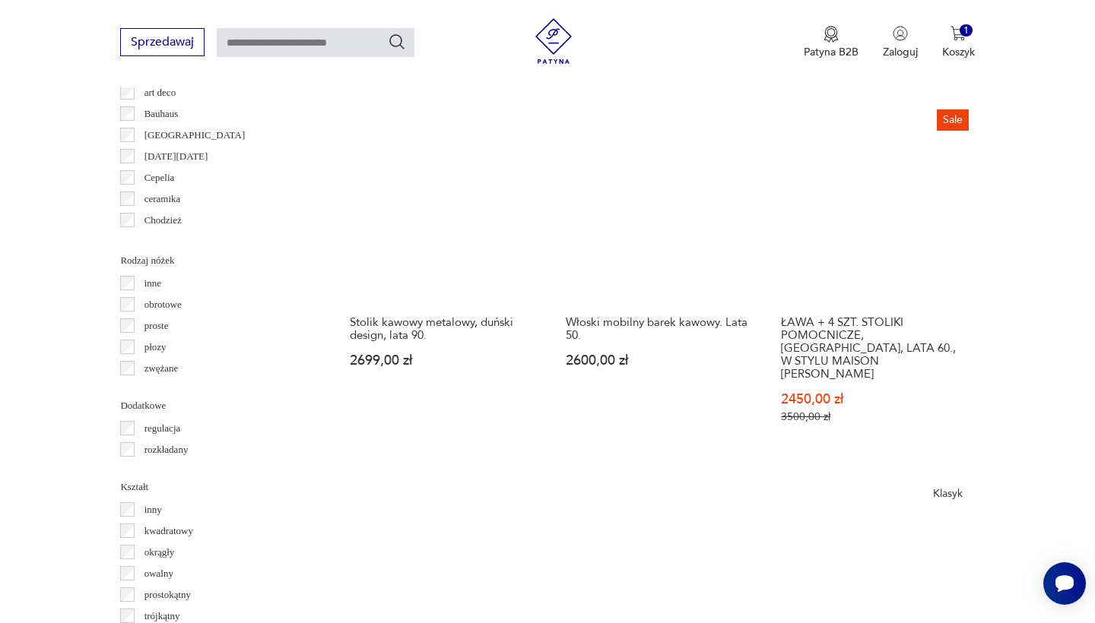
scroll to position [1599, 0]
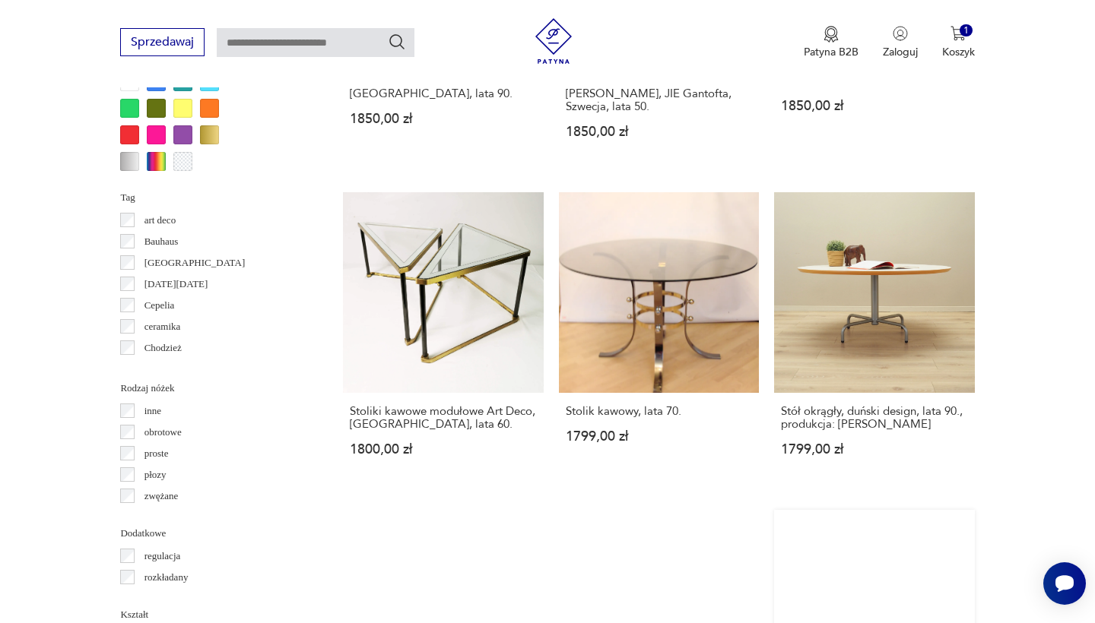
scroll to position [1471, 0]
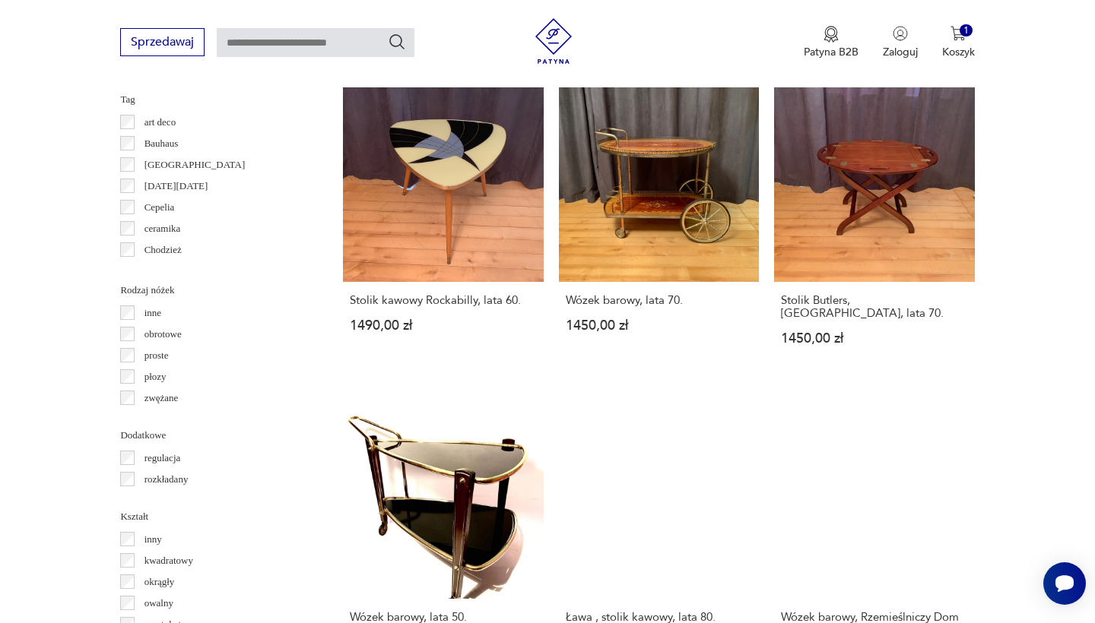
scroll to position [1569, 0]
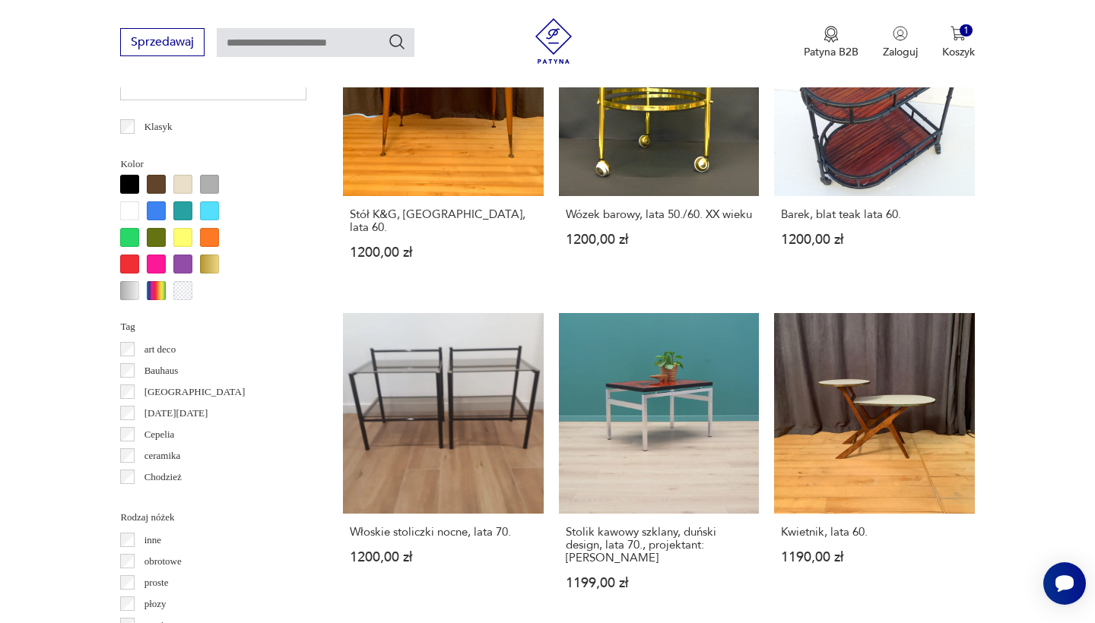
scroll to position [1341, 0]
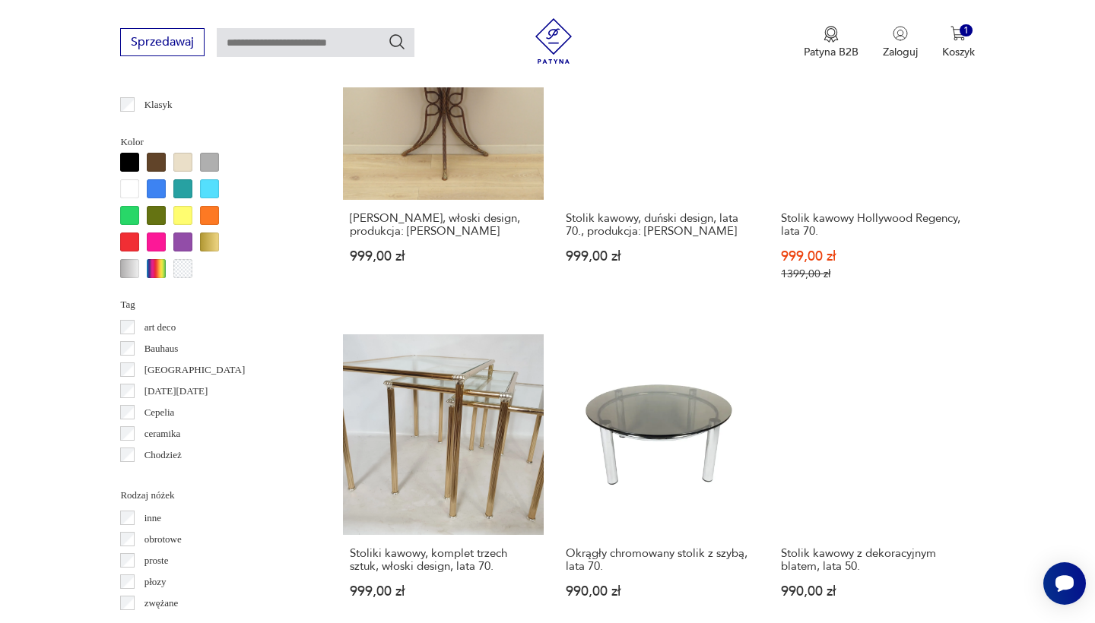
scroll to position [1364, 0]
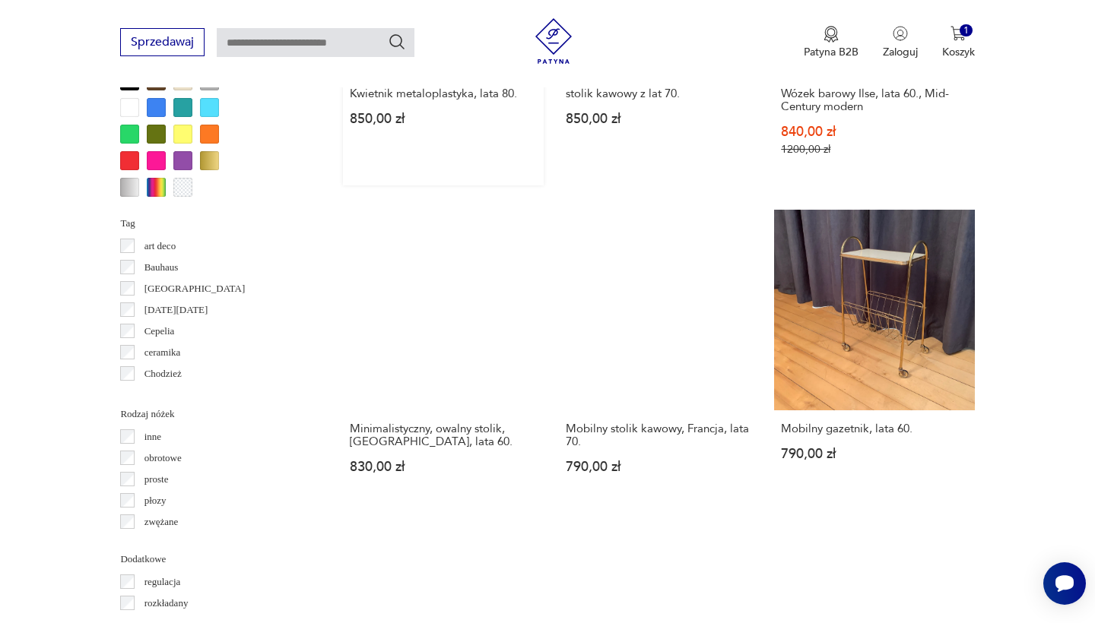
scroll to position [1445, 0]
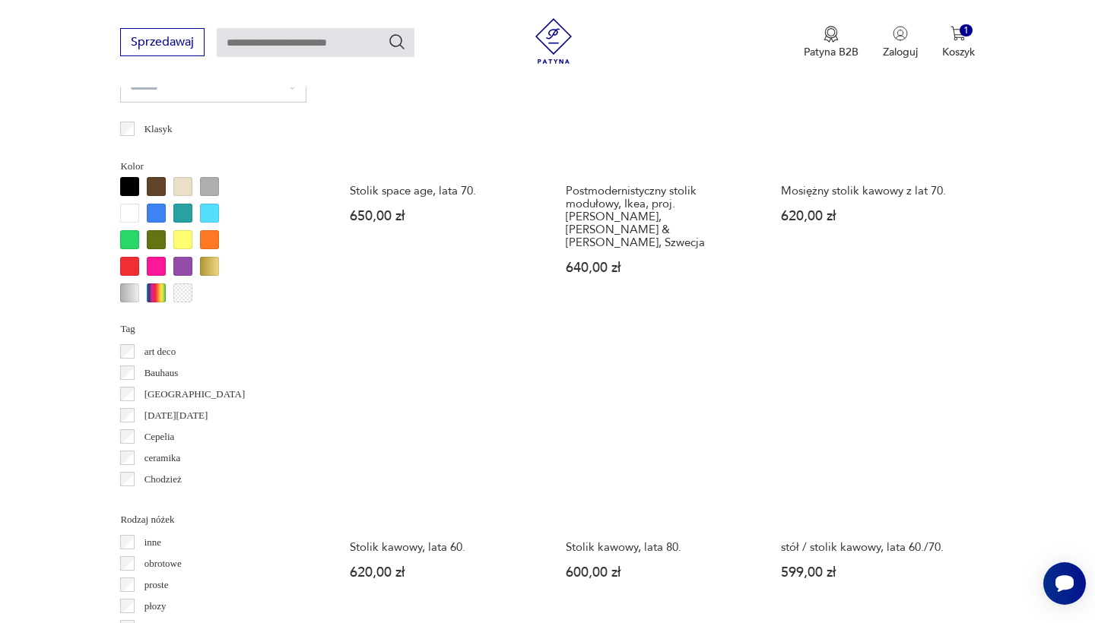
scroll to position [1339, 0]
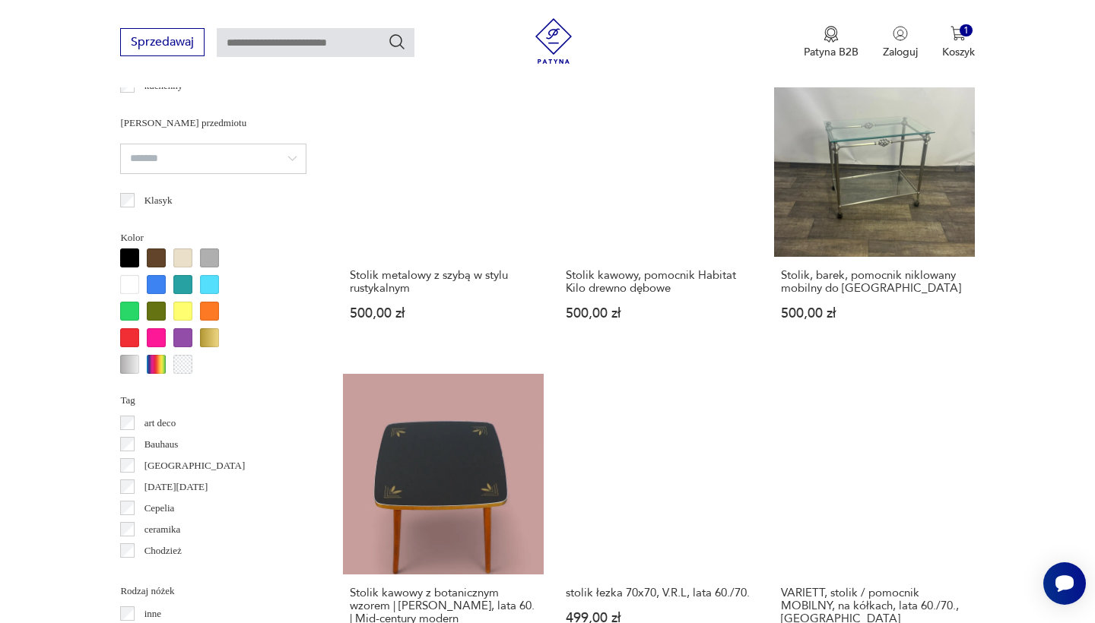
scroll to position [1305, 0]
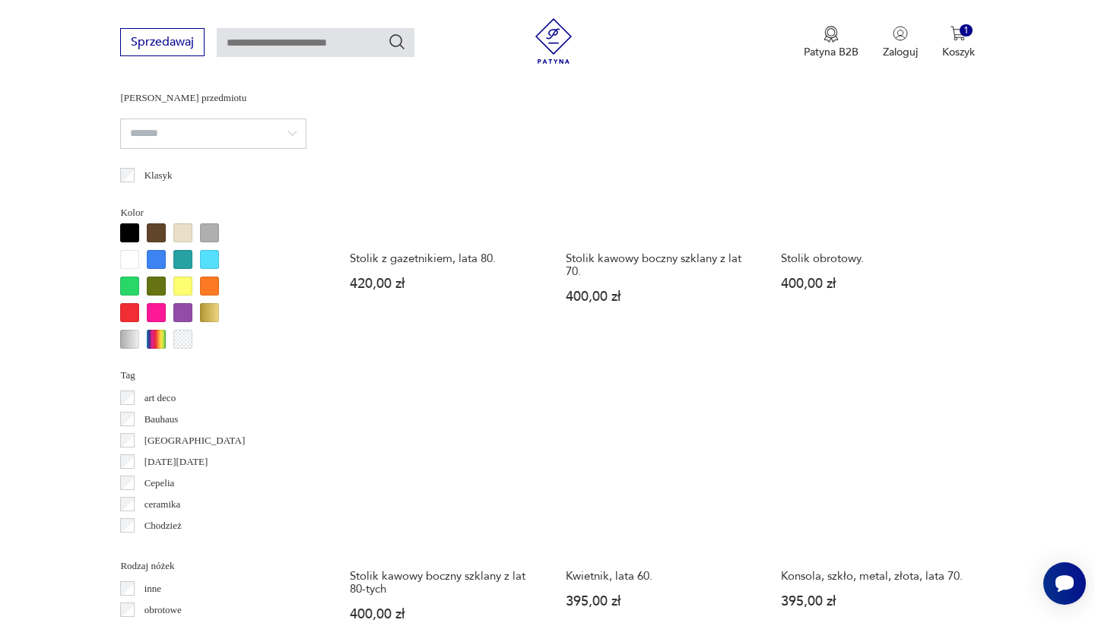
scroll to position [1300, 0]
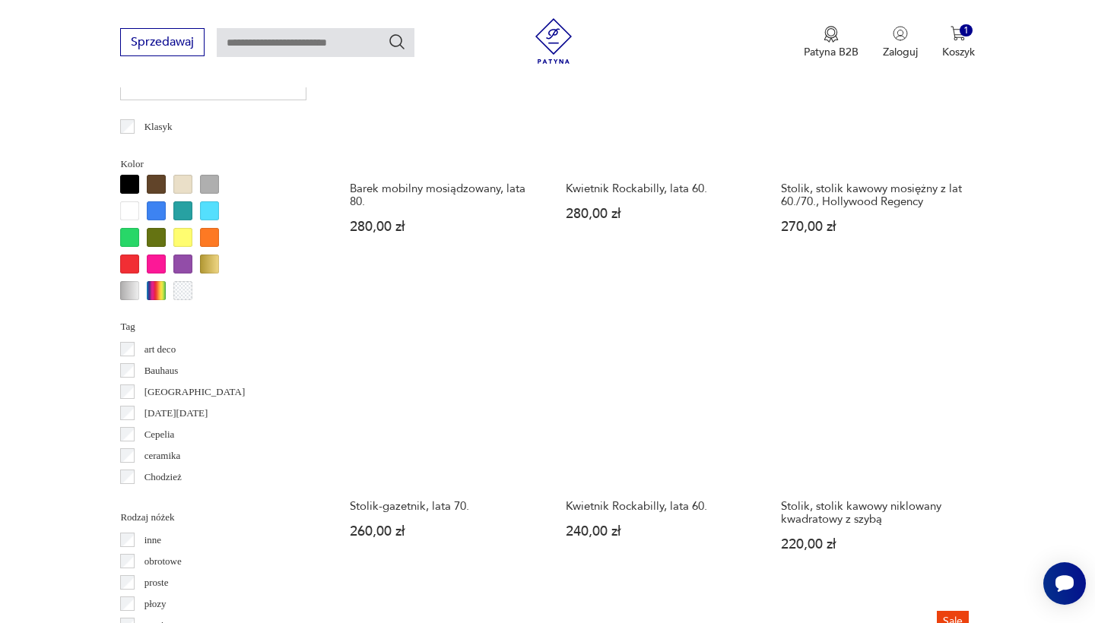
scroll to position [1343, 0]
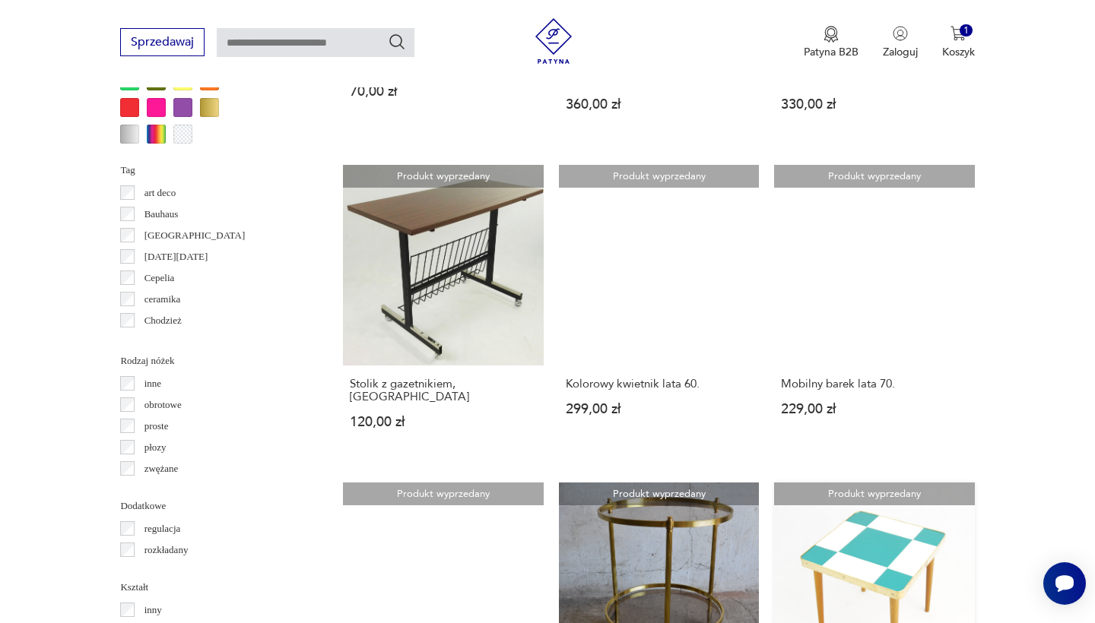
scroll to position [1503, 0]
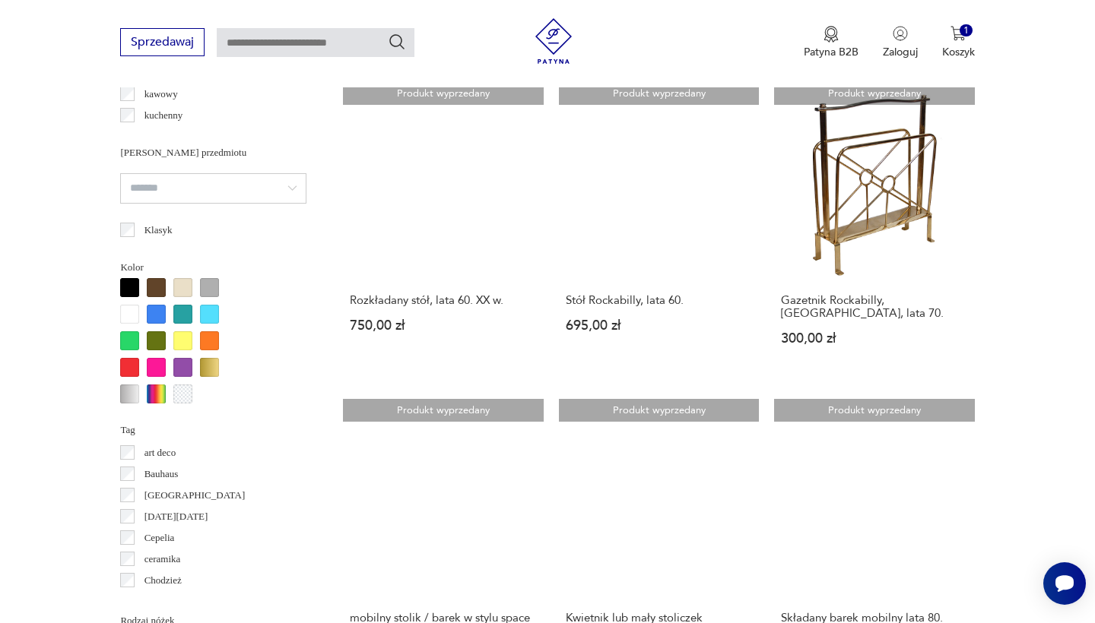
scroll to position [1237, 0]
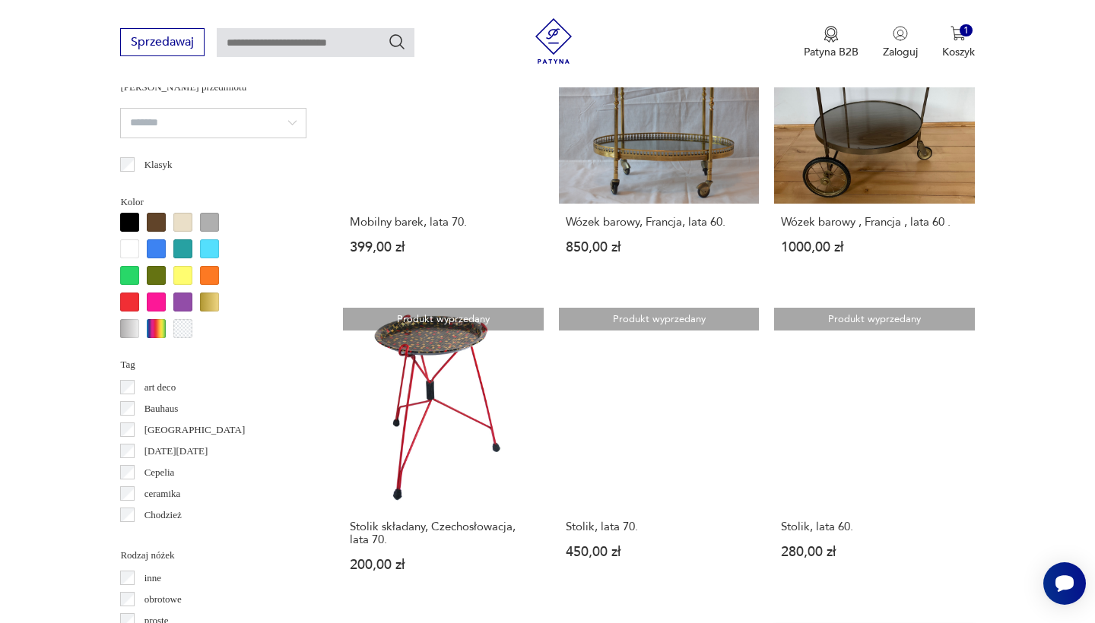
scroll to position [1307, 0]
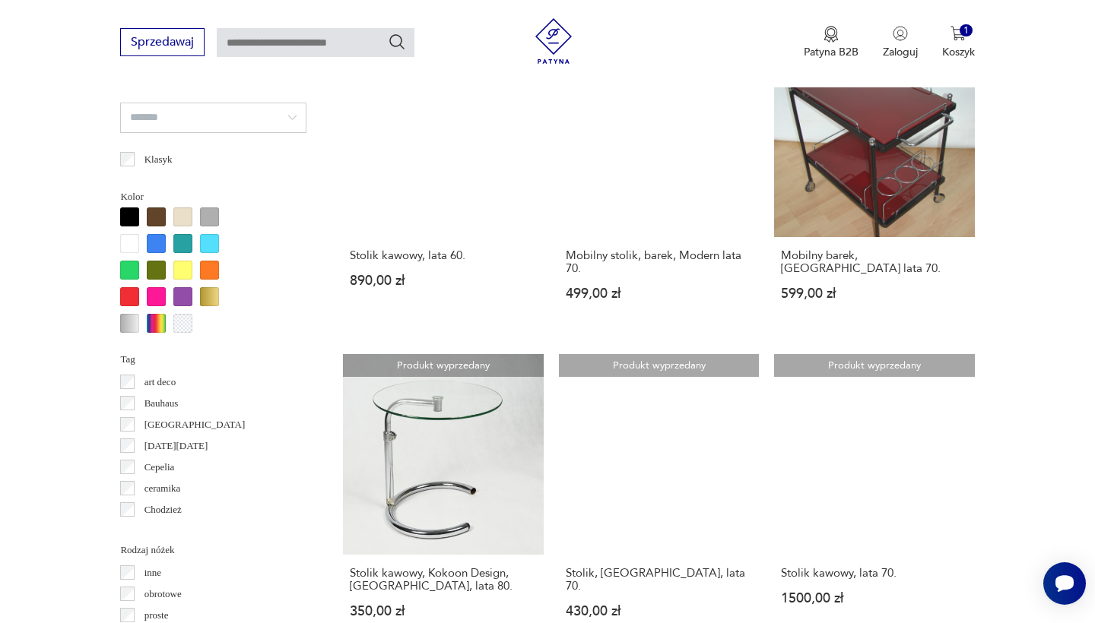
scroll to position [1307, 0]
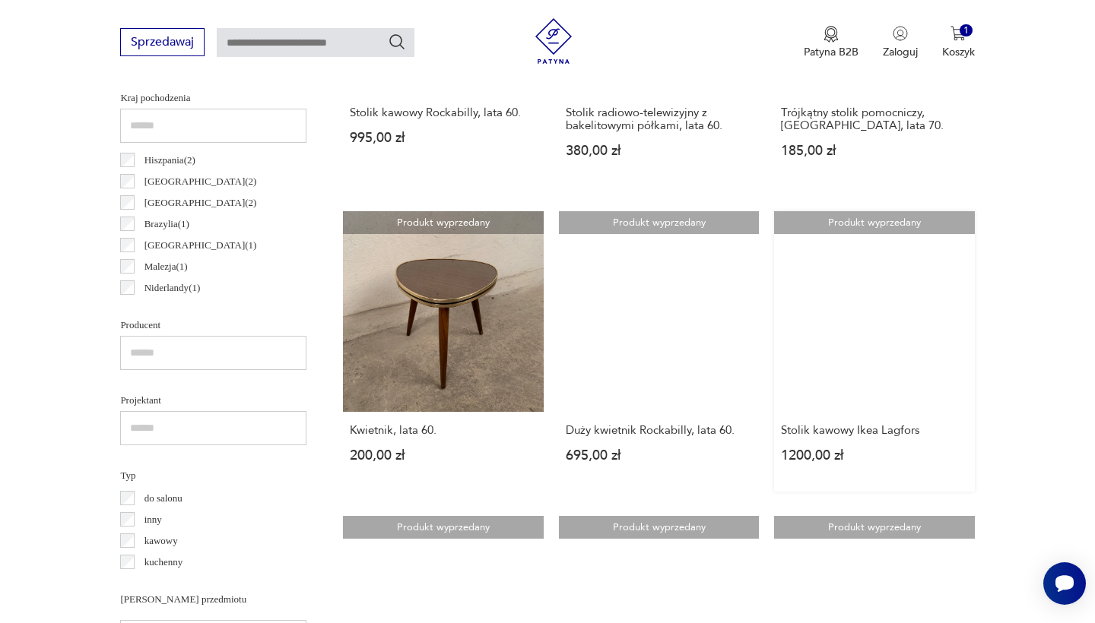
scroll to position [795, 0]
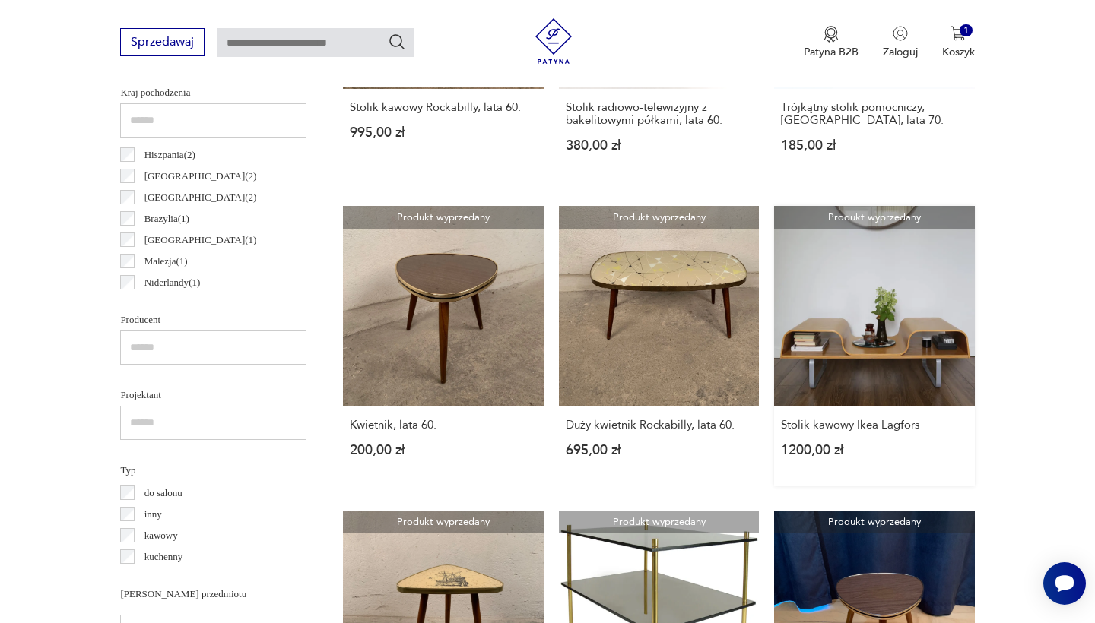
click at [774, 258] on link "Produkt wyprzedany Stolik kawowy Ikea Lagfors 1200,00 zł" at bounding box center [874, 346] width 200 height 280
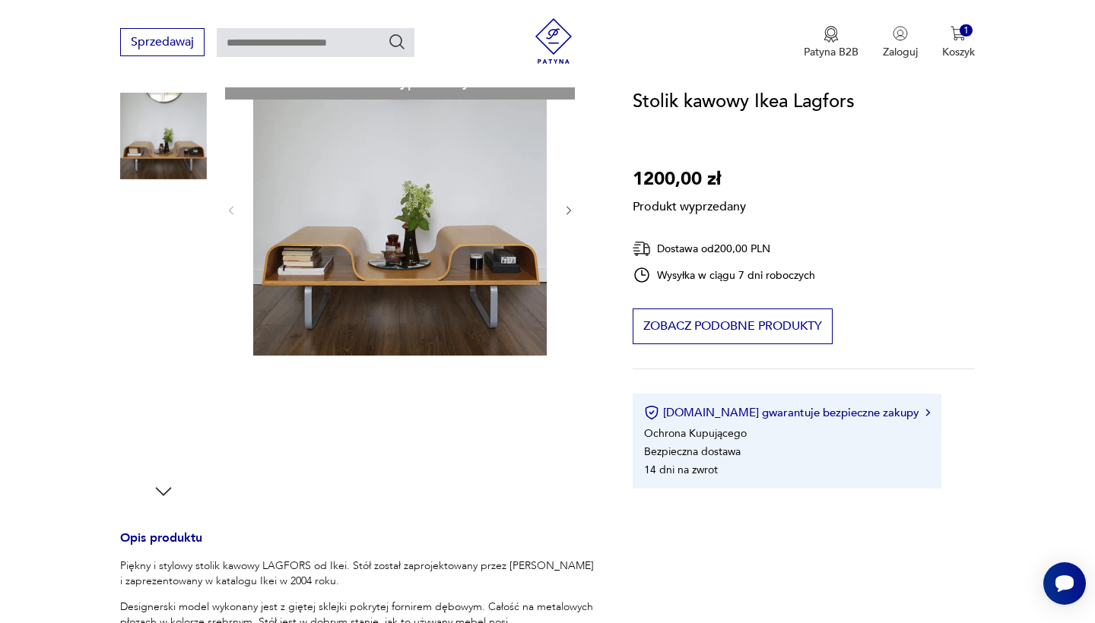
scroll to position [185, 0]
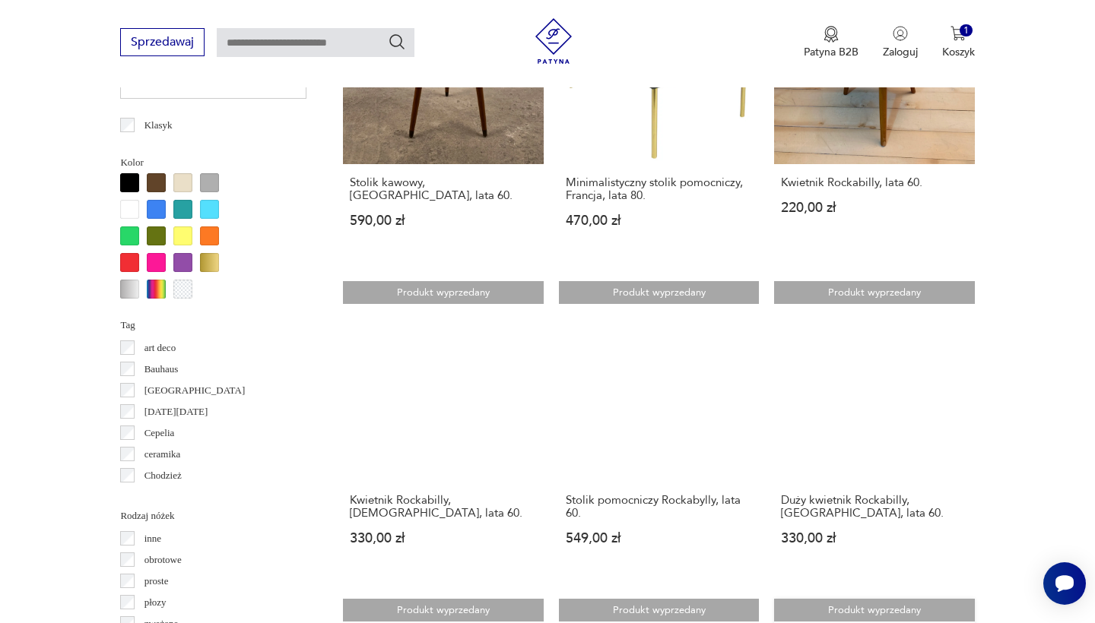
scroll to position [1342, 0]
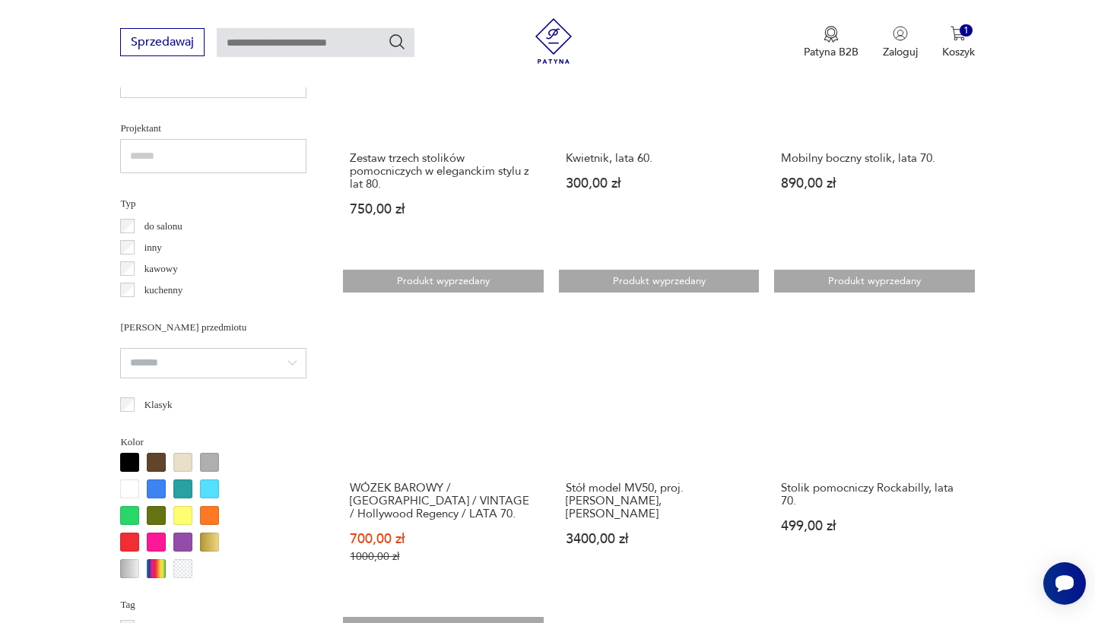
scroll to position [1131, 0]
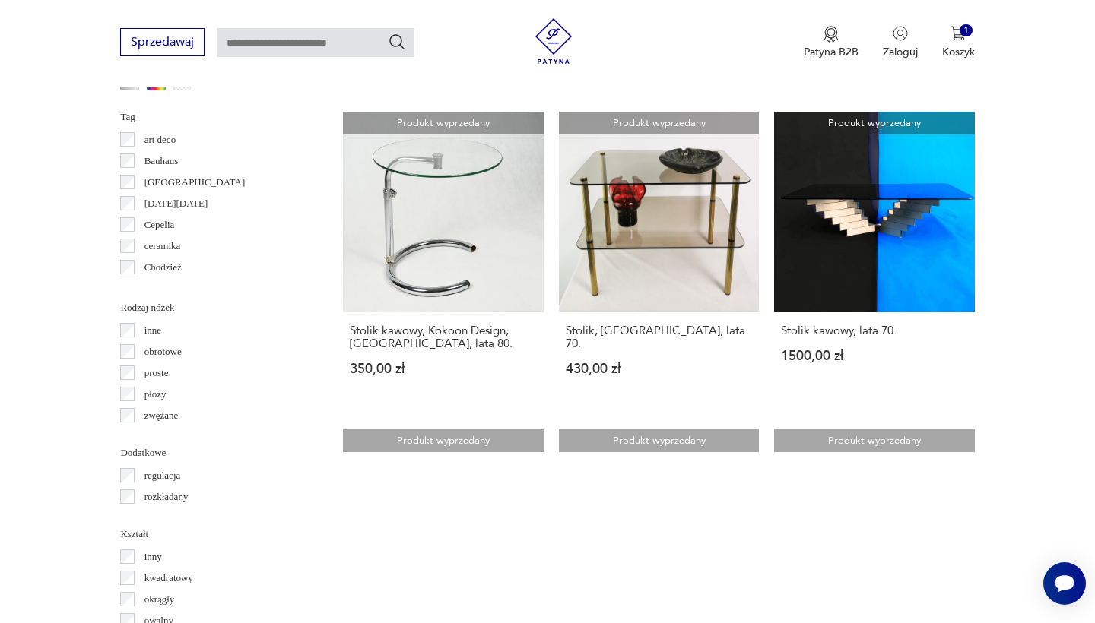
scroll to position [1501, 0]
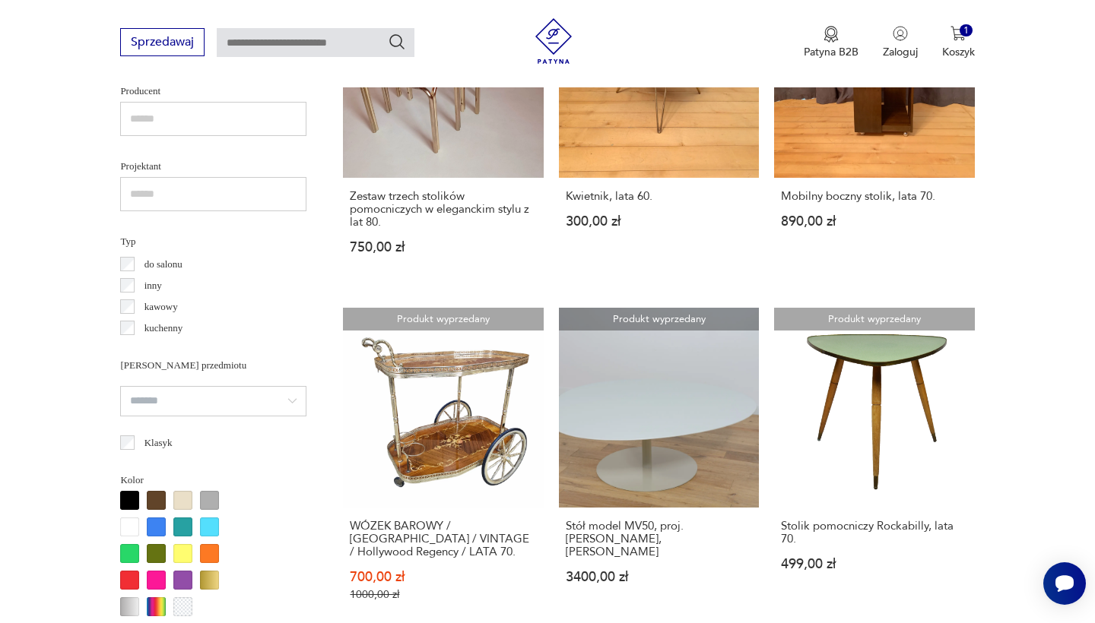
scroll to position [1176, 0]
